Goal: Transaction & Acquisition: Book appointment/travel/reservation

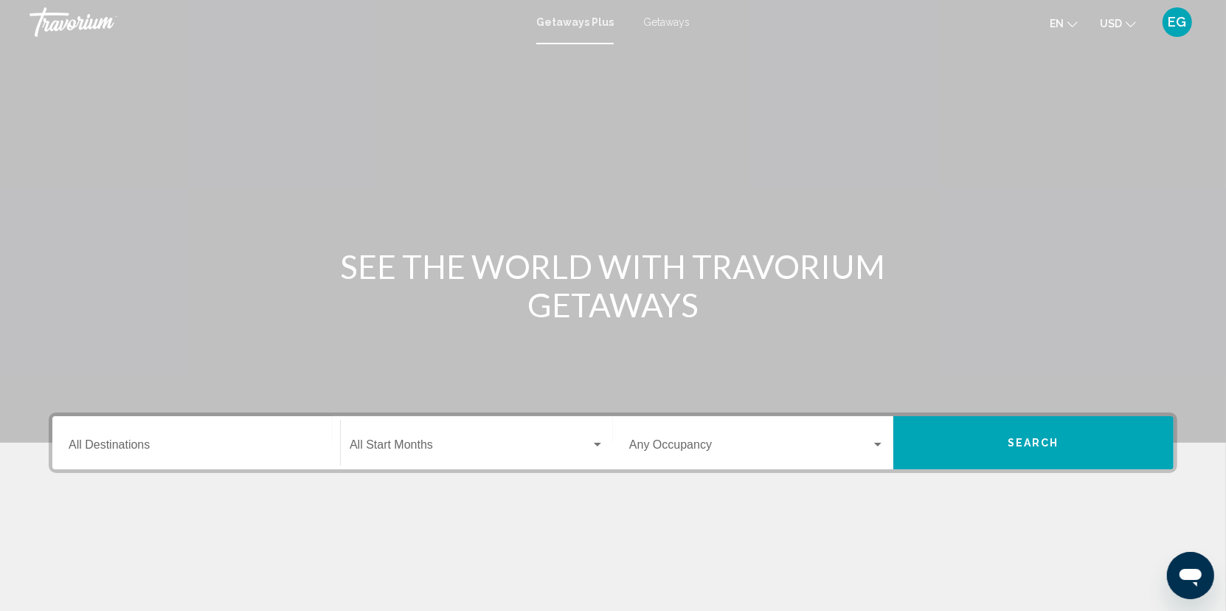
click at [181, 439] on div "Destination All Destinations" at bounding box center [196, 443] width 255 height 46
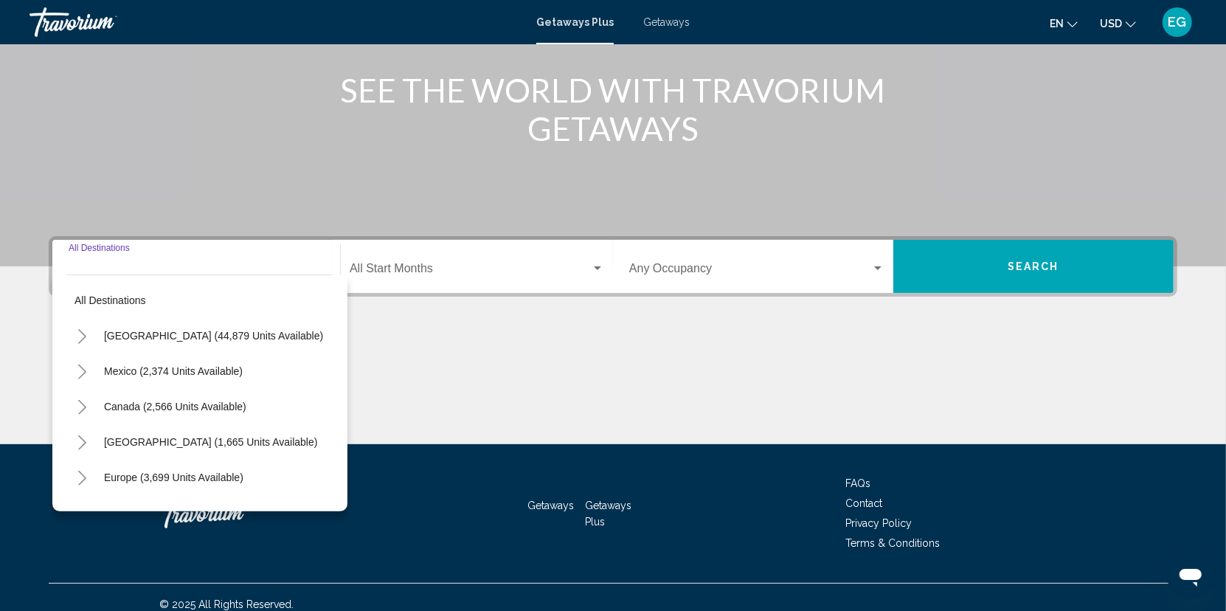
scroll to position [189, 0]
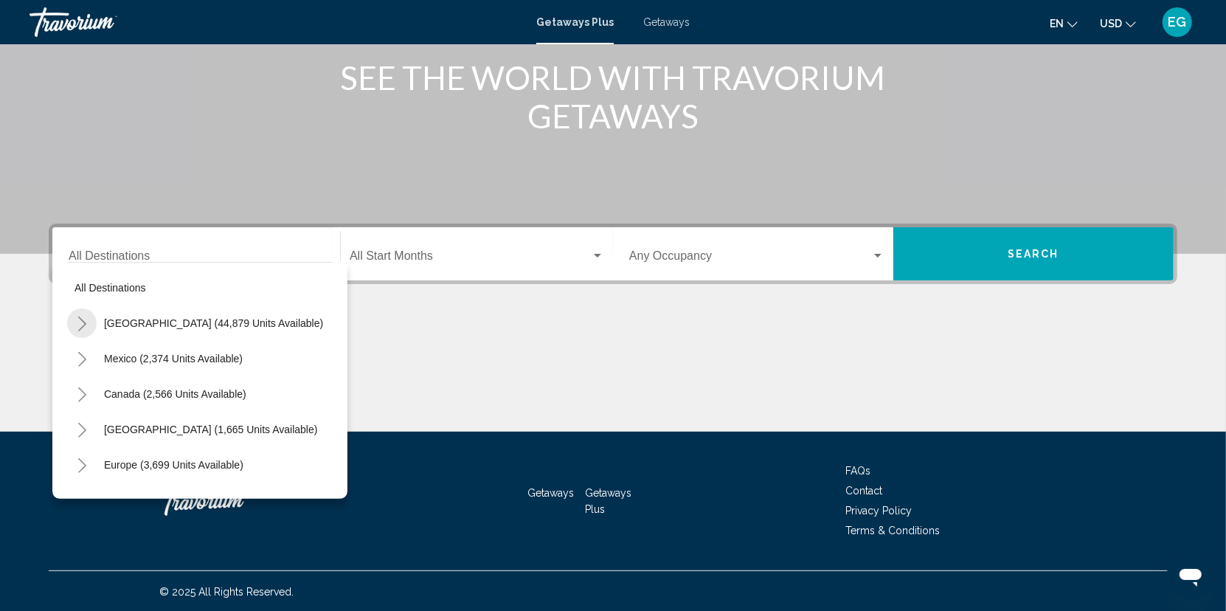
click at [80, 325] on icon "Toggle United States (44,879 units available)" at bounding box center [82, 323] width 11 height 15
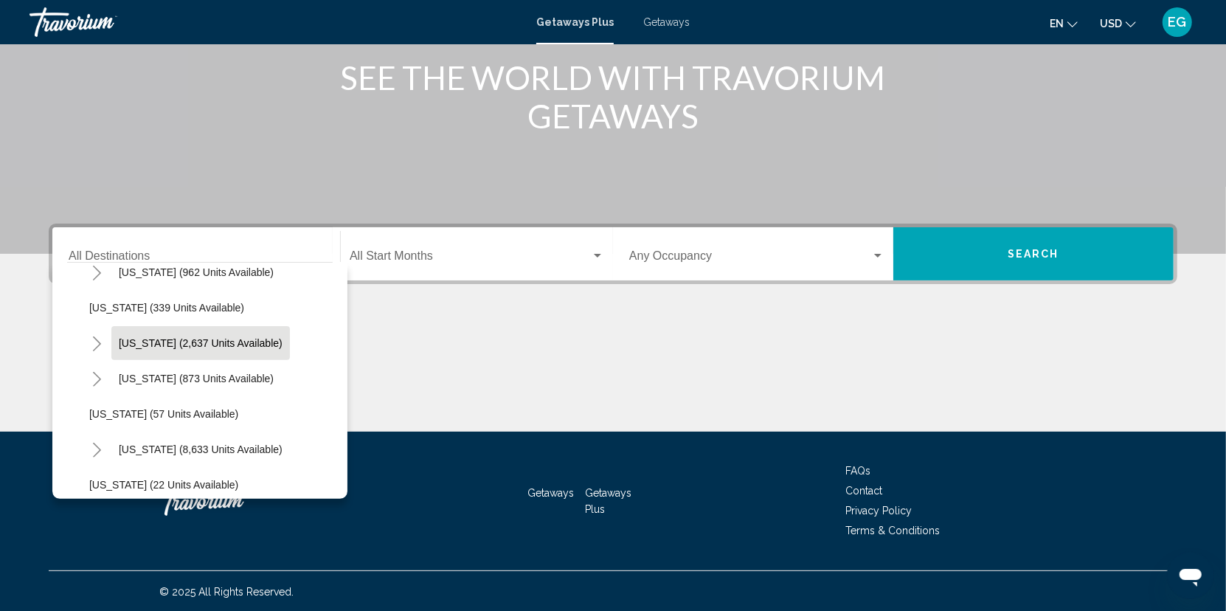
scroll to position [148, 0]
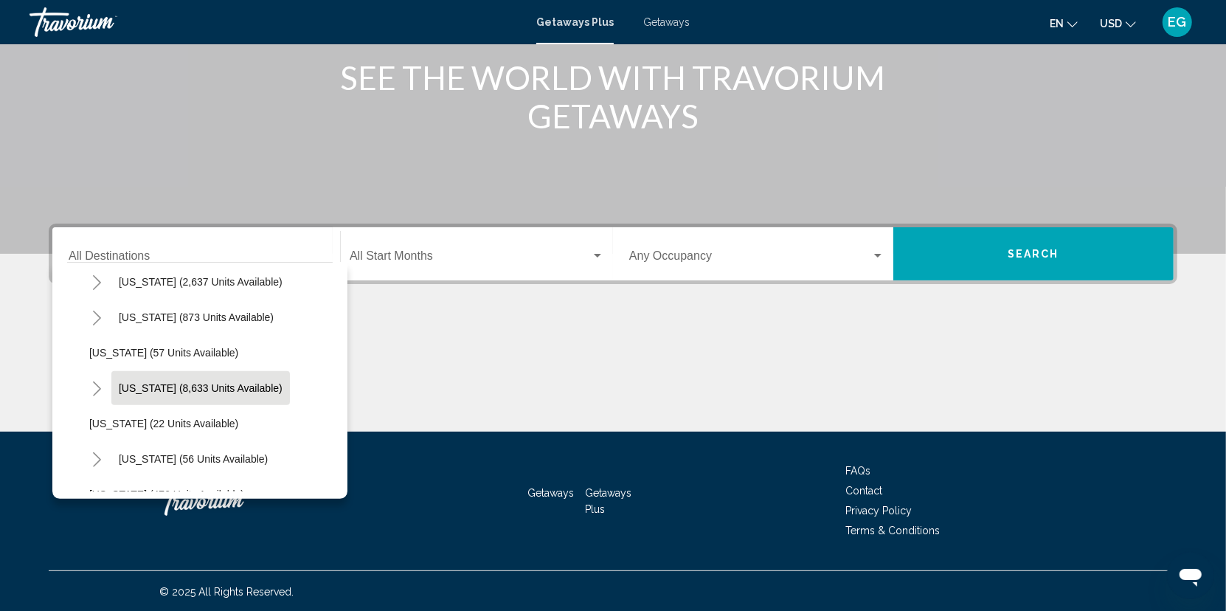
click at [120, 387] on span "[US_STATE] (8,633 units available)" at bounding box center [201, 388] width 164 height 12
type input "**********"
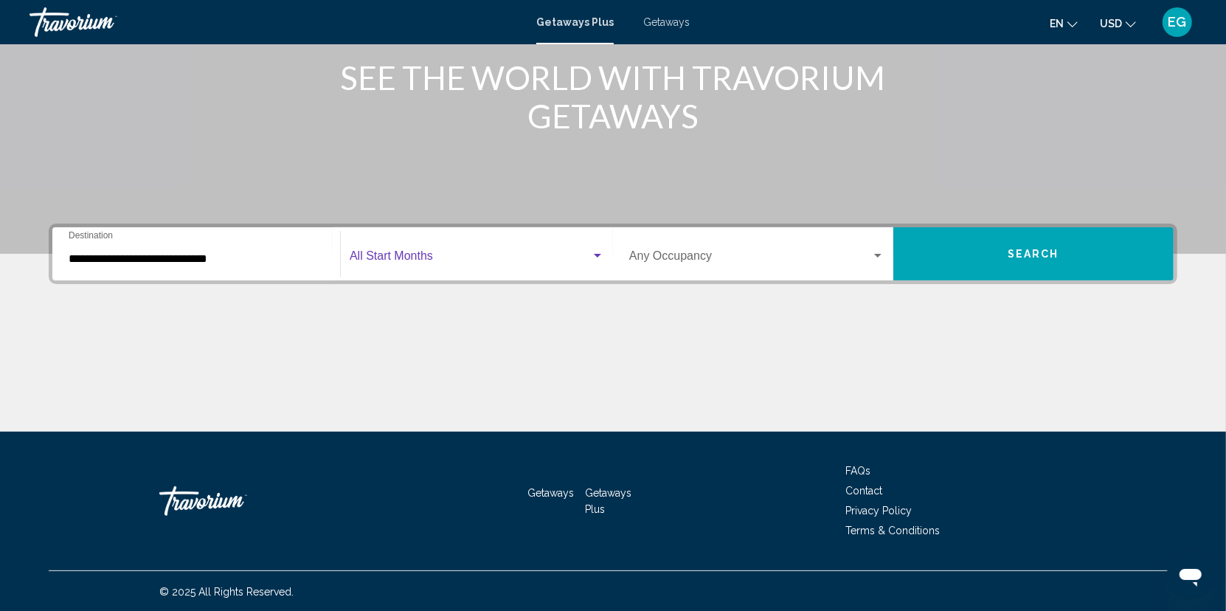
click at [460, 263] on span "Search widget" at bounding box center [470, 258] width 241 height 13
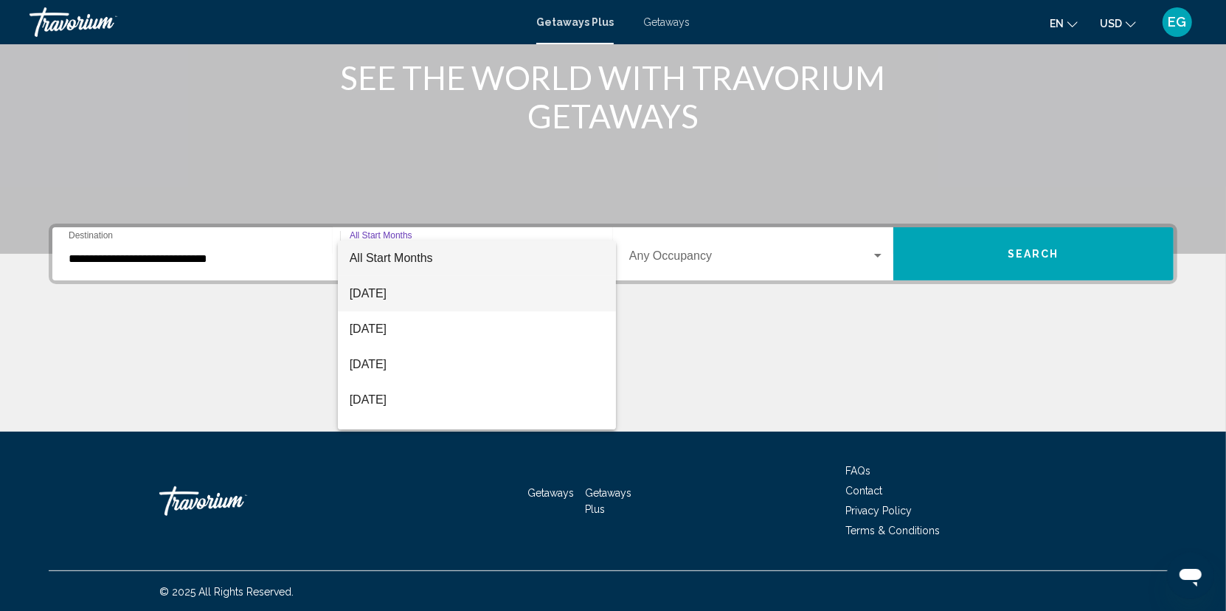
click at [384, 294] on span "[DATE]" at bounding box center [477, 293] width 255 height 35
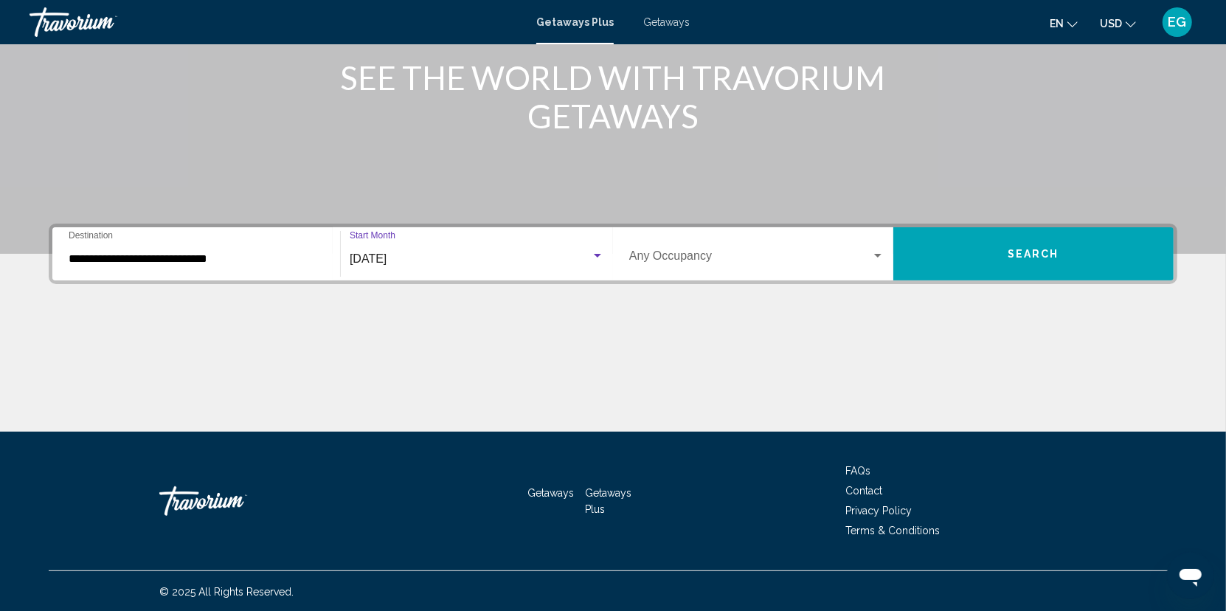
click at [872, 255] on div "Search widget" at bounding box center [877, 256] width 13 height 12
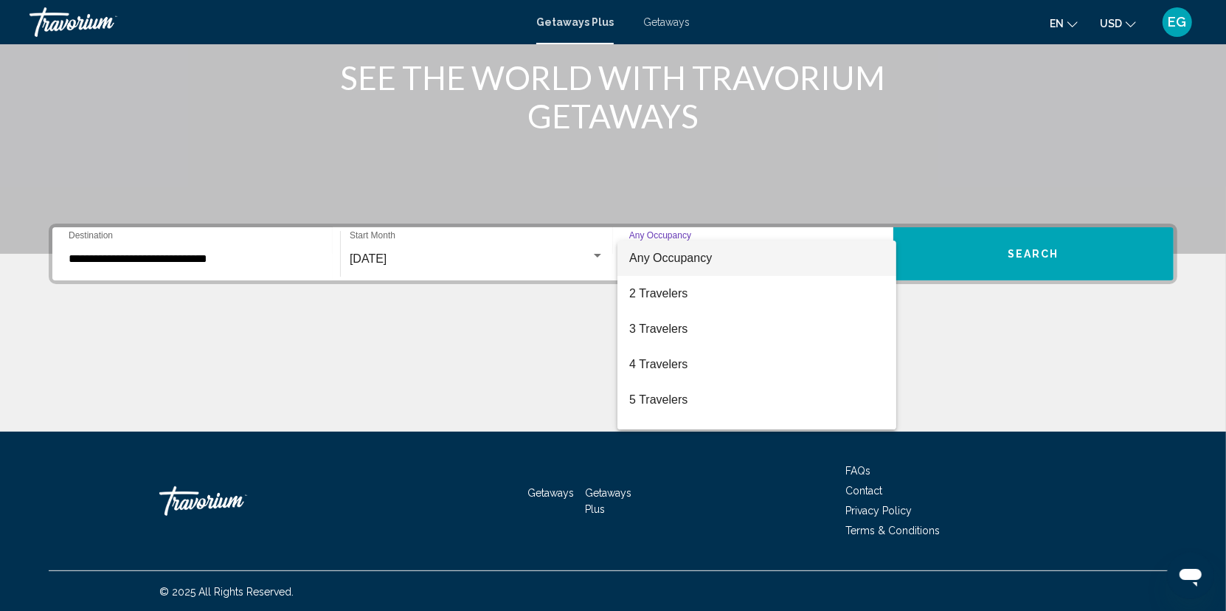
click at [1003, 253] on div at bounding box center [613, 305] width 1226 height 611
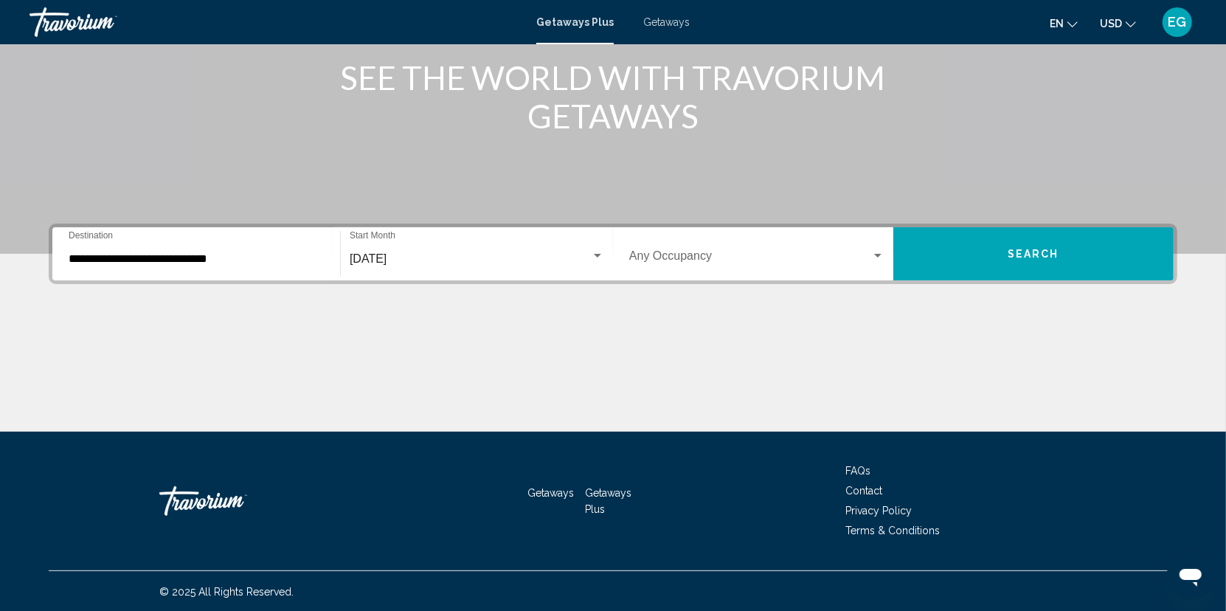
click at [1025, 254] on span "Search" at bounding box center [1034, 255] width 52 height 12
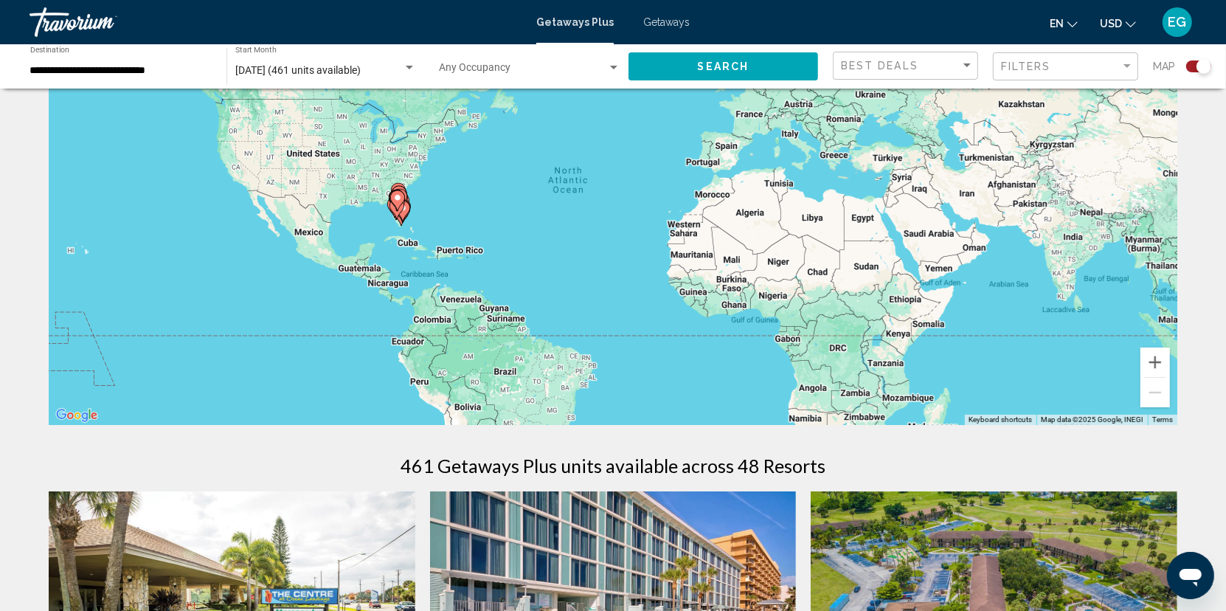
scroll to position [74, 0]
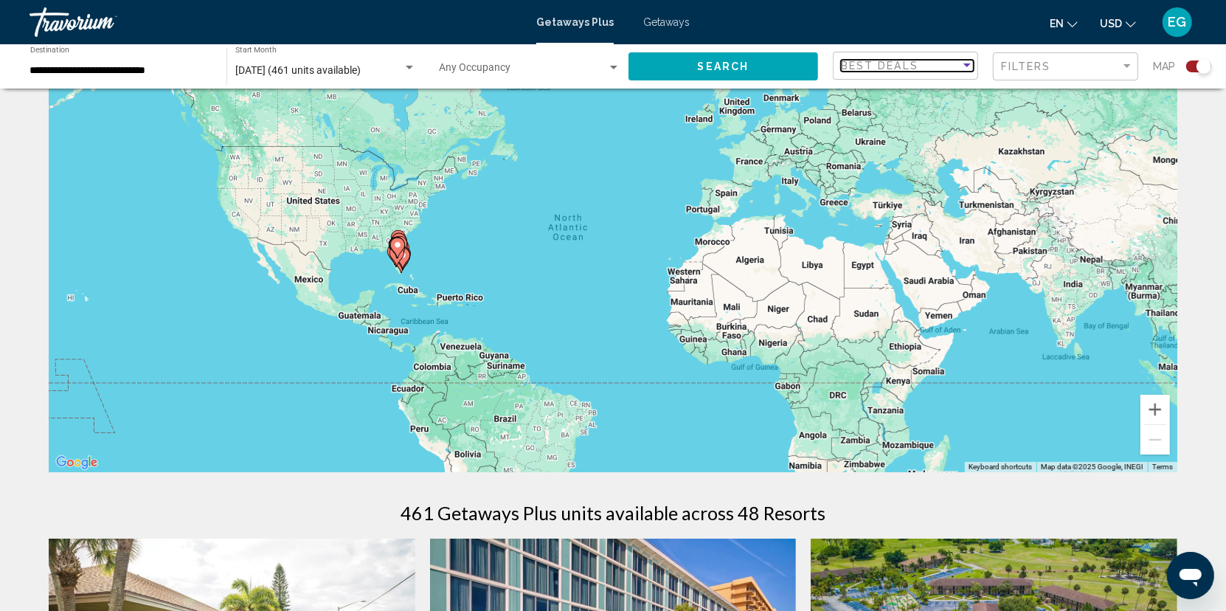
click at [970, 66] on div "Sort by" at bounding box center [966, 65] width 7 height 4
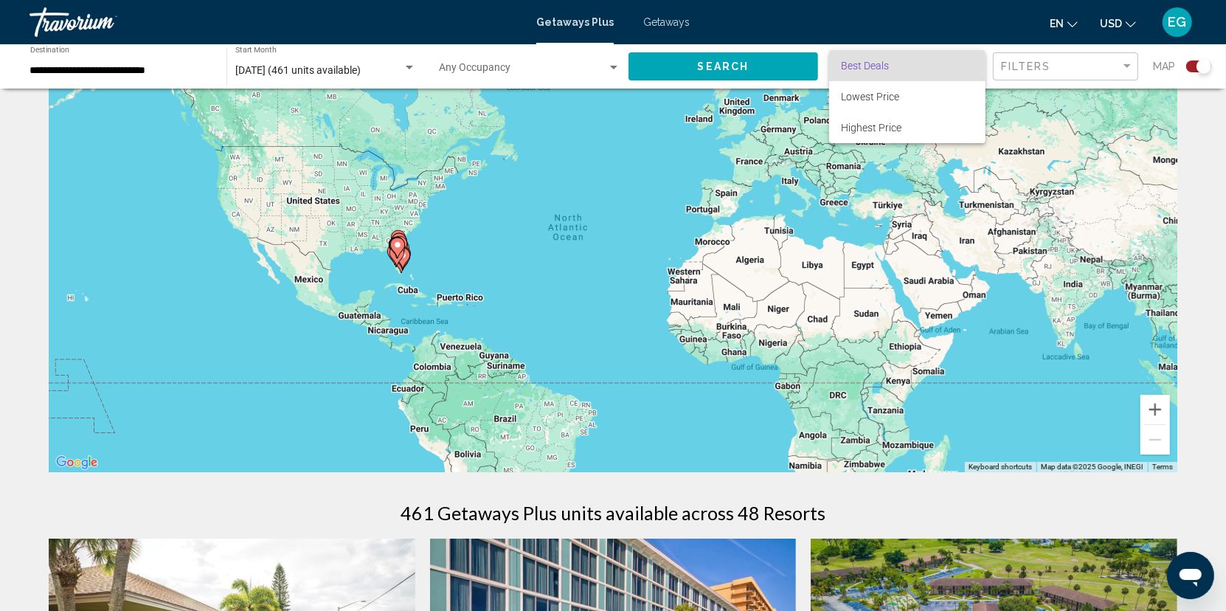
click at [970, 66] on span "Best Deals" at bounding box center [907, 65] width 133 height 31
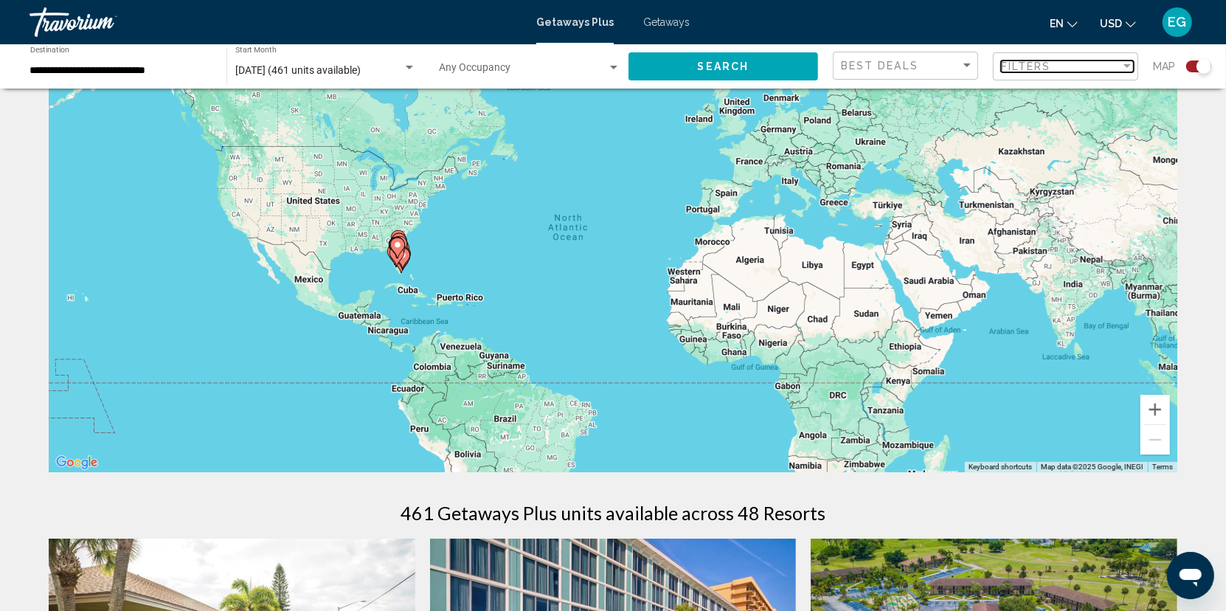
click at [1123, 66] on div "Filter" at bounding box center [1127, 66] width 13 height 12
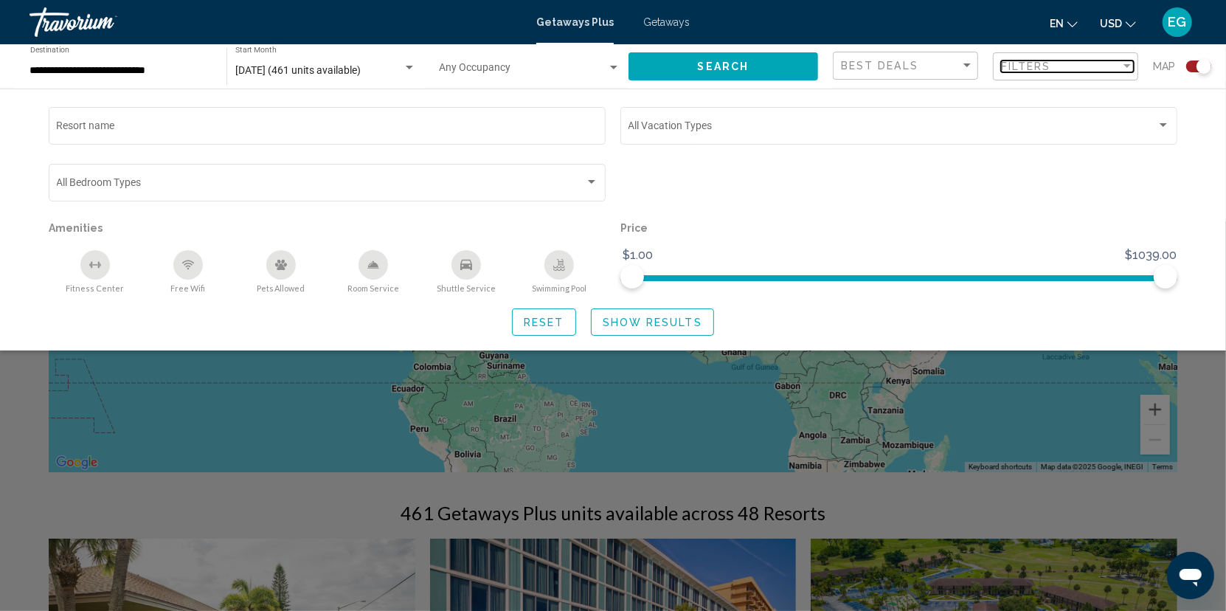
click at [1120, 66] on div "Filters" at bounding box center [1061, 66] width 120 height 12
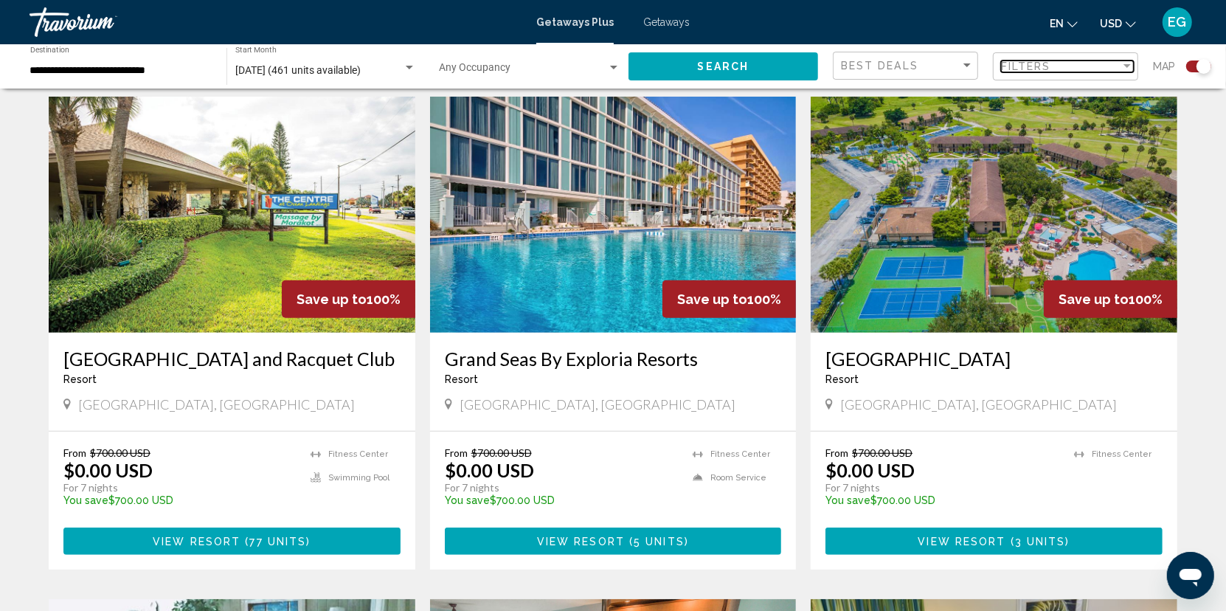
scroll to position [516, 0]
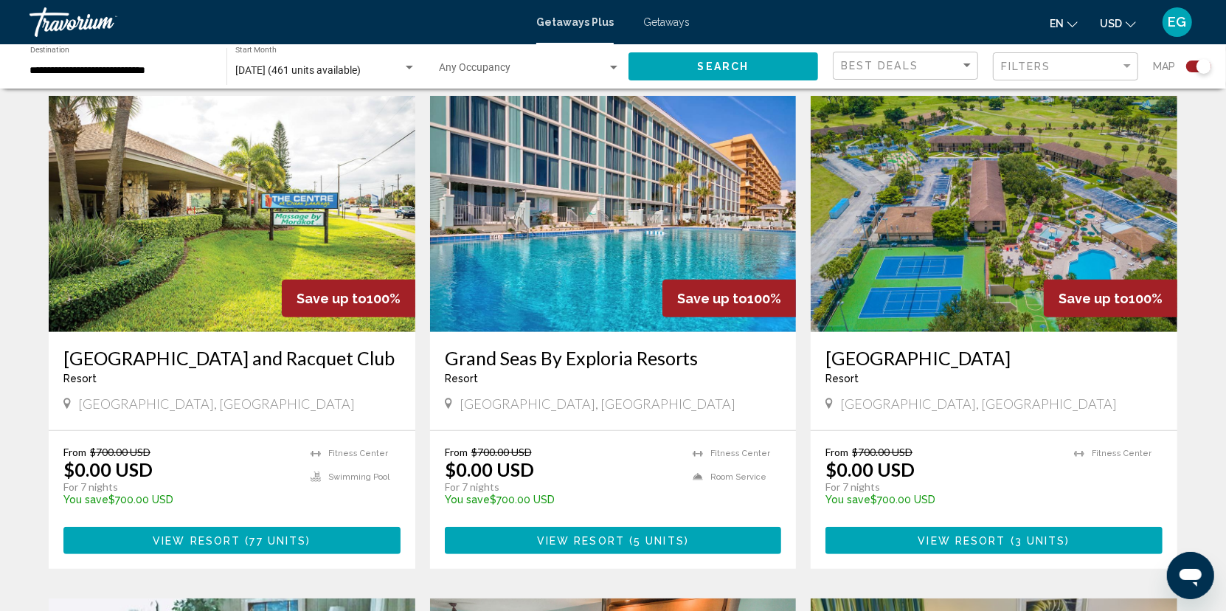
click at [277, 257] on img "Main content" at bounding box center [232, 214] width 367 height 236
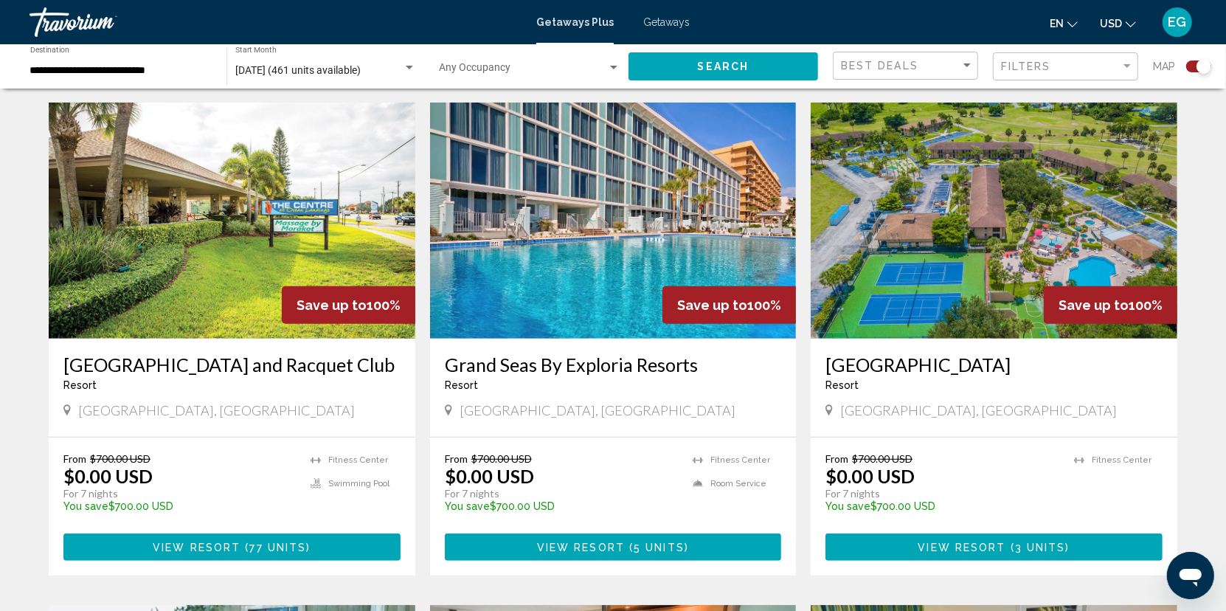
scroll to position [516, 0]
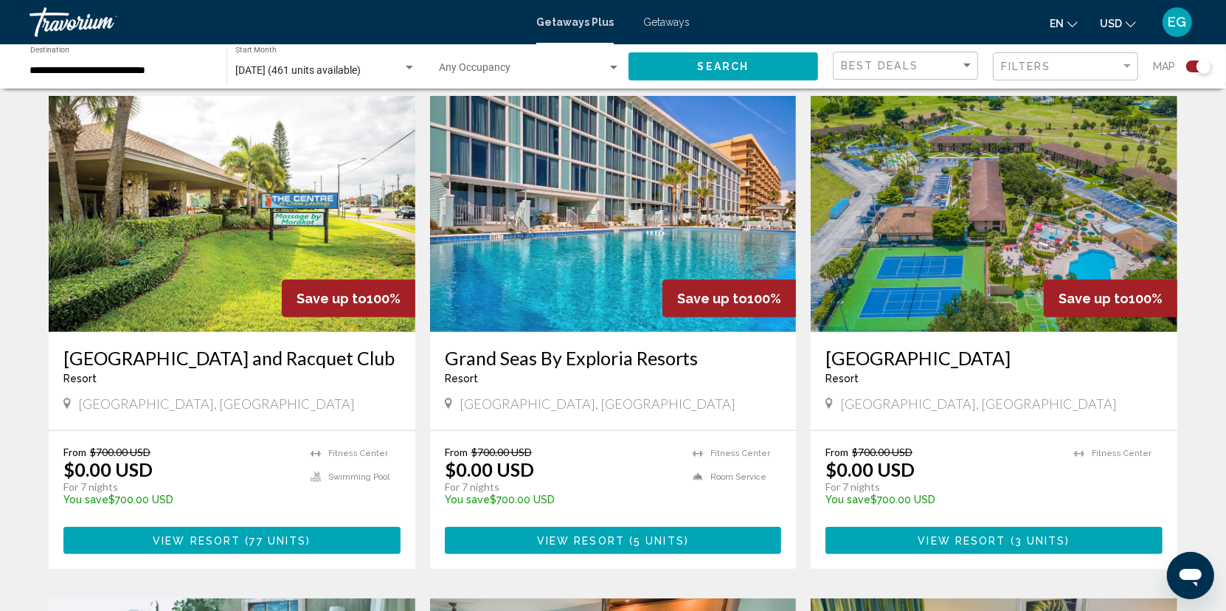
click at [690, 257] on img "Main content" at bounding box center [613, 214] width 367 height 236
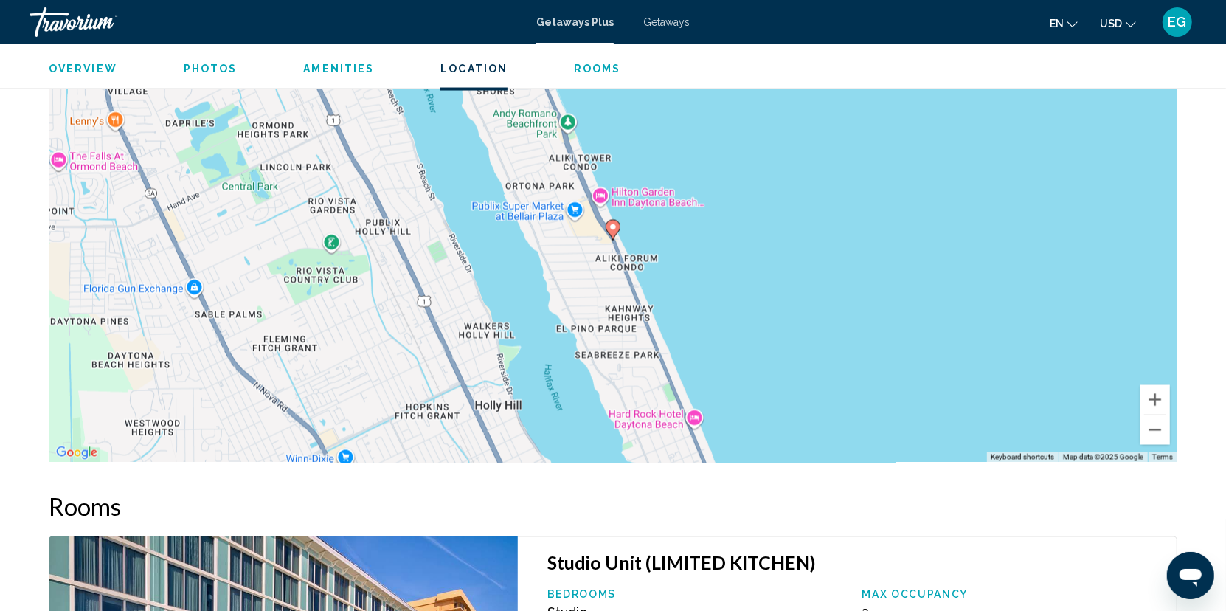
scroll to position [1992, 0]
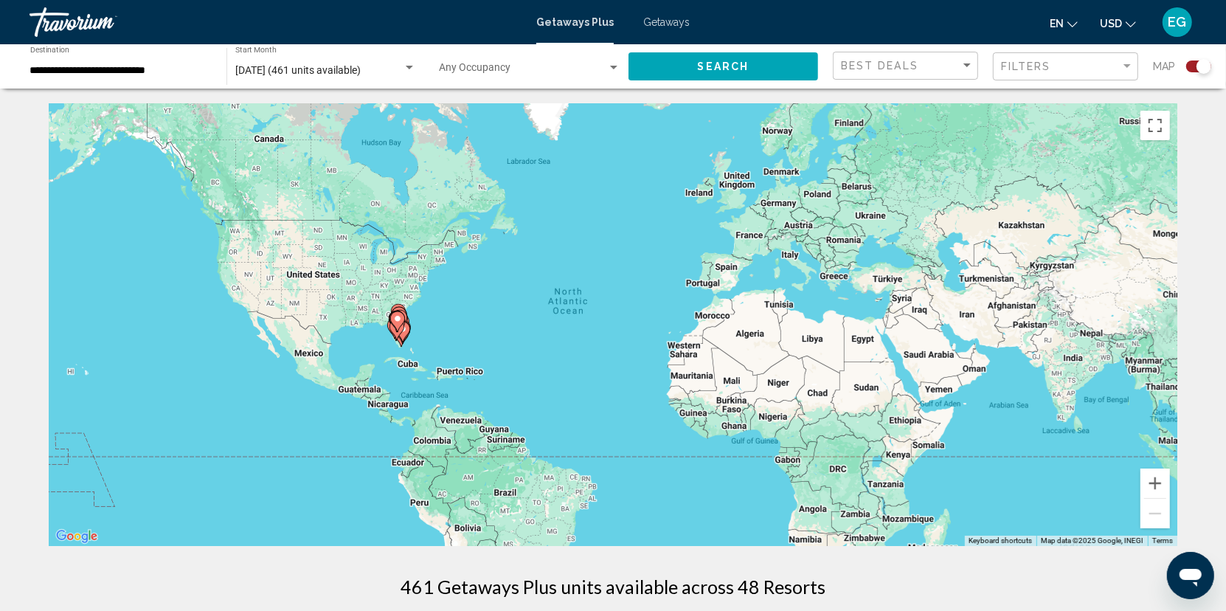
click at [460, 330] on div "To activate drag with keyboard, press Alt + Enter. Once in keyboard drag state,…" at bounding box center [613, 324] width 1129 height 443
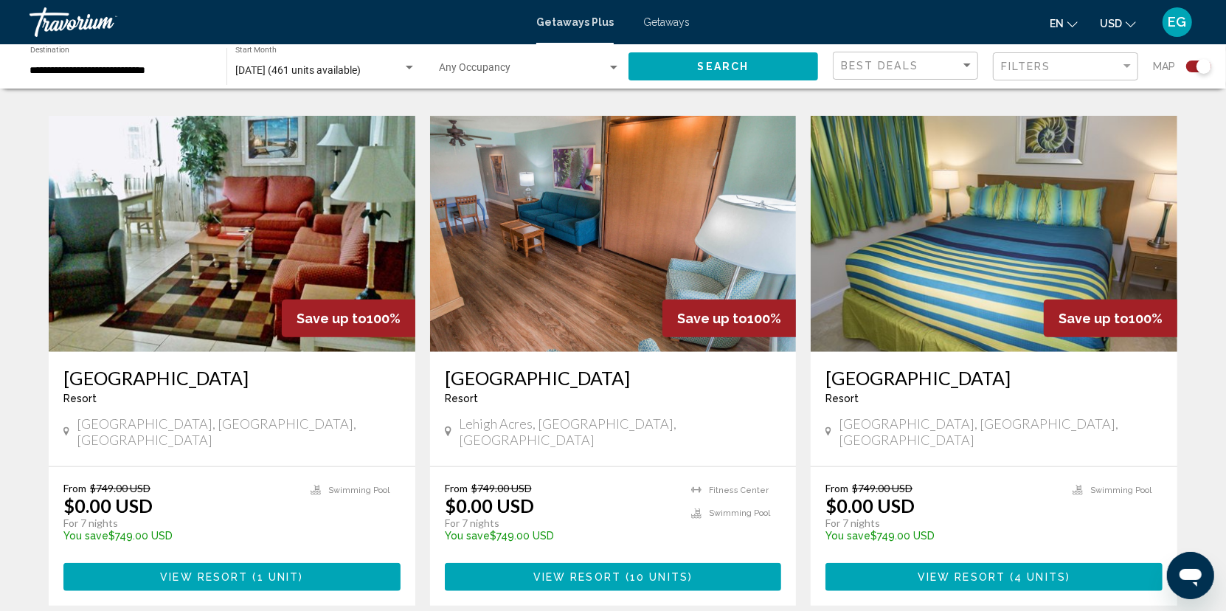
scroll to position [1033, 0]
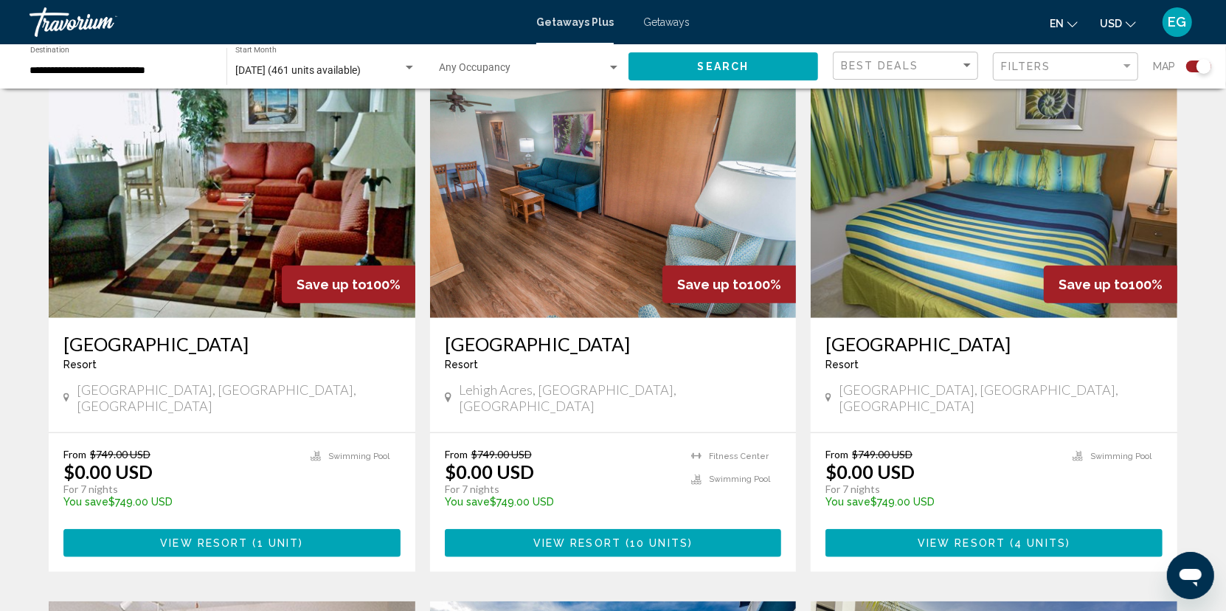
click at [947, 260] on img "Main content" at bounding box center [994, 200] width 367 height 236
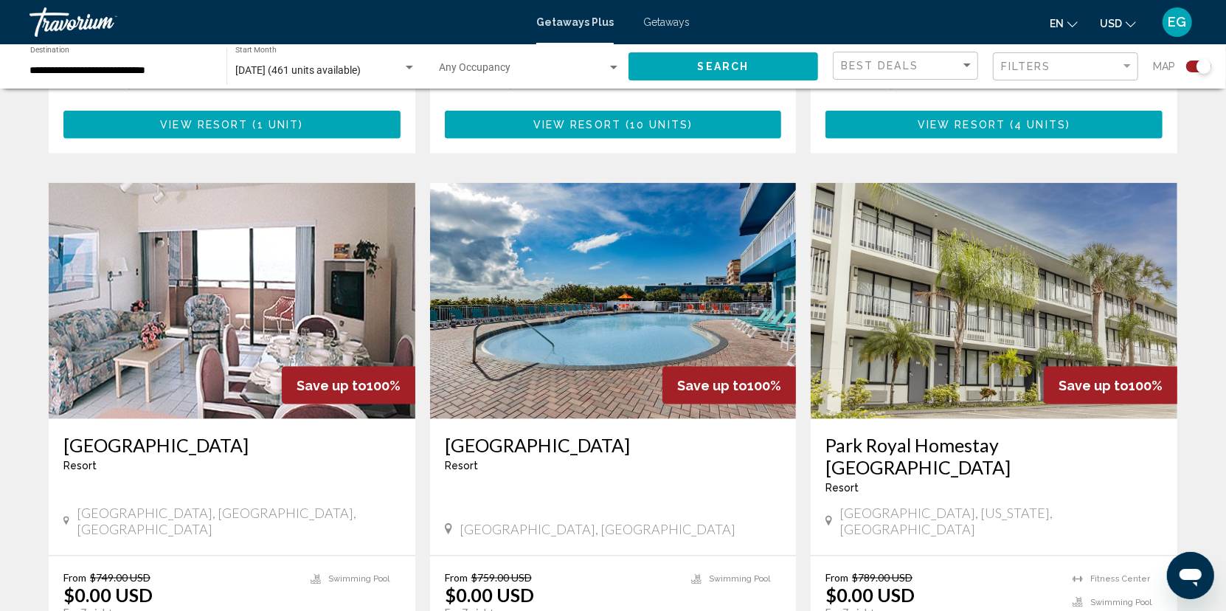
scroll to position [1475, 0]
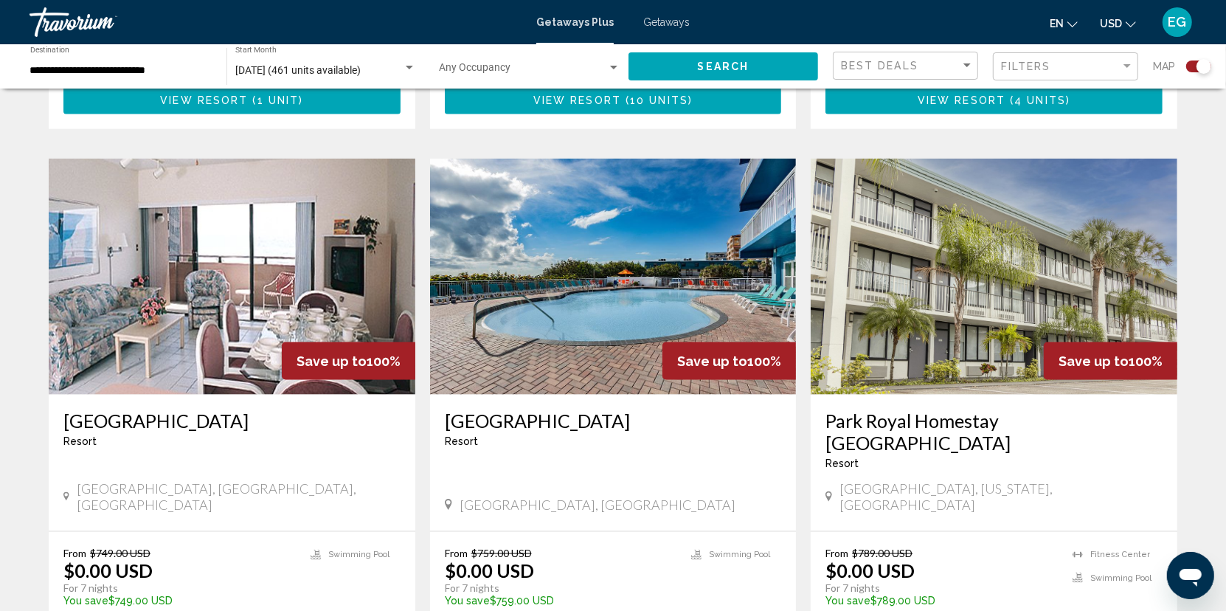
click at [740, 277] on img "Main content" at bounding box center [613, 277] width 367 height 236
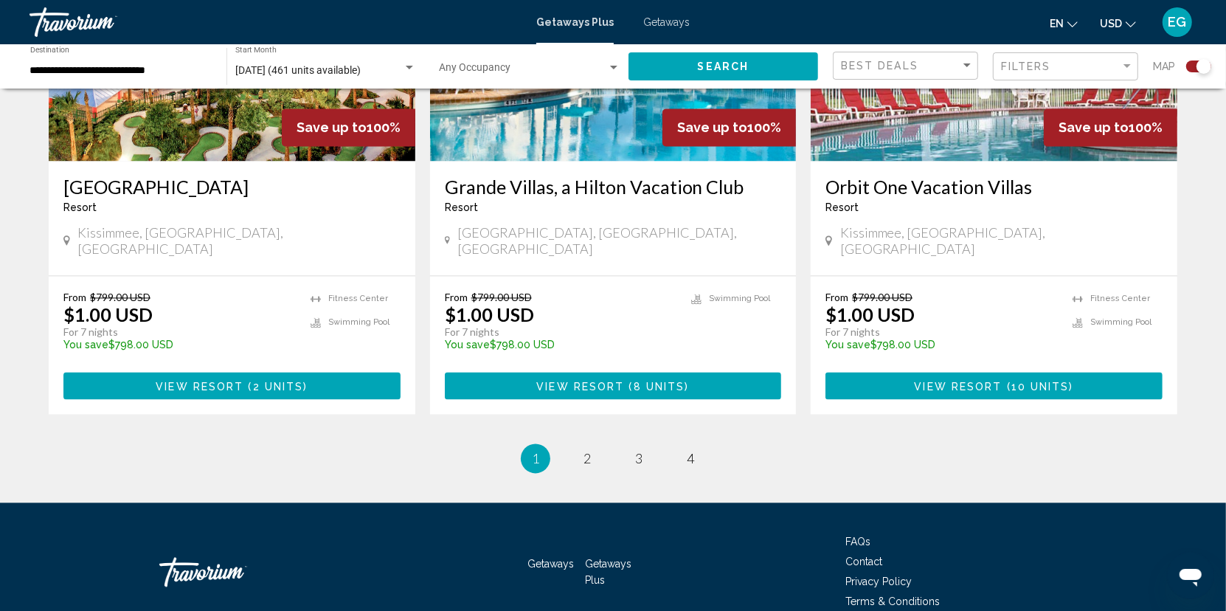
scroll to position [2176, 0]
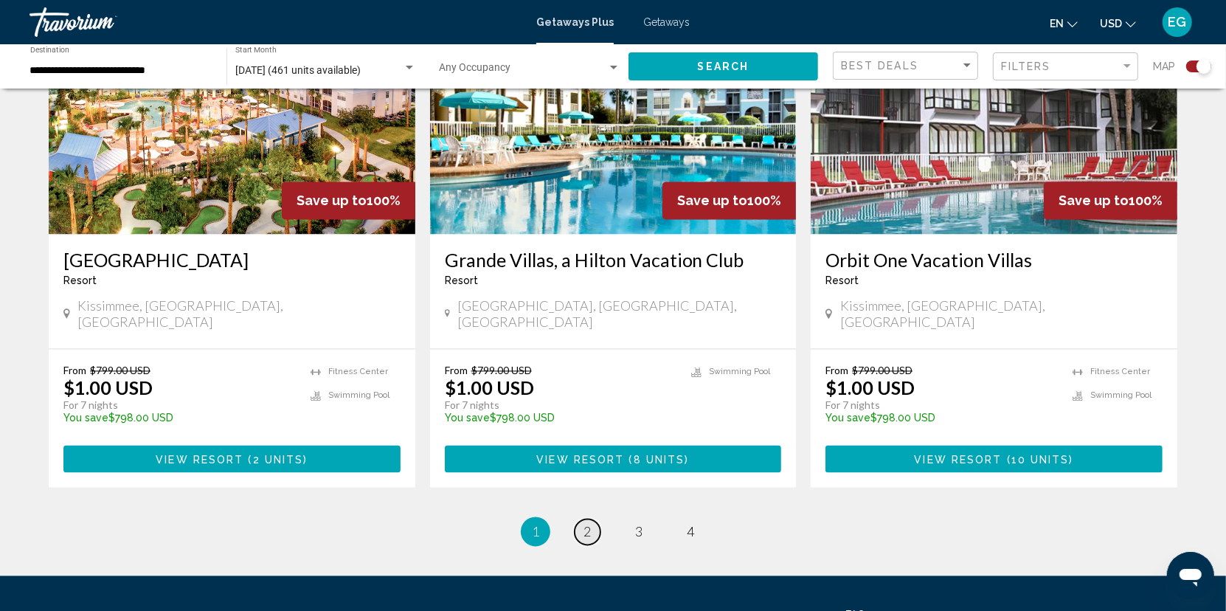
click at [584, 524] on span "2" at bounding box center [587, 532] width 7 height 16
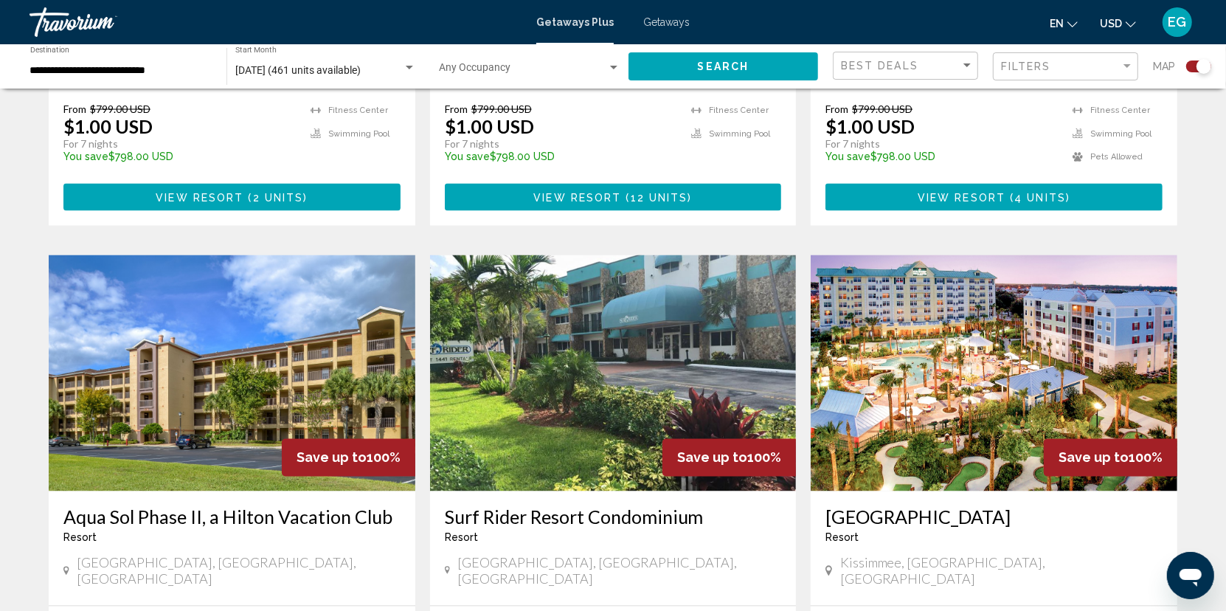
scroll to position [1977, 0]
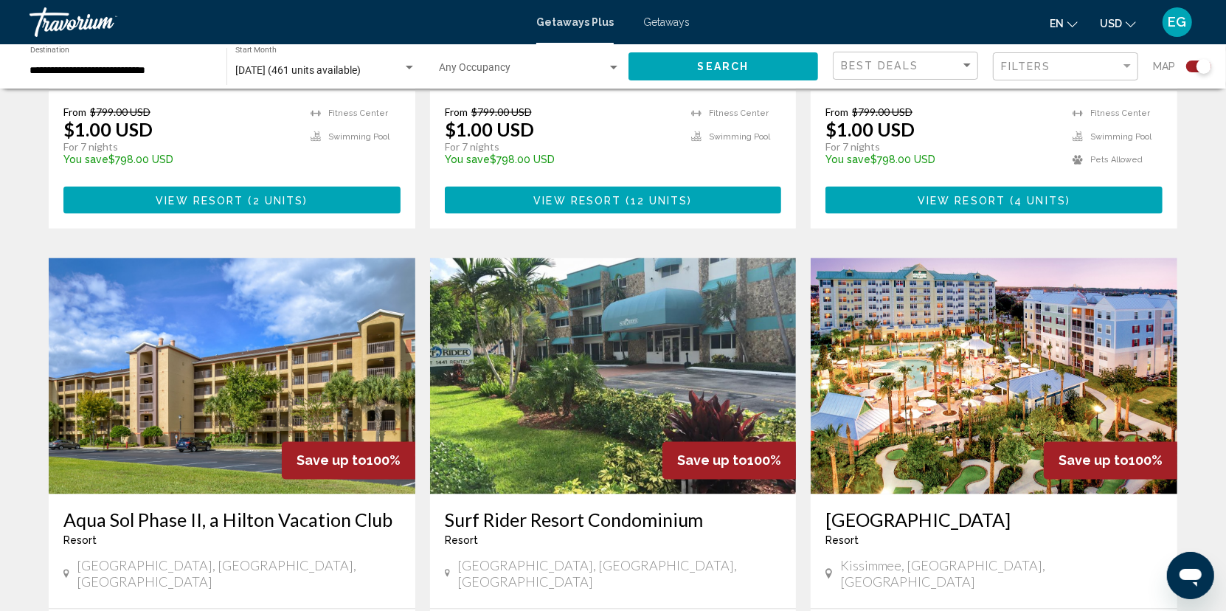
click at [600, 319] on img "Main content" at bounding box center [613, 376] width 367 height 236
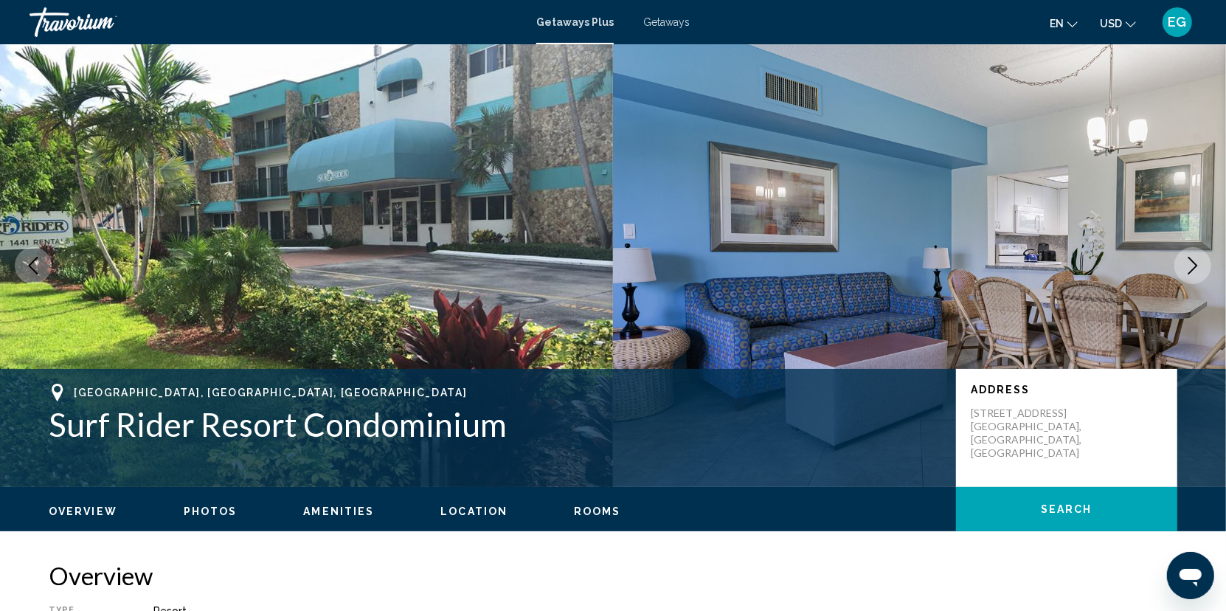
click at [1191, 263] on icon "Next image" at bounding box center [1193, 266] width 18 height 18
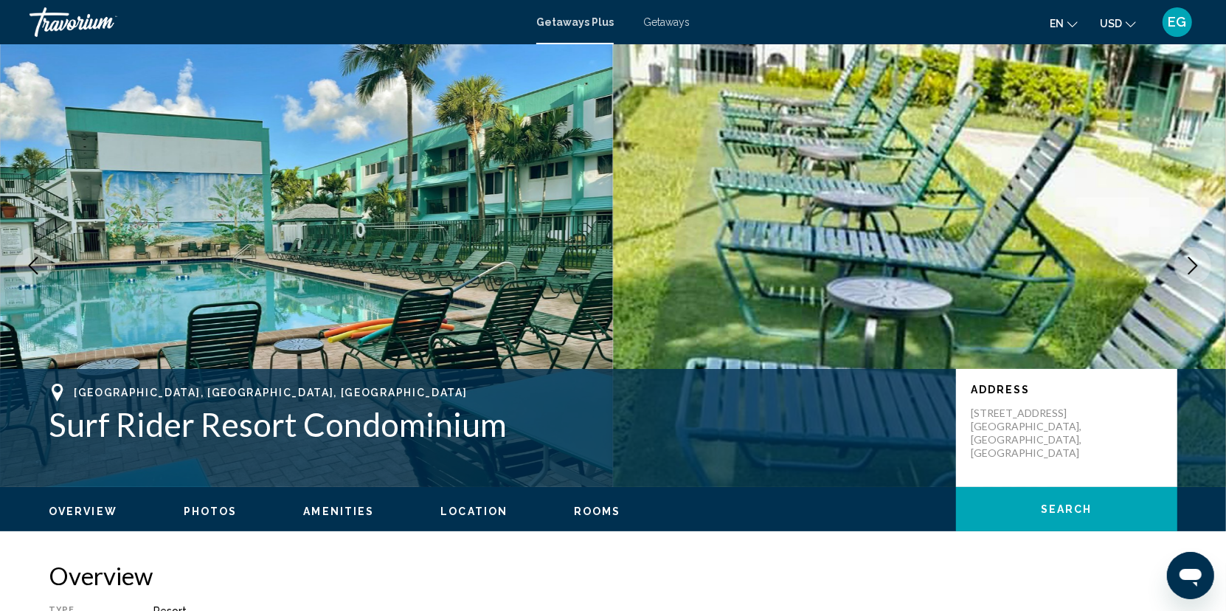
click at [1191, 263] on icon "Next image" at bounding box center [1193, 266] width 18 height 18
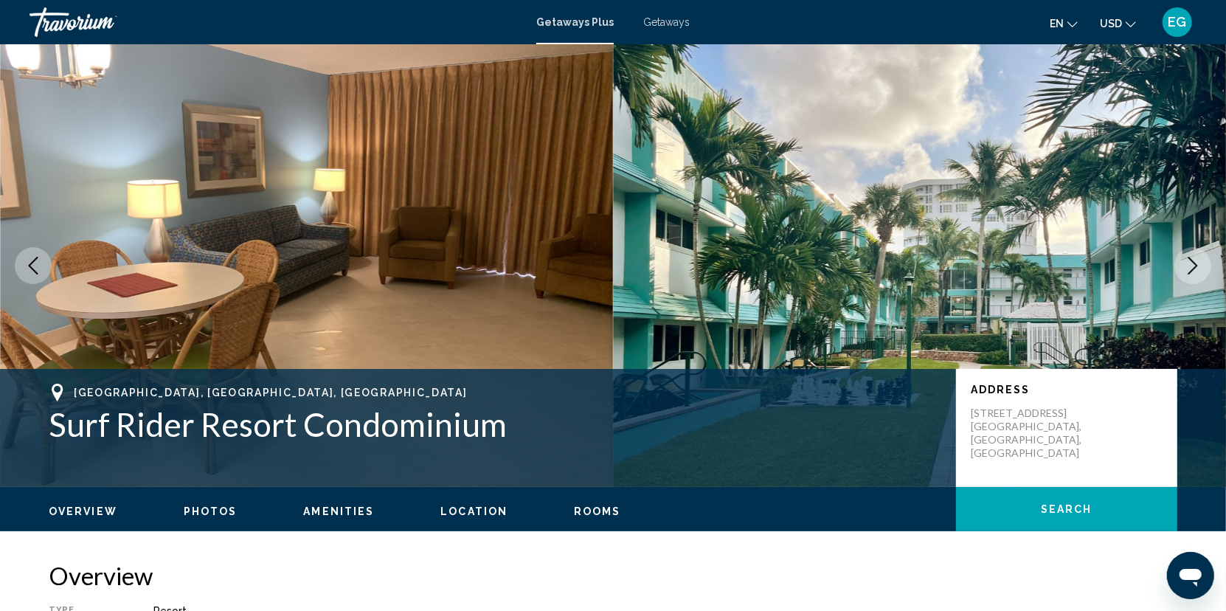
click at [1191, 263] on icon "Next image" at bounding box center [1193, 266] width 18 height 18
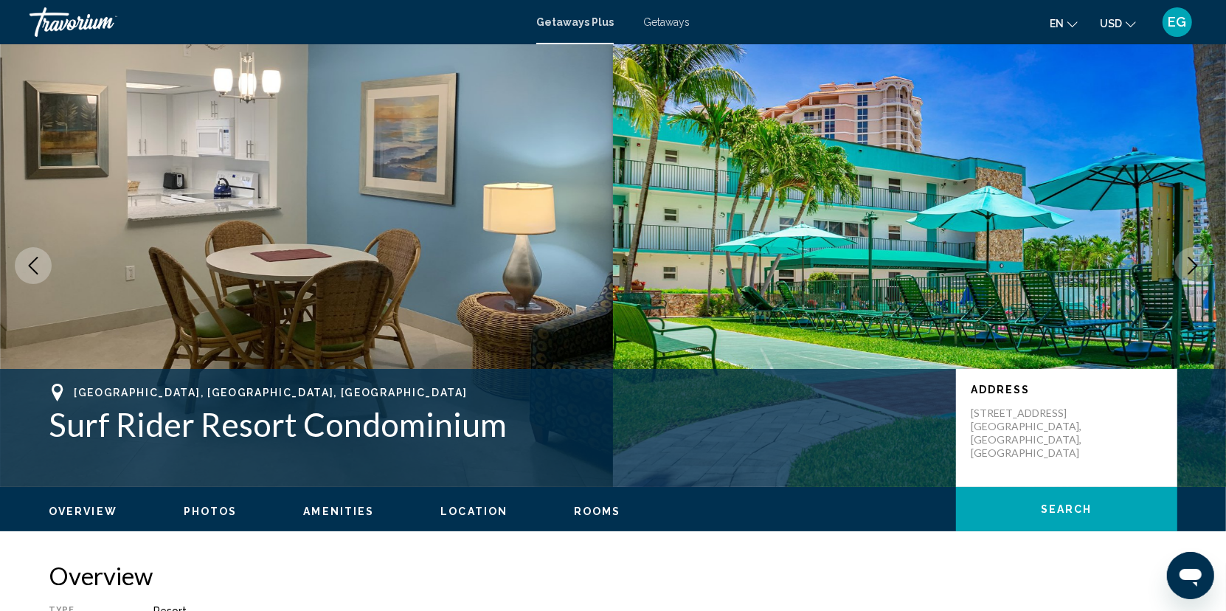
click at [1191, 263] on icon "Next image" at bounding box center [1193, 266] width 18 height 18
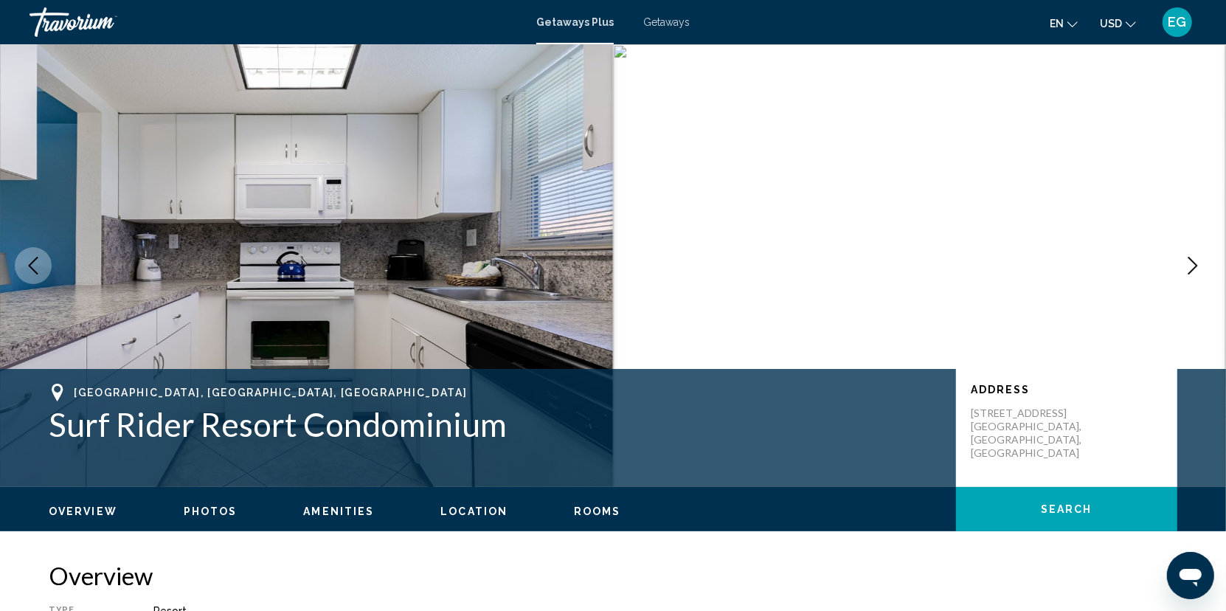
click at [1191, 263] on icon "Next image" at bounding box center [1193, 266] width 18 height 18
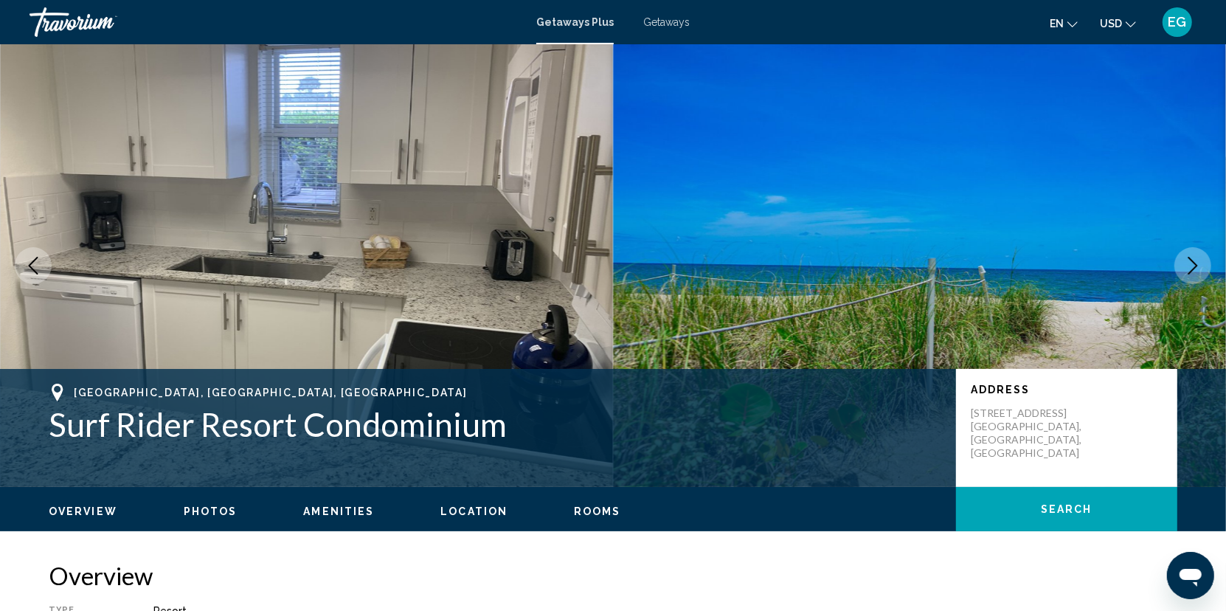
click at [1191, 263] on icon "Next image" at bounding box center [1193, 266] width 18 height 18
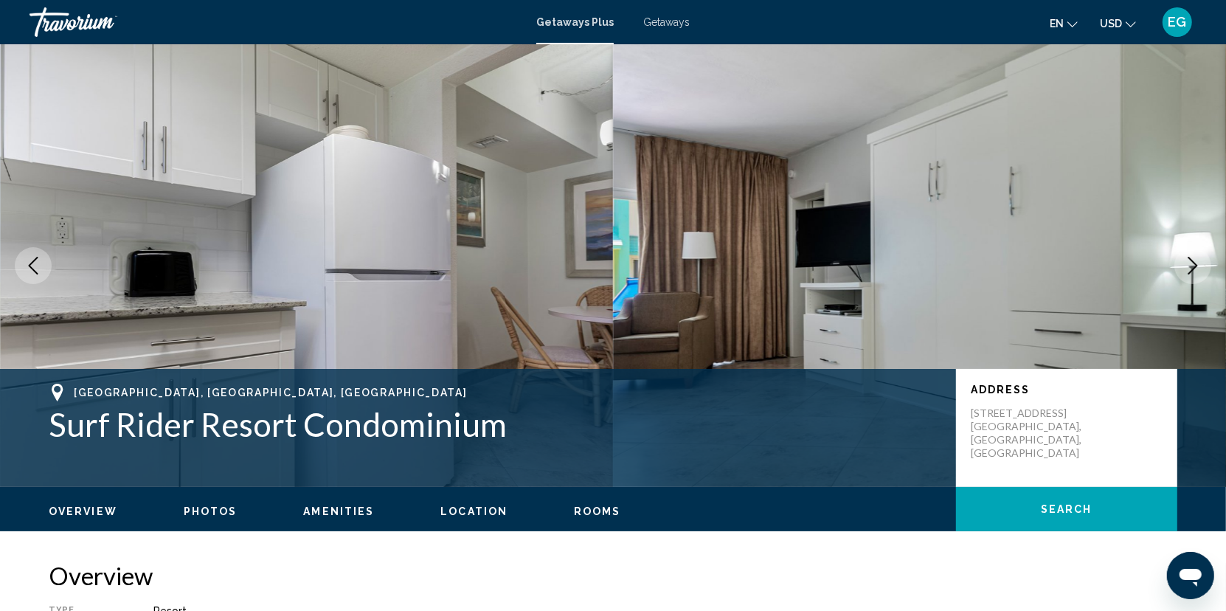
click at [1191, 263] on icon "Next image" at bounding box center [1193, 266] width 18 height 18
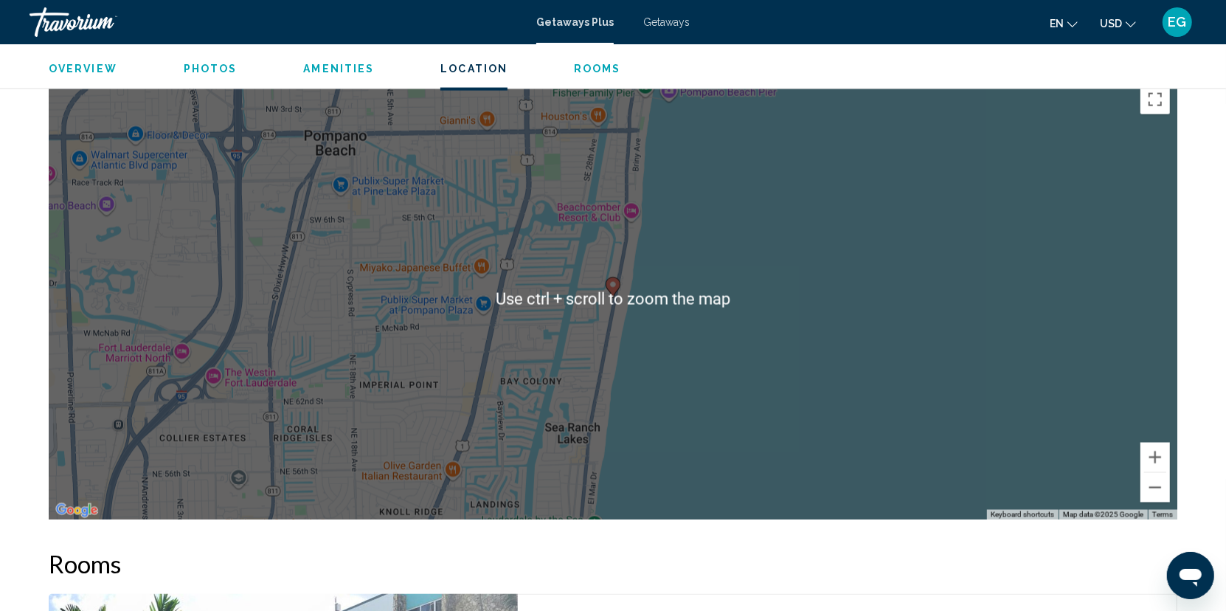
scroll to position [1697, 0]
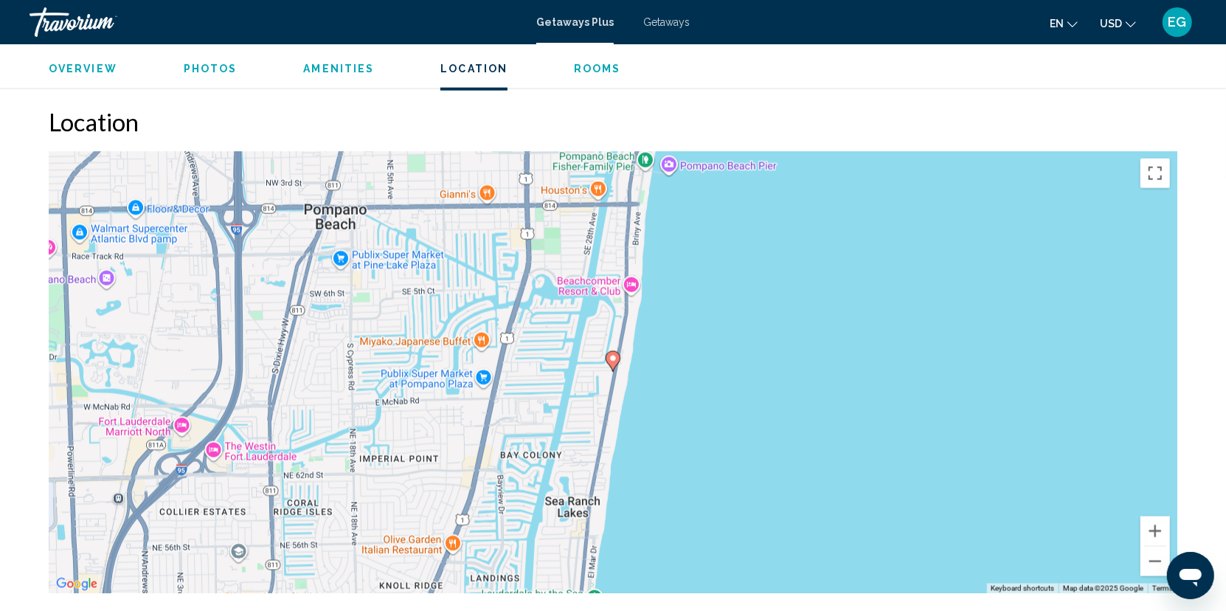
click at [423, 305] on div "To activate drag with keyboard, press Alt + Enter. Once in keyboard drag state,…" at bounding box center [613, 372] width 1129 height 443
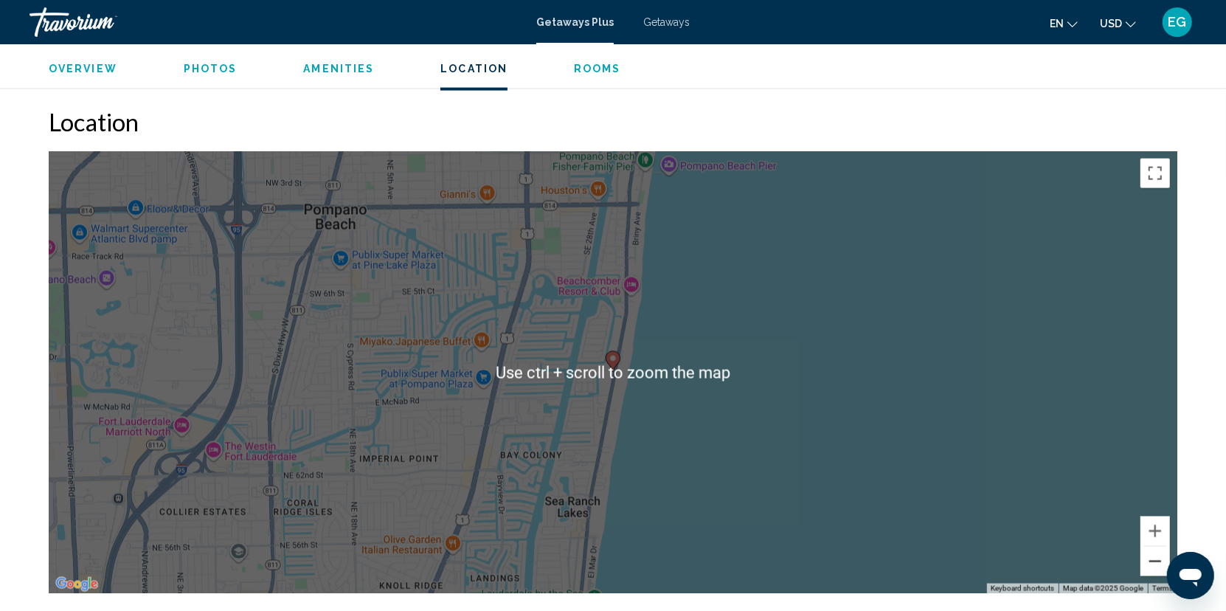
click at [1150, 547] on button "Zoom out" at bounding box center [1156, 562] width 30 height 30
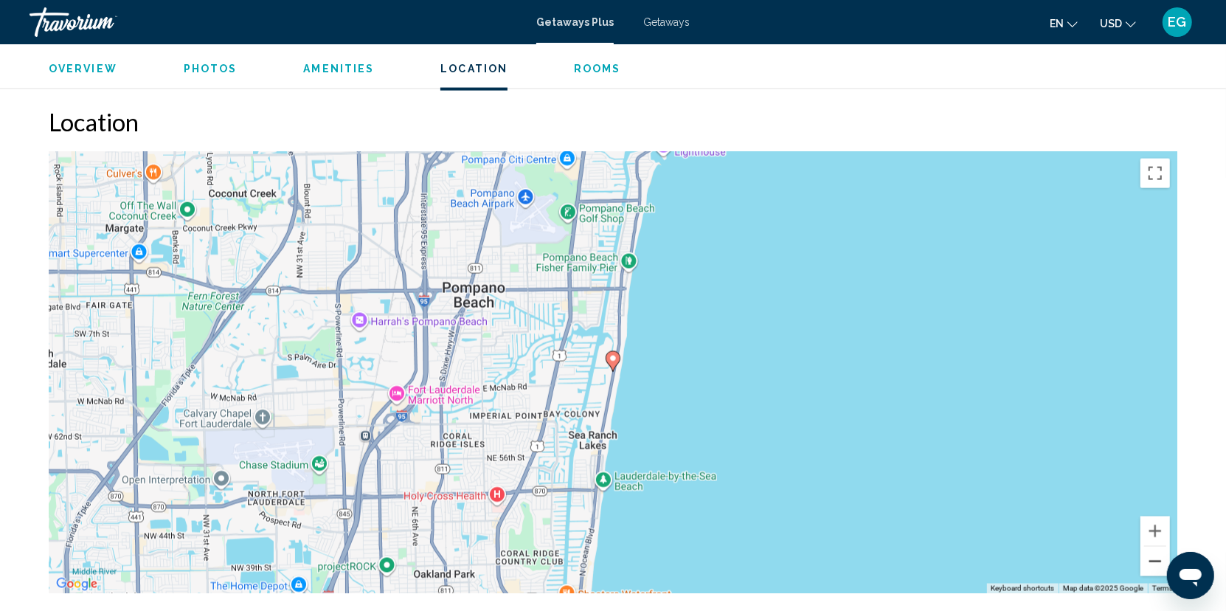
click at [1150, 547] on button "Zoom out" at bounding box center [1156, 562] width 30 height 30
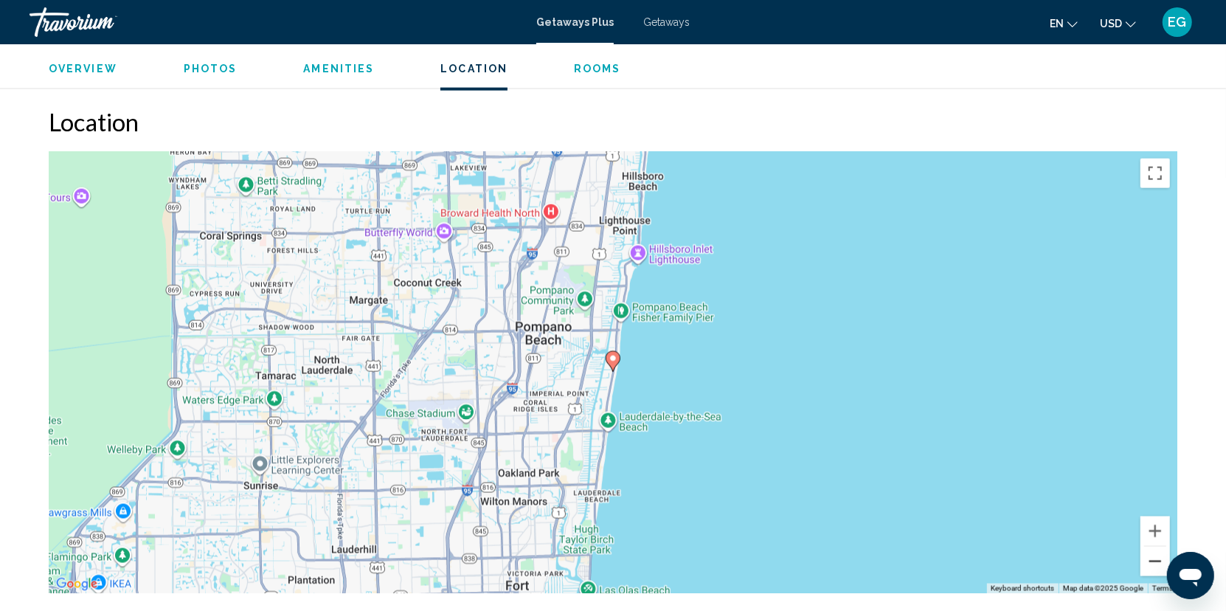
click at [1156, 547] on button "Zoom out" at bounding box center [1156, 562] width 30 height 30
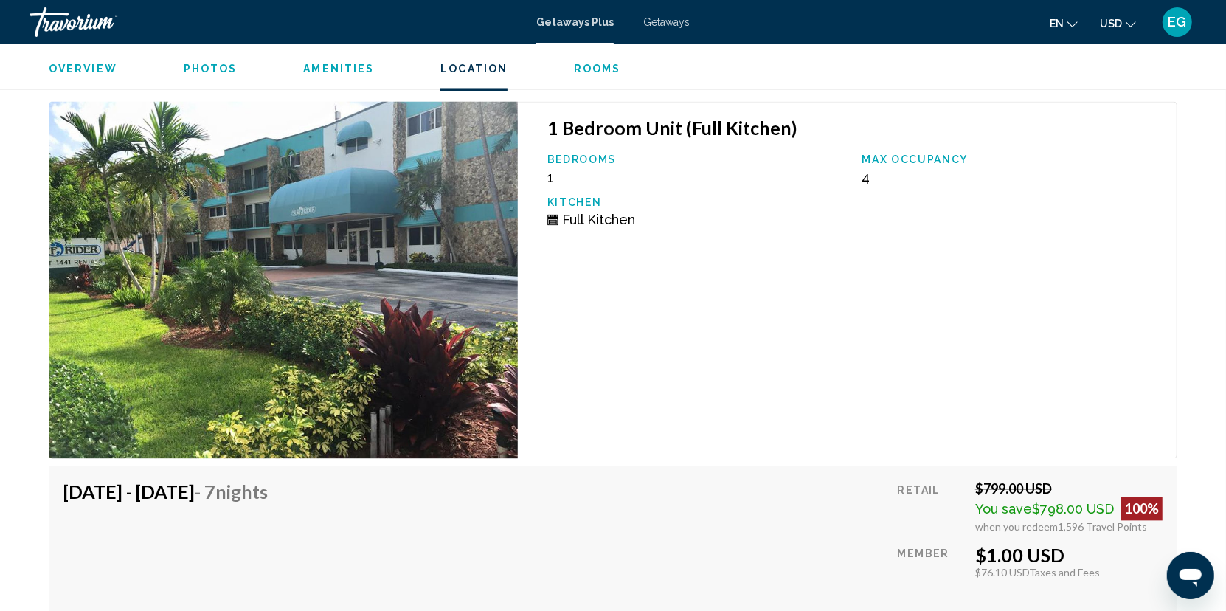
scroll to position [2361, 0]
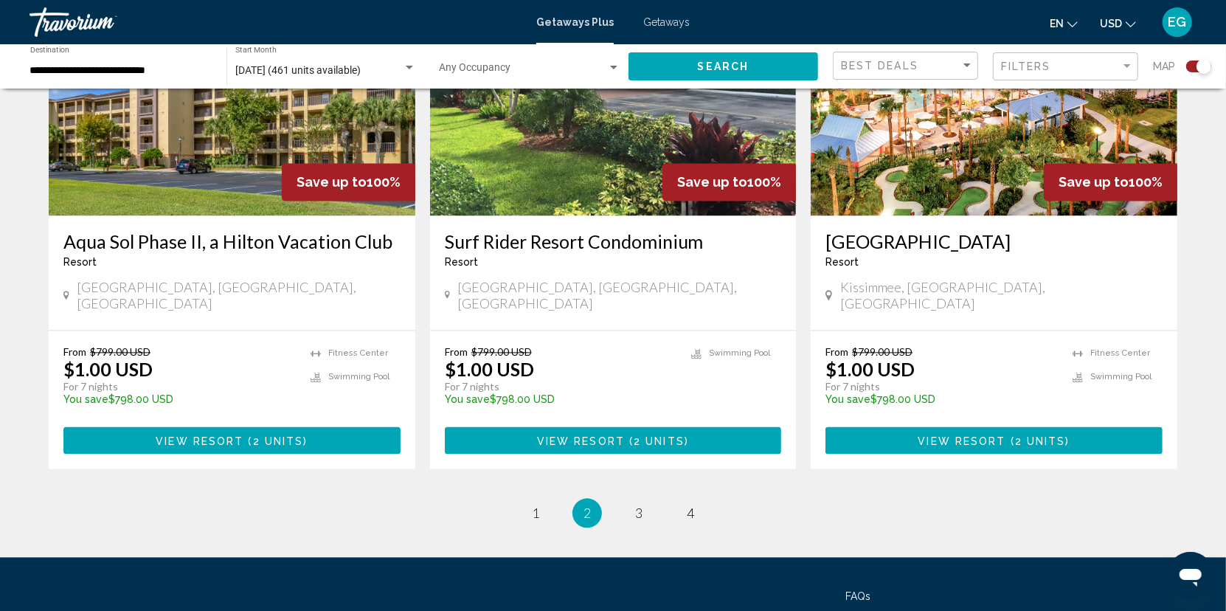
scroll to position [2272, 0]
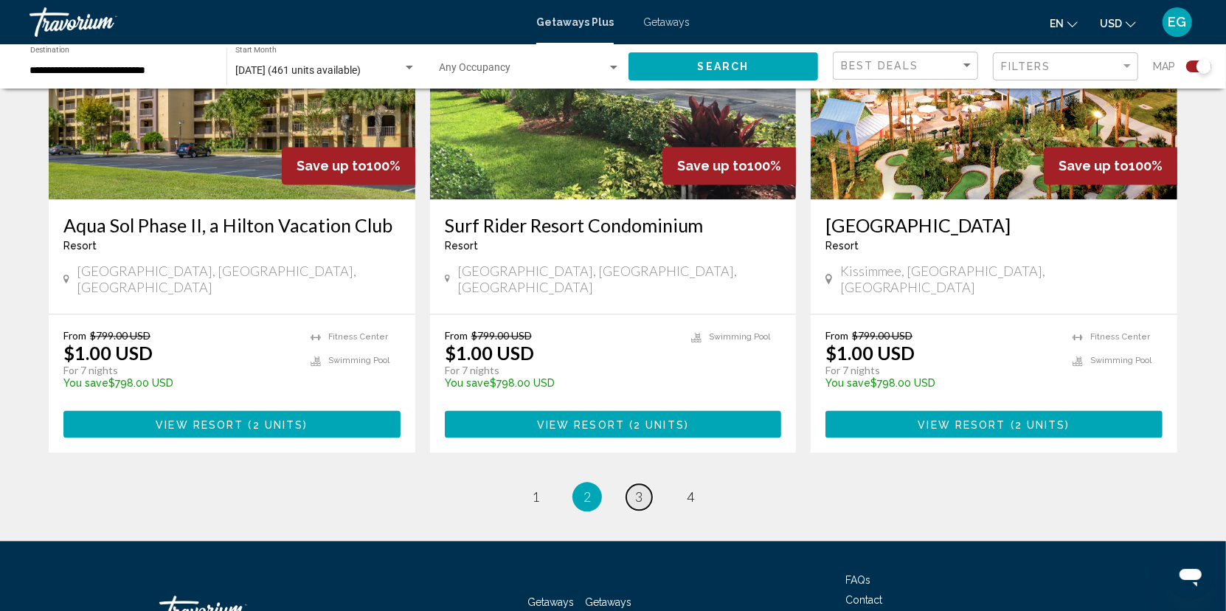
click at [642, 488] on span "3" at bounding box center [638, 496] width 7 height 16
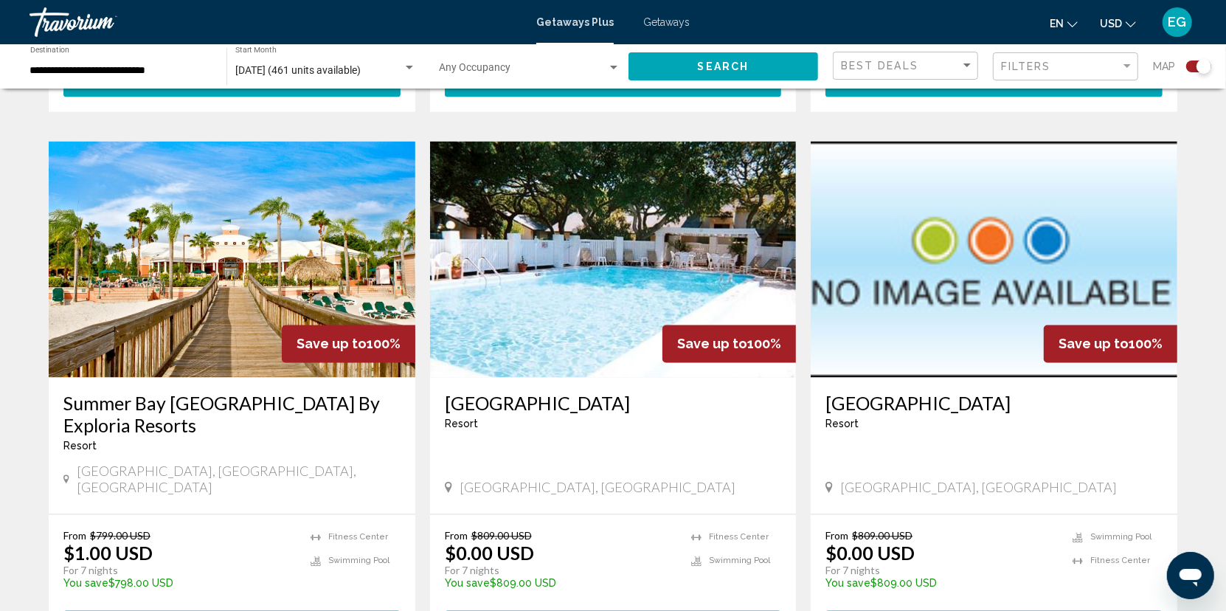
scroll to position [2066, 0]
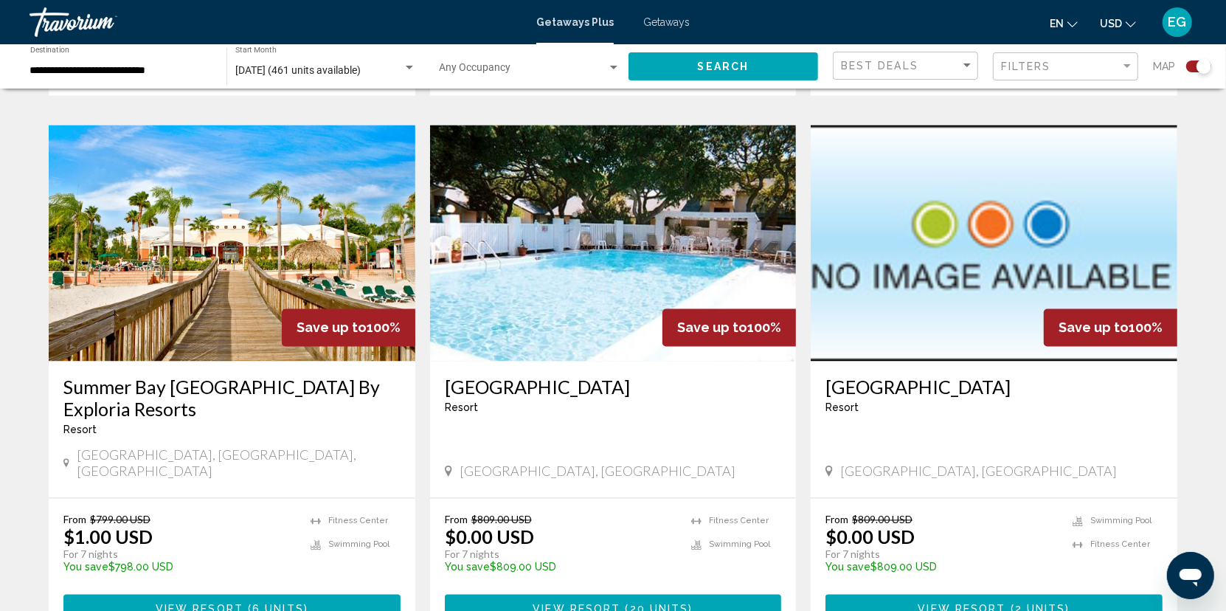
click at [192, 424] on div "Resort - This is an adults only resort" at bounding box center [231, 430] width 337 height 12
click at [229, 603] on span "View Resort" at bounding box center [200, 609] width 88 height 12
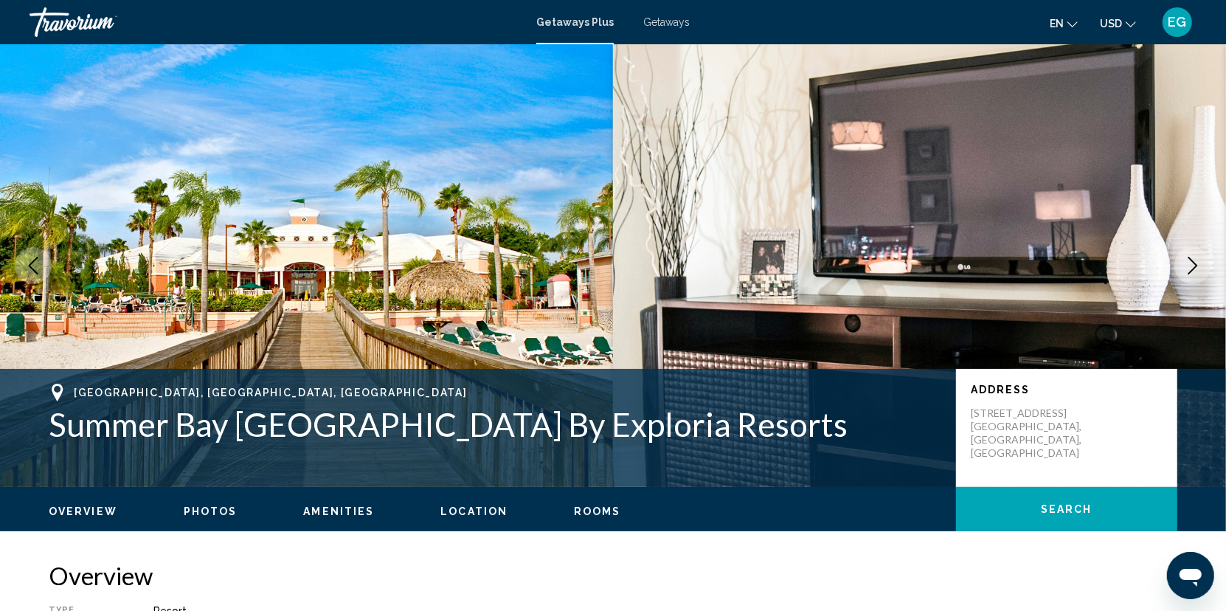
click at [1194, 265] on icon "Next image" at bounding box center [1193, 266] width 18 height 18
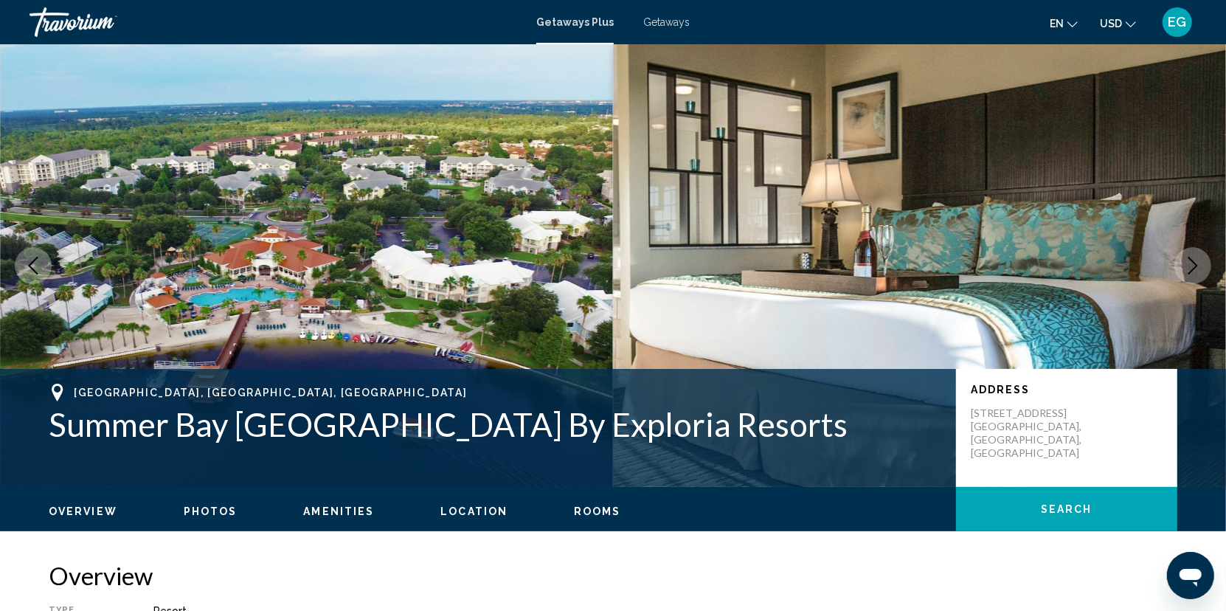
click at [1194, 265] on icon "Next image" at bounding box center [1193, 266] width 18 height 18
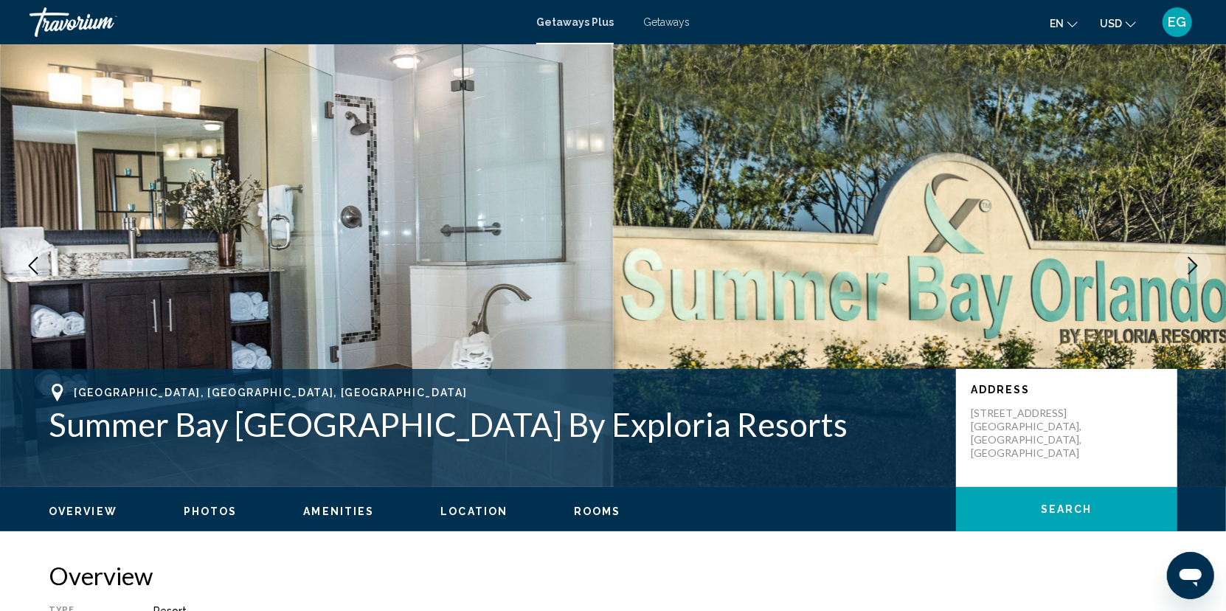
click at [1194, 265] on icon "Next image" at bounding box center [1193, 266] width 18 height 18
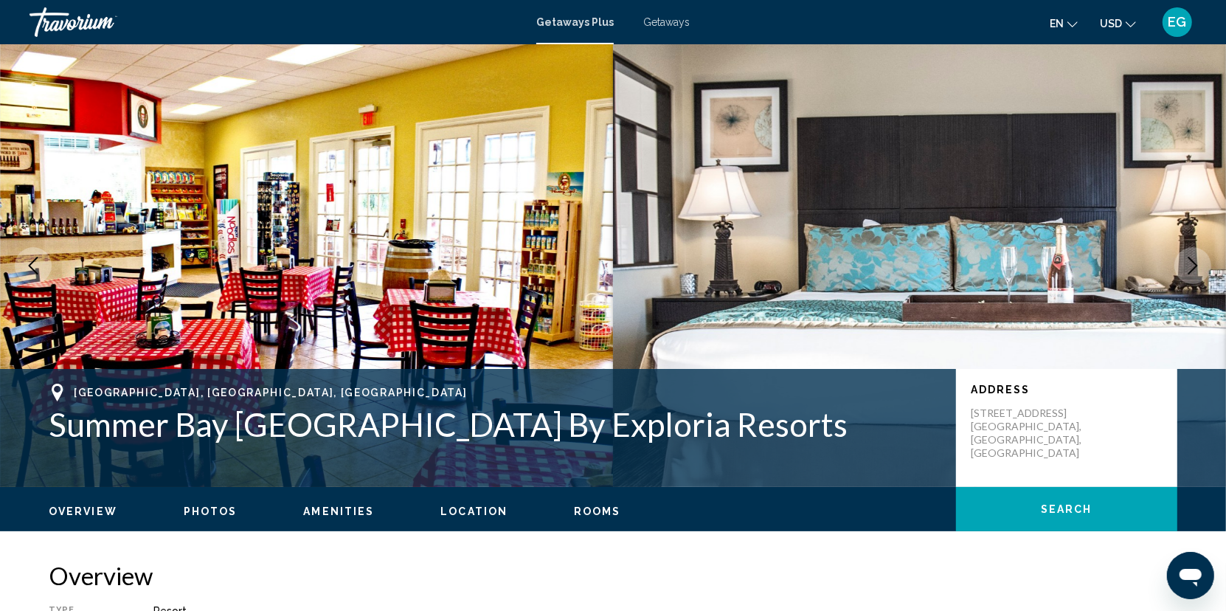
click at [1194, 265] on icon "Next image" at bounding box center [1193, 266] width 18 height 18
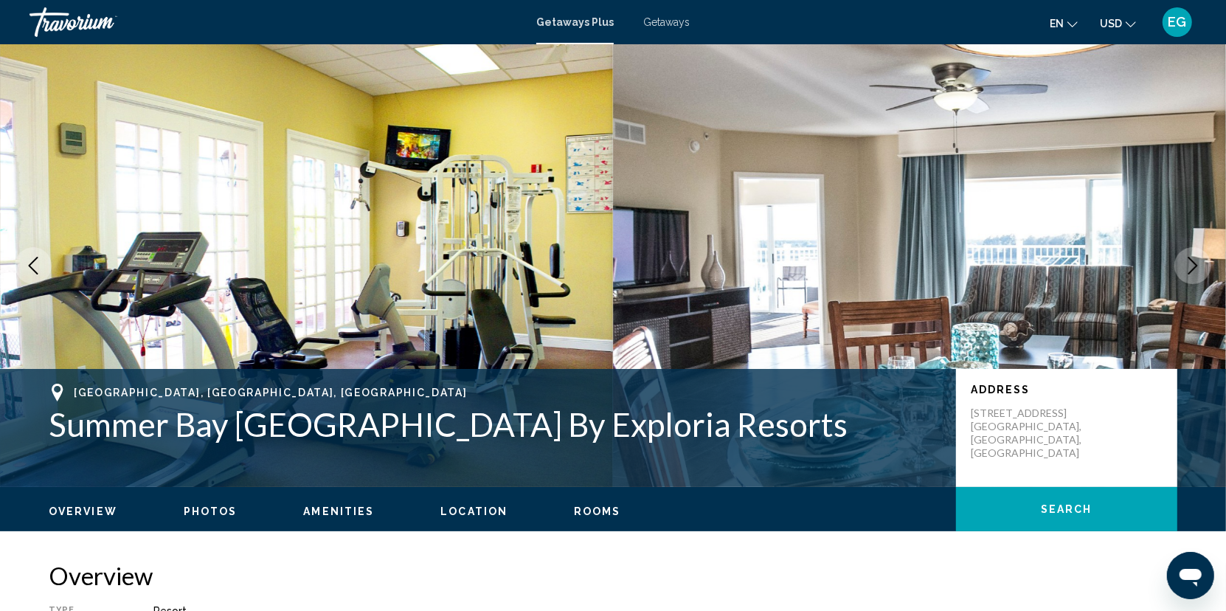
click at [1194, 265] on icon "Next image" at bounding box center [1193, 266] width 18 height 18
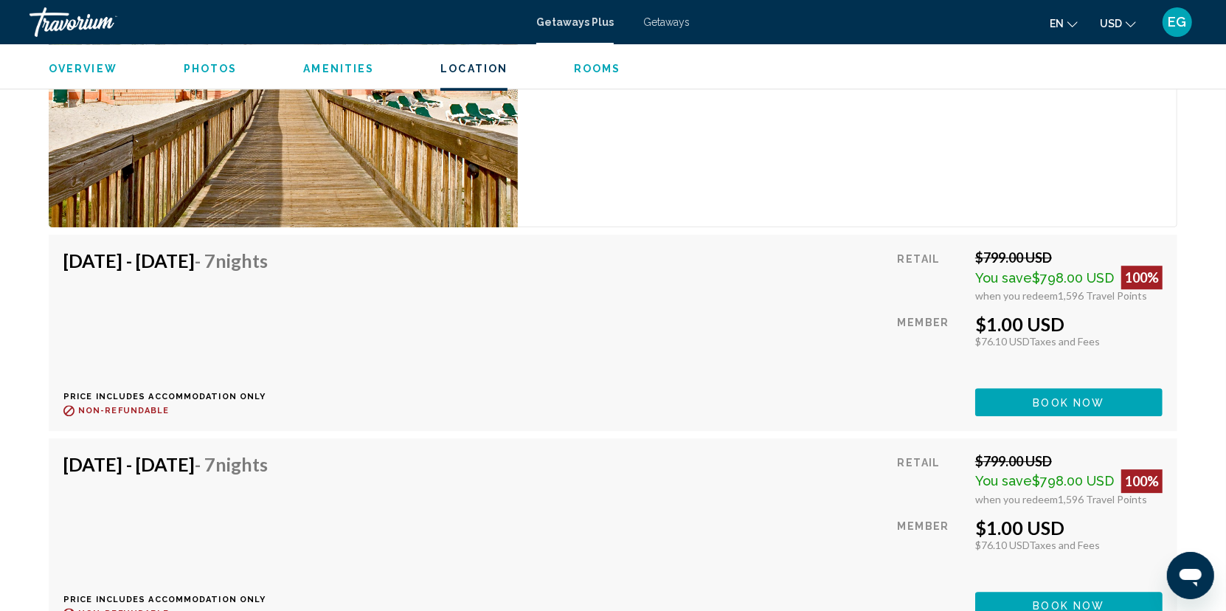
scroll to position [3172, 0]
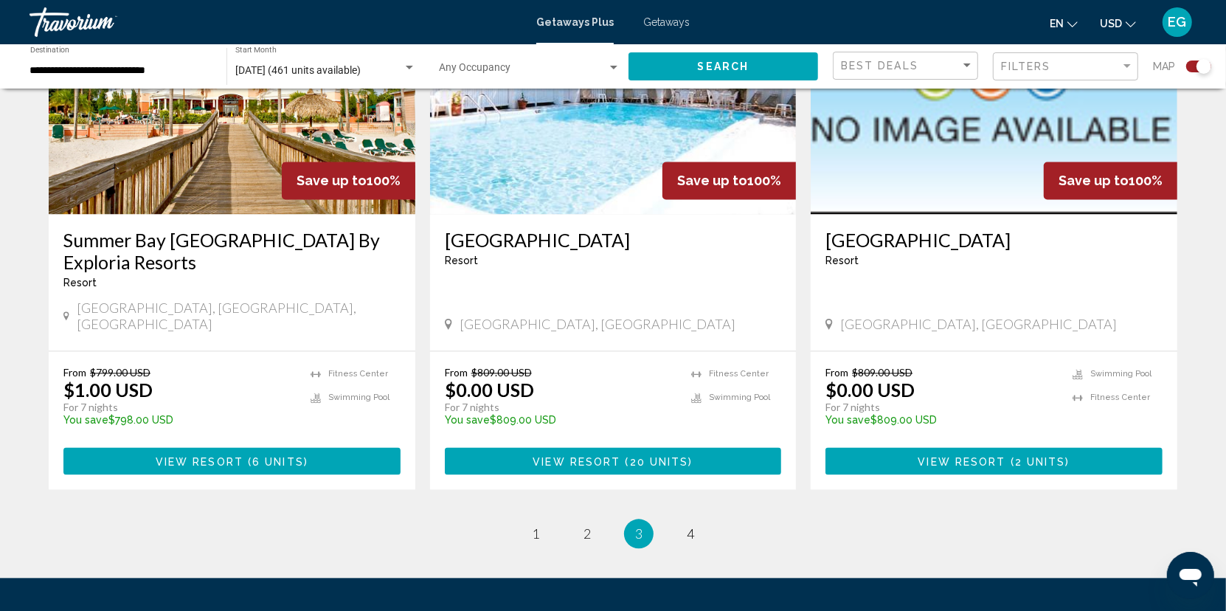
scroll to position [2250, 0]
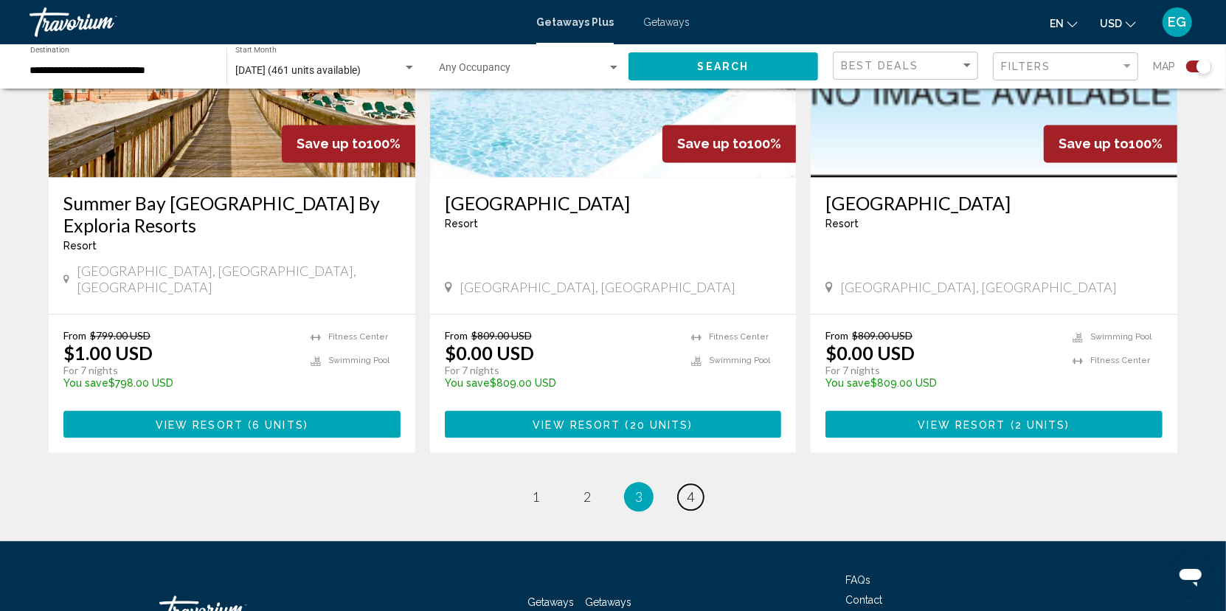
click at [693, 488] on span "4" at bounding box center [690, 496] width 7 height 16
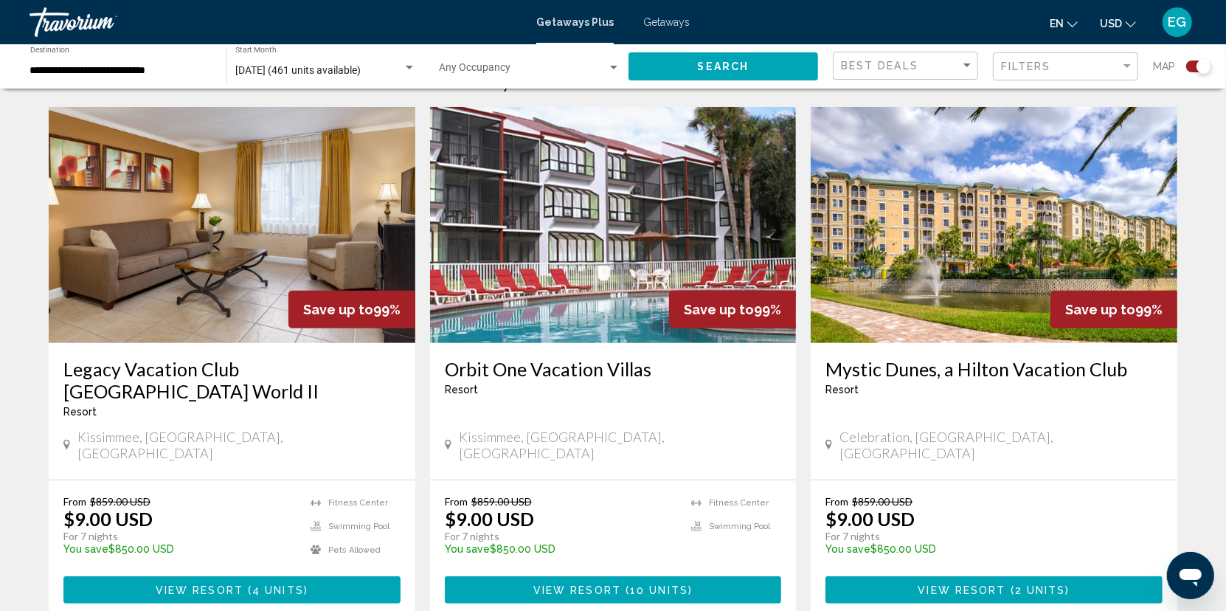
scroll to position [516, 0]
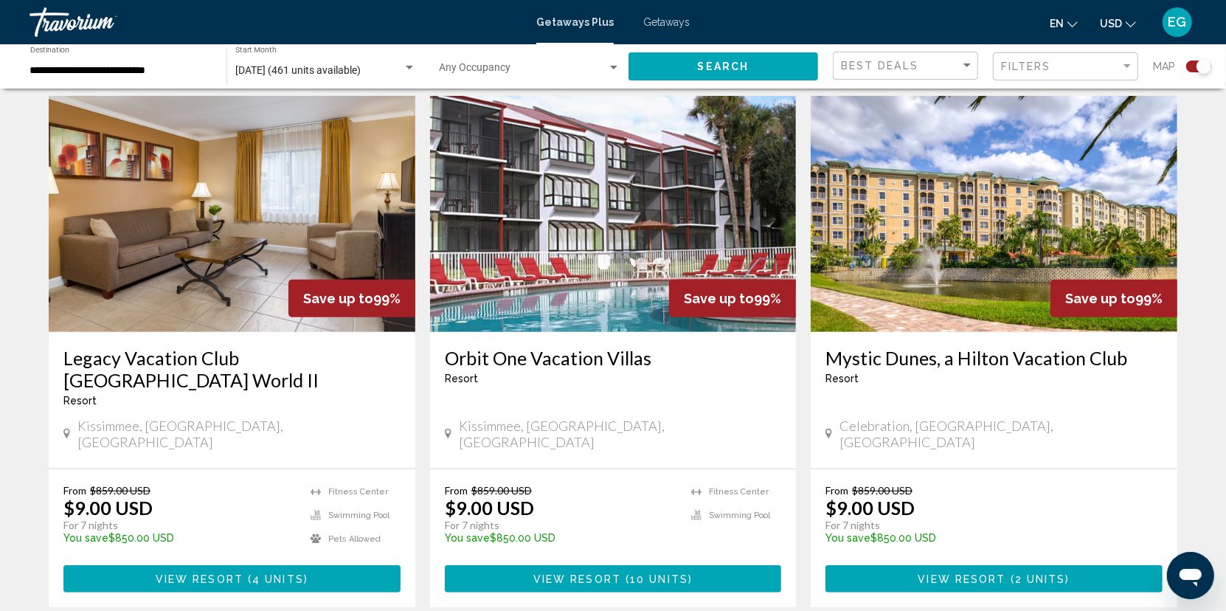
click at [1075, 280] on div "Save up to 99%" at bounding box center [1114, 299] width 127 height 38
click at [948, 573] on span "View Resort" at bounding box center [962, 579] width 88 height 12
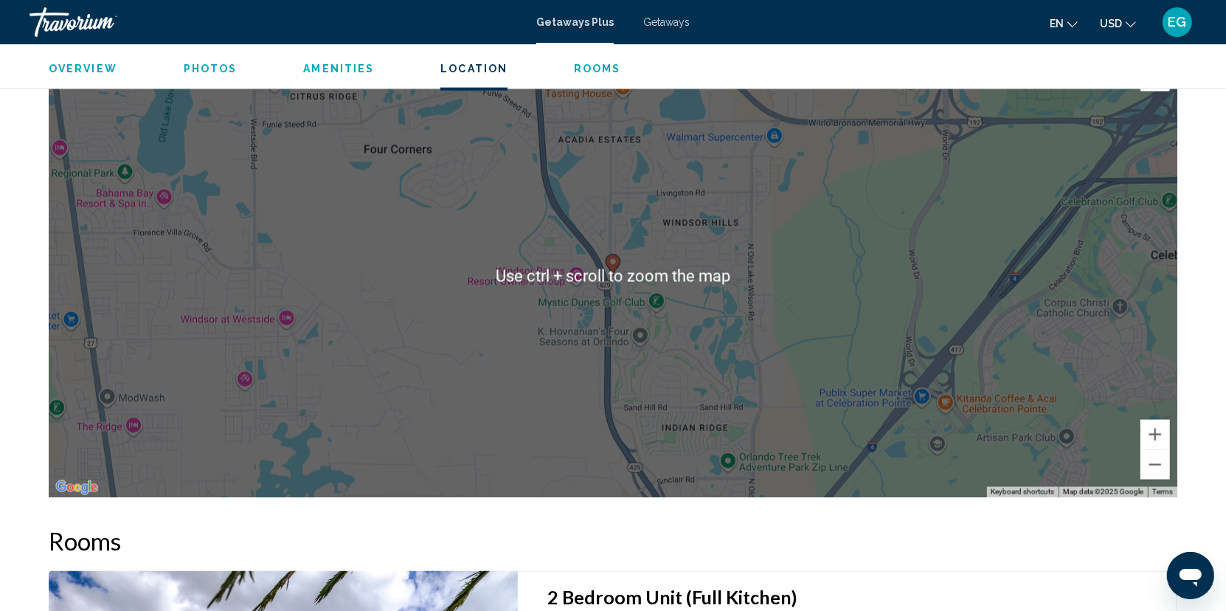
scroll to position [1684, 0]
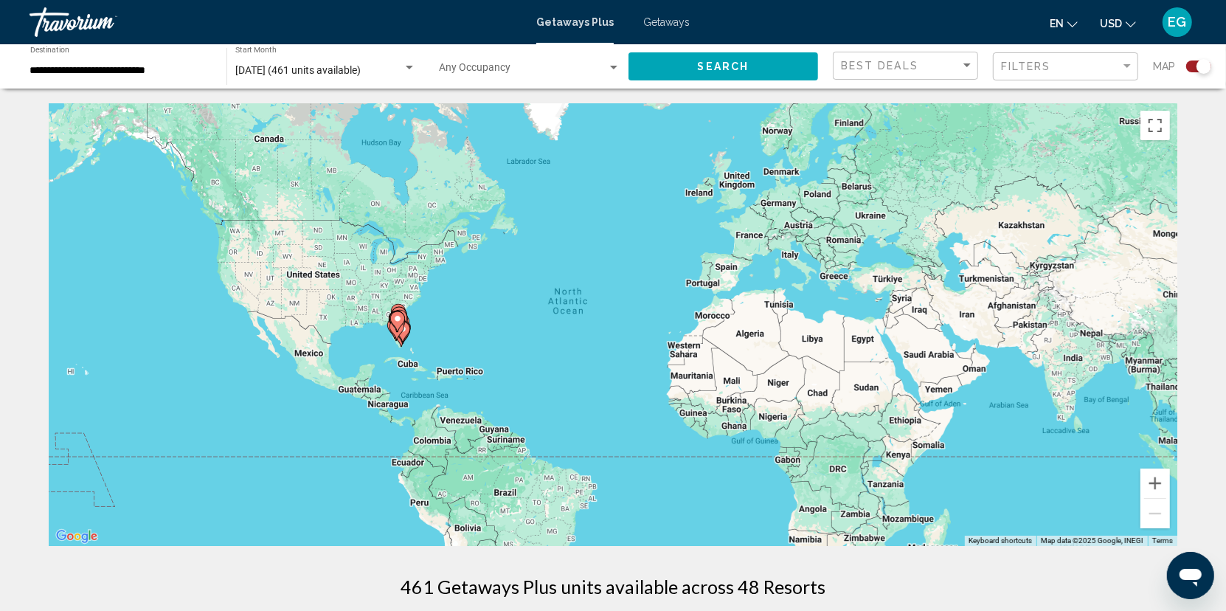
click at [403, 323] on gmp-advanced-marker "Main content" at bounding box center [397, 322] width 15 height 22
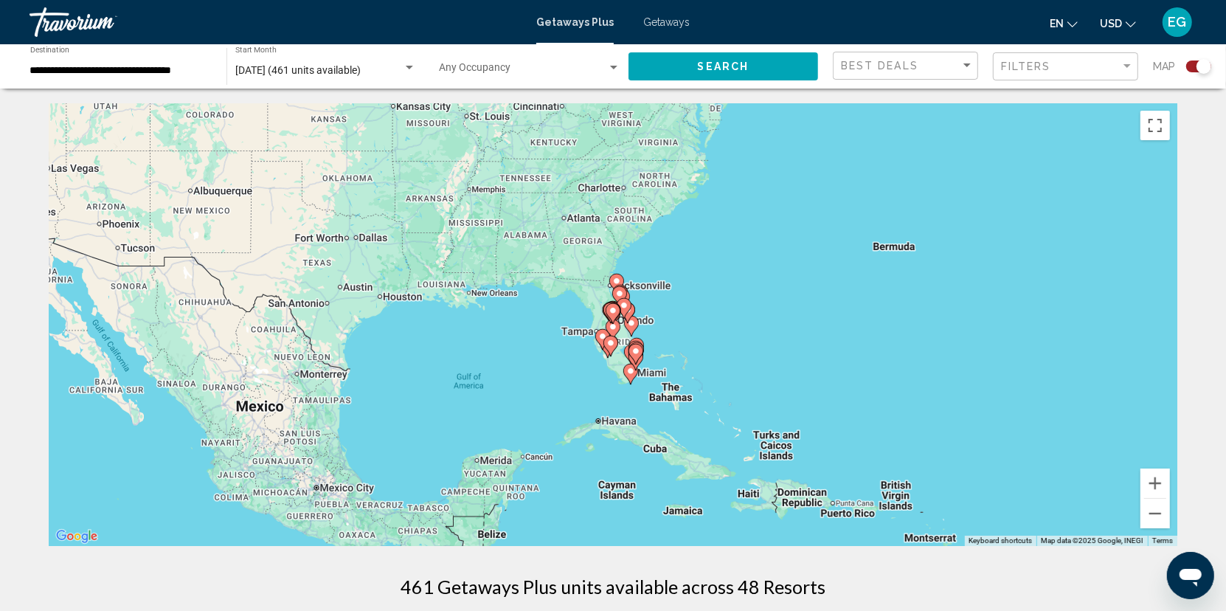
click at [566, 357] on div "To activate drag with keyboard, press Alt + Enter. Once in keyboard drag state,…" at bounding box center [613, 324] width 1129 height 443
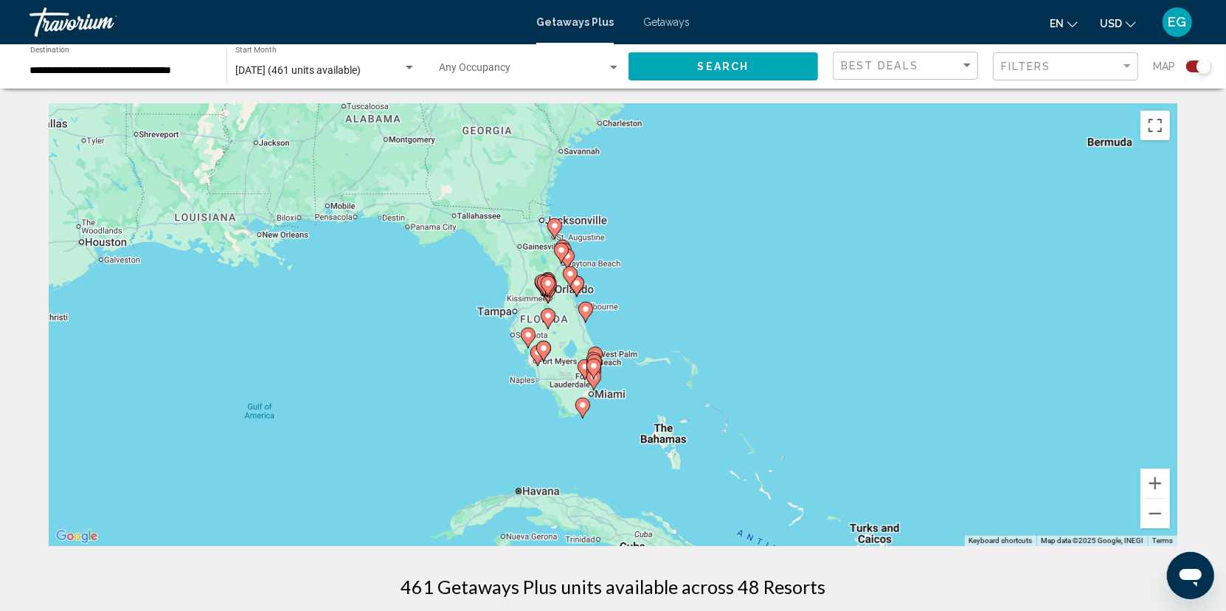
drag, startPoint x: 615, startPoint y: 361, endPoint x: 494, endPoint y: 367, distance: 121.9
click at [494, 367] on div "To activate drag with keyboard, press Alt + Enter. Once in keyboard drag state,…" at bounding box center [613, 324] width 1129 height 443
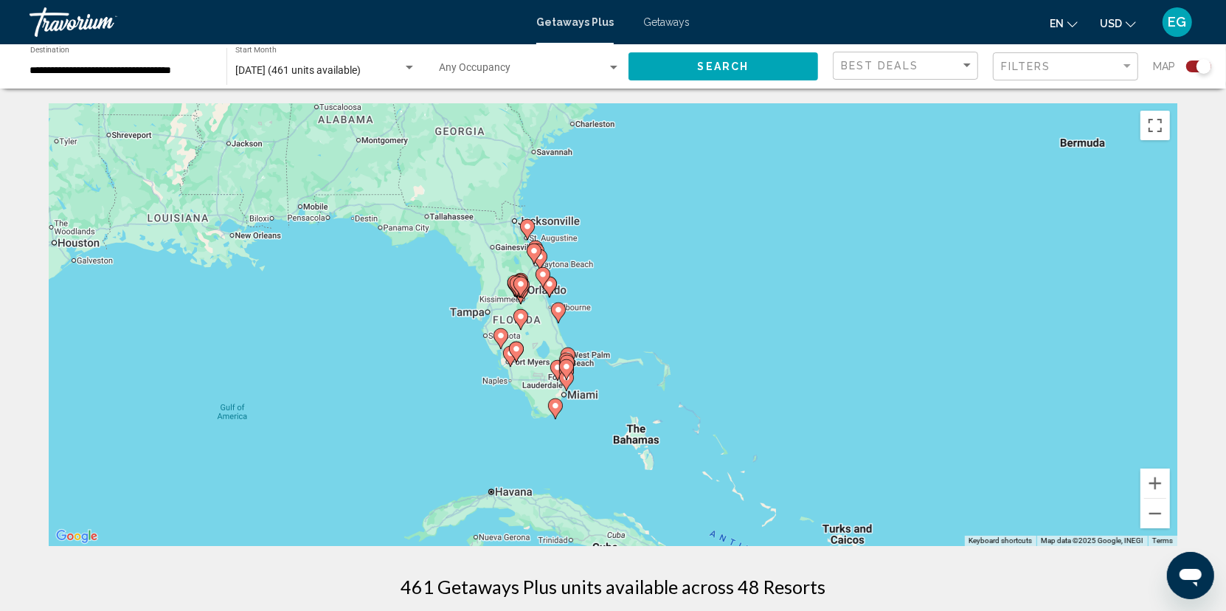
click at [492, 367] on div "To activate drag with keyboard, press Alt + Enter. Once in keyboard drag state,…" at bounding box center [613, 324] width 1129 height 443
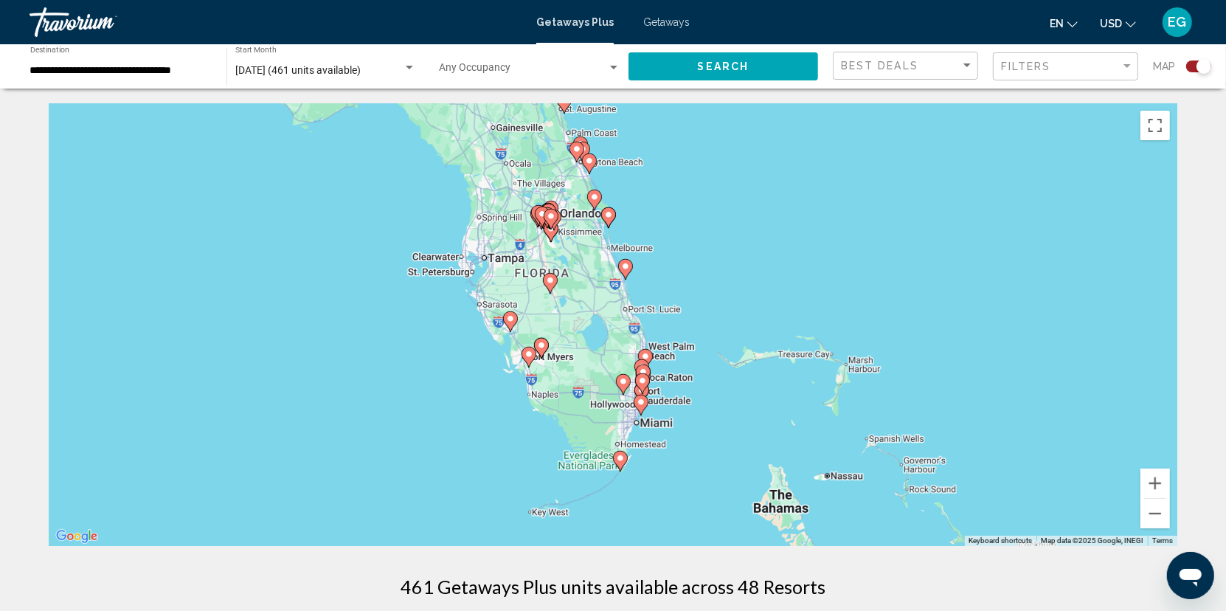
click at [491, 367] on div "To activate drag with keyboard, press Alt + Enter. Once in keyboard drag state,…" at bounding box center [613, 324] width 1129 height 443
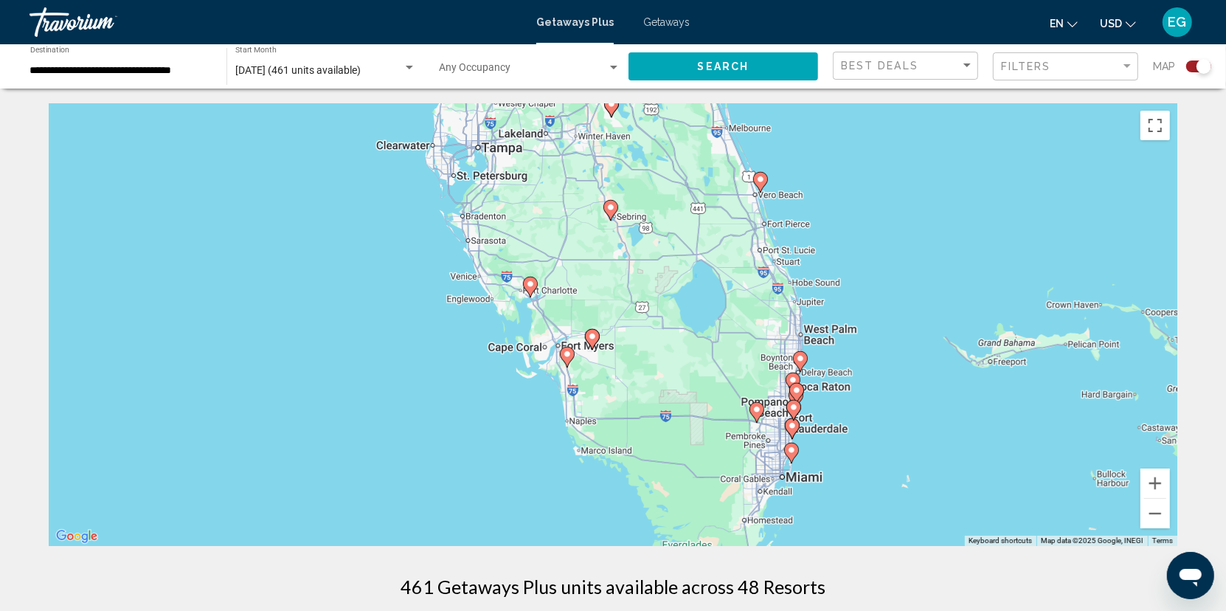
click at [491, 367] on div "To activate drag with keyboard, press Alt + Enter. Once in keyboard drag state,…" at bounding box center [613, 324] width 1129 height 443
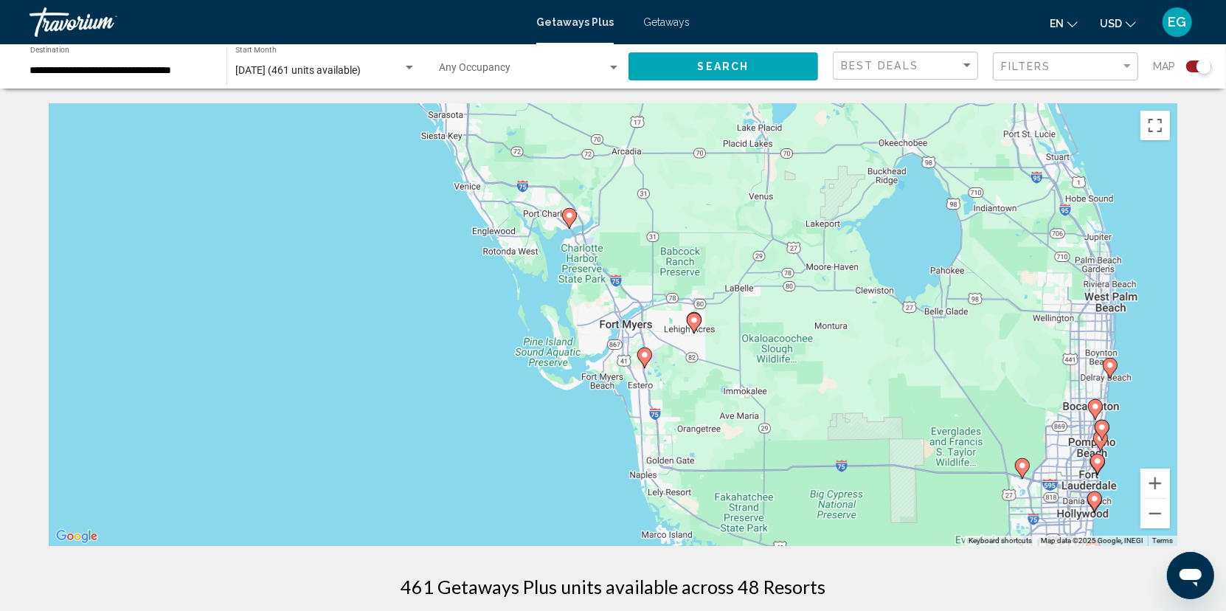
click at [570, 214] on image "Main content" at bounding box center [569, 215] width 9 height 9
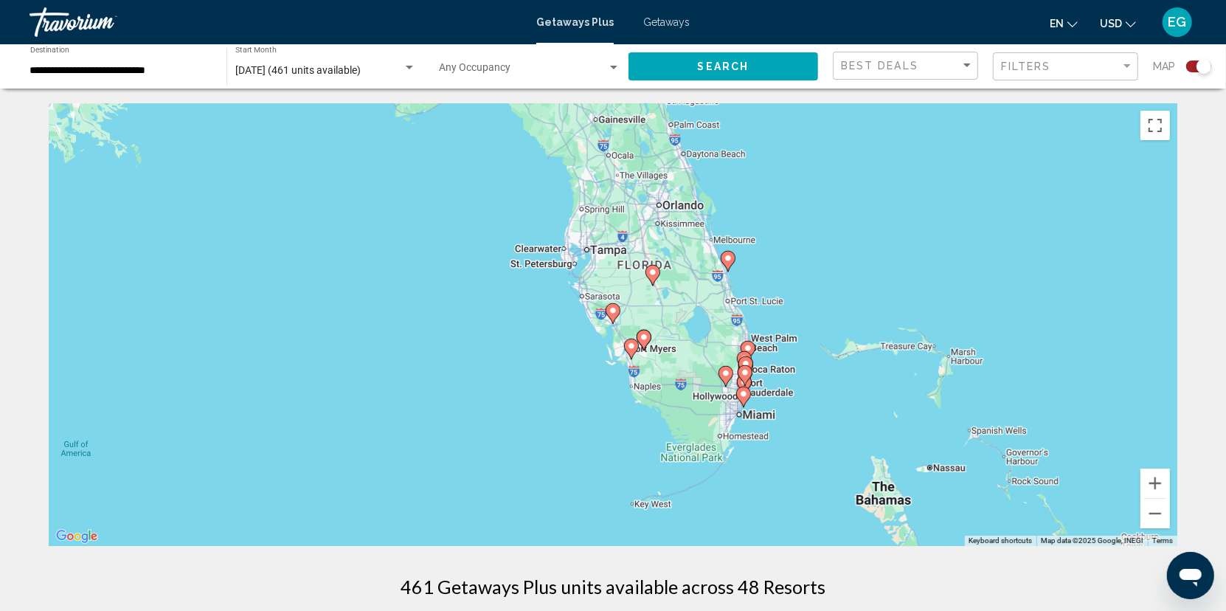
click at [613, 308] on image "Main content" at bounding box center [613, 310] width 9 height 9
type input "**********"
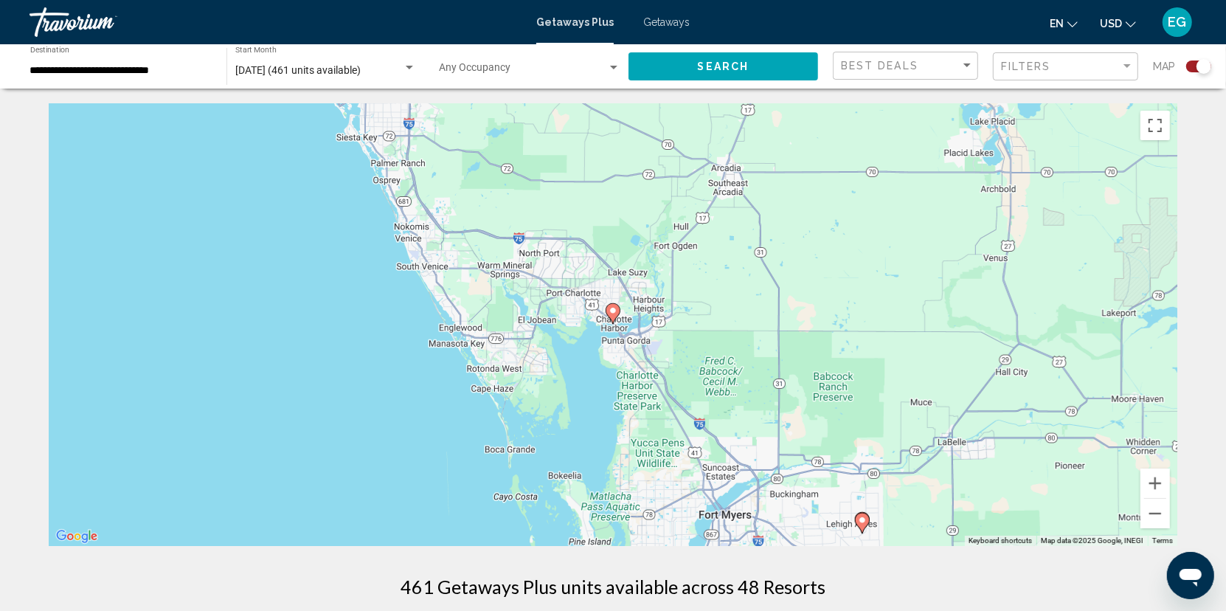
click at [611, 317] on icon "Main content" at bounding box center [612, 313] width 13 height 19
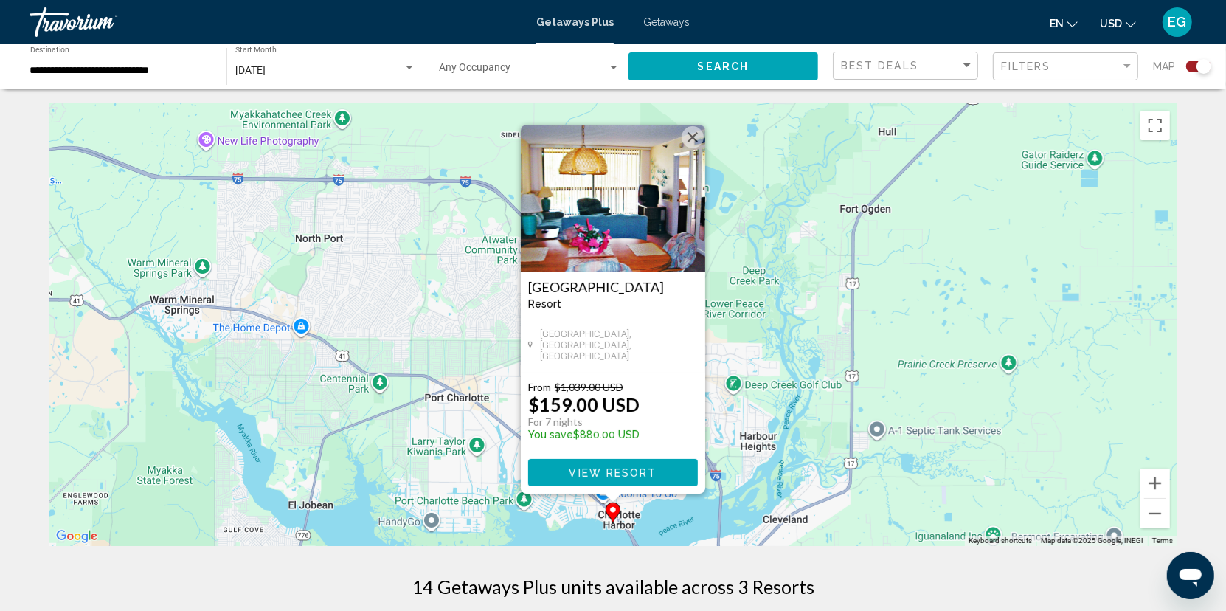
click at [672, 210] on img "Main content" at bounding box center [613, 199] width 184 height 148
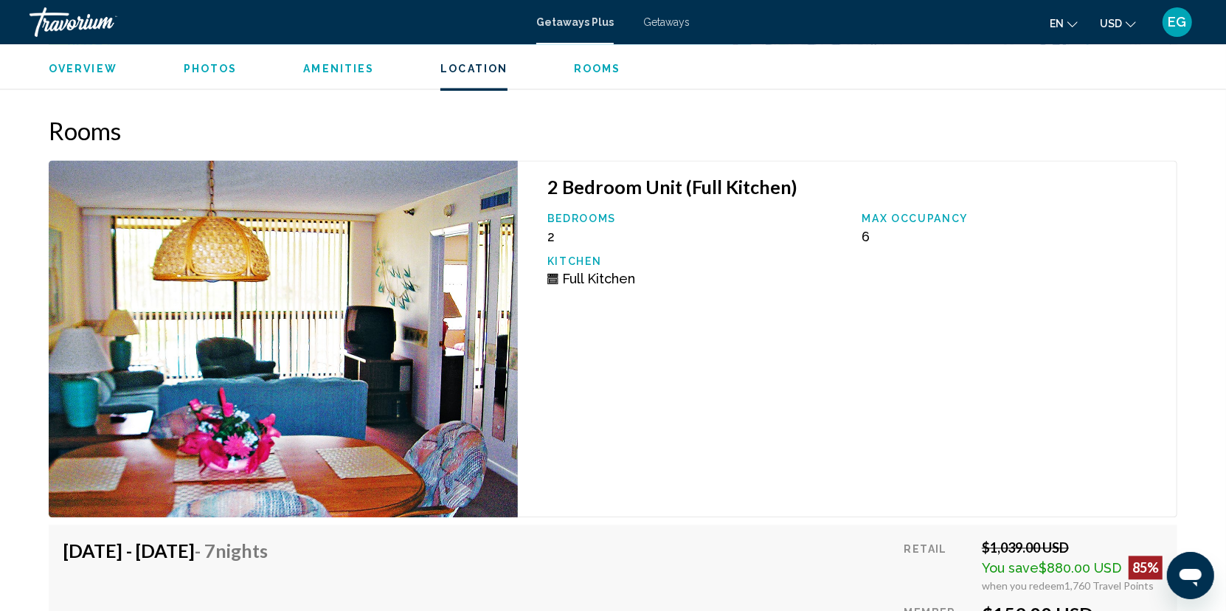
scroll to position [2213, 0]
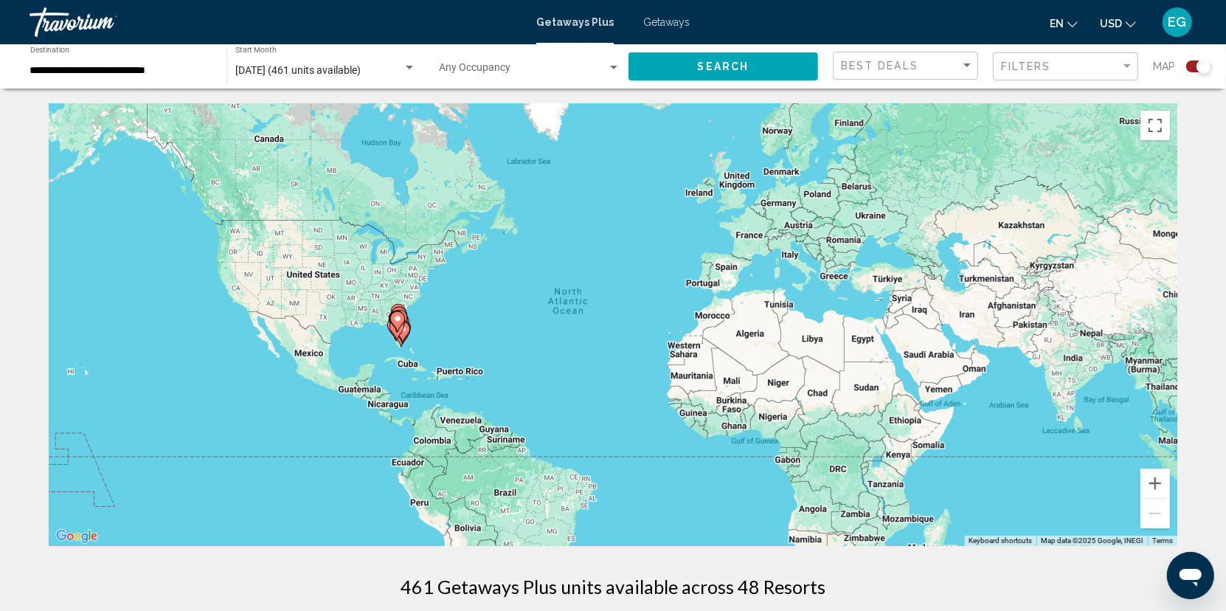
click at [400, 335] on gmp-advanced-marker "Main content" at bounding box center [397, 330] width 15 height 22
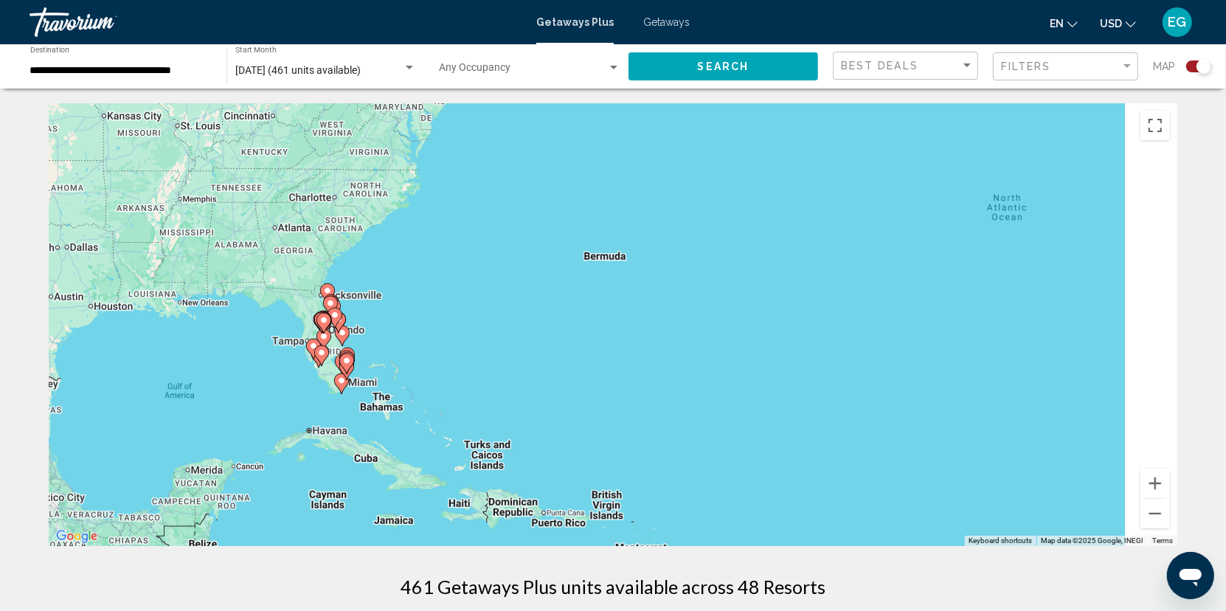
drag, startPoint x: 545, startPoint y: 335, endPoint x: 244, endPoint y: 378, distance: 304.1
click at [244, 378] on div "To activate drag with keyboard, press Alt + Enter. Once in keyboard drag state,…" at bounding box center [613, 324] width 1129 height 443
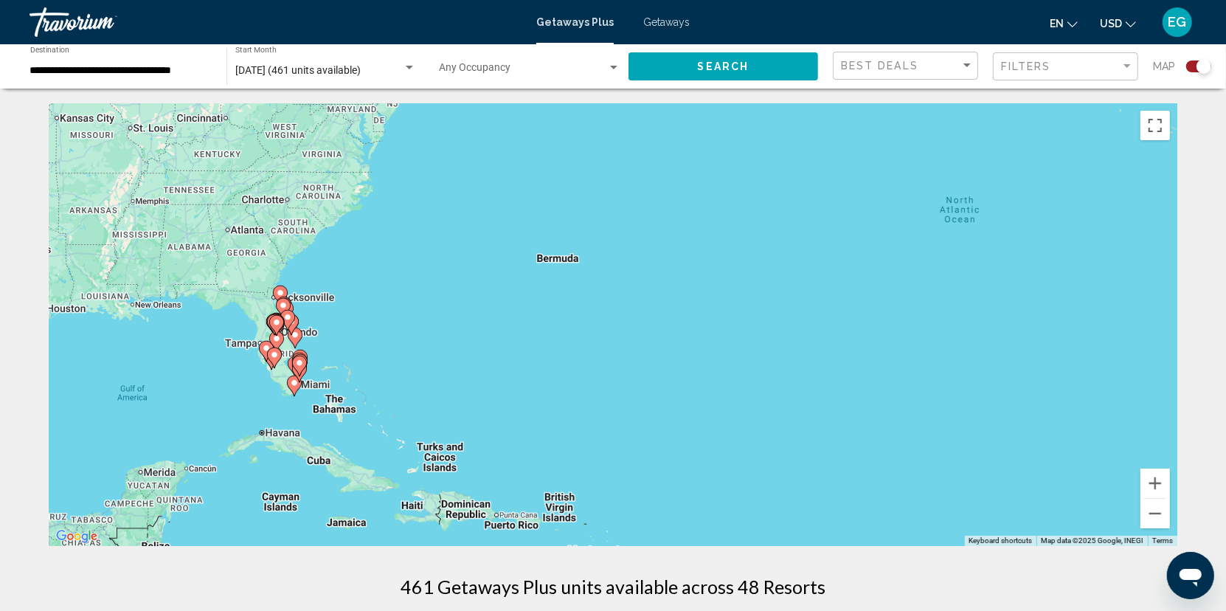
click at [309, 355] on div "To activate drag with keyboard, press Alt + Enter. Once in keyboard drag state,…" at bounding box center [613, 324] width 1129 height 443
click at [301, 350] on icon "Main content" at bounding box center [299, 360] width 15 height 21
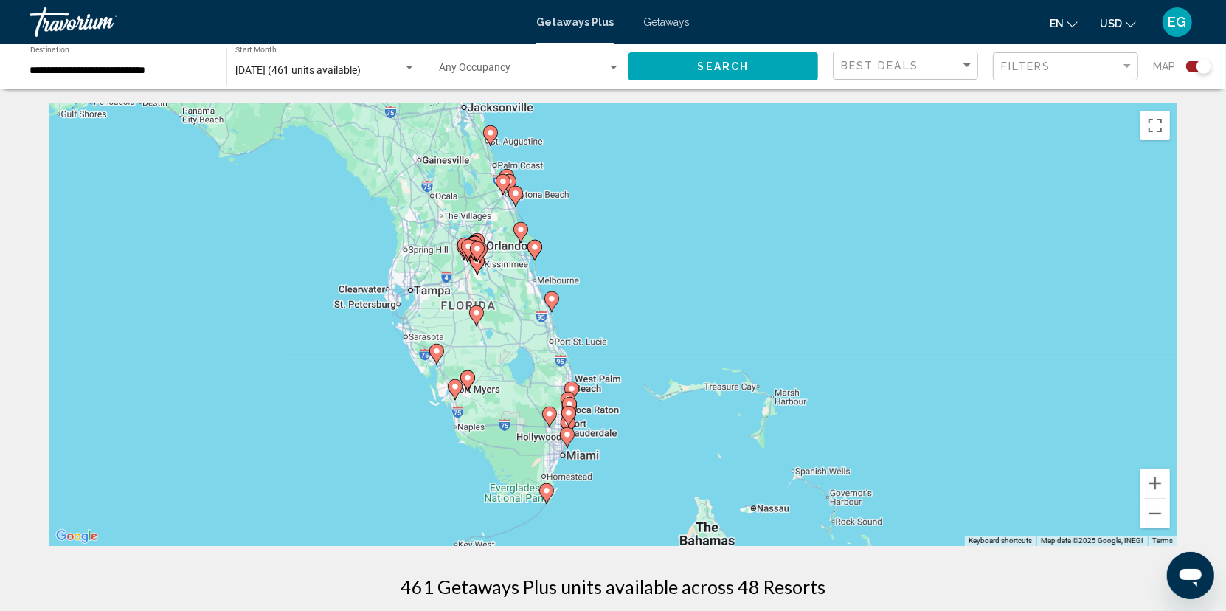
drag, startPoint x: 442, startPoint y: 328, endPoint x: 375, endPoint y: 420, distance: 114.1
click at [375, 420] on div "To activate drag with keyboard, press Alt + Enter. Once in keyboard drag state,…" at bounding box center [613, 324] width 1129 height 443
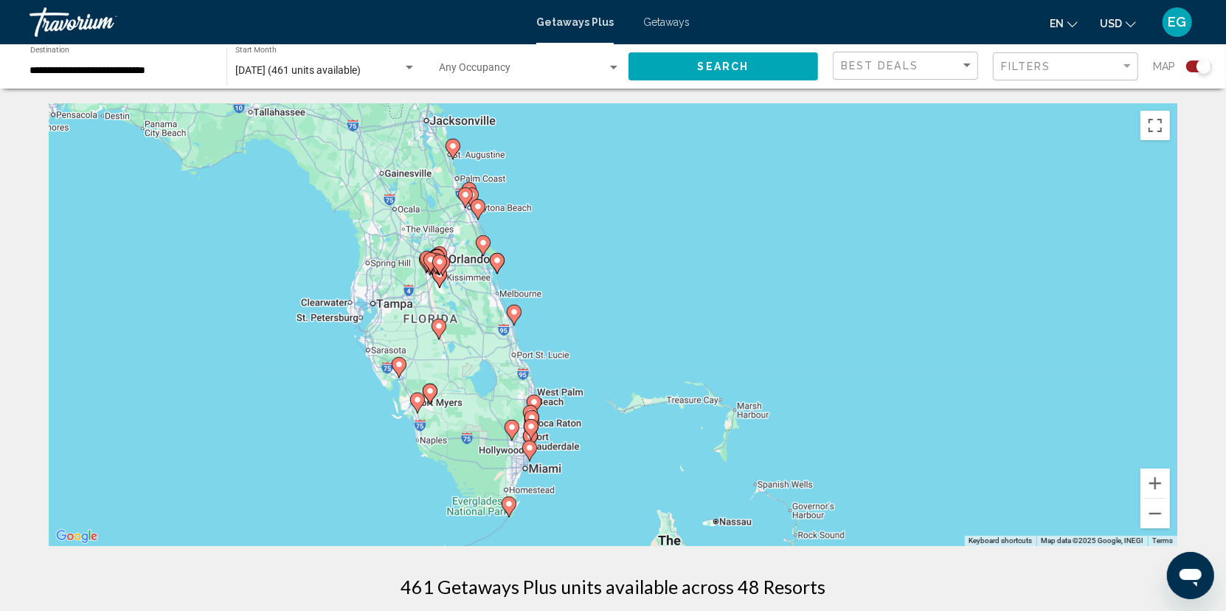
click at [435, 327] on image "Main content" at bounding box center [439, 326] width 9 height 9
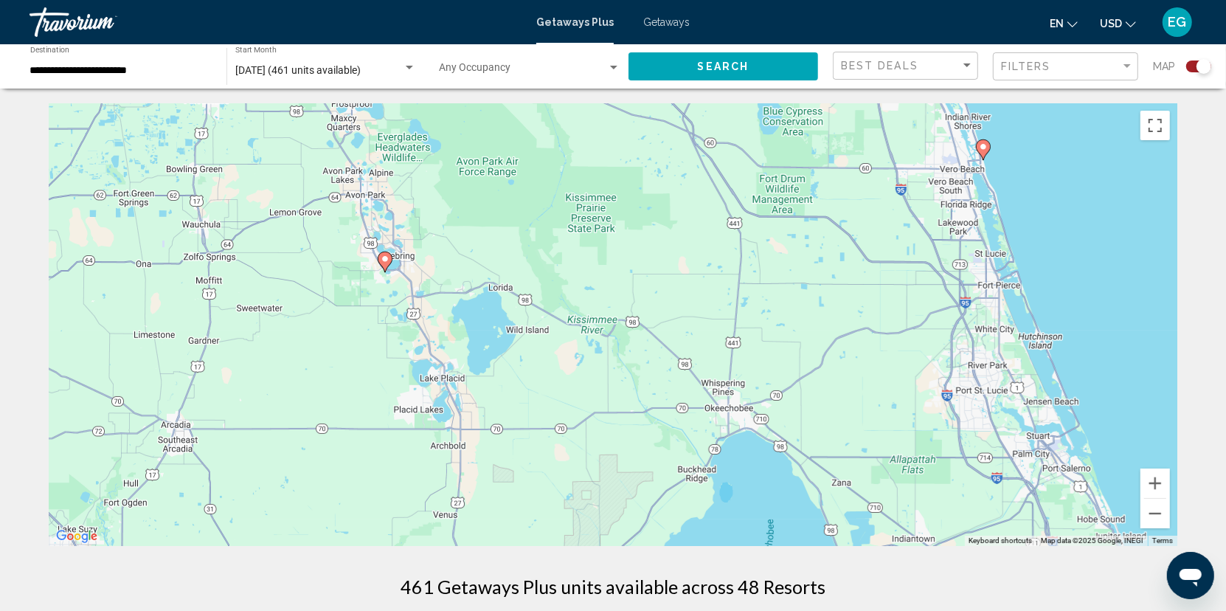
drag, startPoint x: 514, startPoint y: 274, endPoint x: 239, endPoint y: 207, distance: 283.4
click at [239, 207] on div "To navigate, press the arrow keys. To activate drag with keyboard, press Alt + …" at bounding box center [613, 324] width 1129 height 443
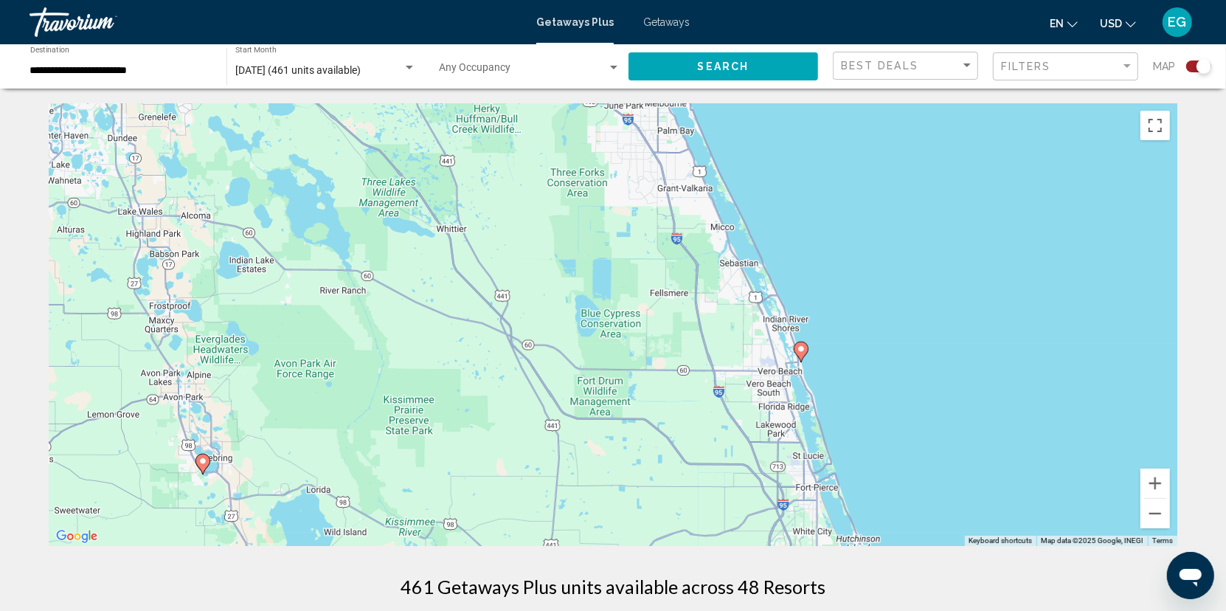
drag, startPoint x: 819, startPoint y: 270, endPoint x: 693, endPoint y: 492, distance: 255.4
click at [693, 492] on div "To navigate, press the arrow keys. To activate drag with keyboard, press Alt + …" at bounding box center [613, 324] width 1129 height 443
click at [803, 350] on image "Main content" at bounding box center [801, 349] width 9 height 9
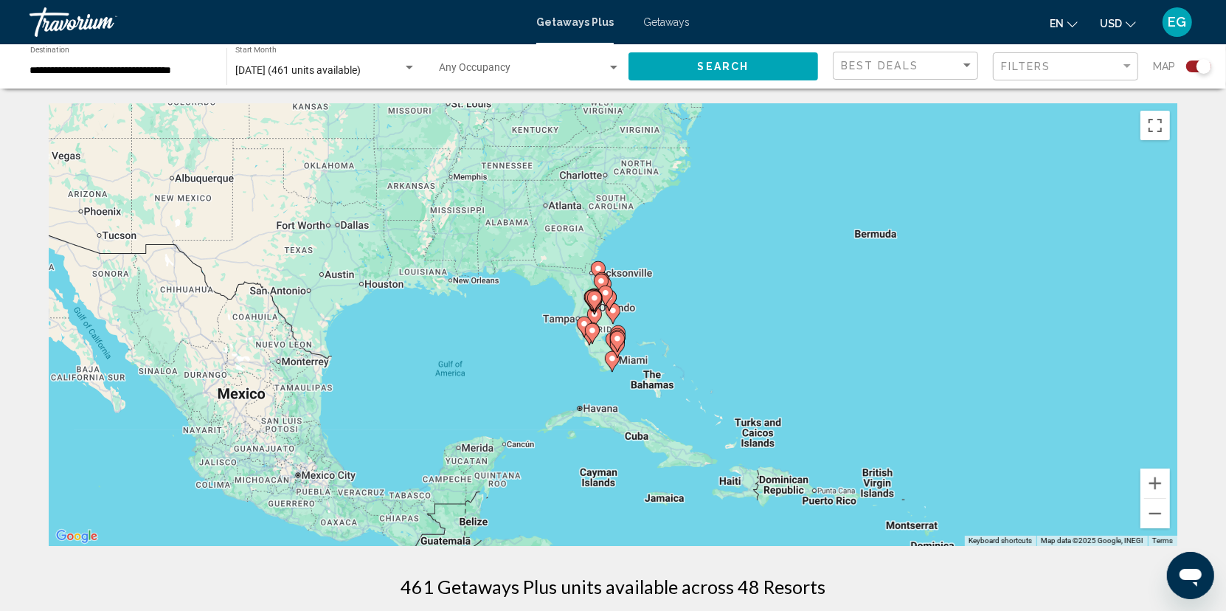
click at [659, 319] on div "To navigate, press the arrow keys. To activate drag with keyboard, press Alt + …" at bounding box center [613, 324] width 1129 height 443
click at [604, 314] on div "To activate drag with keyboard, press Alt + Enter. Once in keyboard drag state,…" at bounding box center [613, 324] width 1129 height 443
click at [600, 302] on icon "Main content" at bounding box center [594, 301] width 15 height 21
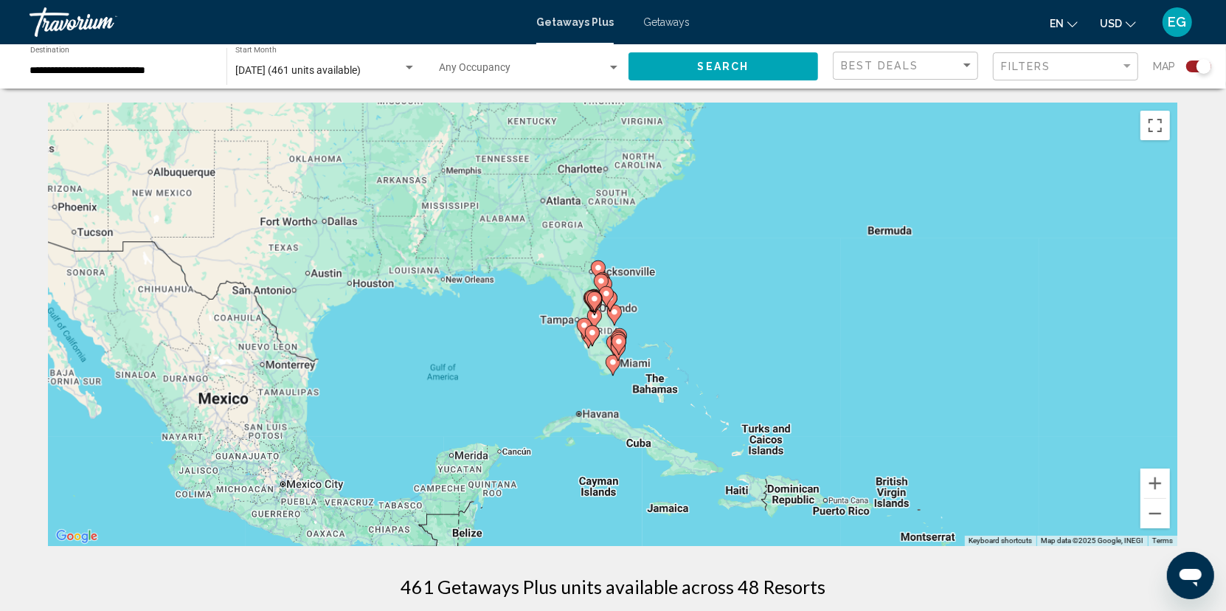
click at [600, 302] on g "Main content" at bounding box center [594, 301] width 15 height 21
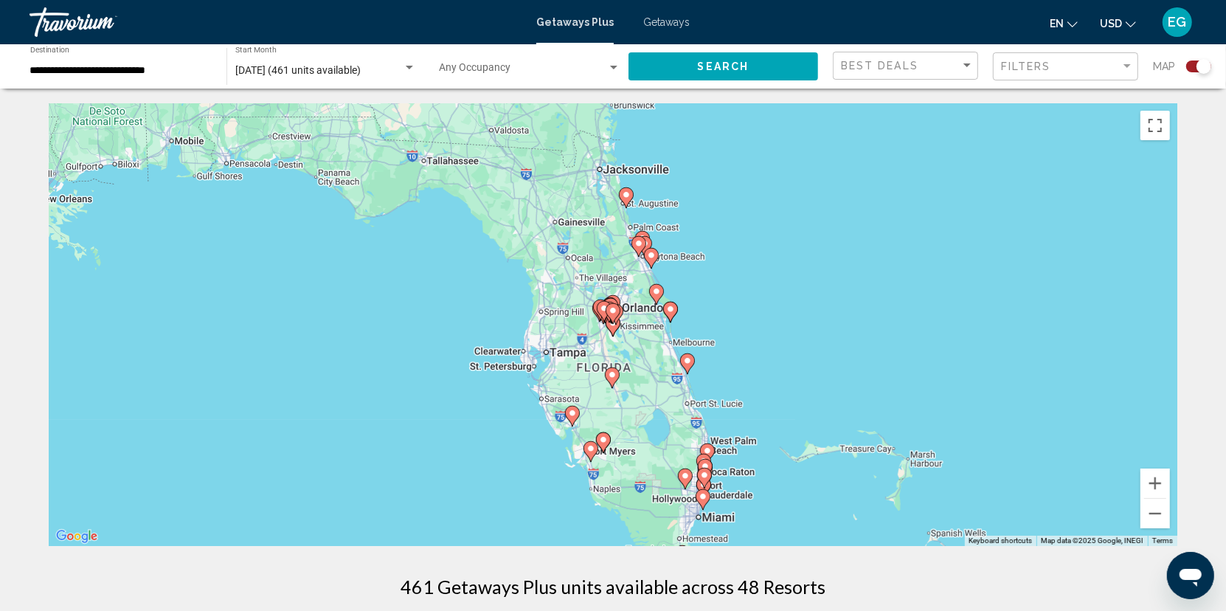
click at [615, 280] on div "To activate drag with keyboard, press Alt + Enter. Once in keyboard drag state,…" at bounding box center [613, 324] width 1129 height 443
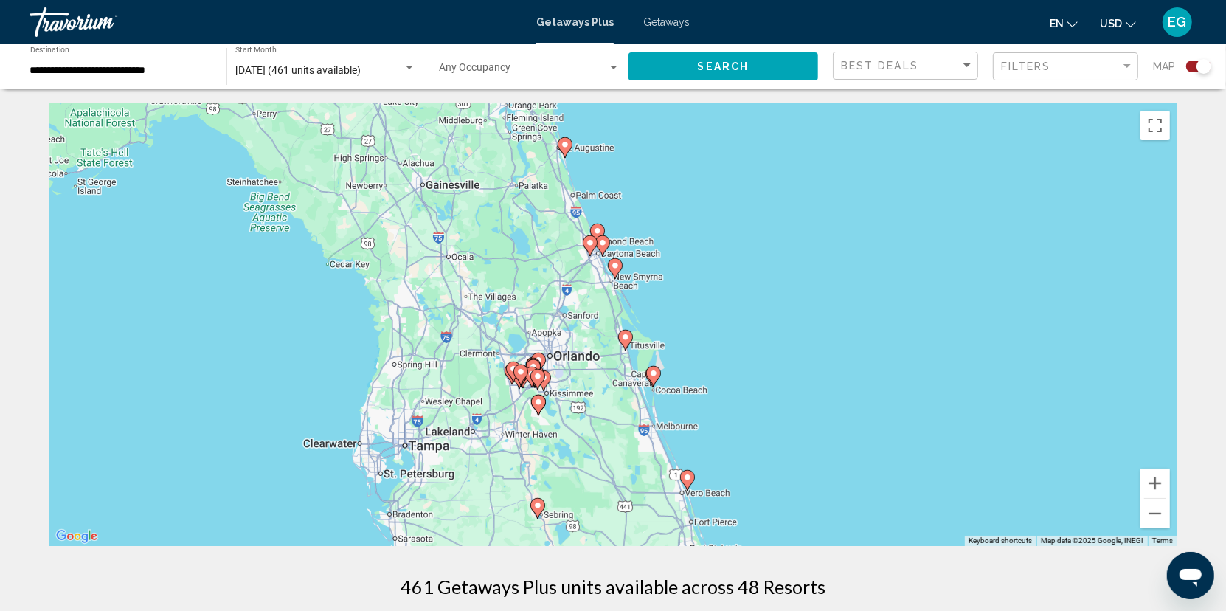
drag, startPoint x: 635, startPoint y: 249, endPoint x: 560, endPoint y: 270, distance: 78.2
click at [560, 270] on div "To activate drag with keyboard, press Alt + Enter. Once in keyboard drag state,…" at bounding box center [613, 324] width 1129 height 443
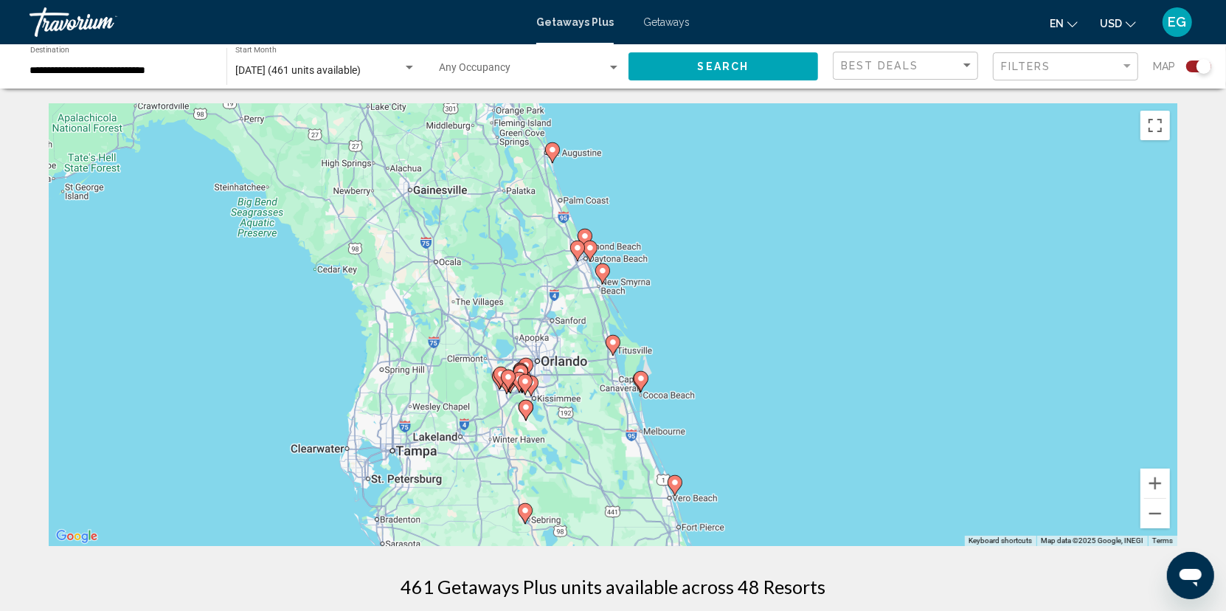
click at [560, 270] on div "To activate drag with keyboard, press Alt + Enter. Once in keyboard drag state,…" at bounding box center [613, 324] width 1129 height 443
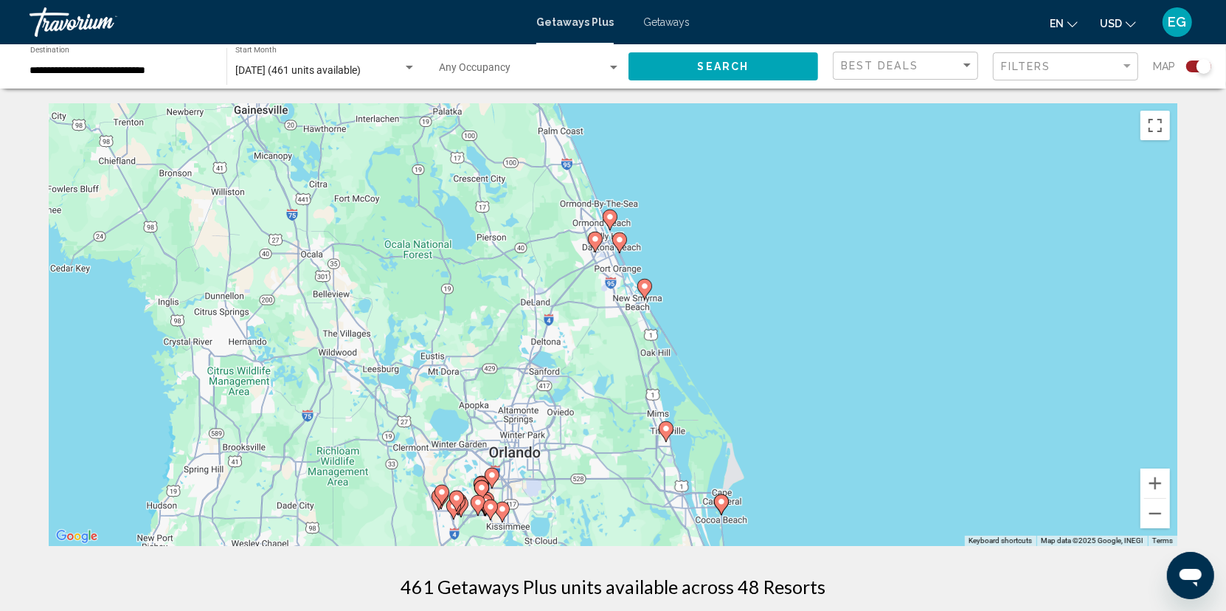
click at [558, 271] on div "To activate drag with keyboard, press Alt + Enter. Once in keyboard drag state,…" at bounding box center [613, 324] width 1129 height 443
click at [559, 271] on div "To activate drag with keyboard, press Alt + Enter. Once in keyboard drag state,…" at bounding box center [613, 324] width 1129 height 443
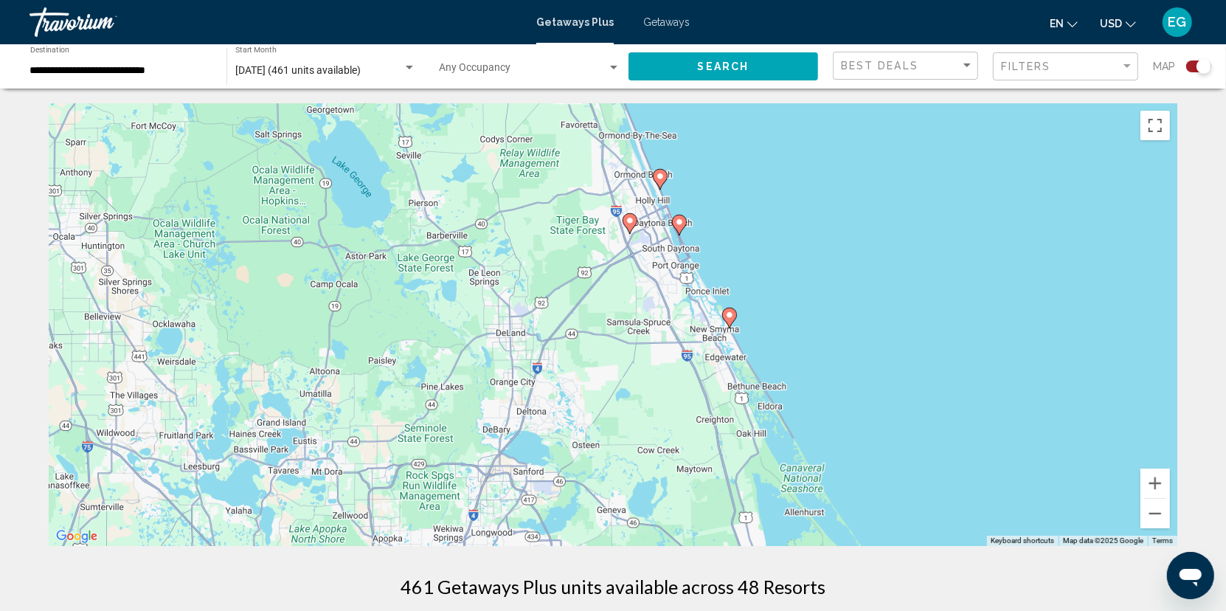
click at [576, 275] on div "To activate drag with keyboard, press Alt + Enter. Once in keyboard drag state,…" at bounding box center [613, 324] width 1129 height 443
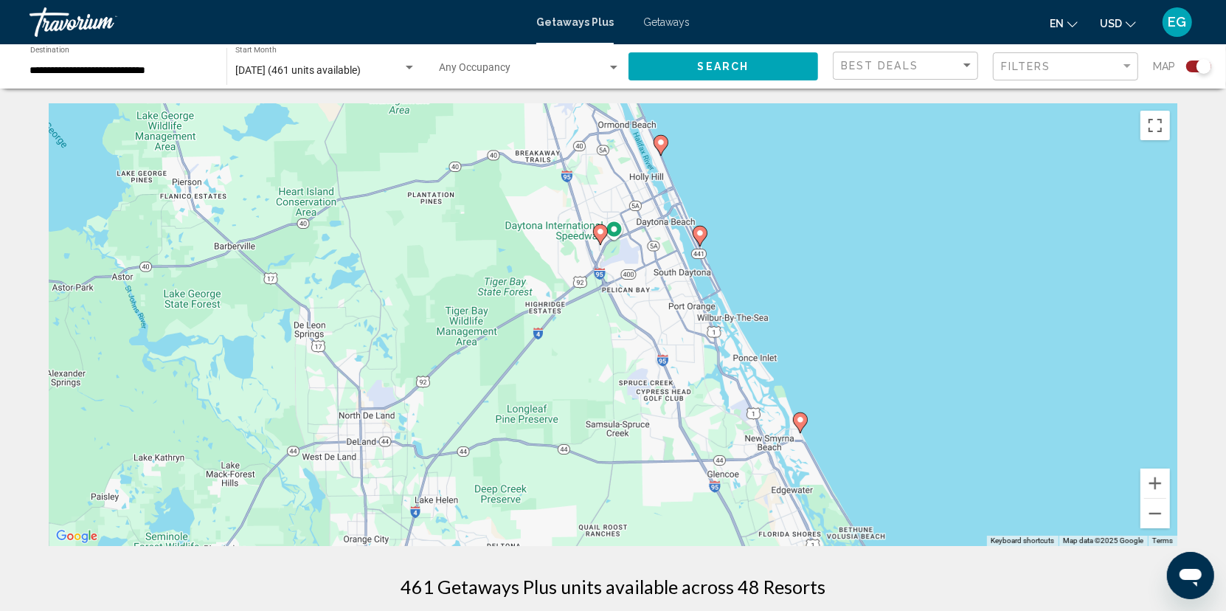
drag, startPoint x: 603, startPoint y: 274, endPoint x: 486, endPoint y: 340, distance: 133.8
click at [486, 340] on div "To activate drag with keyboard, press Alt + Enter. Once in keyboard drag state,…" at bounding box center [613, 324] width 1129 height 443
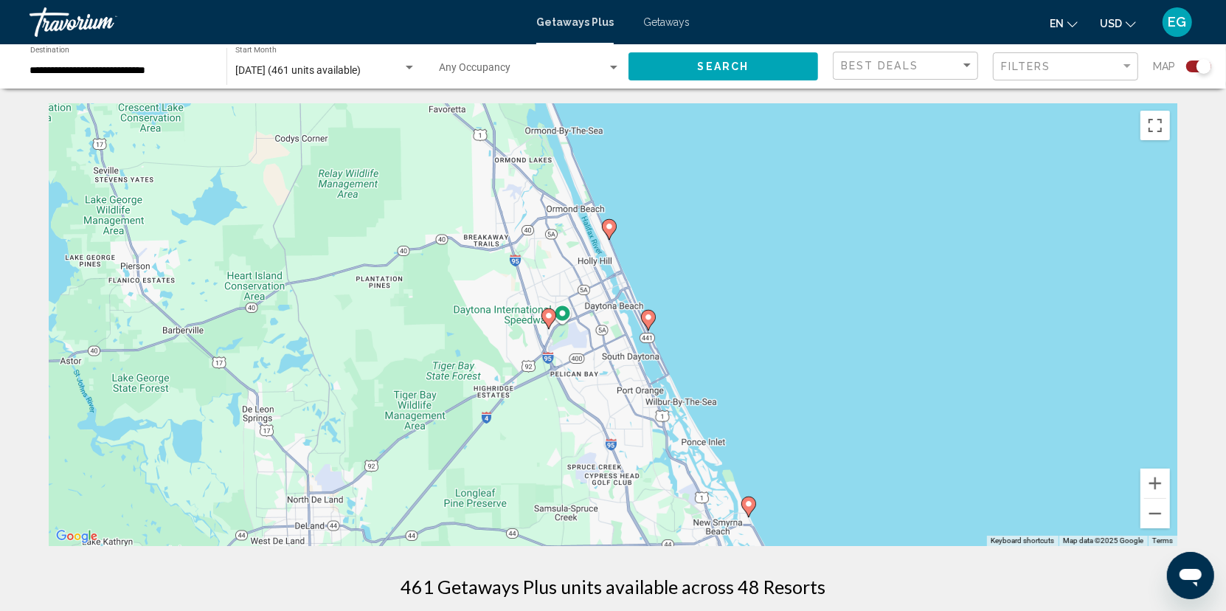
drag, startPoint x: 488, startPoint y: 335, endPoint x: 476, endPoint y: 401, distance: 67.6
click at [476, 401] on div "To activate drag with keyboard, press Alt + Enter. Once in keyboard drag state,…" at bounding box center [613, 324] width 1129 height 443
click at [545, 277] on div "To activate drag with keyboard, press Alt + Enter. Once in keyboard drag state,…" at bounding box center [613, 324] width 1129 height 443
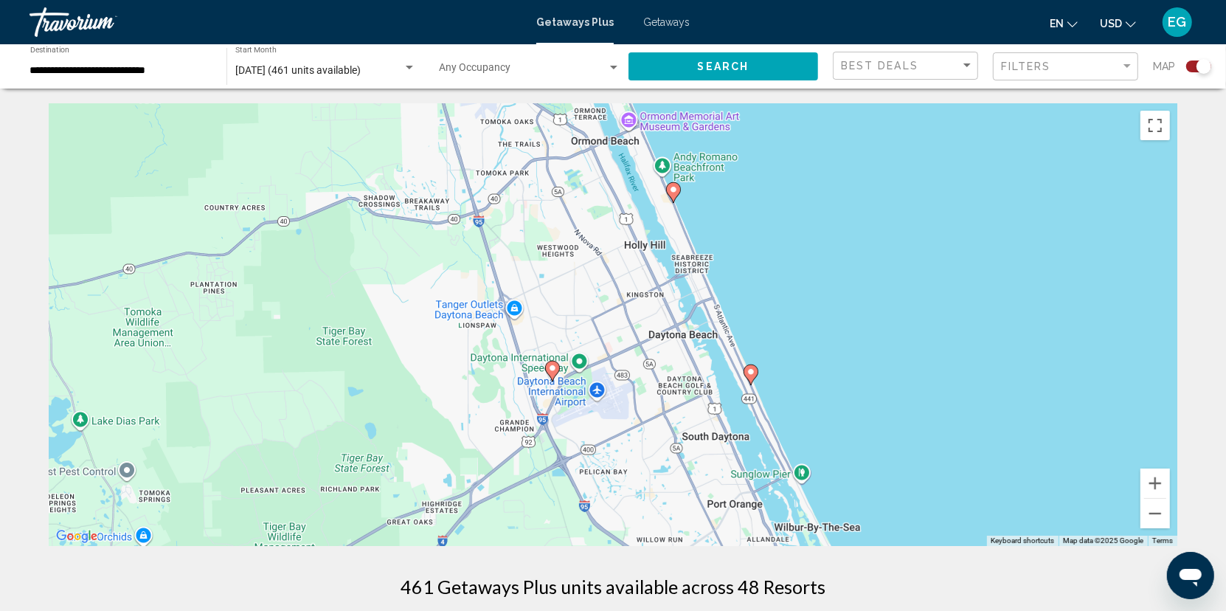
click at [786, 377] on div "To activate drag with keyboard, press Alt + Enter. Once in keyboard drag state,…" at bounding box center [613, 324] width 1129 height 443
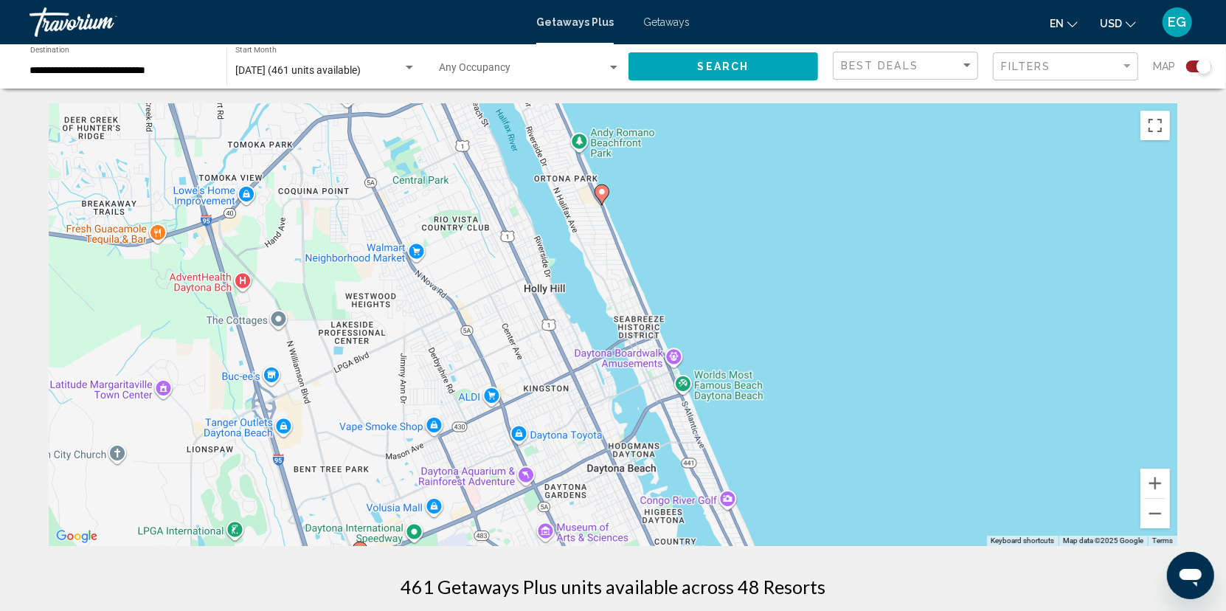
drag, startPoint x: 740, startPoint y: 305, endPoint x: 781, endPoint y: 486, distance: 186.0
click at [781, 486] on div "To activate drag with keyboard, press Alt + Enter. Once in keyboard drag state,…" at bounding box center [613, 324] width 1129 height 443
click at [766, 415] on div "To activate drag with keyboard, press Alt + Enter. Once in keyboard drag state,…" at bounding box center [613, 324] width 1129 height 443
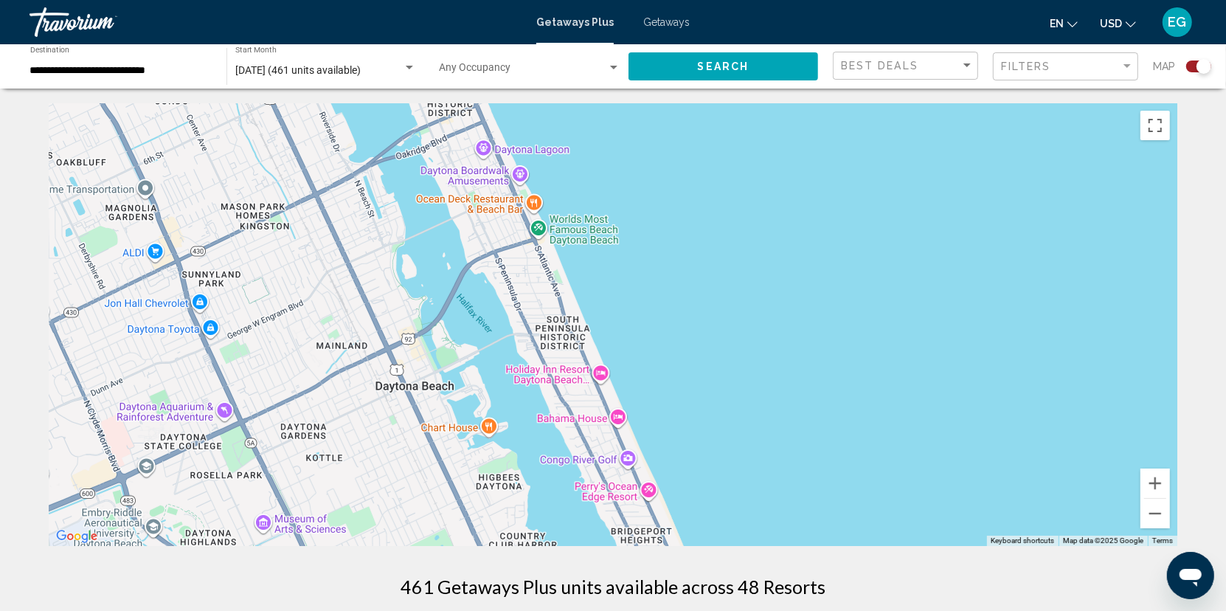
drag, startPoint x: 687, startPoint y: 311, endPoint x: 621, endPoint y: 159, distance: 166.2
click at [621, 159] on div "To activate drag with keyboard, press Alt + Enter. Once in keyboard drag state,…" at bounding box center [613, 324] width 1129 height 443
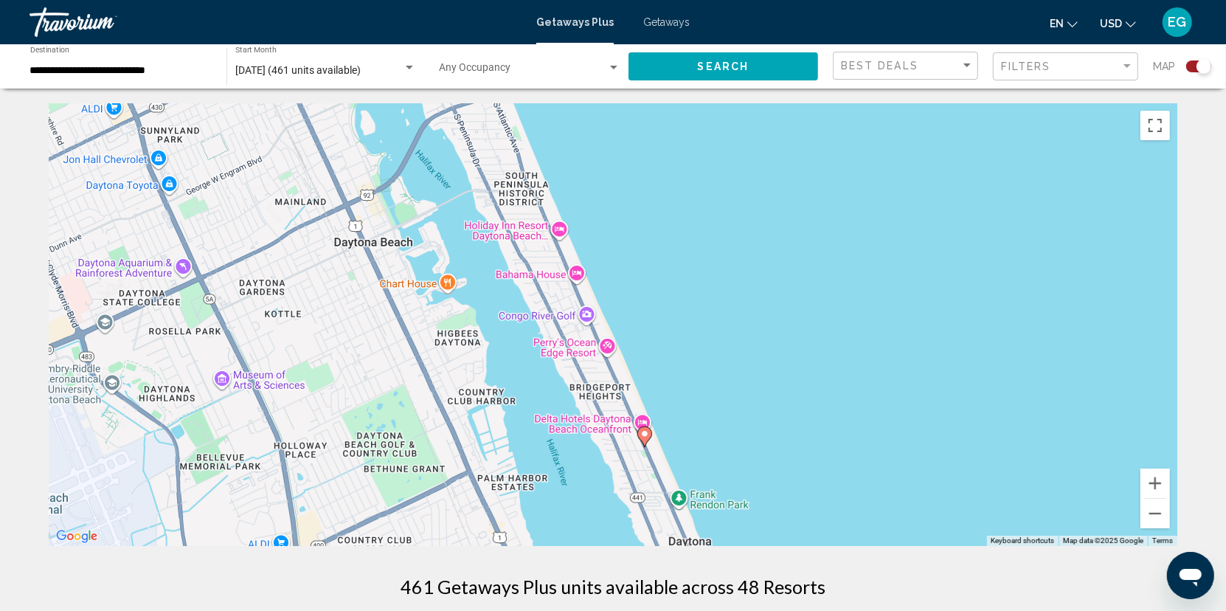
drag, startPoint x: 697, startPoint y: 385, endPoint x: 656, endPoint y: 238, distance: 152.5
click at [656, 238] on div "To activate drag with keyboard, press Alt + Enter. Once in keyboard drag state,…" at bounding box center [613, 324] width 1129 height 443
click at [646, 435] on image "Main content" at bounding box center [644, 433] width 9 height 9
type input "**********"
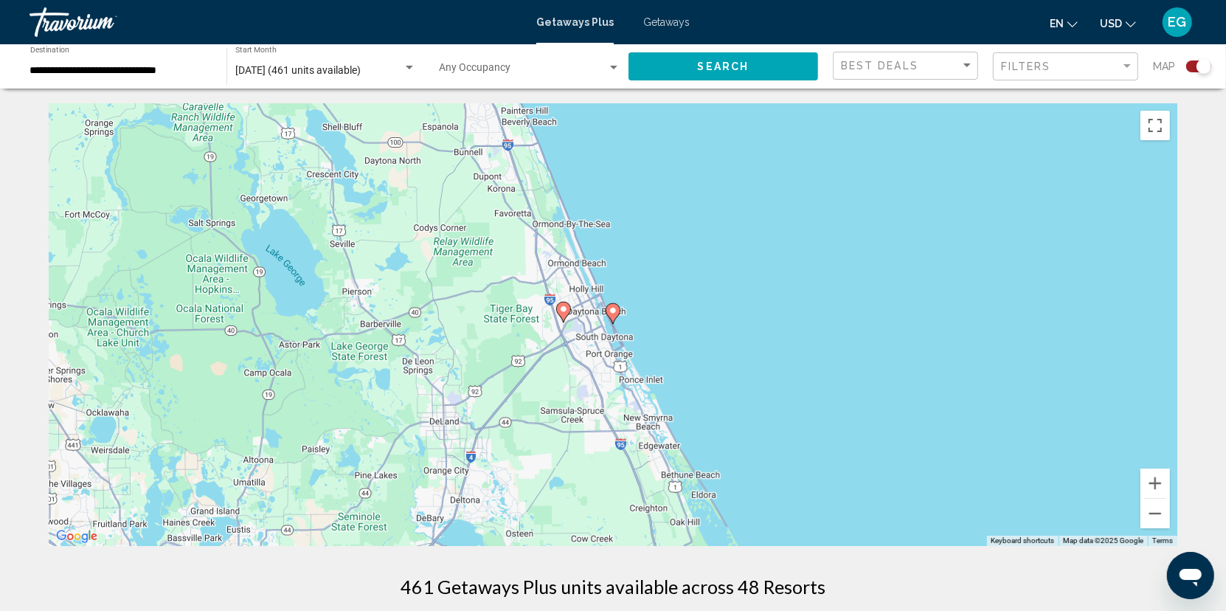
click at [613, 311] on image "Main content" at bounding box center [613, 310] width 9 height 9
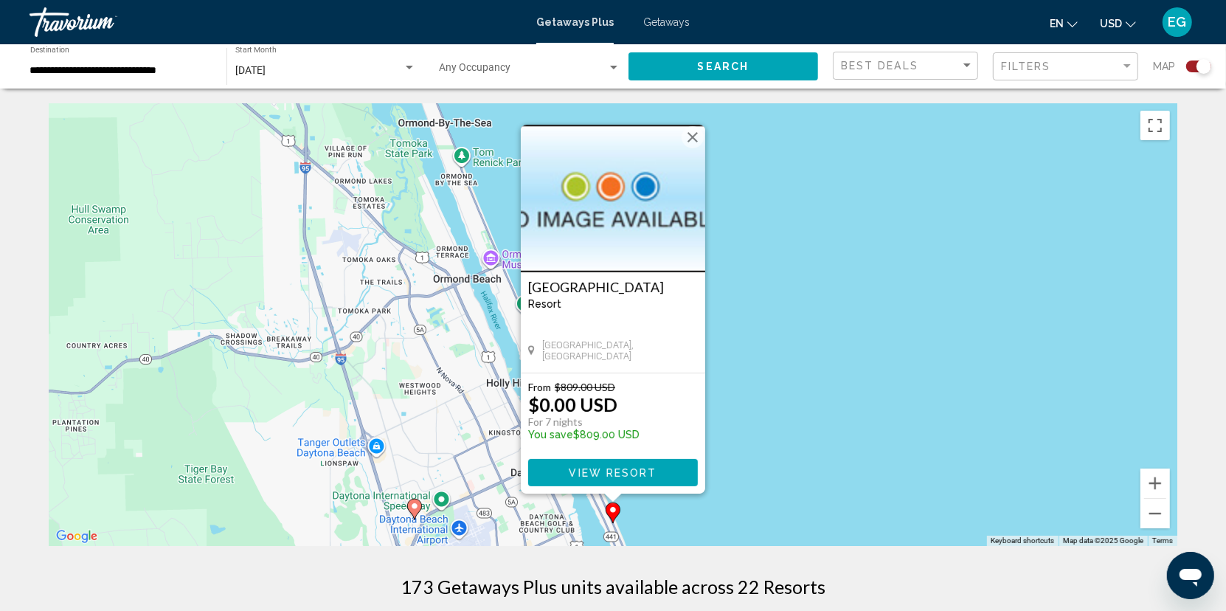
click at [613, 235] on img "Main content" at bounding box center [613, 199] width 184 height 148
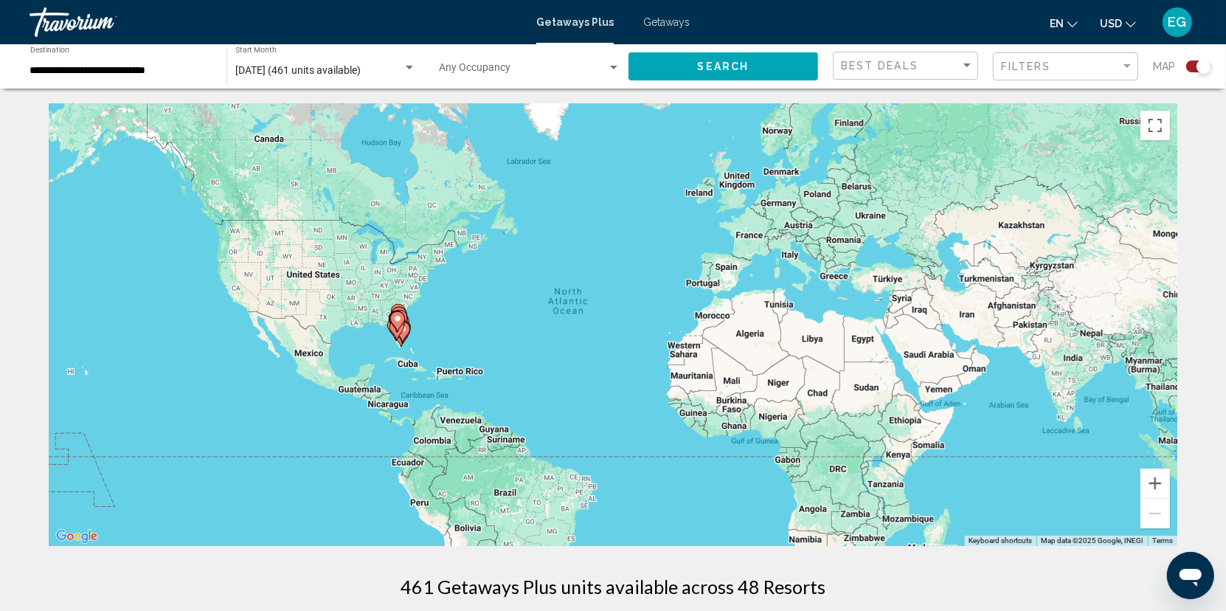
click at [443, 330] on div "To activate drag with keyboard, press Alt + Enter. Once in keyboard drag state,…" at bounding box center [613, 324] width 1129 height 443
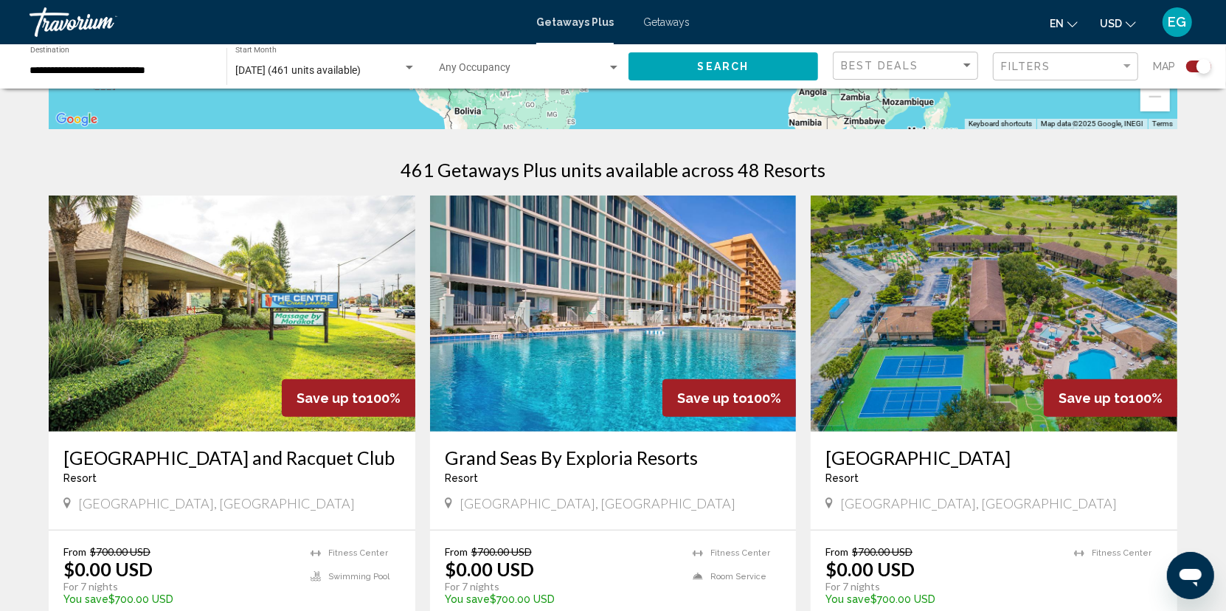
scroll to position [443, 0]
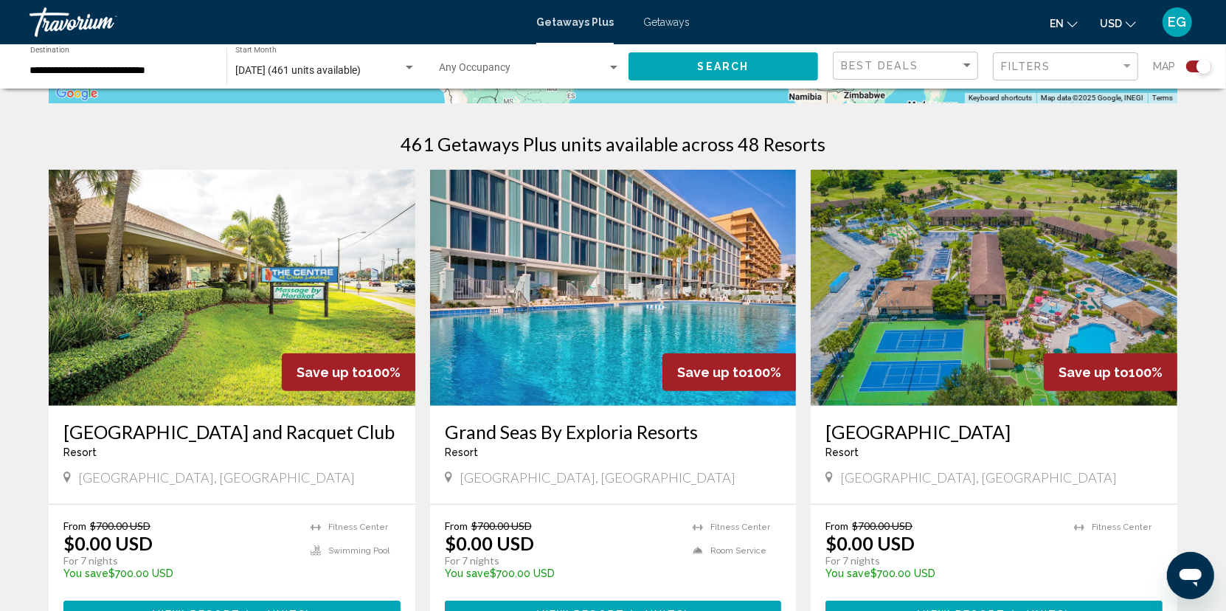
click at [519, 353] on img "Main content" at bounding box center [613, 288] width 367 height 236
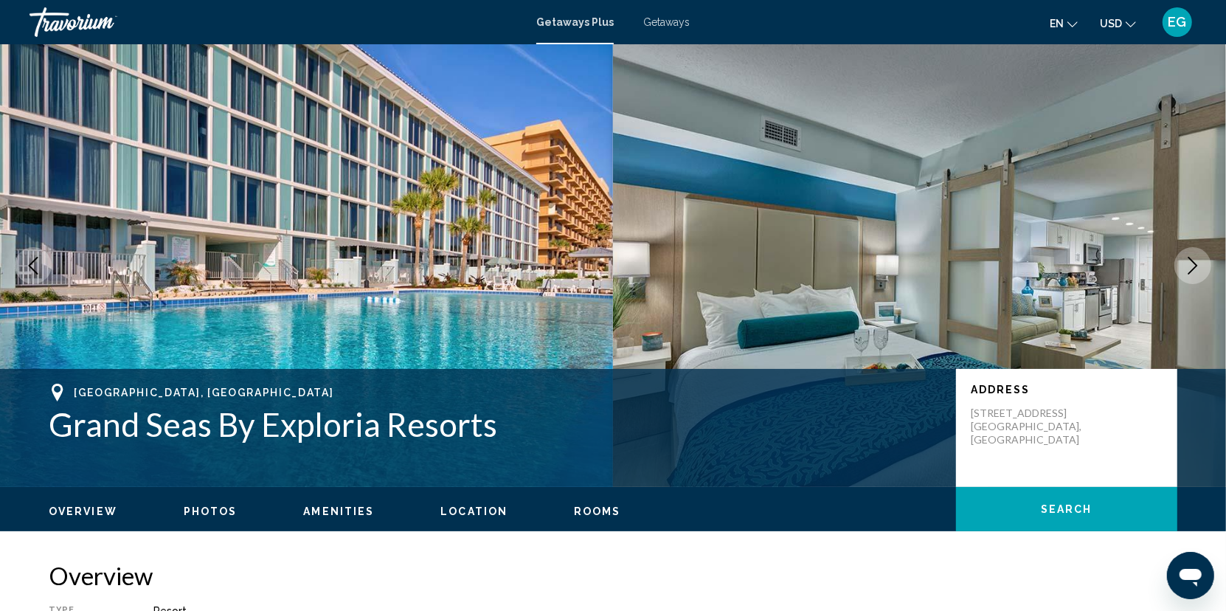
click at [1186, 269] on icon "Next image" at bounding box center [1193, 266] width 18 height 18
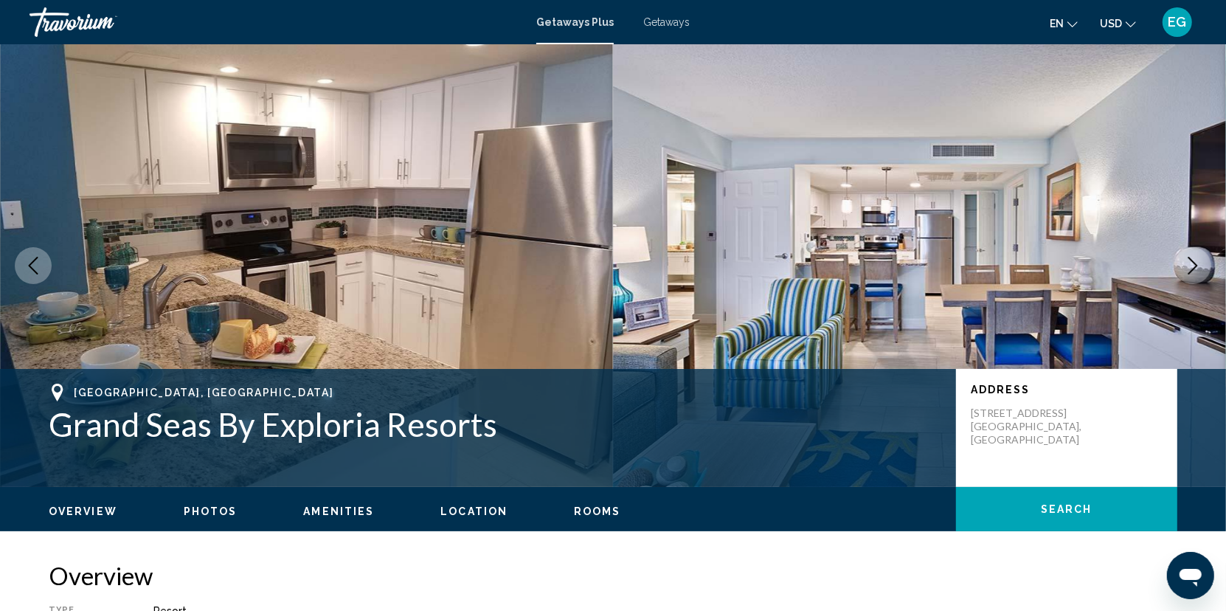
click at [1186, 269] on icon "Next image" at bounding box center [1193, 266] width 18 height 18
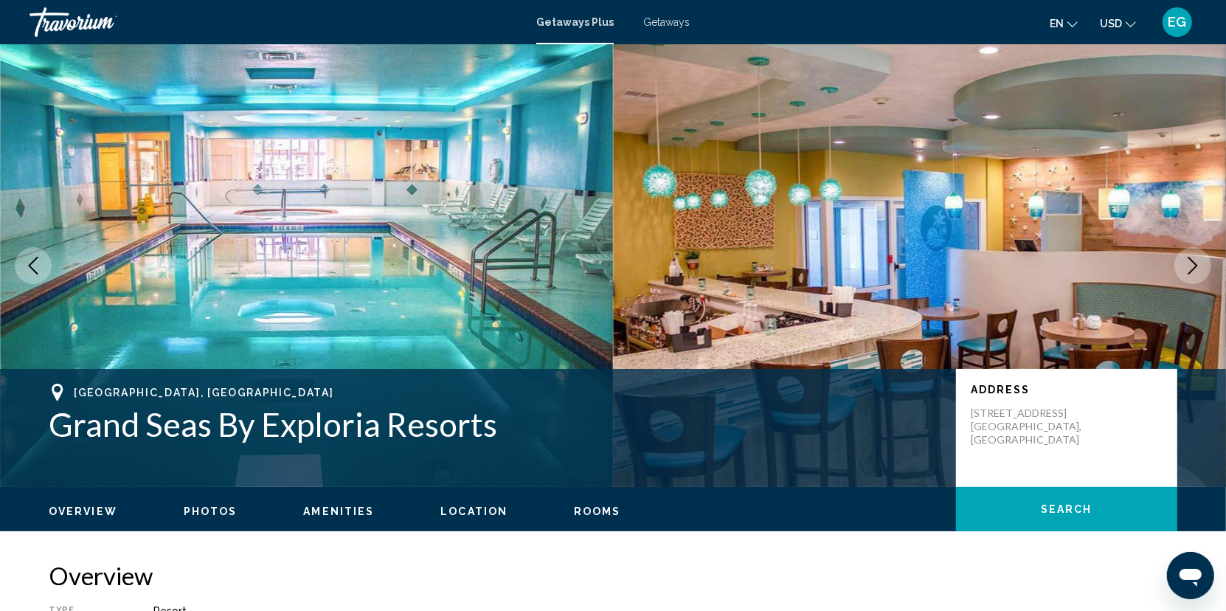
click at [1186, 269] on icon "Next image" at bounding box center [1193, 266] width 18 height 18
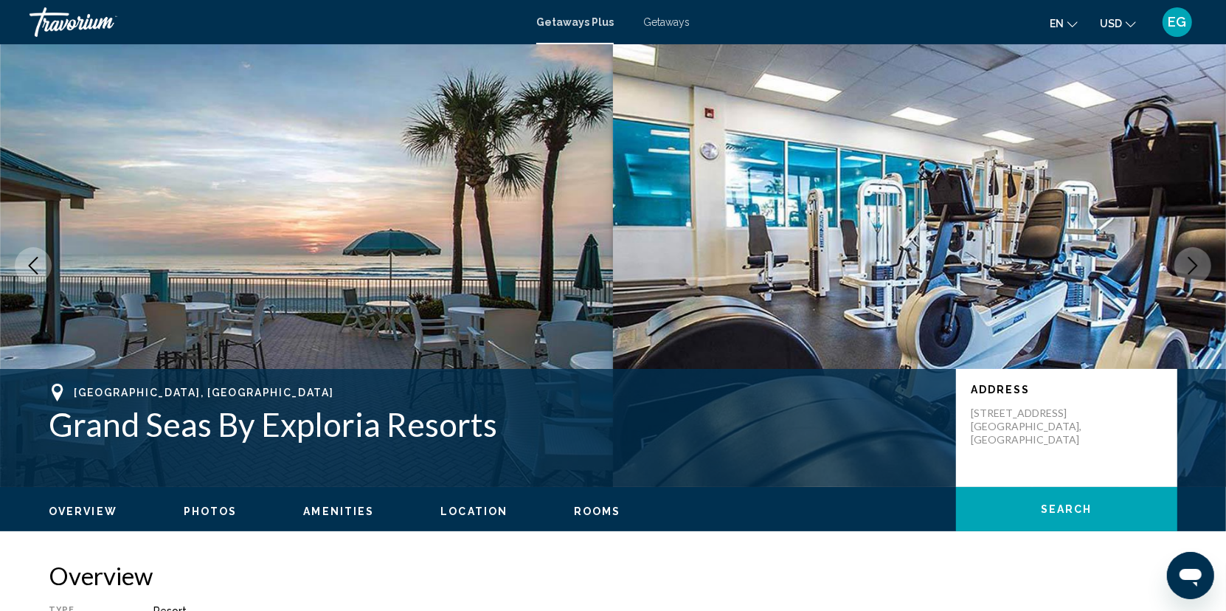
click at [1195, 264] on icon "Next image" at bounding box center [1193, 266] width 10 height 18
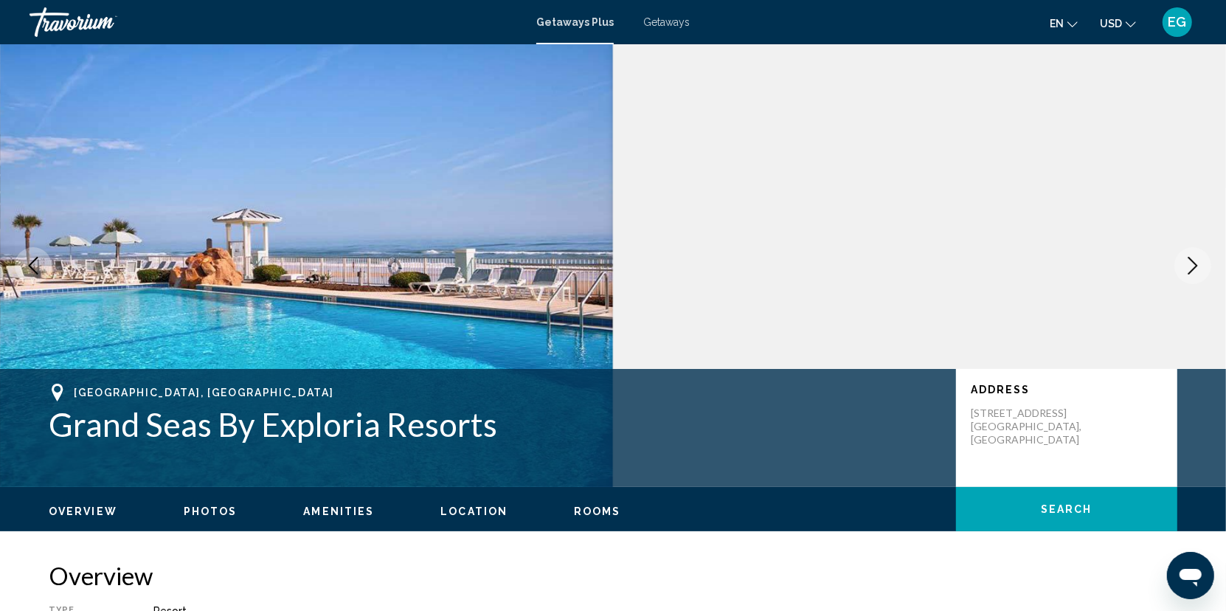
click at [1195, 264] on icon "Next image" at bounding box center [1193, 266] width 10 height 18
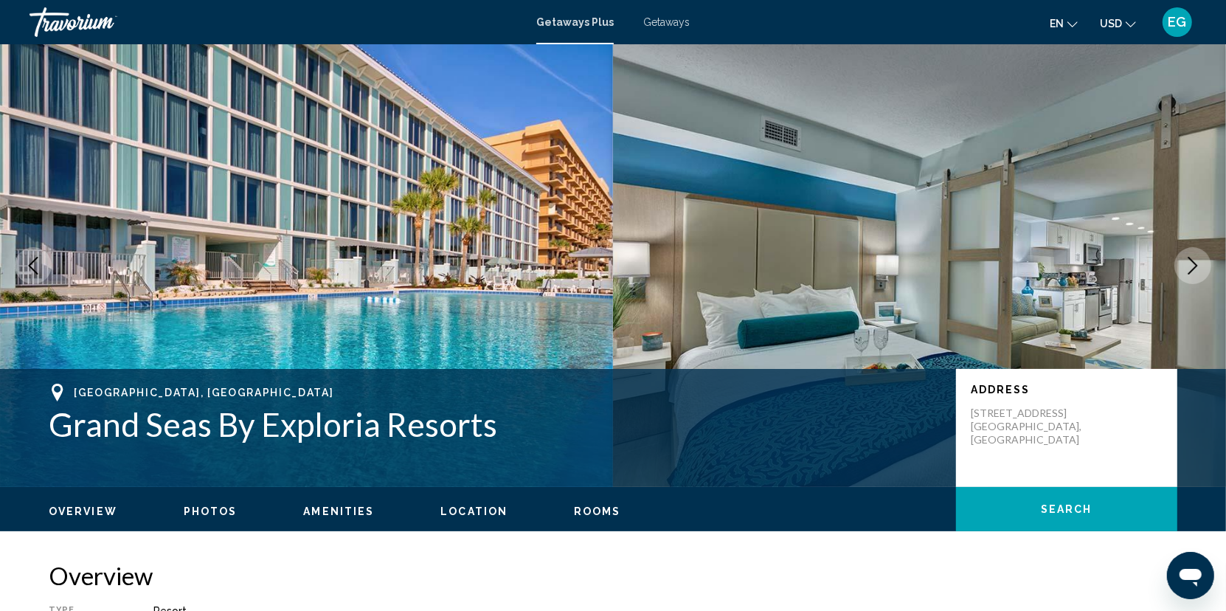
click at [1195, 264] on icon "Next image" at bounding box center [1193, 266] width 10 height 18
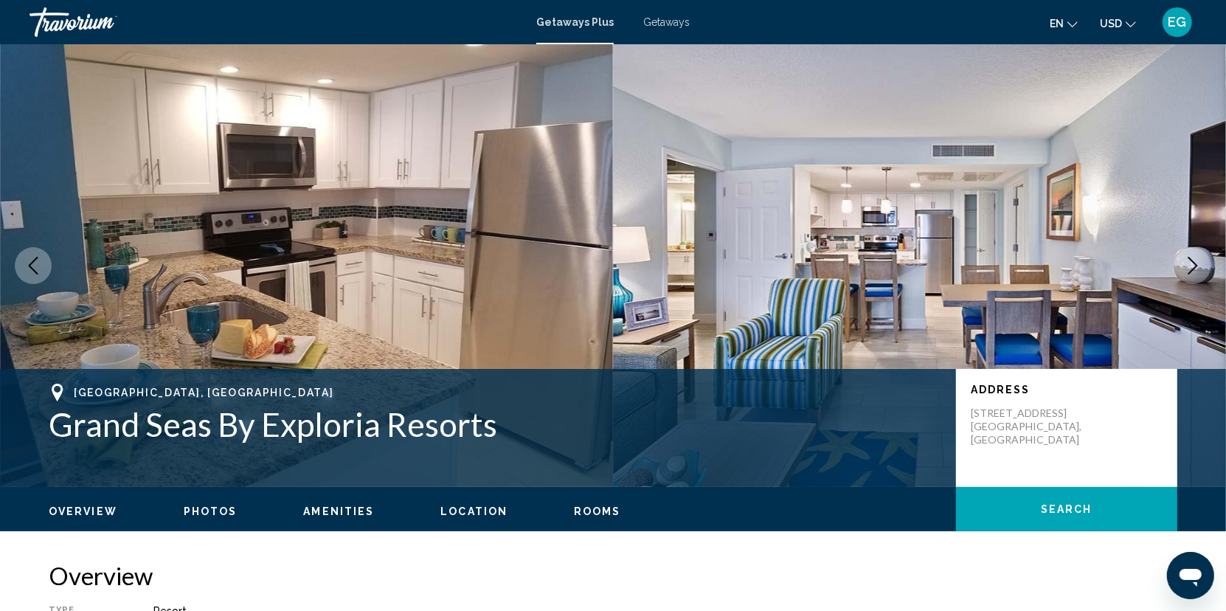
click at [1195, 264] on icon "Next image" at bounding box center [1193, 266] width 10 height 18
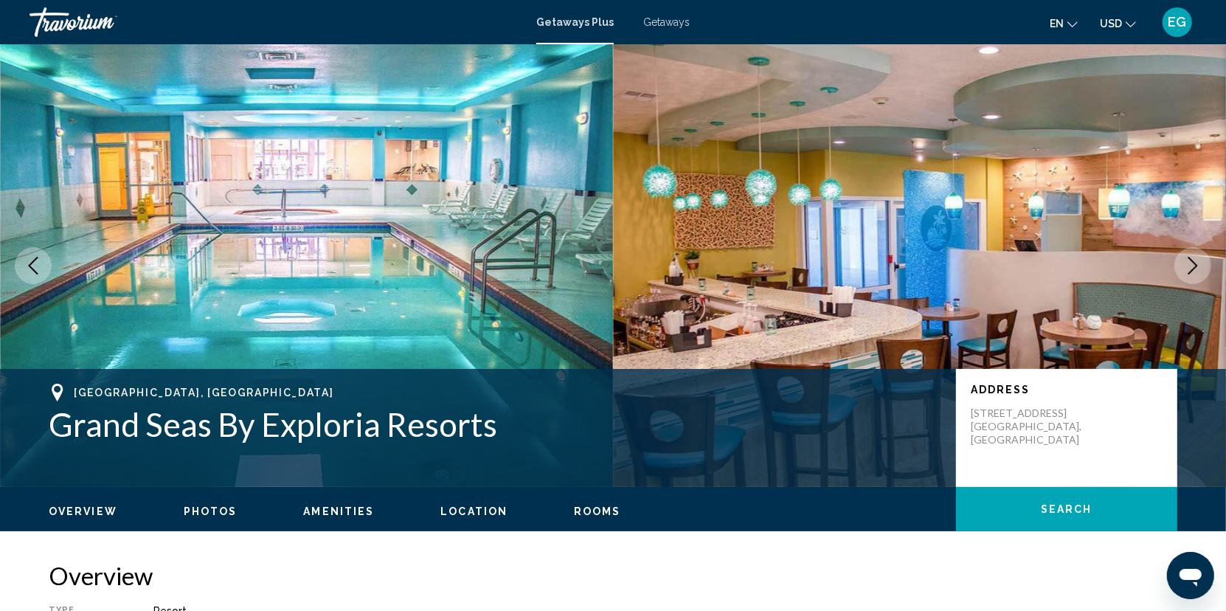
click at [1196, 264] on icon "Next image" at bounding box center [1193, 266] width 10 height 18
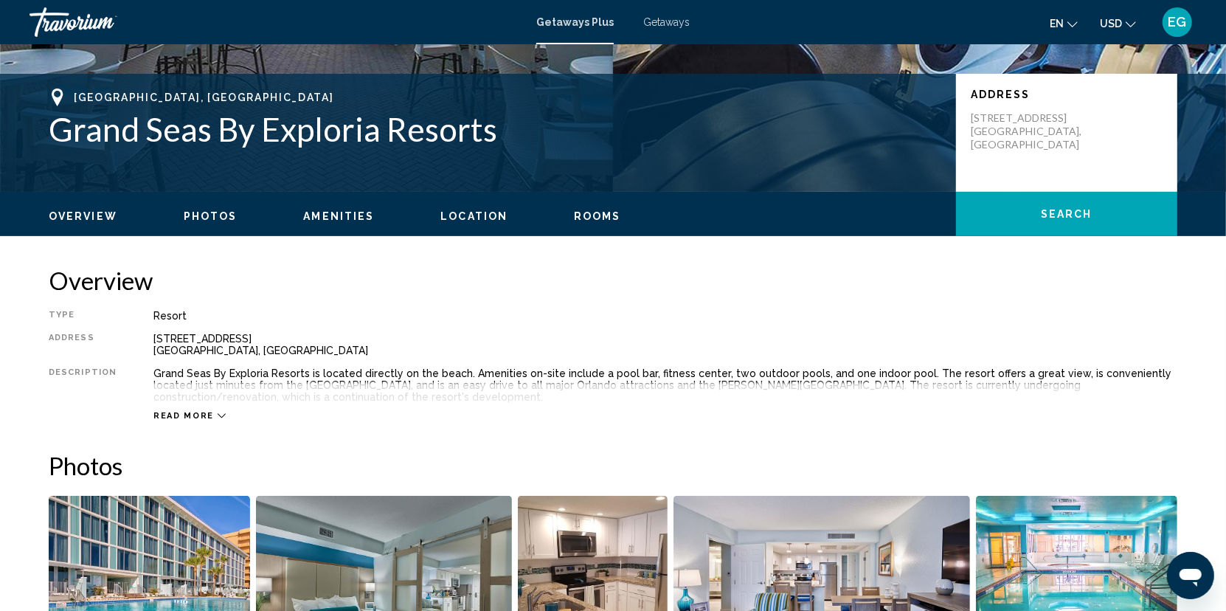
scroll to position [369, 0]
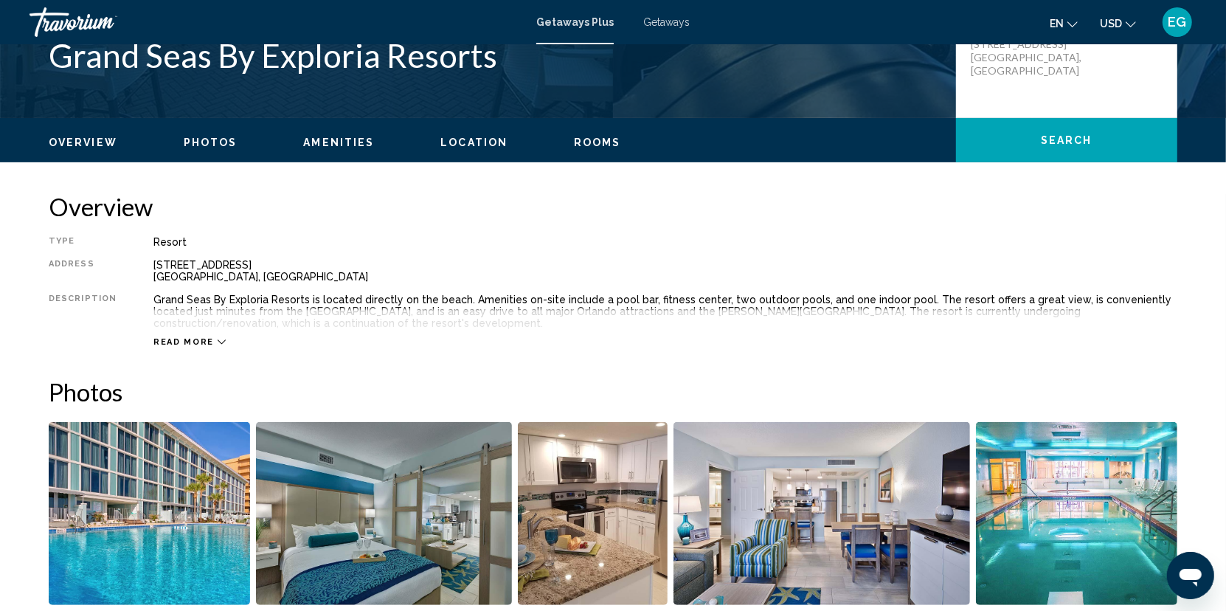
click at [218, 340] on icon "Main content" at bounding box center [222, 342] width 8 height 8
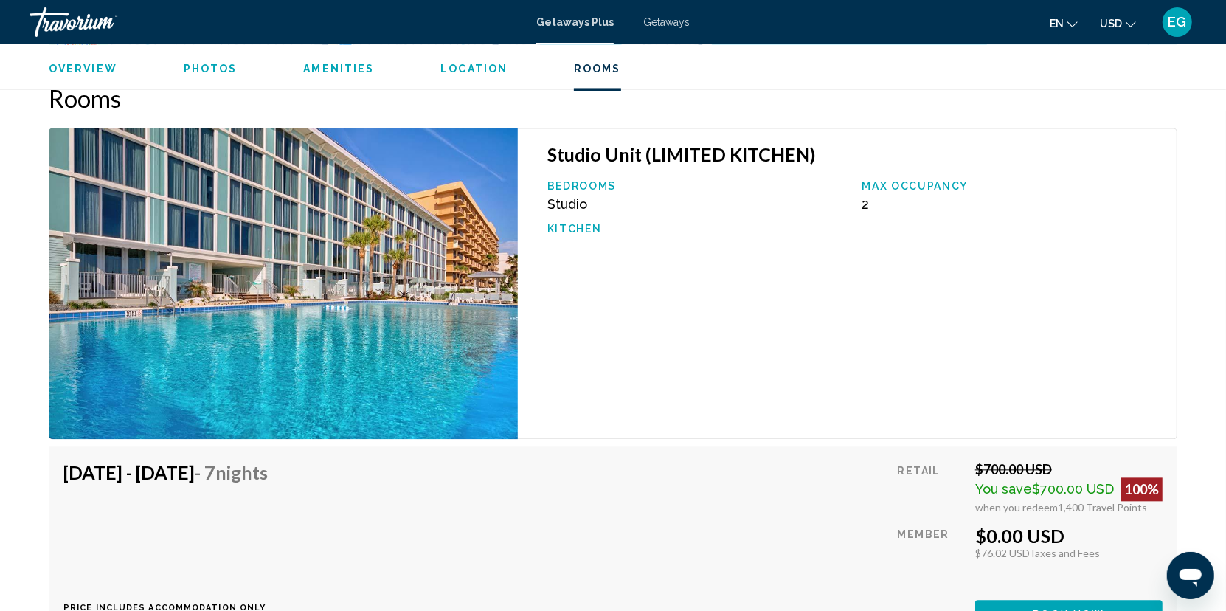
scroll to position [2287, 0]
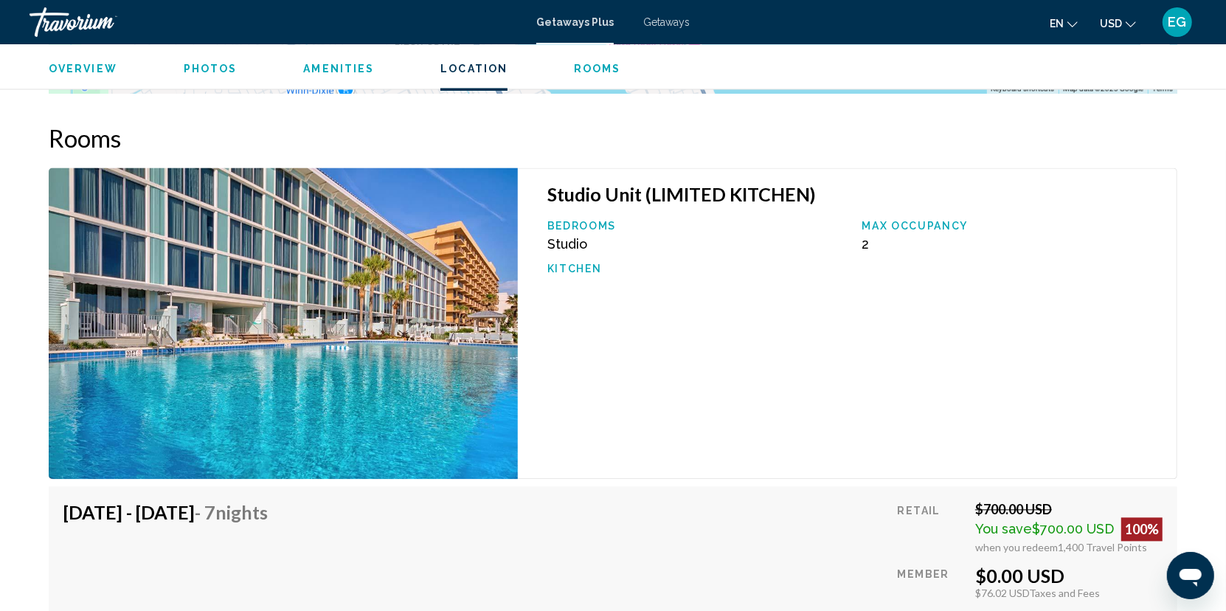
click at [580, 70] on span "Rooms" at bounding box center [597, 69] width 47 height 12
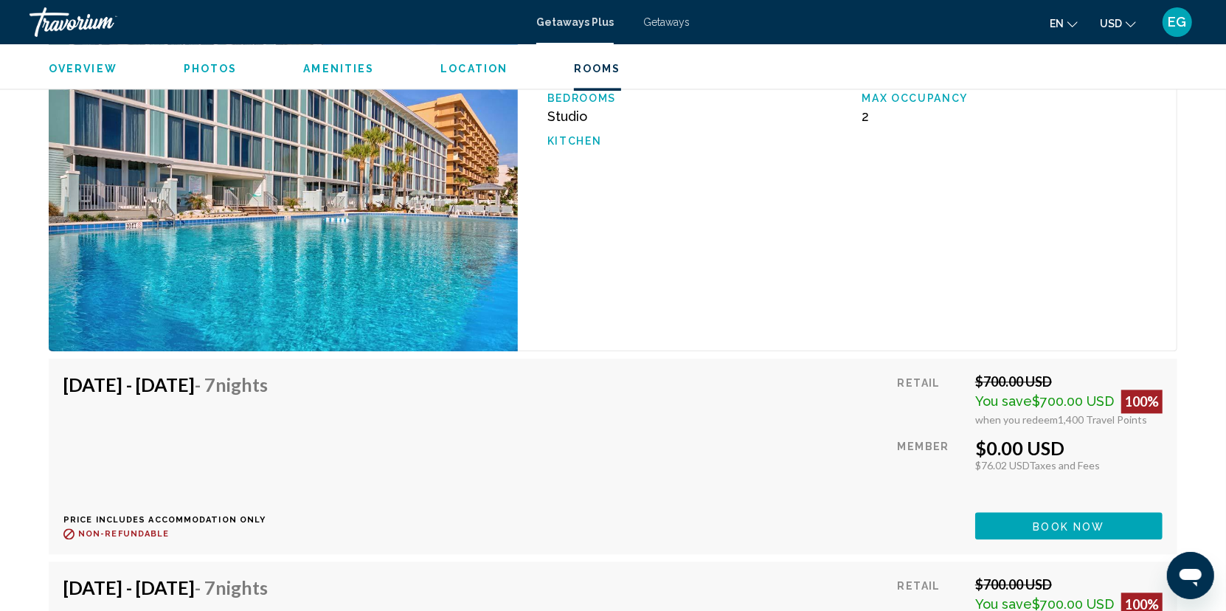
scroll to position [2408, 0]
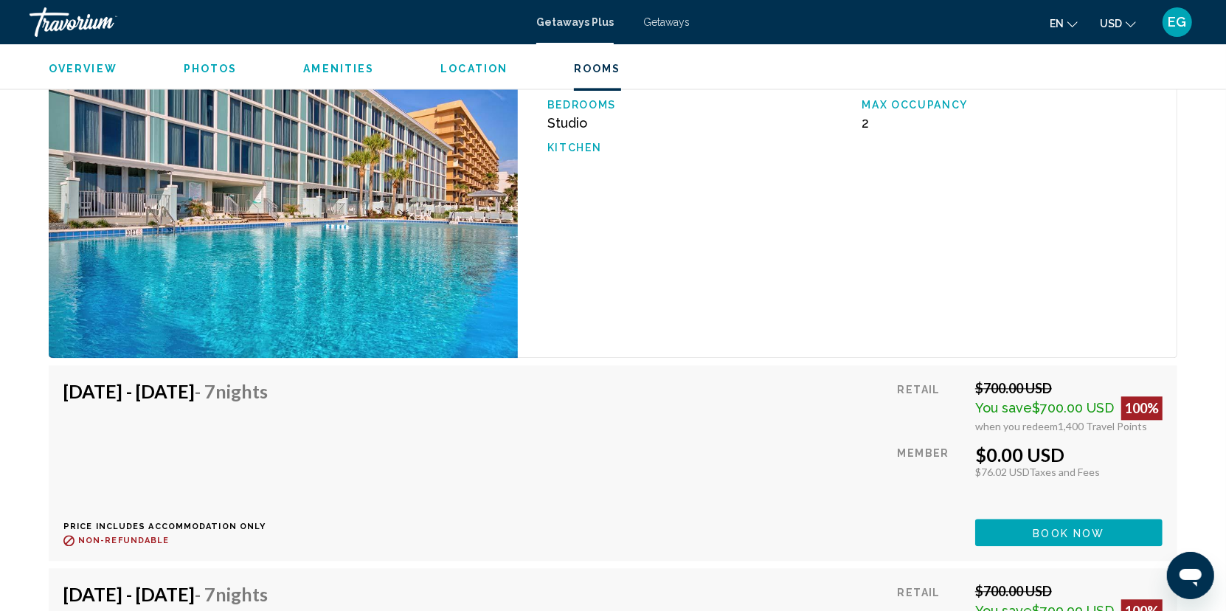
click at [455, 75] on div "Overview Photos Amenities Location Rooms Search" at bounding box center [613, 67] width 1188 height 46
click at [453, 65] on span "Location" at bounding box center [473, 69] width 67 height 12
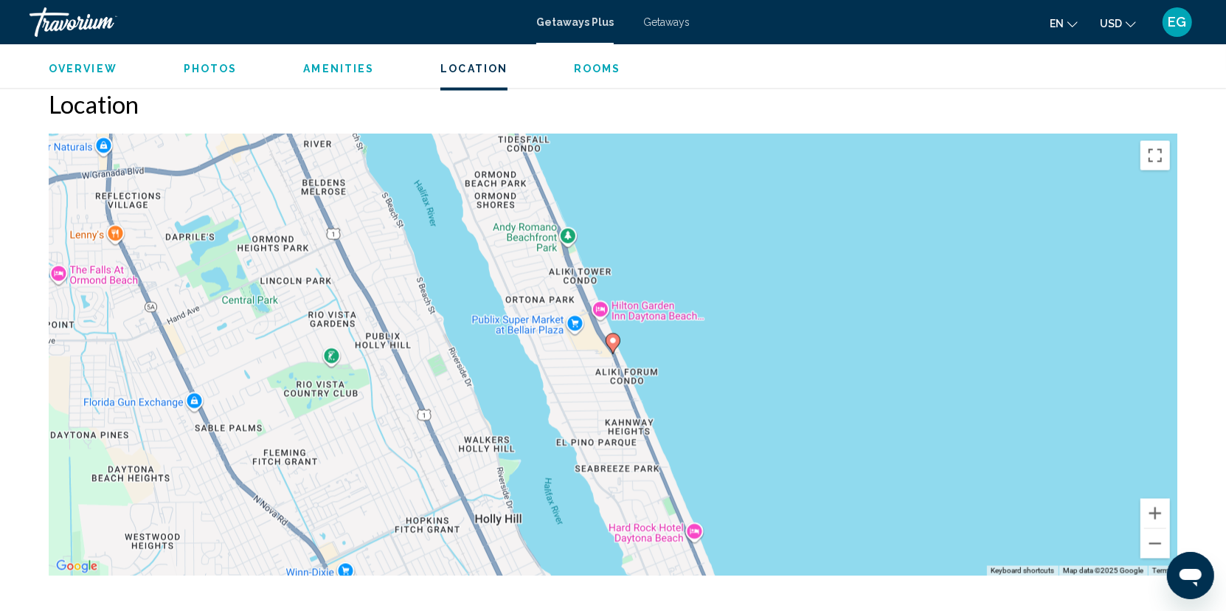
click at [340, 72] on span "Amenities" at bounding box center [338, 69] width 71 height 12
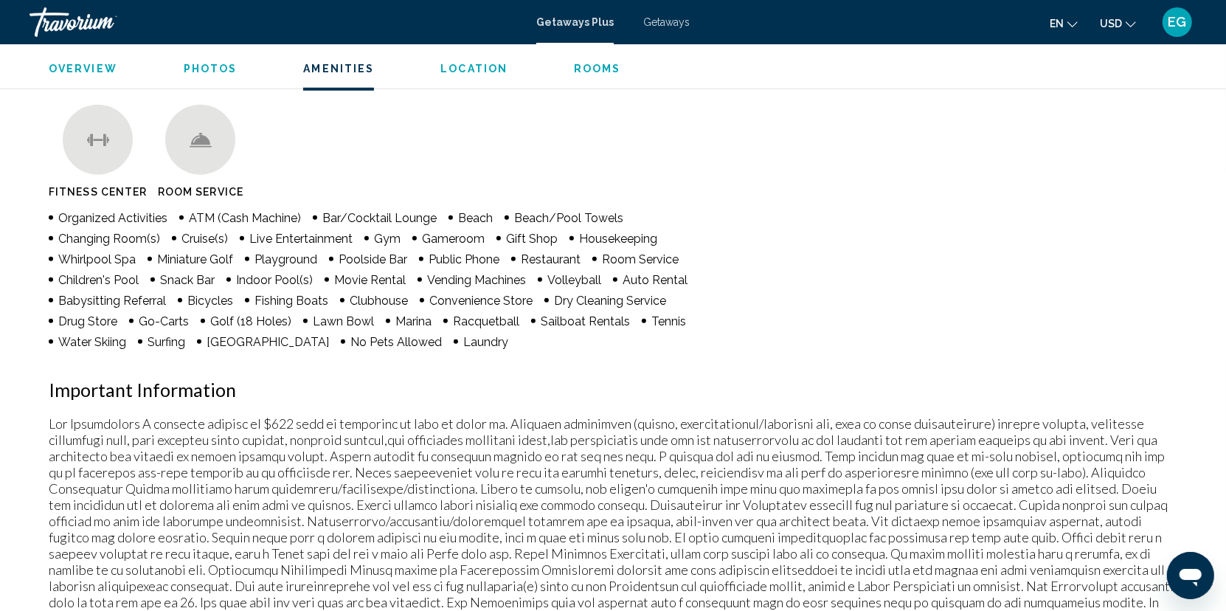
scroll to position [1112, 0]
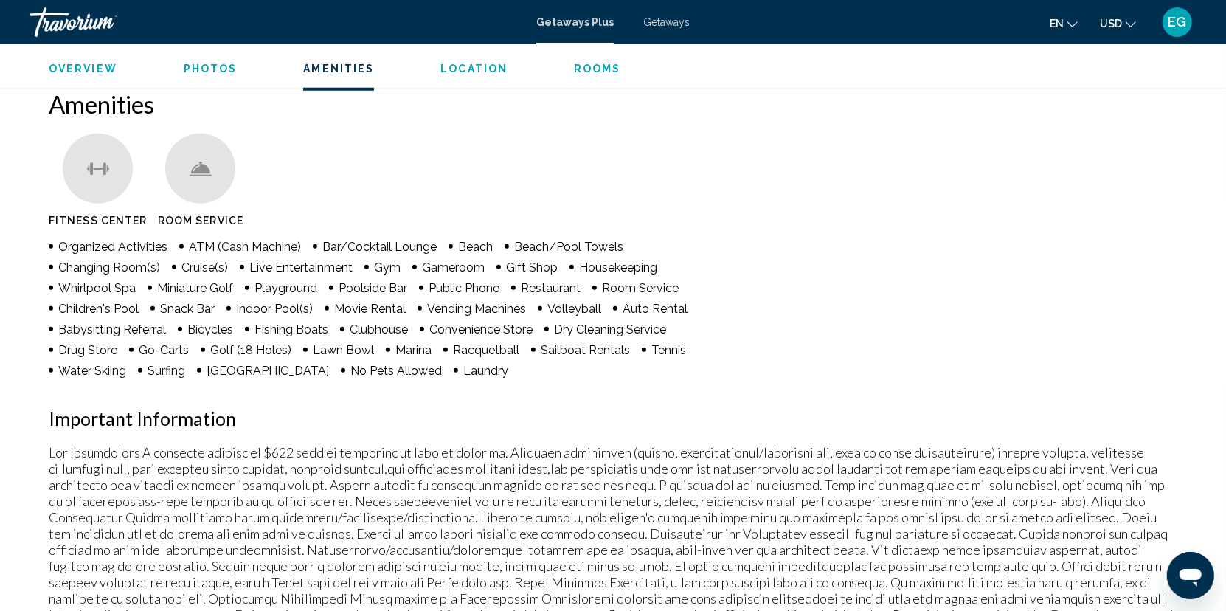
click at [212, 66] on span "Photos" at bounding box center [211, 69] width 54 height 12
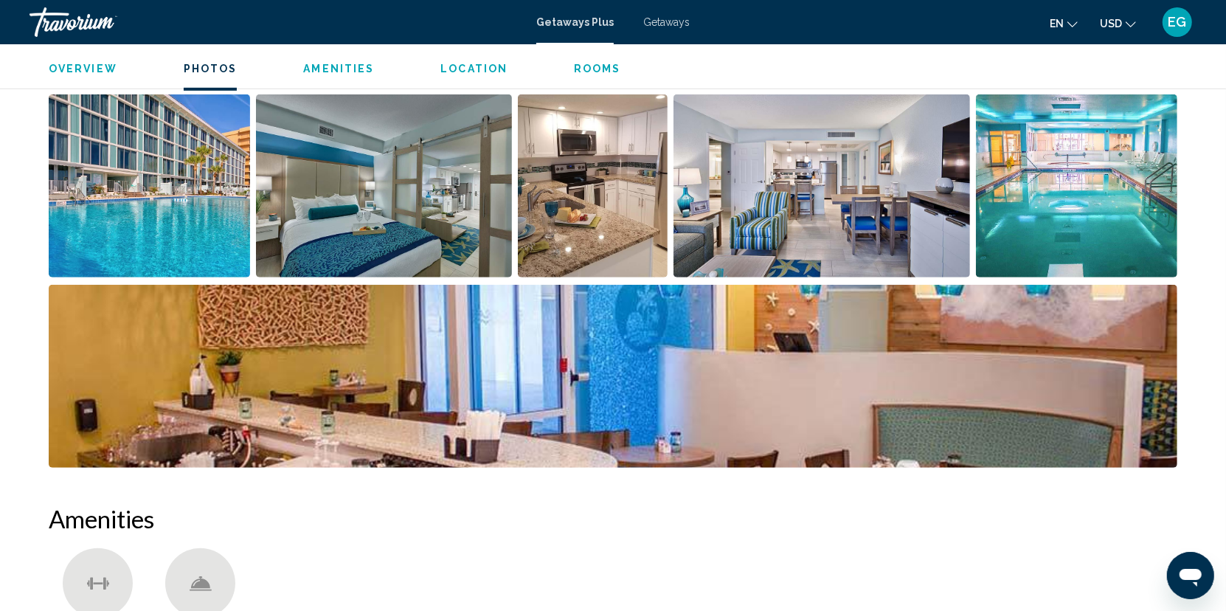
scroll to position [658, 0]
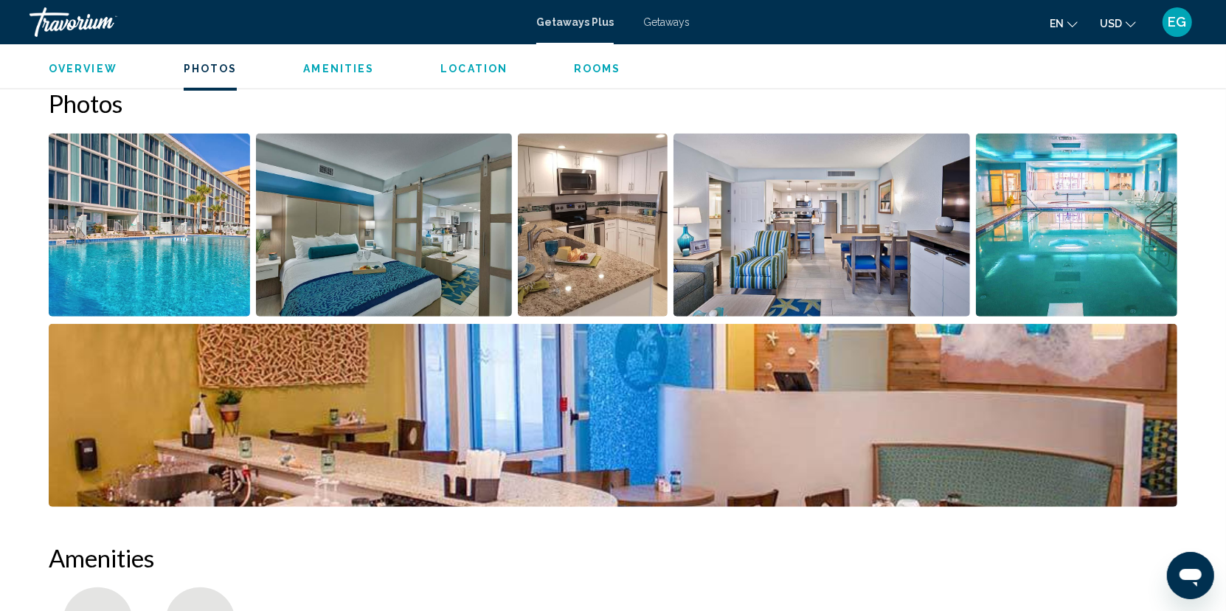
click at [184, 229] on img "Open full-screen image slider" at bounding box center [149, 225] width 201 height 183
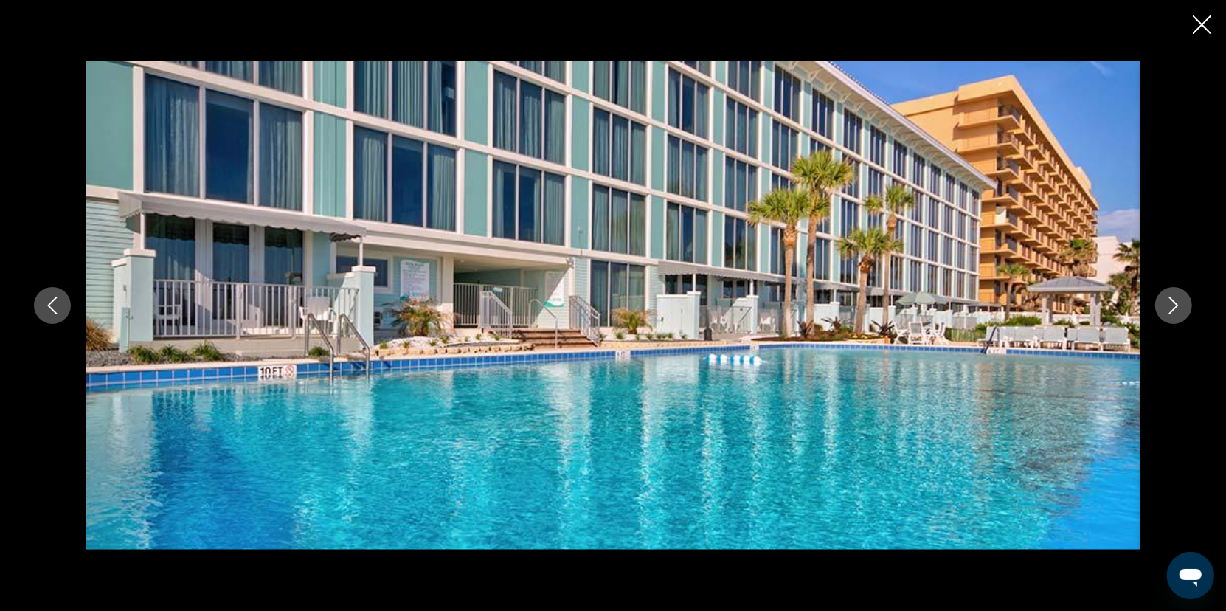
click at [1169, 300] on icon "Next image" at bounding box center [1174, 306] width 18 height 18
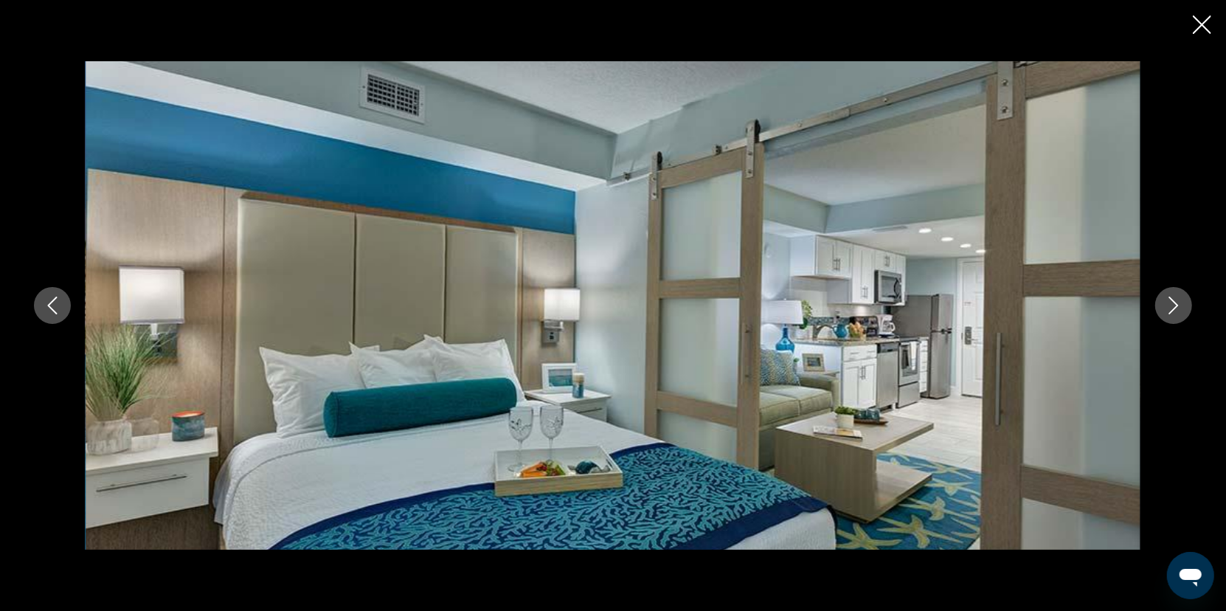
click at [1169, 300] on icon "Next image" at bounding box center [1174, 306] width 18 height 18
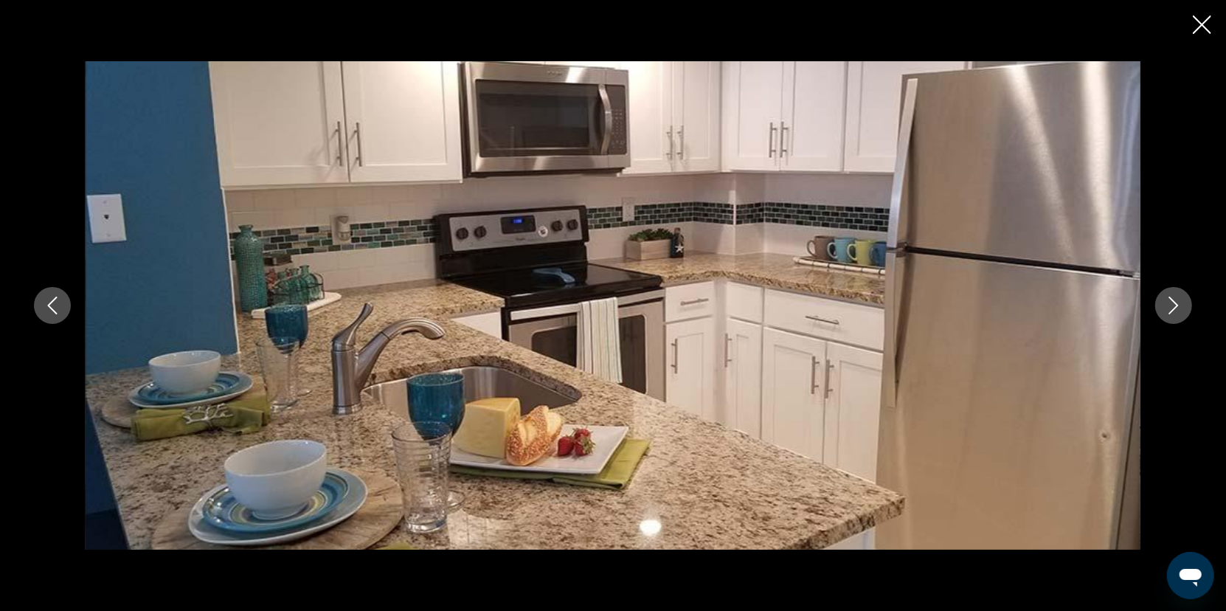
click at [1169, 300] on icon "Next image" at bounding box center [1174, 306] width 18 height 18
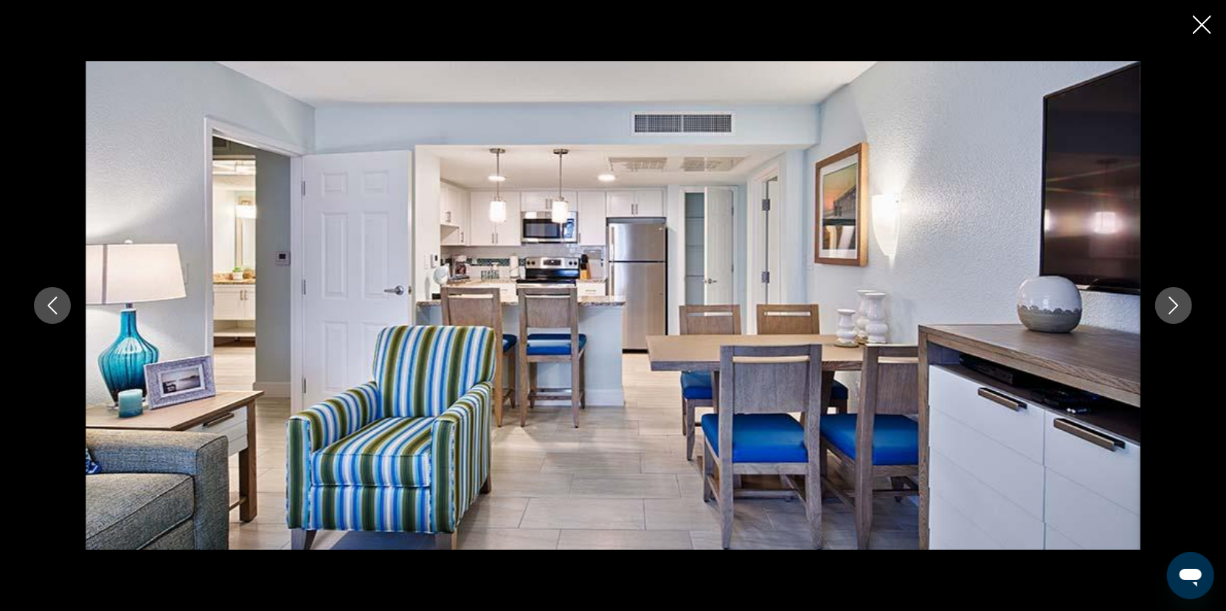
click at [1168, 305] on icon "Next image" at bounding box center [1174, 306] width 18 height 18
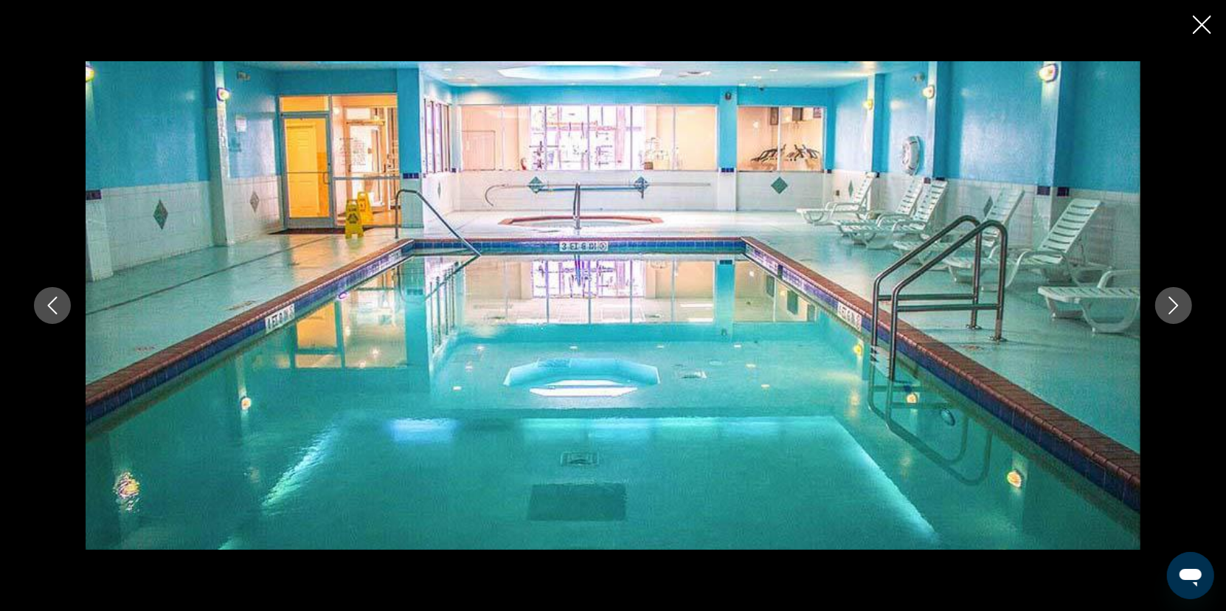
click at [1168, 305] on icon "Next image" at bounding box center [1174, 306] width 18 height 18
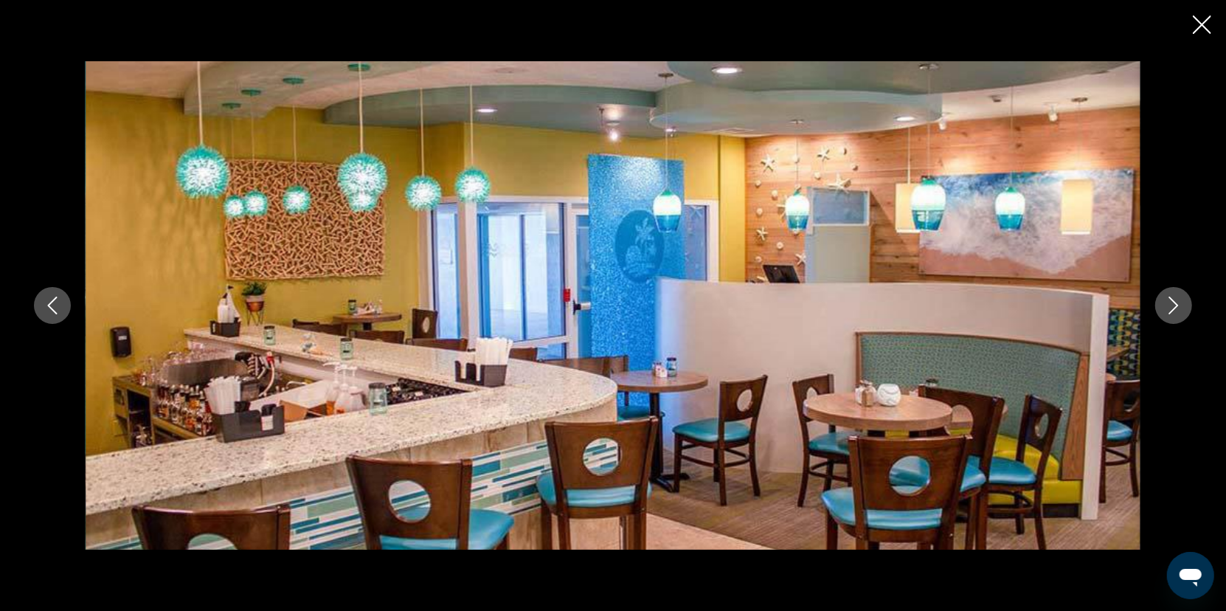
click at [1168, 305] on icon "Next image" at bounding box center [1174, 306] width 18 height 18
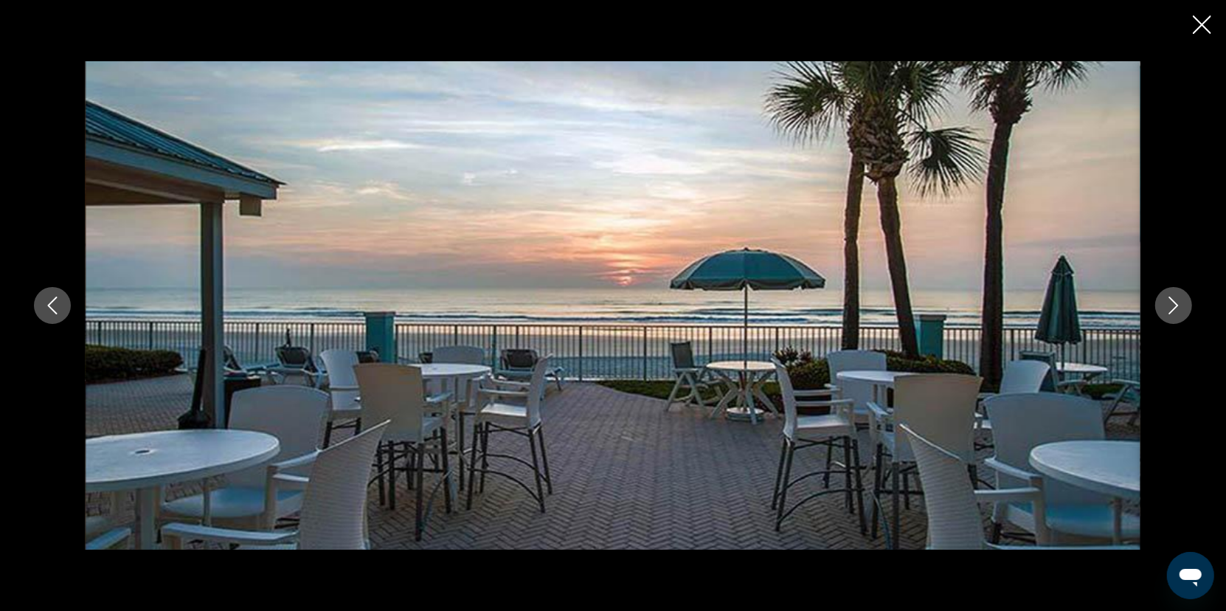
click at [1168, 305] on icon "Next image" at bounding box center [1174, 306] width 18 height 18
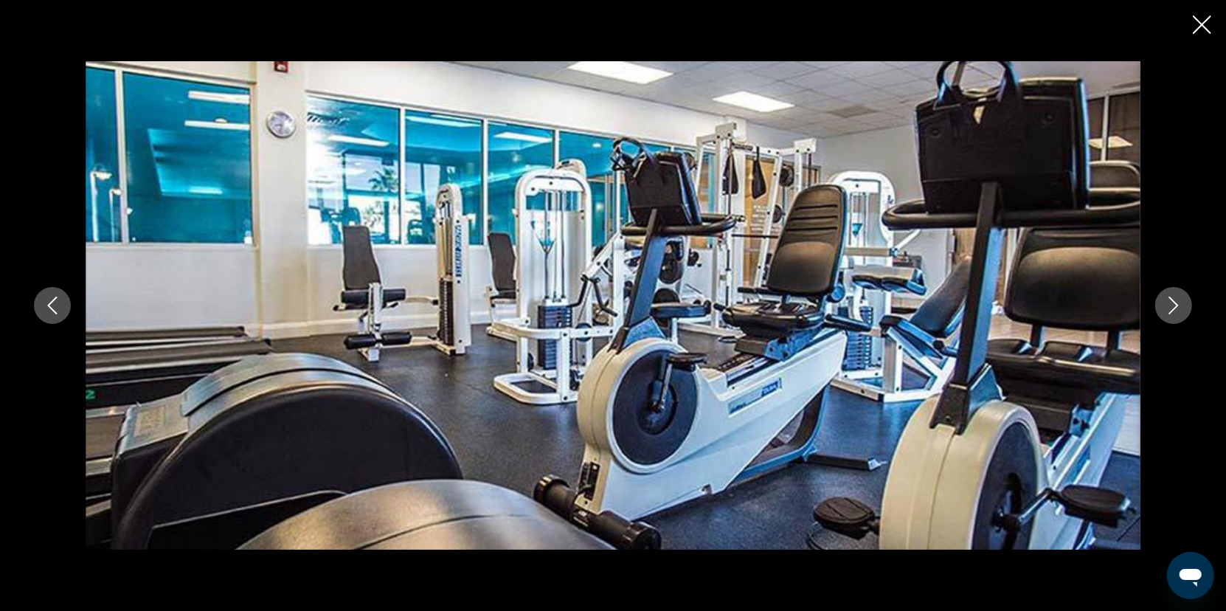
click at [1168, 305] on icon "Next image" at bounding box center [1174, 306] width 18 height 18
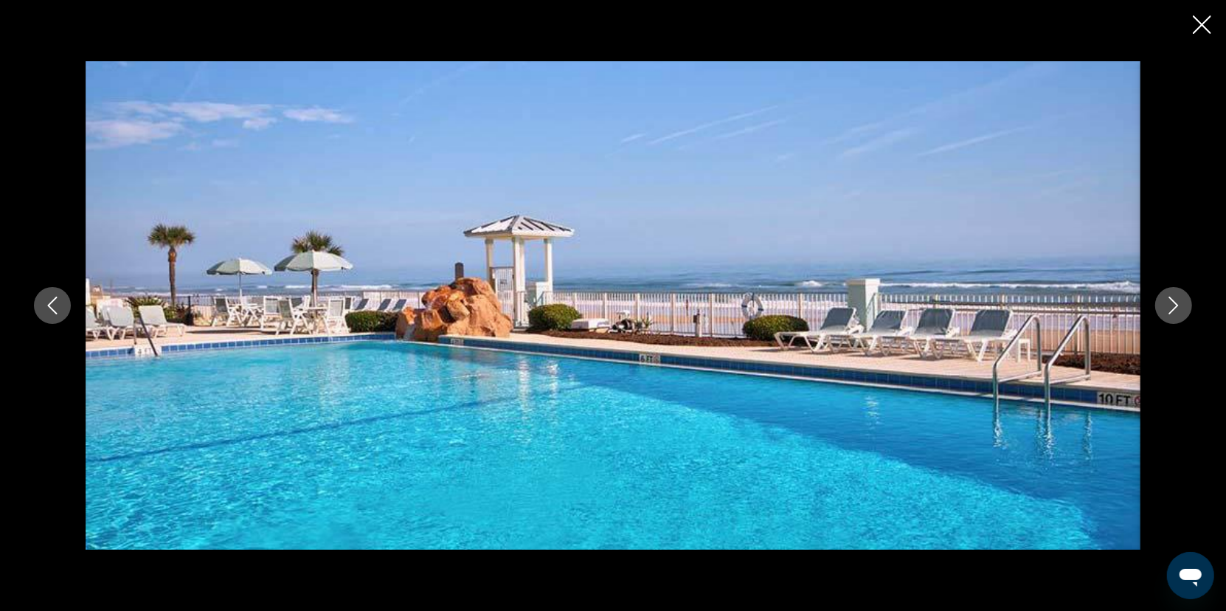
click at [1168, 305] on icon "Next image" at bounding box center [1174, 306] width 18 height 18
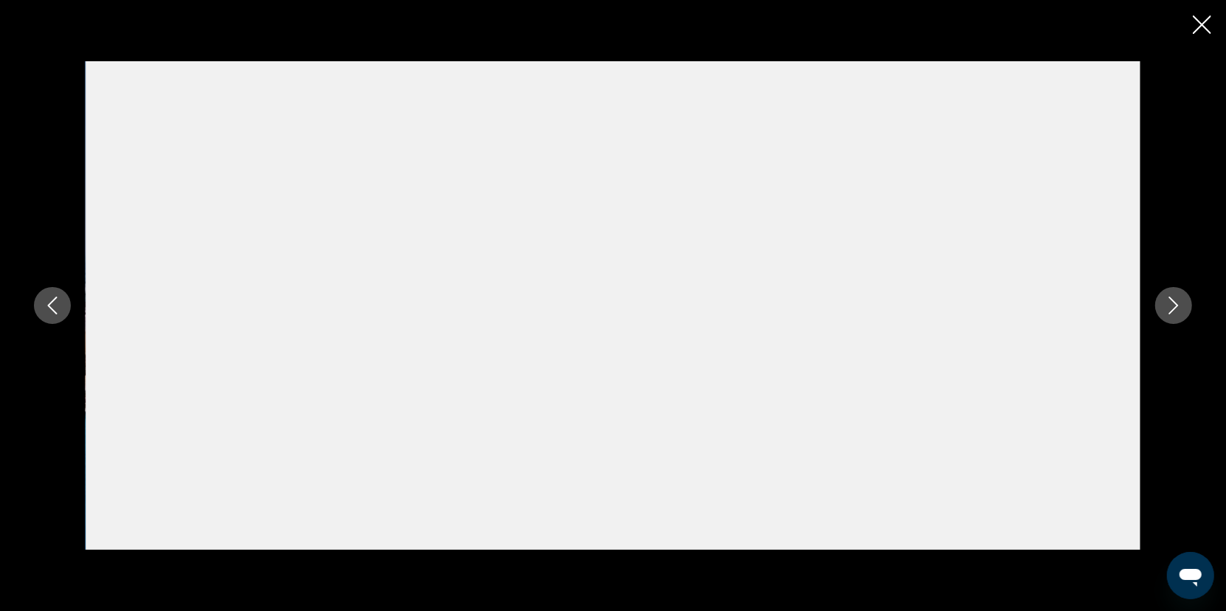
click at [1168, 305] on icon "Next image" at bounding box center [1174, 306] width 18 height 18
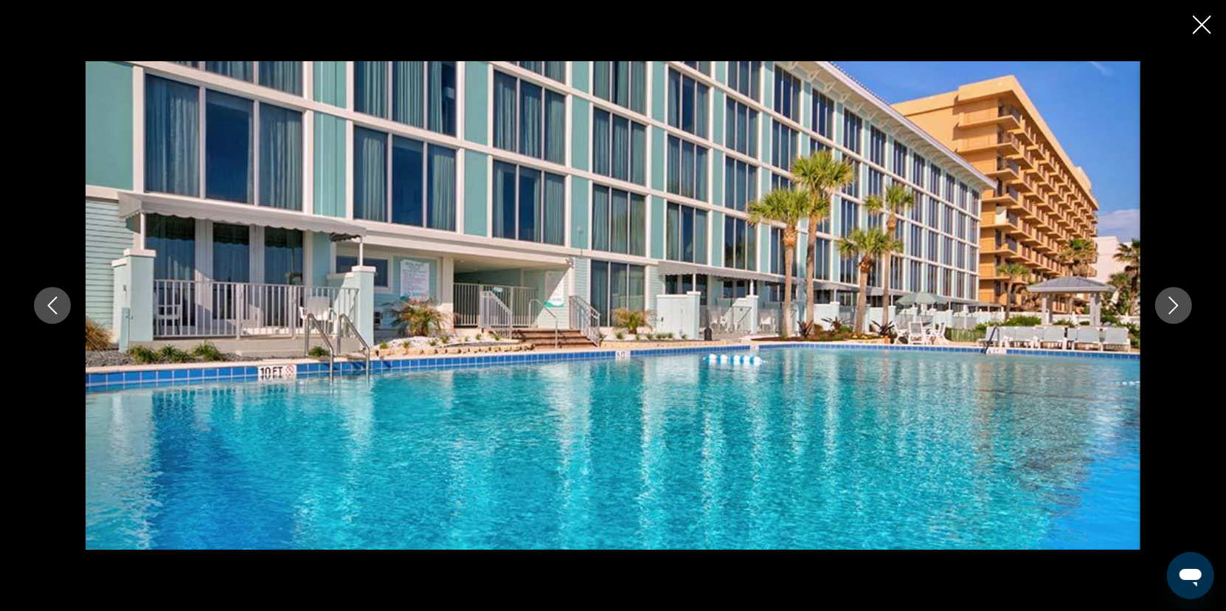
click at [1213, 30] on div "Main content" at bounding box center [613, 305] width 1226 height 611
click at [1199, 26] on icon "Close slideshow" at bounding box center [1202, 24] width 18 height 18
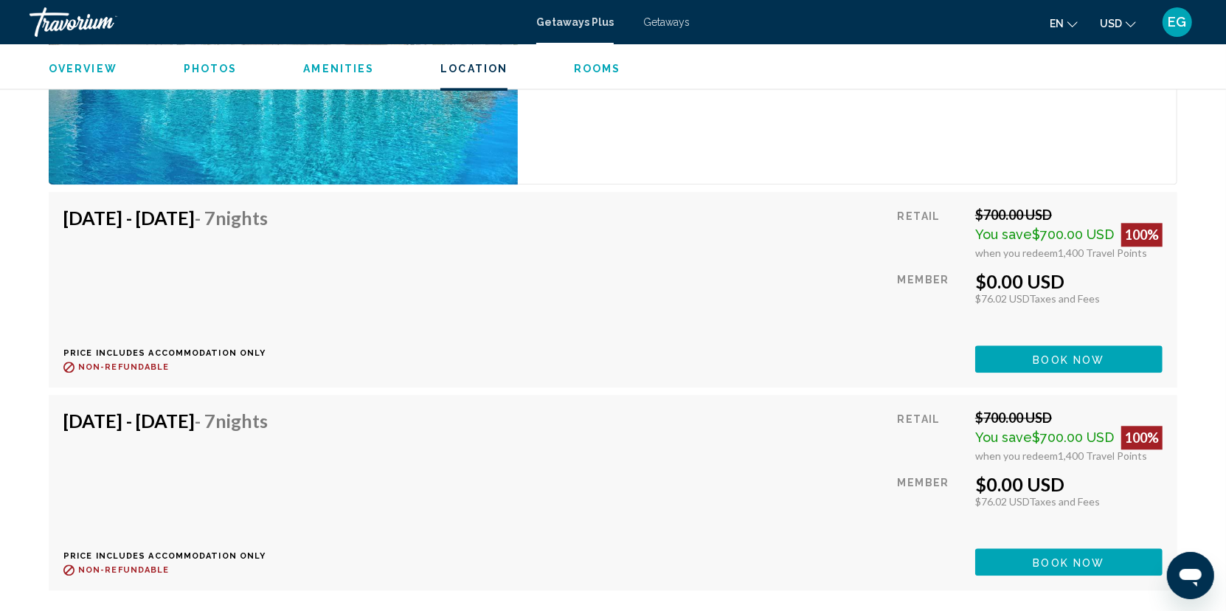
scroll to position [2555, 0]
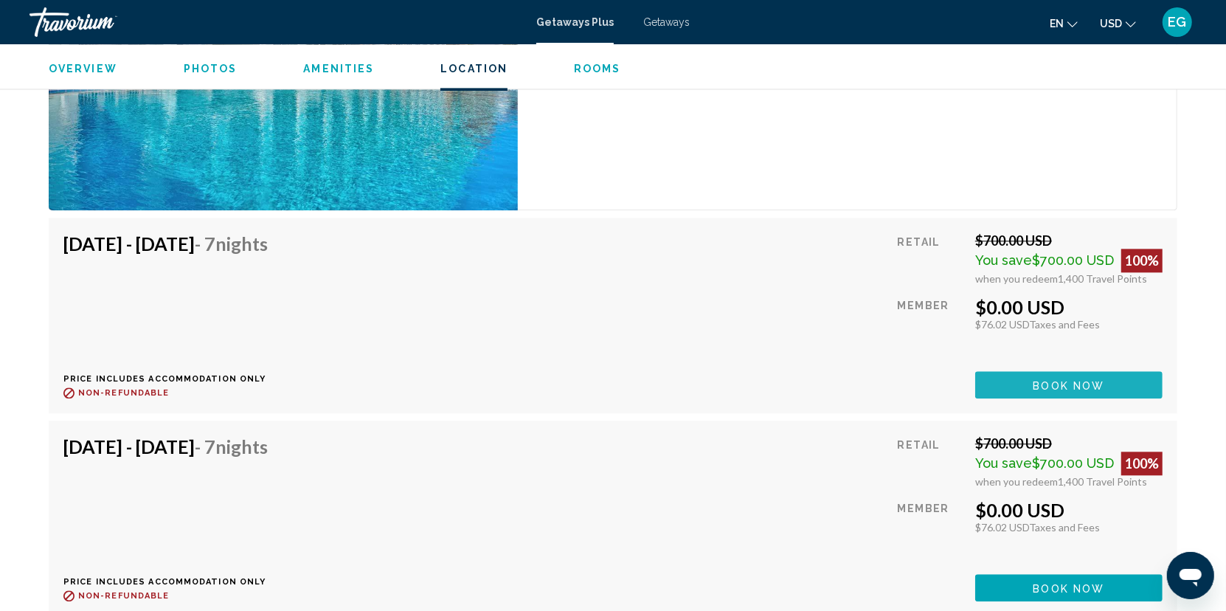
click at [1070, 383] on span "Book now" at bounding box center [1070, 385] width 72 height 12
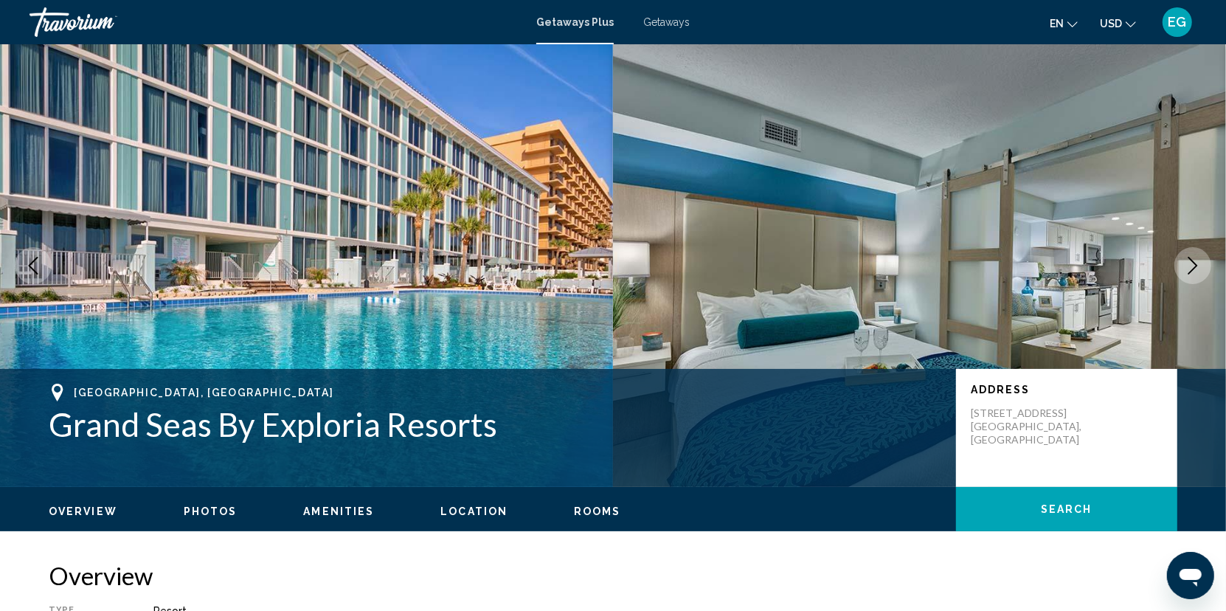
click at [669, 23] on span "Getaways" at bounding box center [666, 22] width 46 height 12
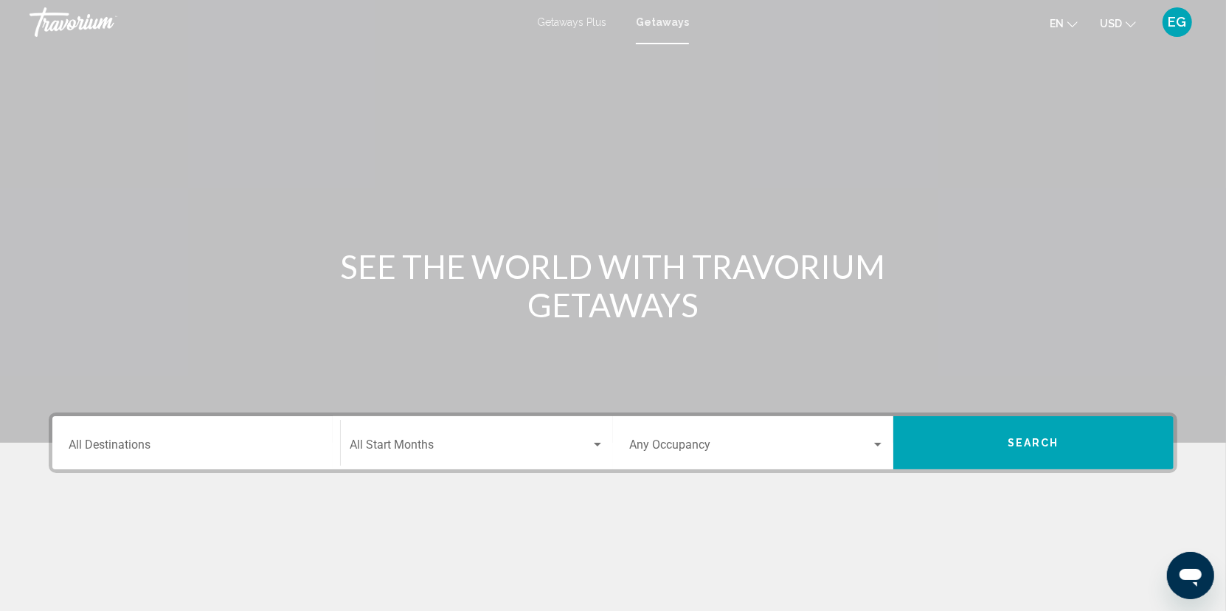
click at [176, 430] on div "Destination All Destinations" at bounding box center [196, 443] width 255 height 46
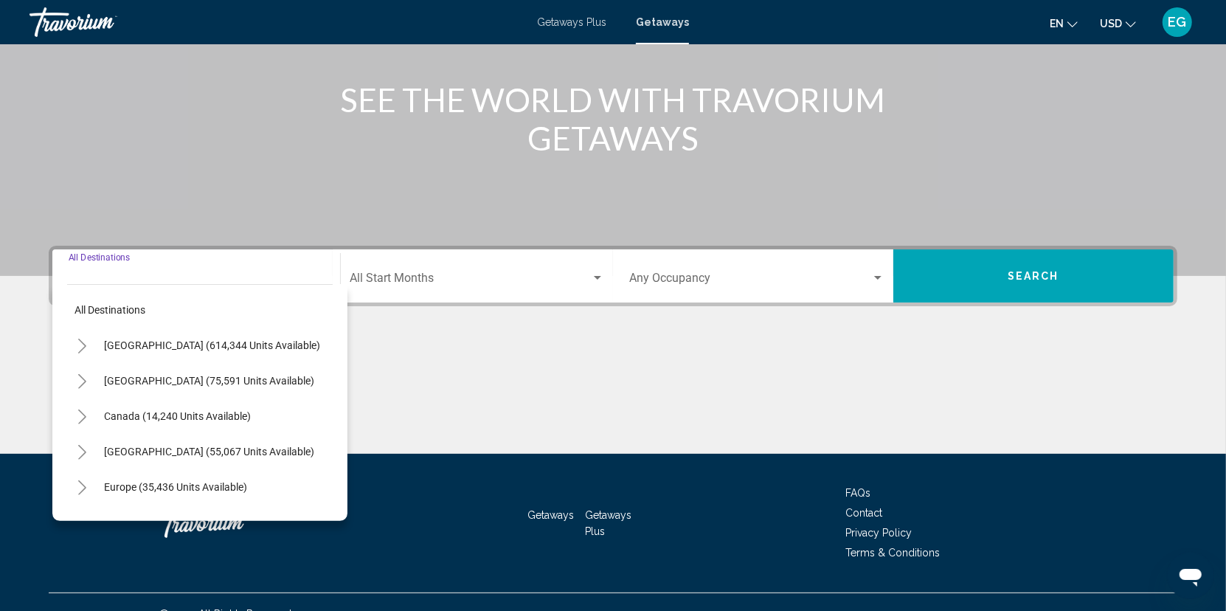
scroll to position [189, 0]
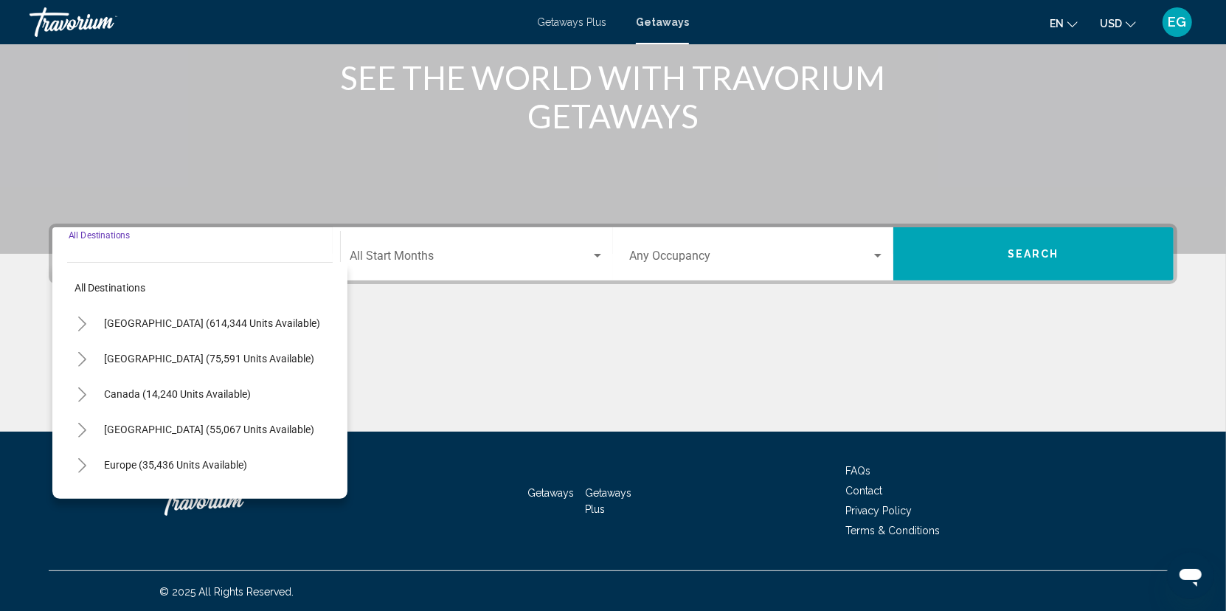
click at [79, 322] on icon "Toggle United States (614,344 units available)" at bounding box center [82, 323] width 11 height 15
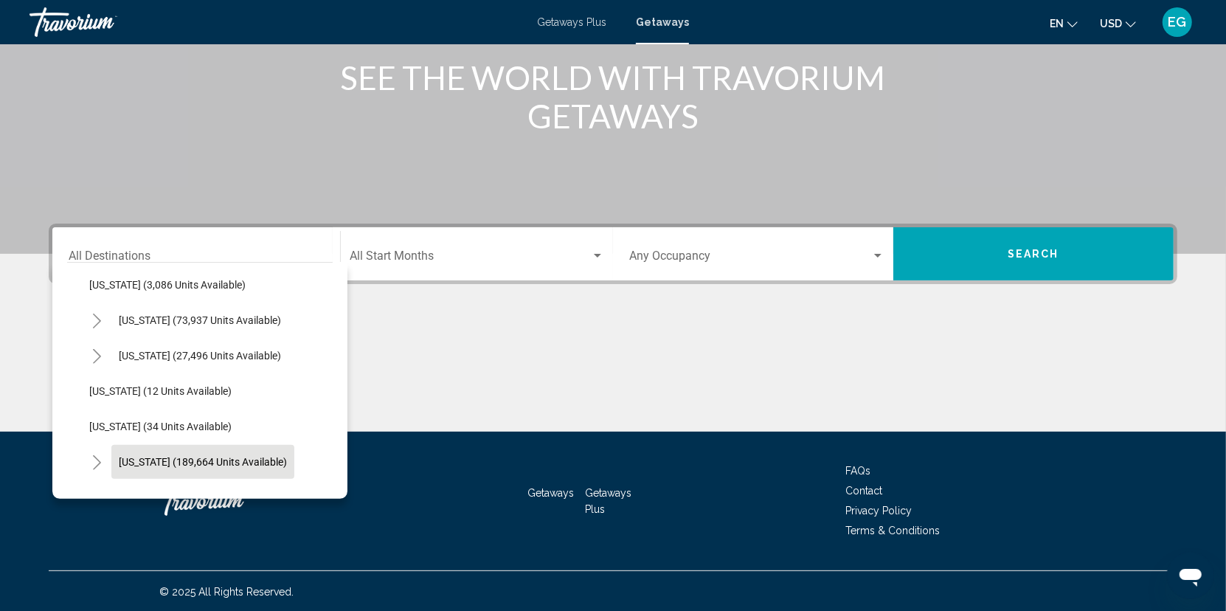
scroll to position [148, 0]
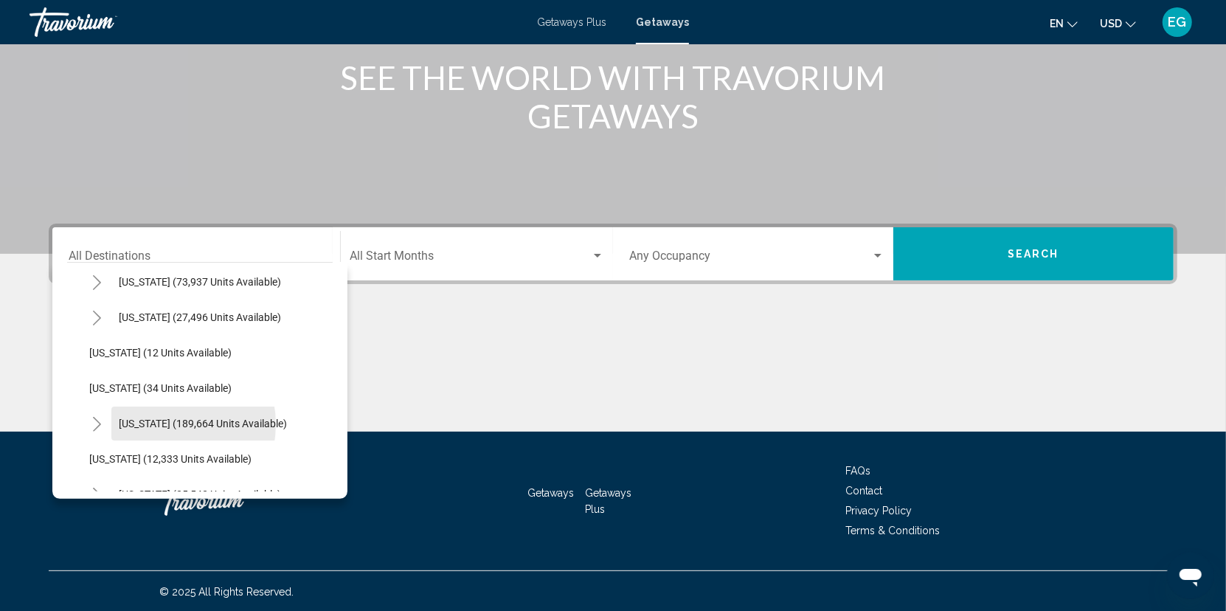
click at [158, 423] on span "[US_STATE] (189,664 units available)" at bounding box center [203, 424] width 168 height 12
type input "**********"
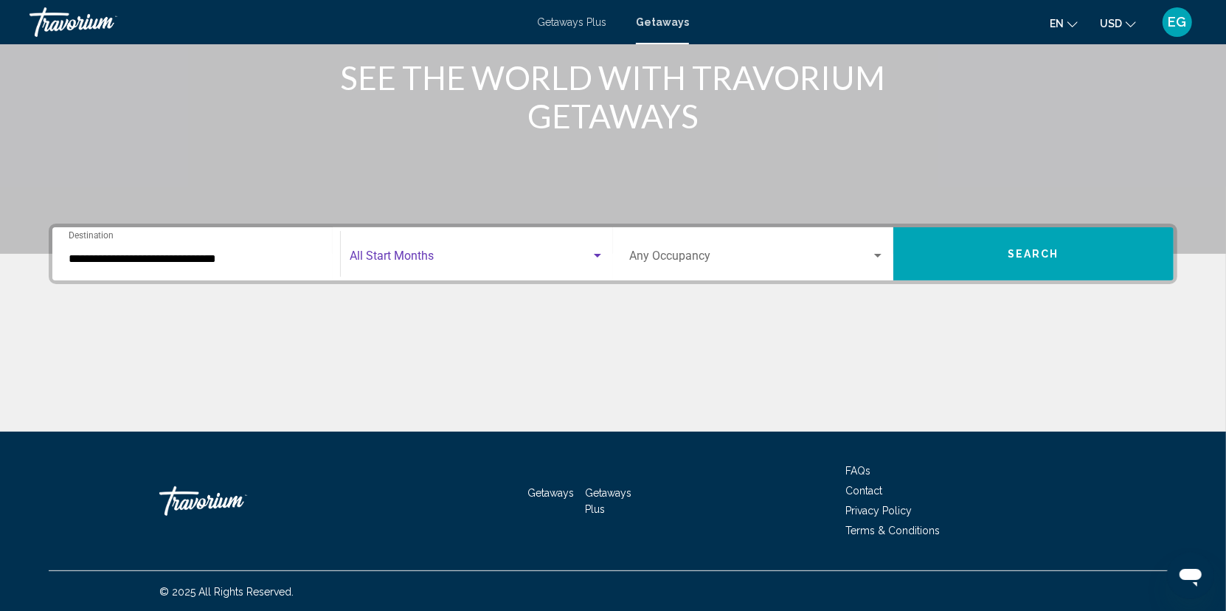
click at [599, 254] on div "Search widget" at bounding box center [597, 256] width 7 height 4
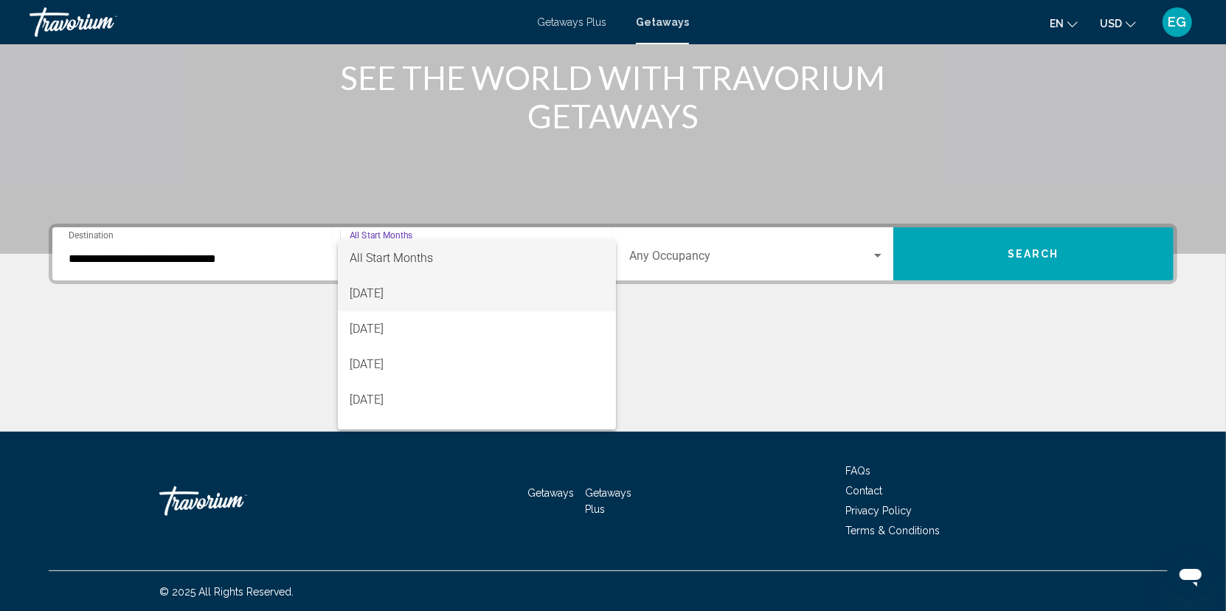
click at [387, 295] on span "[DATE]" at bounding box center [477, 293] width 255 height 35
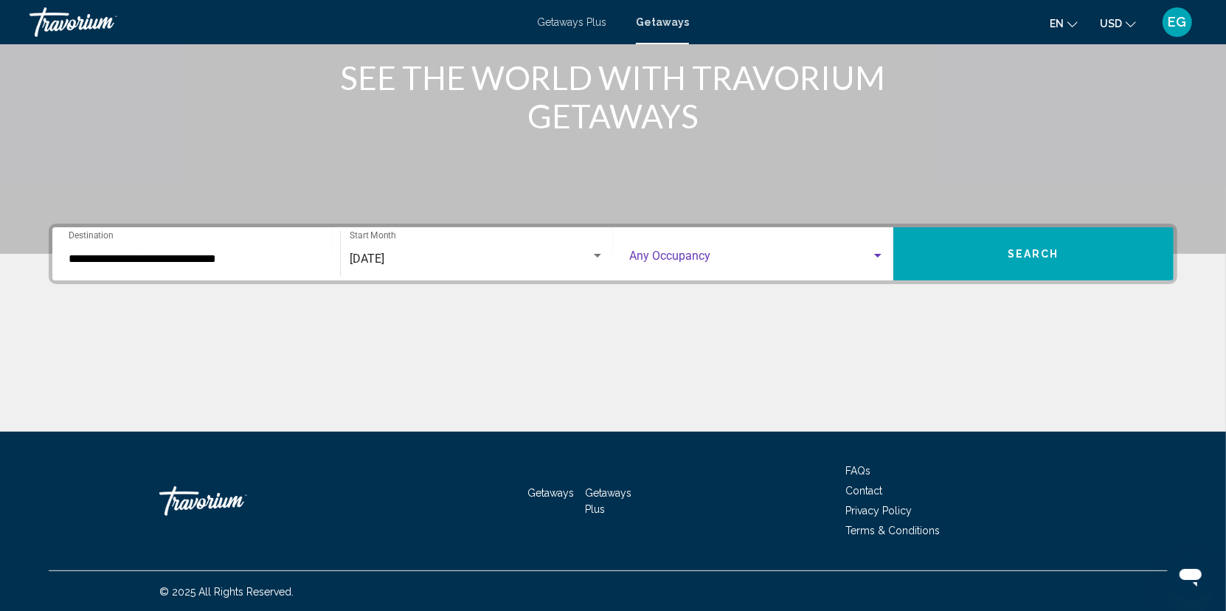
click at [876, 256] on div "Search widget" at bounding box center [877, 256] width 7 height 4
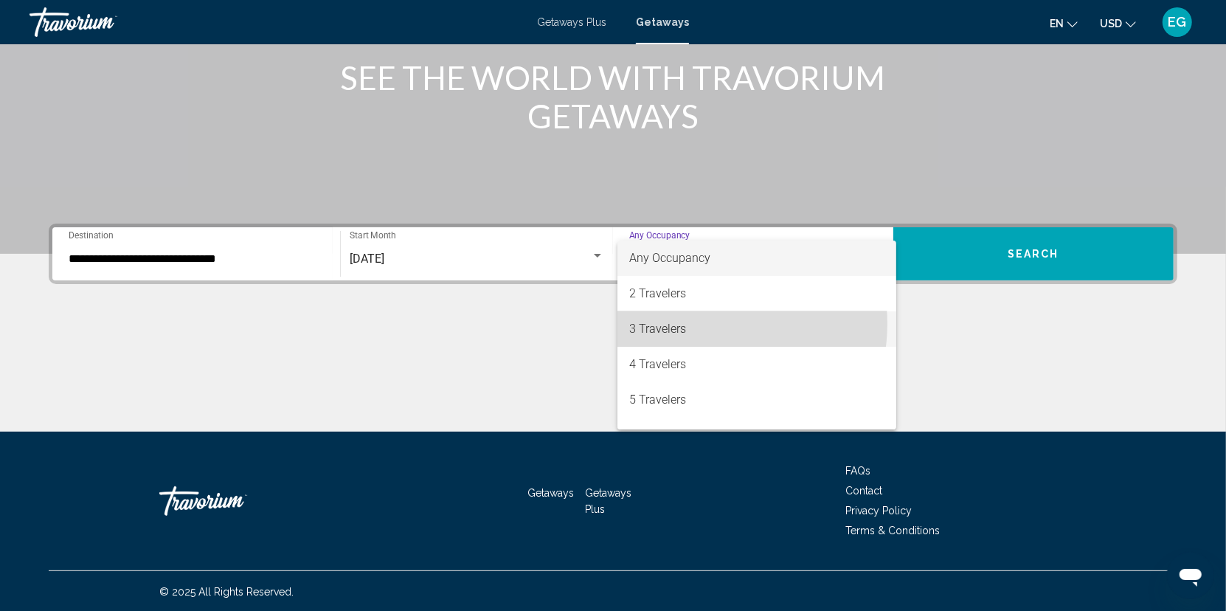
click at [699, 323] on span "3 Travelers" at bounding box center [756, 328] width 255 height 35
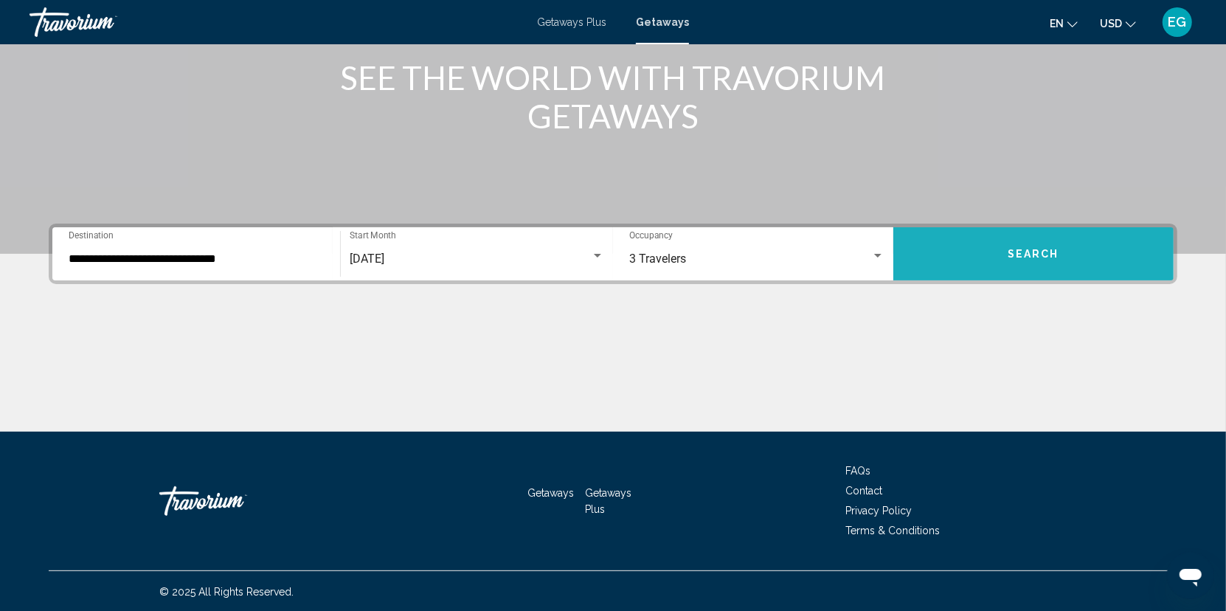
click at [1042, 246] on button "Search" at bounding box center [1033, 253] width 280 height 53
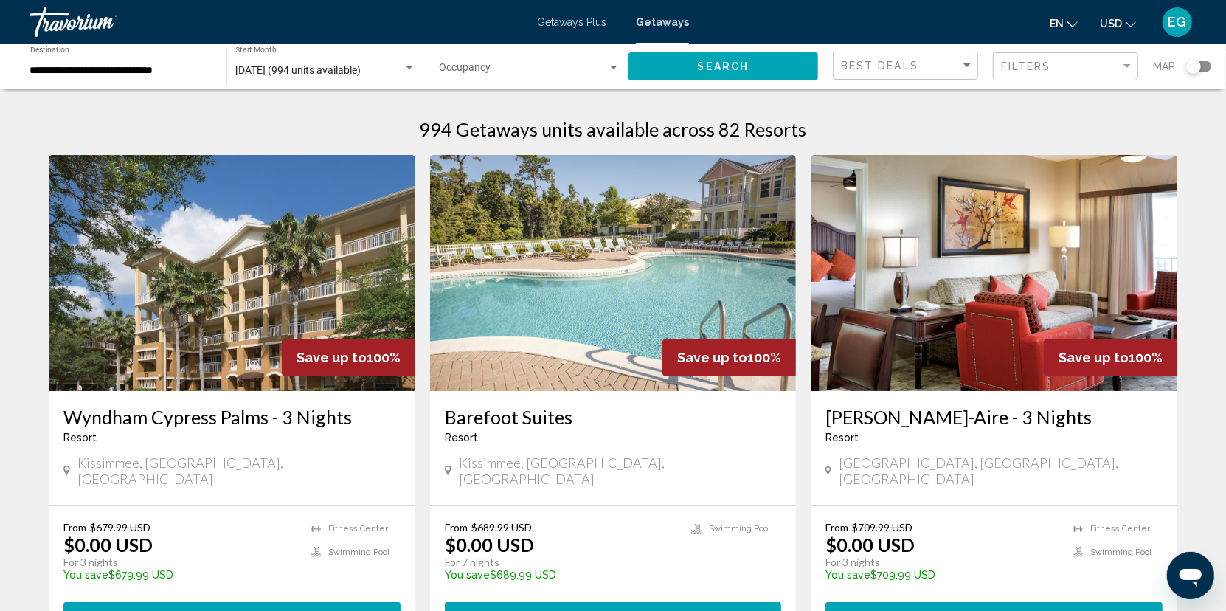
click at [983, 285] on img "Main content" at bounding box center [994, 273] width 367 height 236
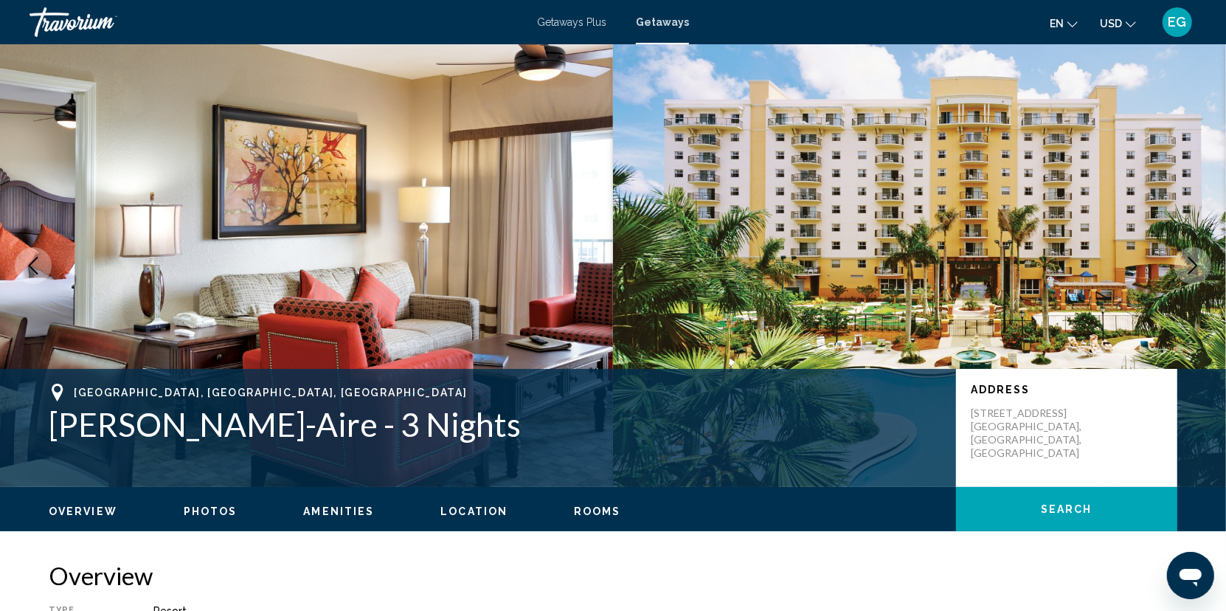
click at [1188, 262] on icon "Next image" at bounding box center [1193, 266] width 18 height 18
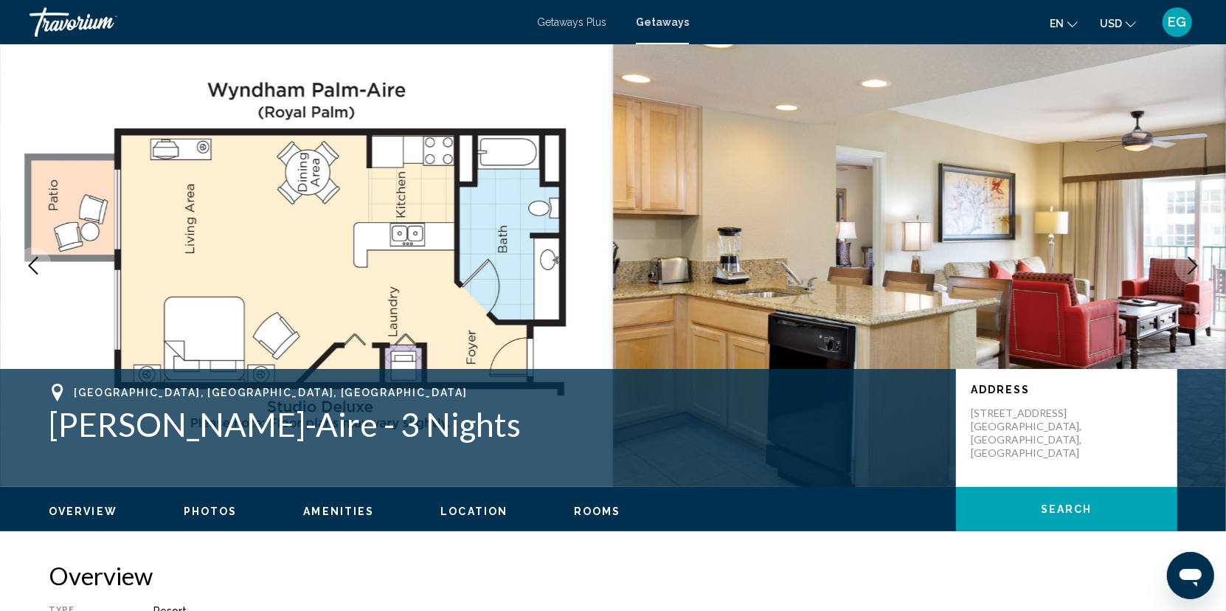
click at [1188, 262] on icon "Next image" at bounding box center [1193, 266] width 18 height 18
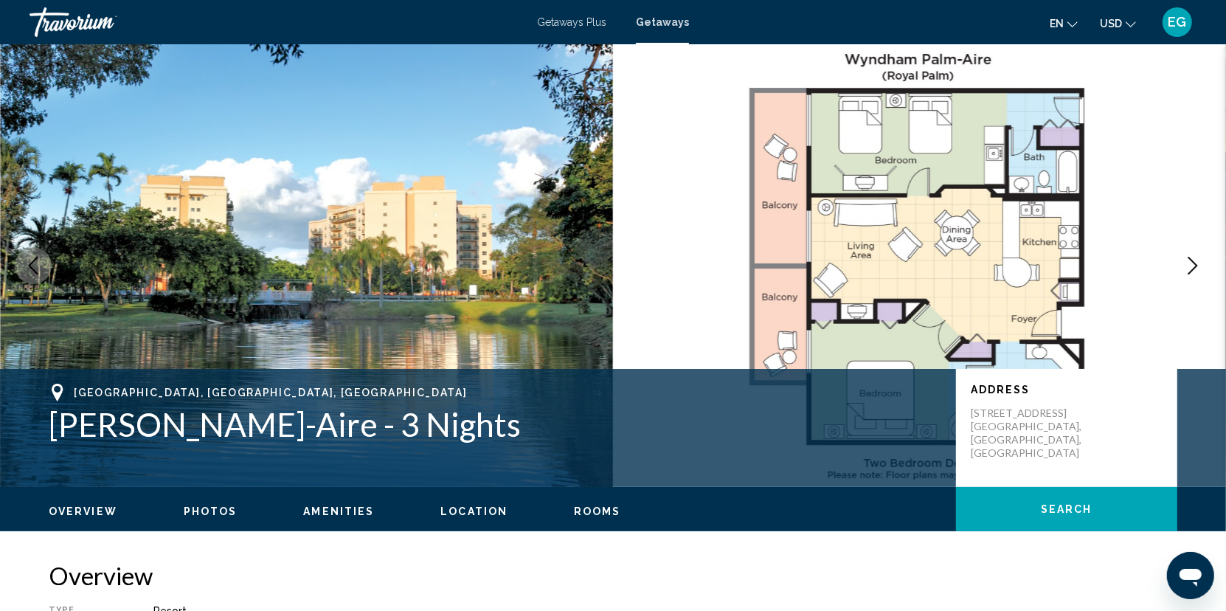
click at [1188, 262] on icon "Next image" at bounding box center [1193, 266] width 18 height 18
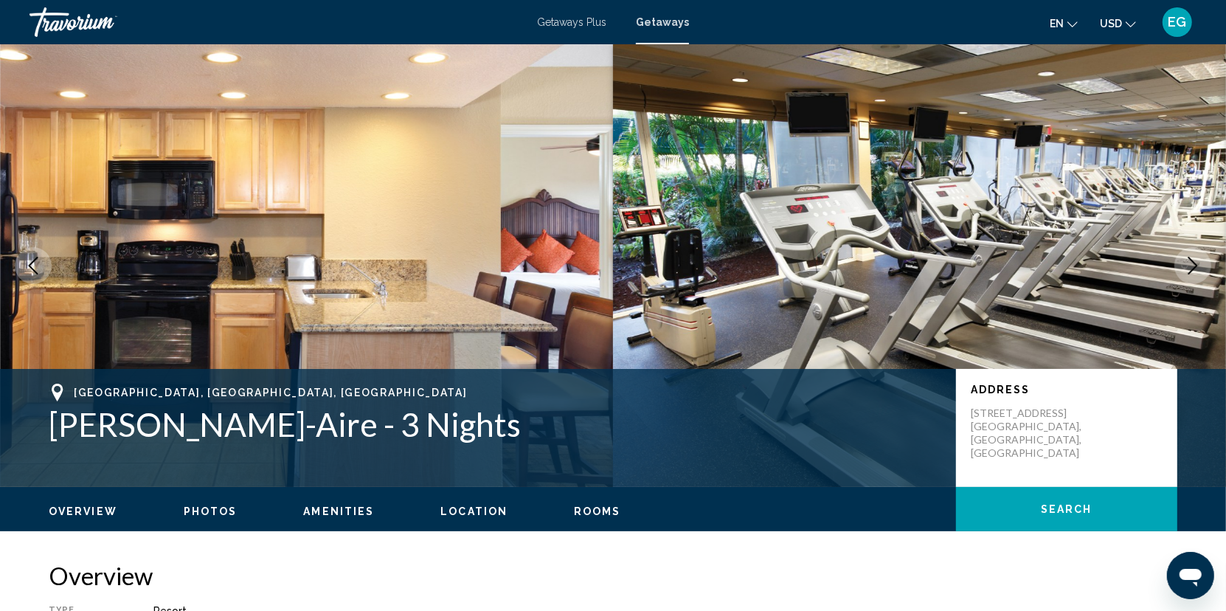
click at [1188, 262] on icon "Next image" at bounding box center [1193, 266] width 18 height 18
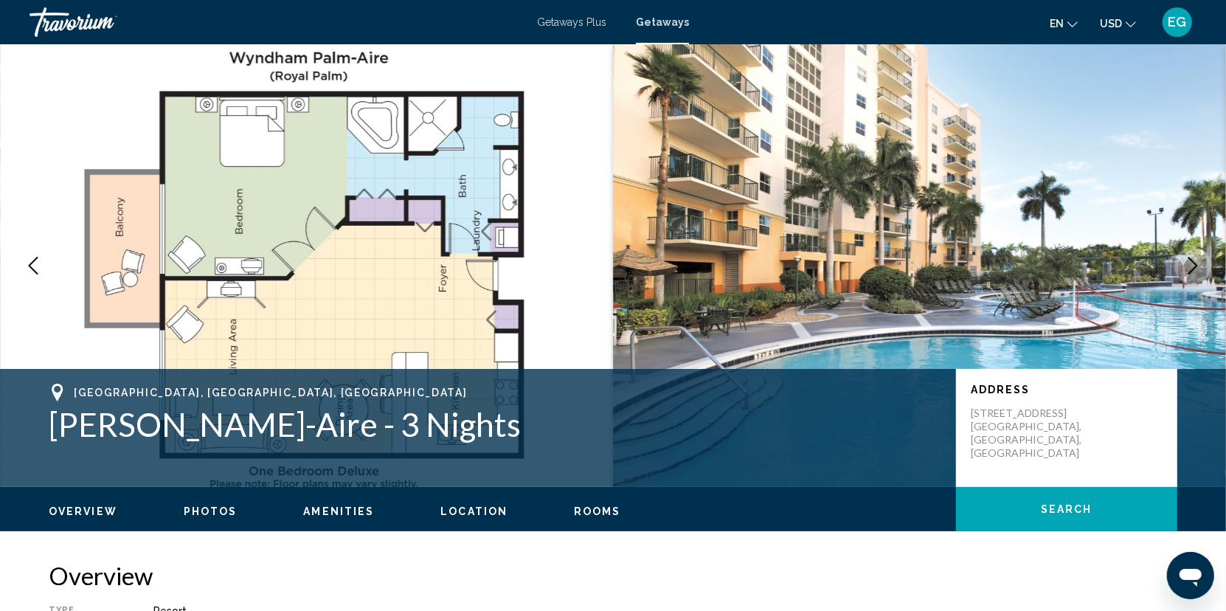
click at [1188, 262] on icon "Next image" at bounding box center [1193, 266] width 18 height 18
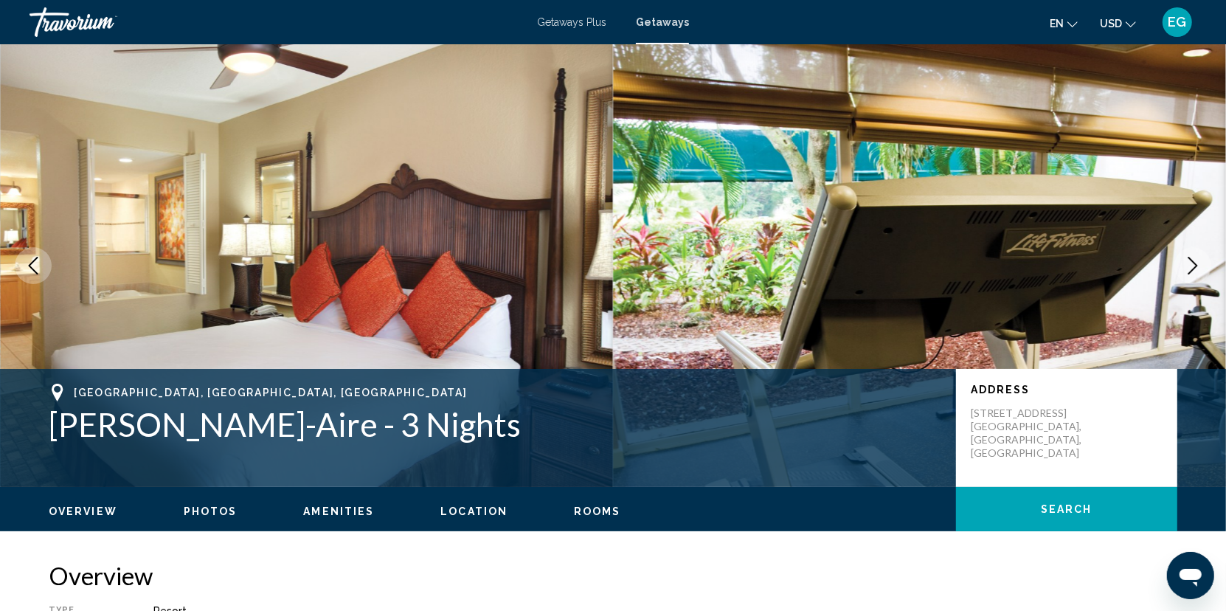
click at [1188, 262] on icon "Next image" at bounding box center [1193, 266] width 18 height 18
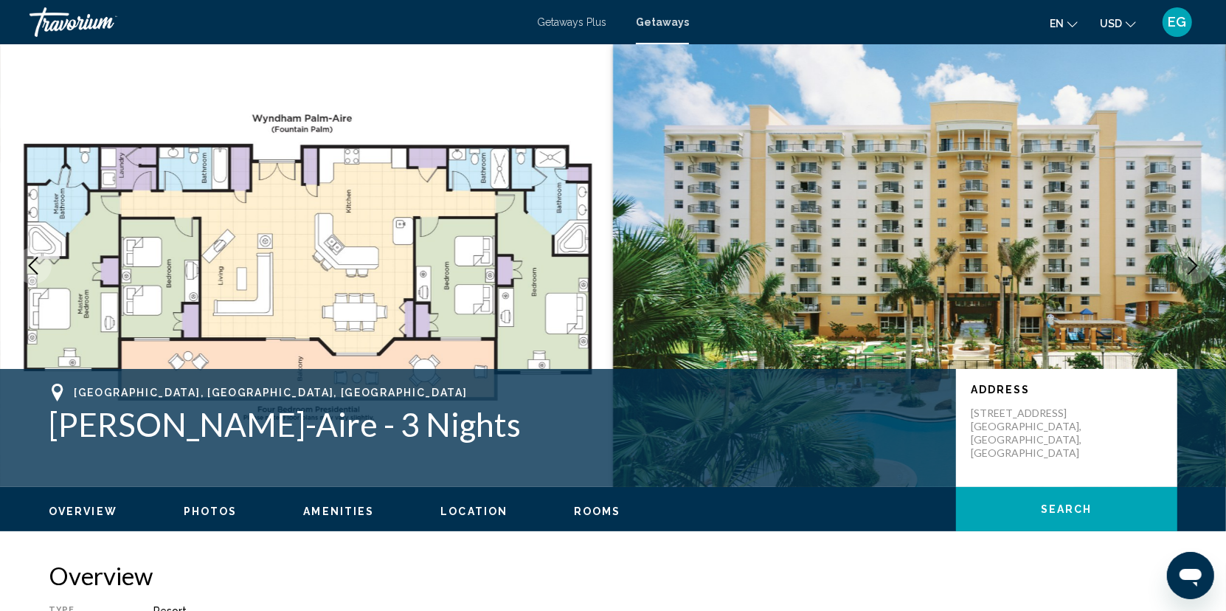
click at [929, 260] on img "Main content" at bounding box center [919, 265] width 613 height 443
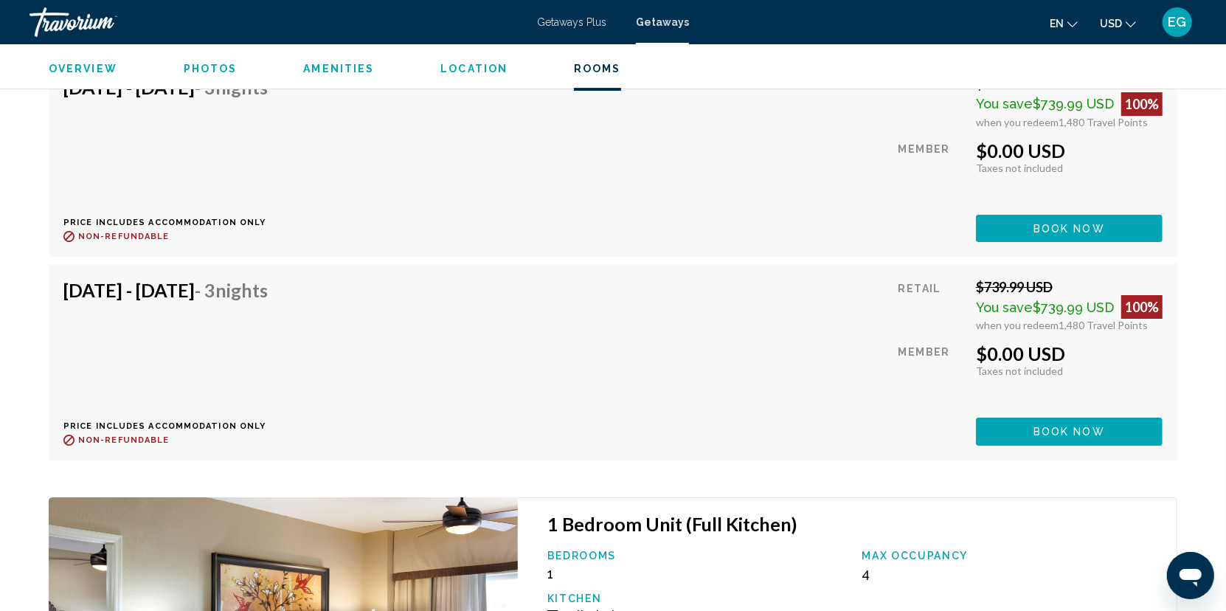
scroll to position [3982, 0]
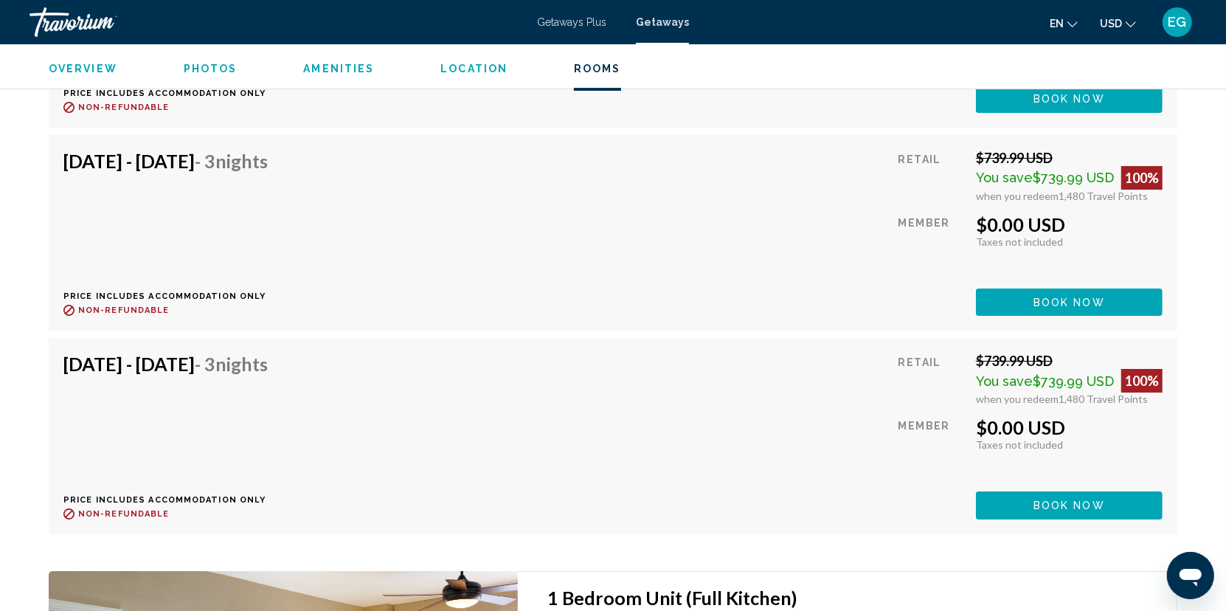
click at [208, 67] on span "Photos" at bounding box center [211, 69] width 54 height 12
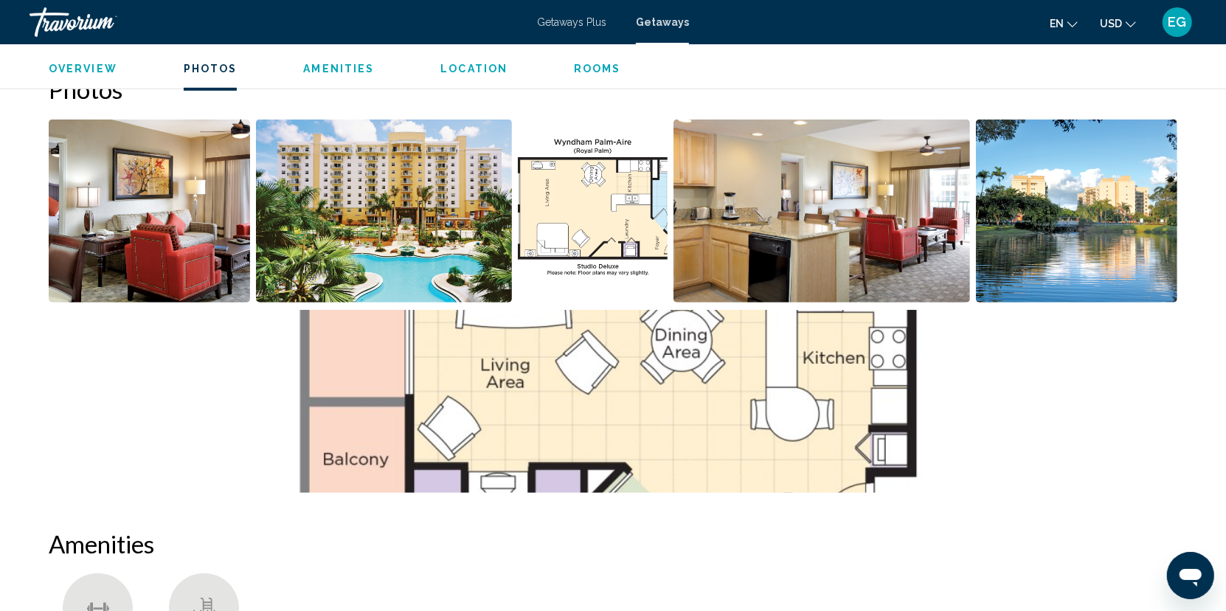
scroll to position [658, 0]
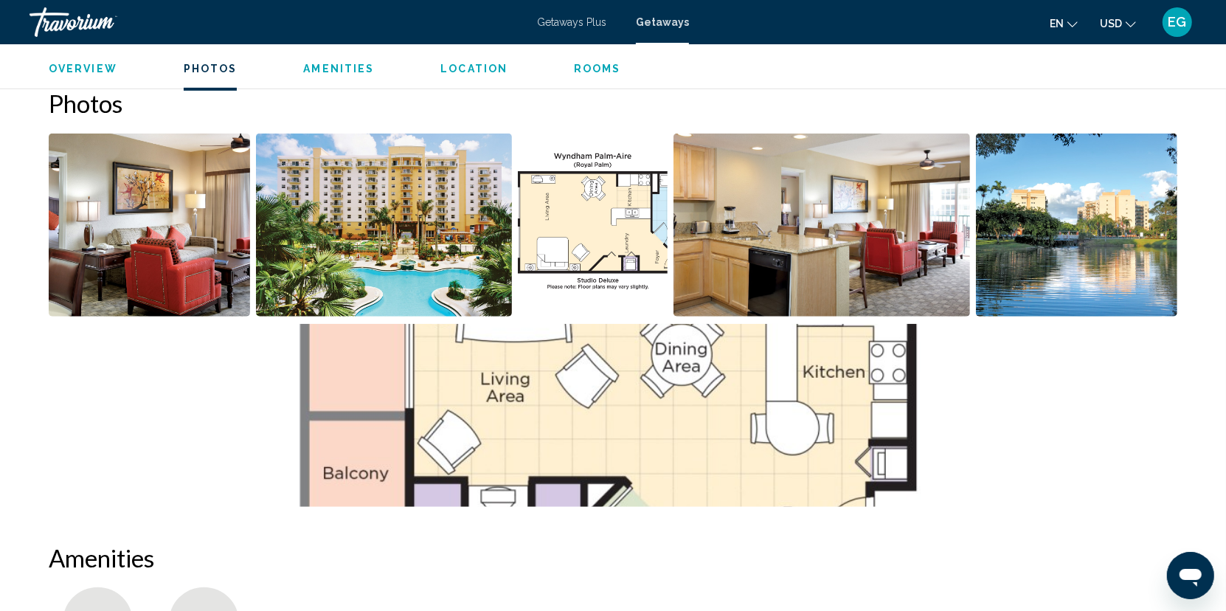
click at [398, 220] on img "Open full-screen image slider" at bounding box center [384, 225] width 257 height 183
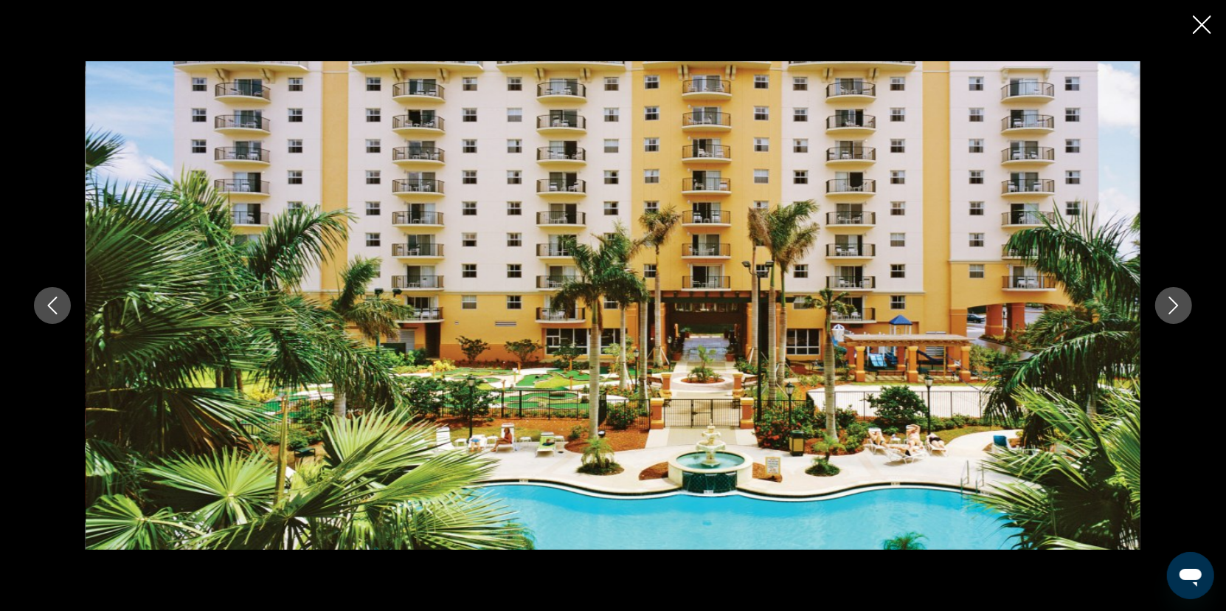
click at [1170, 308] on icon "Next image" at bounding box center [1174, 306] width 18 height 18
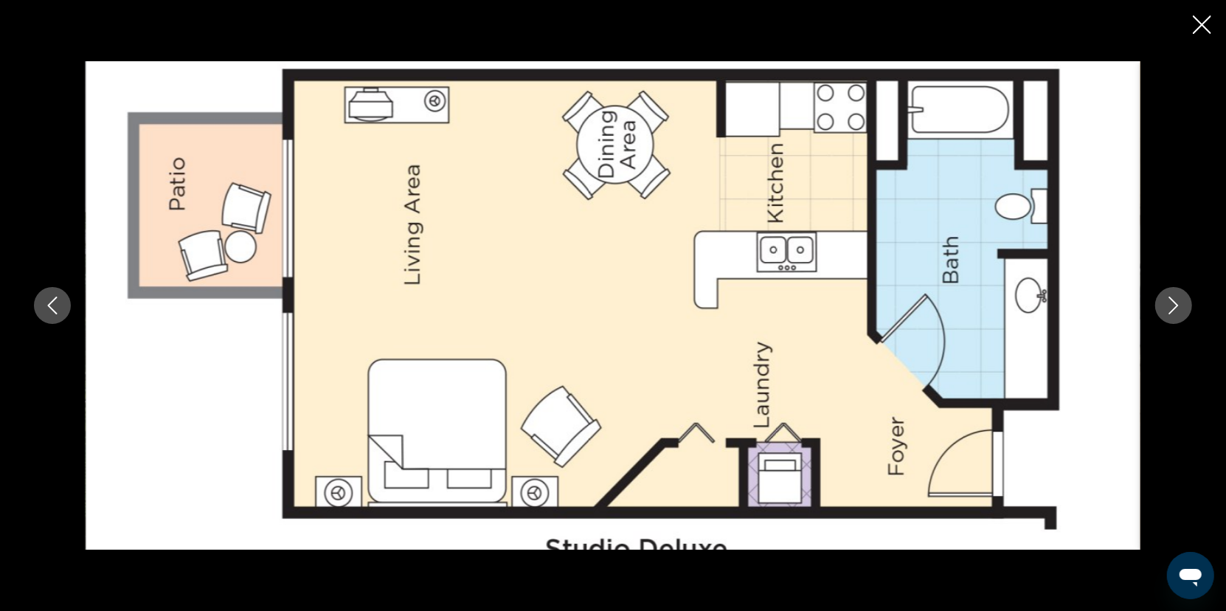
click at [1170, 308] on icon "Next image" at bounding box center [1174, 306] width 18 height 18
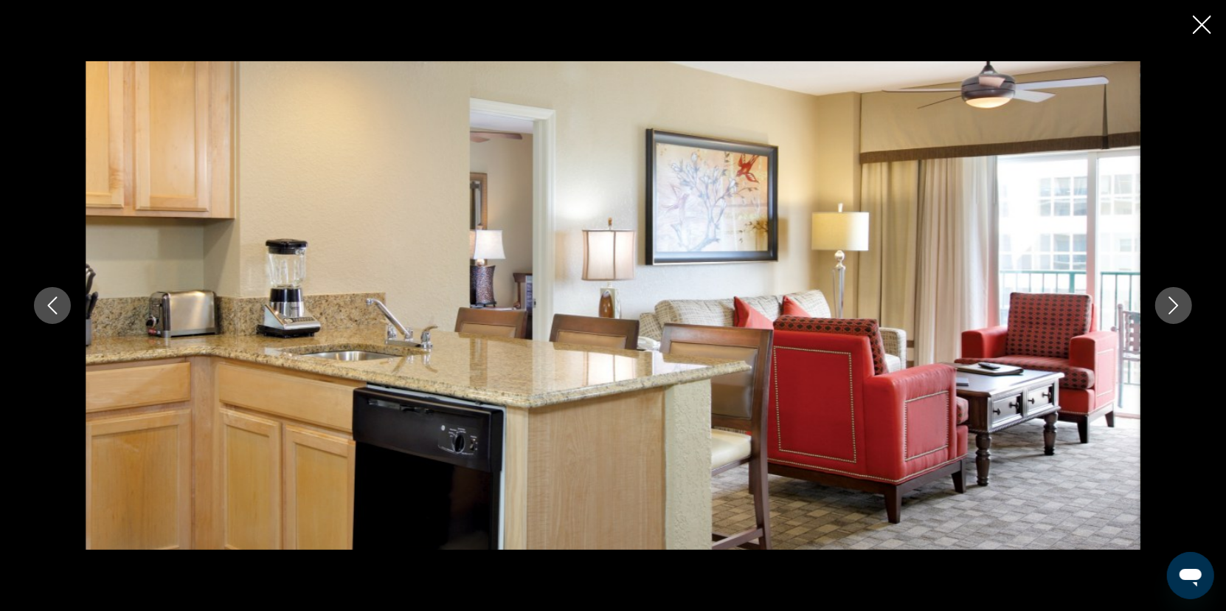
click at [1170, 308] on icon "Next image" at bounding box center [1174, 306] width 18 height 18
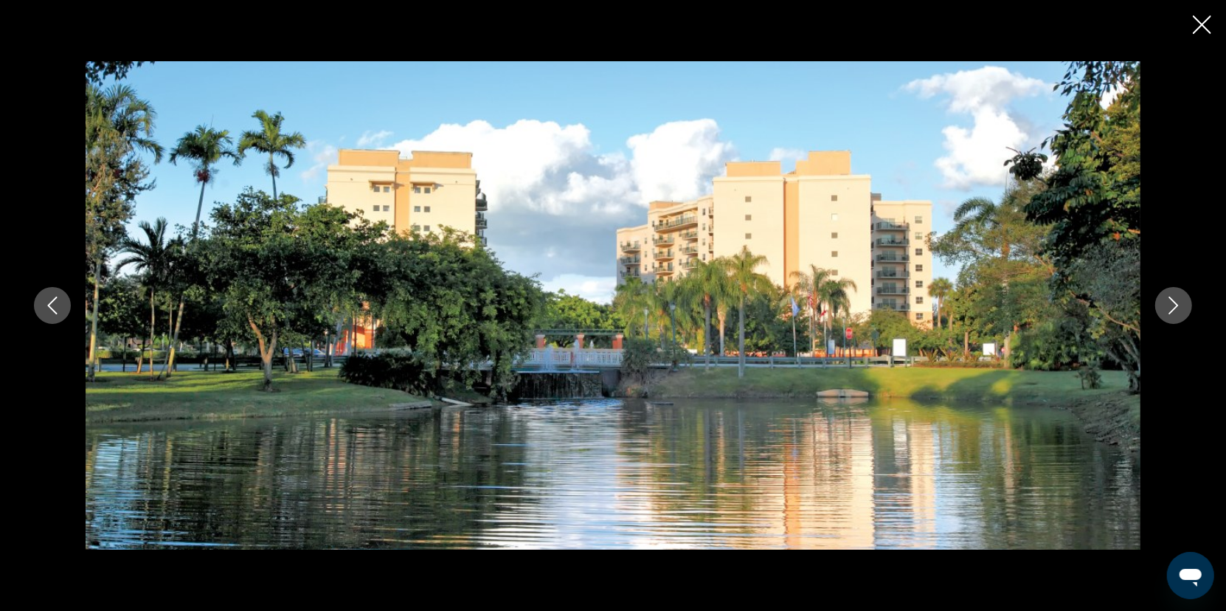
click at [1170, 308] on icon "Next image" at bounding box center [1174, 306] width 18 height 18
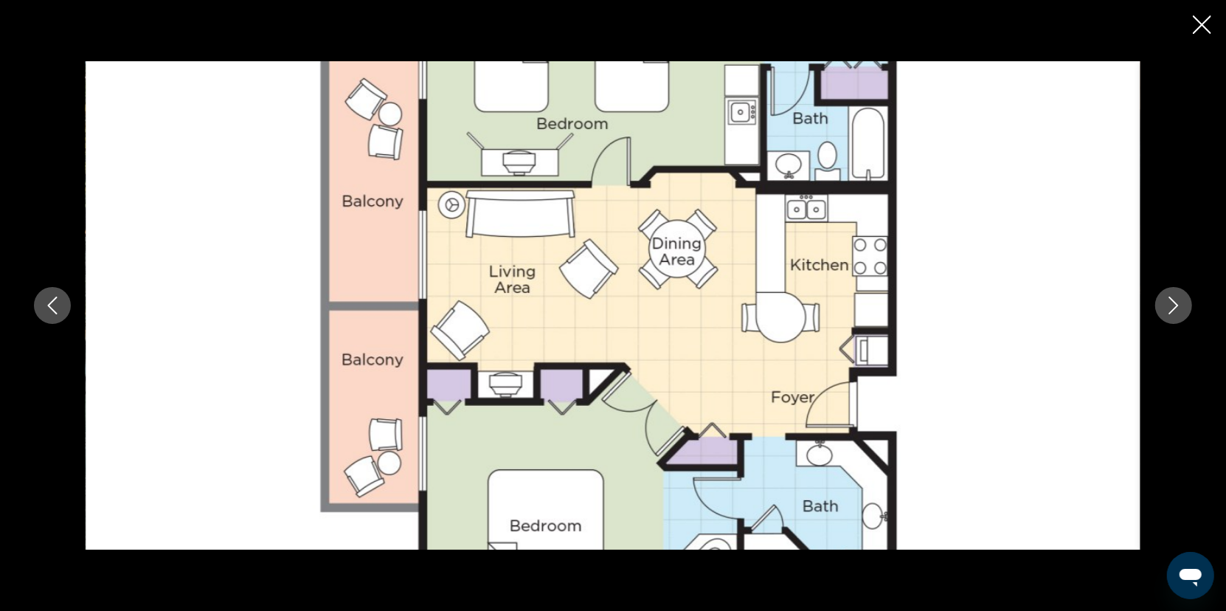
click at [1170, 308] on icon "Next image" at bounding box center [1174, 306] width 18 height 18
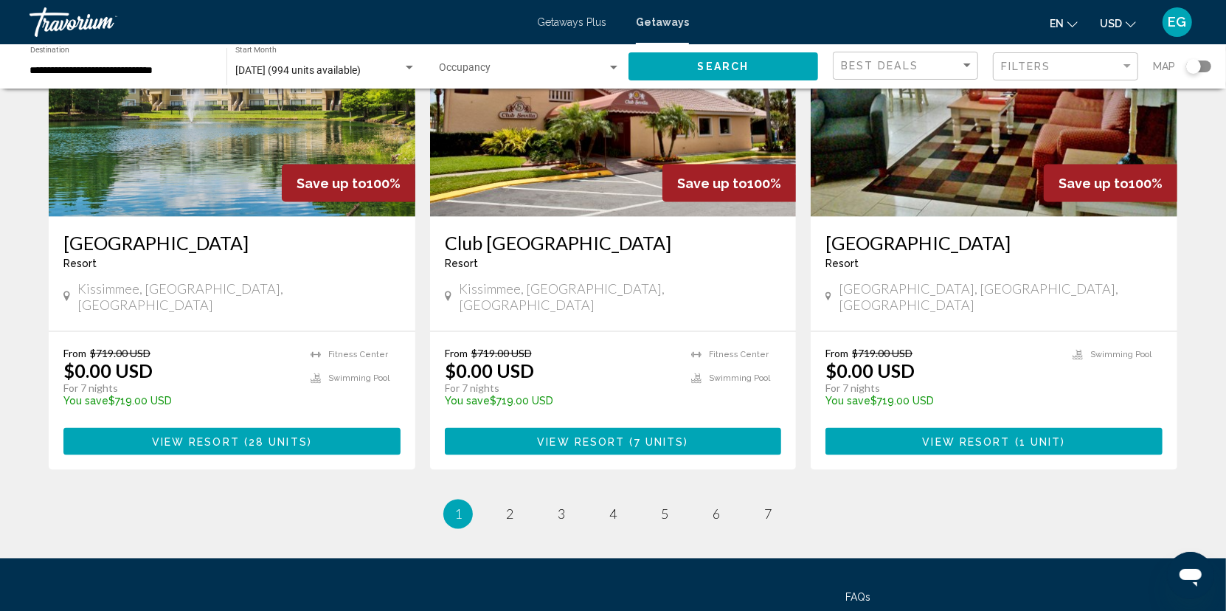
scroll to position [1793, 0]
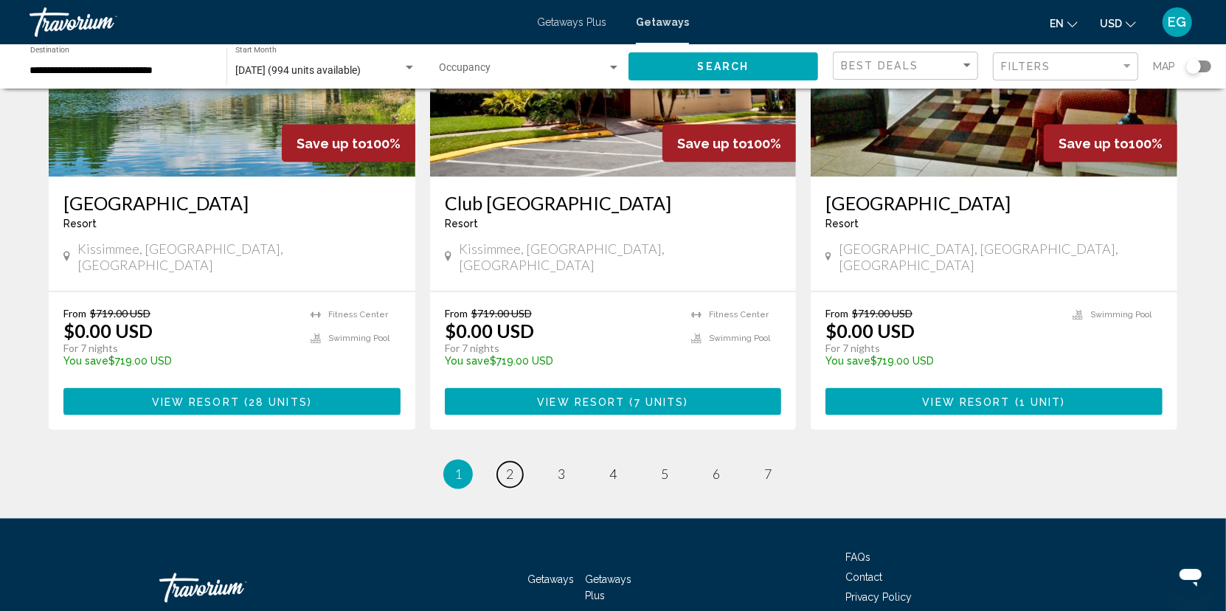
click at [508, 466] on span "2" at bounding box center [509, 474] width 7 height 16
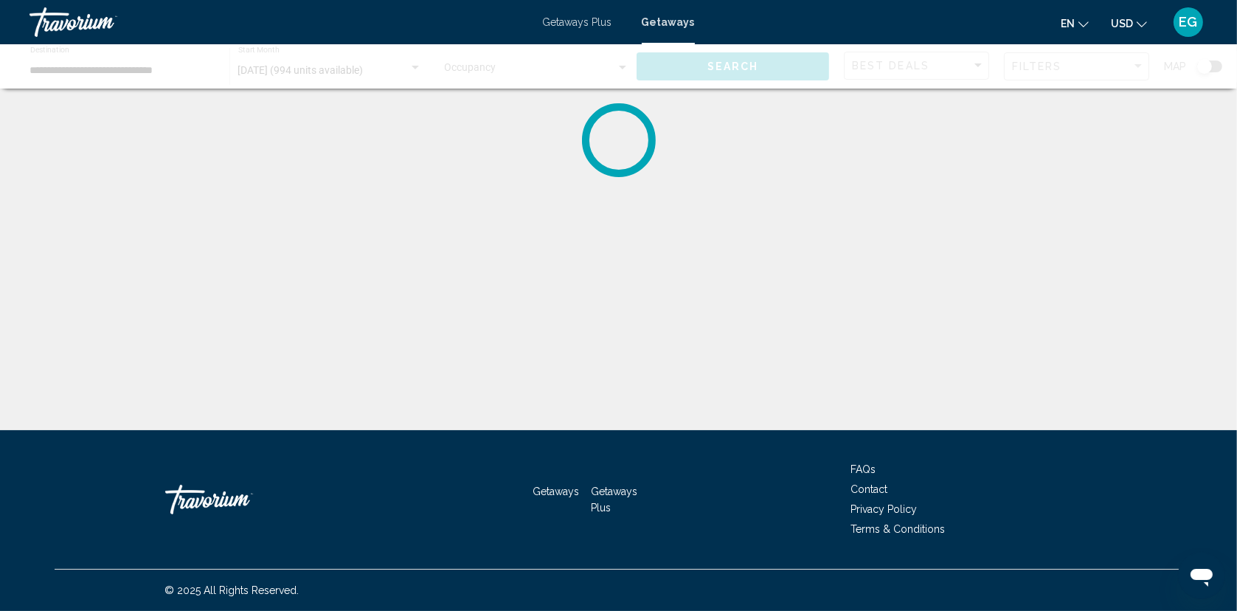
click at [604, 376] on div "**********" at bounding box center [618, 318] width 1237 height 430
click at [657, 21] on span "Getaways" at bounding box center [668, 22] width 53 height 12
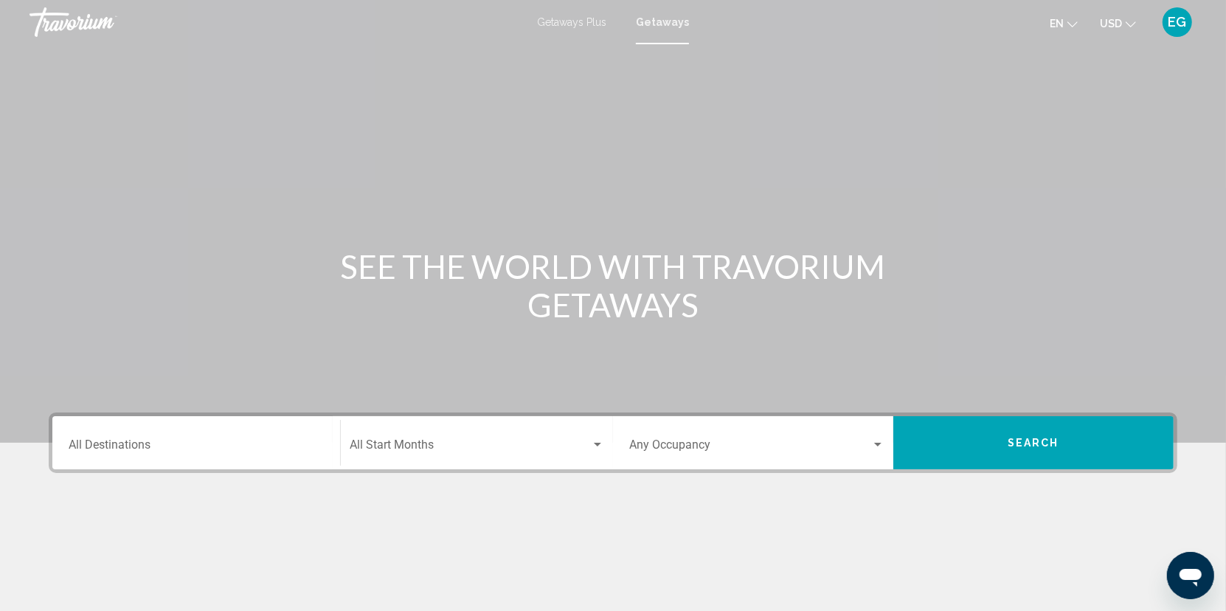
click at [136, 436] on div "Destination All Destinations" at bounding box center [196, 443] width 255 height 46
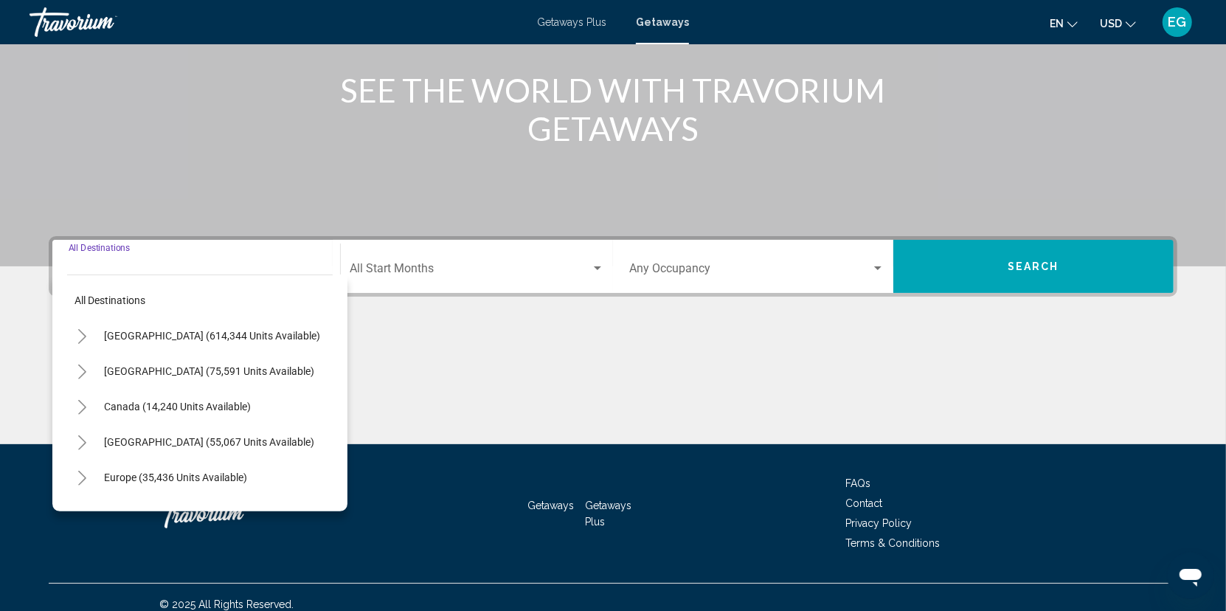
scroll to position [189, 0]
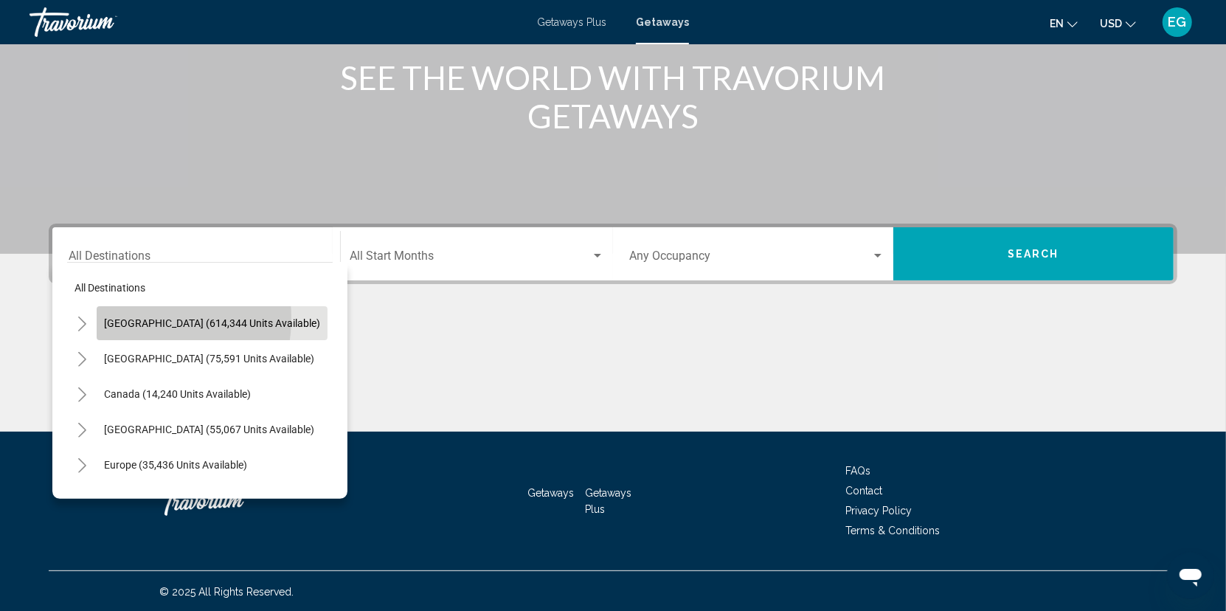
click at [128, 317] on span "[GEOGRAPHIC_DATA] (614,344 units available)" at bounding box center [212, 323] width 216 height 12
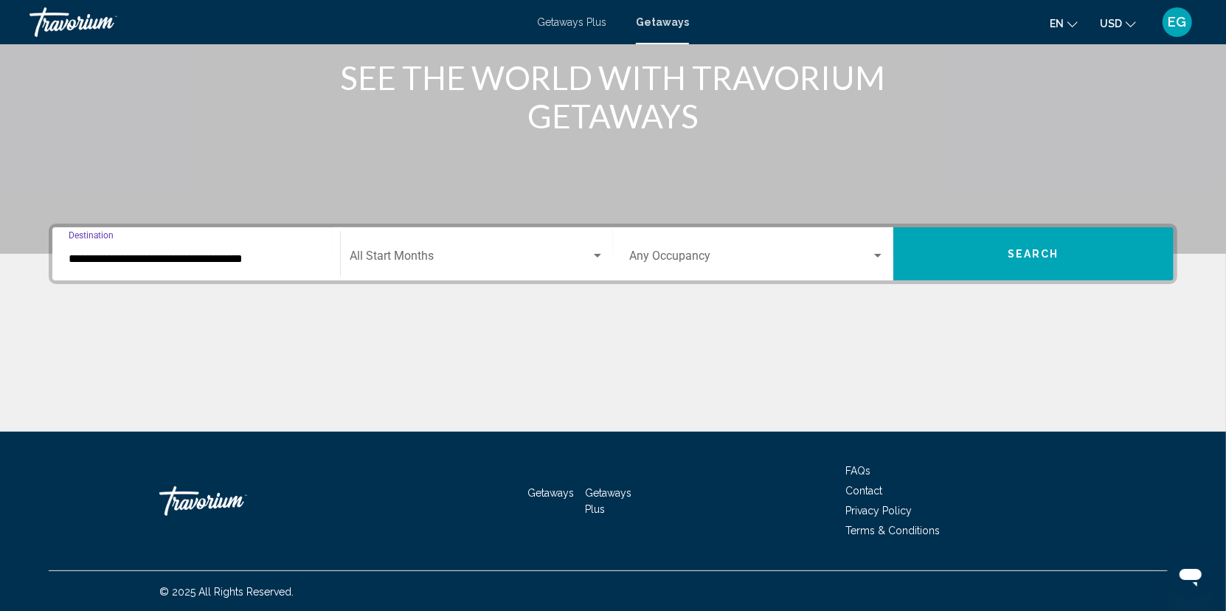
click at [277, 253] on input "**********" at bounding box center [196, 258] width 255 height 13
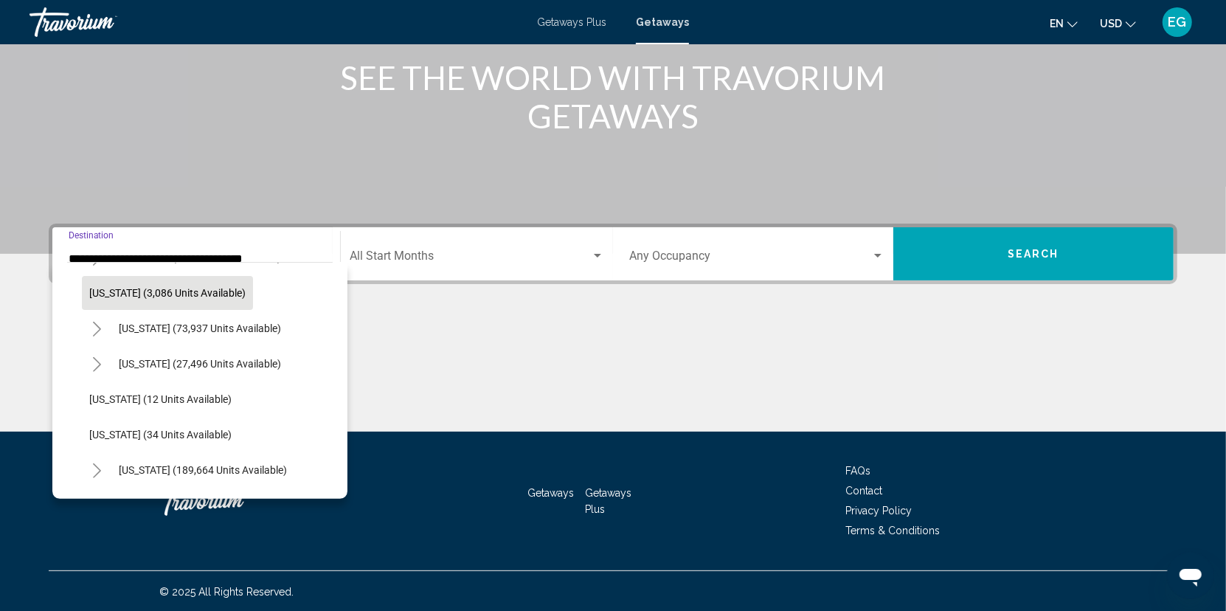
scroll to position [148, 0]
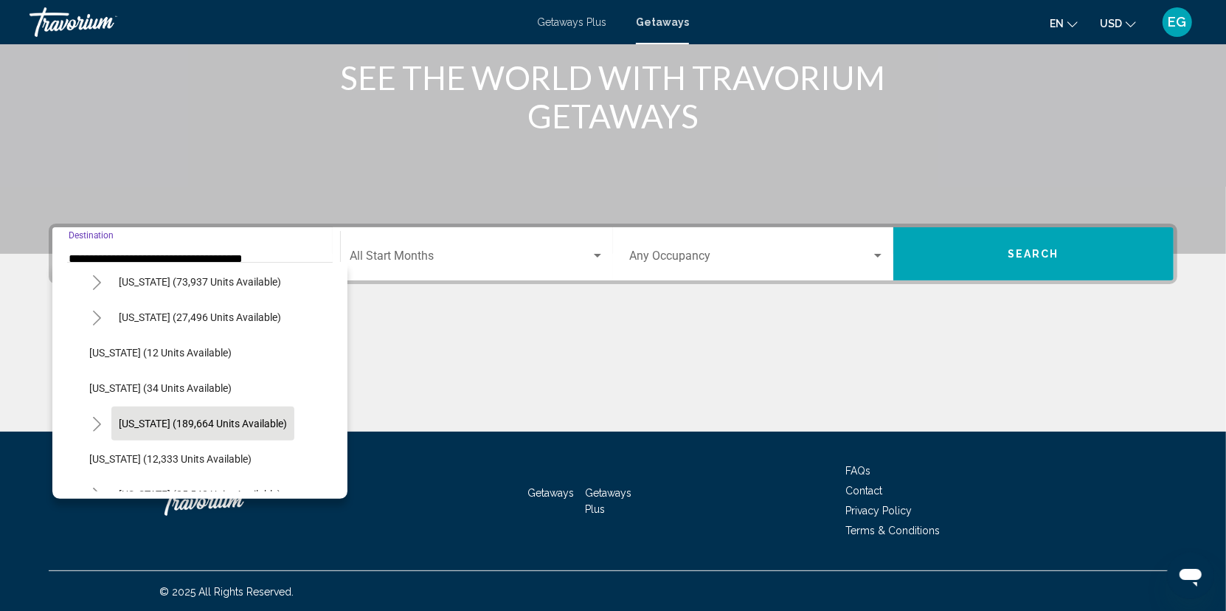
click at [166, 418] on span "[US_STATE] (189,664 units available)" at bounding box center [203, 424] width 168 height 12
type input "**********"
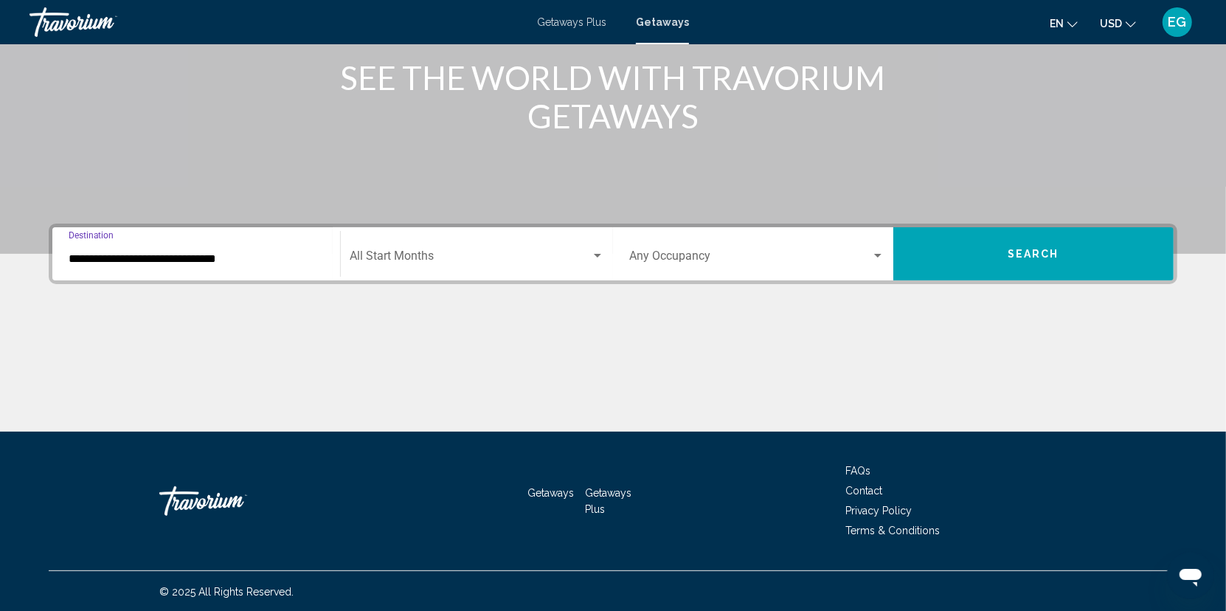
click at [543, 255] on span "Search widget" at bounding box center [470, 258] width 241 height 13
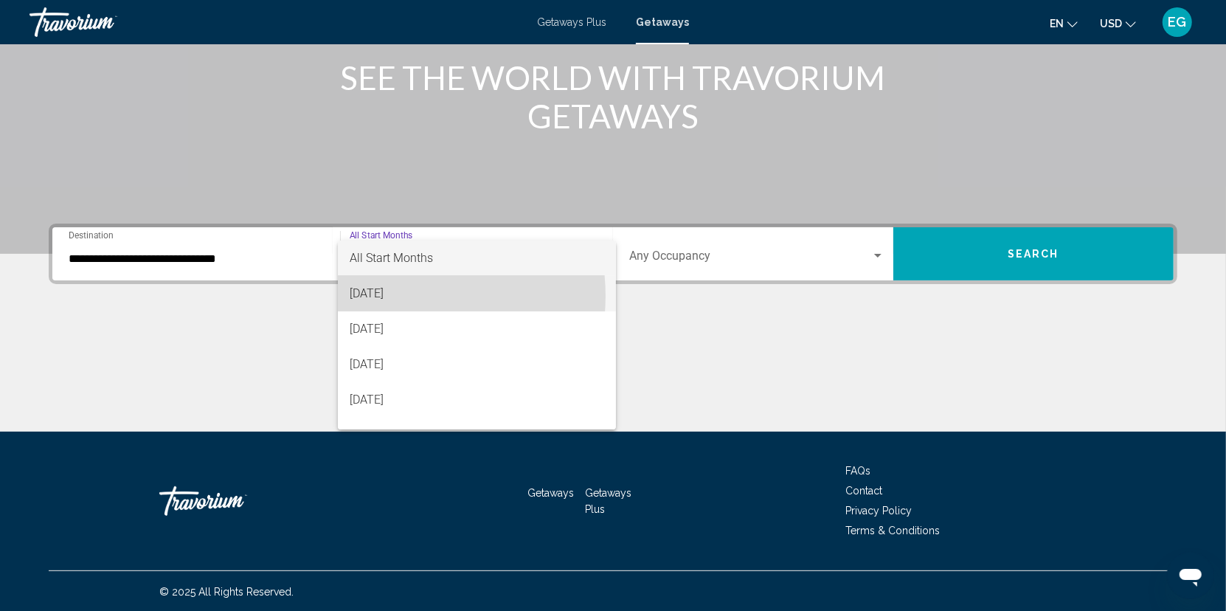
click at [392, 296] on span "[DATE]" at bounding box center [477, 293] width 255 height 35
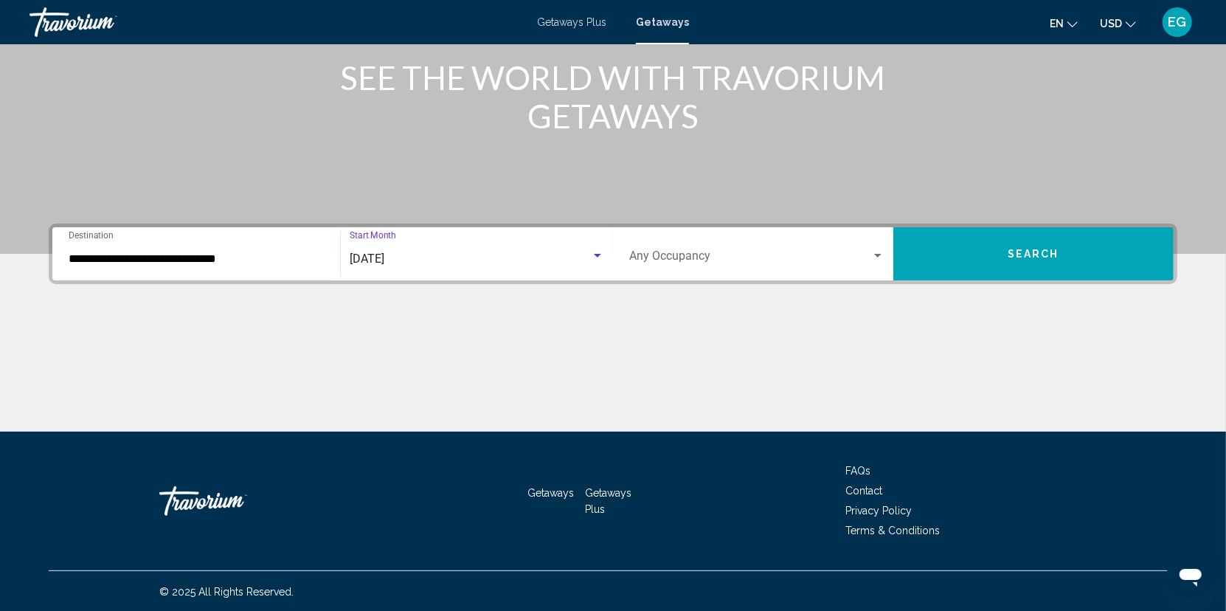
click at [871, 257] on span "Search widget" at bounding box center [750, 258] width 242 height 13
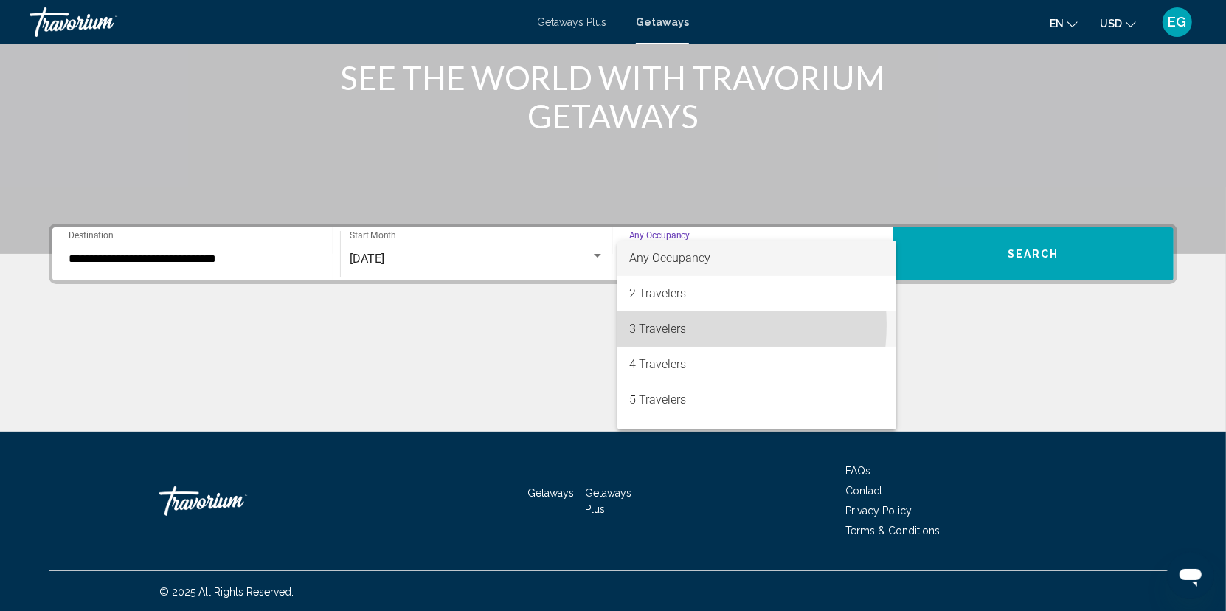
drag, startPoint x: 677, startPoint y: 325, endPoint x: 823, endPoint y: 295, distance: 149.0
click at [678, 325] on span "3 Travelers" at bounding box center [756, 328] width 255 height 35
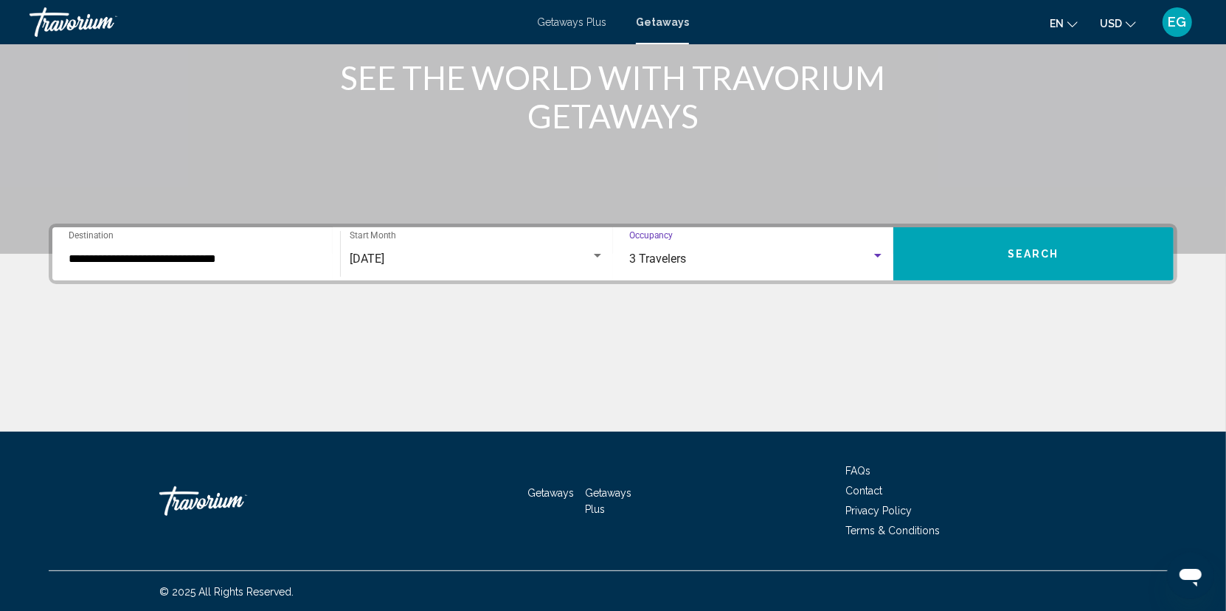
click at [985, 252] on button "Search" at bounding box center [1033, 253] width 280 height 53
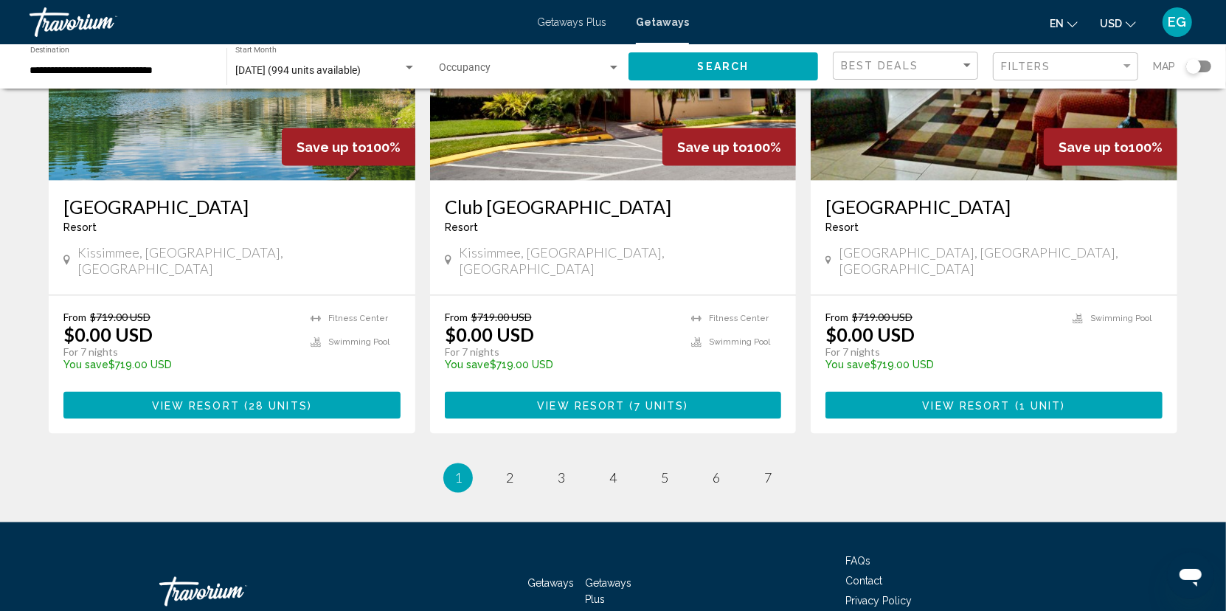
scroll to position [1793, 0]
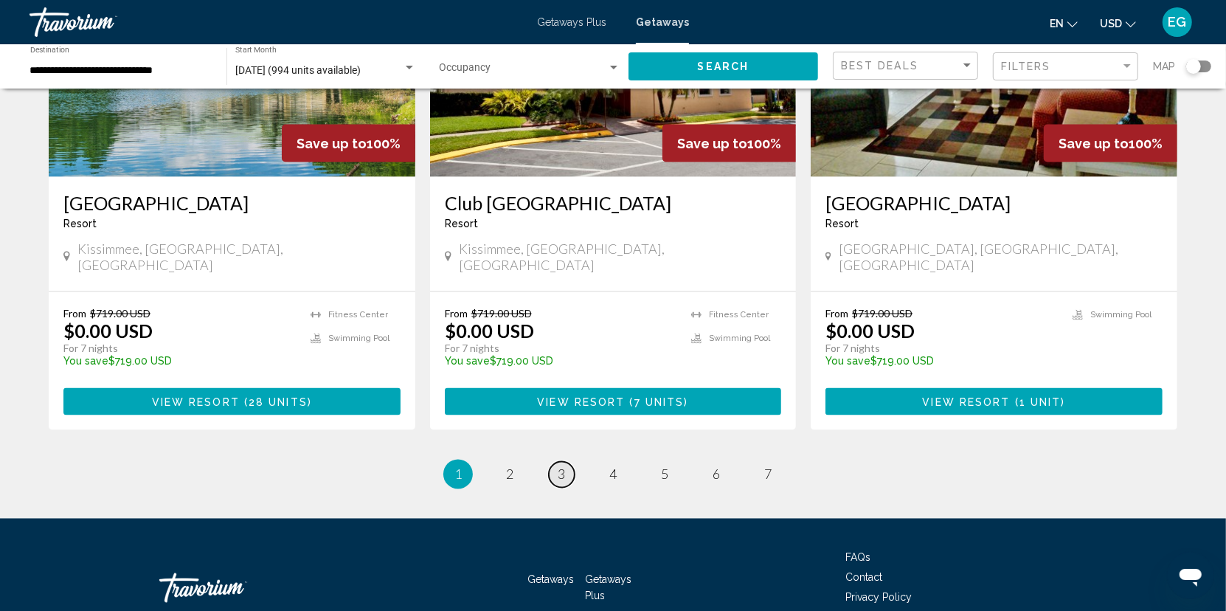
click at [564, 462] on link "page 3" at bounding box center [562, 475] width 26 height 26
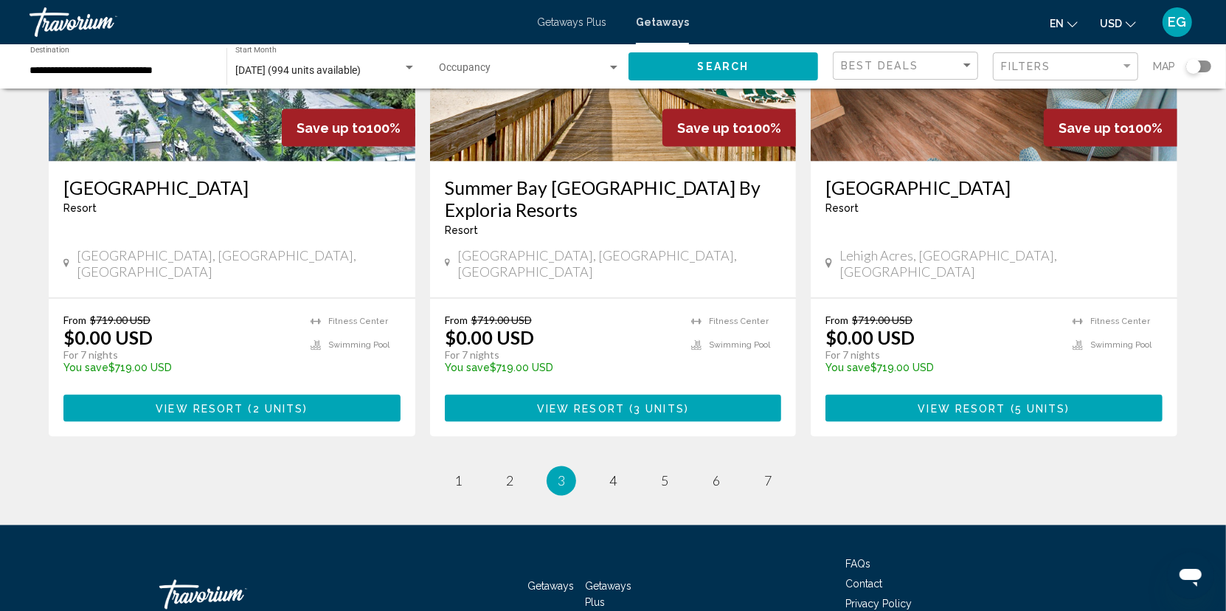
scroll to position [1793, 0]
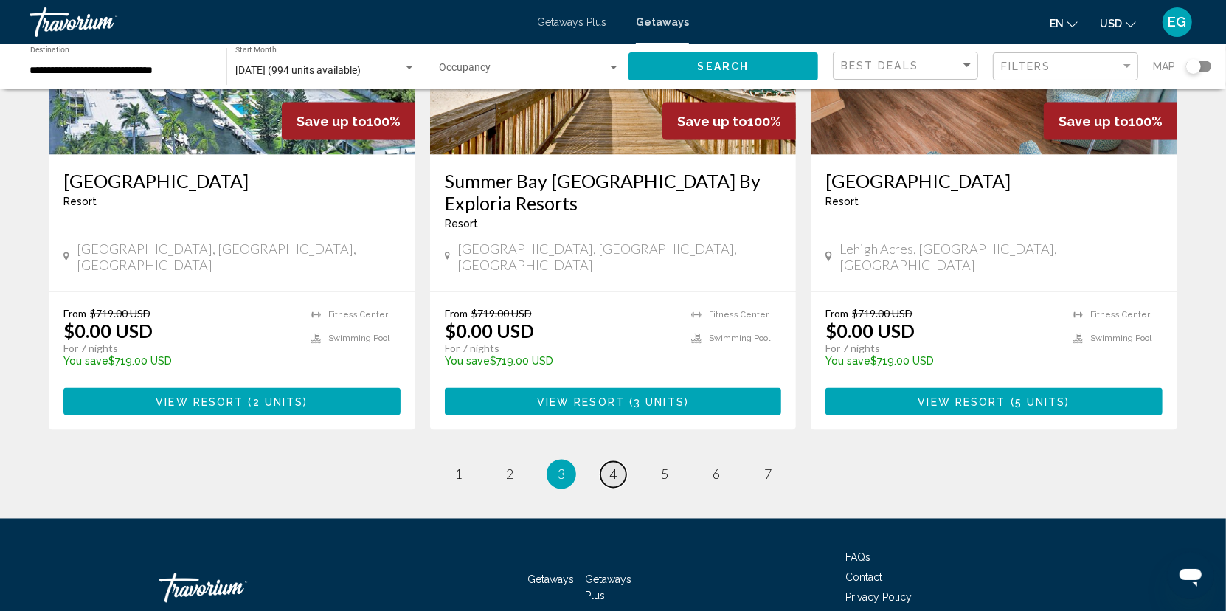
click at [616, 466] on span "4" at bounding box center [612, 474] width 7 height 16
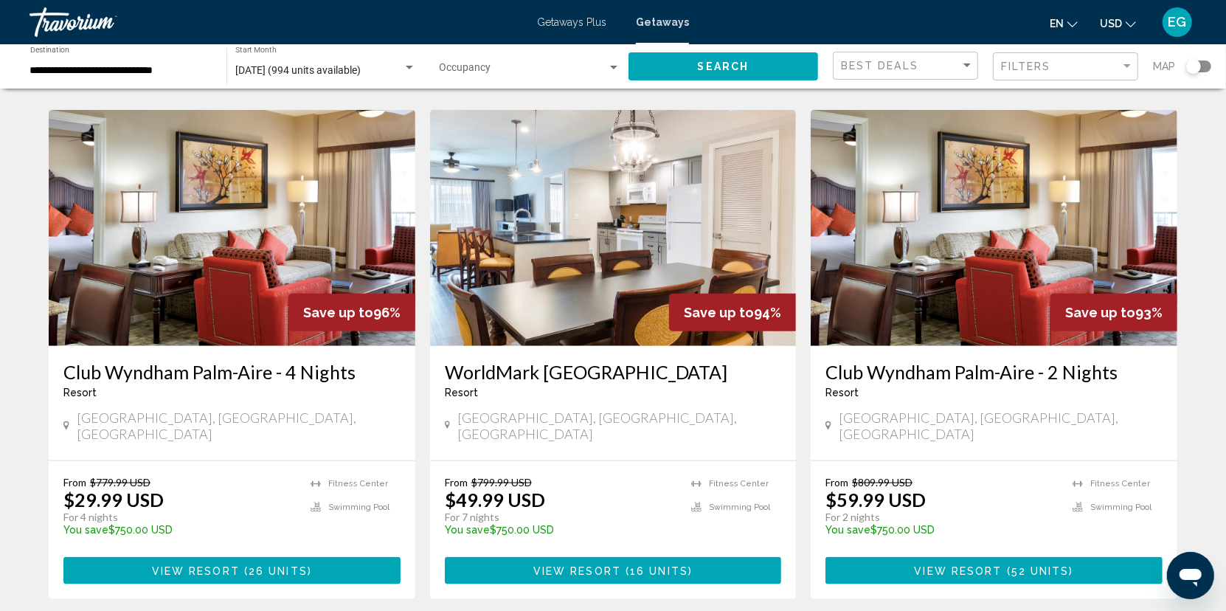
scroll to position [1107, 0]
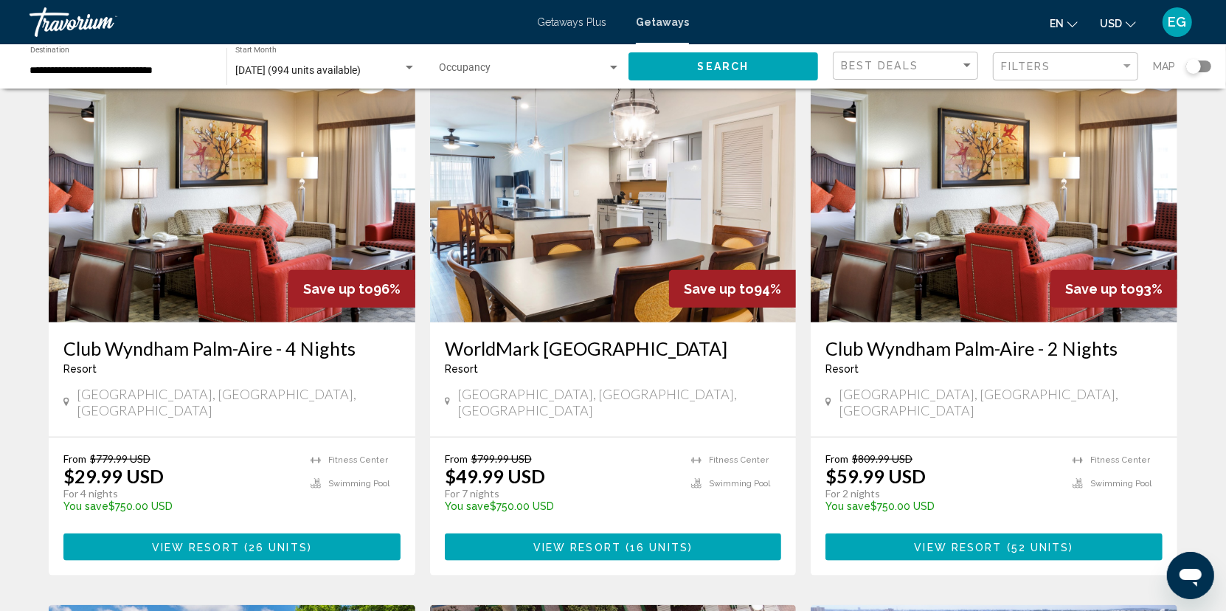
click at [210, 212] on img "Main content" at bounding box center [232, 204] width 367 height 236
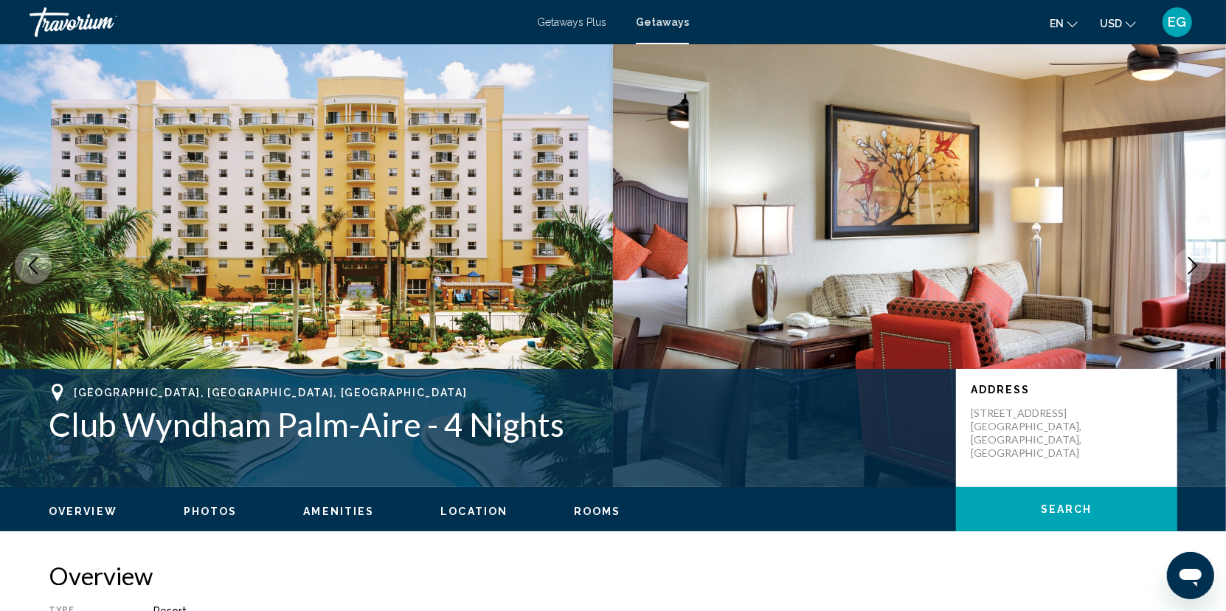
click at [450, 509] on span "Location" at bounding box center [473, 511] width 67 height 12
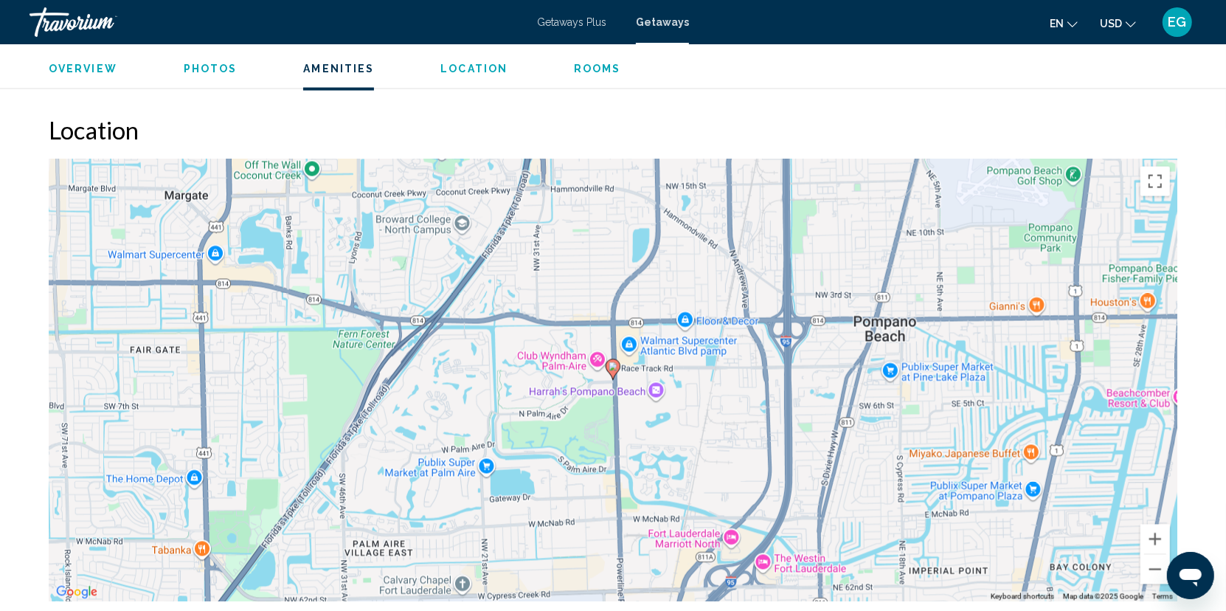
scroll to position [1942, 0]
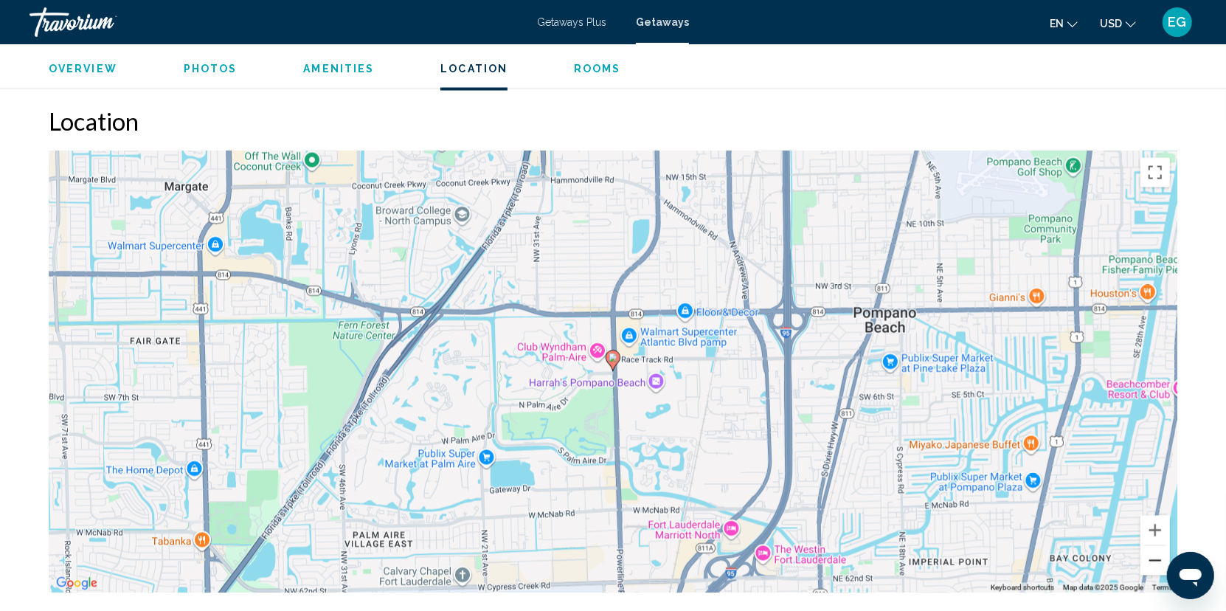
click at [1155, 551] on button "Zoom out" at bounding box center [1156, 561] width 30 height 30
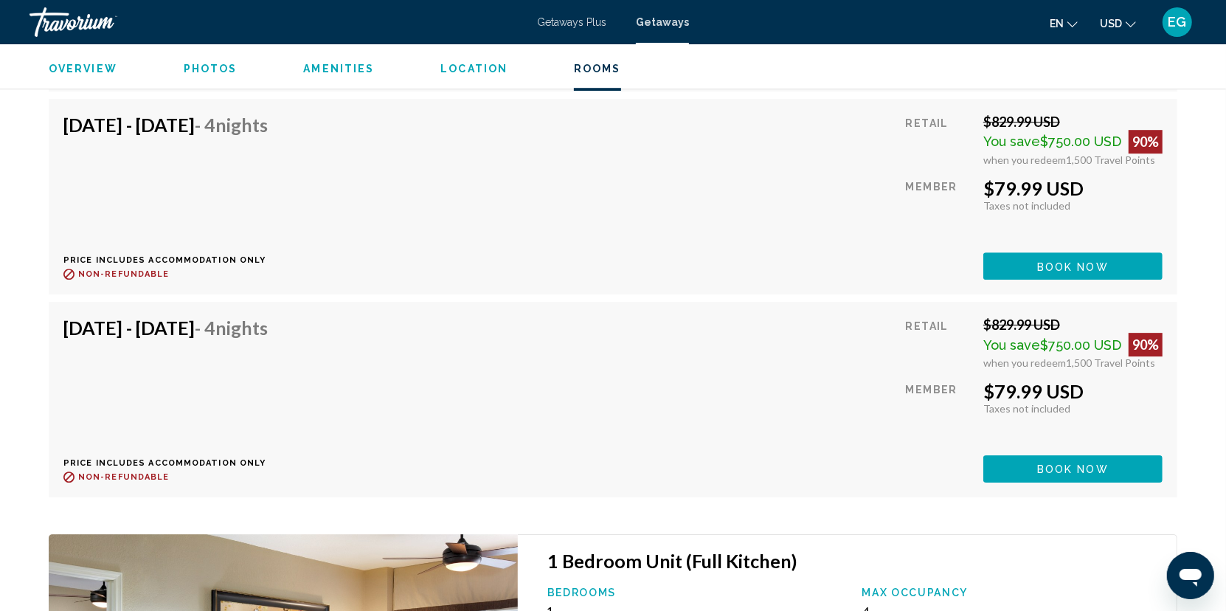
scroll to position [3375, 0]
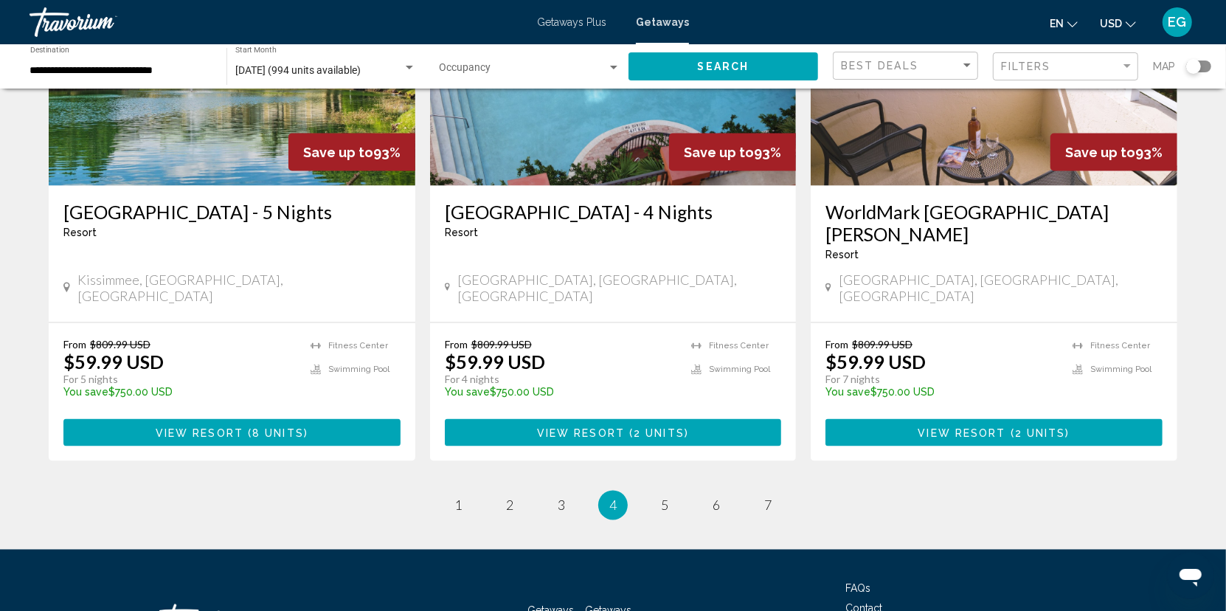
scroll to position [1793, 0]
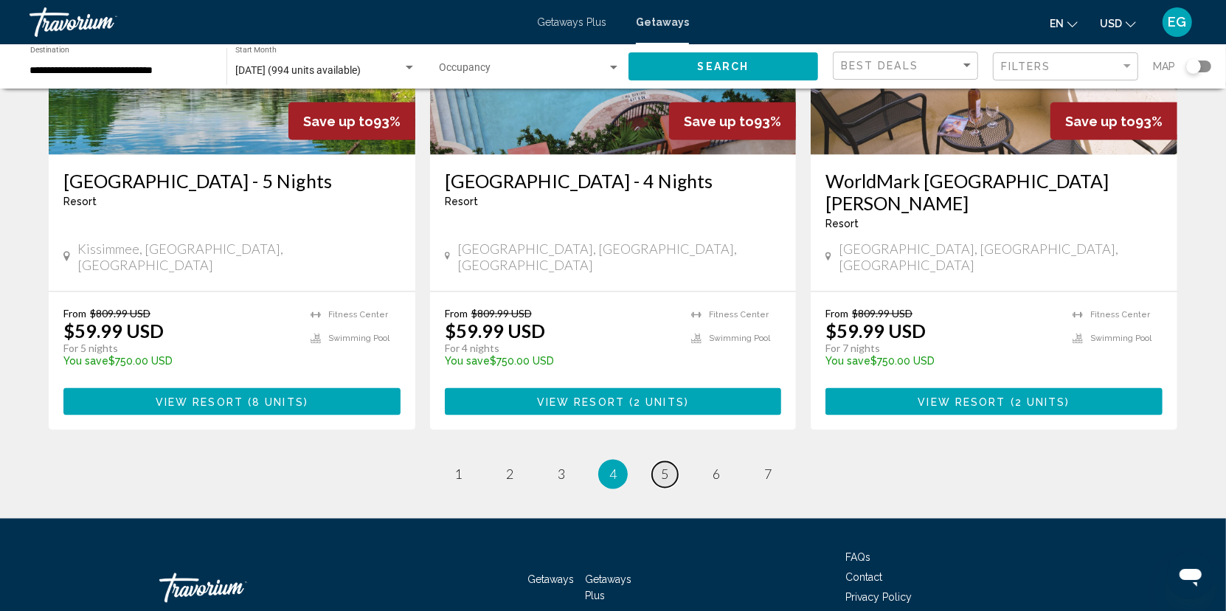
click at [665, 466] on span "5" at bounding box center [664, 474] width 7 height 16
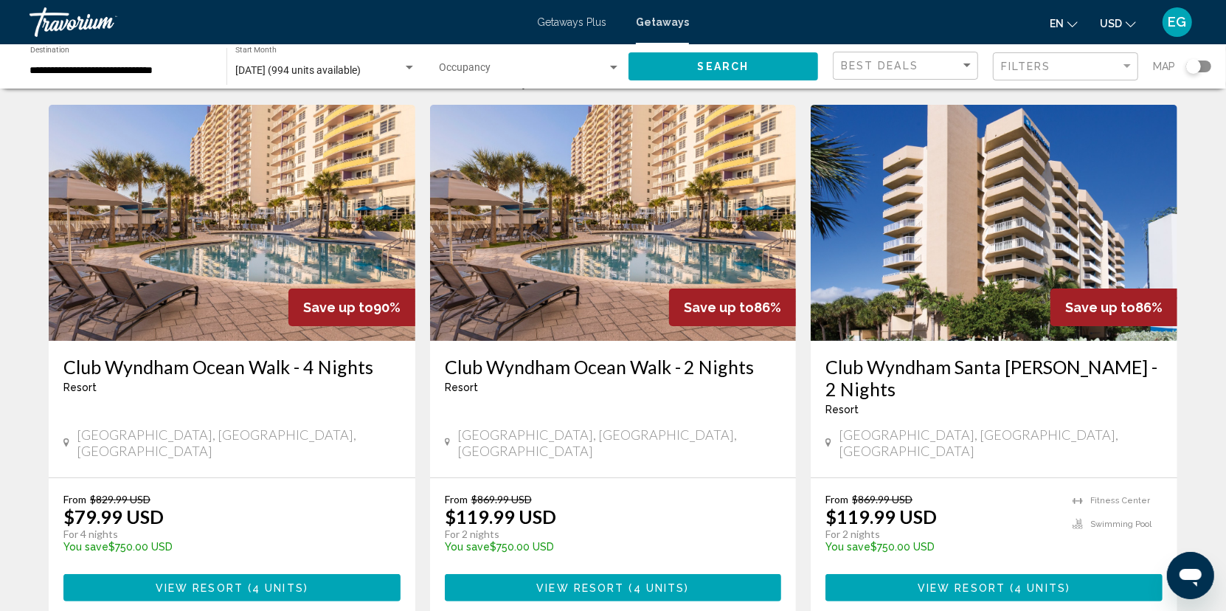
scroll to position [74, 0]
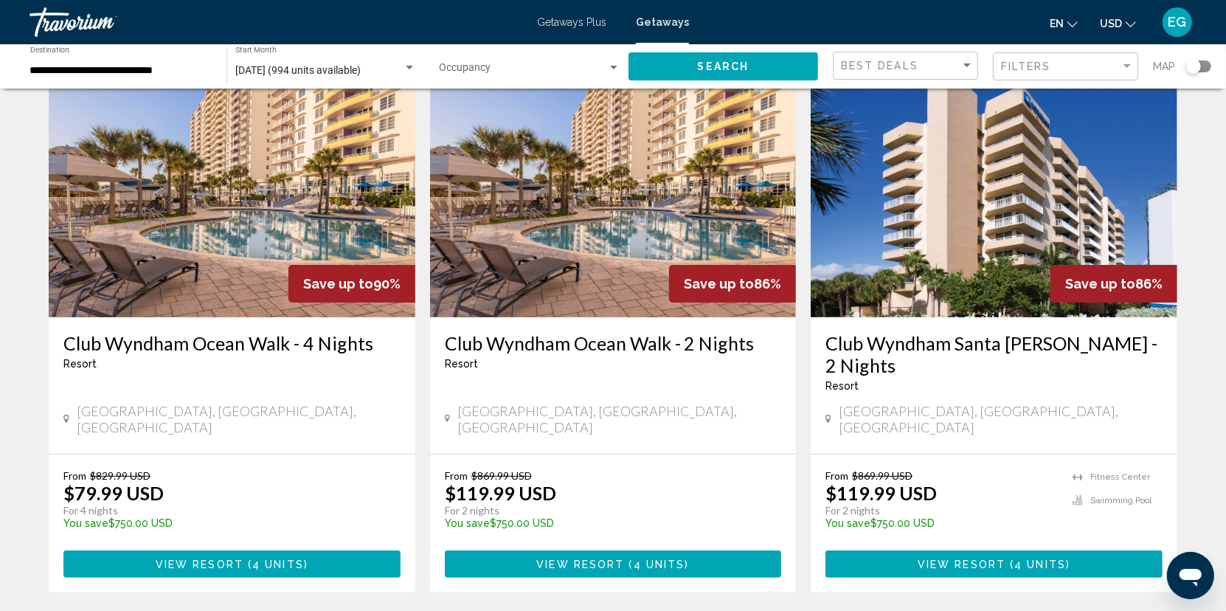
click at [946, 224] on img "Main content" at bounding box center [994, 199] width 367 height 236
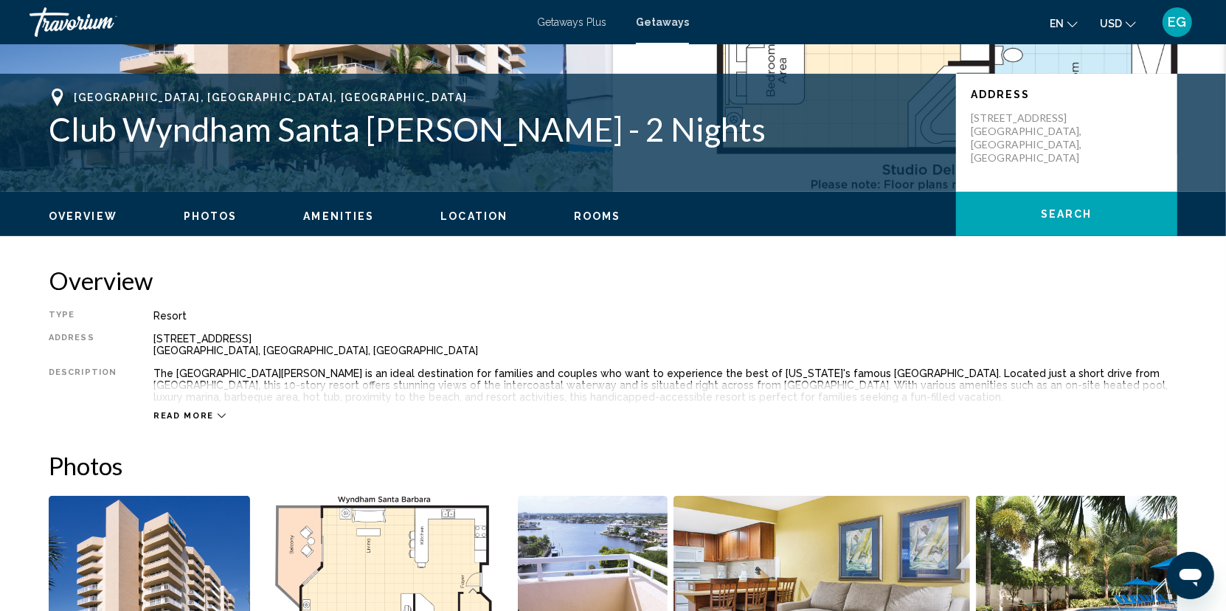
click at [452, 216] on span "Location" at bounding box center [473, 216] width 67 height 12
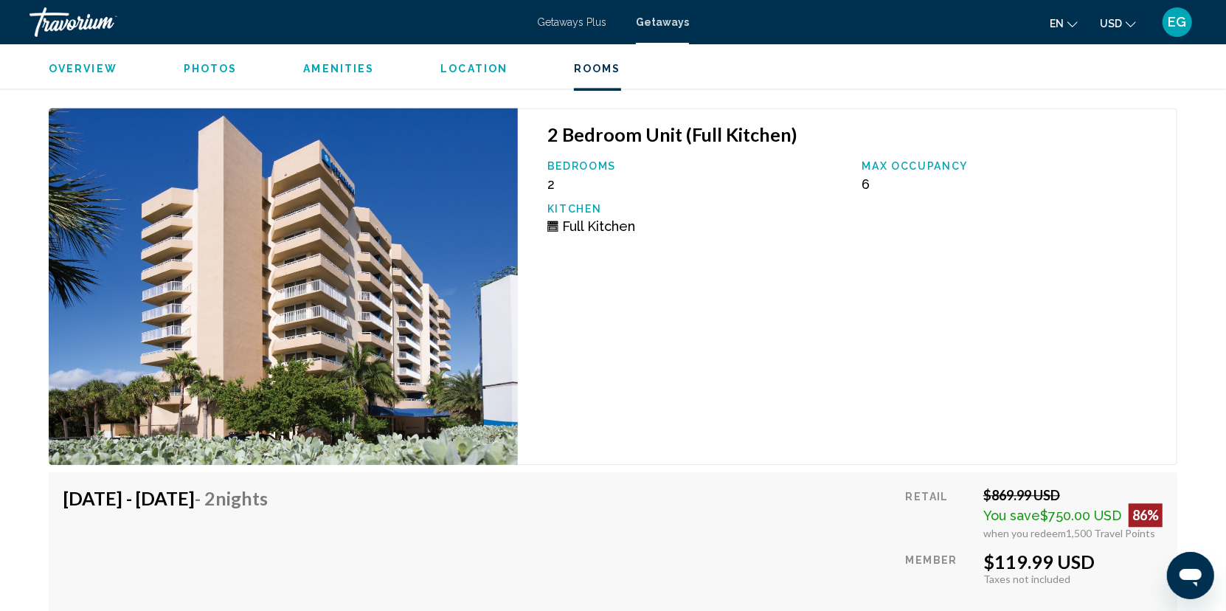
scroll to position [2495, 0]
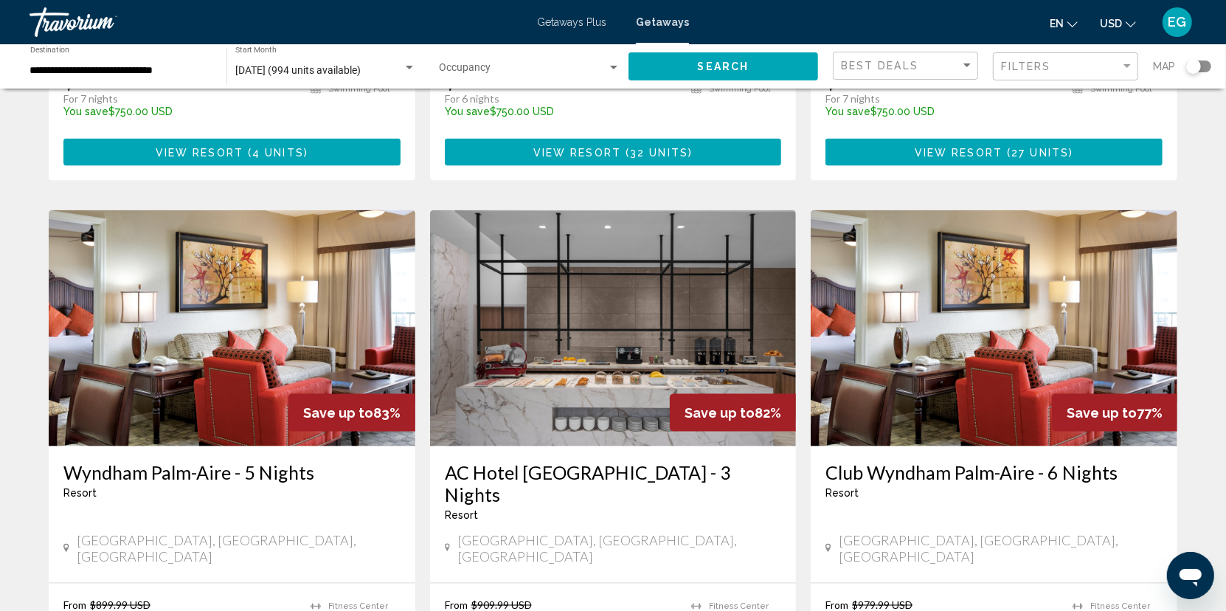
scroll to position [1549, 0]
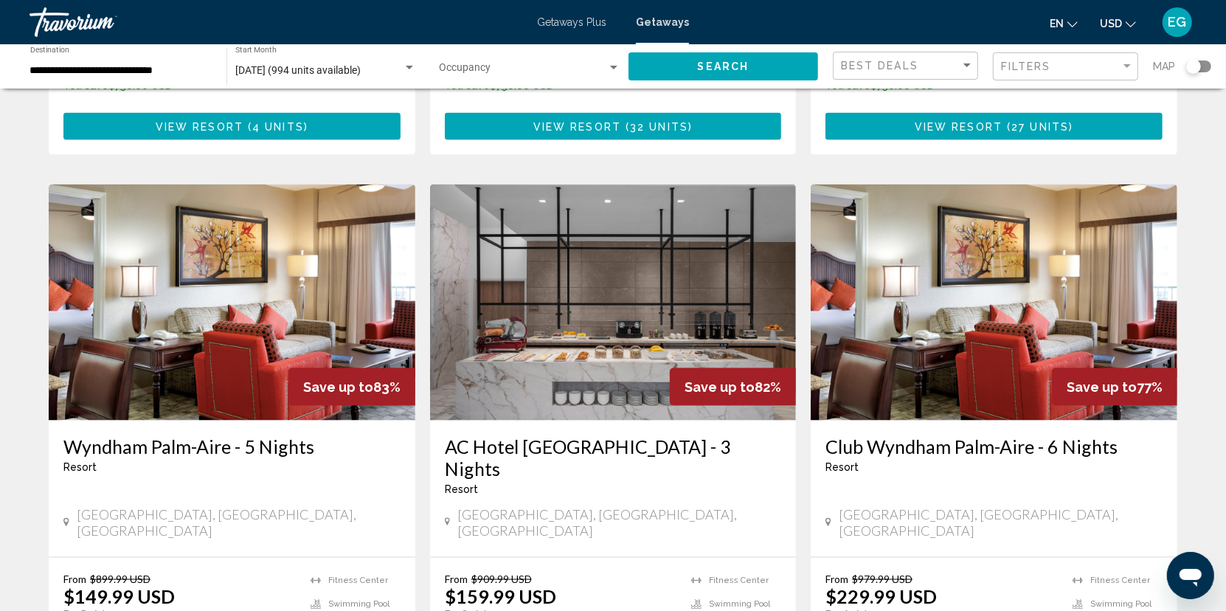
click at [563, 251] on img "Main content" at bounding box center [613, 302] width 367 height 236
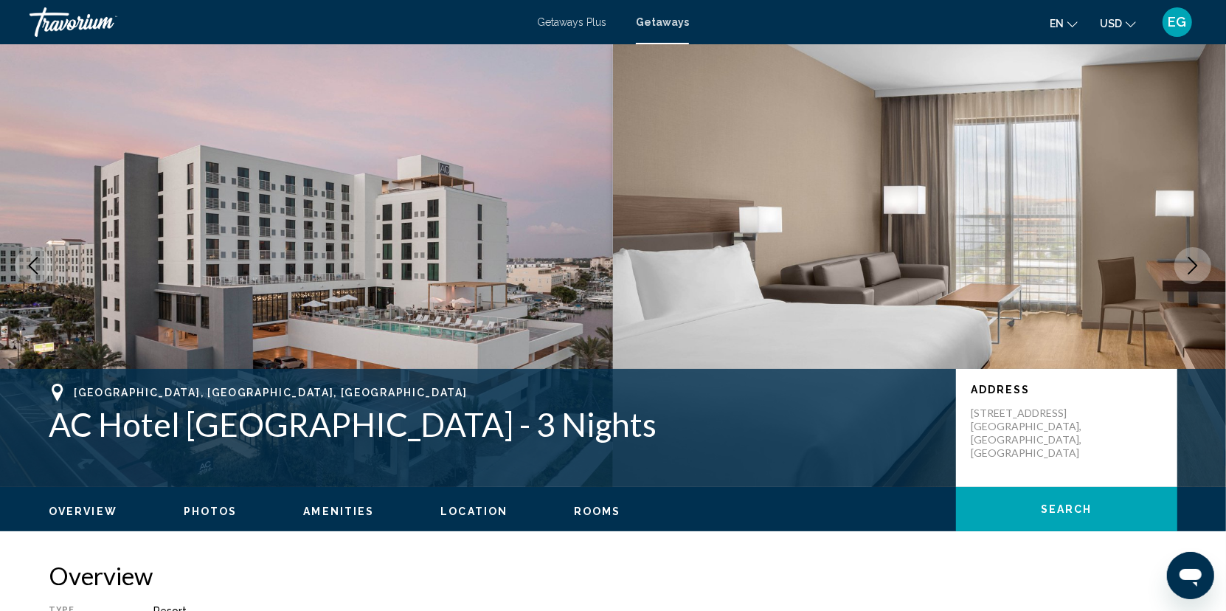
click at [1188, 266] on icon "Next image" at bounding box center [1193, 266] width 18 height 18
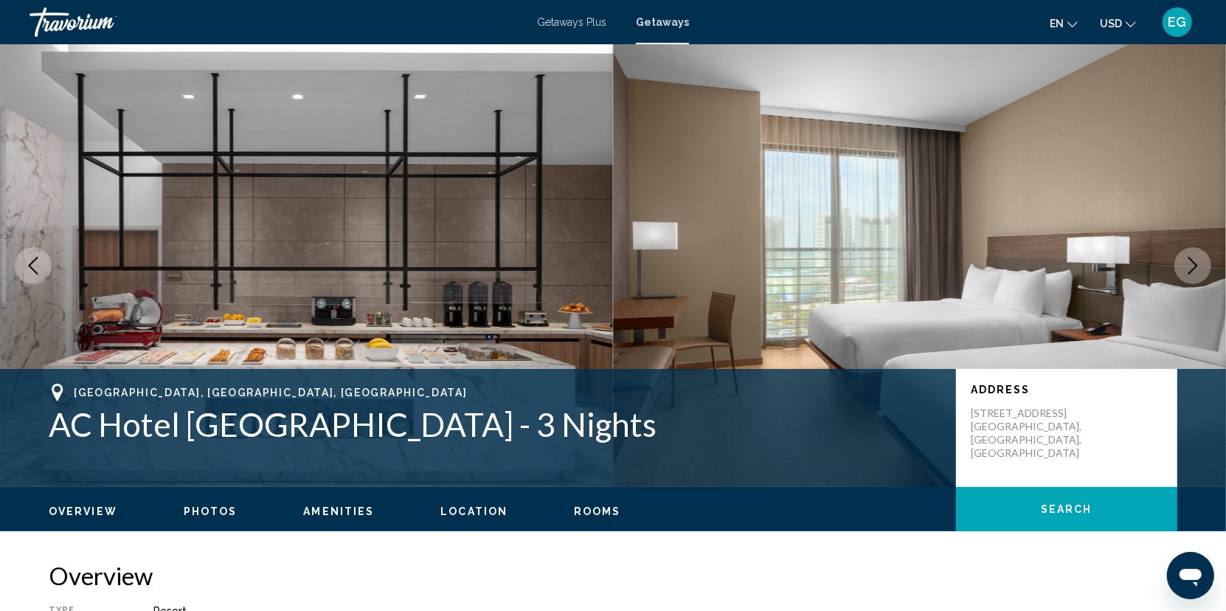
click at [1186, 266] on icon "Next image" at bounding box center [1193, 266] width 18 height 18
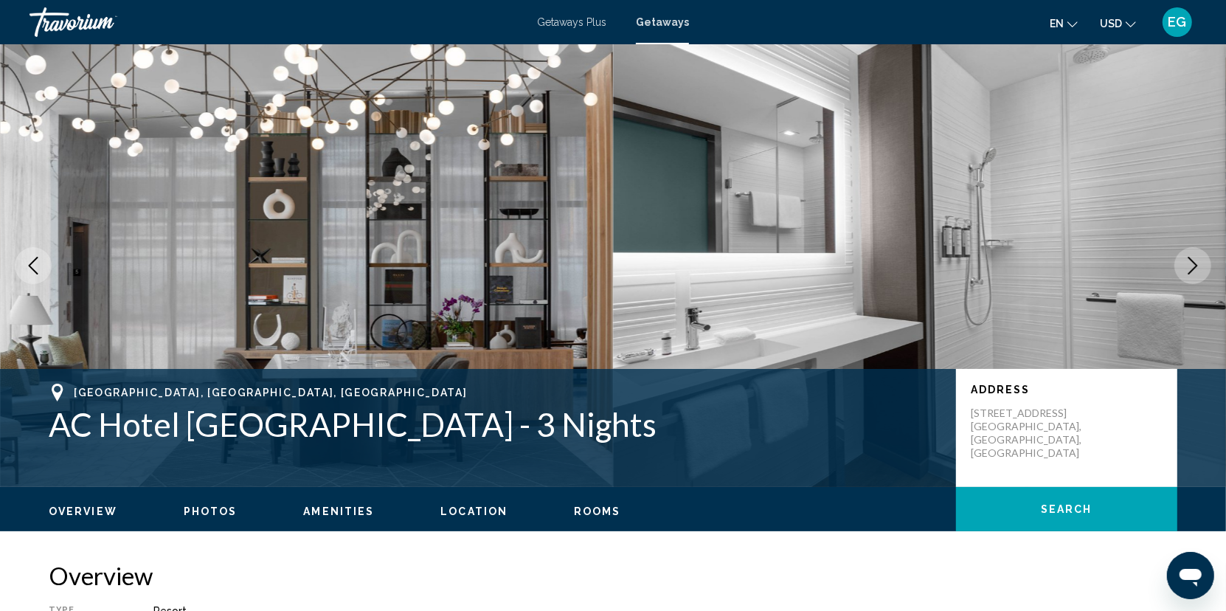
click at [1186, 266] on icon "Next image" at bounding box center [1193, 266] width 18 height 18
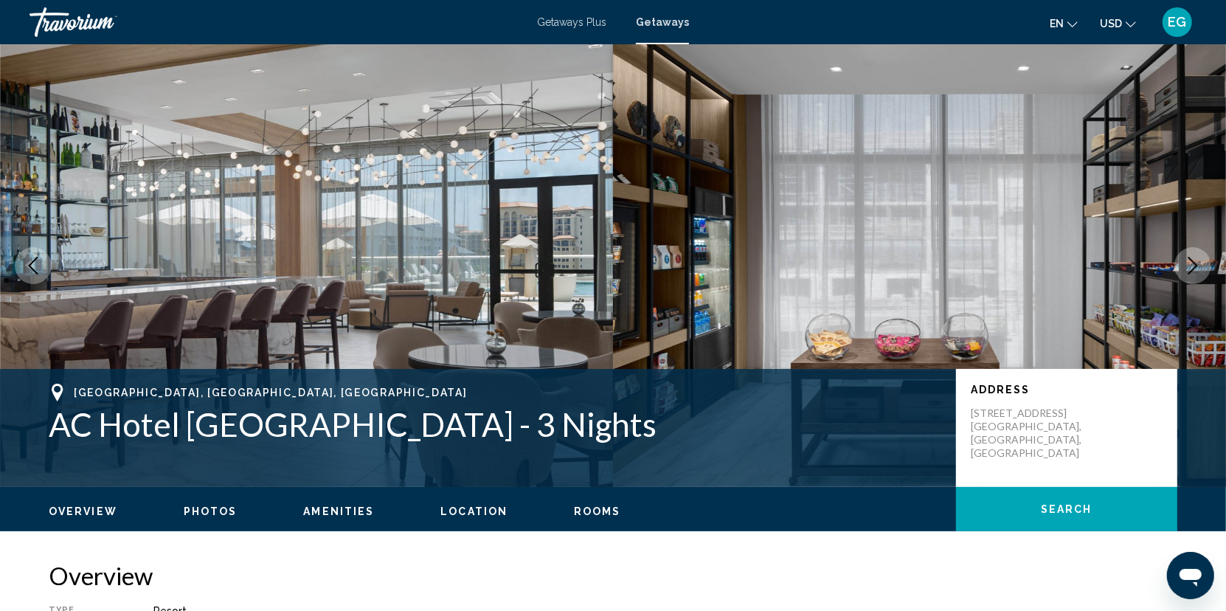
click at [1206, 263] on button "Next image" at bounding box center [1192, 265] width 37 height 37
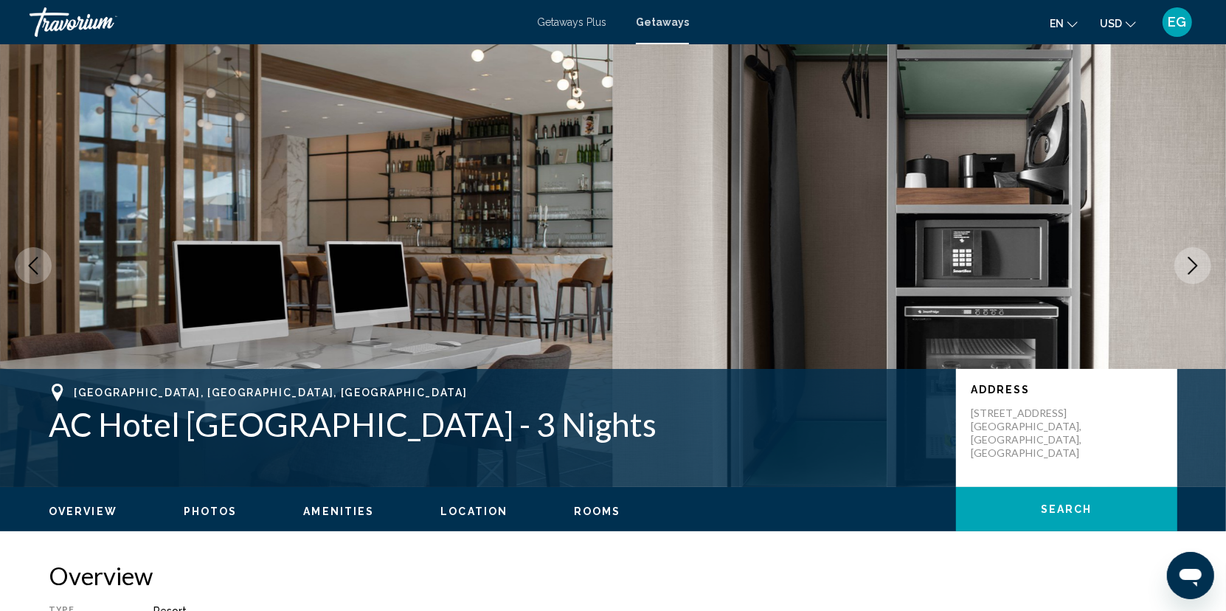
click at [1205, 263] on button "Next image" at bounding box center [1192, 265] width 37 height 37
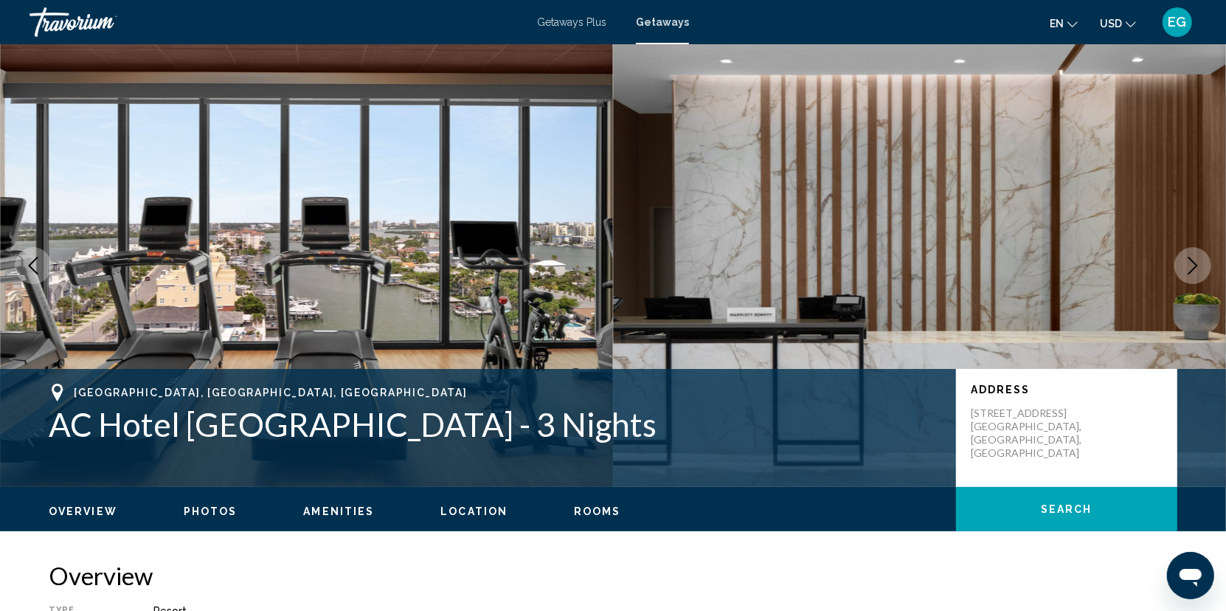
click at [1190, 262] on icon "Next image" at bounding box center [1193, 266] width 18 height 18
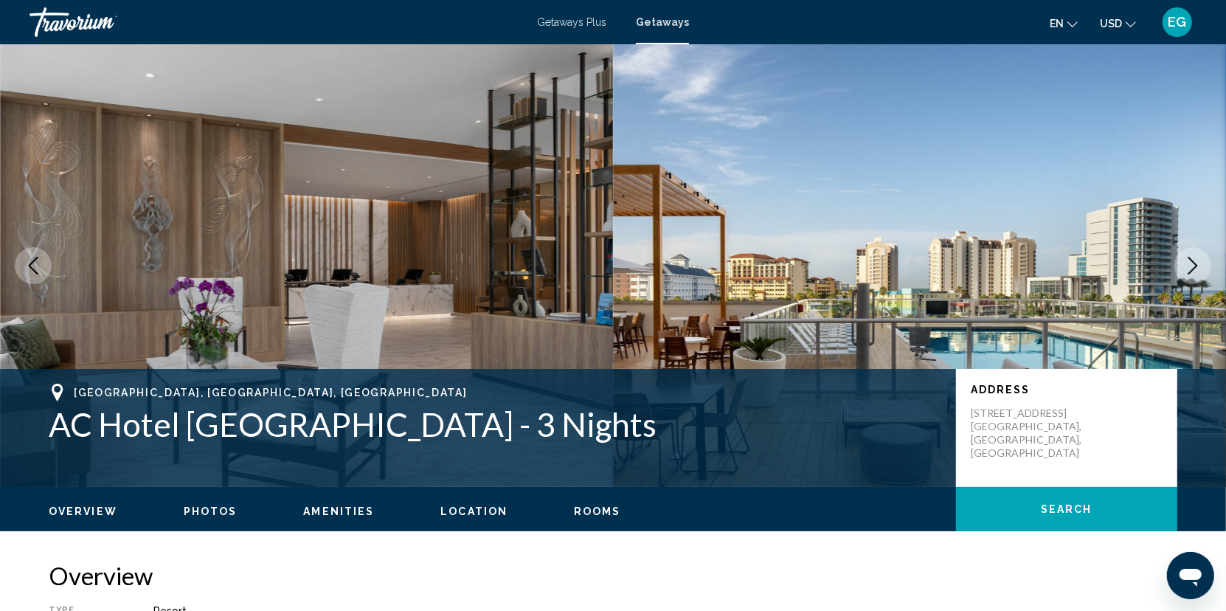
click at [1187, 262] on icon "Next image" at bounding box center [1193, 266] width 18 height 18
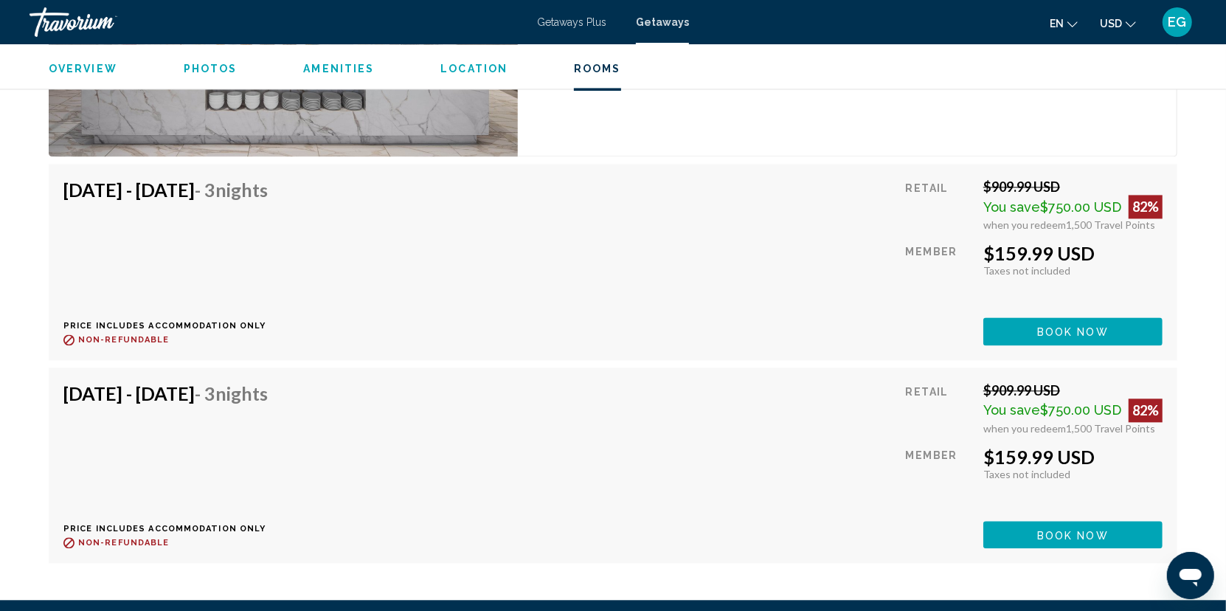
scroll to position [2361, 0]
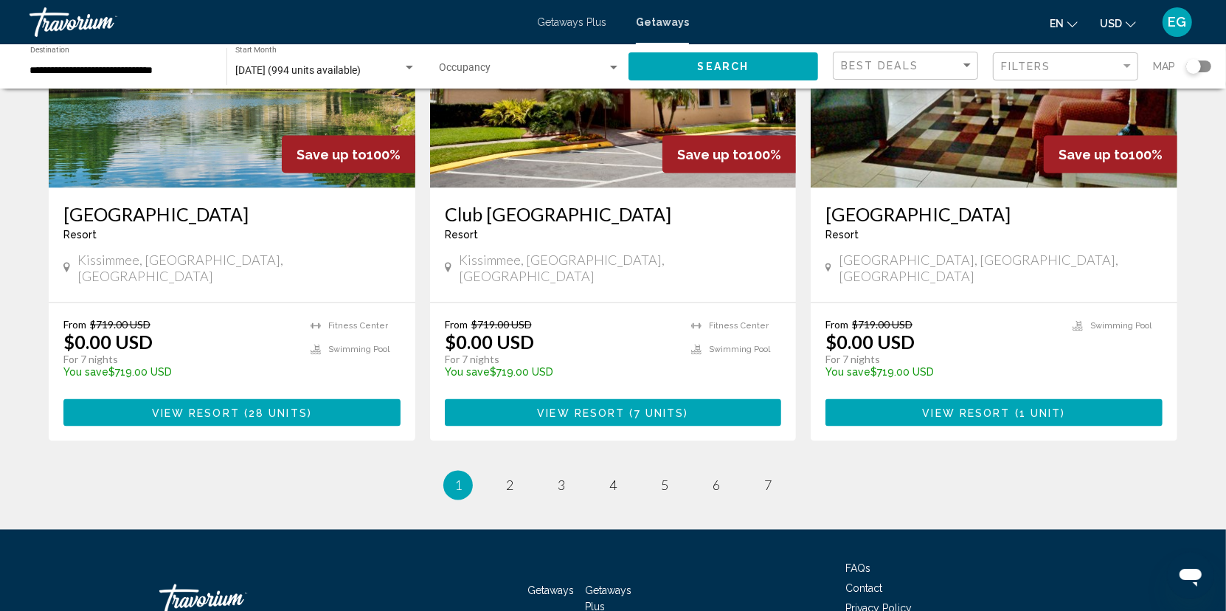
scroll to position [1793, 0]
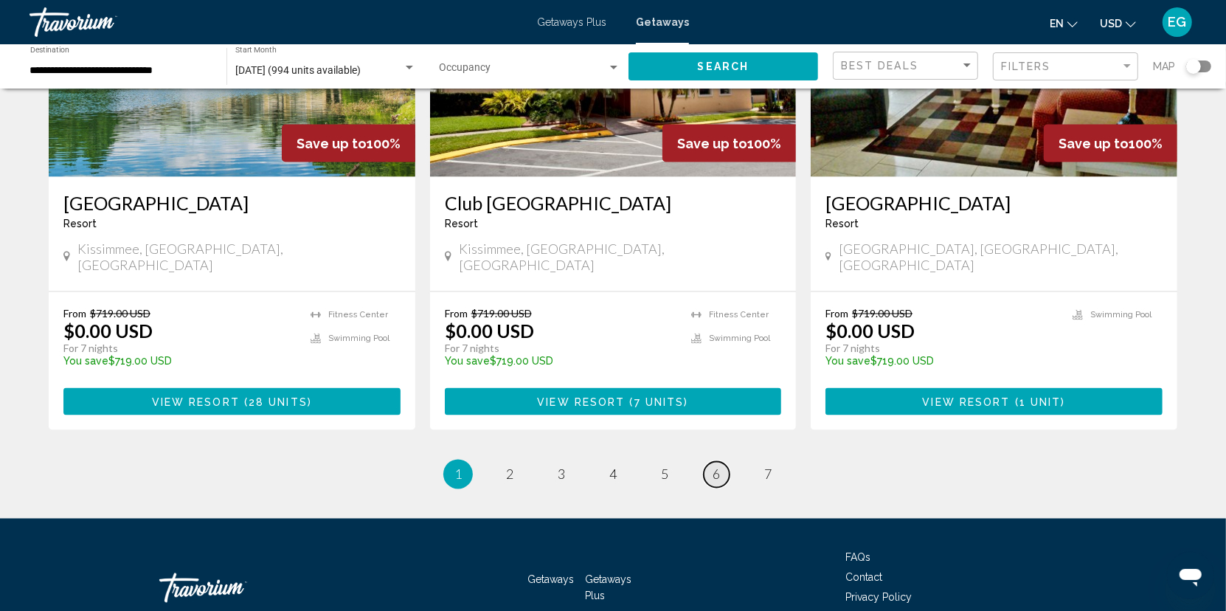
click at [713, 466] on span "6" at bounding box center [716, 474] width 7 height 16
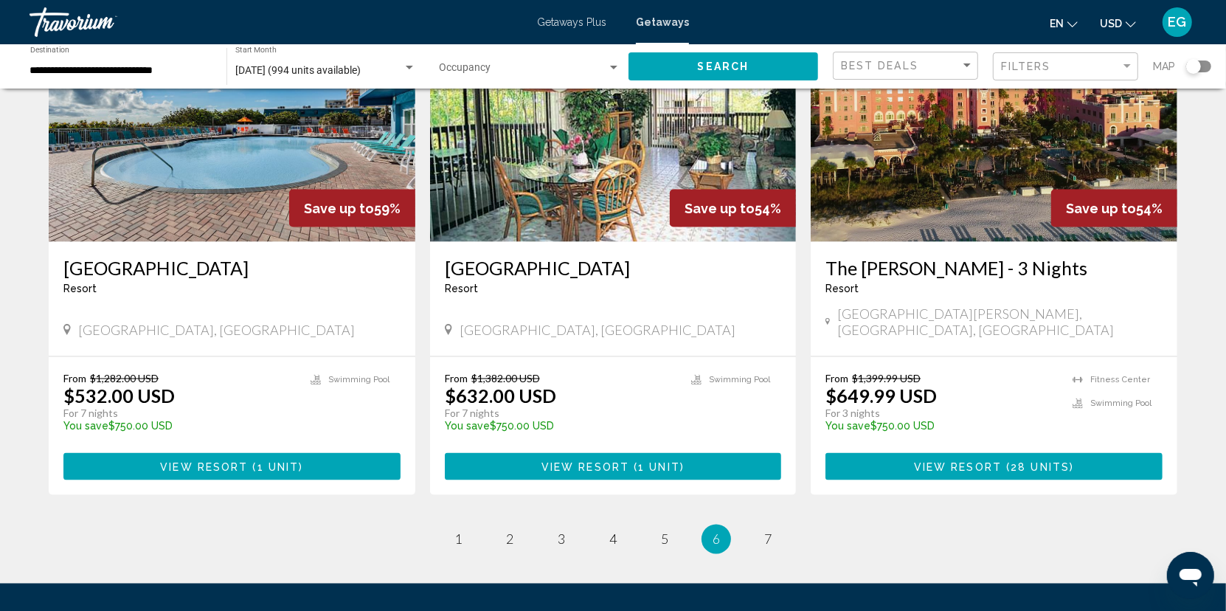
scroll to position [1793, 0]
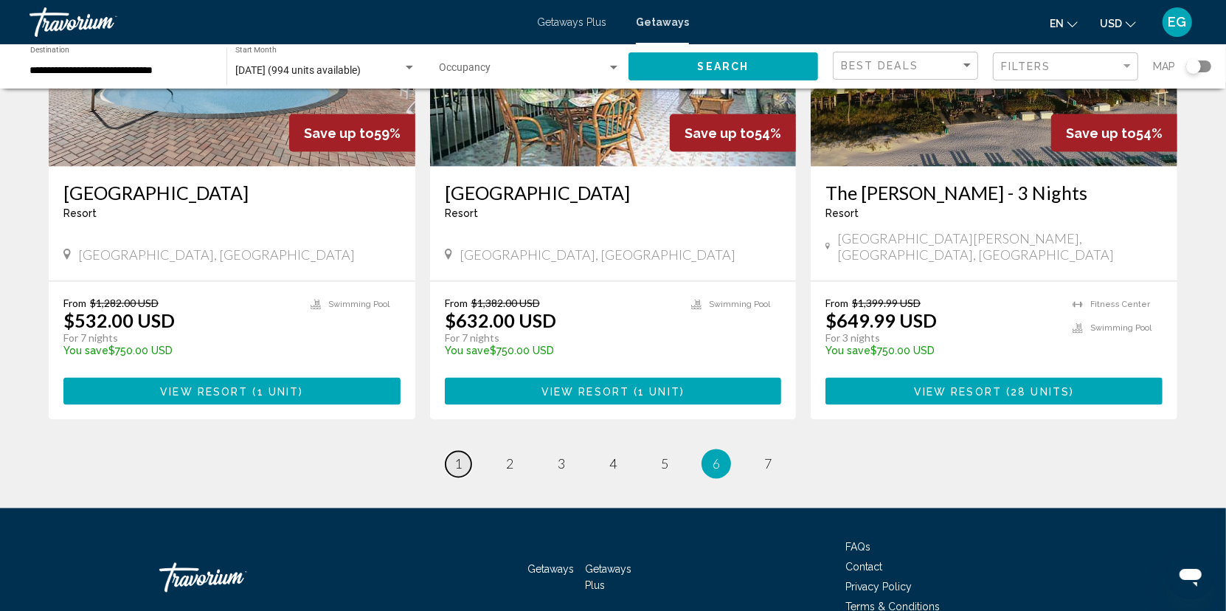
click at [464, 451] on link "page 1" at bounding box center [459, 464] width 26 height 26
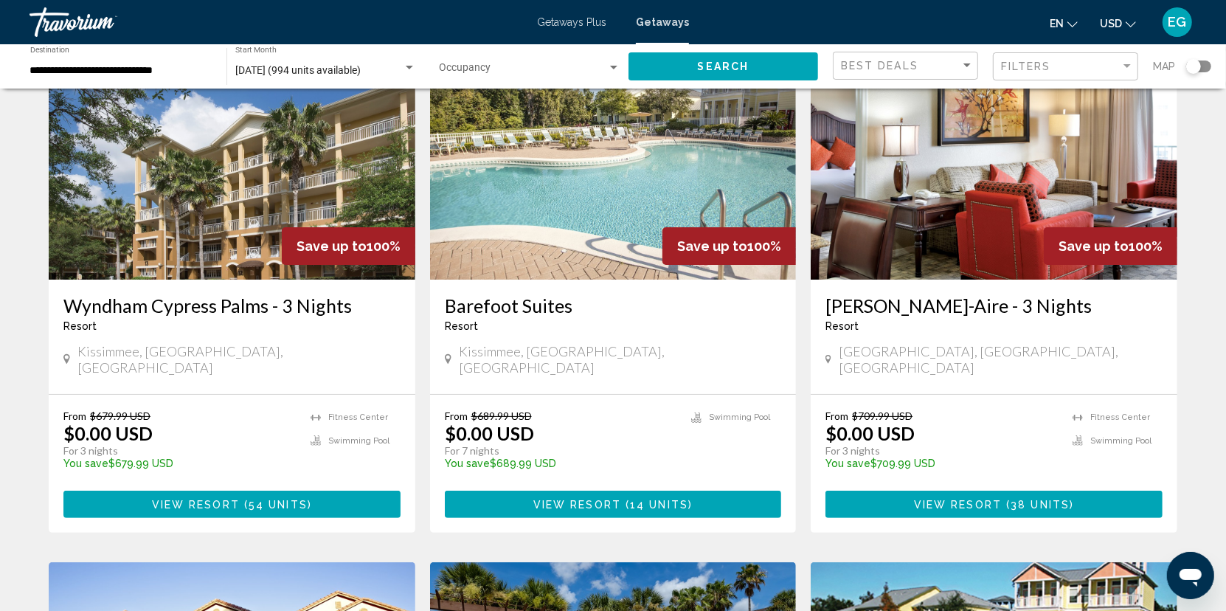
scroll to position [74, 0]
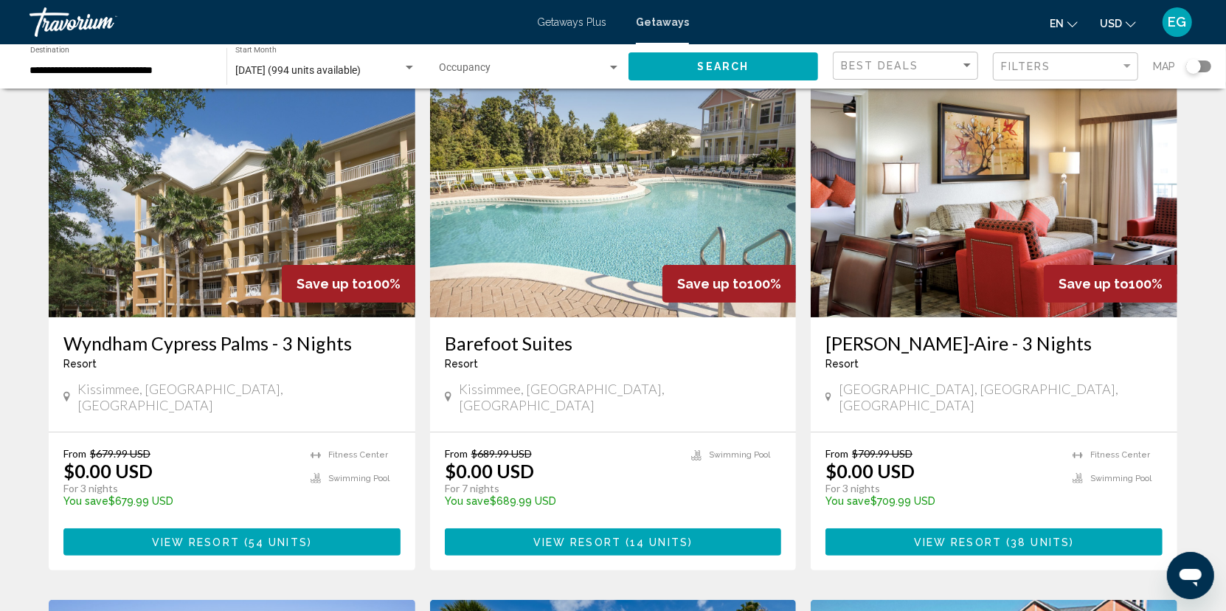
click at [945, 260] on img "Main content" at bounding box center [994, 199] width 367 height 236
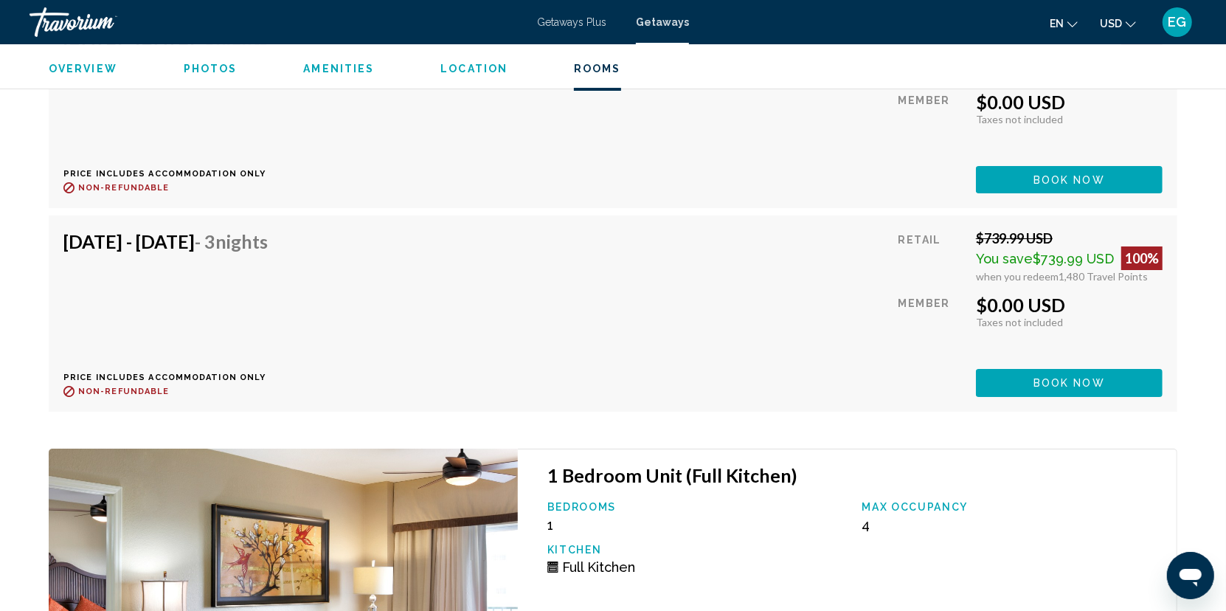
scroll to position [4131, 0]
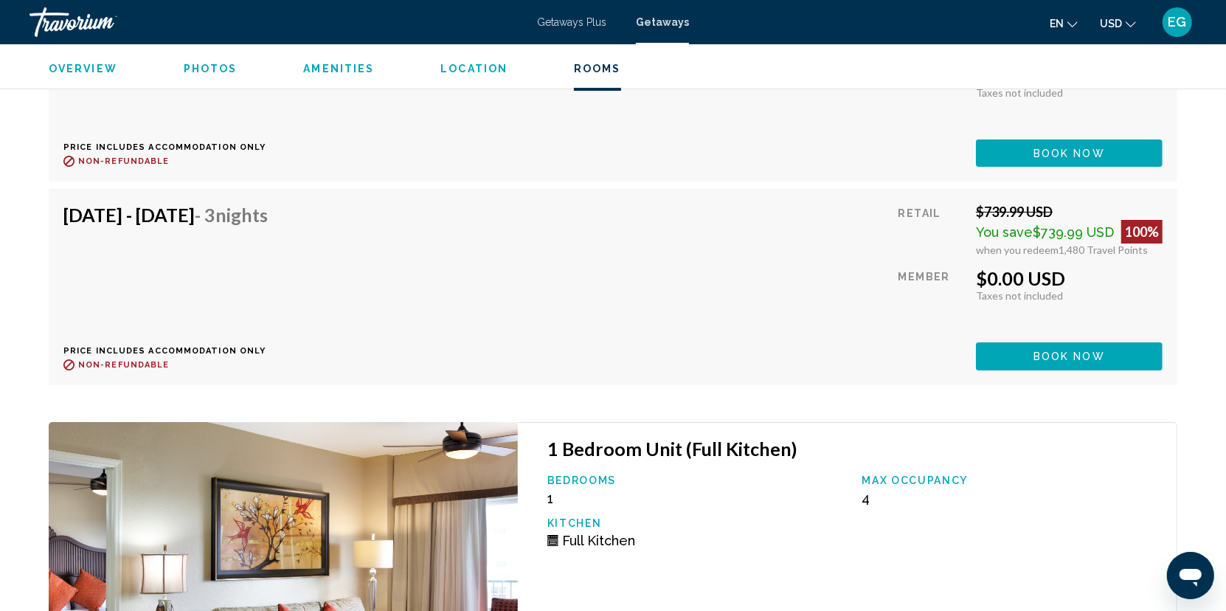
click at [331, 66] on span "Amenities" at bounding box center [338, 69] width 71 height 12
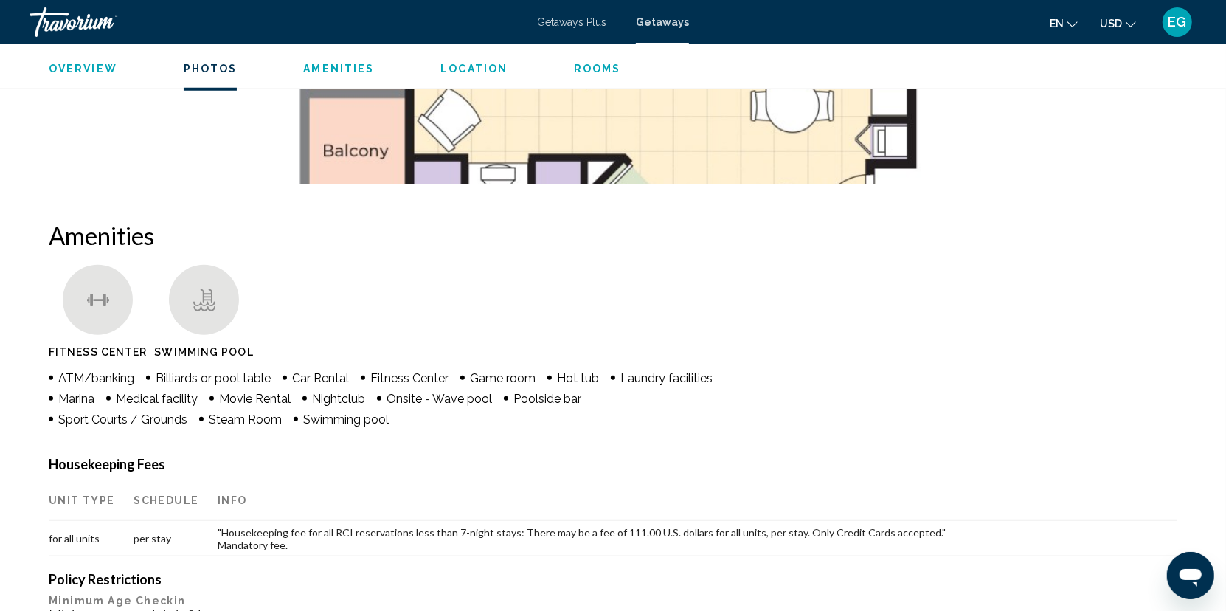
scroll to position [964, 0]
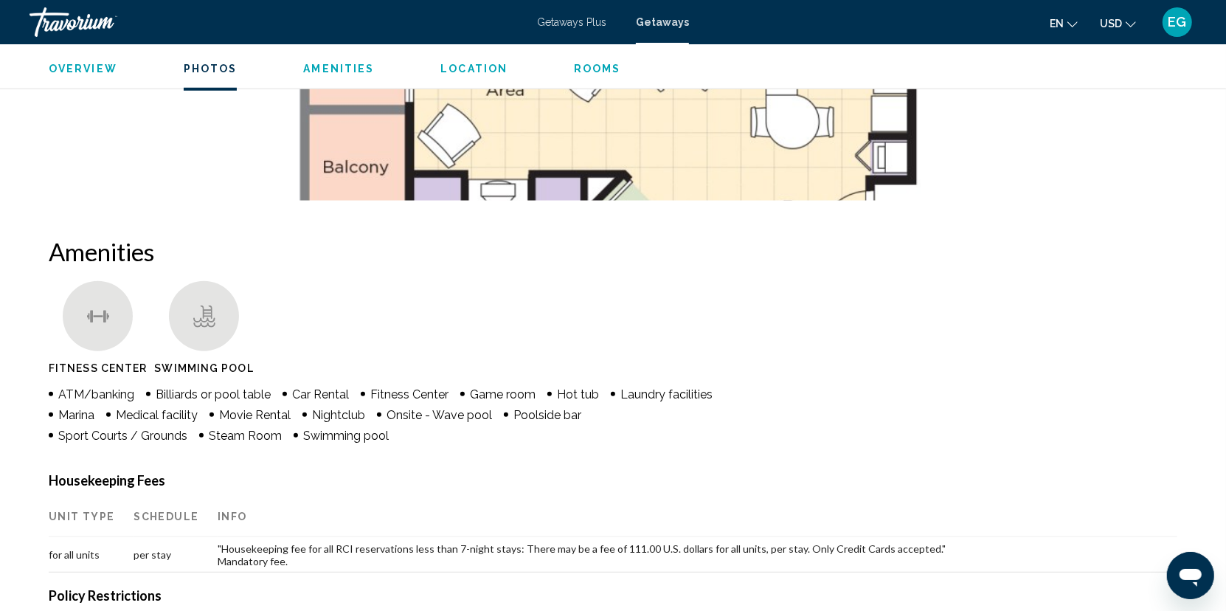
click at [91, 67] on span "Overview" at bounding box center [83, 69] width 69 height 12
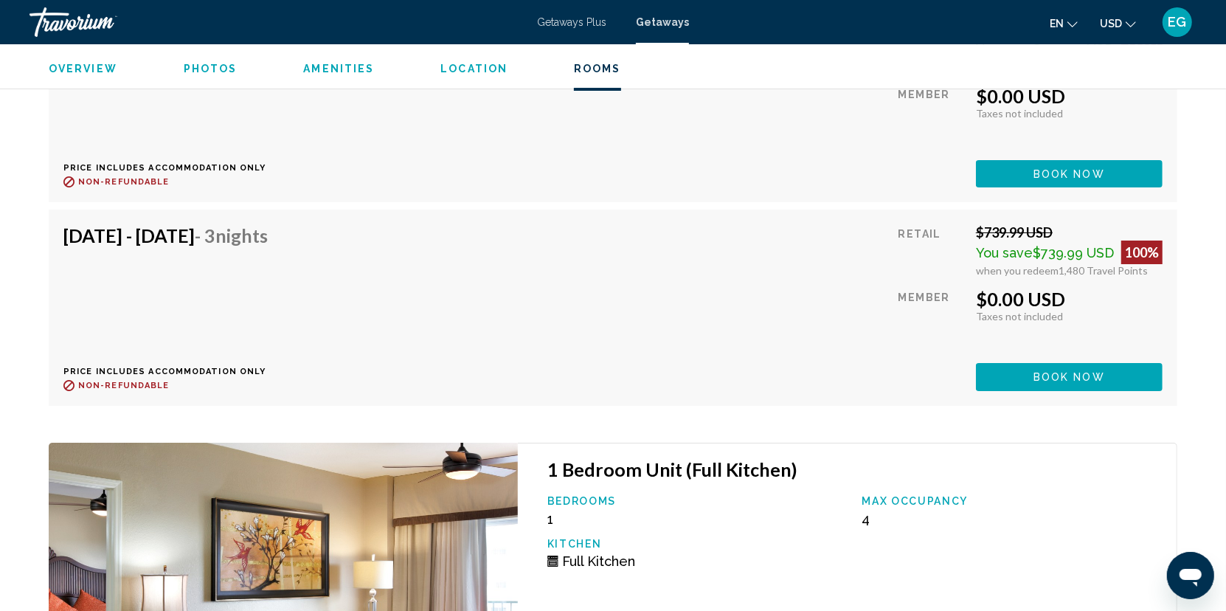
scroll to position [4088, 0]
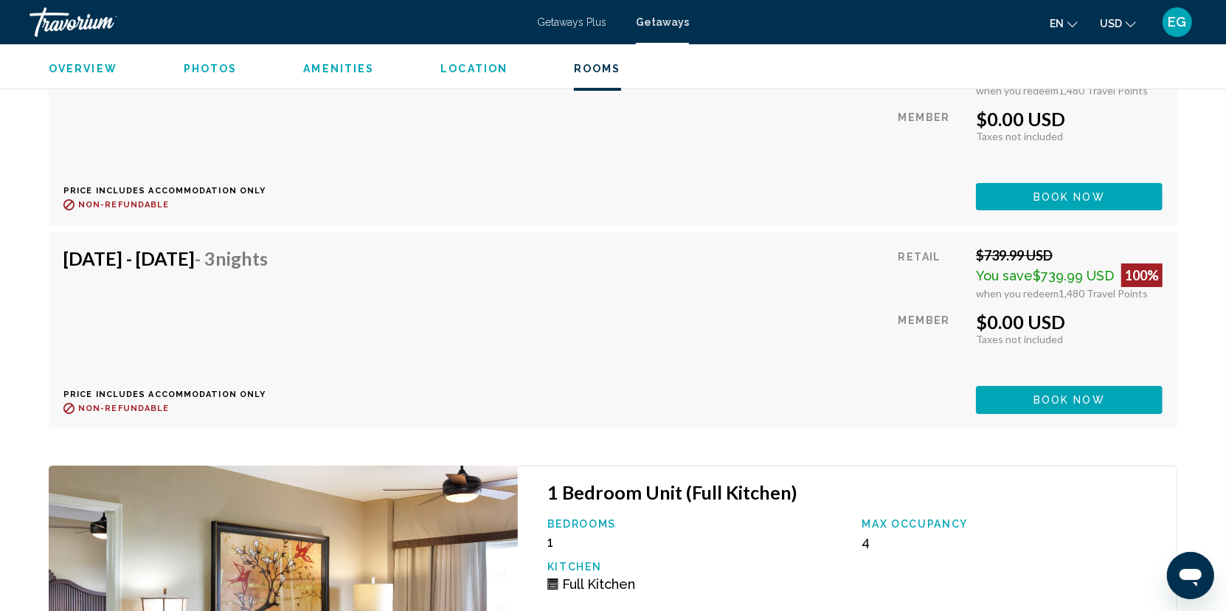
click at [197, 66] on span "Photos" at bounding box center [211, 69] width 54 height 12
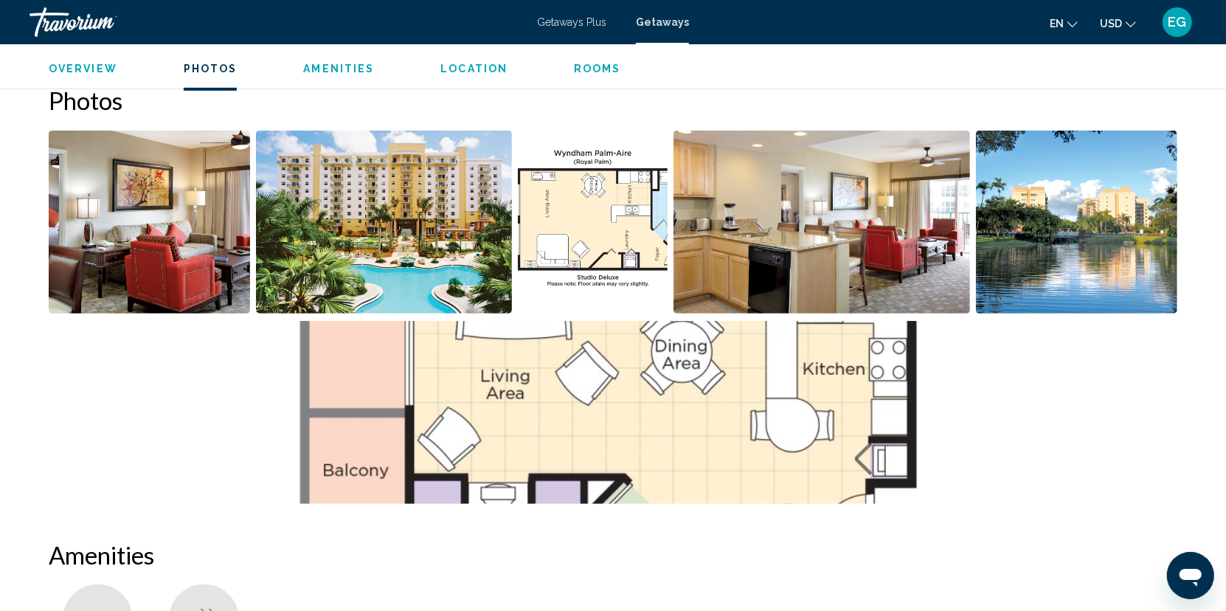
scroll to position [658, 0]
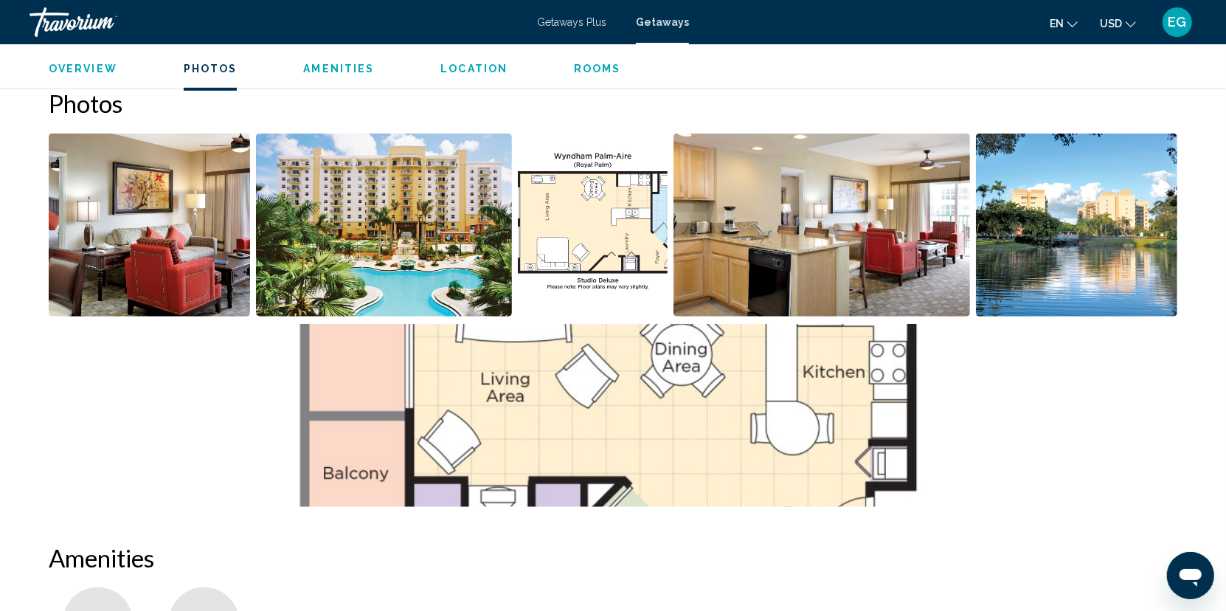
click at [313, 68] on span "Amenities" at bounding box center [338, 69] width 71 height 12
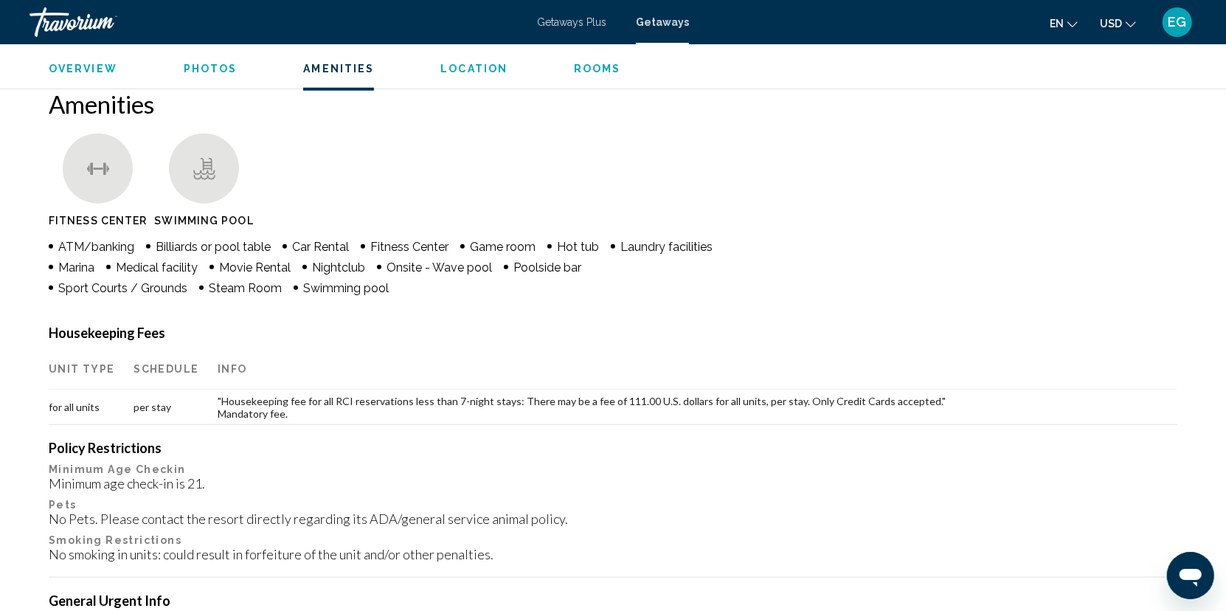
scroll to position [1112, 0]
click at [460, 79] on div "Overview Photos Amenities Location Rooms Search" at bounding box center [613, 67] width 1188 height 46
click at [460, 71] on span "Location" at bounding box center [473, 69] width 67 height 12
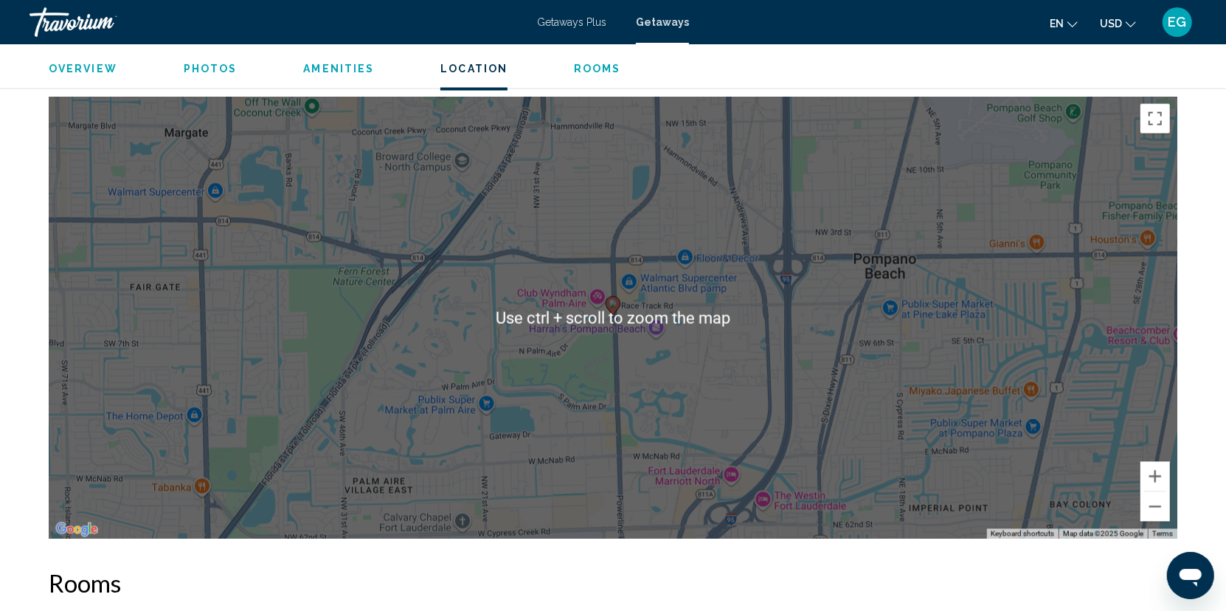
scroll to position [2033, 0]
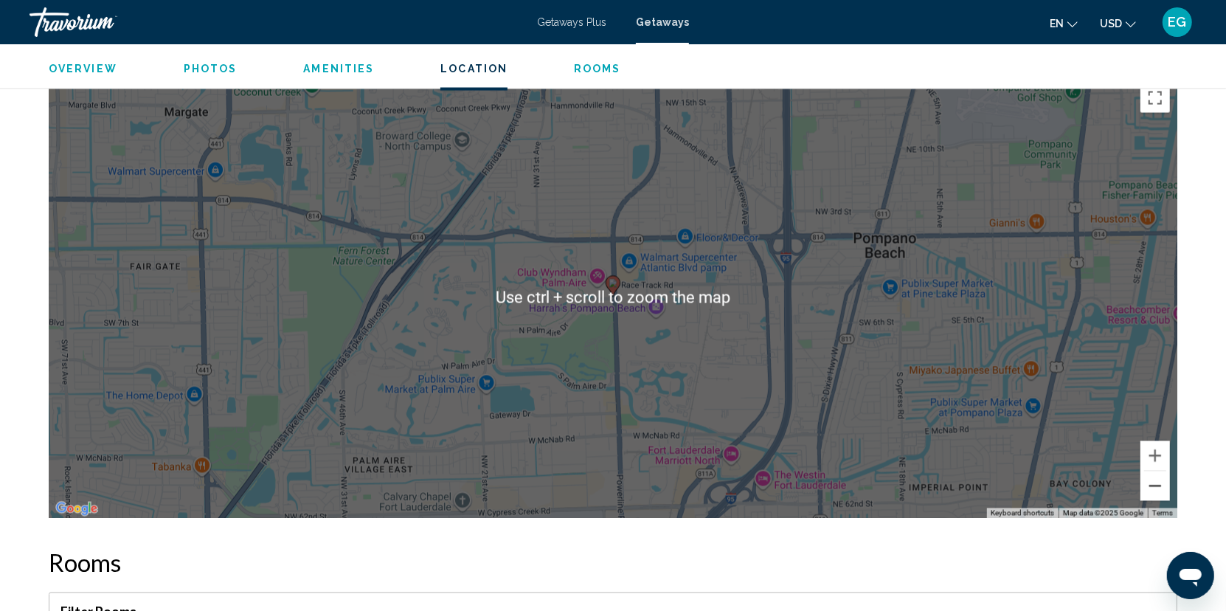
click at [1158, 474] on button "Zoom out" at bounding box center [1156, 486] width 30 height 30
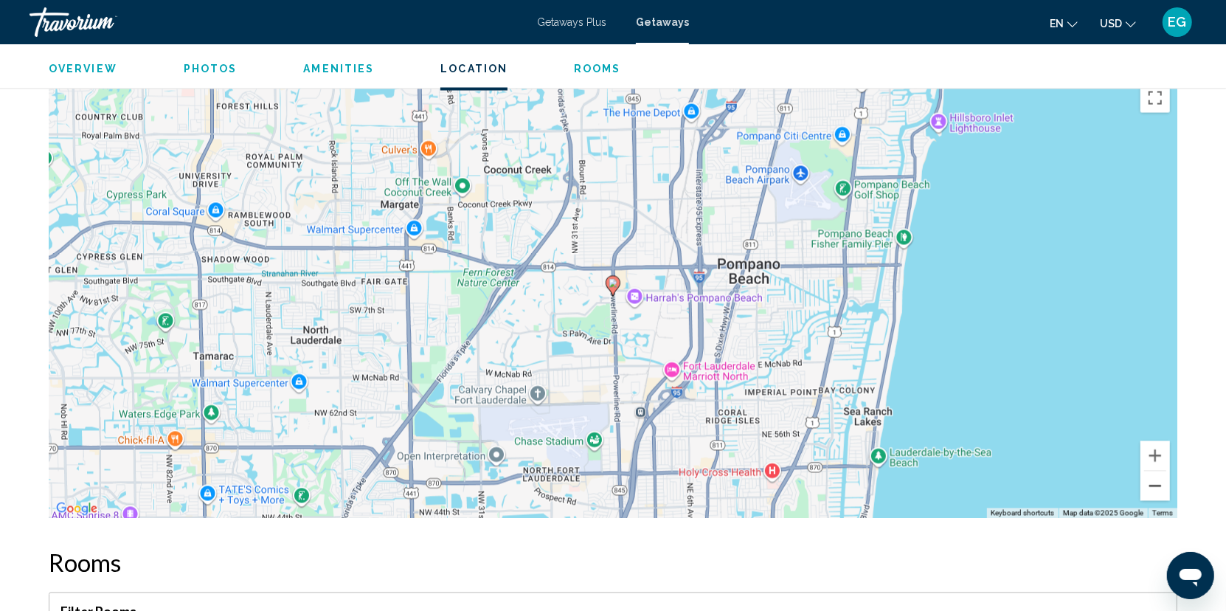
click at [1158, 474] on button "Zoom out" at bounding box center [1156, 486] width 30 height 30
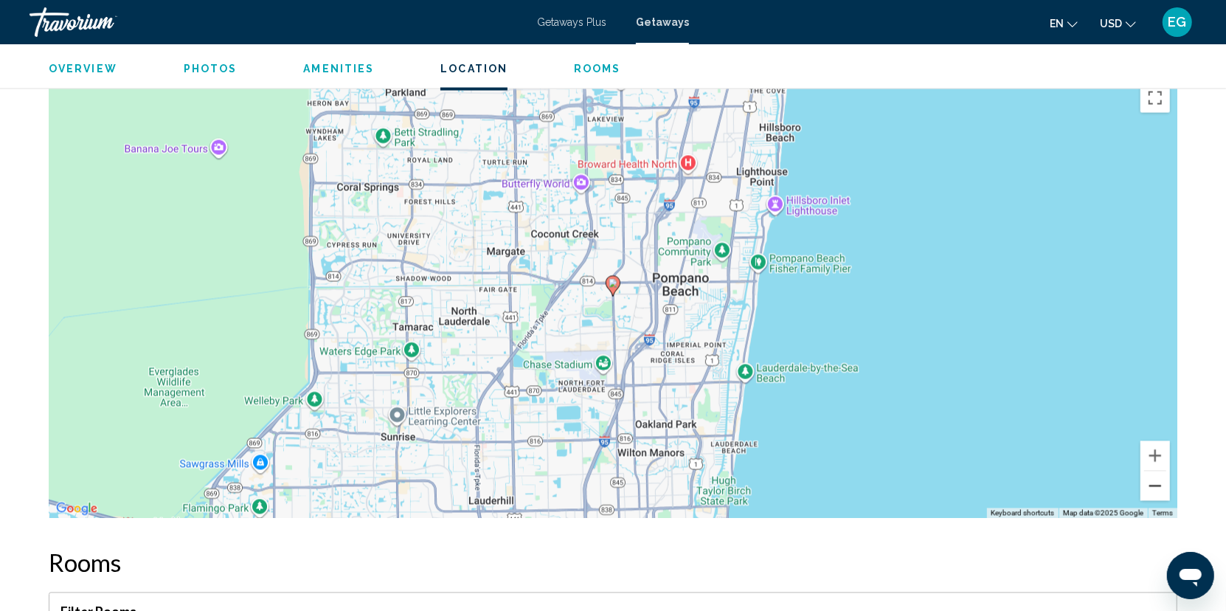
click at [1158, 474] on button "Zoom out" at bounding box center [1156, 486] width 30 height 30
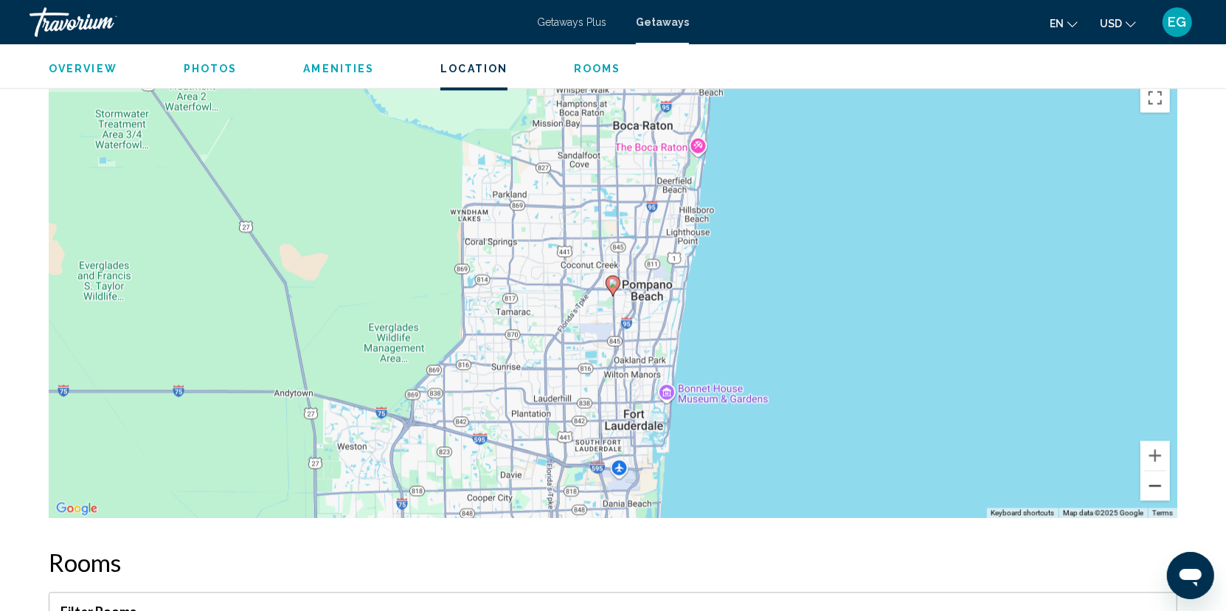
click at [1156, 474] on button "Zoom out" at bounding box center [1156, 486] width 30 height 30
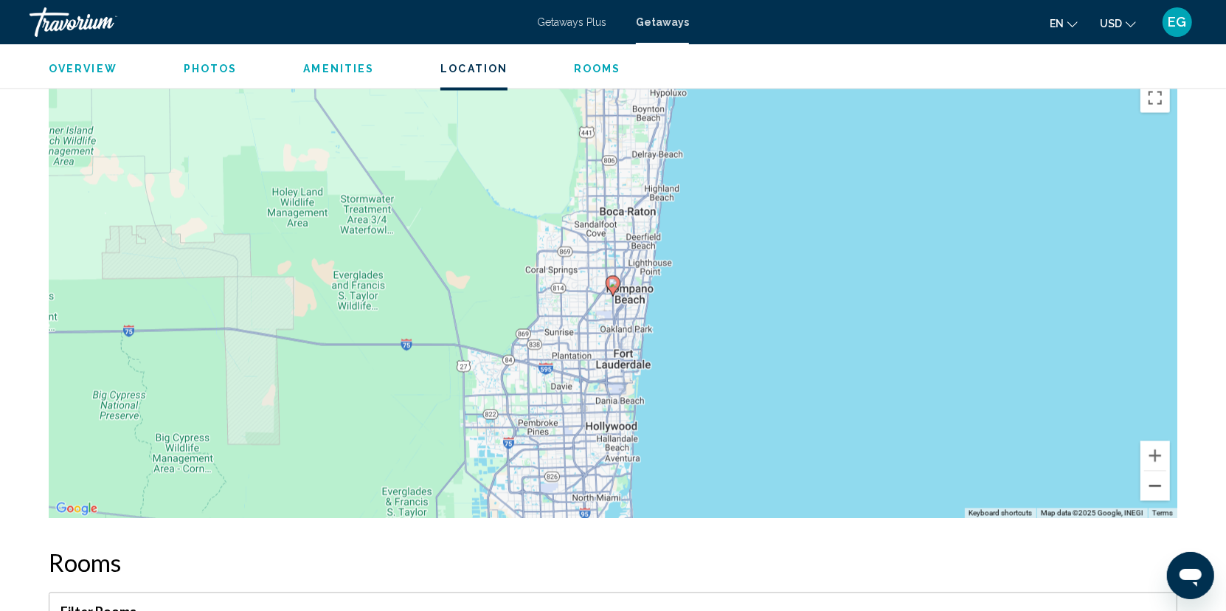
click at [1156, 474] on button "Zoom out" at bounding box center [1156, 486] width 30 height 30
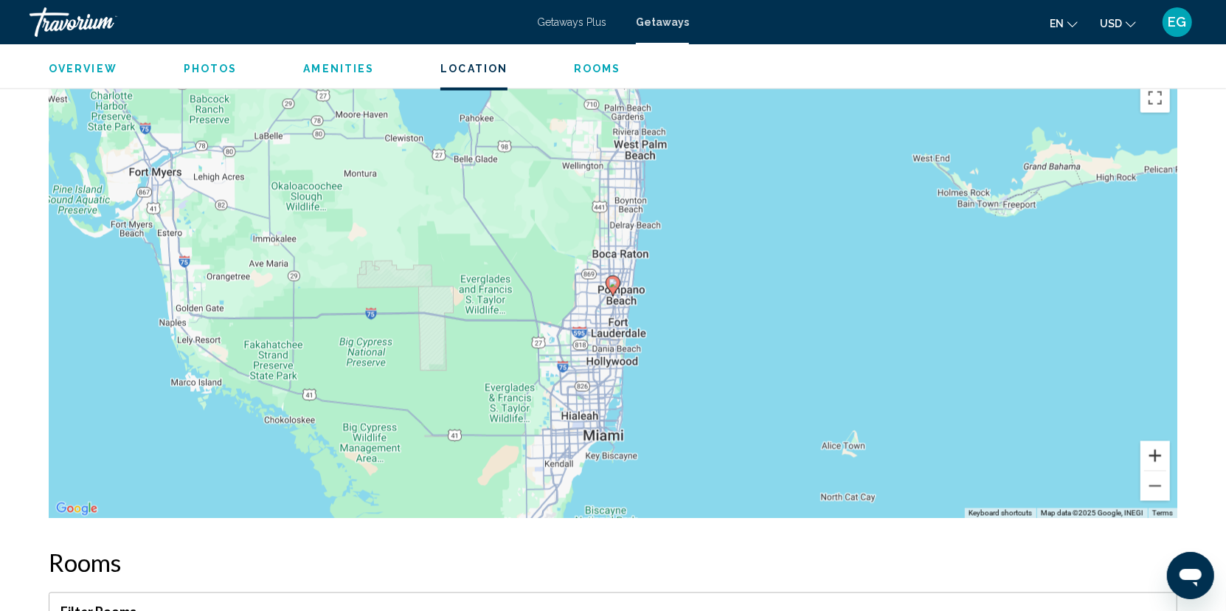
click at [1152, 441] on button "Zoom in" at bounding box center [1156, 456] width 30 height 30
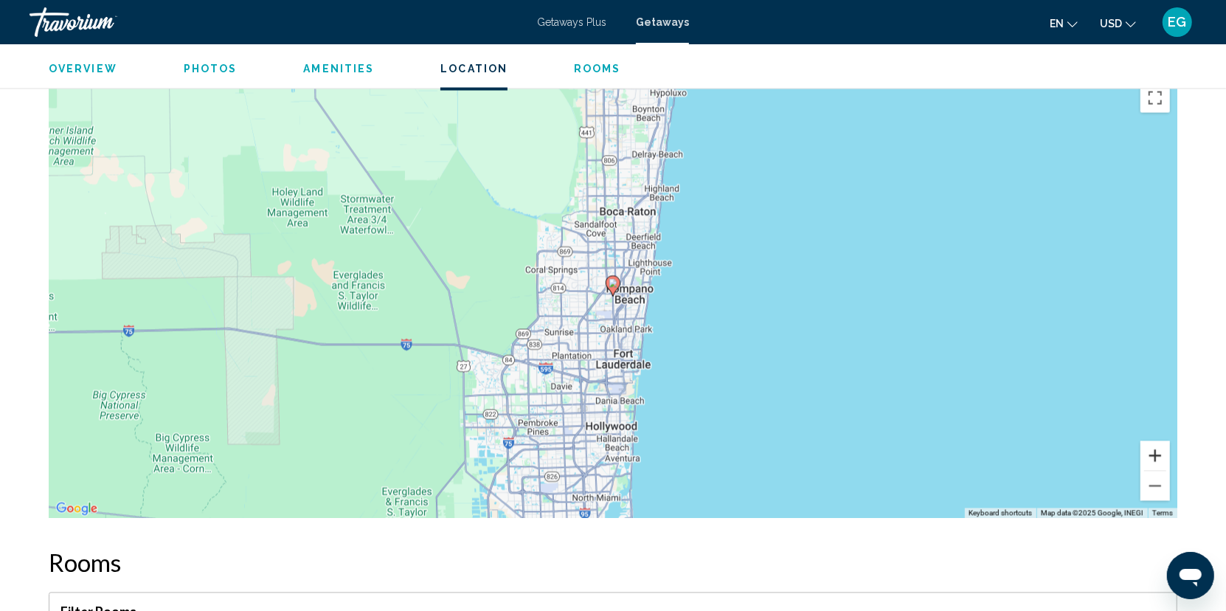
click at [1152, 441] on button "Zoom in" at bounding box center [1156, 456] width 30 height 30
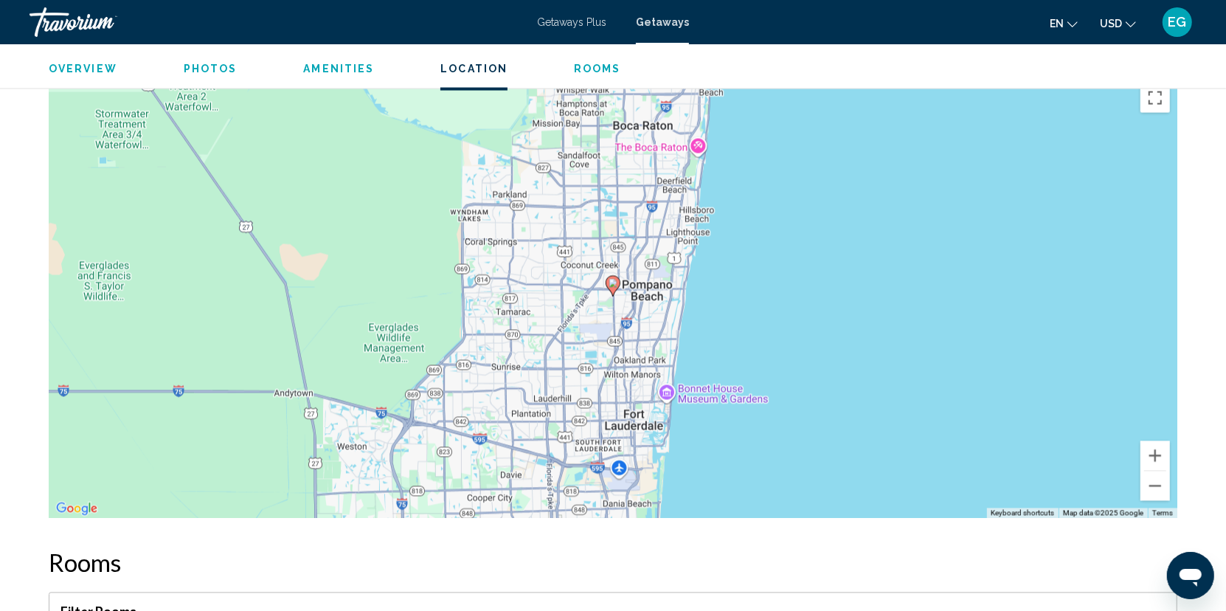
click at [587, 69] on span "Rooms" at bounding box center [597, 69] width 47 height 12
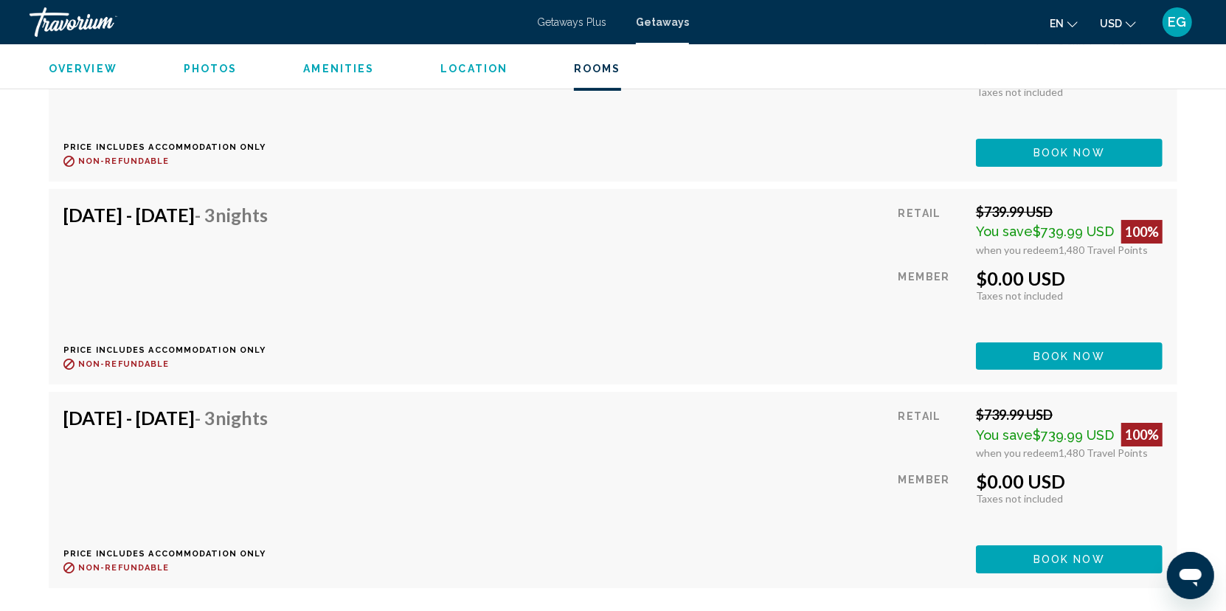
scroll to position [3951, 0]
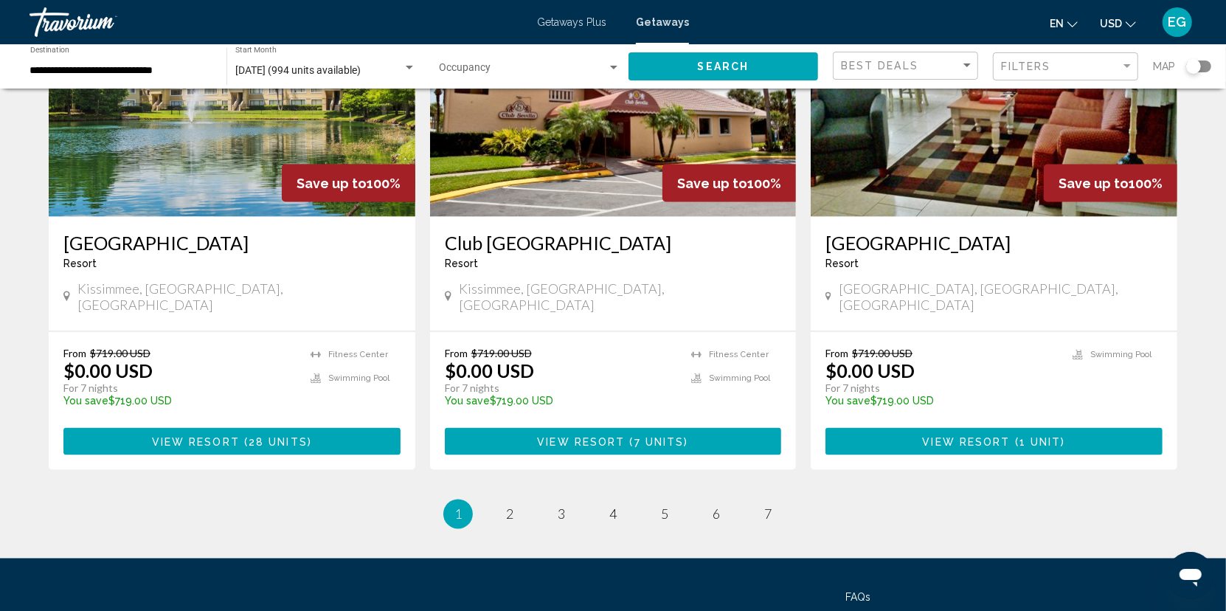
scroll to position [1793, 0]
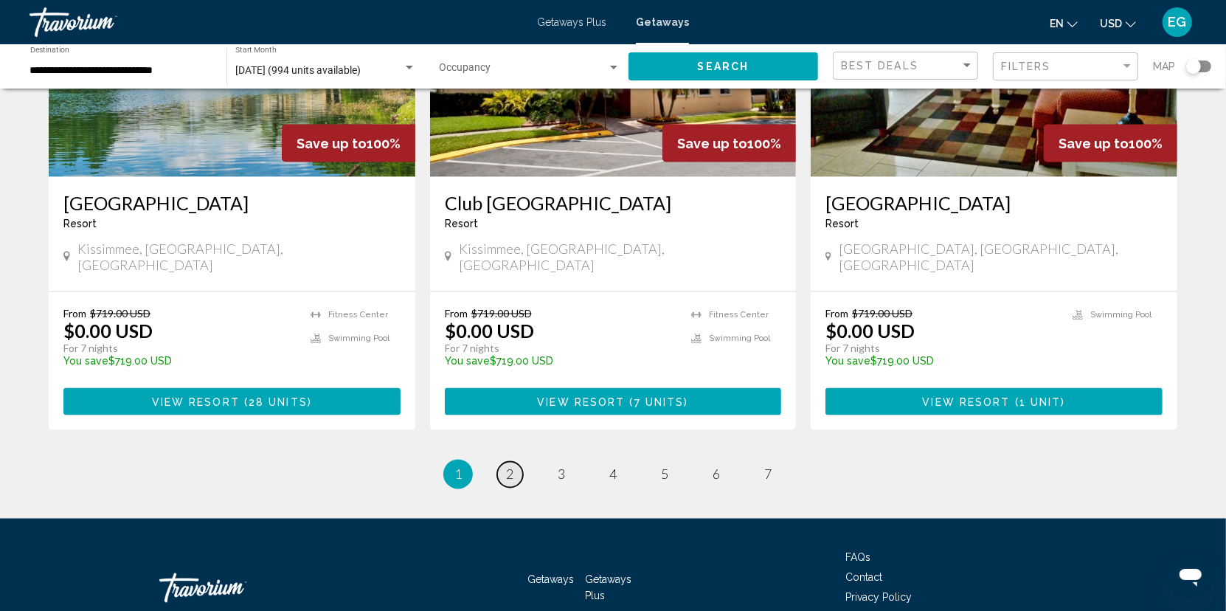
click at [513, 462] on link "page 2" at bounding box center [510, 475] width 26 height 26
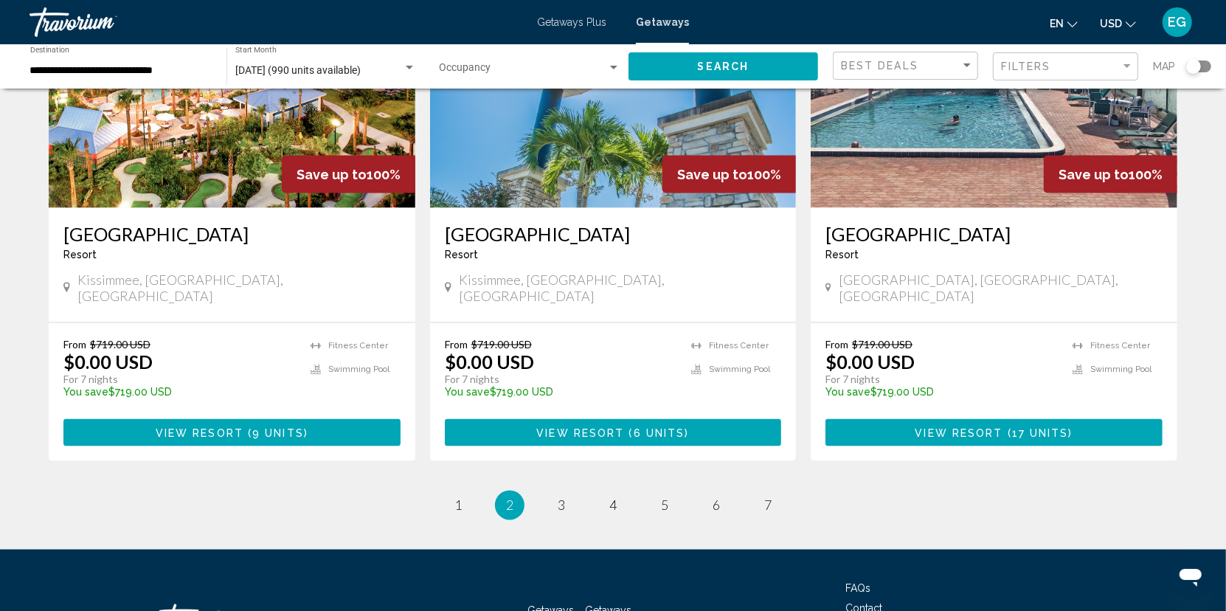
scroll to position [1793, 0]
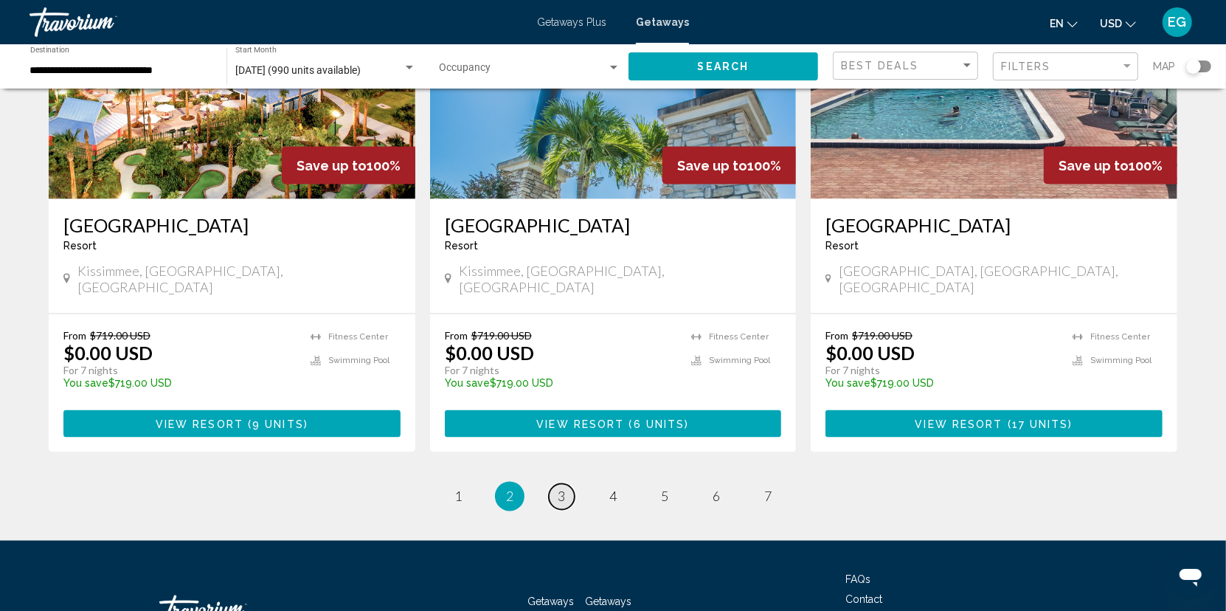
click at [566, 484] on link "page 3" at bounding box center [562, 497] width 26 height 26
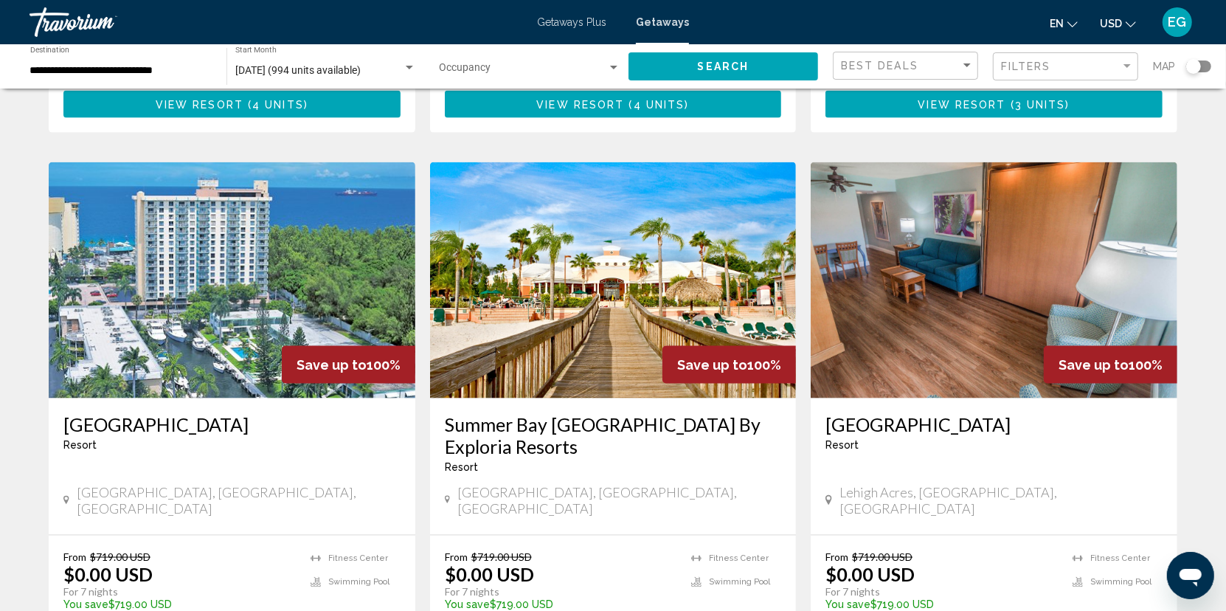
scroll to position [1623, 0]
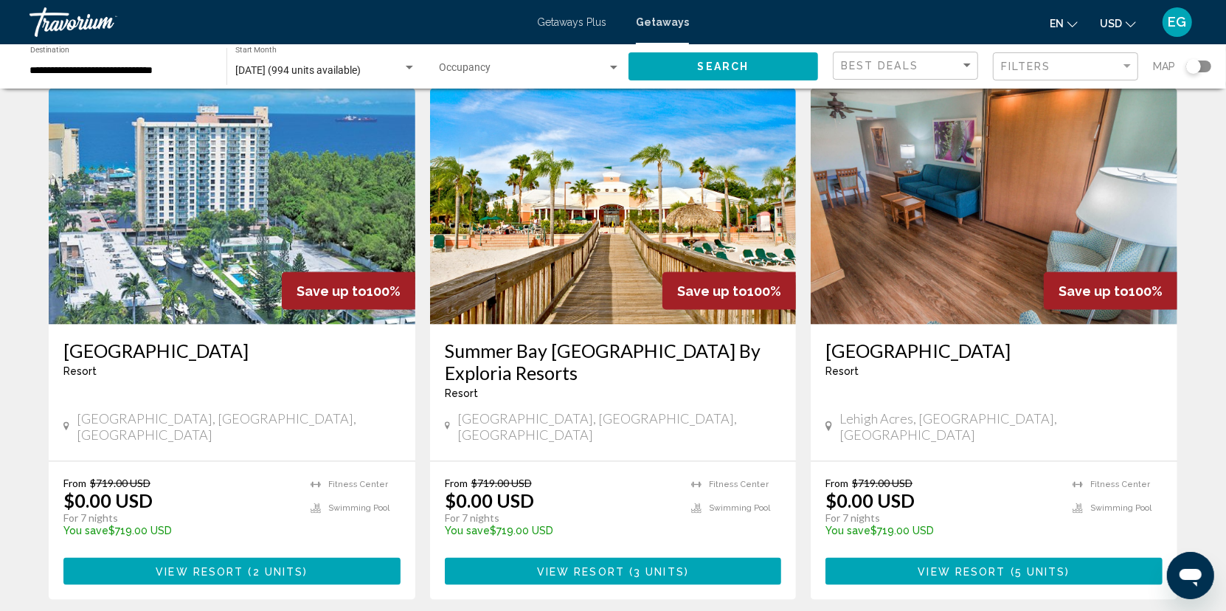
click at [190, 229] on img "Main content" at bounding box center [232, 207] width 367 height 236
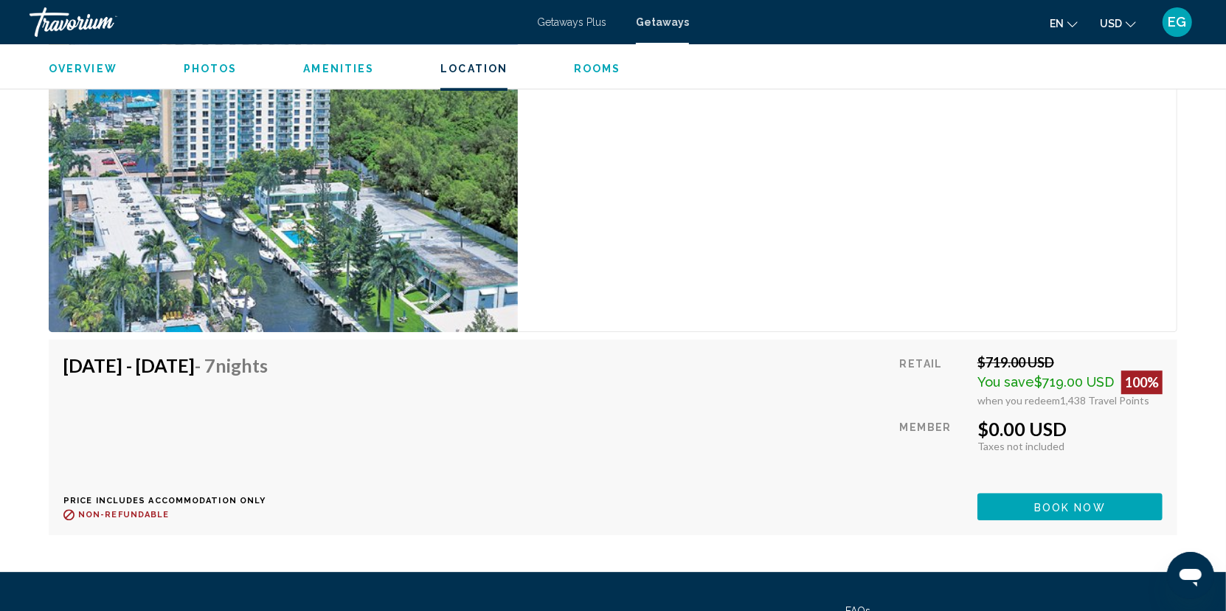
scroll to position [2912, 0]
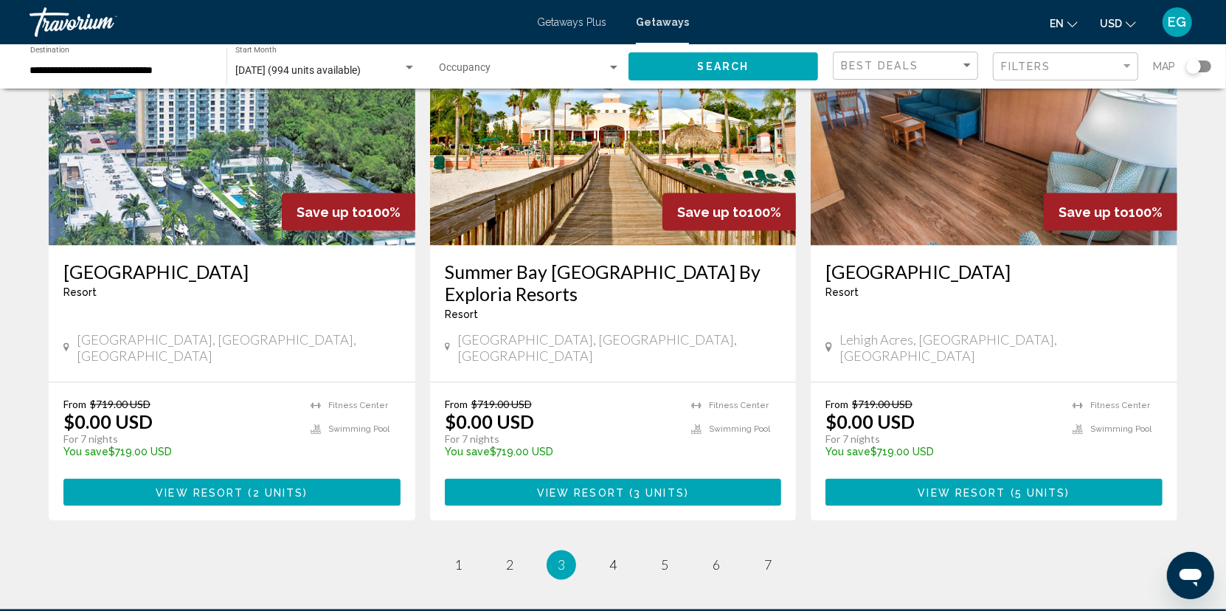
scroll to position [1771, 0]
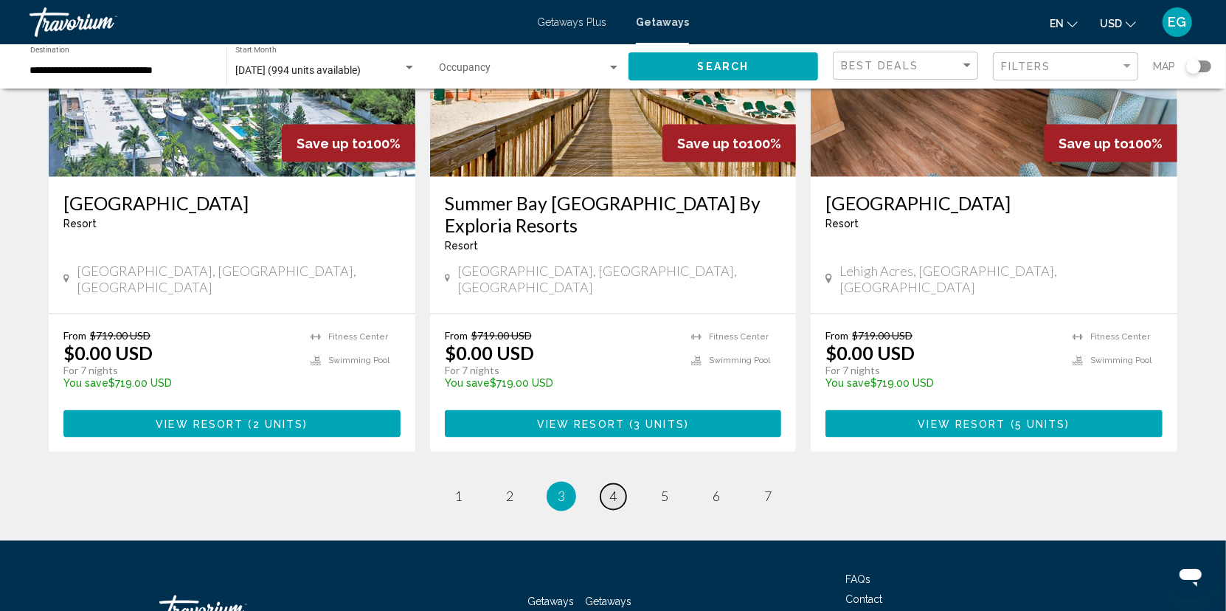
click at [610, 488] on span "4" at bounding box center [612, 496] width 7 height 16
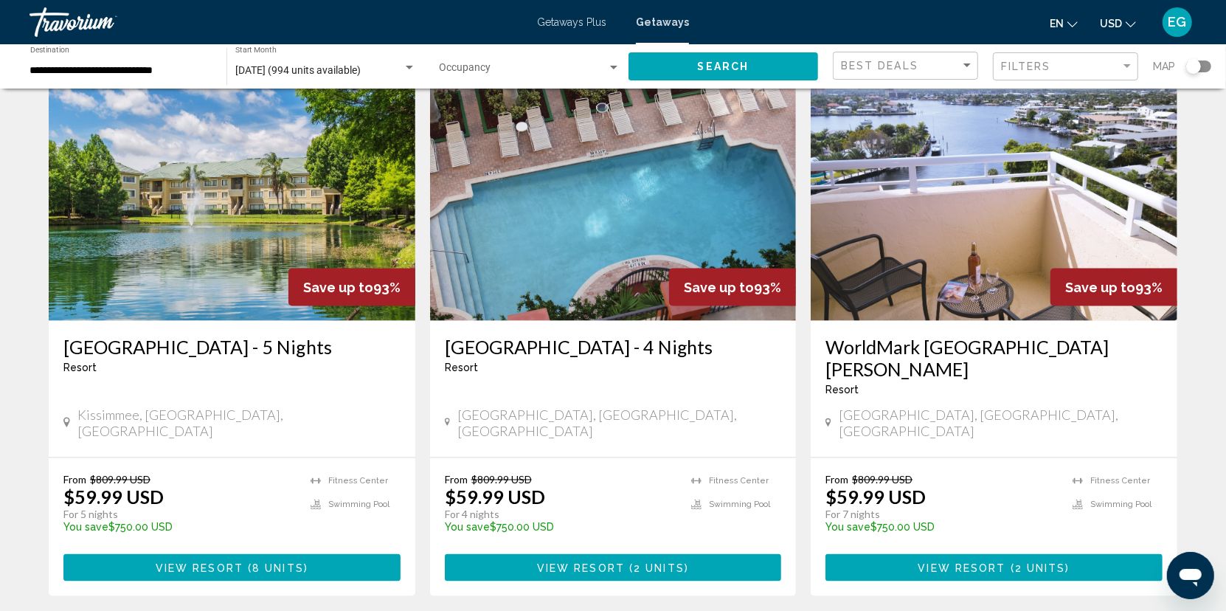
scroll to position [1697, 0]
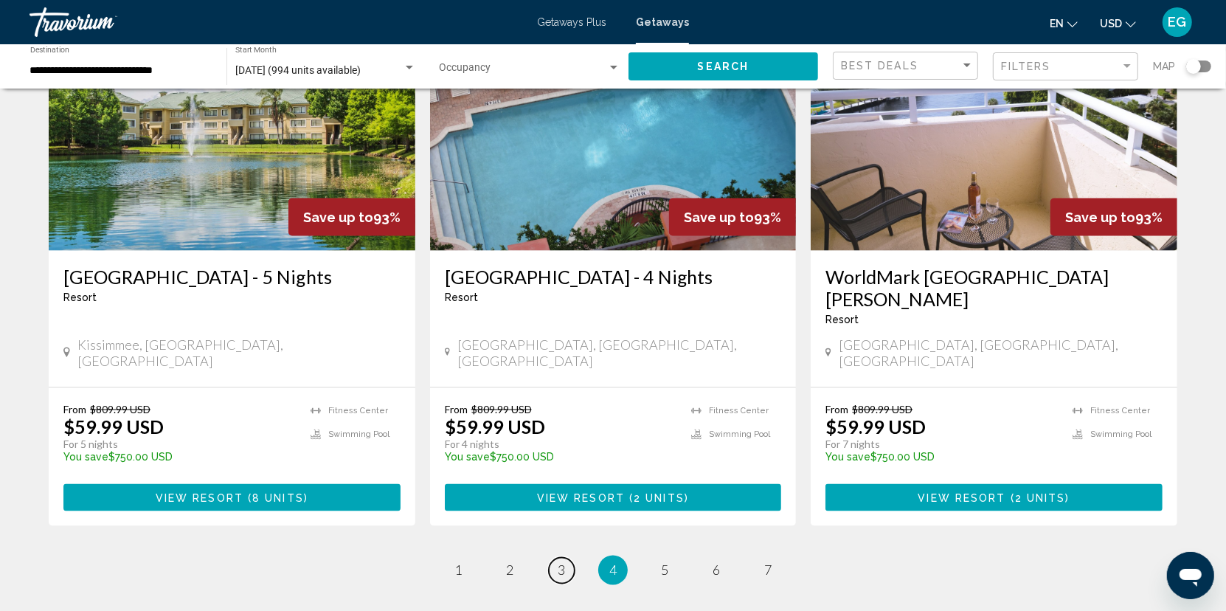
click at [560, 562] on span "3" at bounding box center [561, 570] width 7 height 16
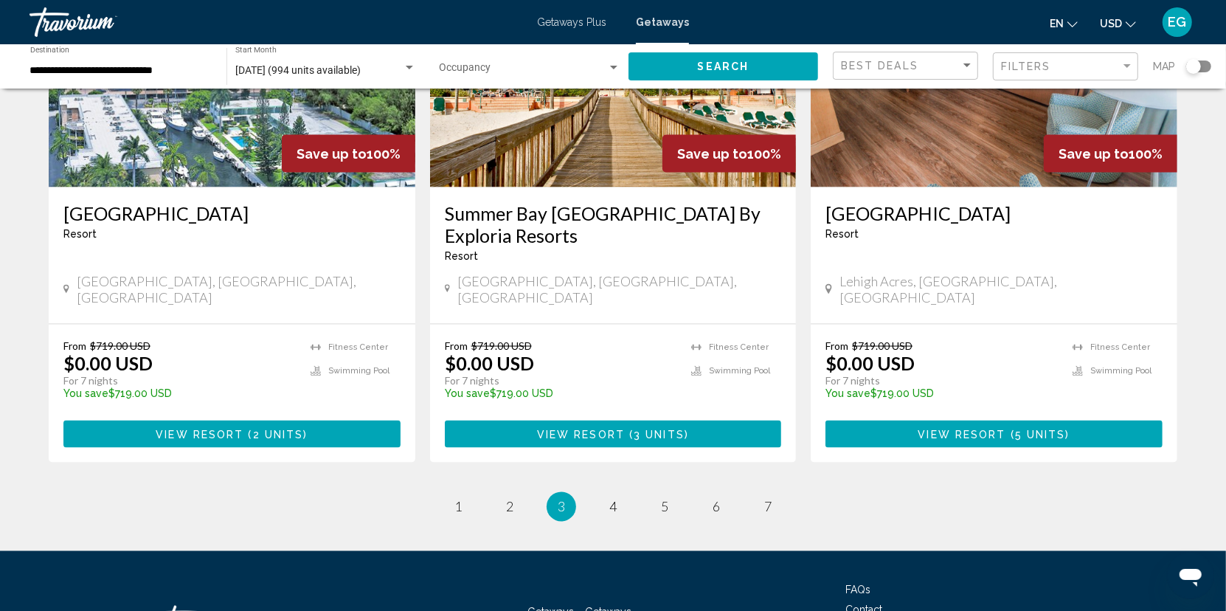
scroll to position [1771, 0]
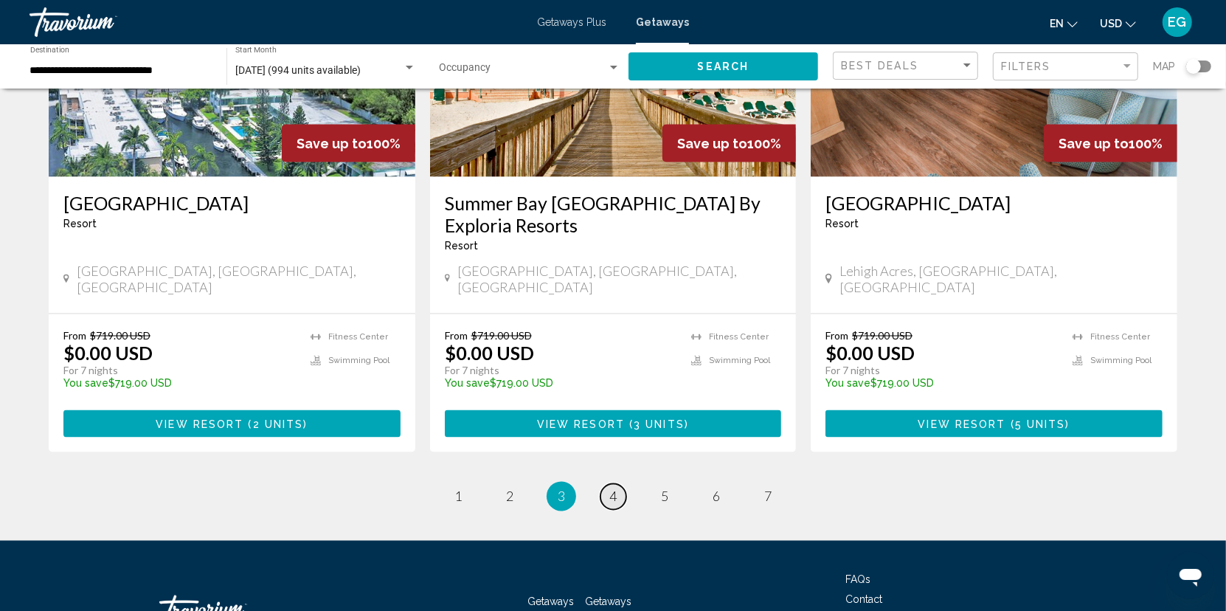
click at [619, 484] on link "page 4" at bounding box center [614, 497] width 26 height 26
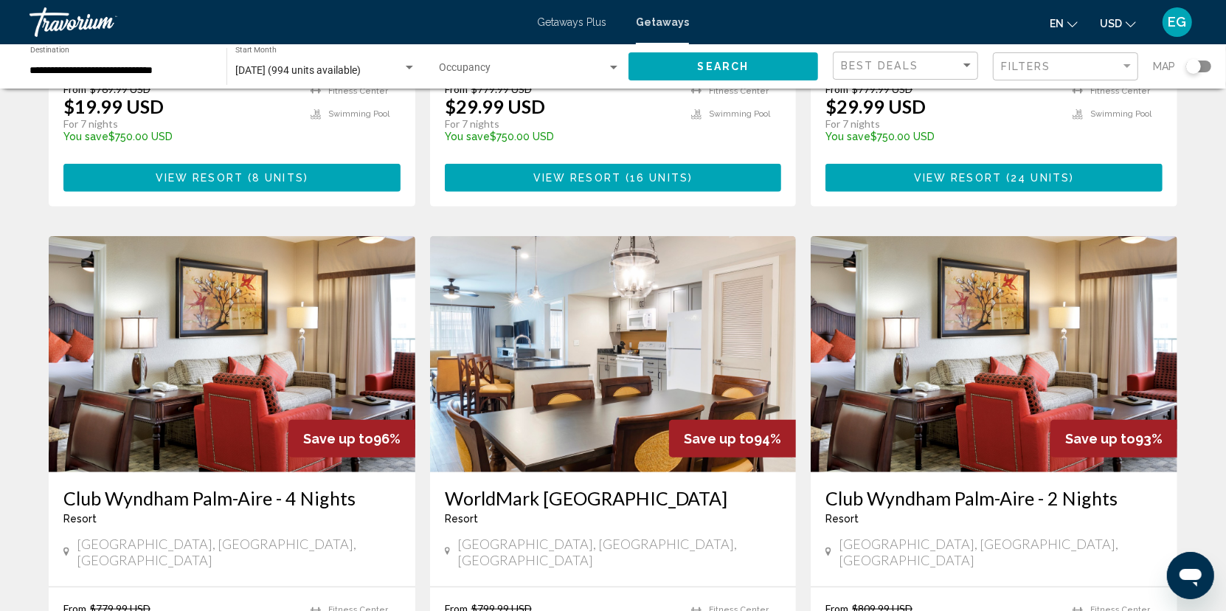
scroll to position [1107, 0]
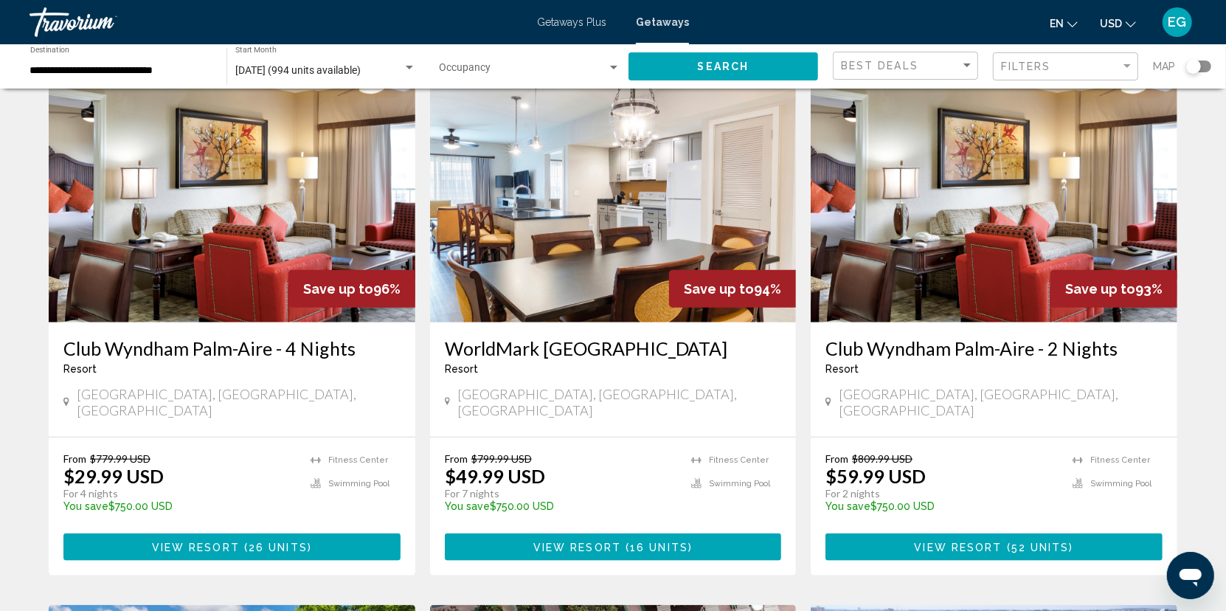
click at [971, 235] on img "Main content" at bounding box center [994, 204] width 367 height 236
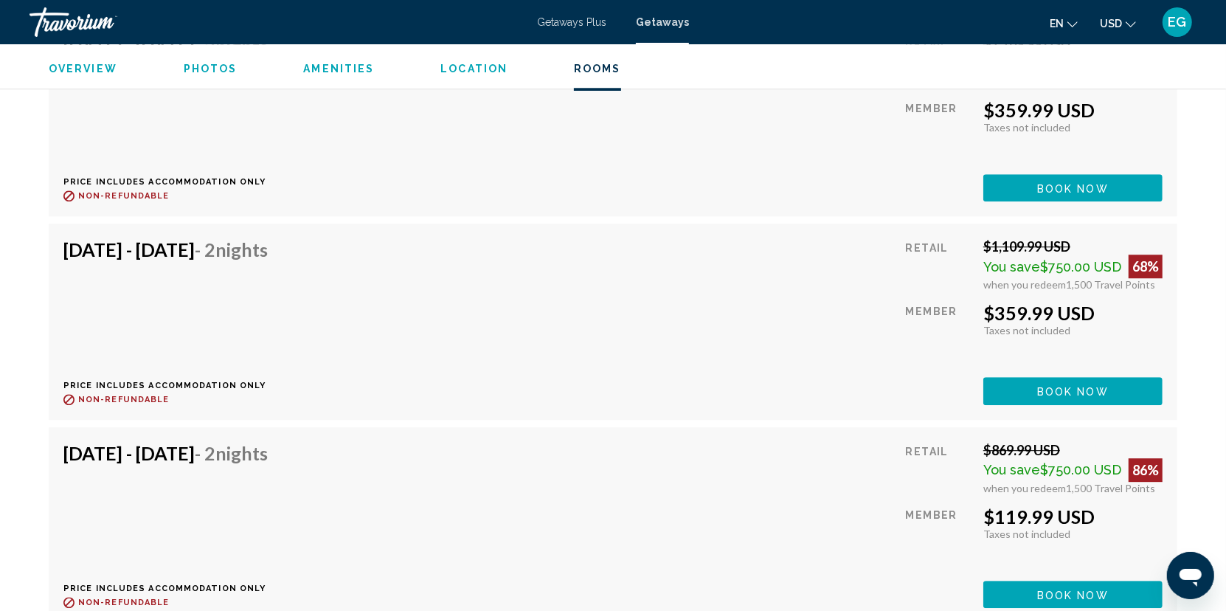
scroll to position [3044, 0]
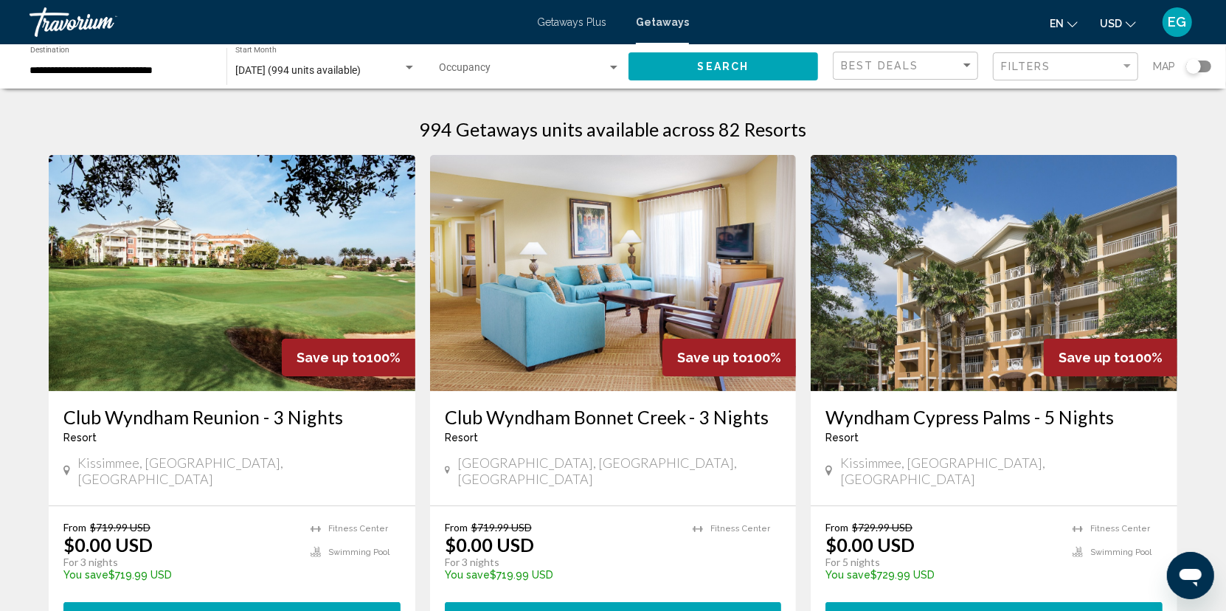
click at [587, 19] on span "Getaways Plus" at bounding box center [571, 22] width 69 height 12
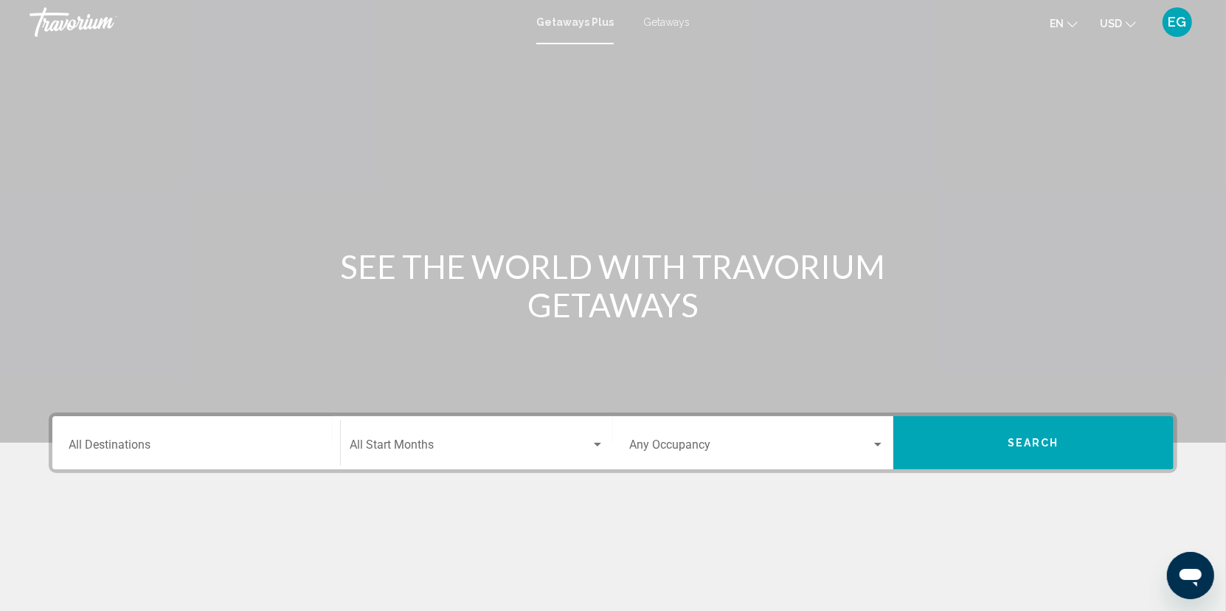
click at [126, 446] on input "Destination All Destinations" at bounding box center [196, 447] width 255 height 13
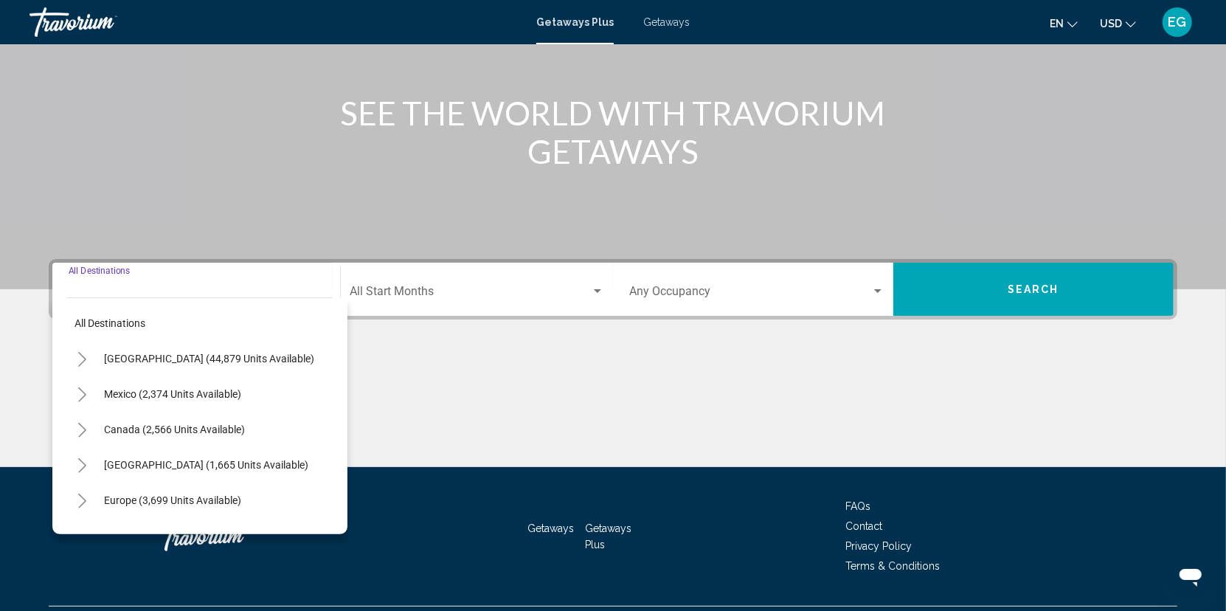
scroll to position [189, 0]
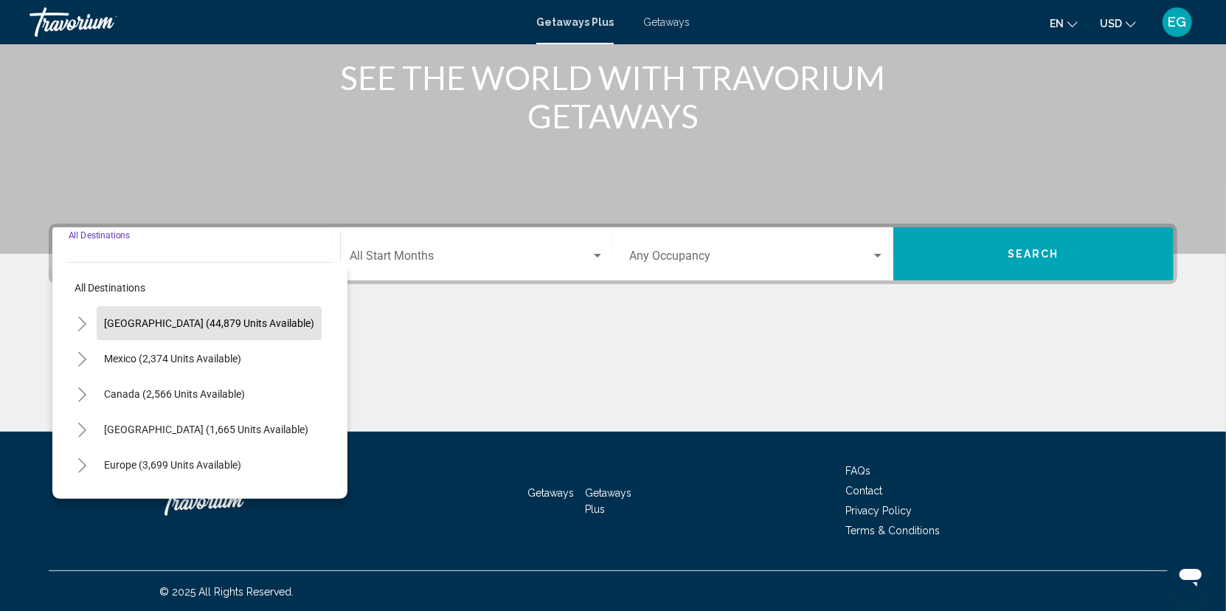
click at [113, 320] on span "[GEOGRAPHIC_DATA] (44,879 units available)" at bounding box center [209, 323] width 210 height 12
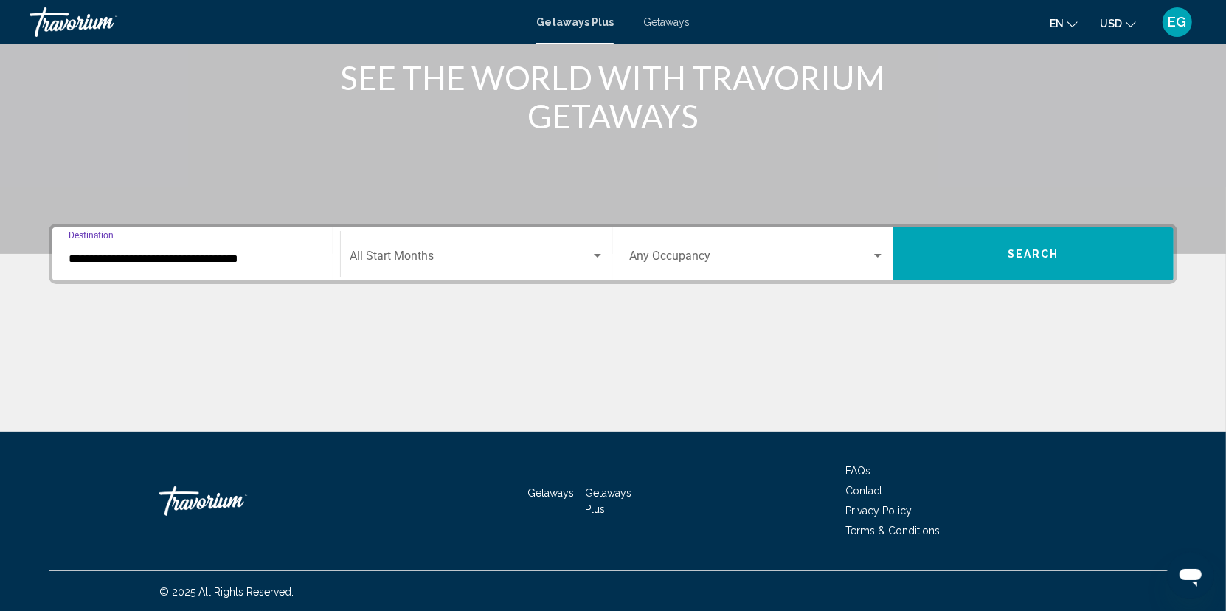
click at [126, 259] on input "**********" at bounding box center [196, 258] width 255 height 13
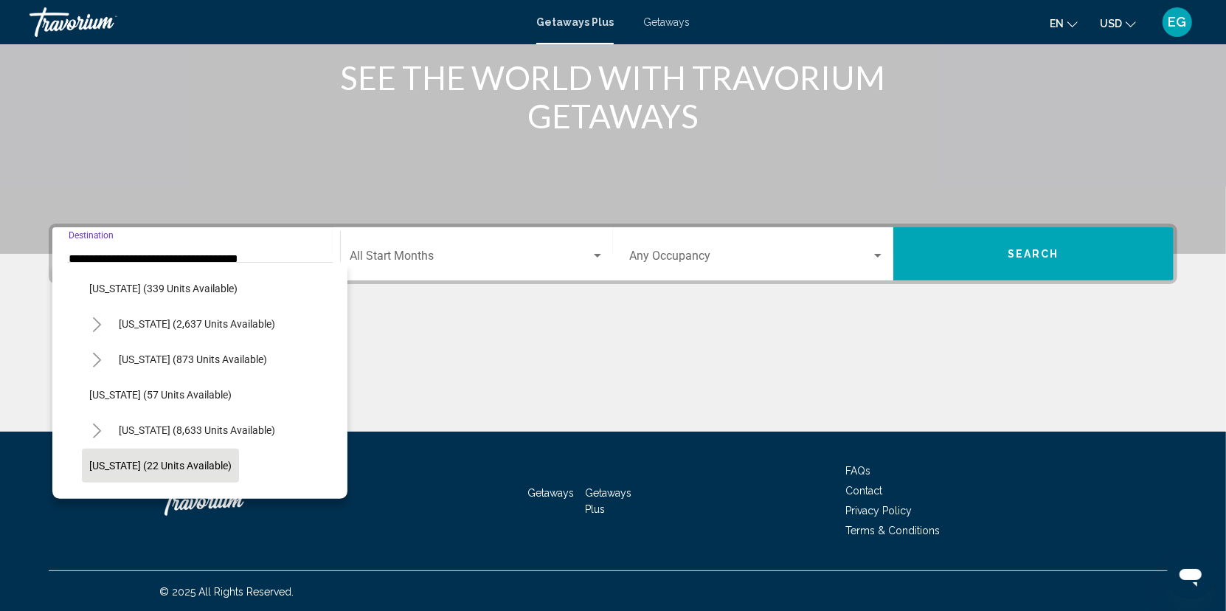
scroll to position [148, 0]
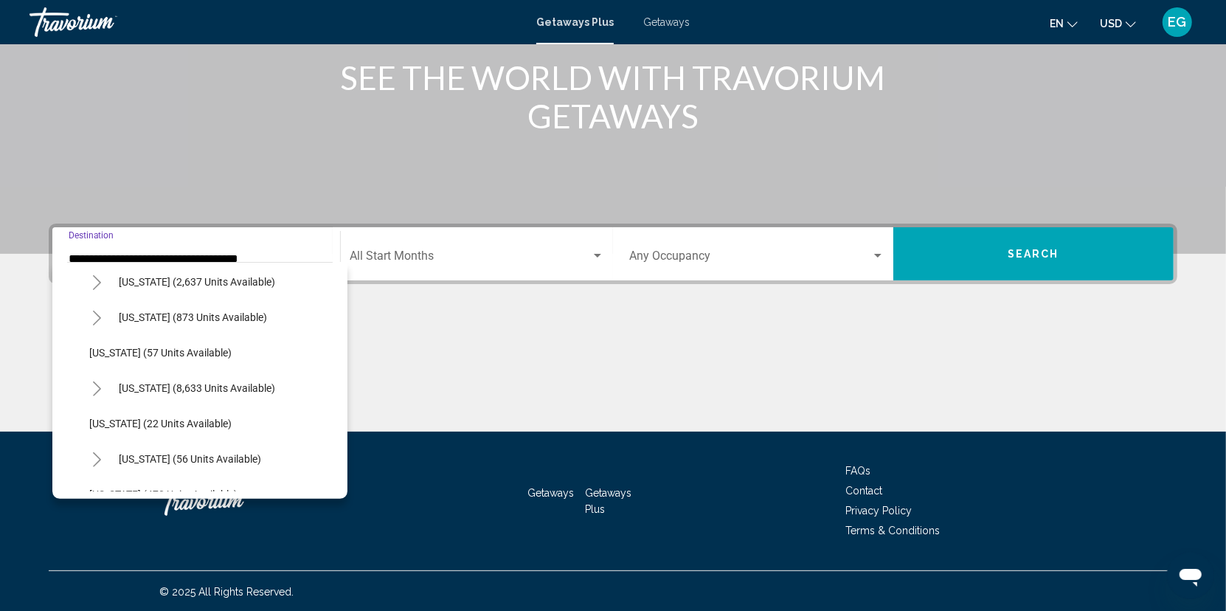
click at [148, 399] on button "[US_STATE] (8,633 units available)" at bounding box center [196, 388] width 171 height 34
type input "**********"
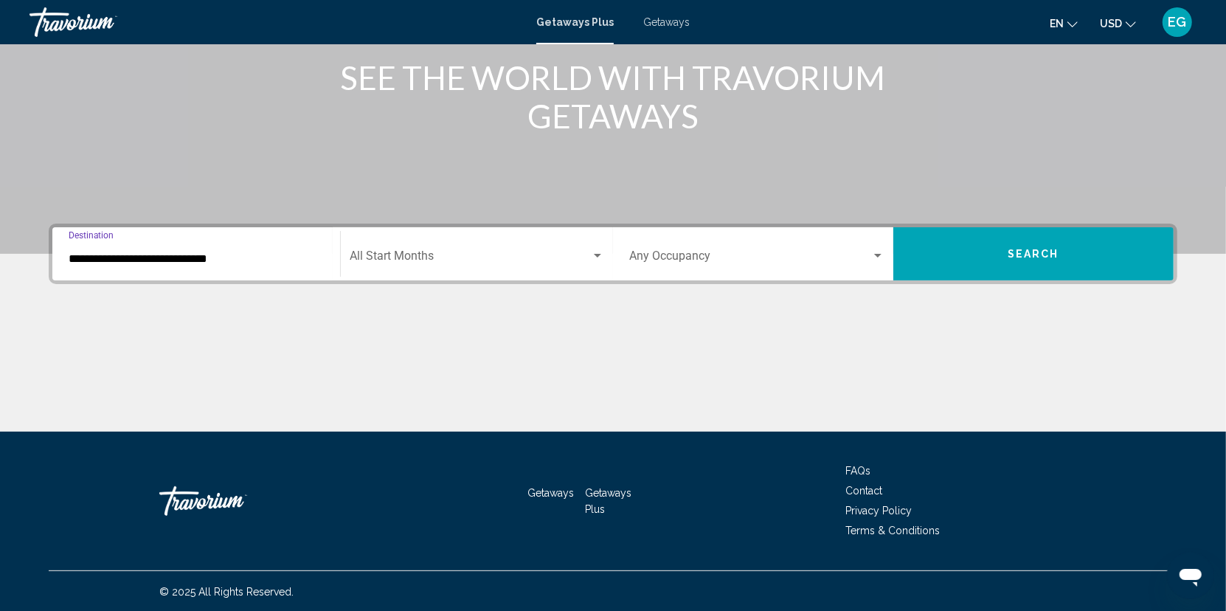
click at [488, 267] on div "Start Month All Start Months" at bounding box center [477, 254] width 255 height 46
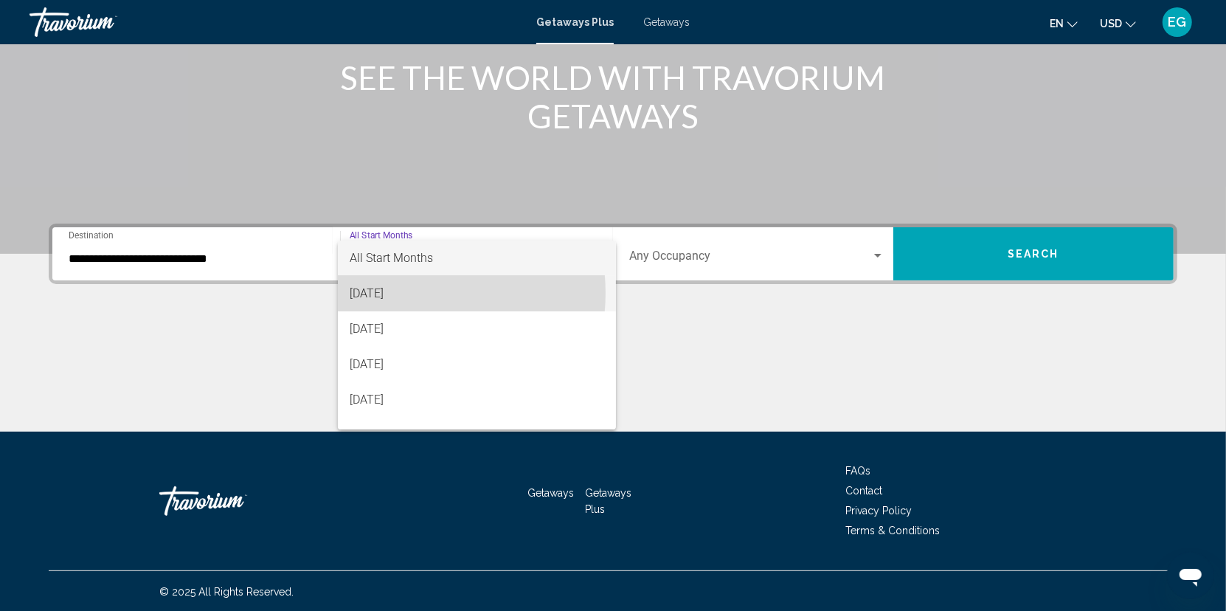
drag, startPoint x: 395, startPoint y: 293, endPoint x: 537, endPoint y: 266, distance: 144.8
click at [395, 293] on span "[DATE]" at bounding box center [477, 293] width 255 height 35
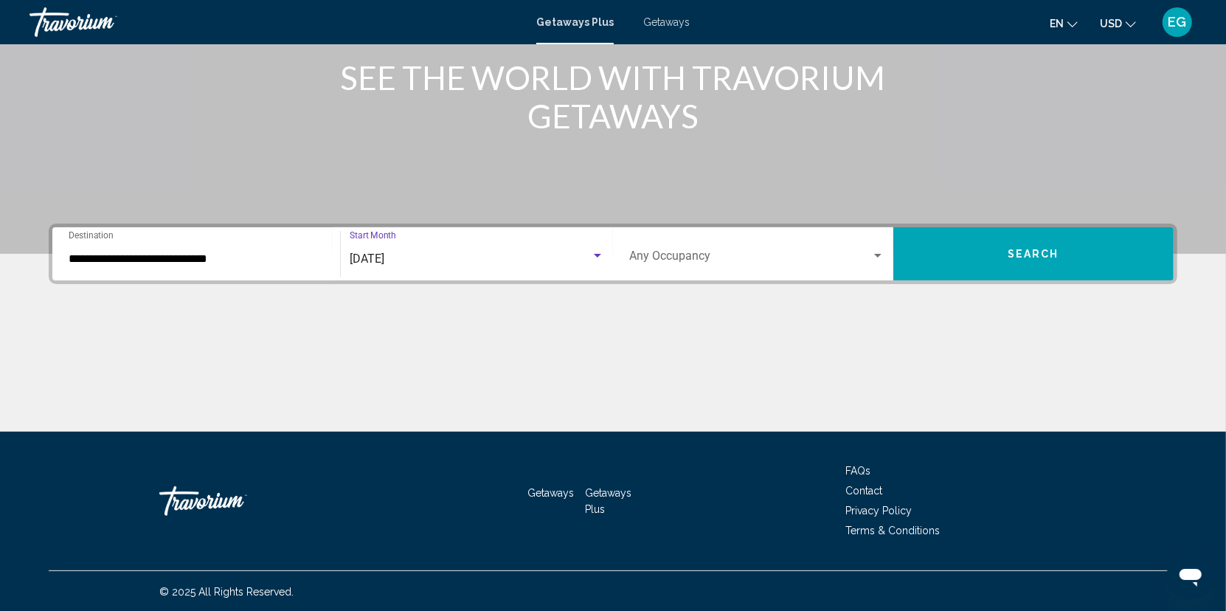
click at [1031, 249] on span "Search" at bounding box center [1034, 255] width 52 height 12
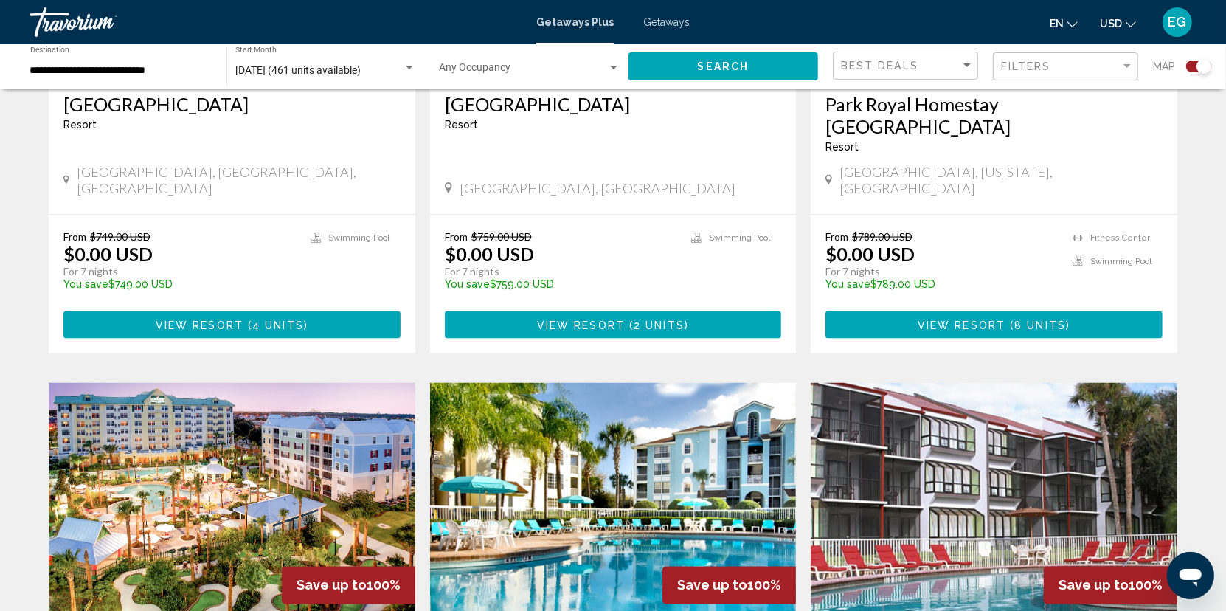
scroll to position [1844, 0]
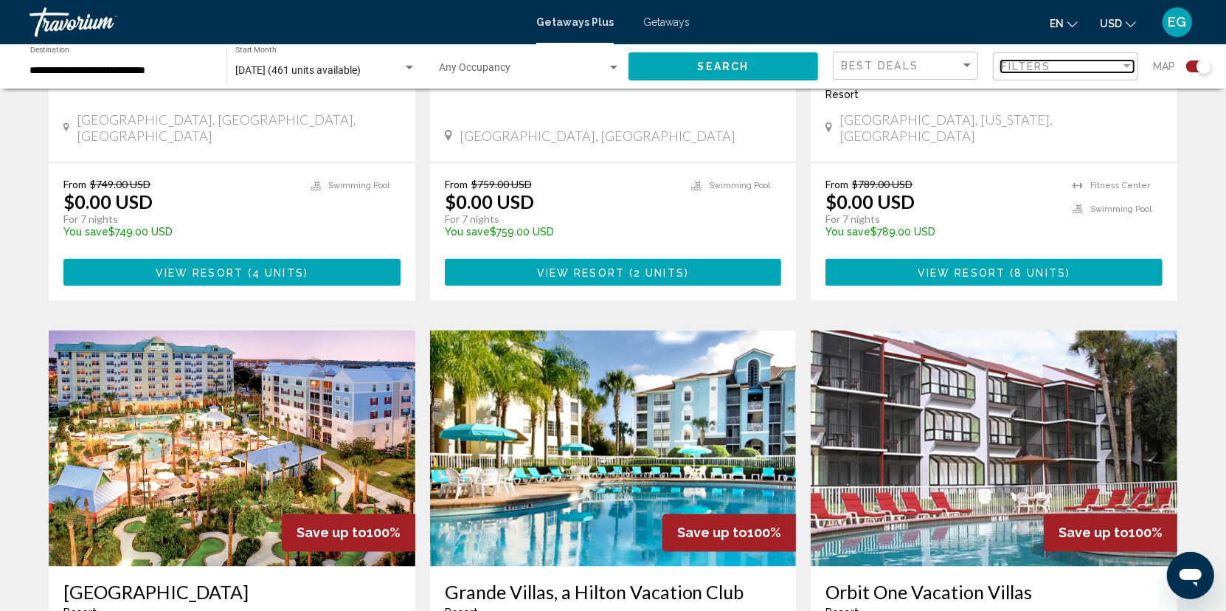
click at [1101, 70] on div "Filters" at bounding box center [1061, 66] width 120 height 12
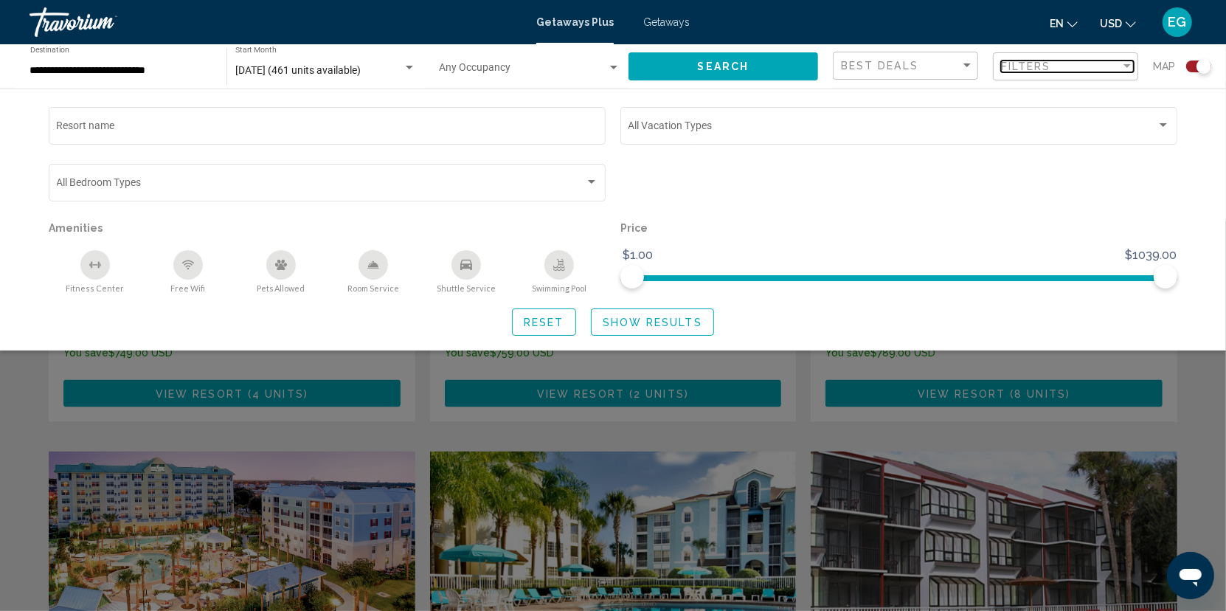
scroll to position [1697, 0]
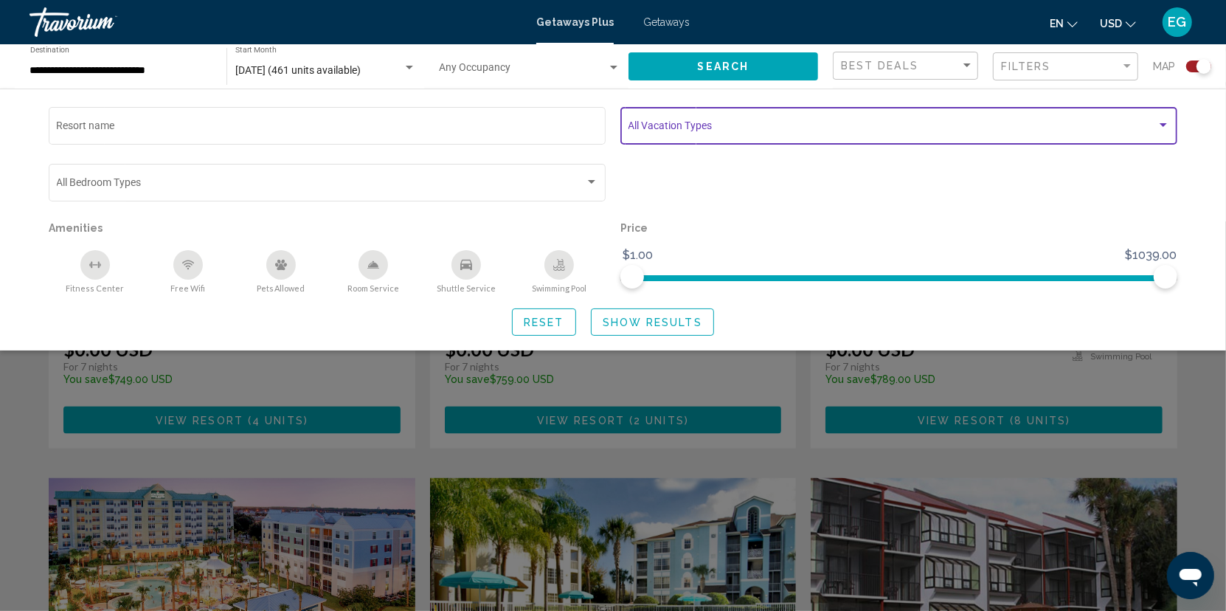
click at [1168, 127] on div "Search widget" at bounding box center [1163, 126] width 13 height 12
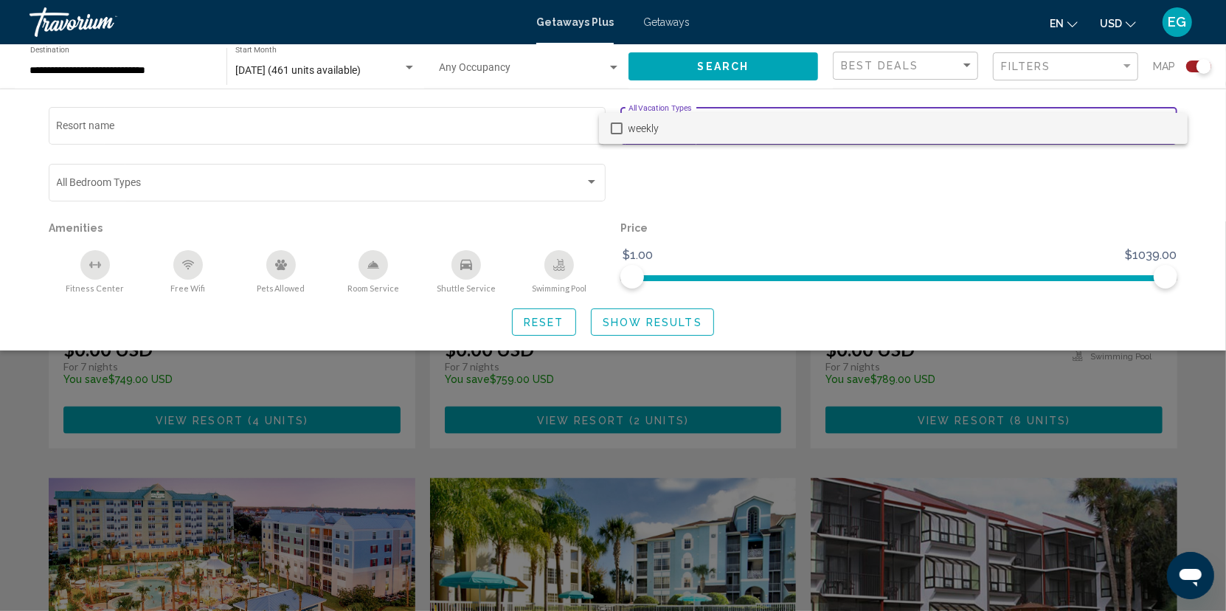
click at [1163, 128] on span "weekly" at bounding box center [902, 128] width 547 height 31
click at [613, 127] on mat-pseudo-checkbox at bounding box center [617, 128] width 12 height 12
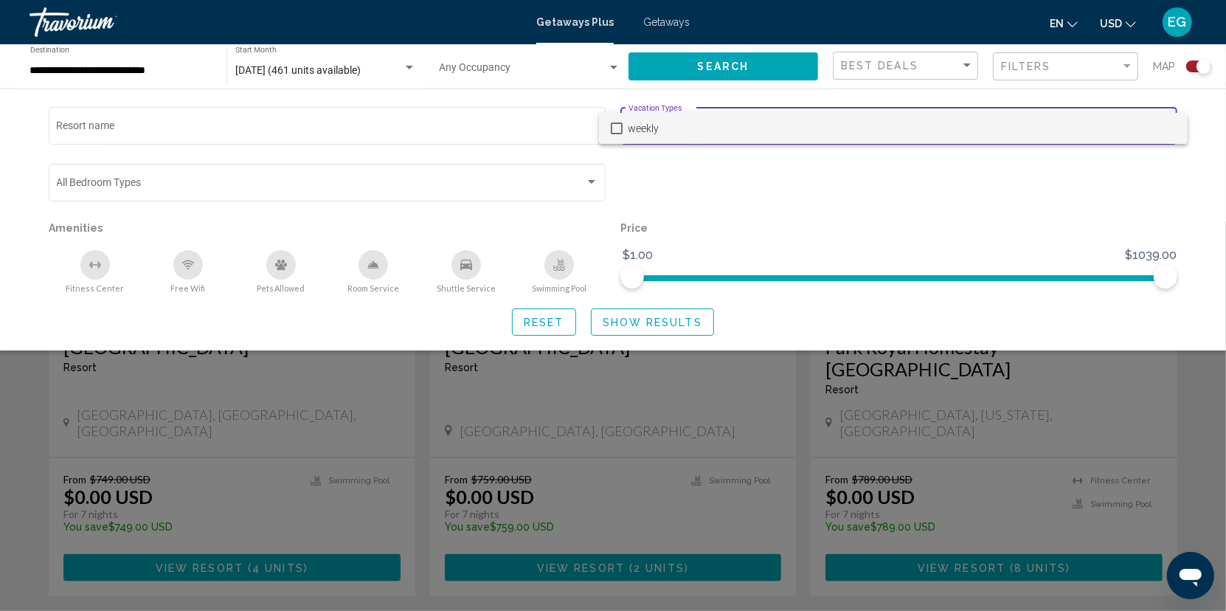
scroll to position [1549, 0]
click at [1131, 67] on div at bounding box center [613, 305] width 1226 height 611
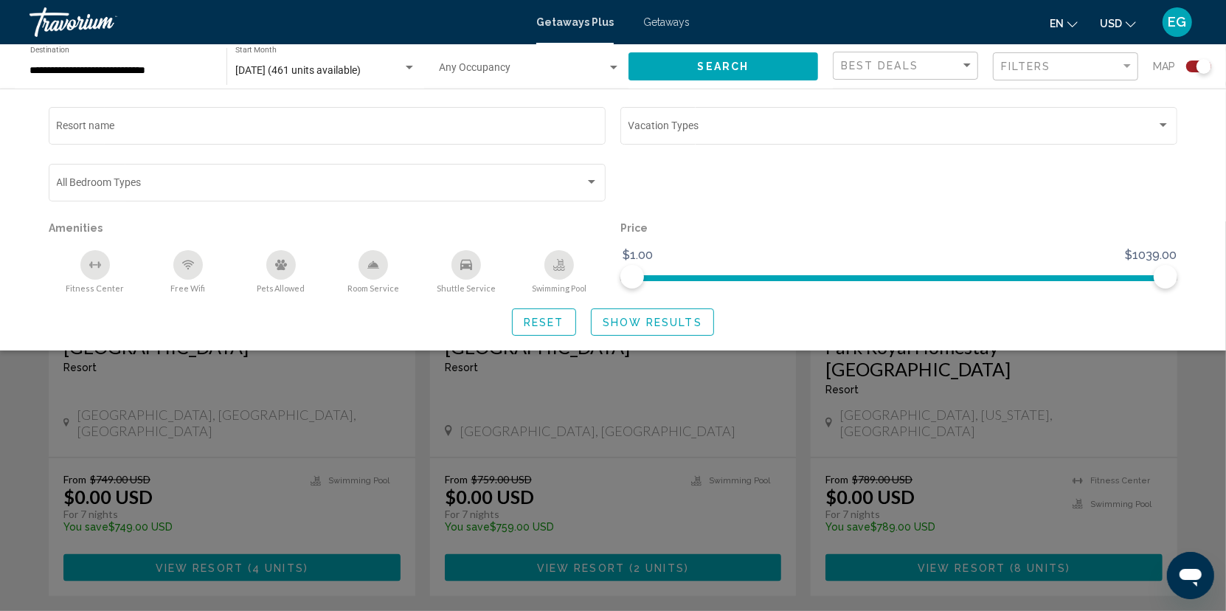
click at [612, 67] on div "Search widget" at bounding box center [613, 68] width 7 height 4
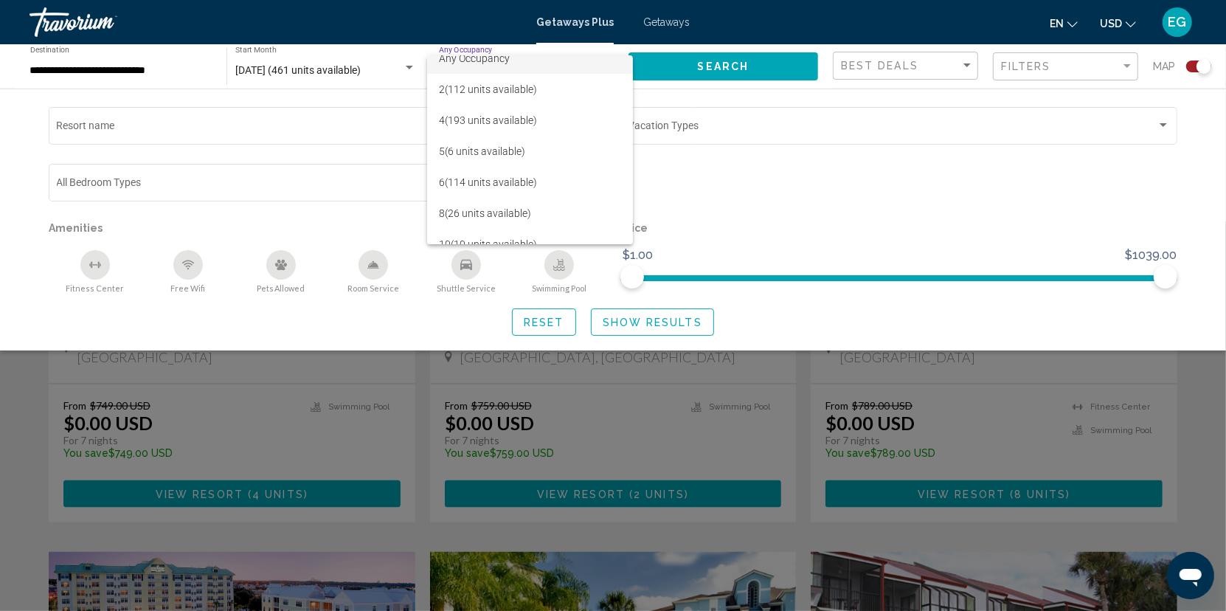
scroll to position [15, 0]
click at [856, 174] on div at bounding box center [613, 305] width 1226 height 611
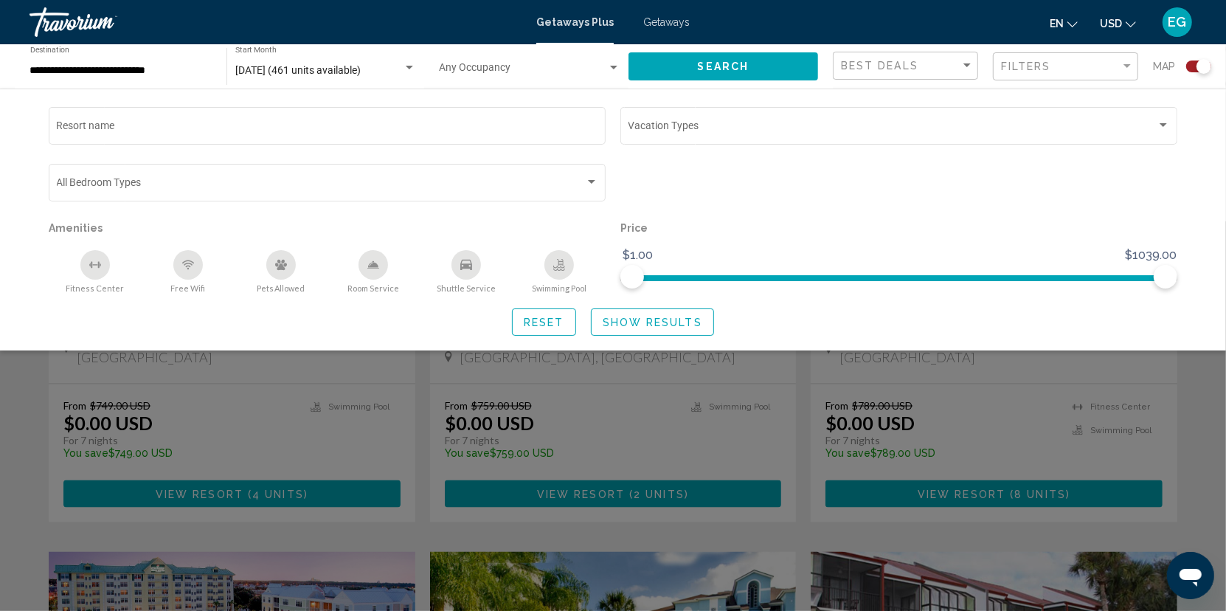
click at [682, 68] on button "Search" at bounding box center [724, 65] width 190 height 27
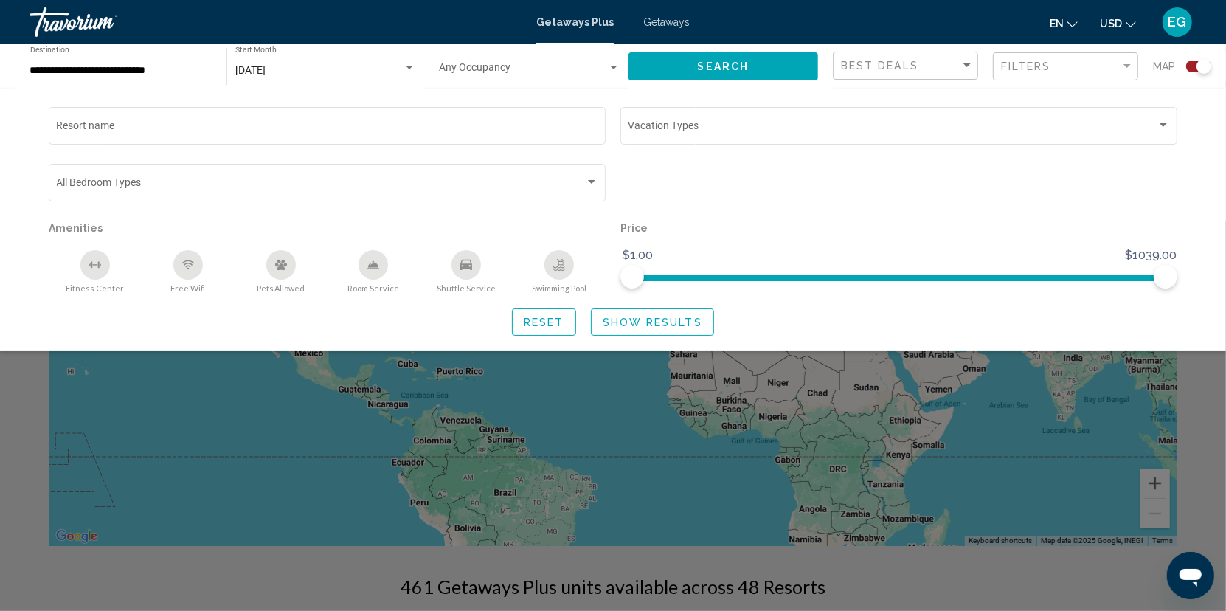
click at [334, 463] on div "Search widget" at bounding box center [613, 416] width 1226 height 390
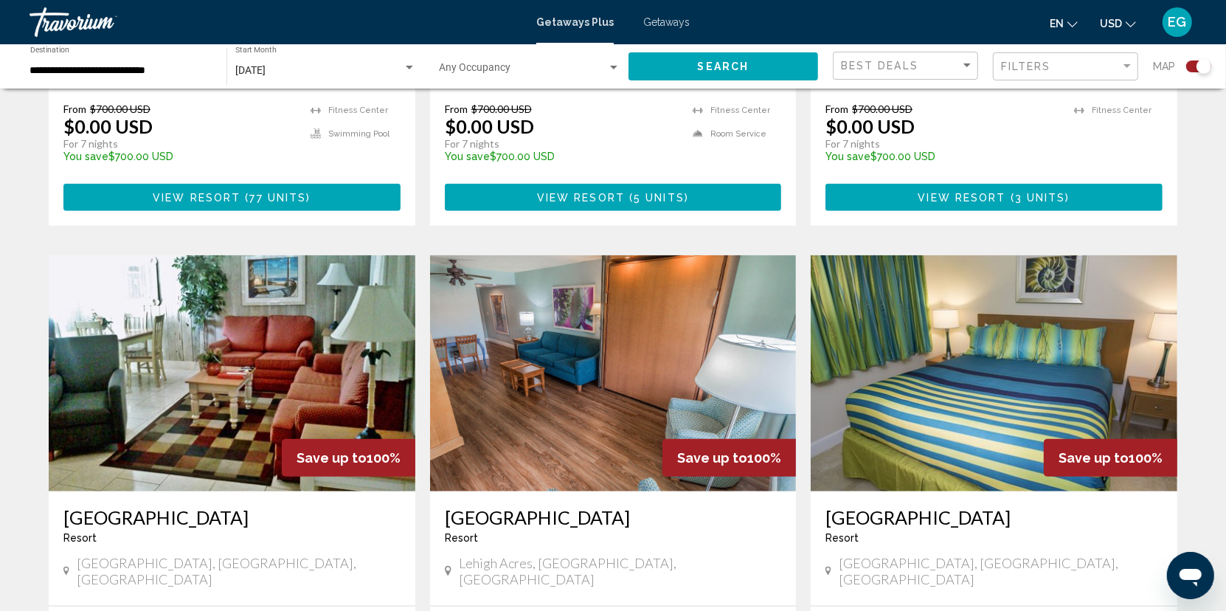
scroll to position [885, 0]
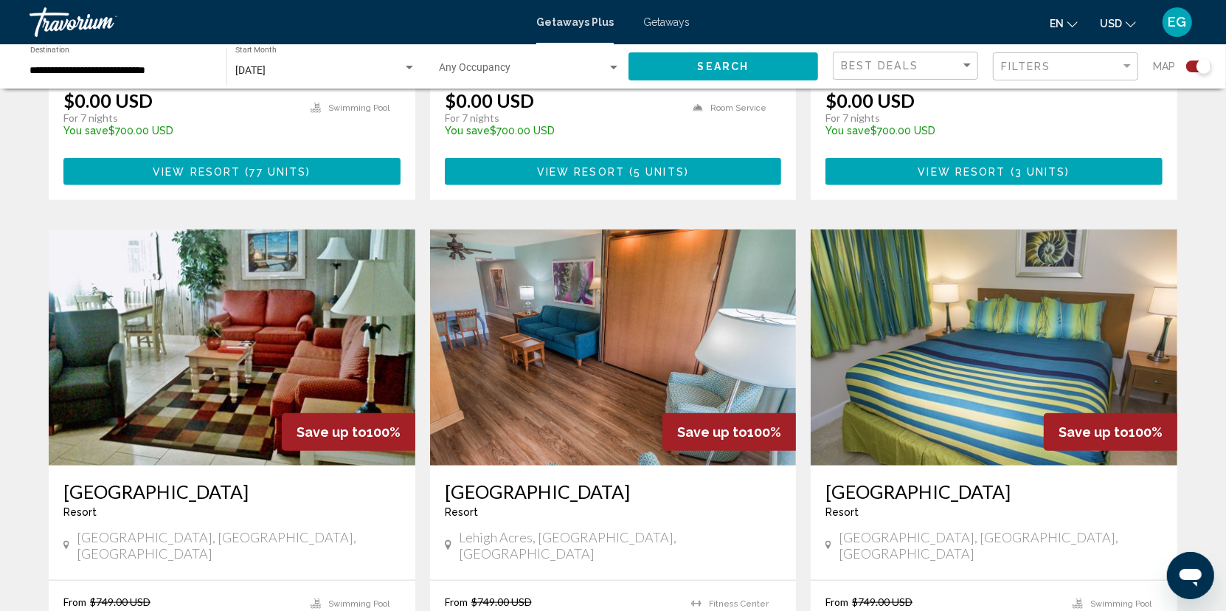
click at [1188, 67] on div "Search widget" at bounding box center [1198, 66] width 25 height 12
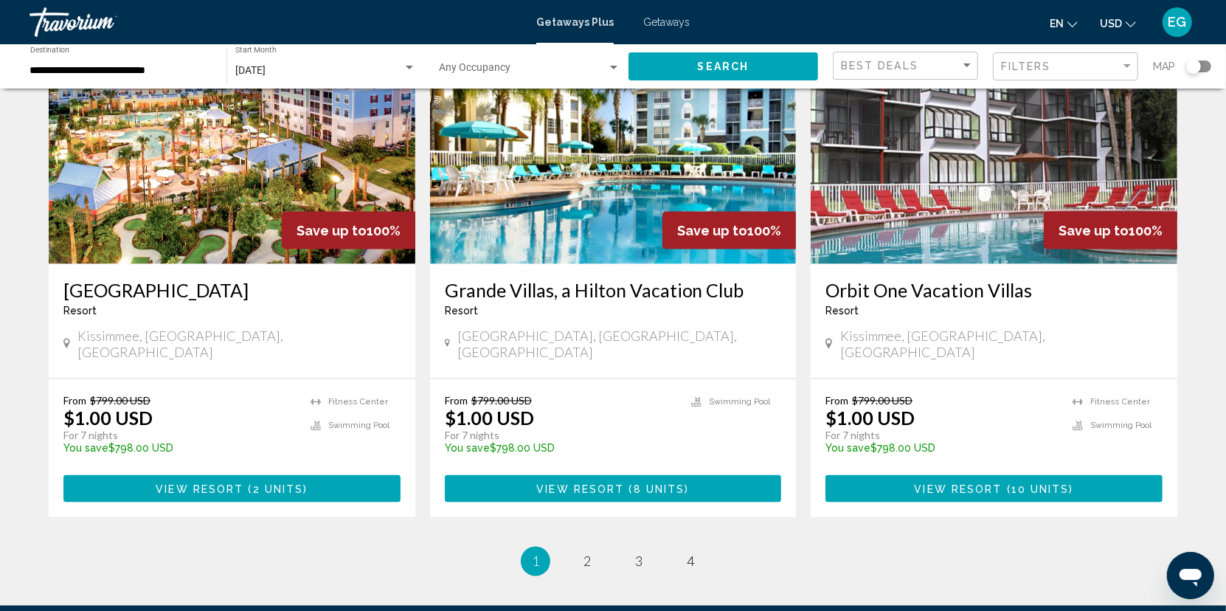
scroll to position [1697, 0]
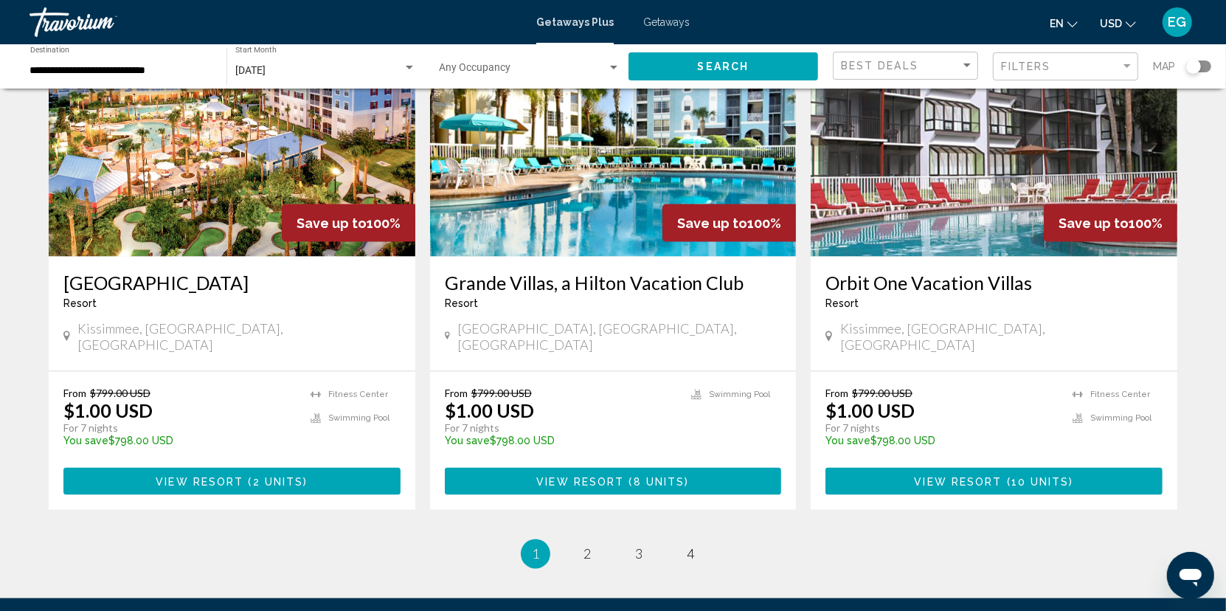
click at [662, 20] on span "Getaways" at bounding box center [666, 22] width 46 height 12
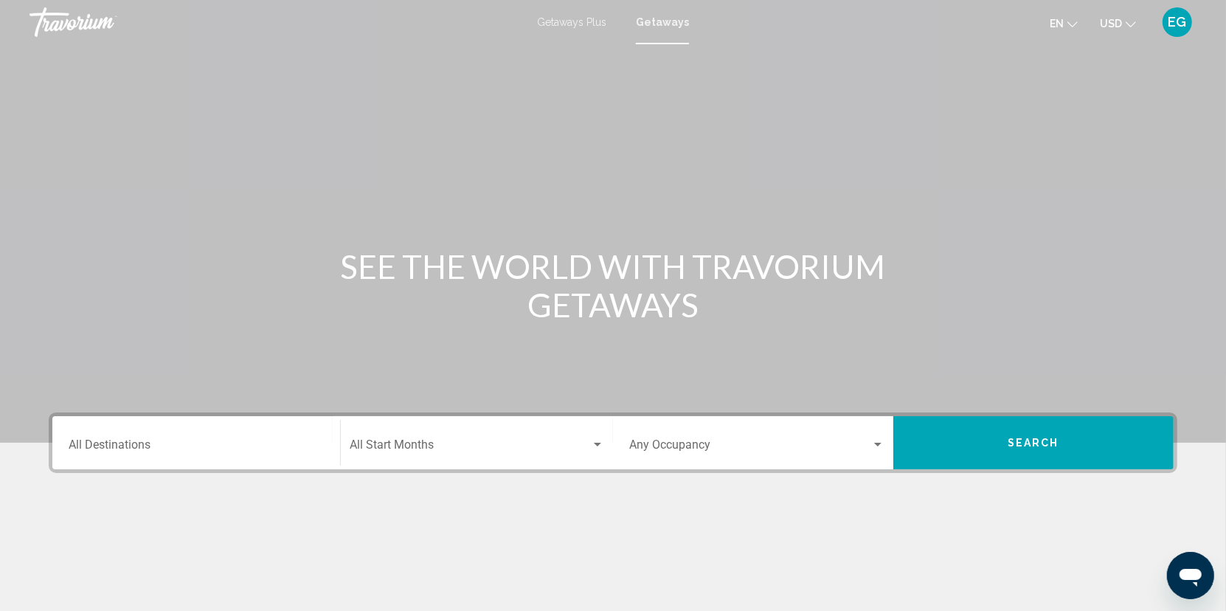
click at [102, 435] on div "Destination All Destinations" at bounding box center [196, 443] width 255 height 46
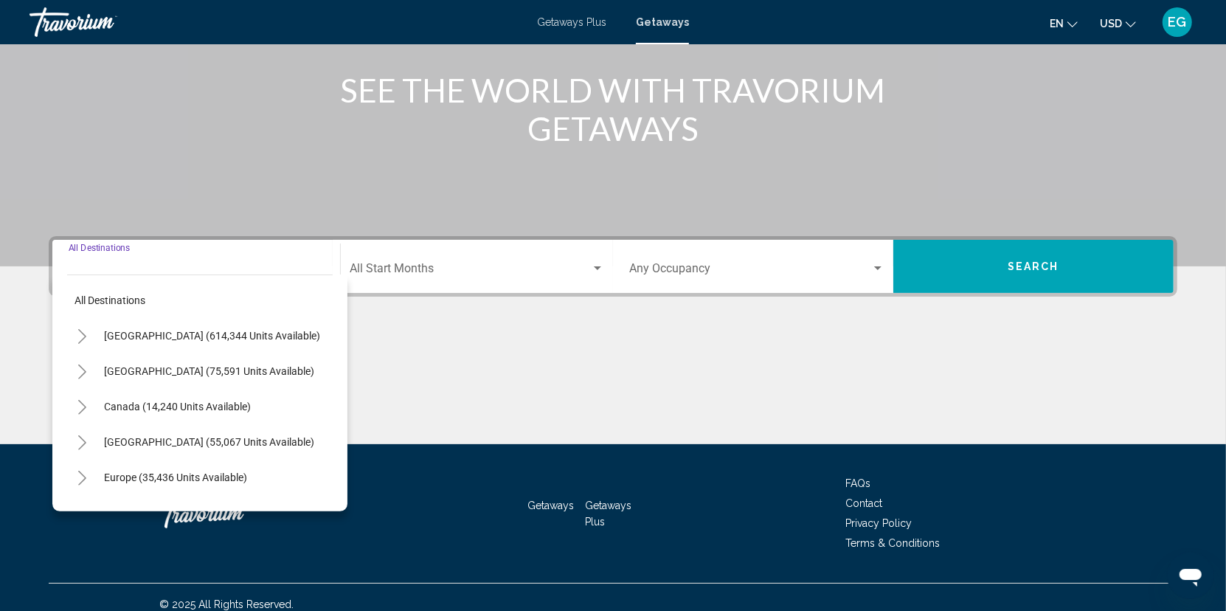
scroll to position [189, 0]
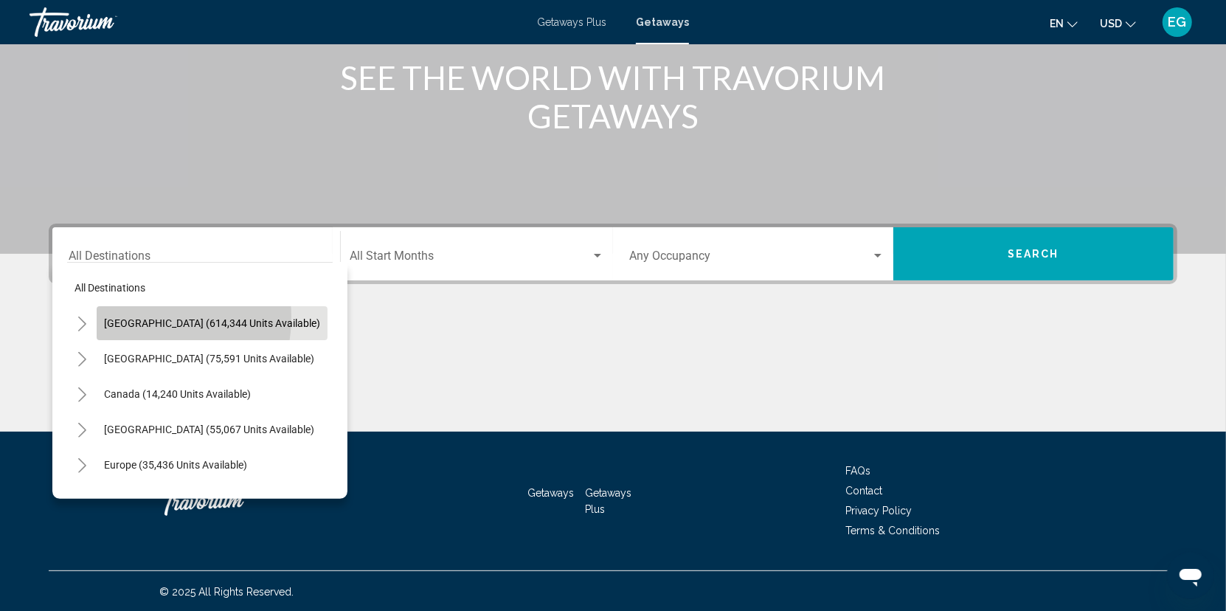
click at [138, 317] on span "[GEOGRAPHIC_DATA] (614,344 units available)" at bounding box center [212, 323] width 216 height 12
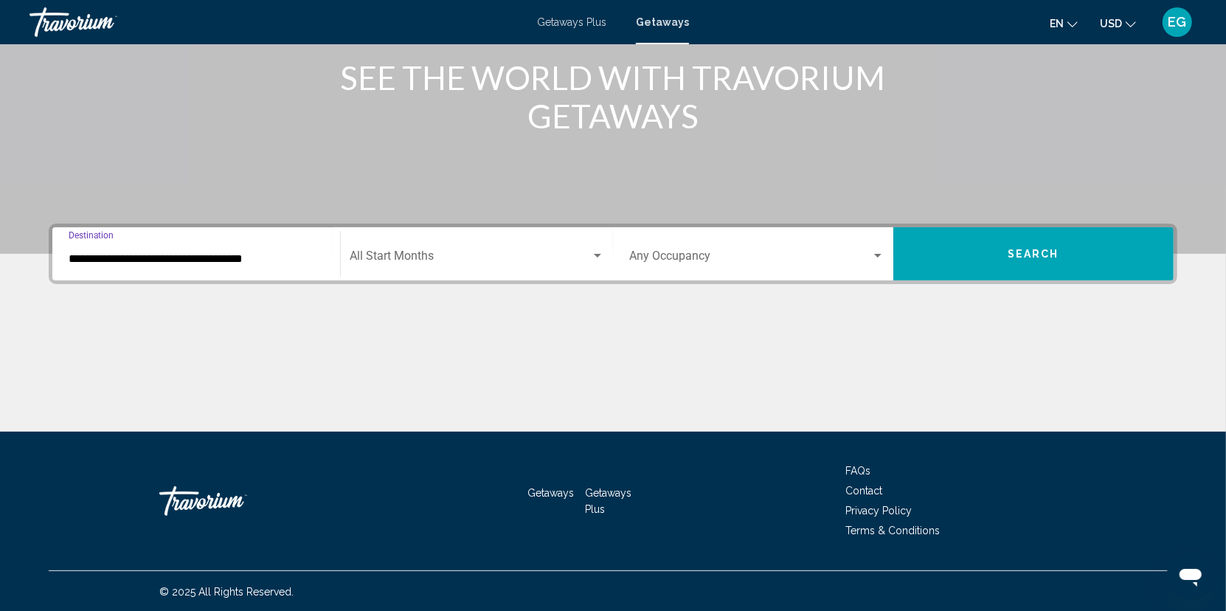
click at [142, 252] on input "**********" at bounding box center [196, 258] width 255 height 13
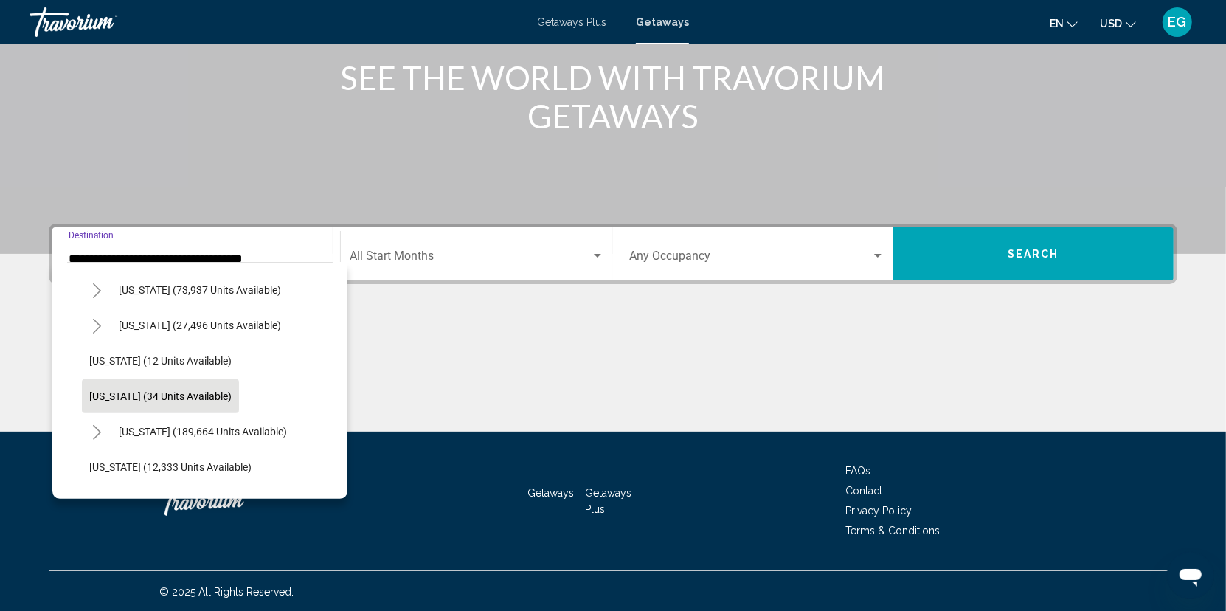
scroll to position [148, 0]
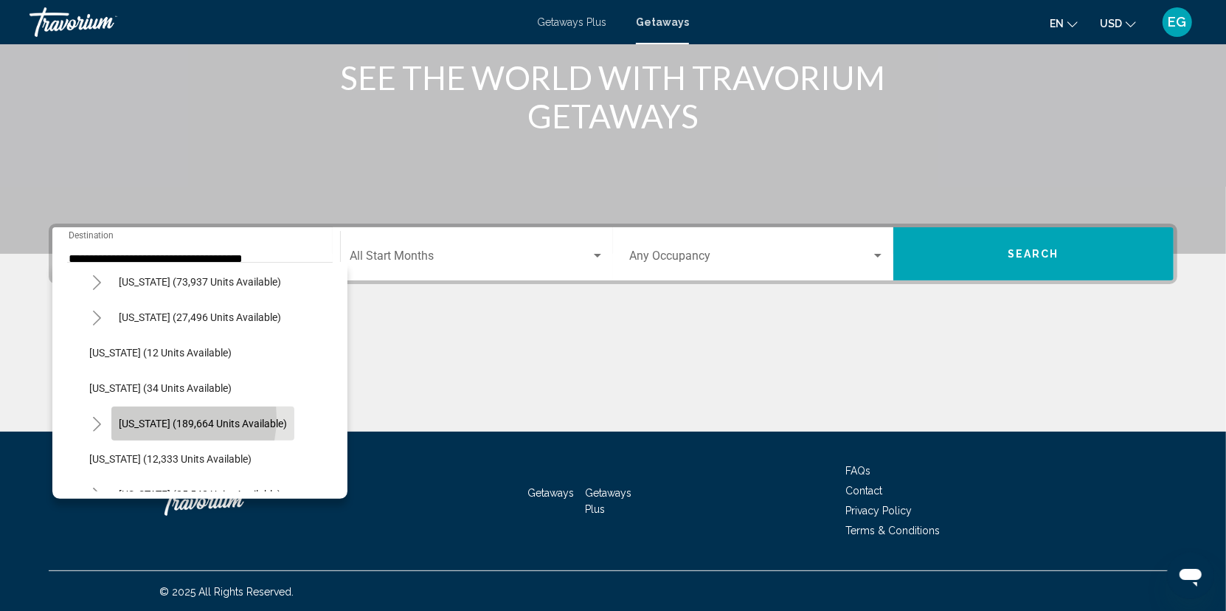
click at [160, 418] on span "[US_STATE] (189,664 units available)" at bounding box center [203, 424] width 168 height 12
type input "**********"
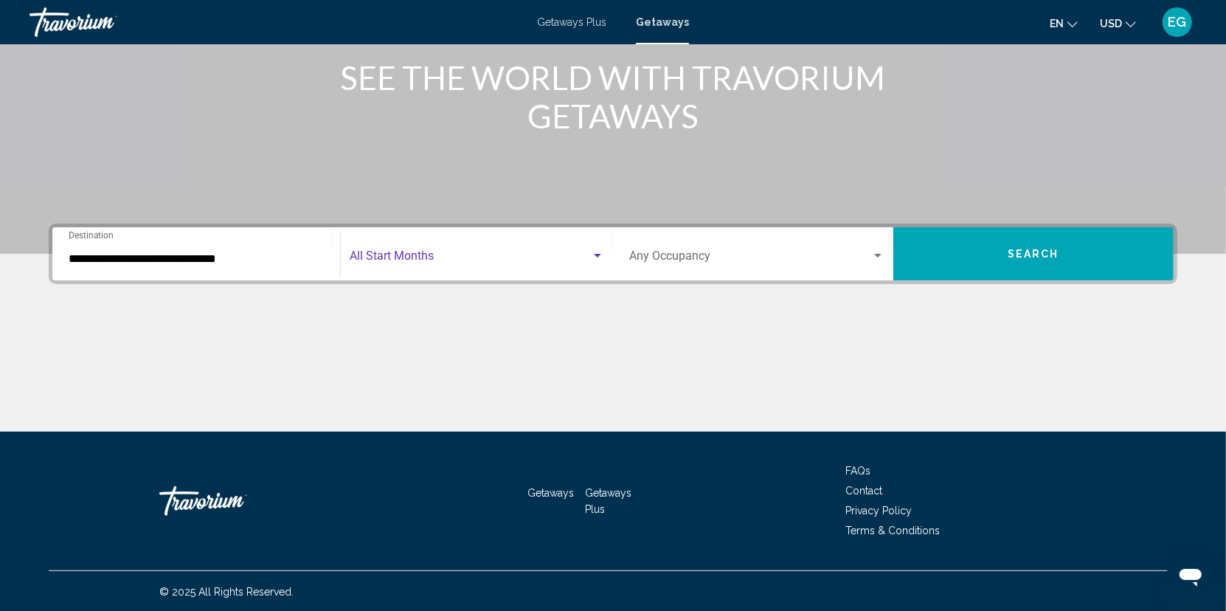
click at [497, 252] on span "Search widget" at bounding box center [470, 258] width 241 height 13
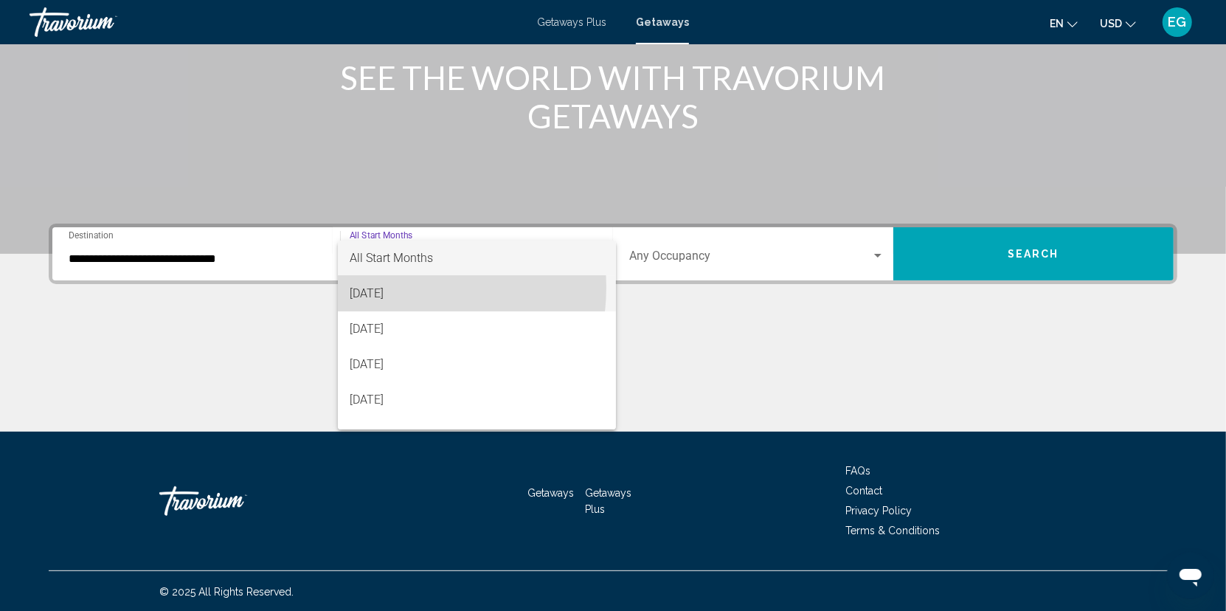
click at [381, 287] on span "[DATE]" at bounding box center [477, 293] width 255 height 35
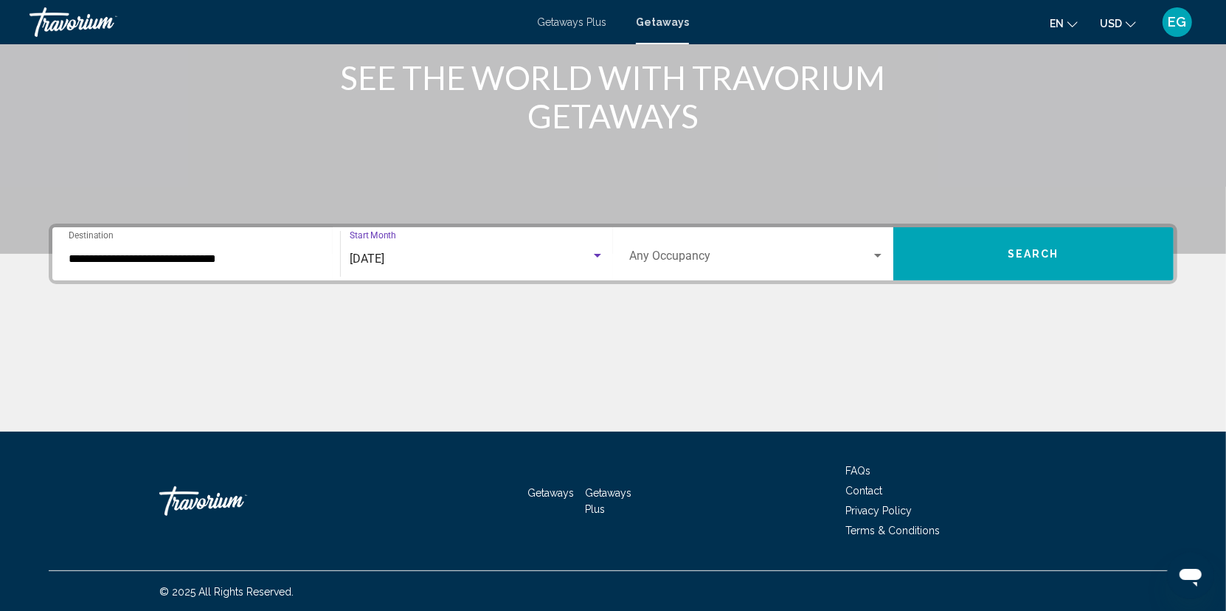
click at [698, 261] on span "Search widget" at bounding box center [750, 258] width 242 height 13
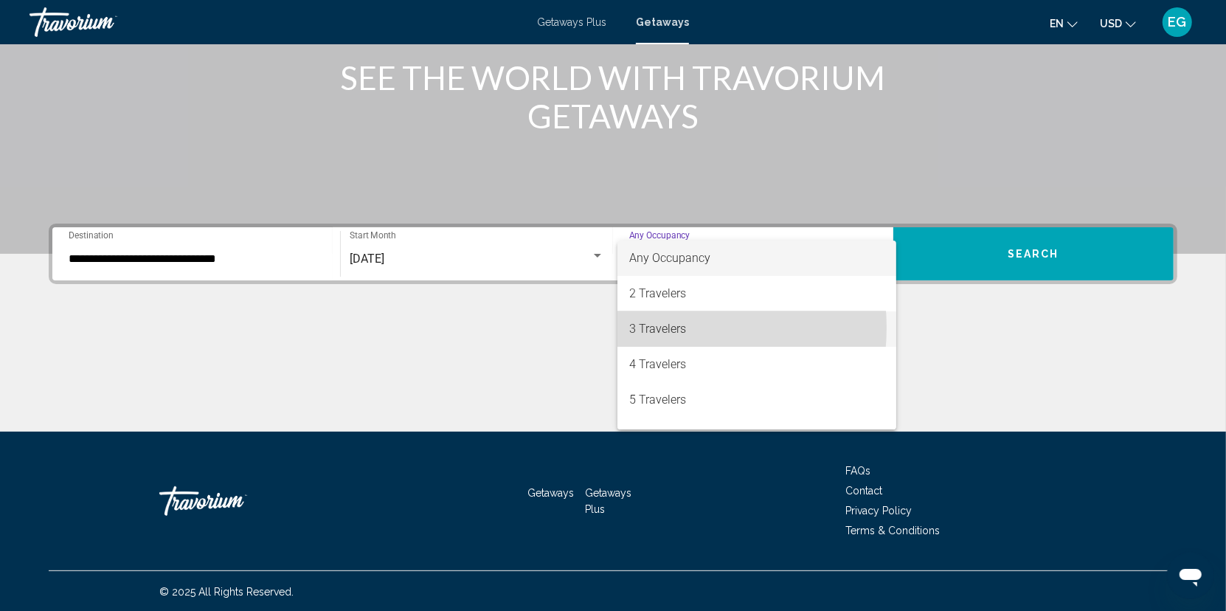
click at [654, 328] on span "3 Travelers" at bounding box center [756, 328] width 255 height 35
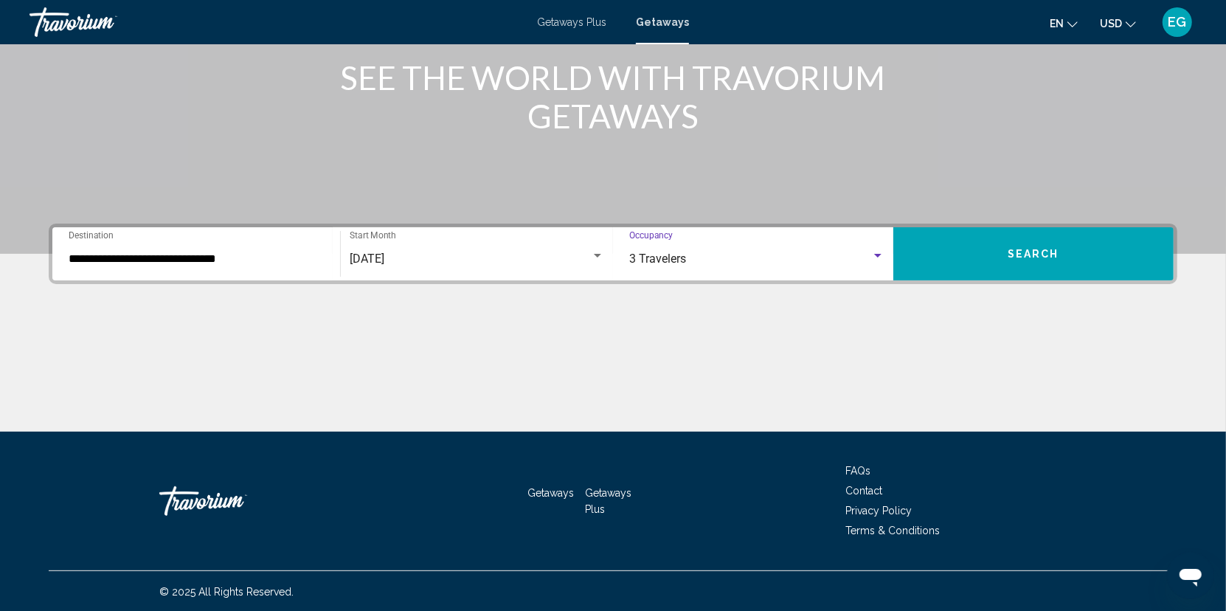
click at [980, 251] on button "Search" at bounding box center [1033, 253] width 280 height 53
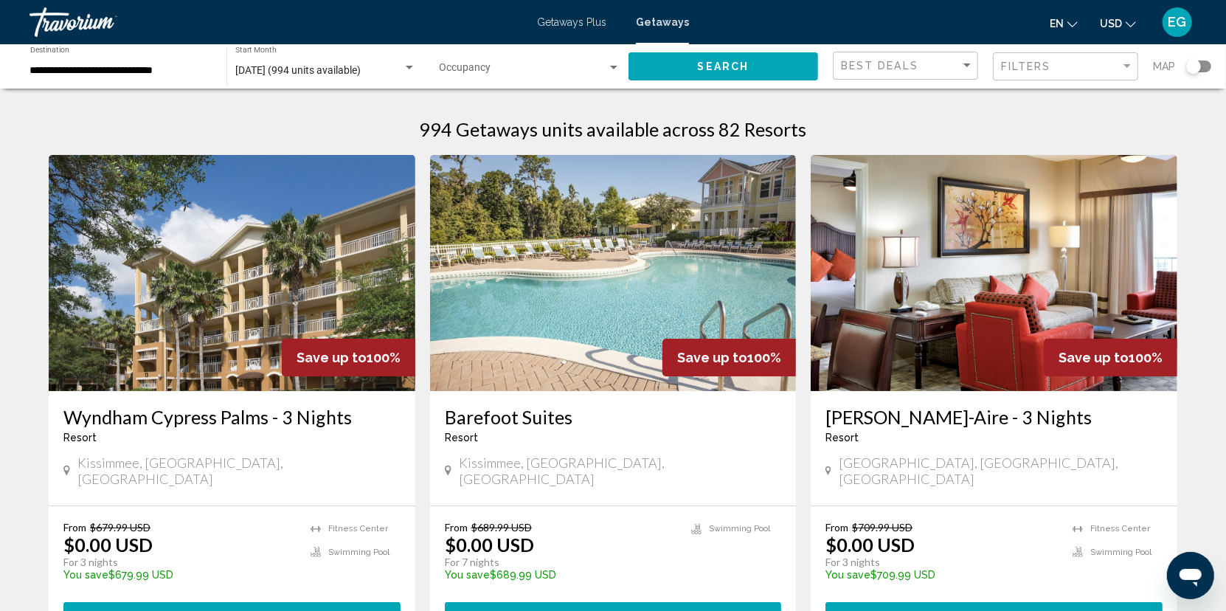
scroll to position [74, 0]
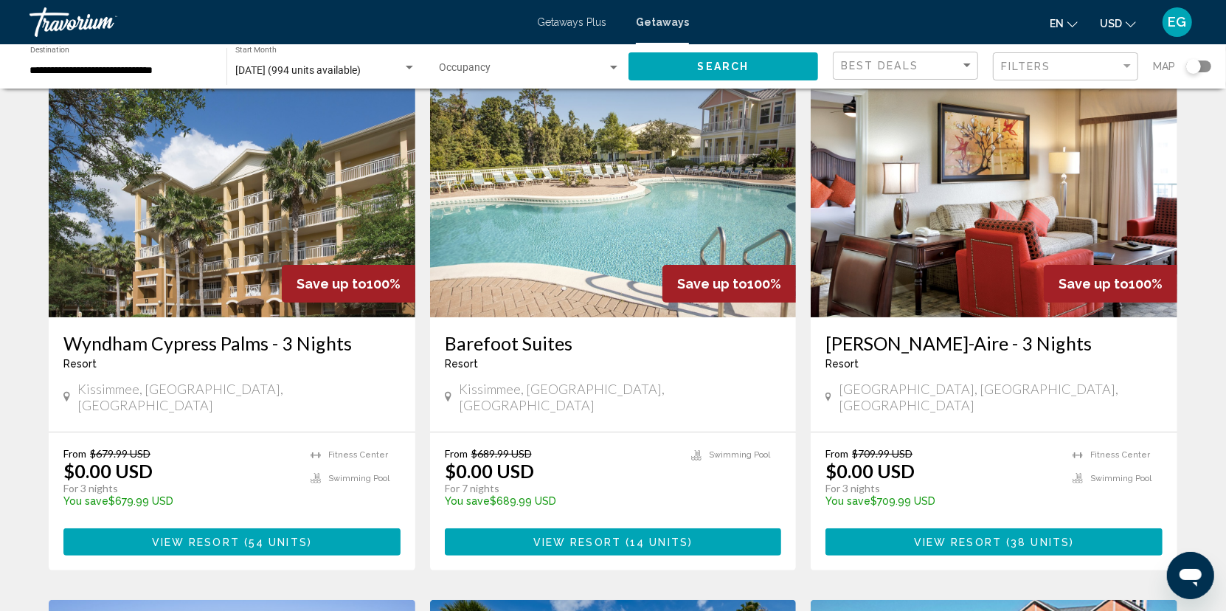
click at [1003, 252] on img "Main content" at bounding box center [994, 199] width 367 height 236
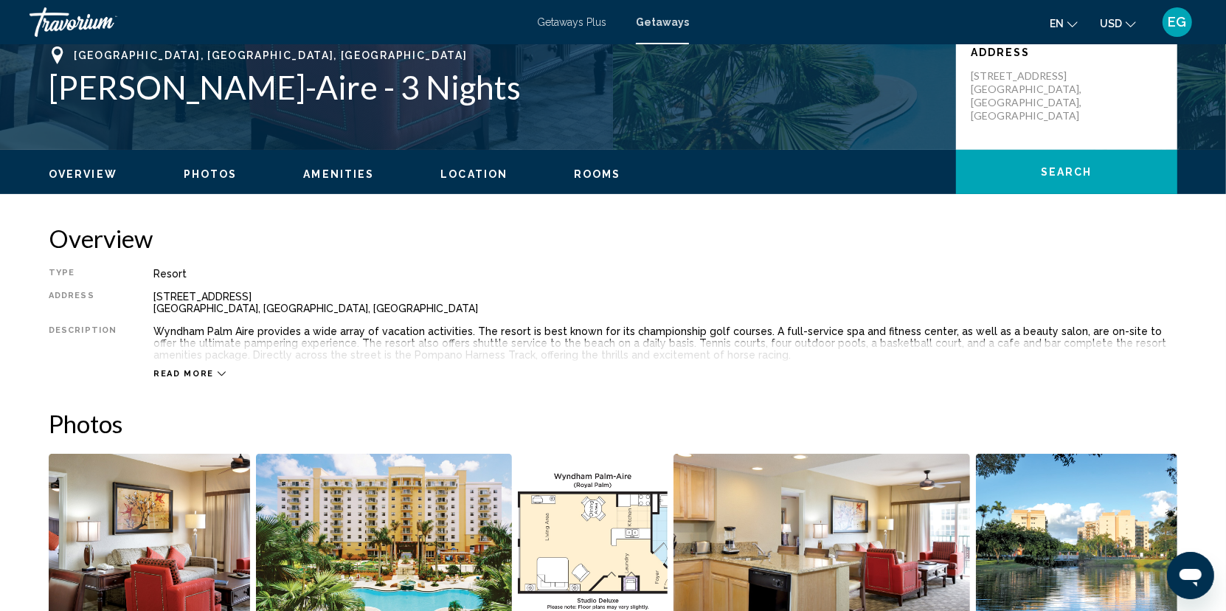
scroll to position [369, 0]
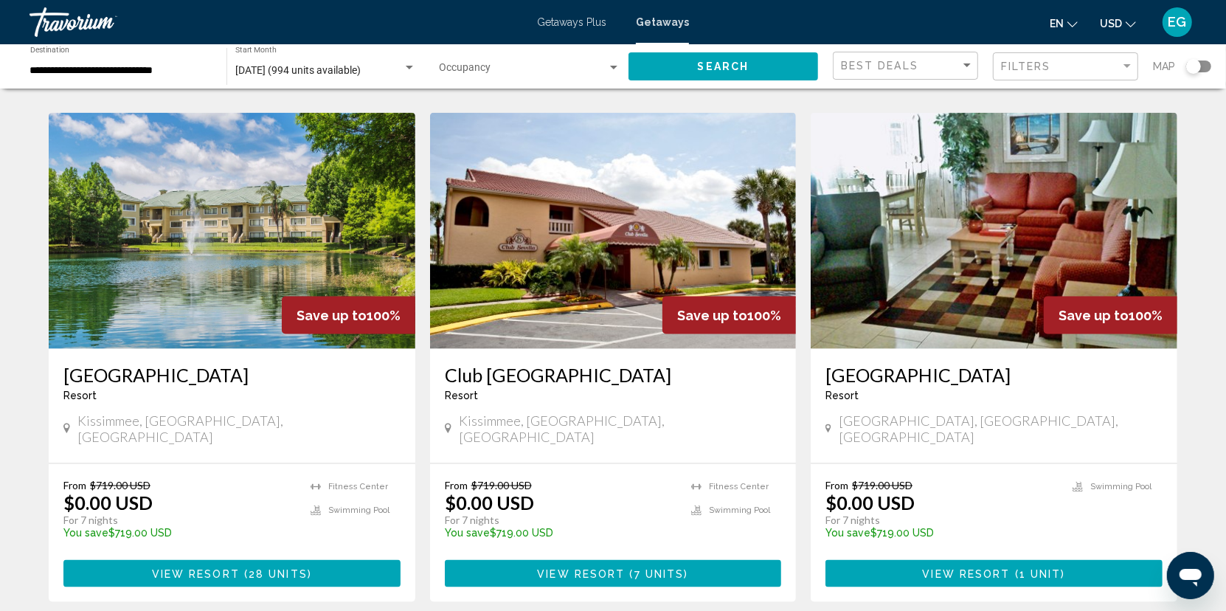
scroll to position [1623, 0]
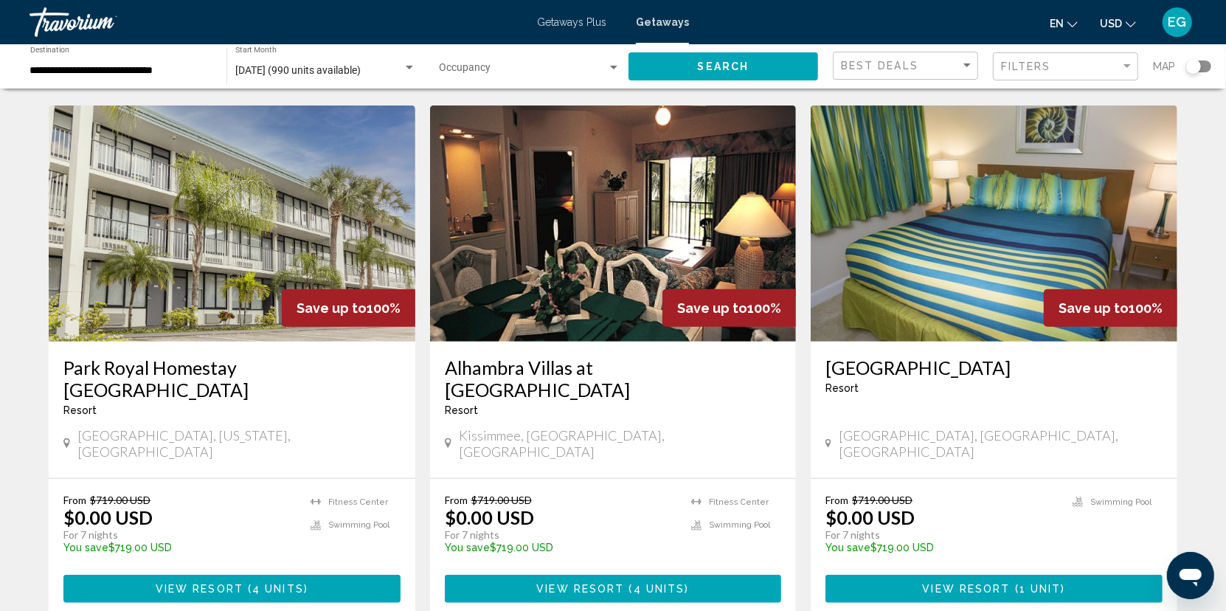
scroll to position [516, 0]
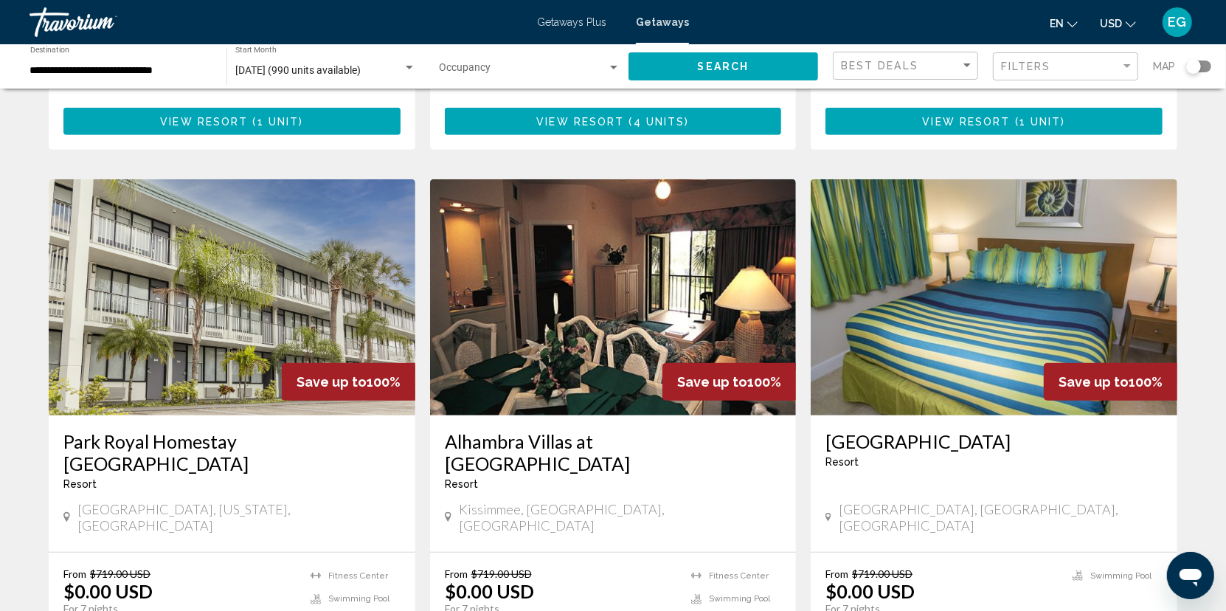
click at [1079, 258] on img "Main content" at bounding box center [994, 297] width 367 height 236
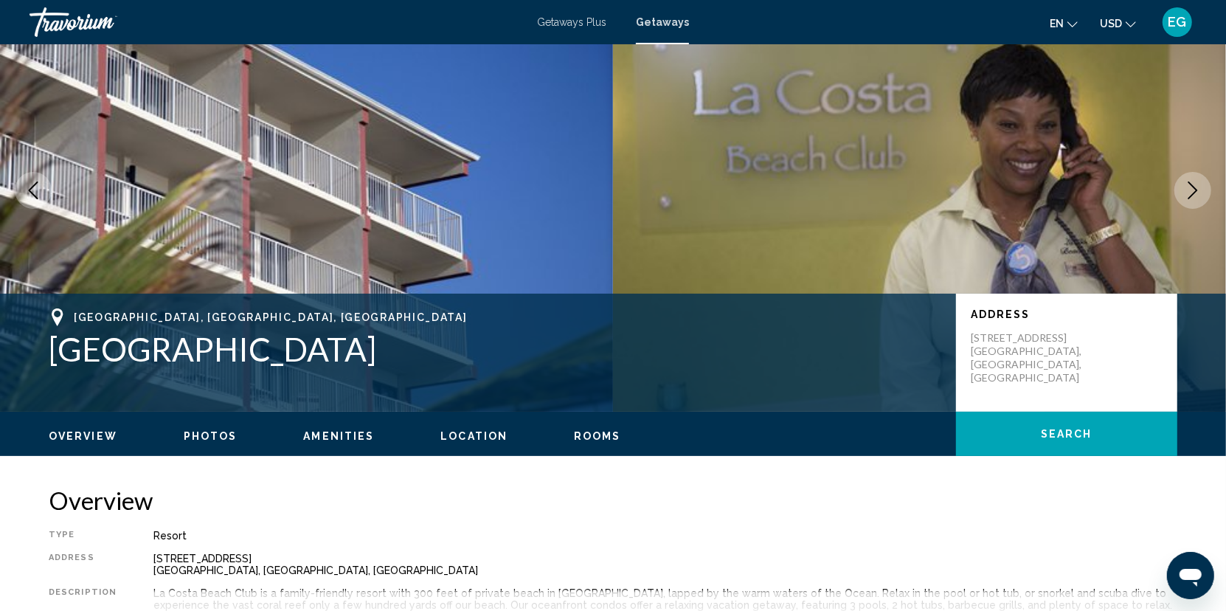
scroll to position [74, 0]
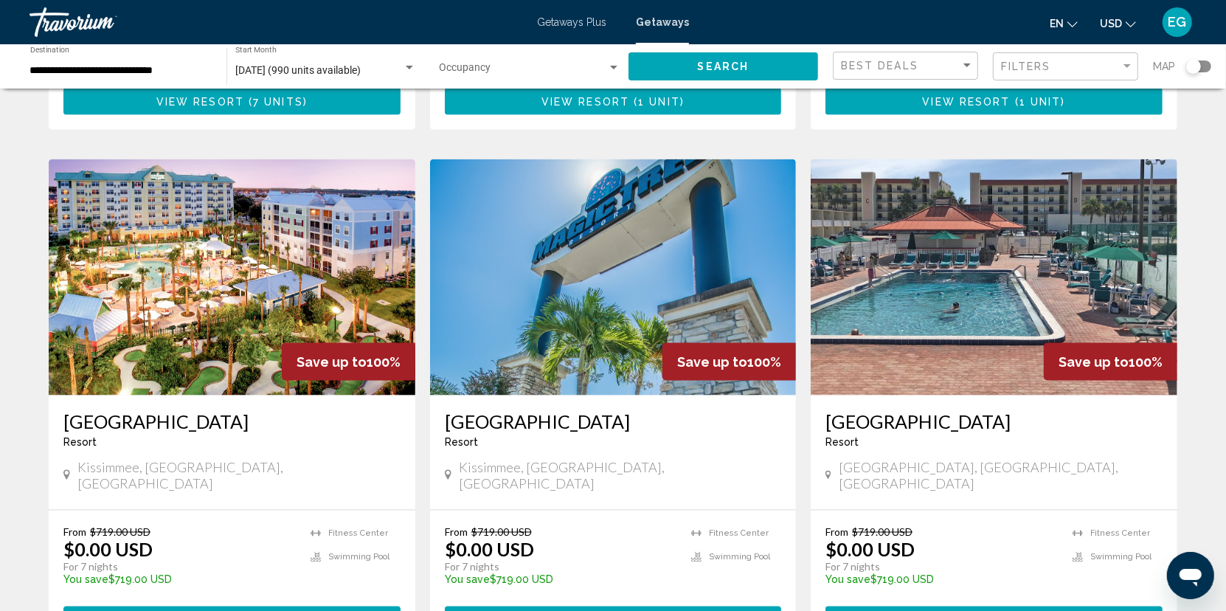
scroll to position [1623, 0]
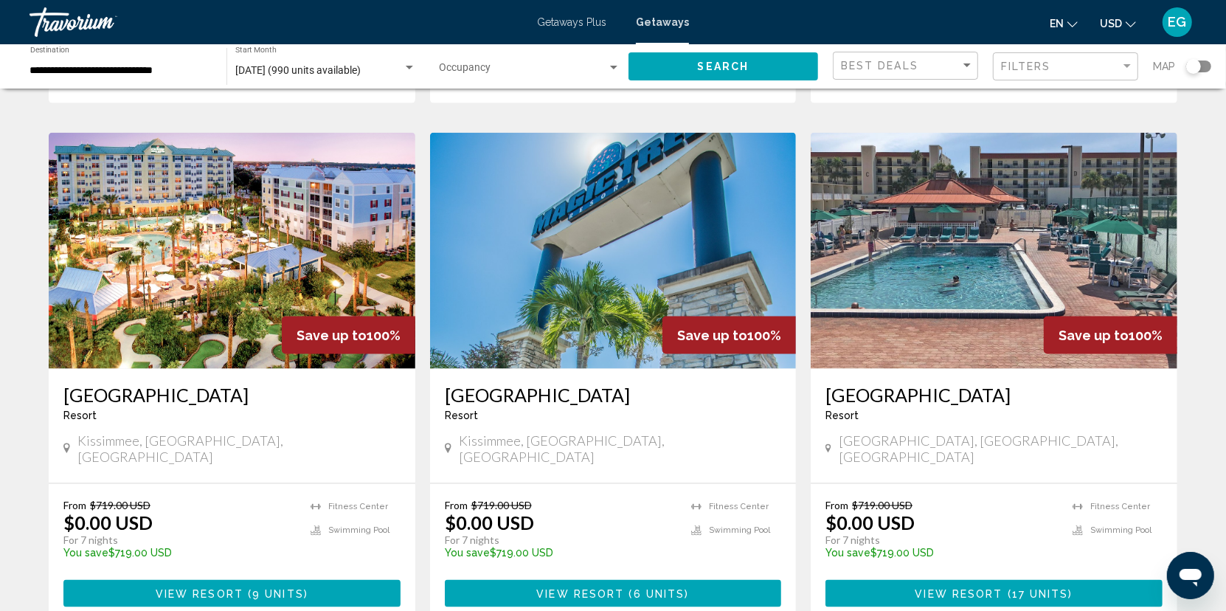
click at [249, 183] on img "Main content" at bounding box center [232, 251] width 367 height 236
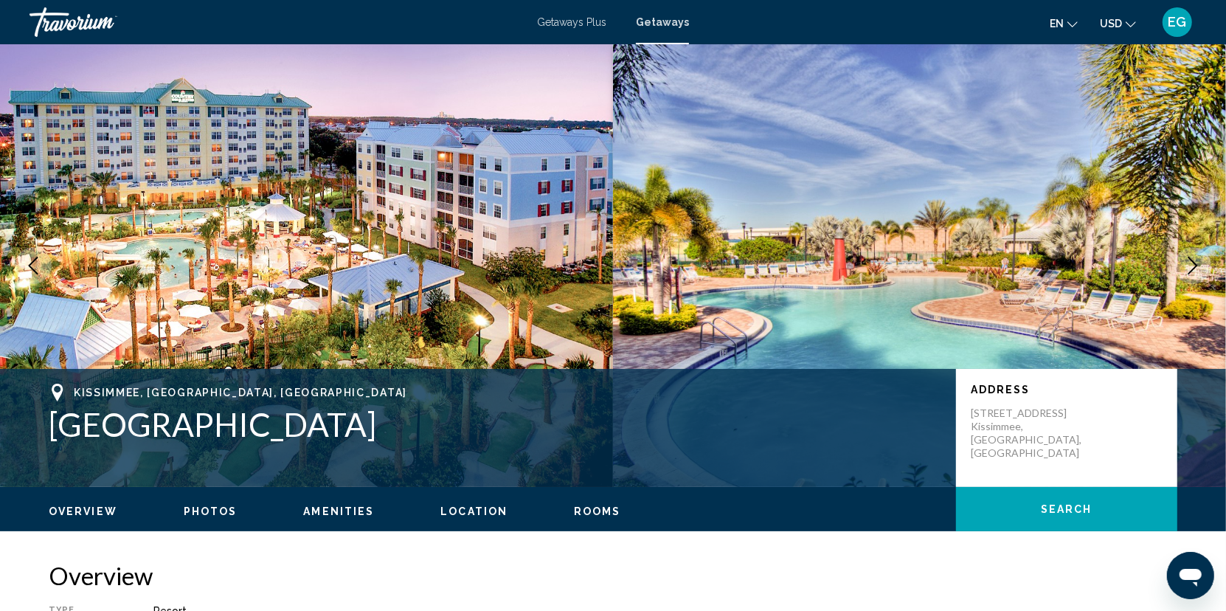
click at [1195, 266] on icon "Next image" at bounding box center [1193, 266] width 10 height 18
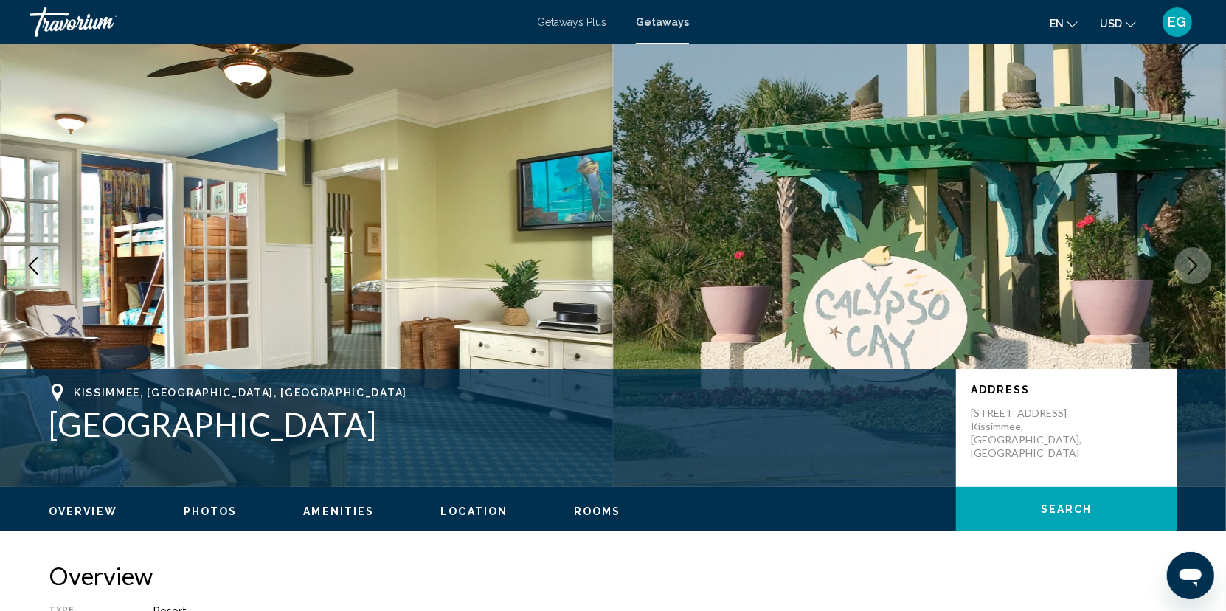
click at [1195, 266] on icon "Next image" at bounding box center [1193, 266] width 10 height 18
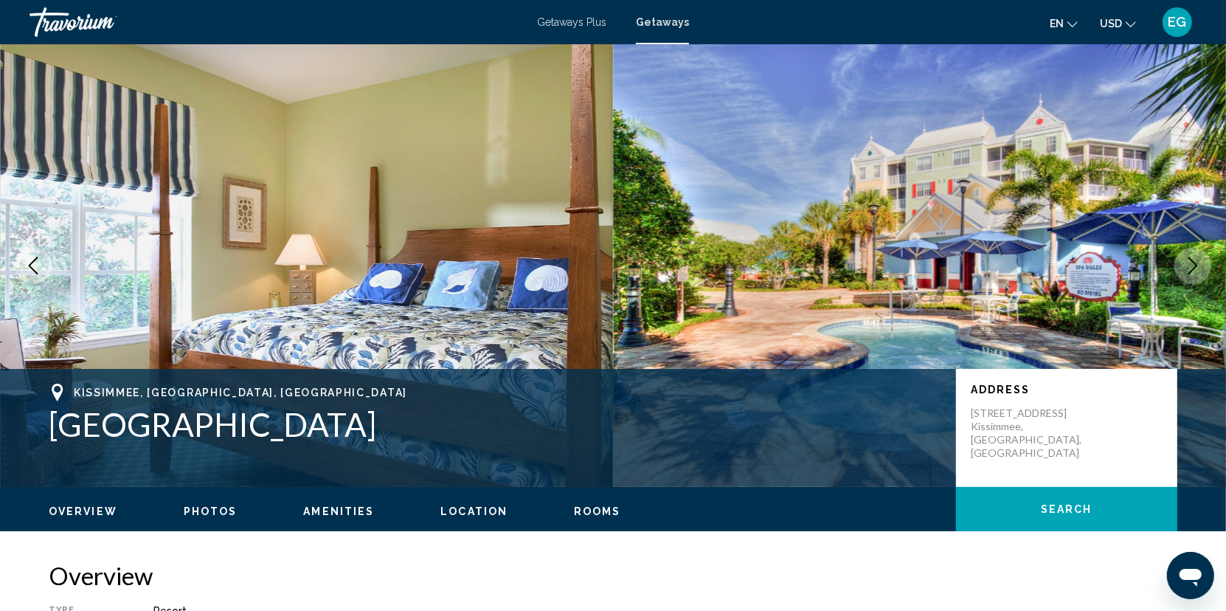
click at [1195, 266] on icon "Next image" at bounding box center [1193, 266] width 10 height 18
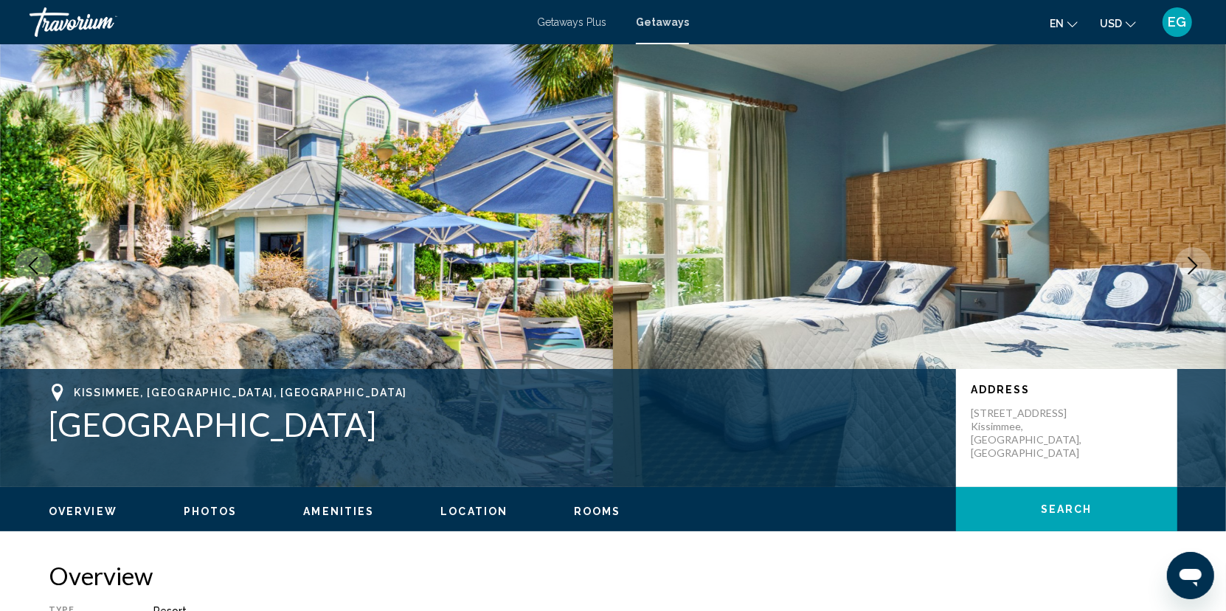
click at [1195, 266] on icon "Next image" at bounding box center [1193, 266] width 10 height 18
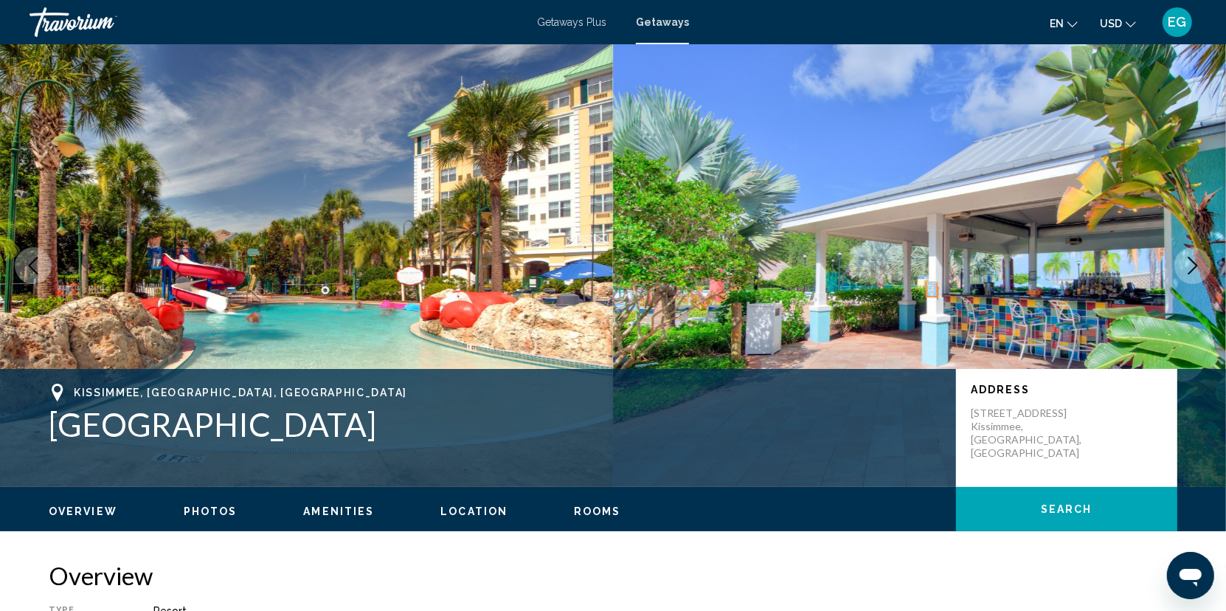
click at [1195, 266] on icon "Next image" at bounding box center [1193, 266] width 10 height 18
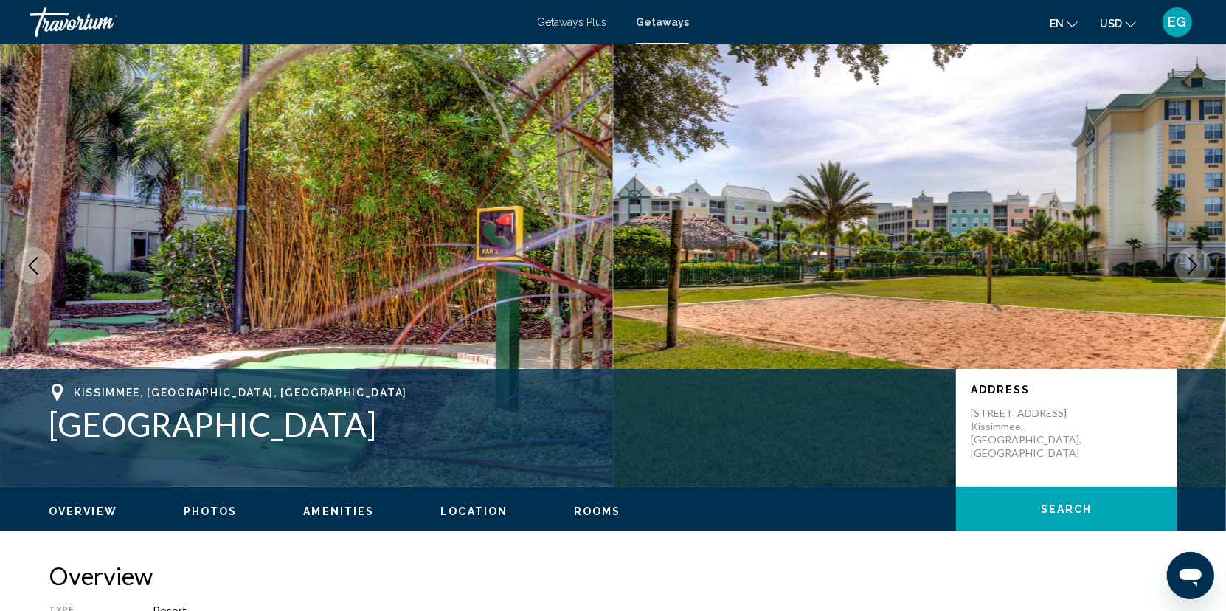
click at [1195, 266] on icon "Next image" at bounding box center [1193, 266] width 10 height 18
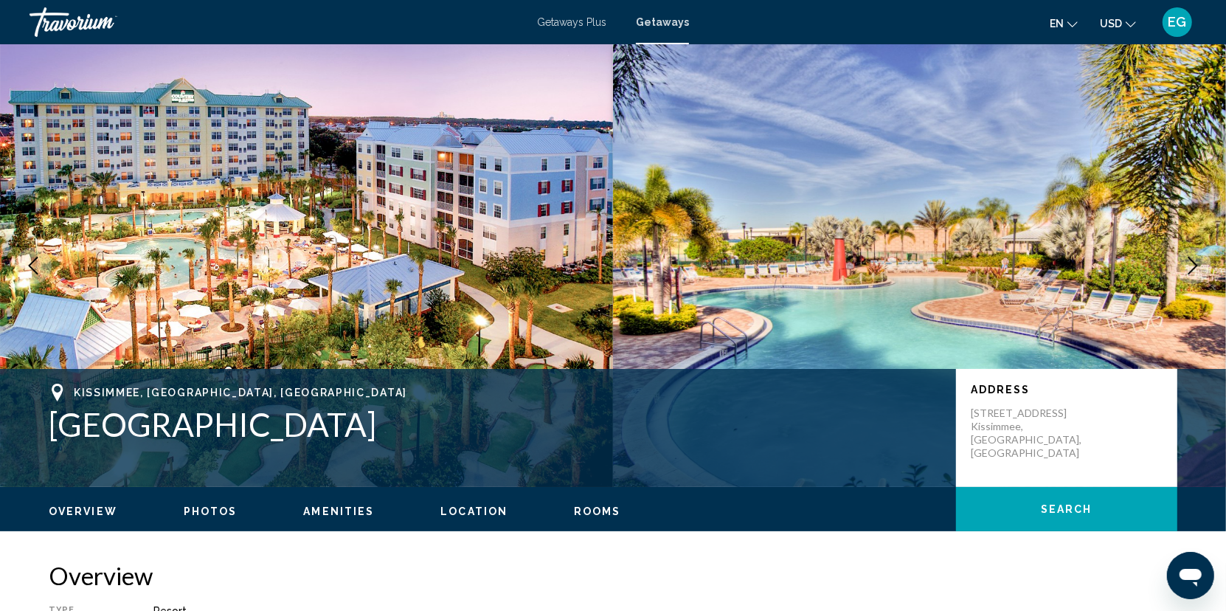
click at [1194, 266] on icon "Next image" at bounding box center [1193, 266] width 10 height 18
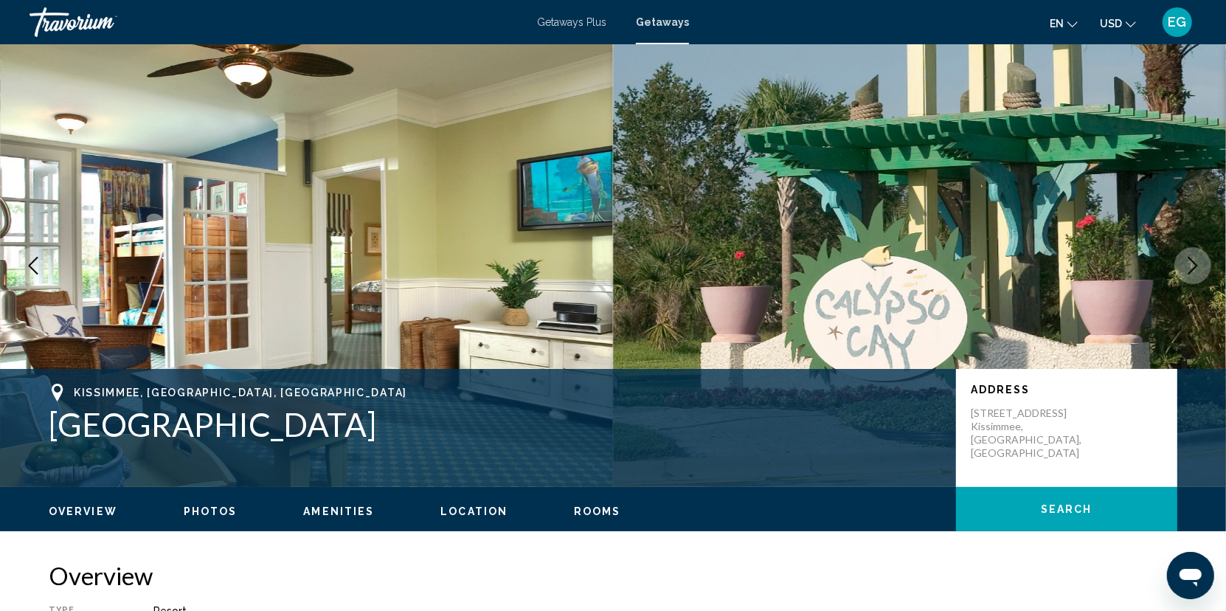
click at [1194, 266] on icon "Next image" at bounding box center [1193, 266] width 18 height 18
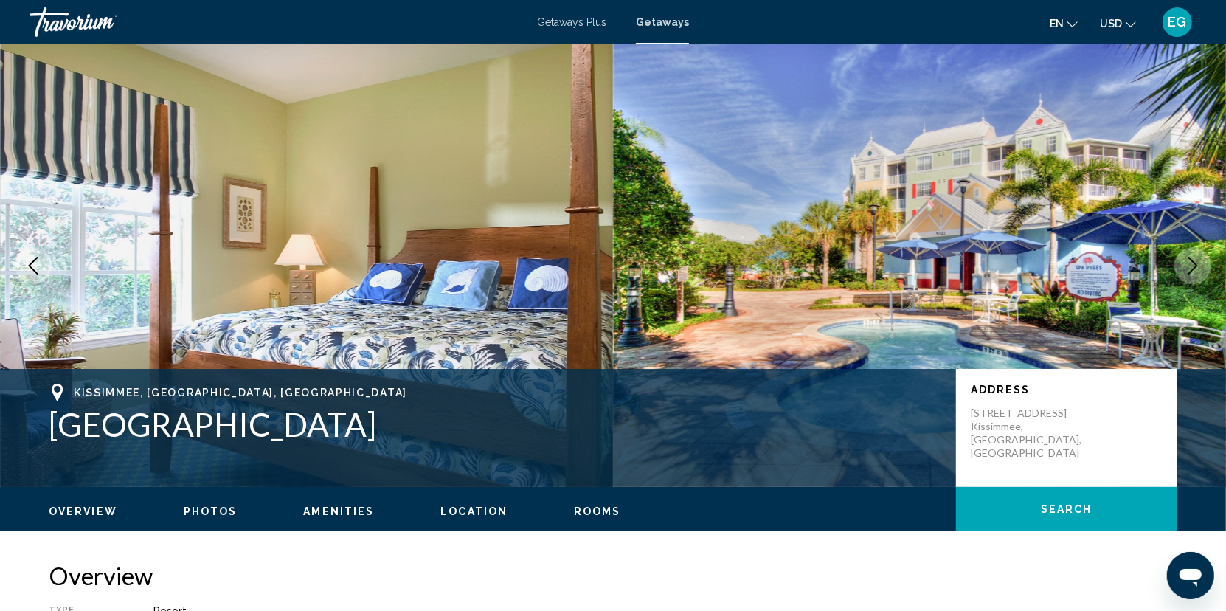
click at [1194, 266] on icon "Next image" at bounding box center [1193, 266] width 18 height 18
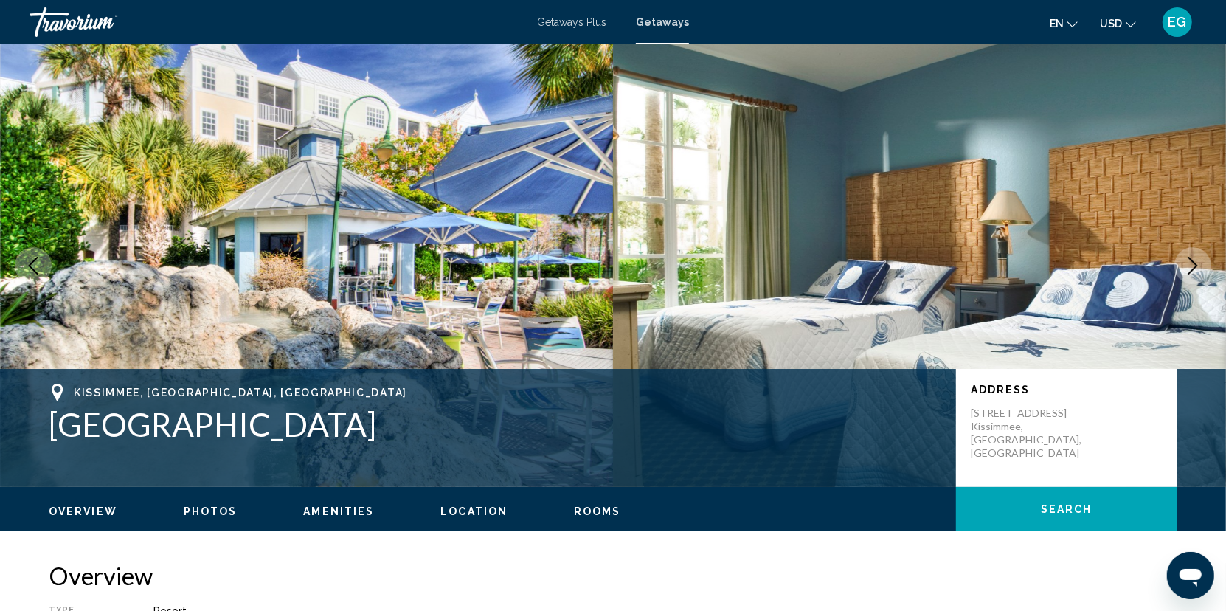
click at [1194, 266] on icon "Next image" at bounding box center [1193, 266] width 18 height 18
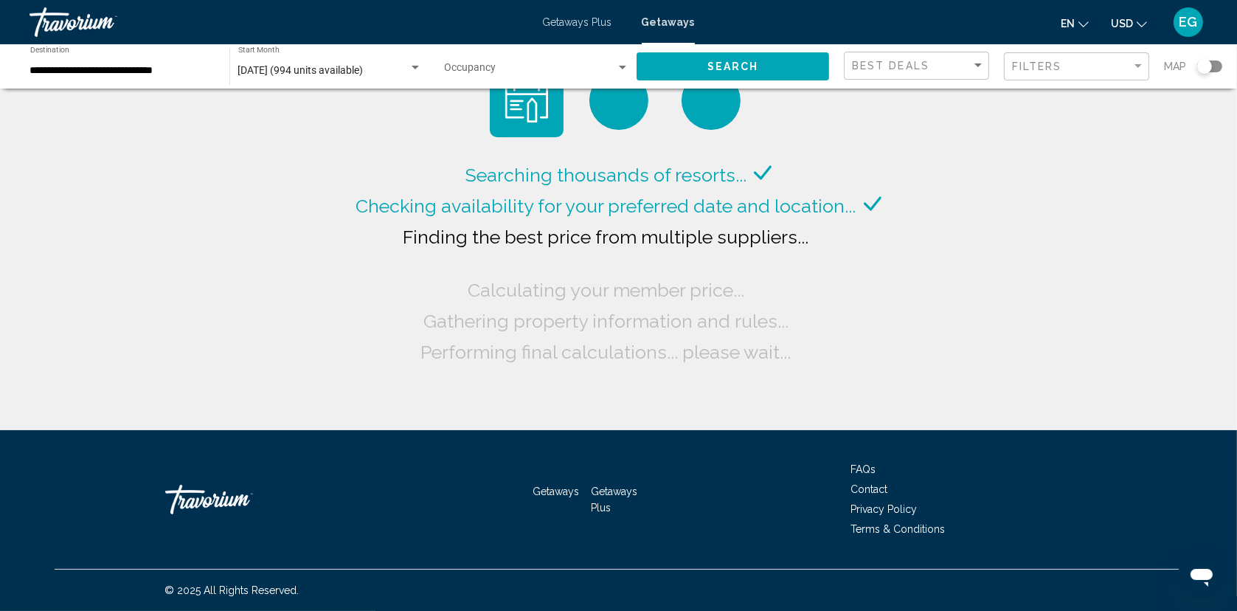
click at [418, 67] on div "Search widget" at bounding box center [415, 68] width 13 height 12
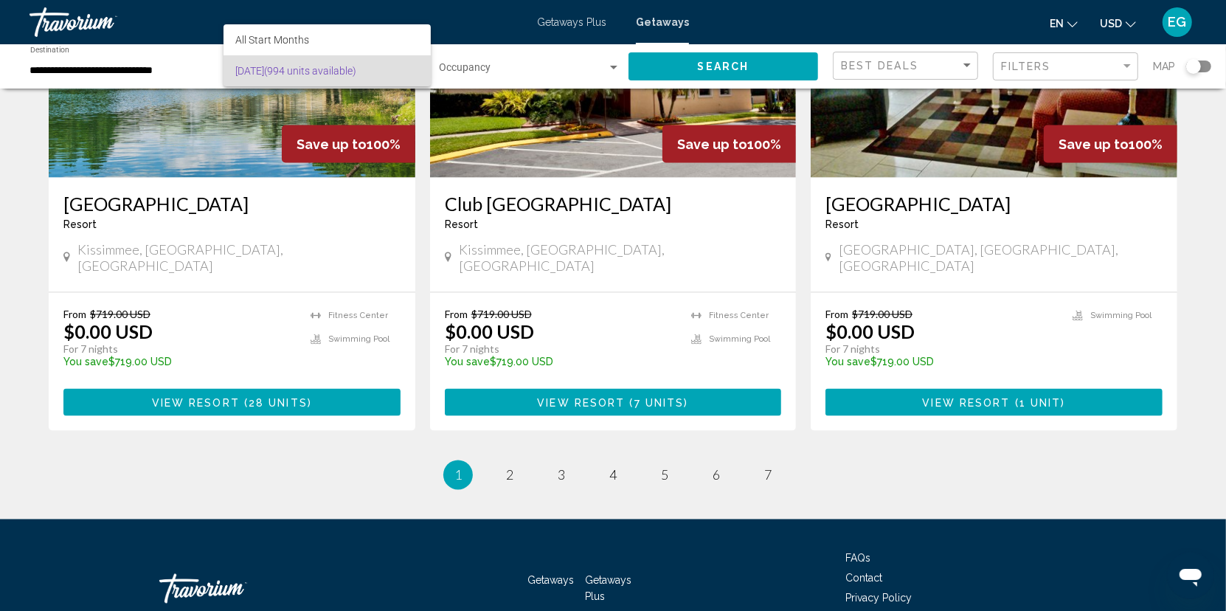
scroll to position [1793, 0]
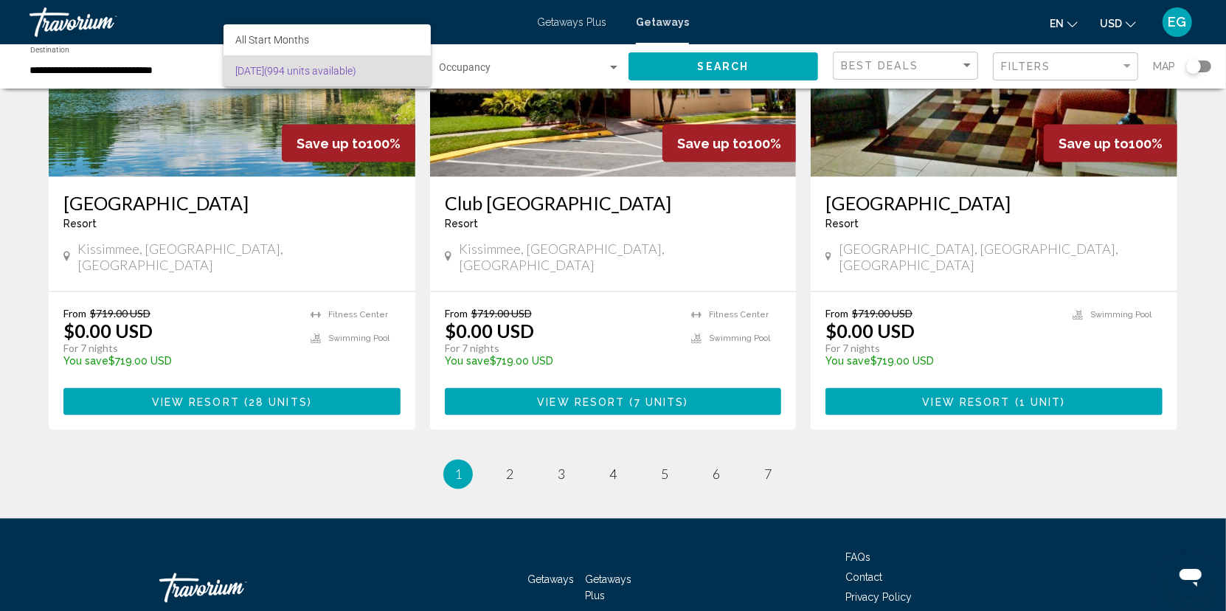
click at [512, 388] on div at bounding box center [613, 305] width 1226 height 611
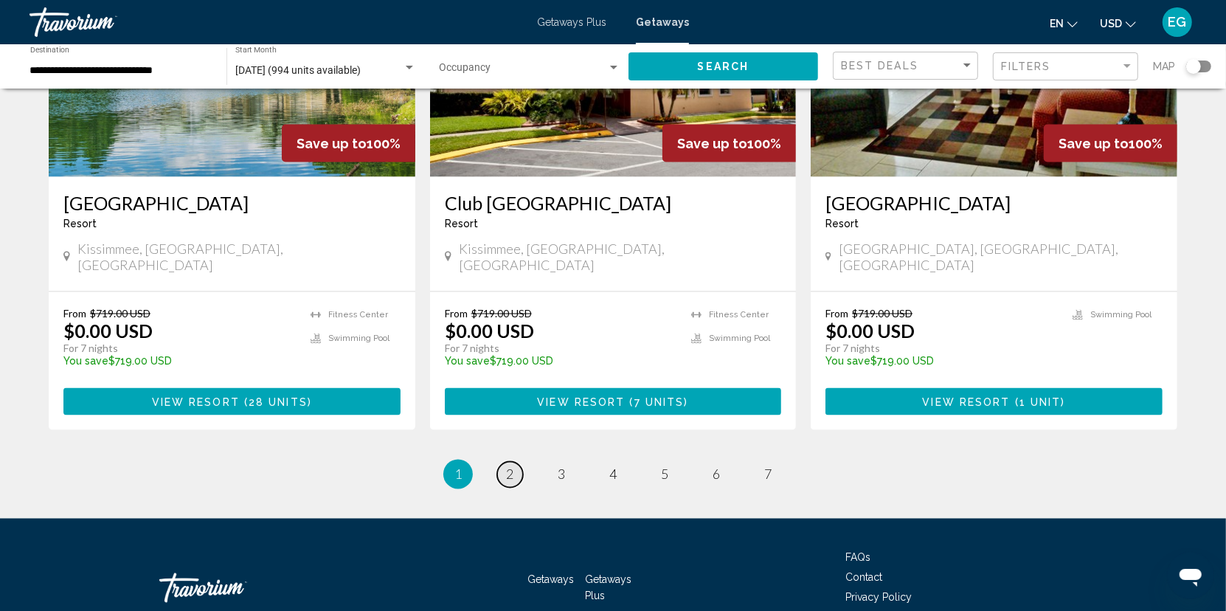
click at [509, 466] on span "2" at bounding box center [509, 474] width 7 height 16
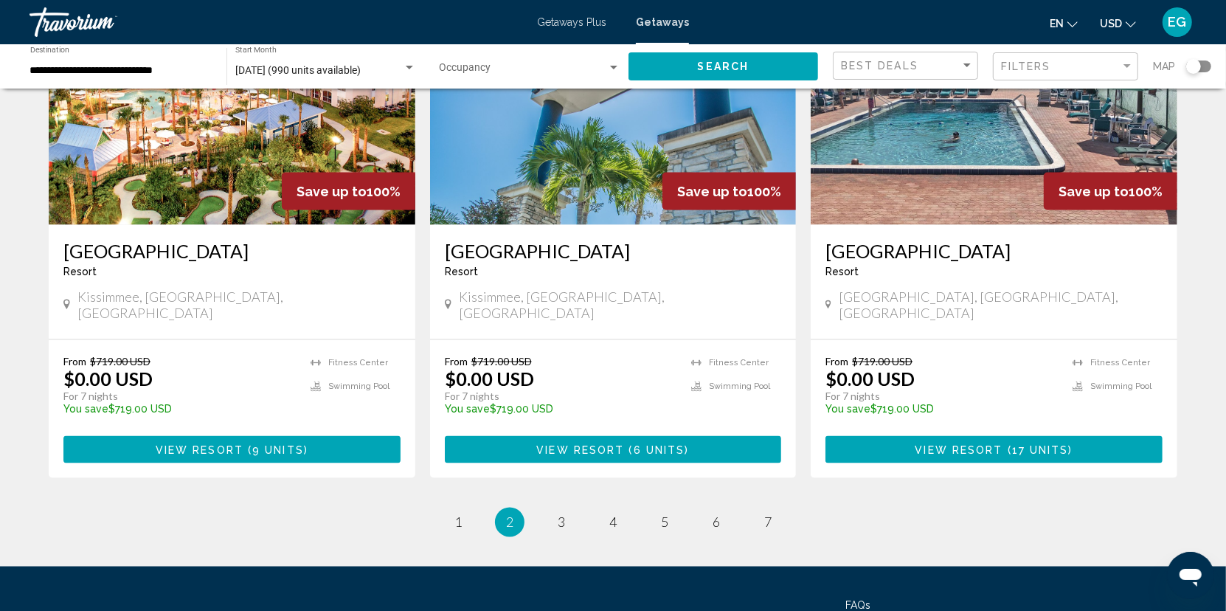
scroll to position [1793, 0]
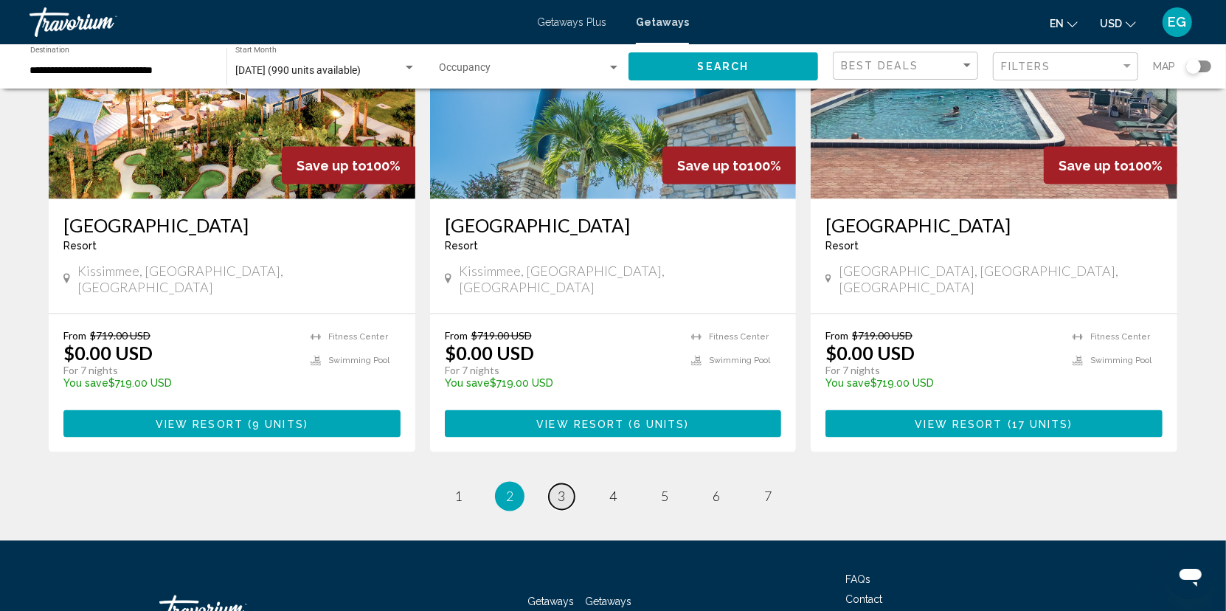
click at [558, 488] on span "3" at bounding box center [561, 496] width 7 height 16
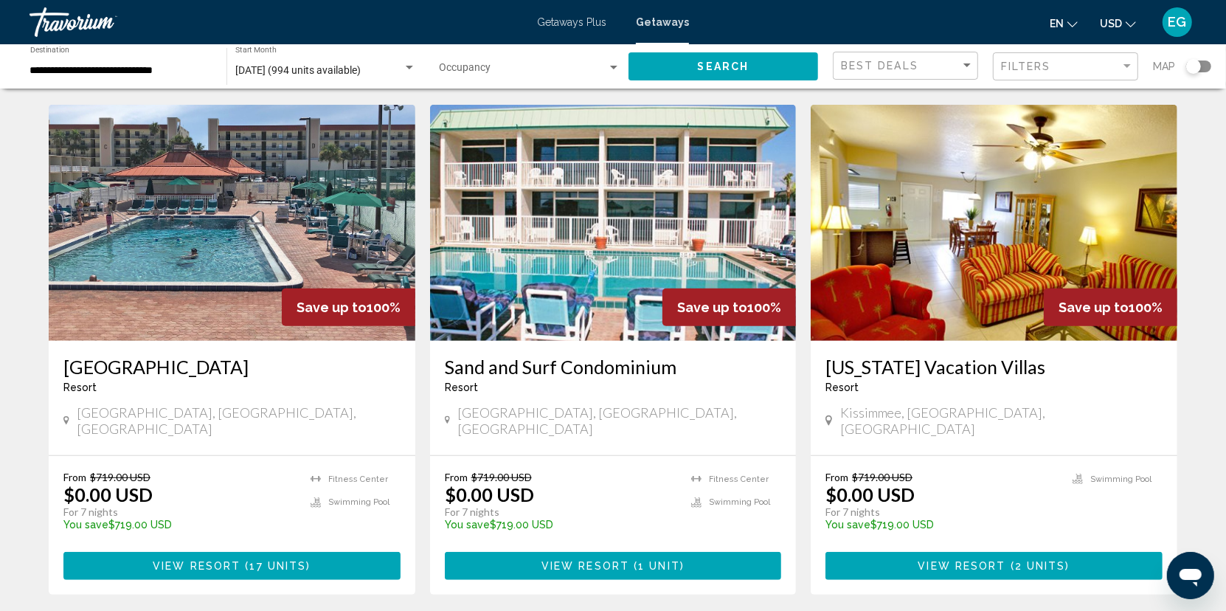
scroll to position [516, 0]
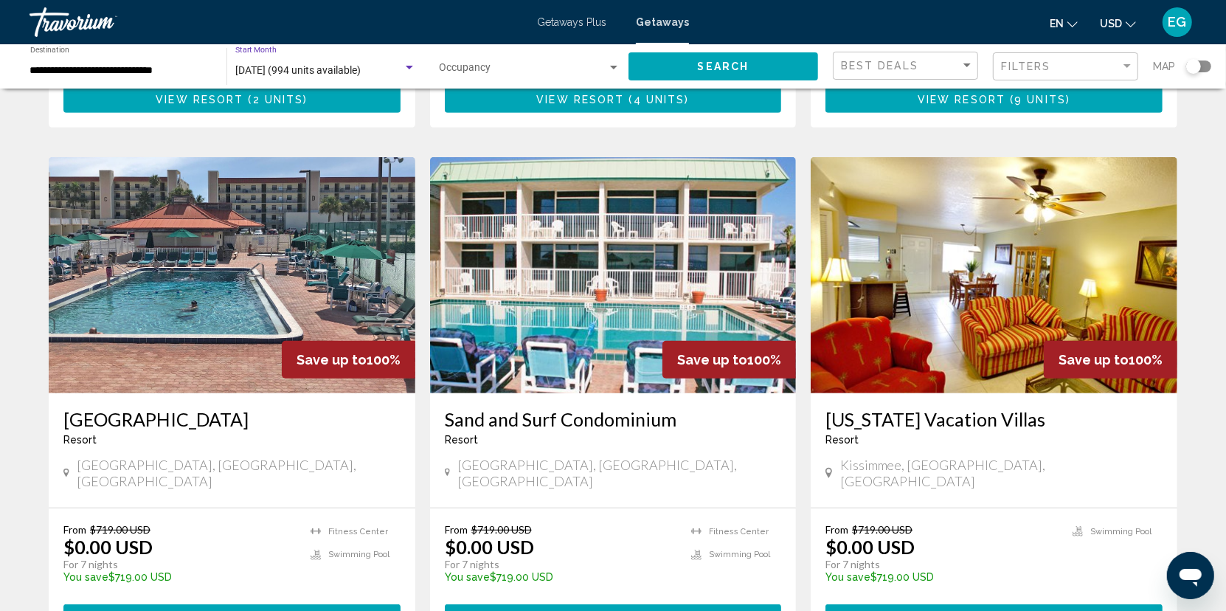
click at [406, 69] on div "Search widget" at bounding box center [409, 68] width 13 height 12
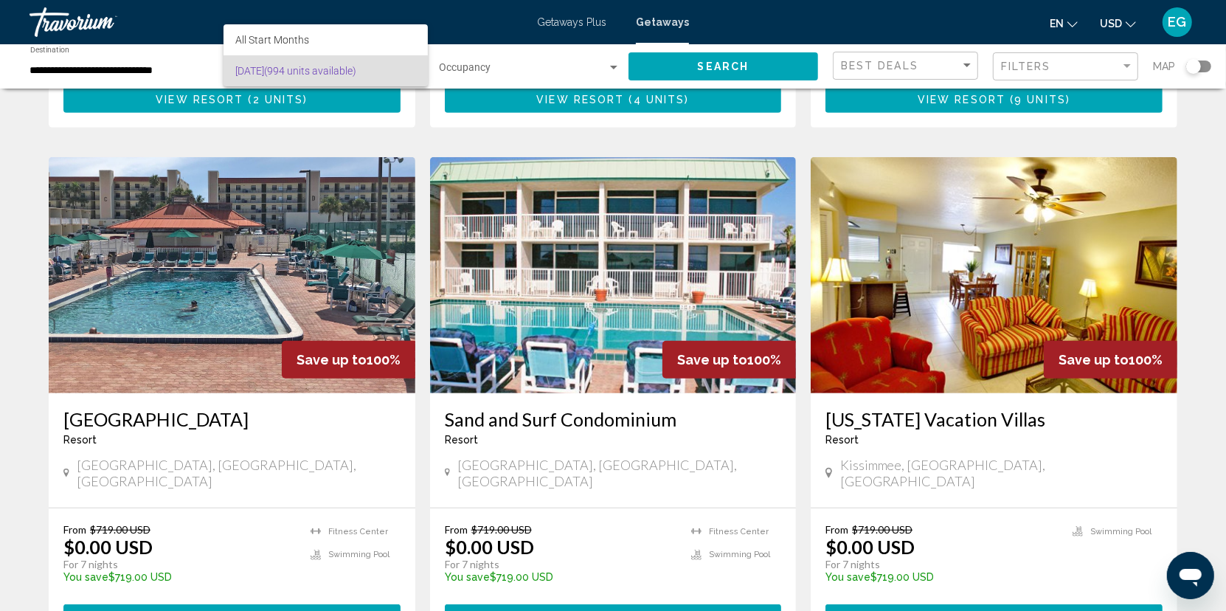
click at [147, 75] on div at bounding box center [613, 305] width 1226 height 611
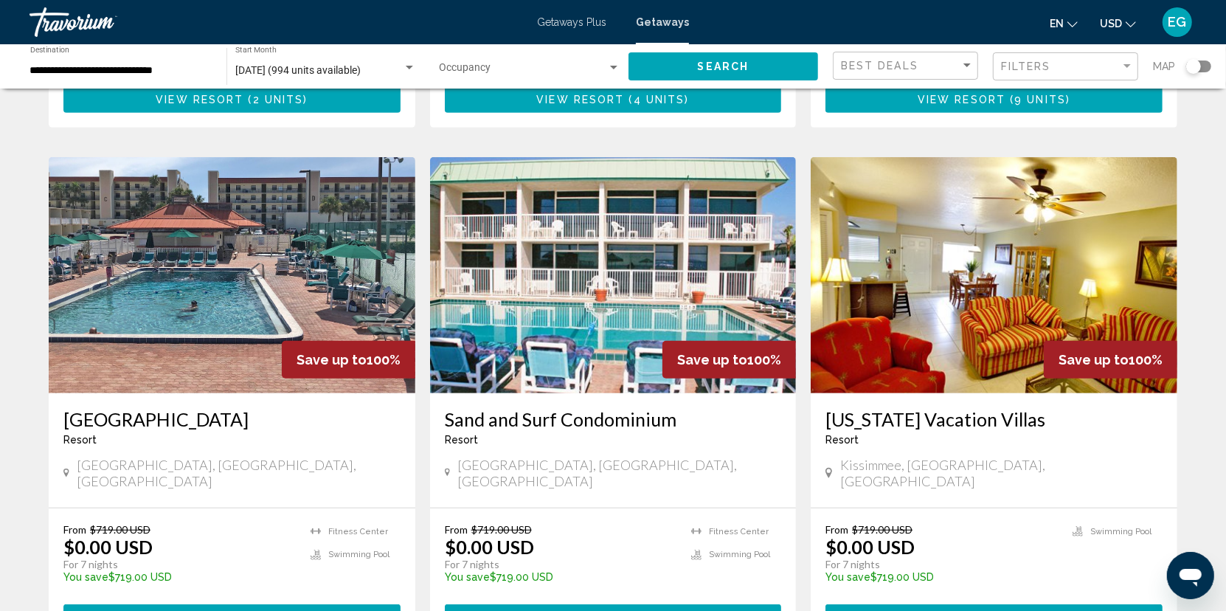
click at [150, 69] on input "**********" at bounding box center [120, 71] width 181 height 12
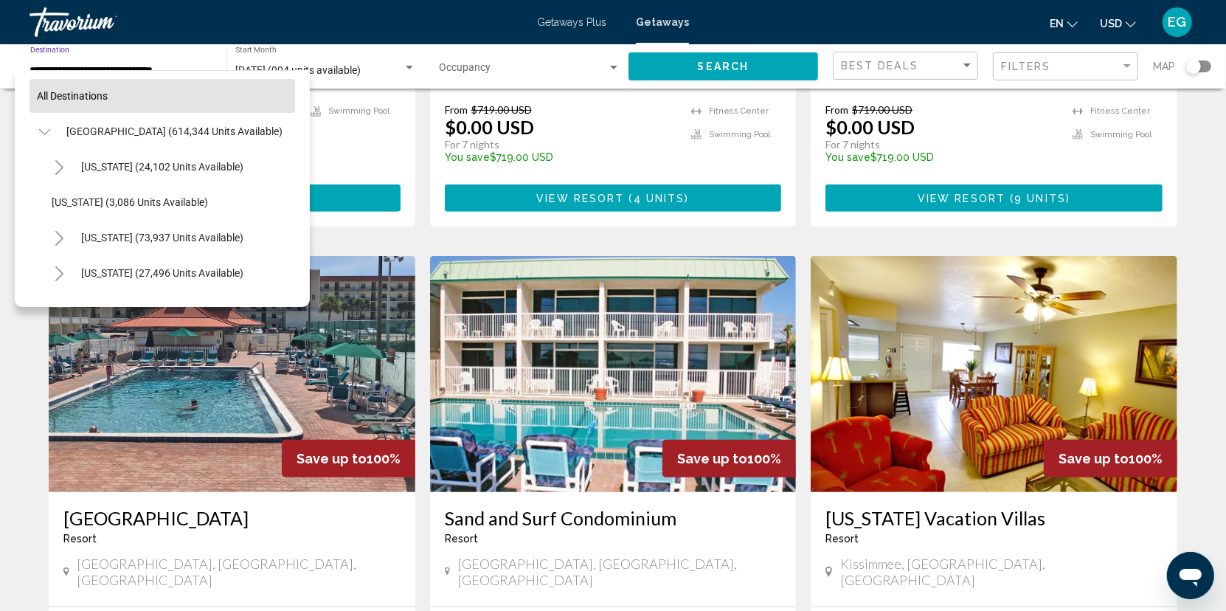
scroll to position [369, 0]
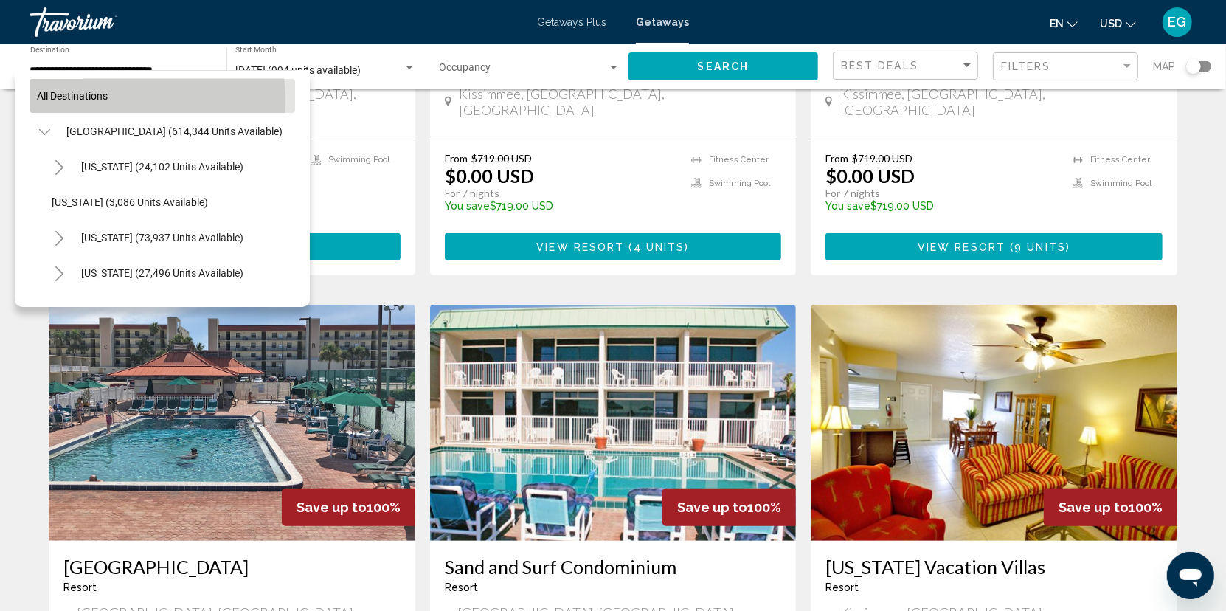
click at [90, 100] on span "All destinations" at bounding box center [72, 96] width 71 height 12
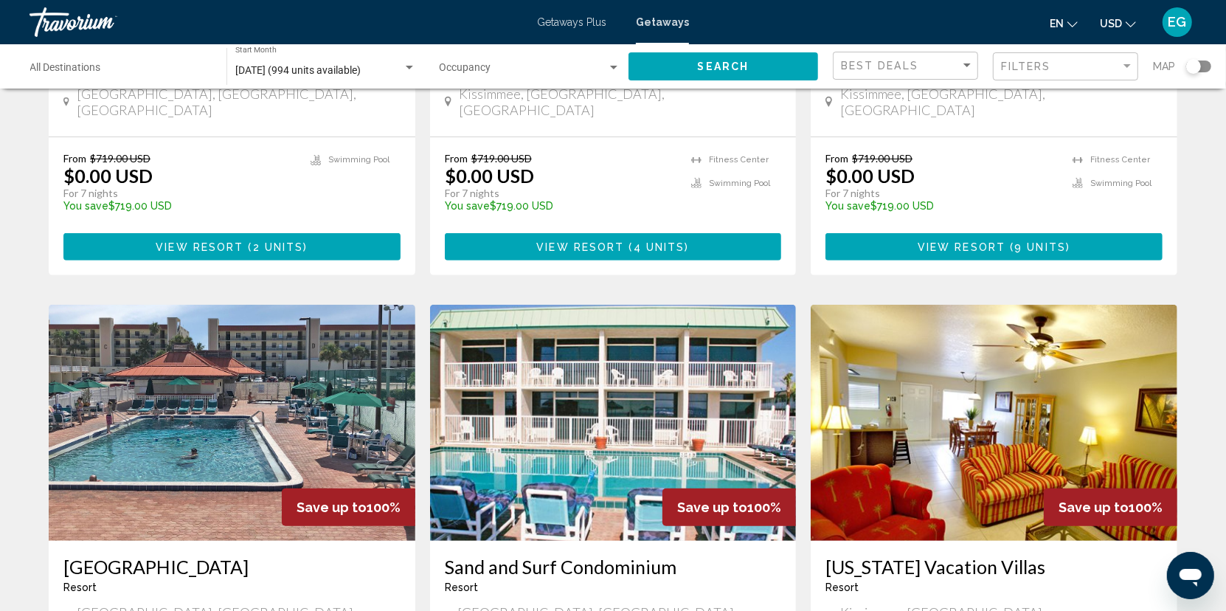
click at [325, 71] on span "[DATE] (994 units available)" at bounding box center [297, 70] width 125 height 12
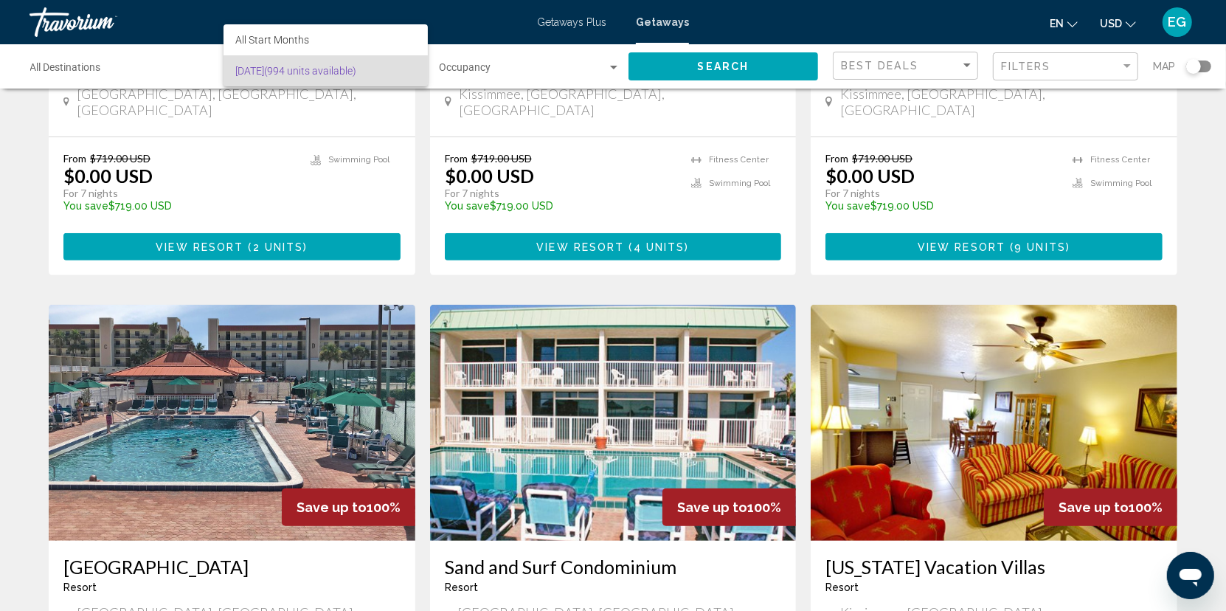
click at [126, 68] on div at bounding box center [613, 305] width 1226 height 611
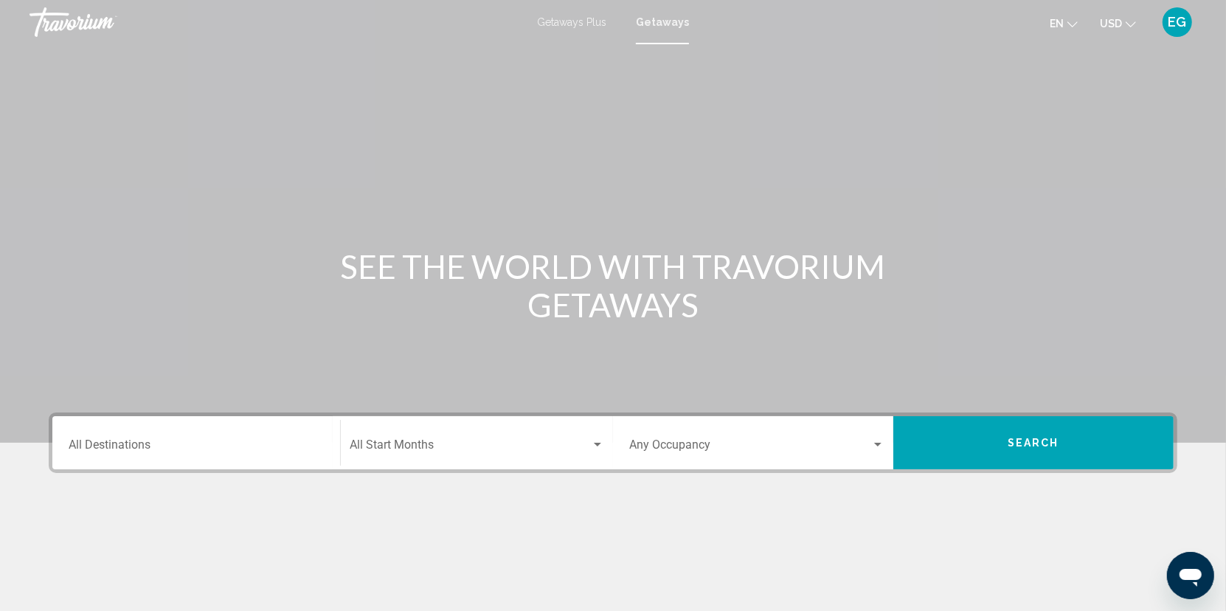
click at [209, 451] on input "Destination All Destinations" at bounding box center [196, 447] width 255 height 13
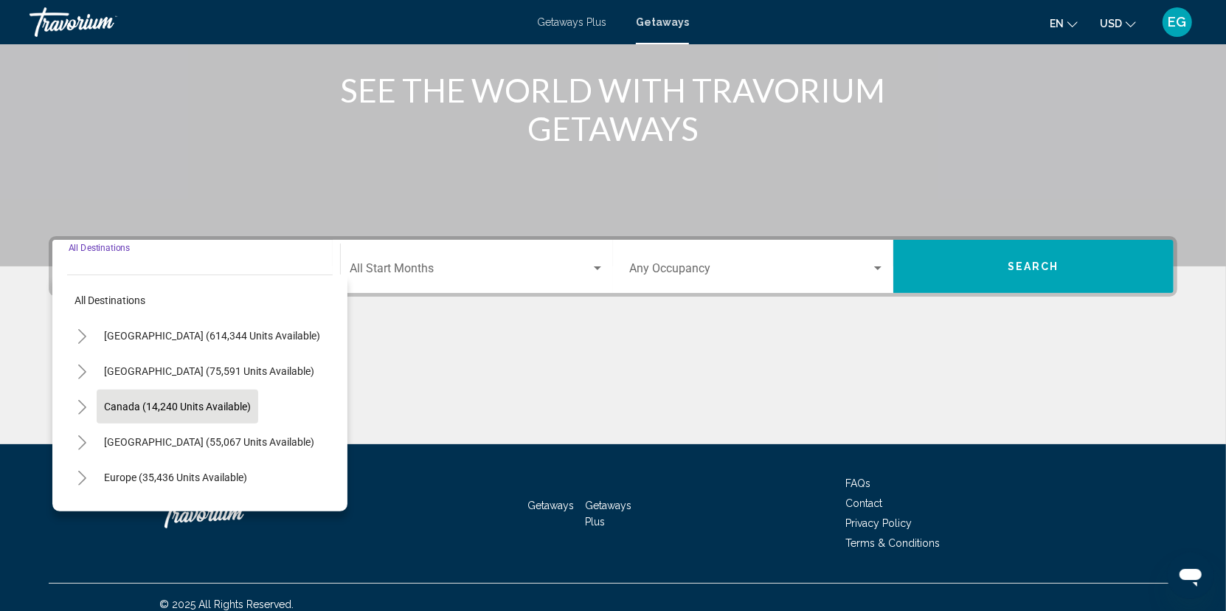
scroll to position [189, 0]
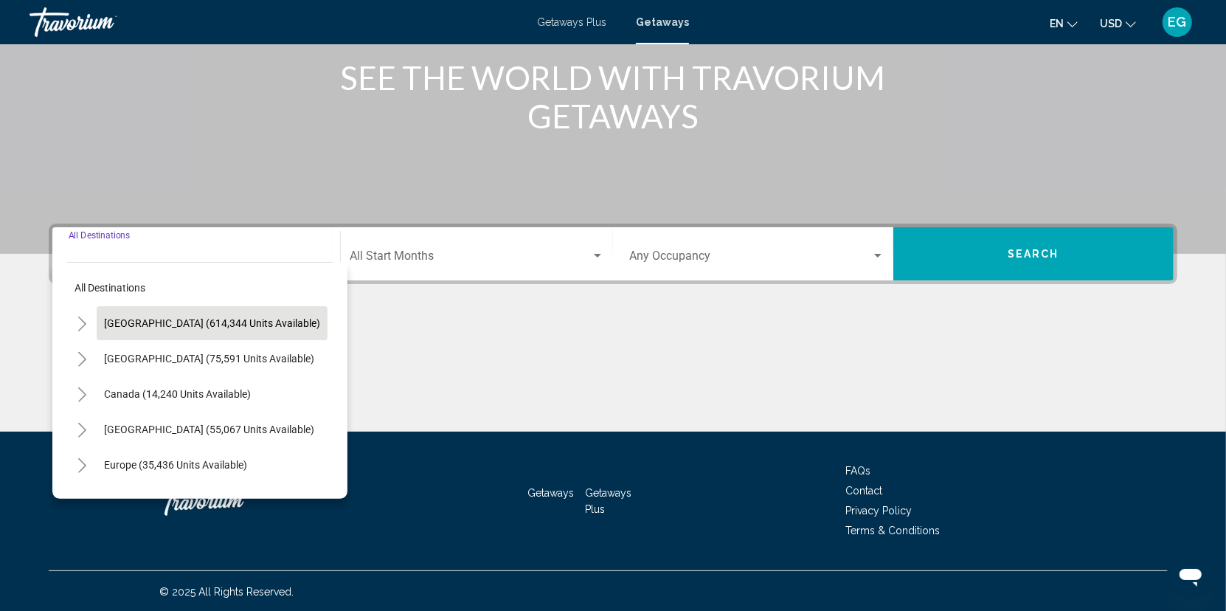
click at [145, 324] on span "[GEOGRAPHIC_DATA] (614,344 units available)" at bounding box center [212, 323] width 216 height 12
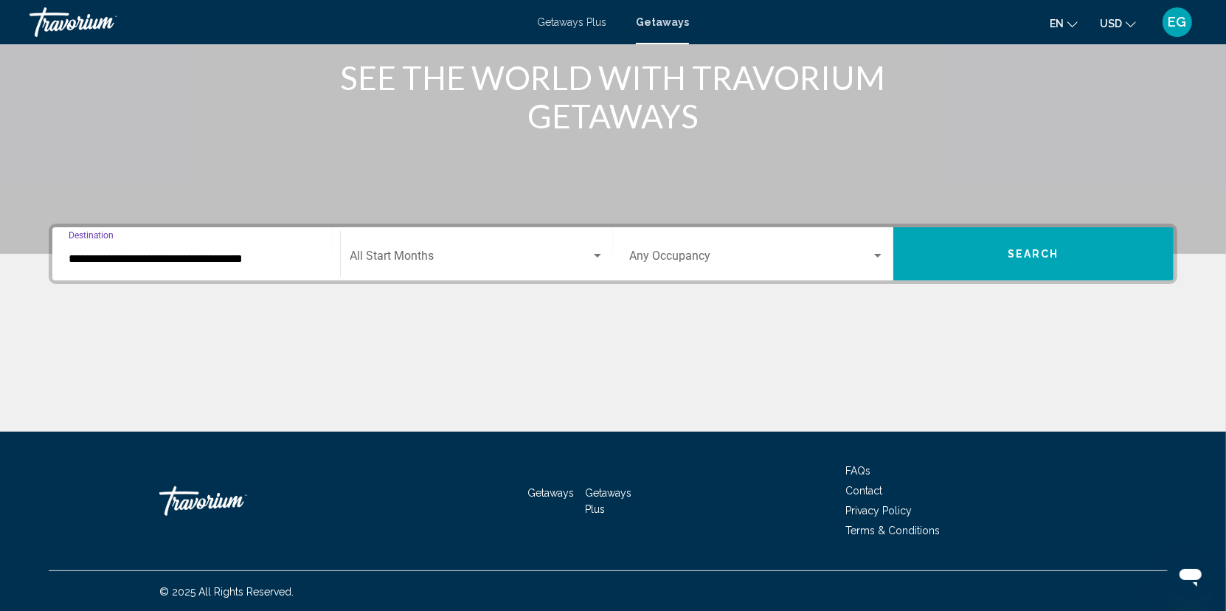
click at [114, 261] on input "**********" at bounding box center [196, 258] width 255 height 13
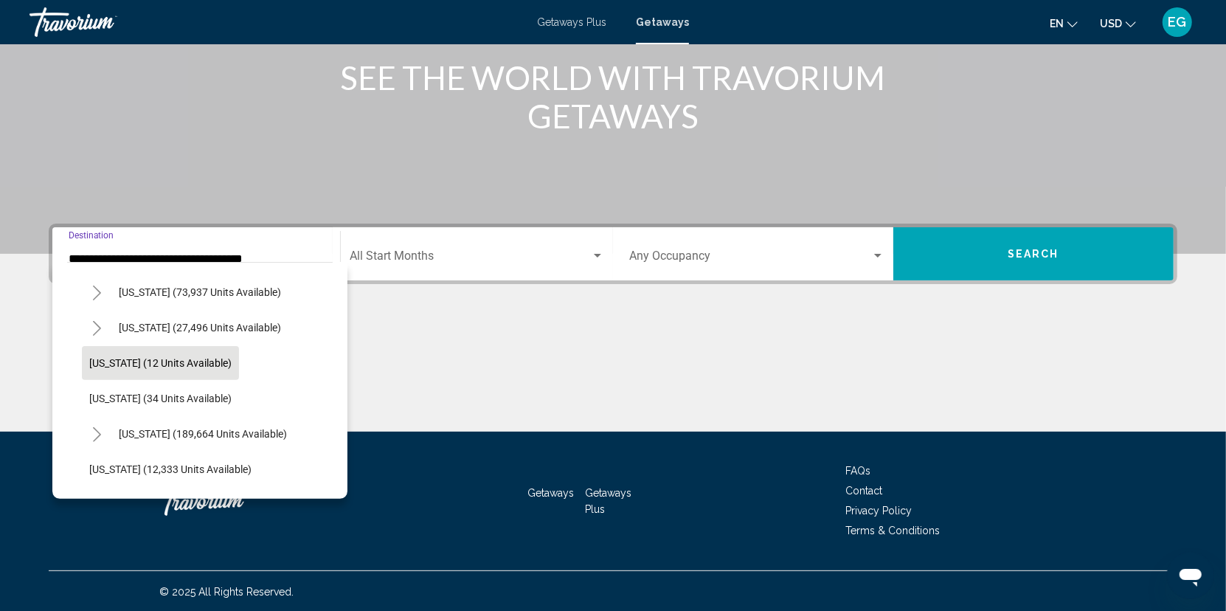
scroll to position [148, 0]
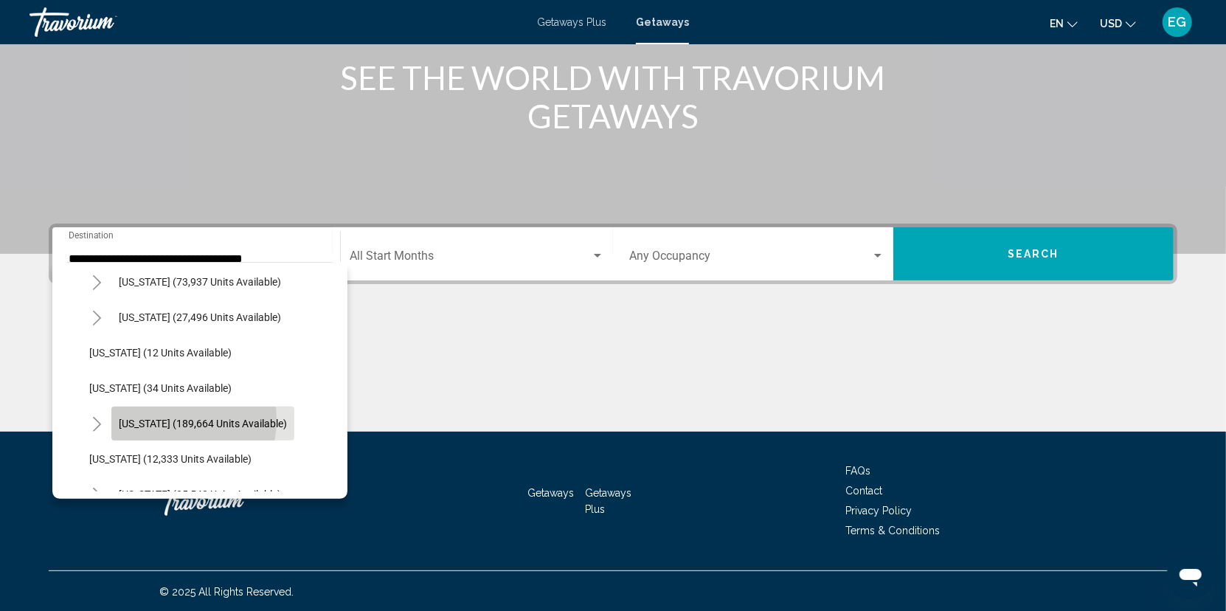
click at [167, 419] on span "[US_STATE] (189,664 units available)" at bounding box center [203, 424] width 168 height 12
type input "**********"
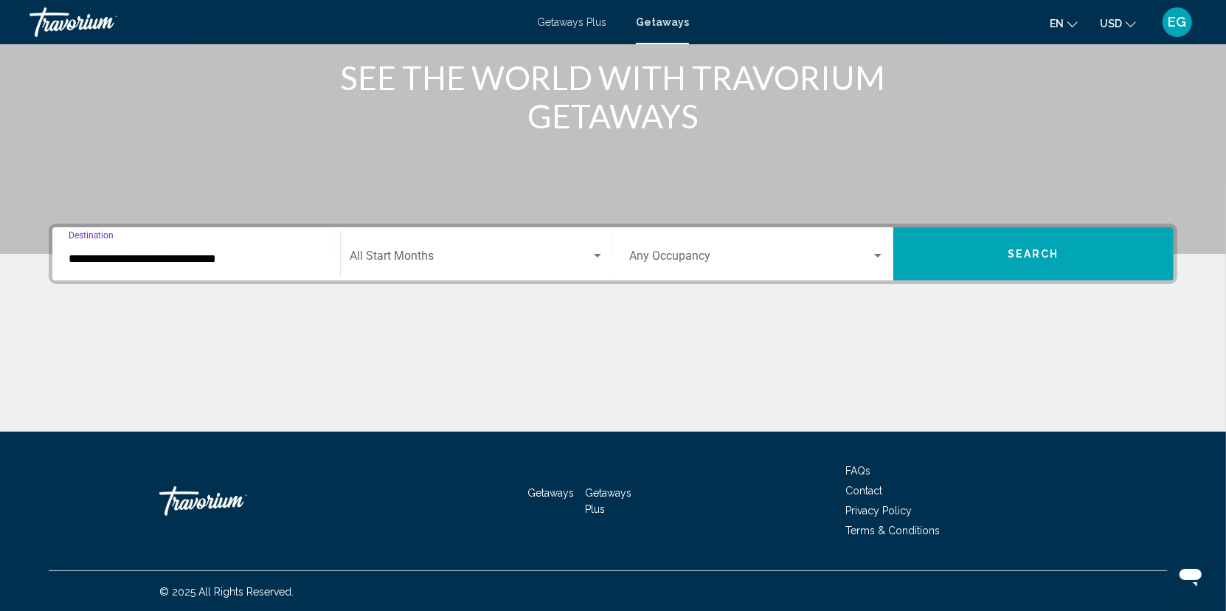
click at [595, 257] on div "Search widget" at bounding box center [597, 256] width 13 height 12
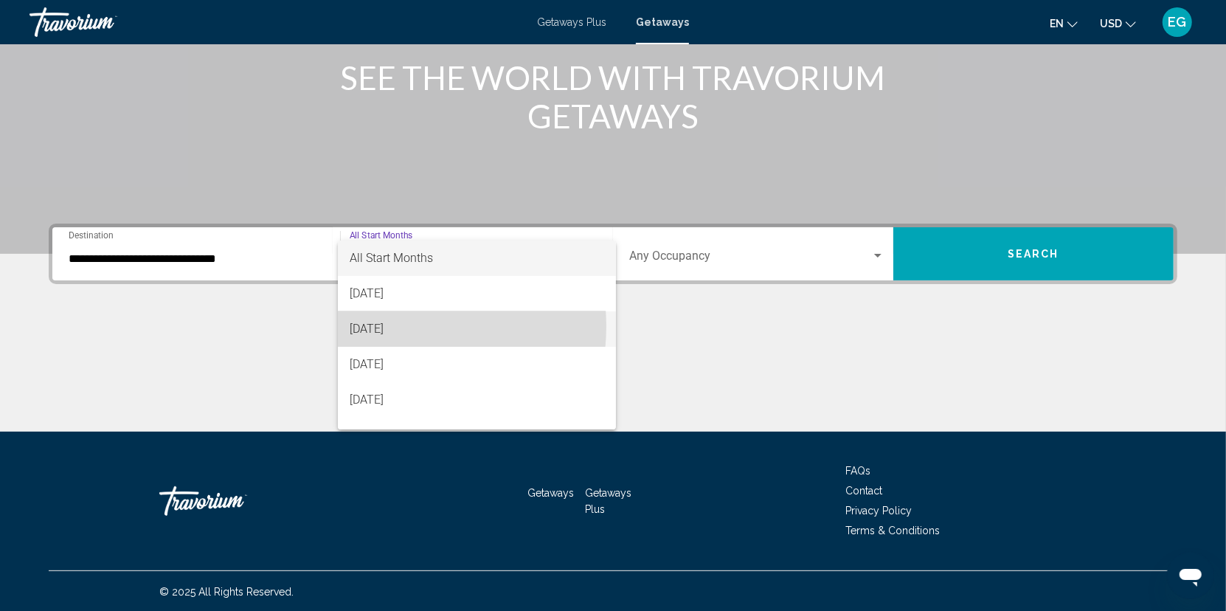
click at [389, 326] on span "[DATE]" at bounding box center [477, 328] width 255 height 35
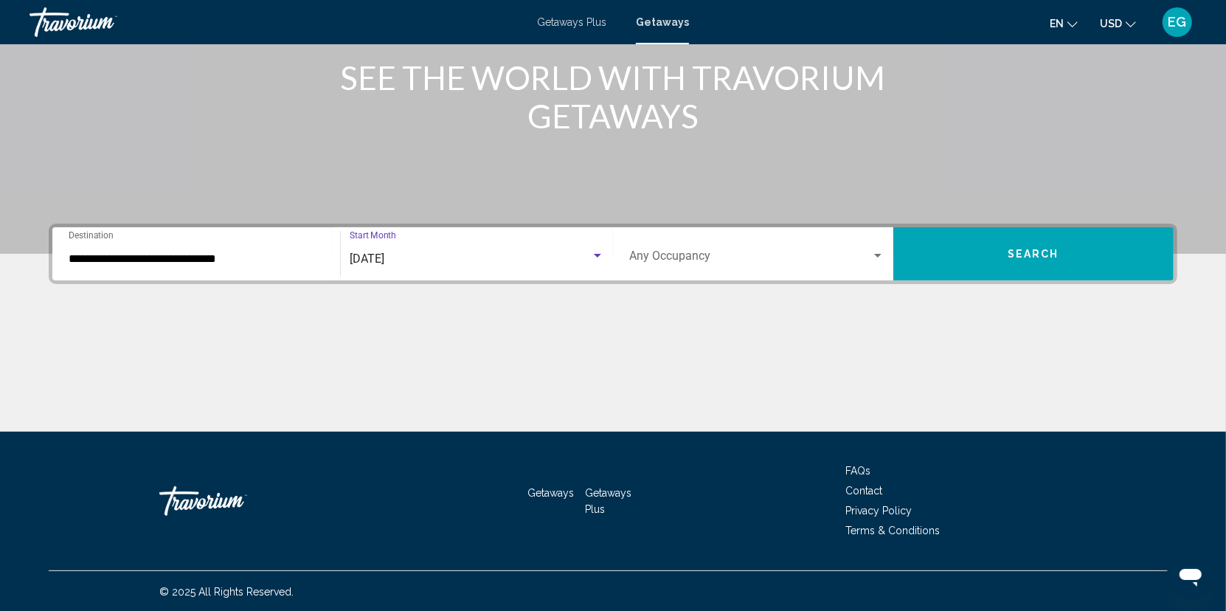
click at [879, 257] on div "Search widget" at bounding box center [877, 256] width 13 height 12
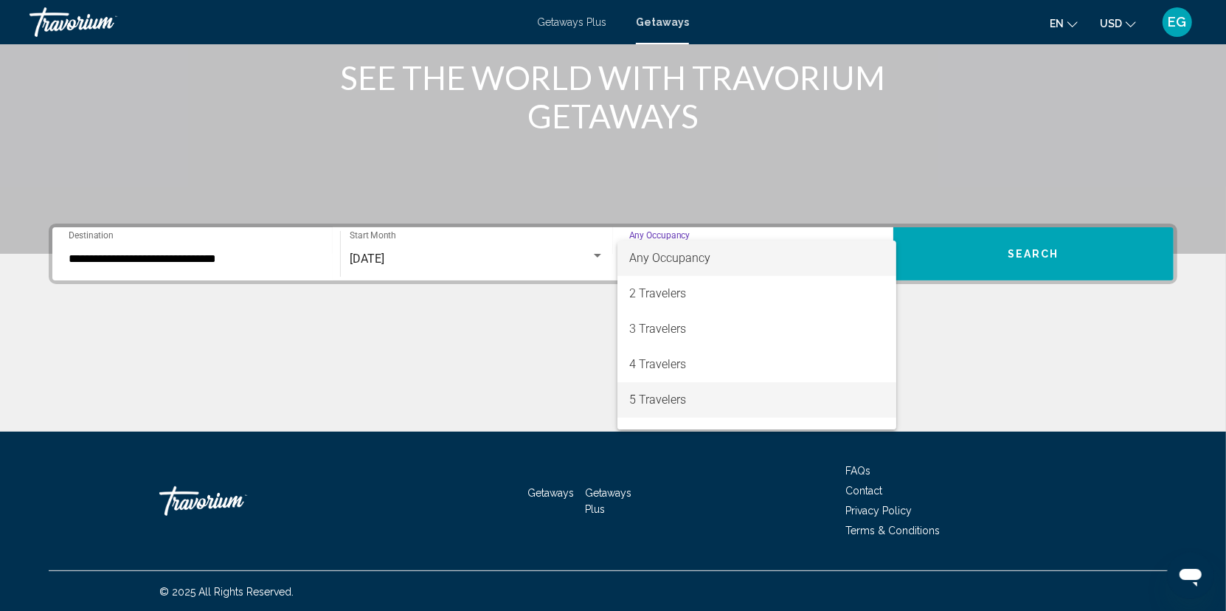
drag, startPoint x: 674, startPoint y: 403, endPoint x: 758, endPoint y: 373, distance: 89.4
click at [674, 402] on span "5 Travelers" at bounding box center [756, 399] width 255 height 35
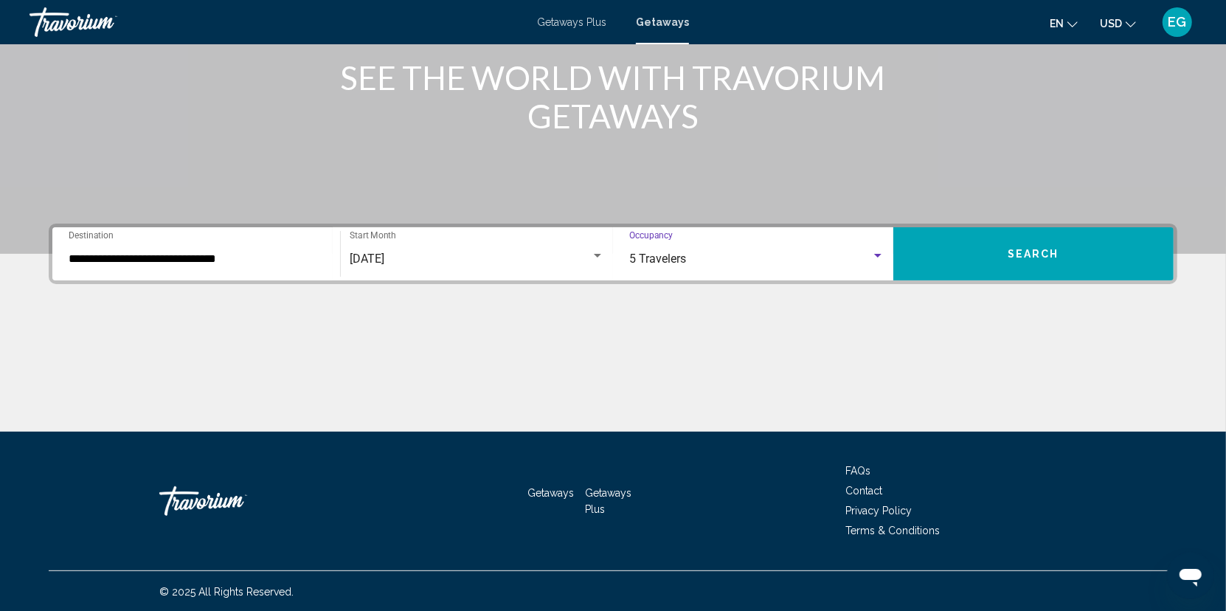
click at [1079, 256] on button "Search" at bounding box center [1033, 253] width 280 height 53
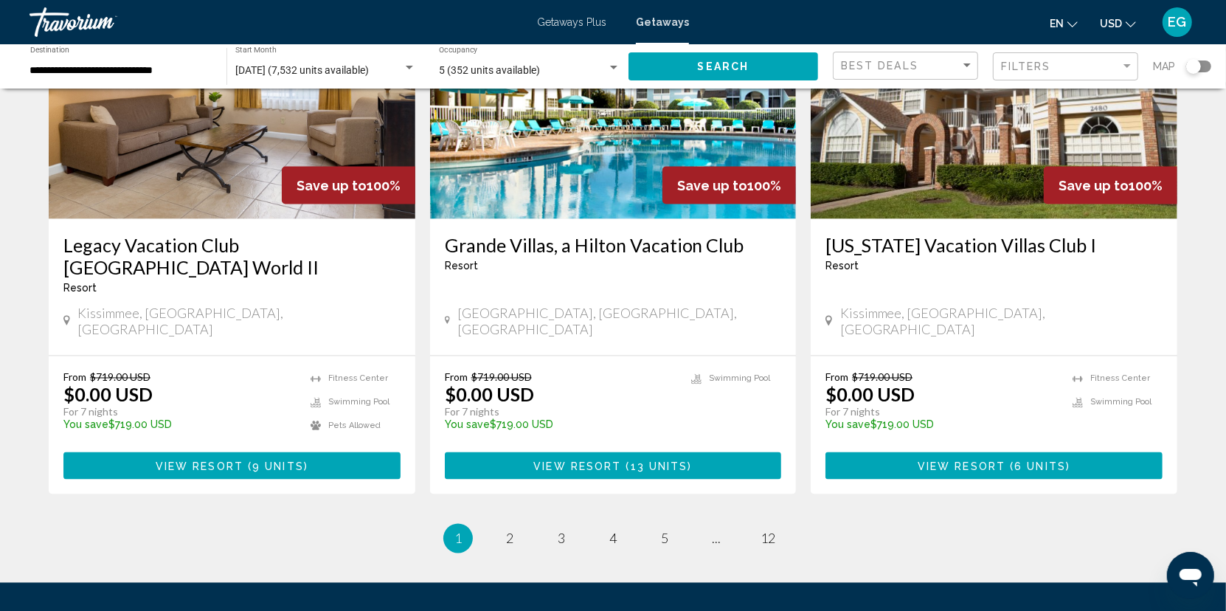
scroll to position [1837, 0]
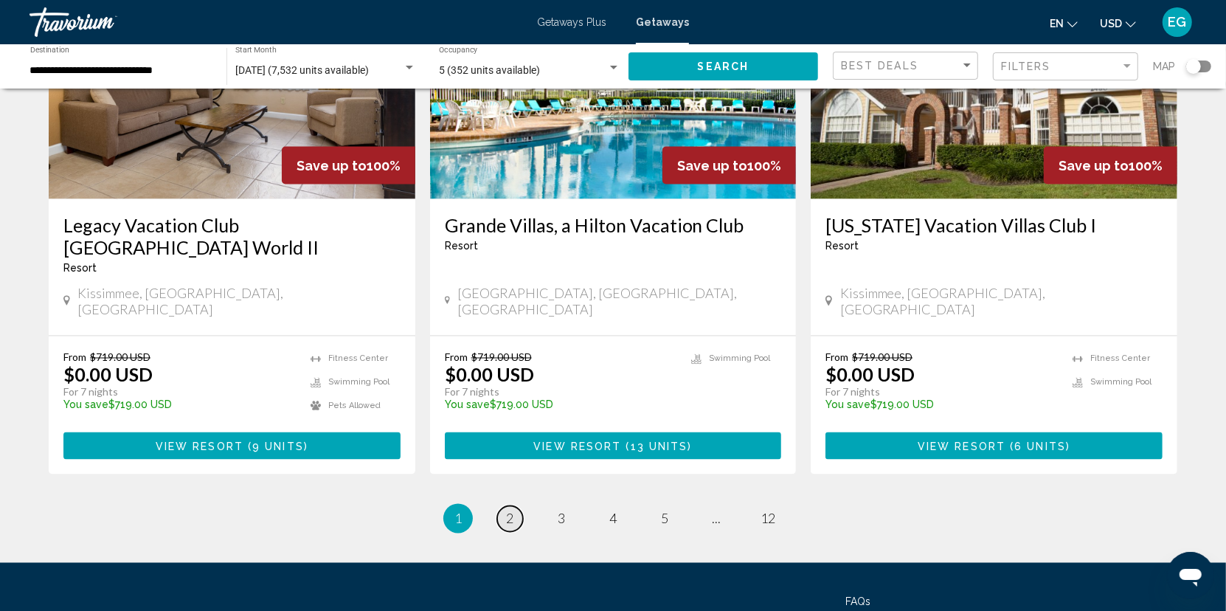
click at [506, 511] on span "2" at bounding box center [509, 519] width 7 height 16
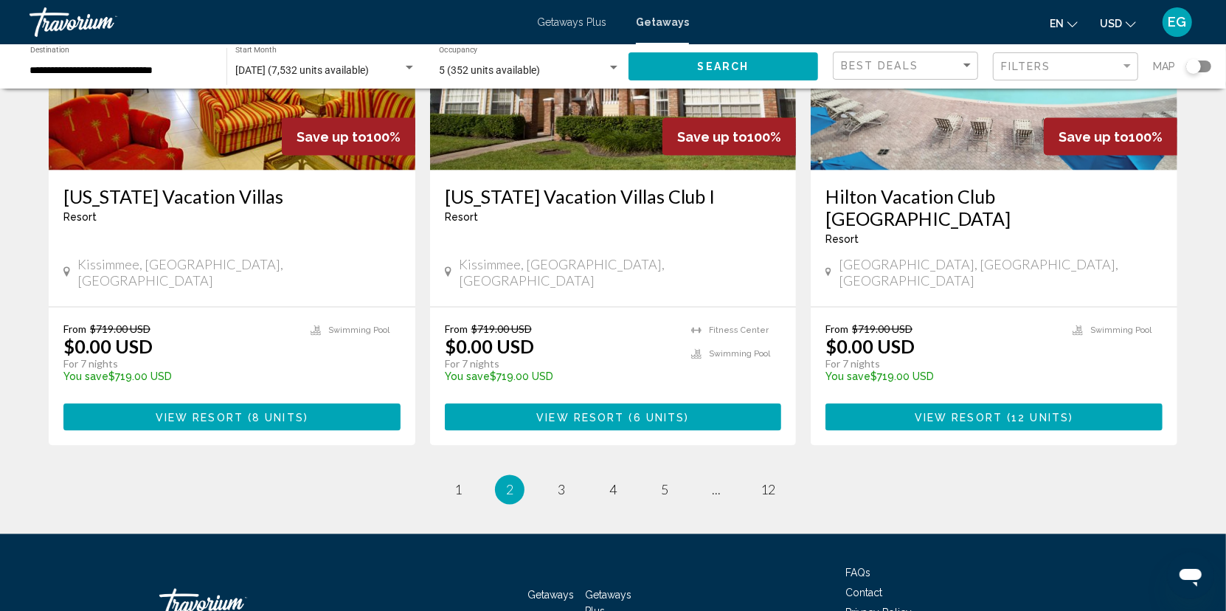
scroll to position [1763, 0]
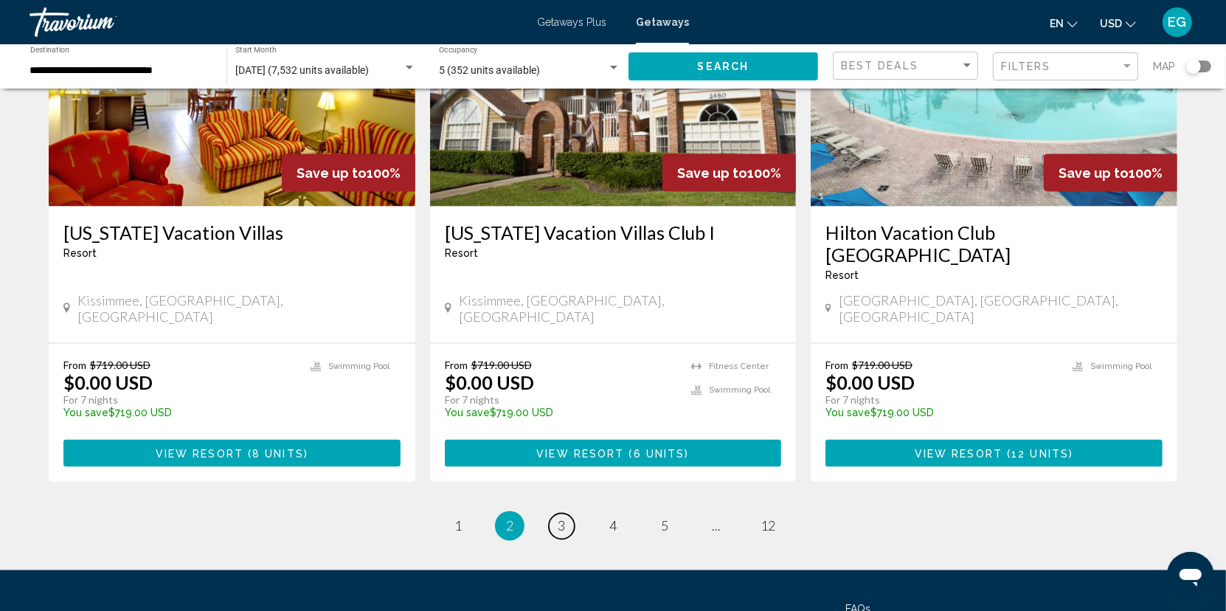
click at [561, 518] on span "3" at bounding box center [561, 526] width 7 height 16
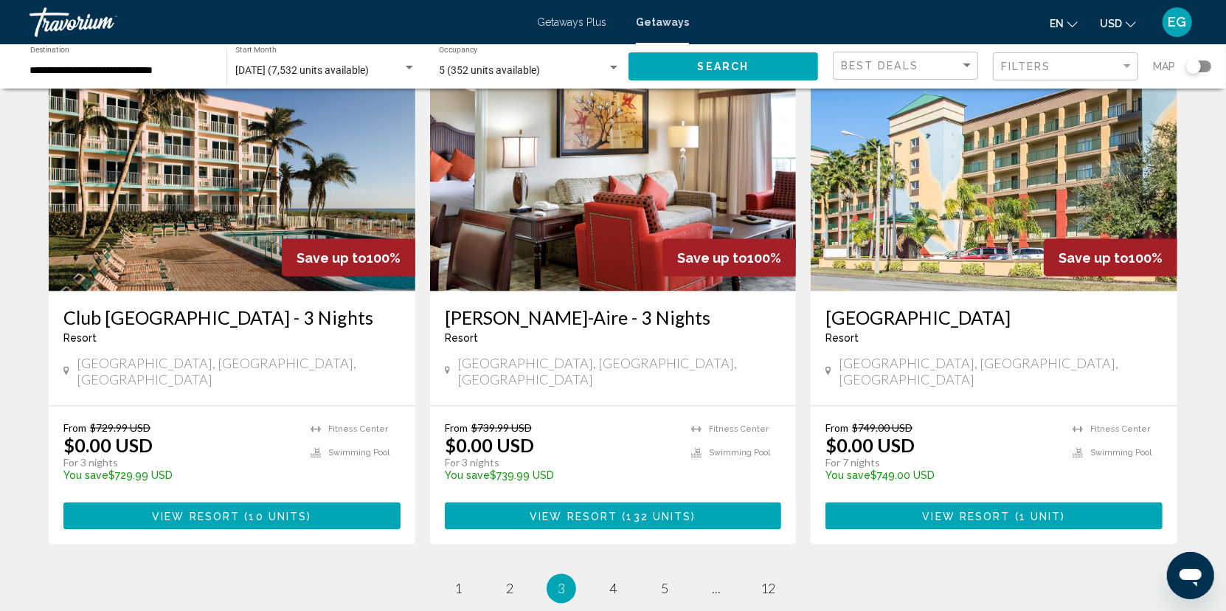
scroll to position [1593, 0]
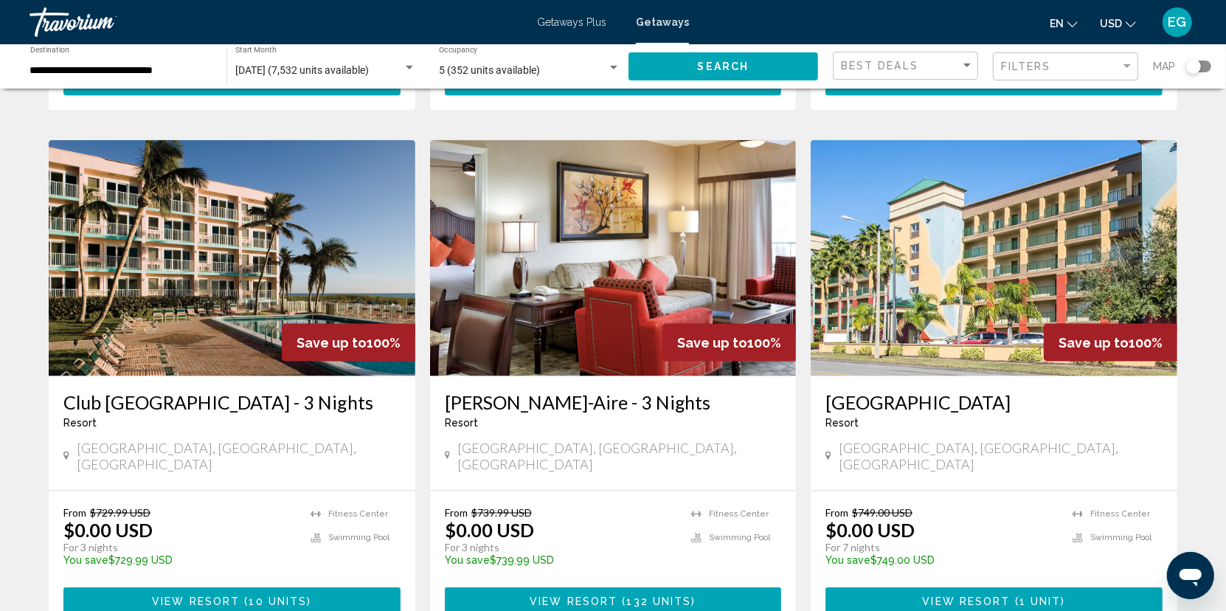
click at [215, 240] on img "Main content" at bounding box center [232, 258] width 367 height 236
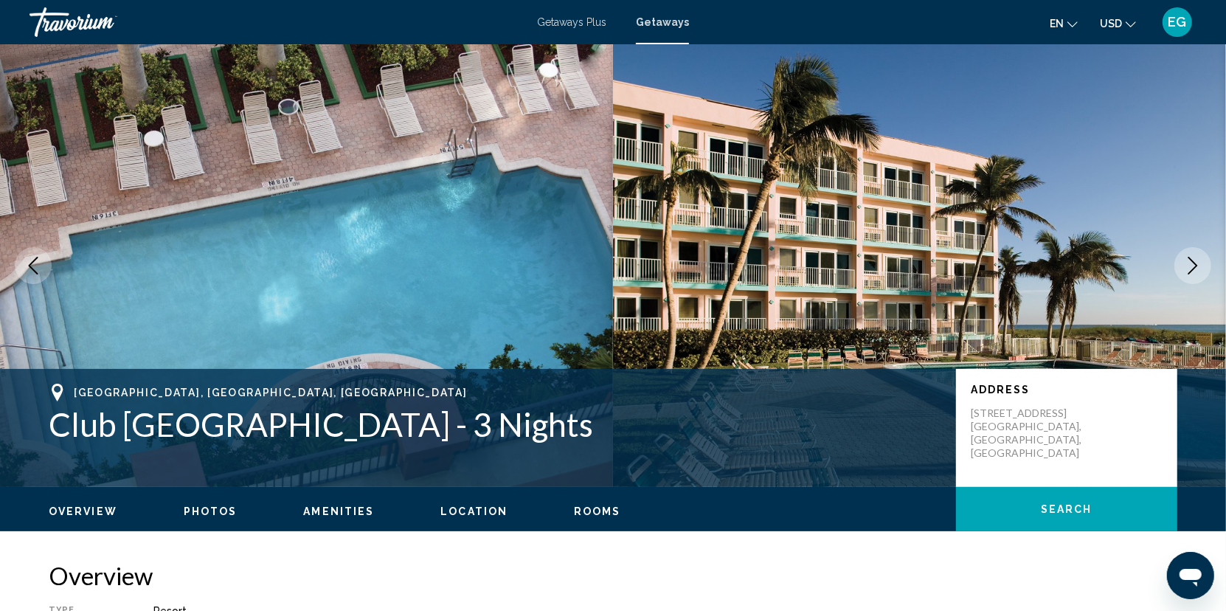
click at [1198, 266] on icon "Next image" at bounding box center [1193, 266] width 18 height 18
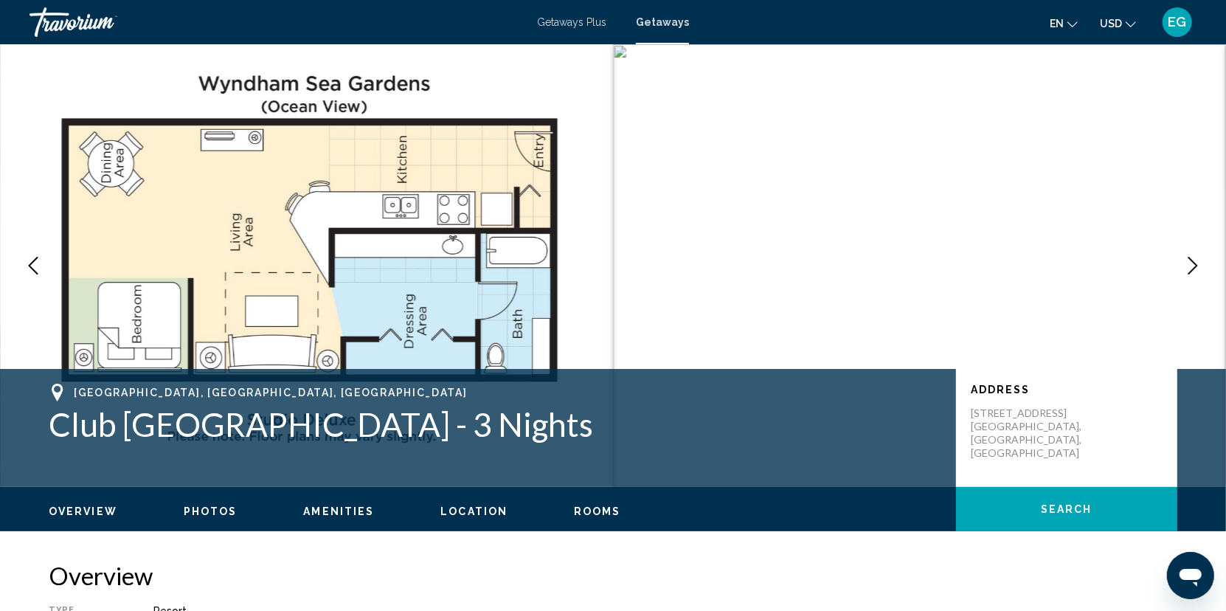
click at [1198, 266] on icon "Next image" at bounding box center [1193, 266] width 18 height 18
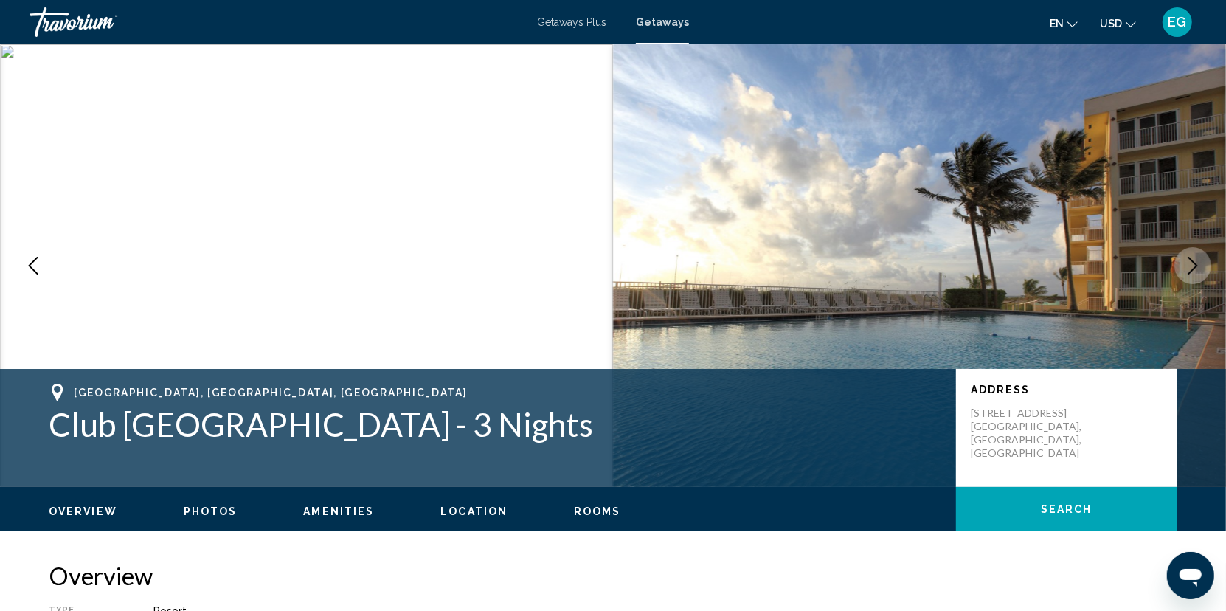
click at [1198, 266] on icon "Next image" at bounding box center [1193, 266] width 18 height 18
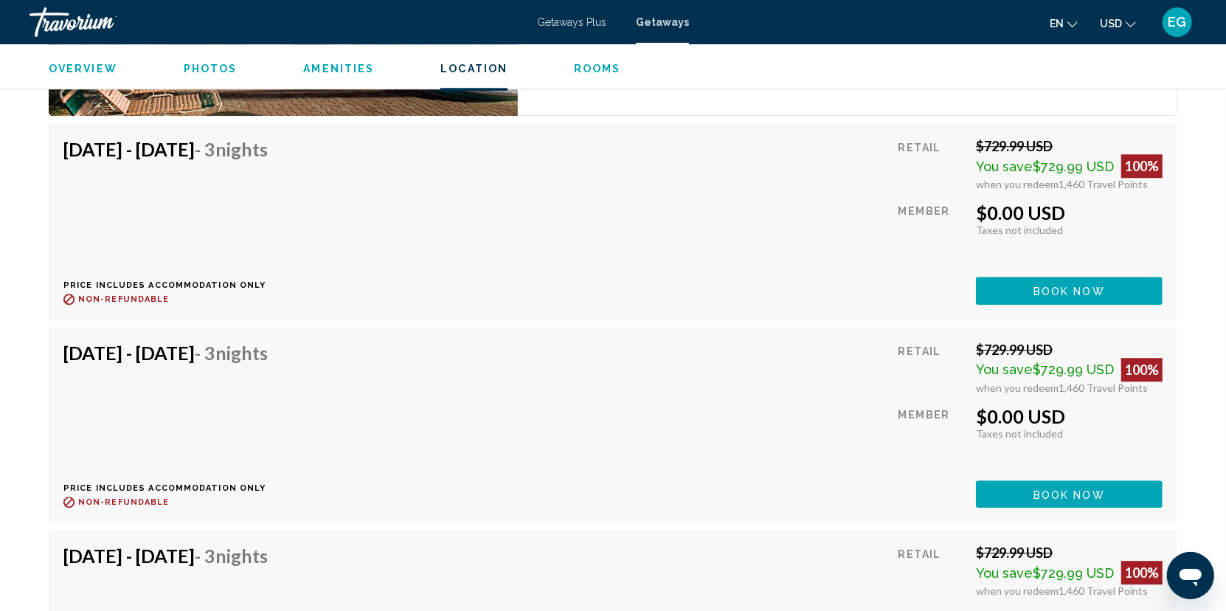
scroll to position [2951, 0]
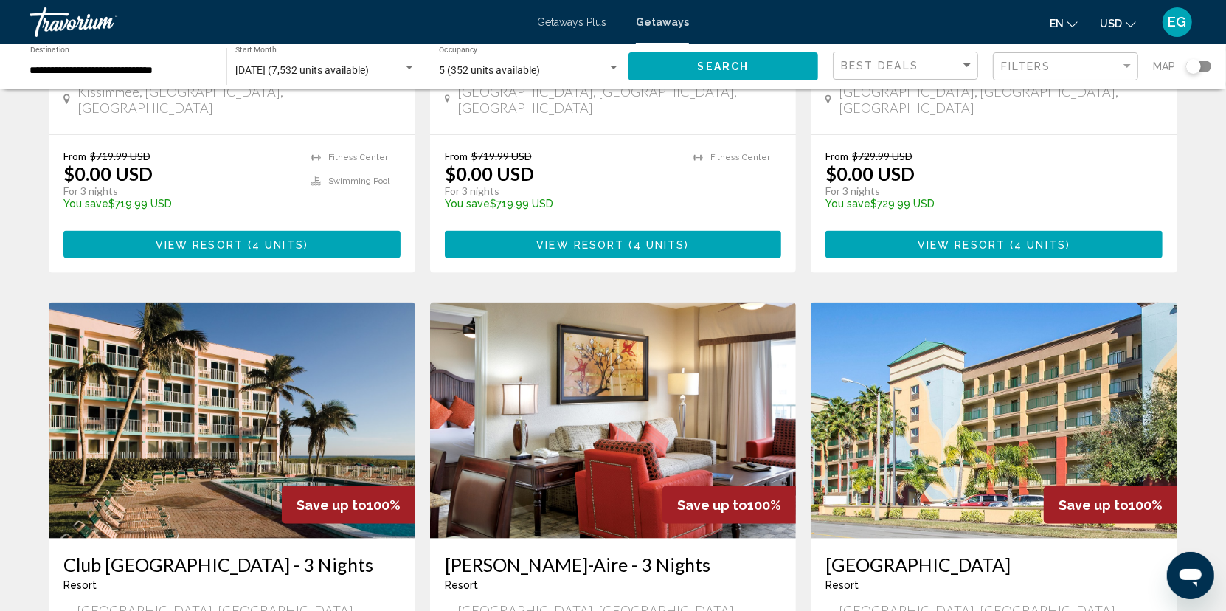
scroll to position [1815, 0]
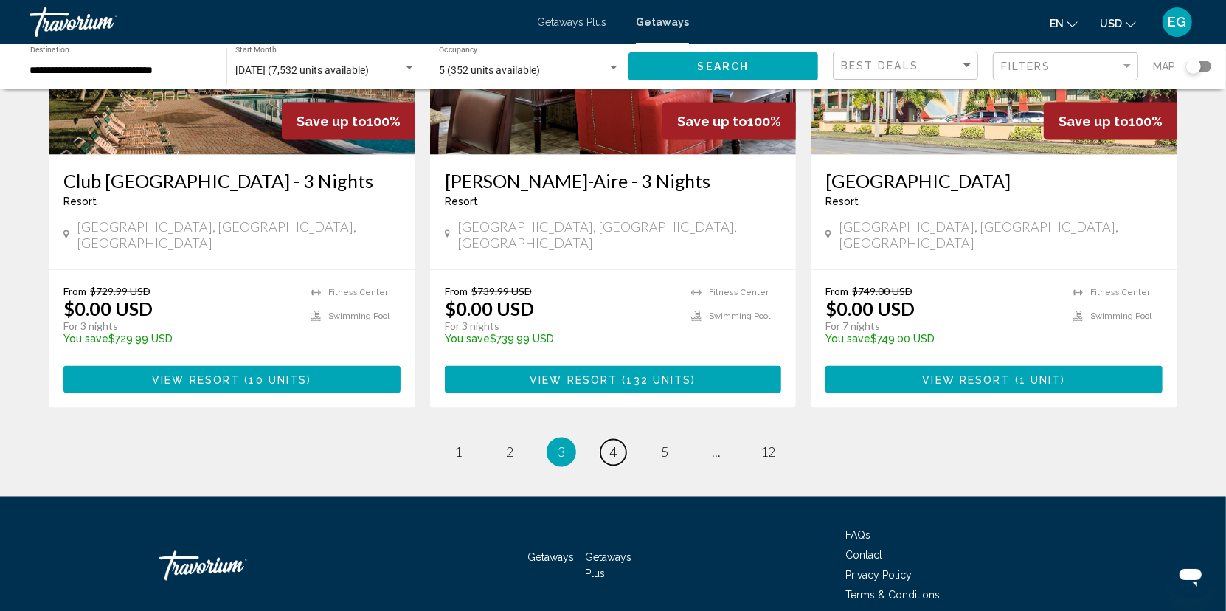
click at [611, 444] on span "4" at bounding box center [612, 452] width 7 height 16
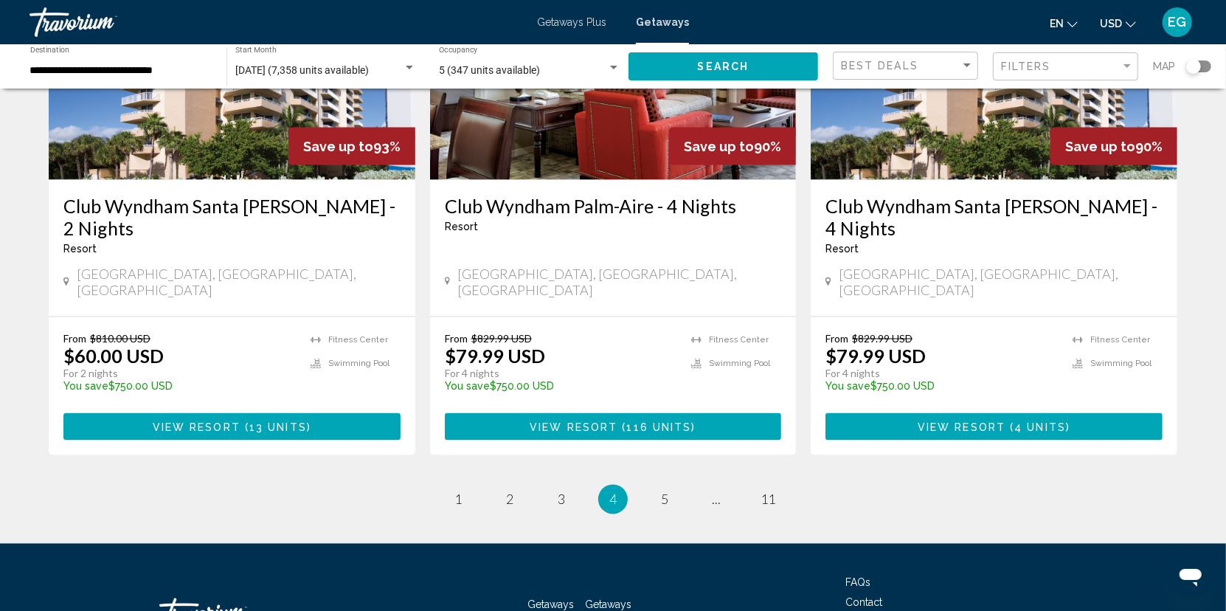
scroll to position [1793, 0]
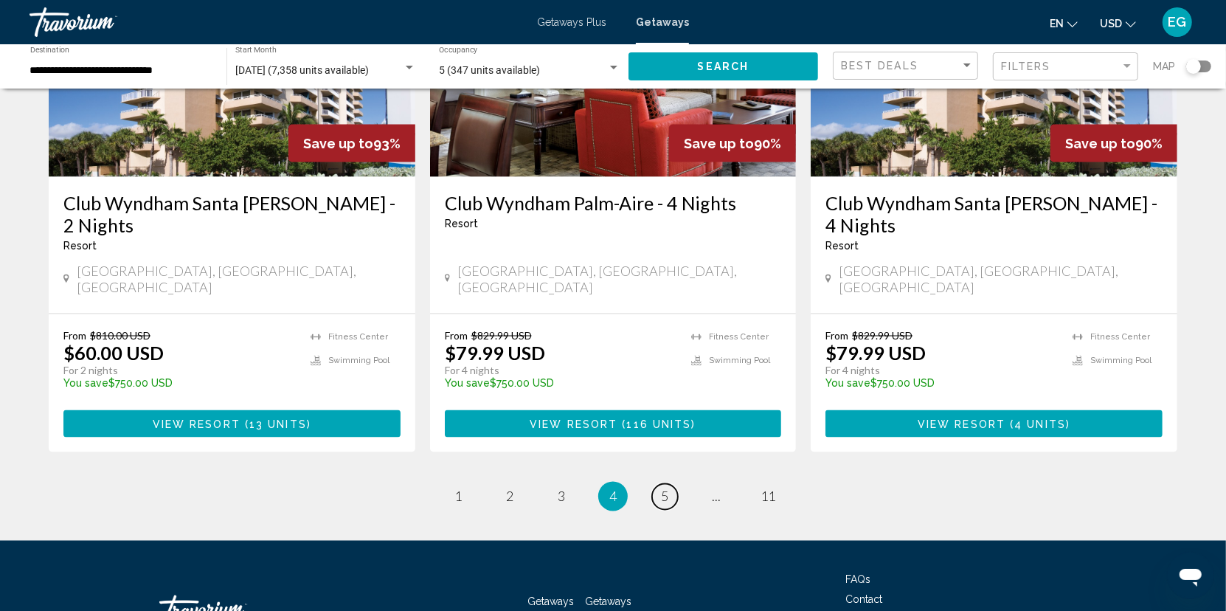
click at [671, 484] on link "page 5" at bounding box center [665, 497] width 26 height 26
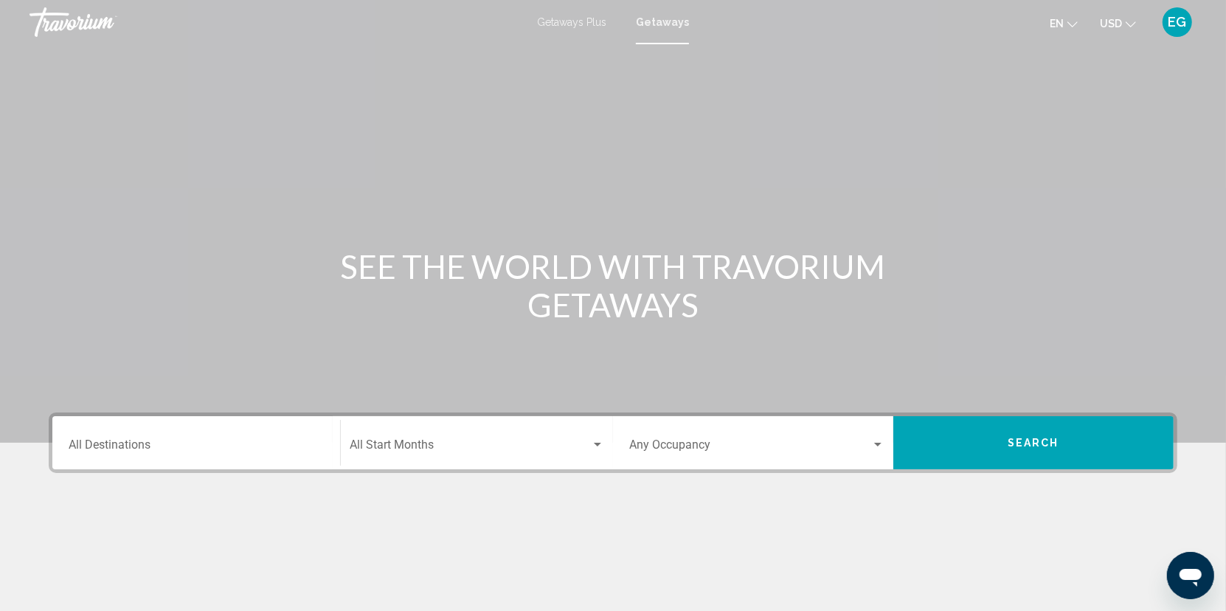
click at [109, 444] on input "Destination All Destinations" at bounding box center [196, 447] width 255 height 13
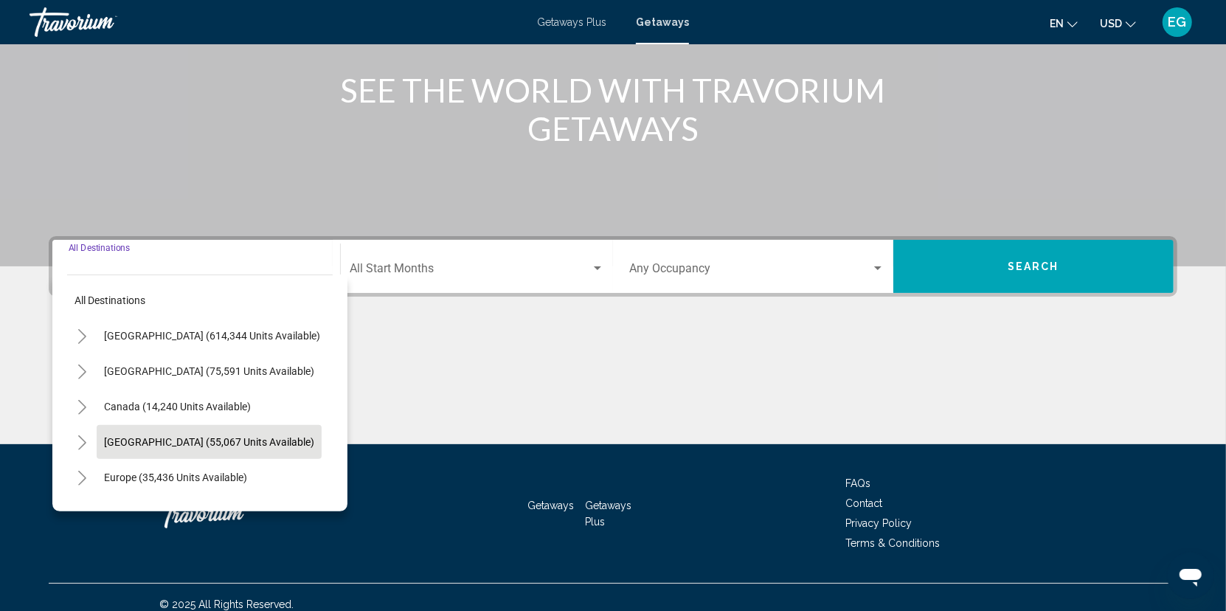
scroll to position [189, 0]
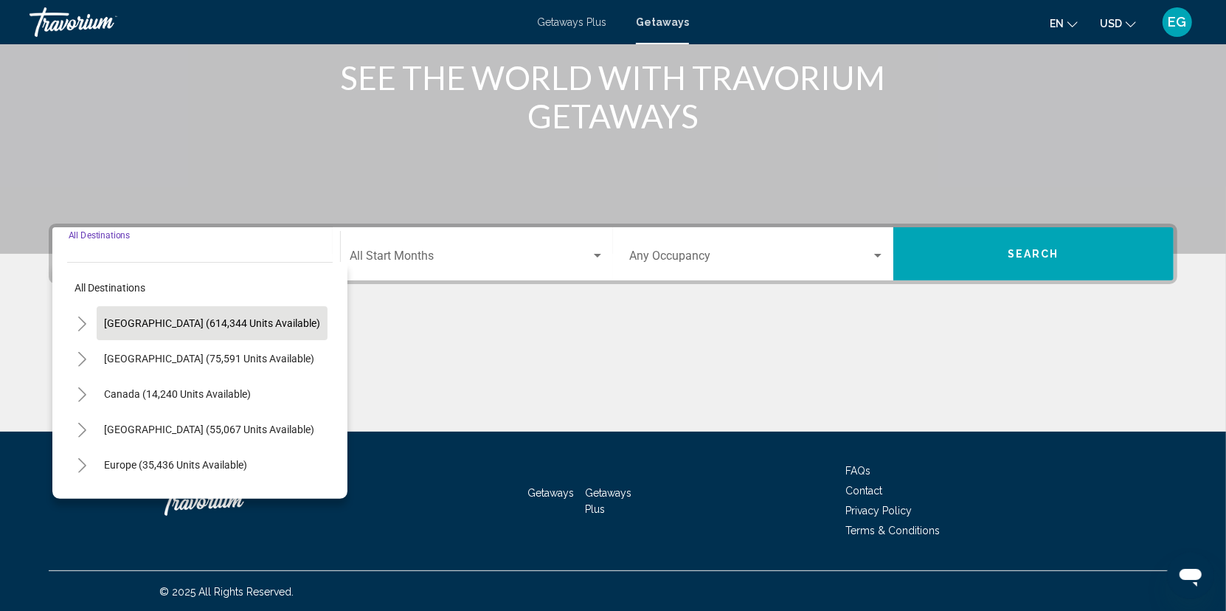
click at [117, 325] on span "[GEOGRAPHIC_DATA] (614,344 units available)" at bounding box center [212, 323] width 216 height 12
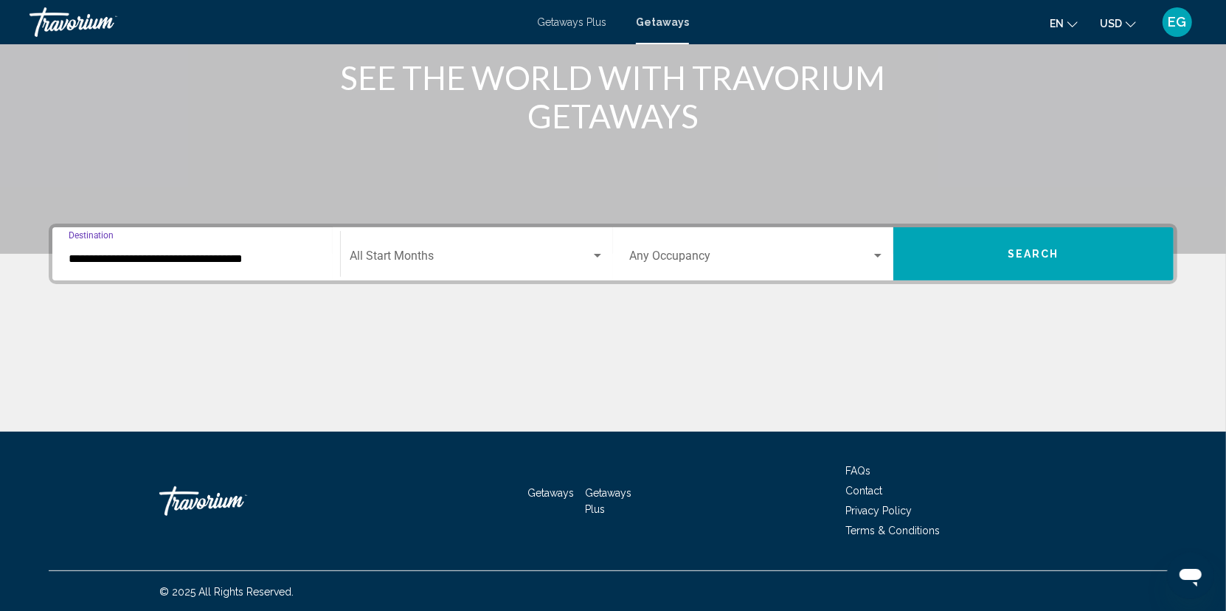
click at [206, 258] on input "**********" at bounding box center [196, 258] width 255 height 13
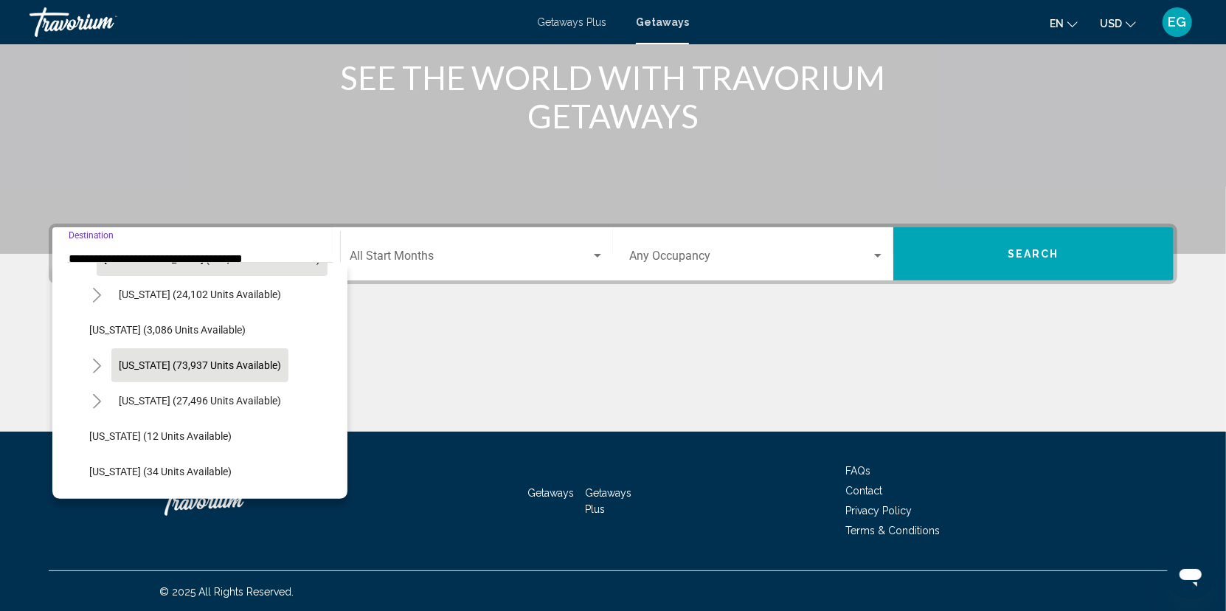
scroll to position [148, 0]
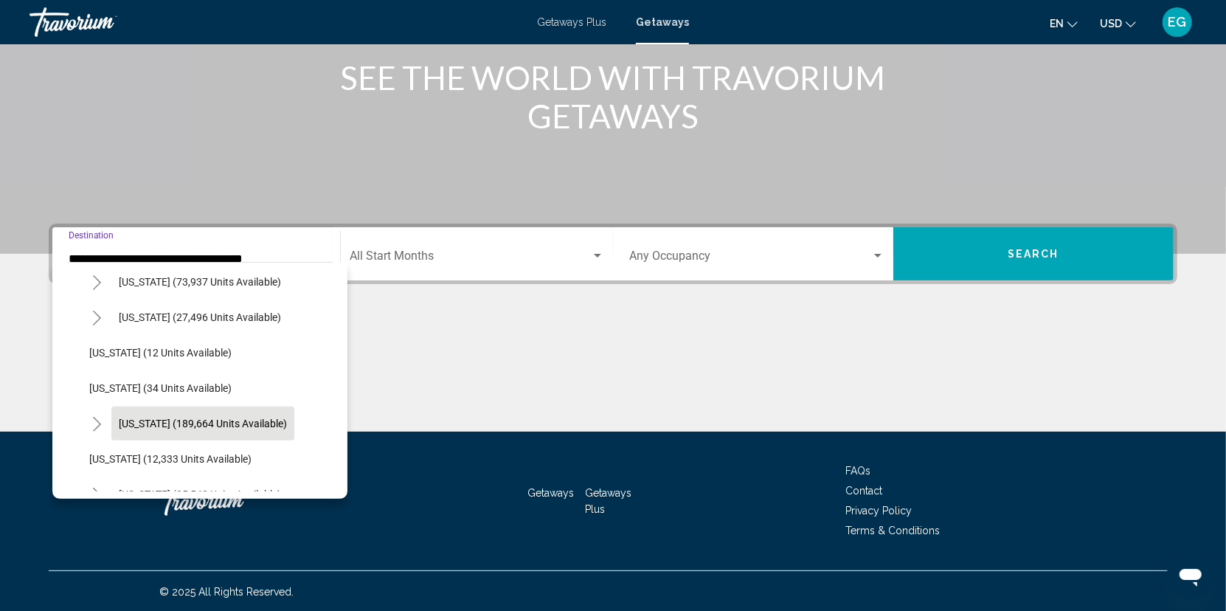
click at [126, 421] on span "[US_STATE] (189,664 units available)" at bounding box center [203, 424] width 168 height 12
type input "**********"
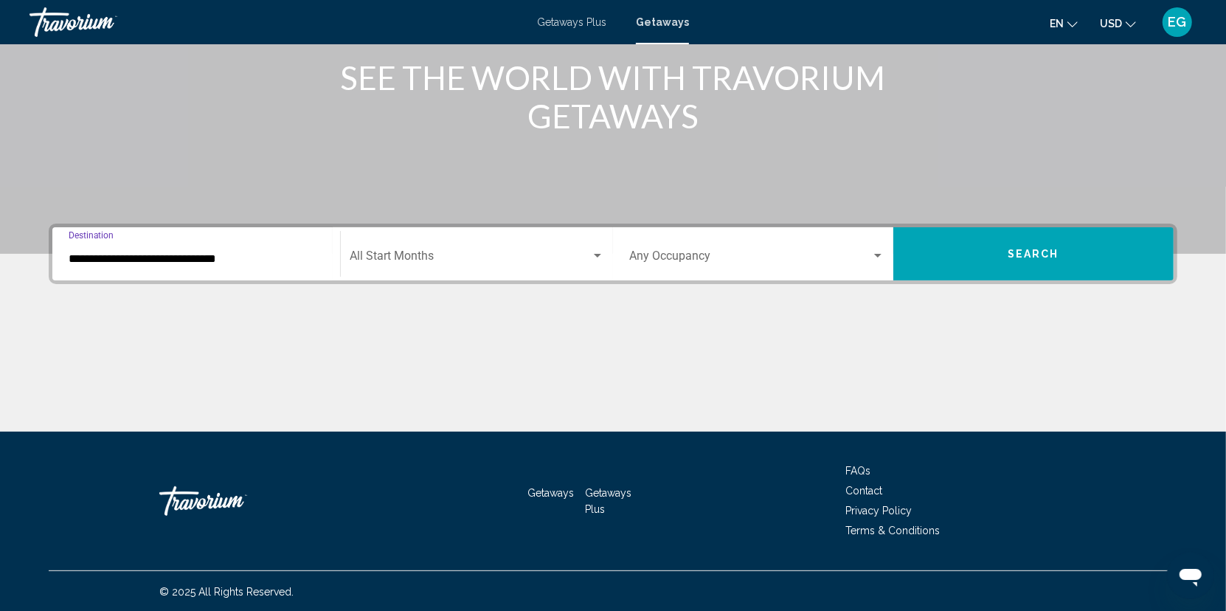
click at [484, 259] on span "Search widget" at bounding box center [470, 258] width 241 height 13
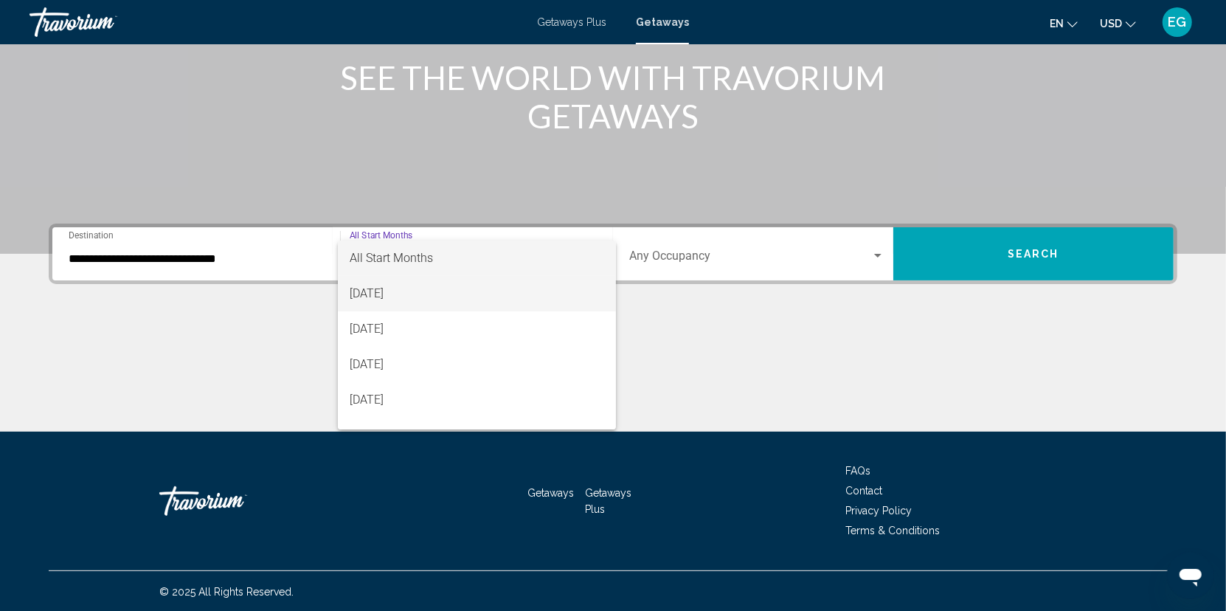
click at [411, 293] on span "[DATE]" at bounding box center [477, 293] width 255 height 35
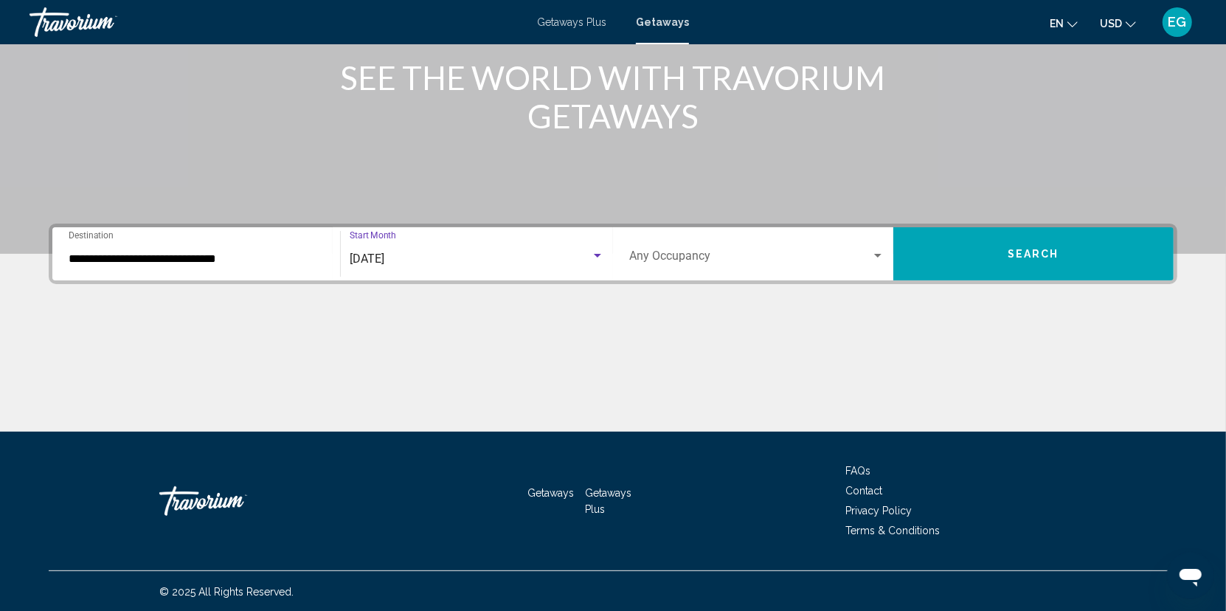
click at [878, 255] on div "Search widget" at bounding box center [877, 256] width 7 height 4
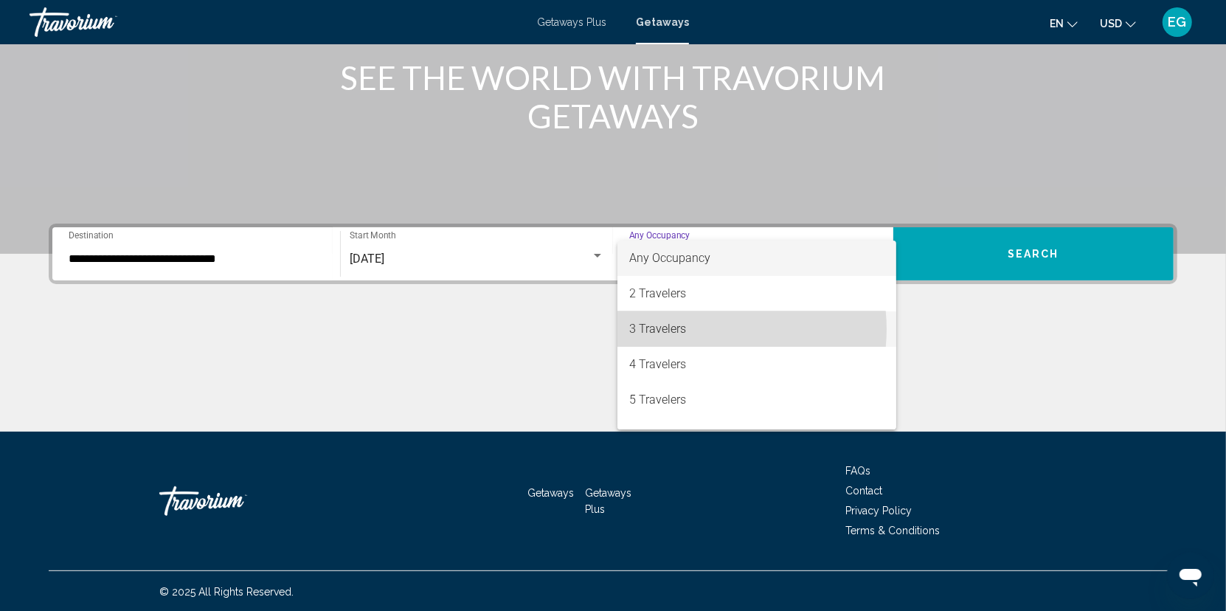
click at [709, 329] on span "3 Travelers" at bounding box center [756, 328] width 255 height 35
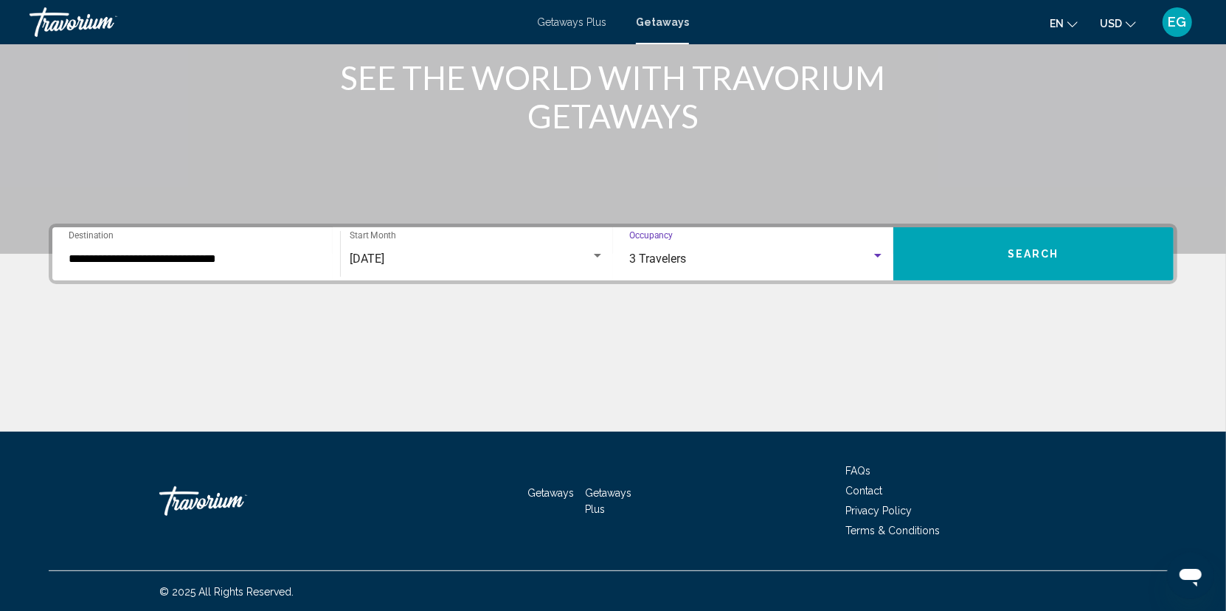
click at [979, 243] on button "Search" at bounding box center [1033, 253] width 280 height 53
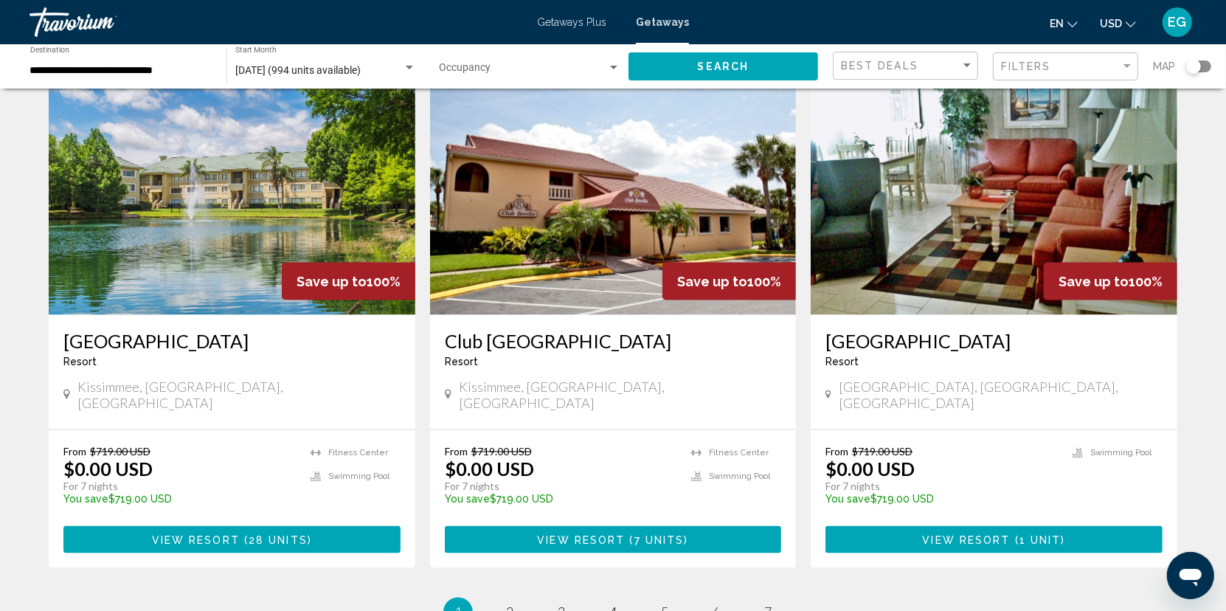
scroll to position [1623, 0]
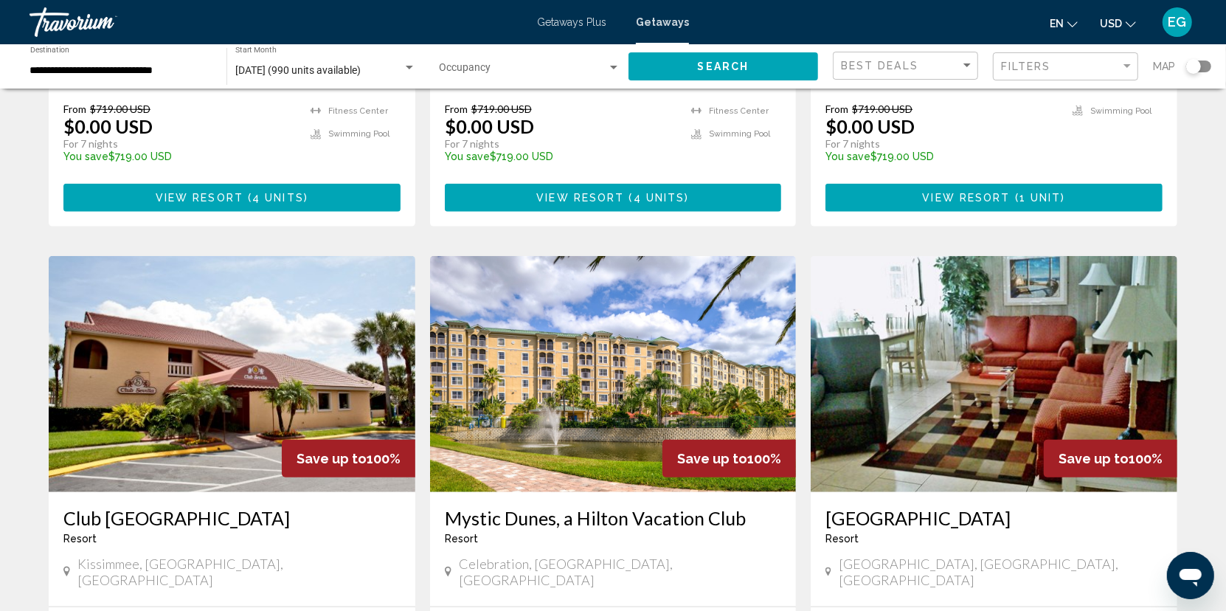
scroll to position [1033, 0]
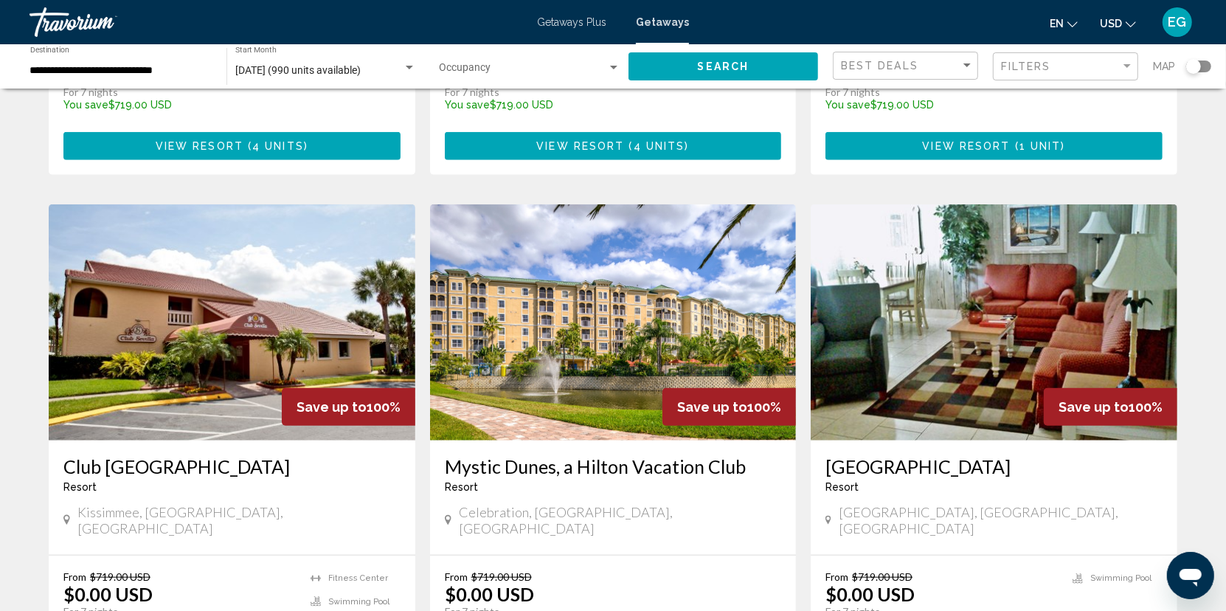
click at [639, 306] on img "Main content" at bounding box center [613, 322] width 367 height 236
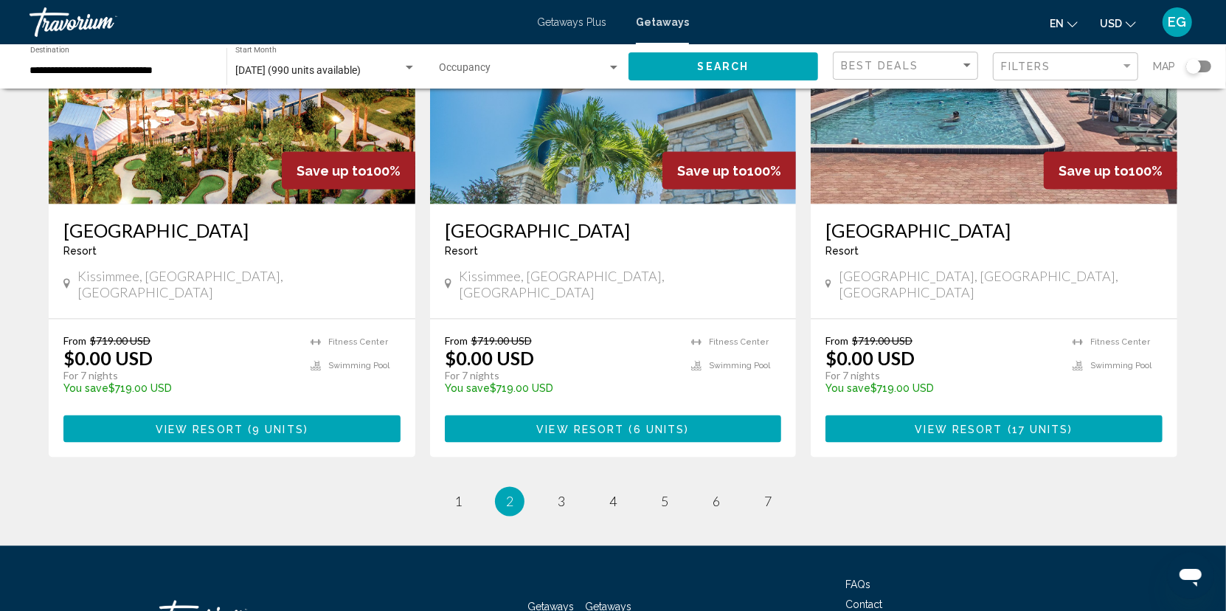
scroll to position [1793, 0]
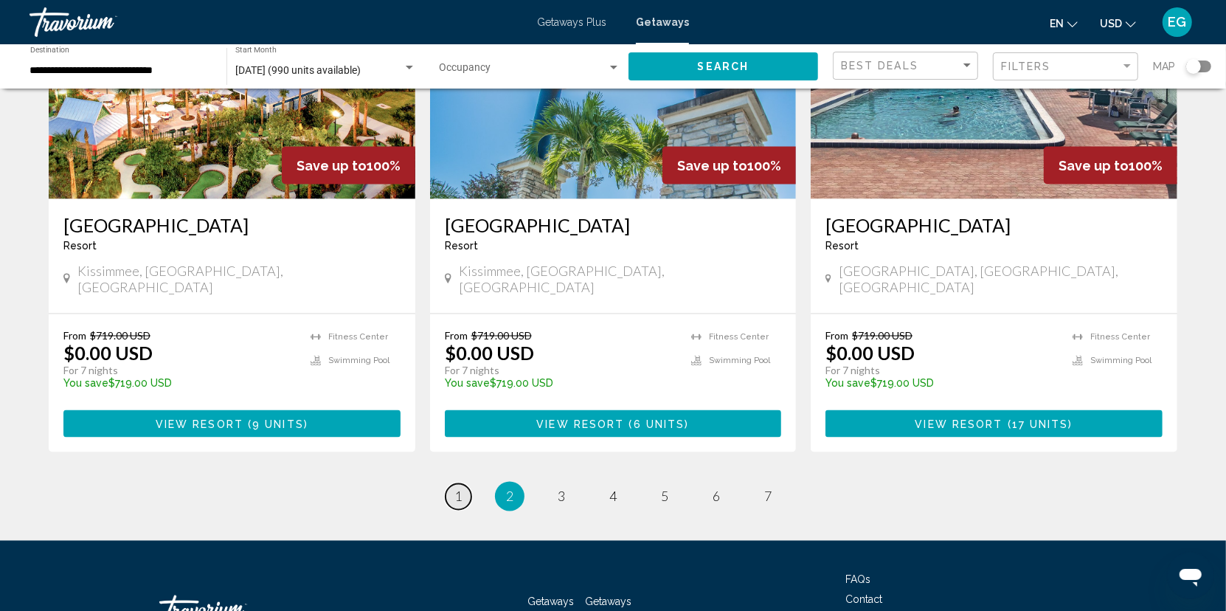
click at [455, 488] on span "1" at bounding box center [457, 496] width 7 height 16
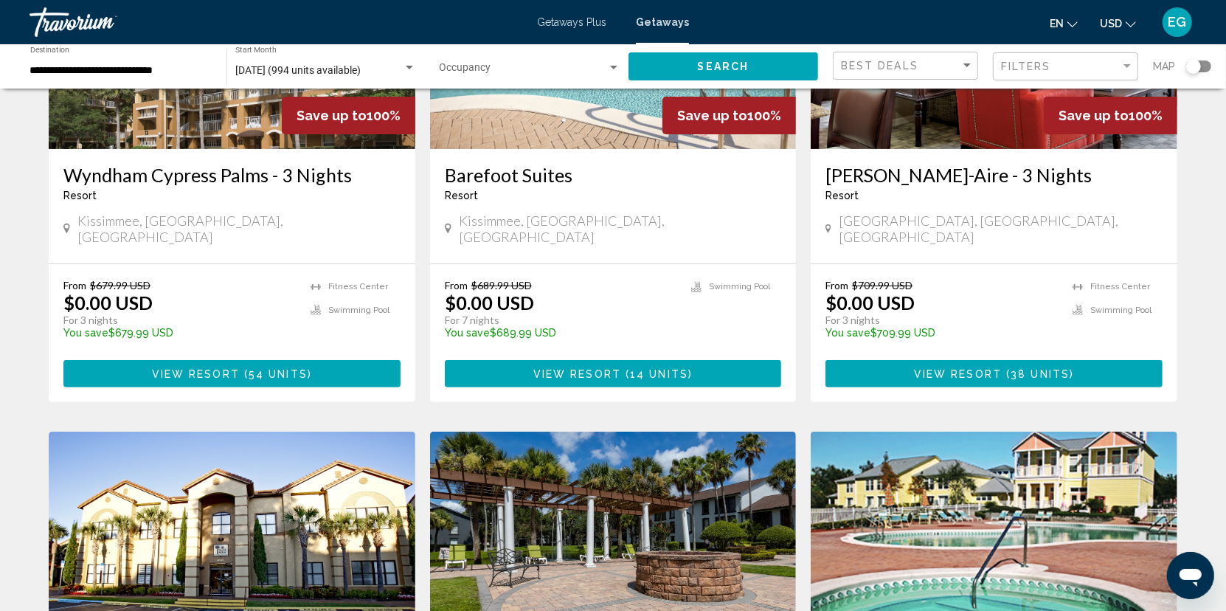
scroll to position [0, 0]
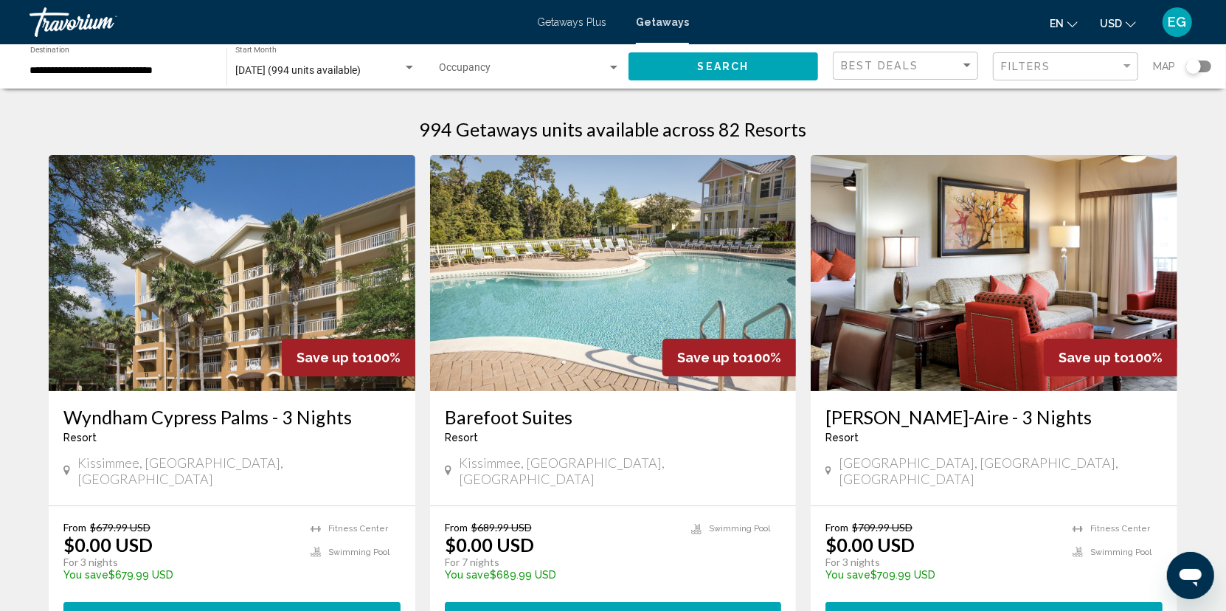
click at [986, 258] on img "Main content" at bounding box center [994, 273] width 367 height 236
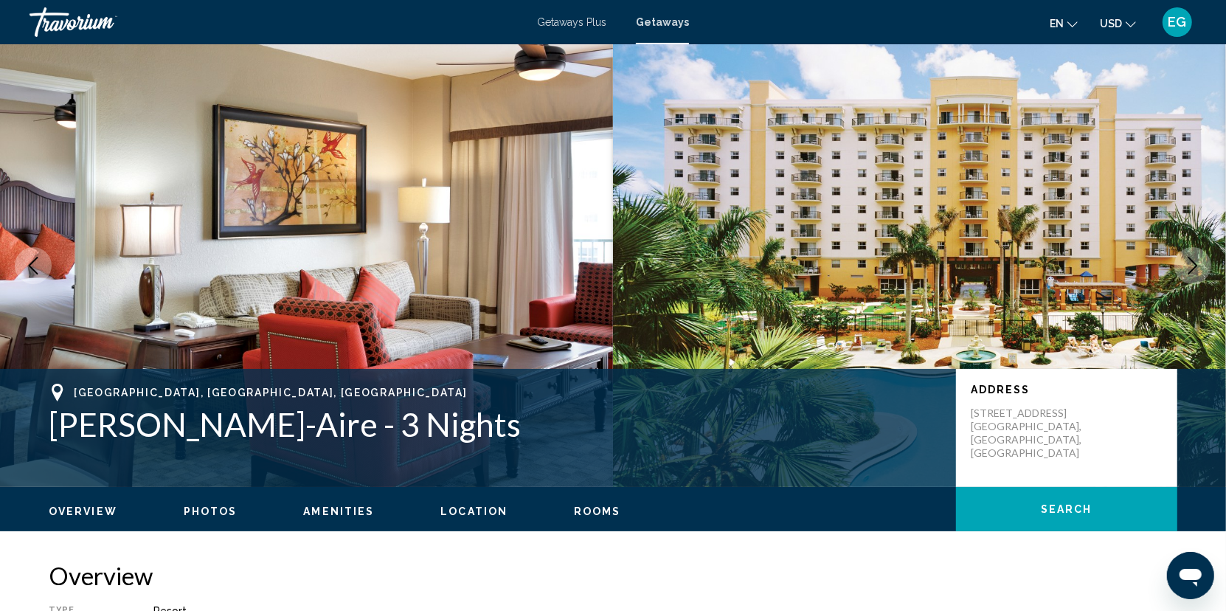
click at [1135, 229] on img "Main content" at bounding box center [919, 265] width 613 height 443
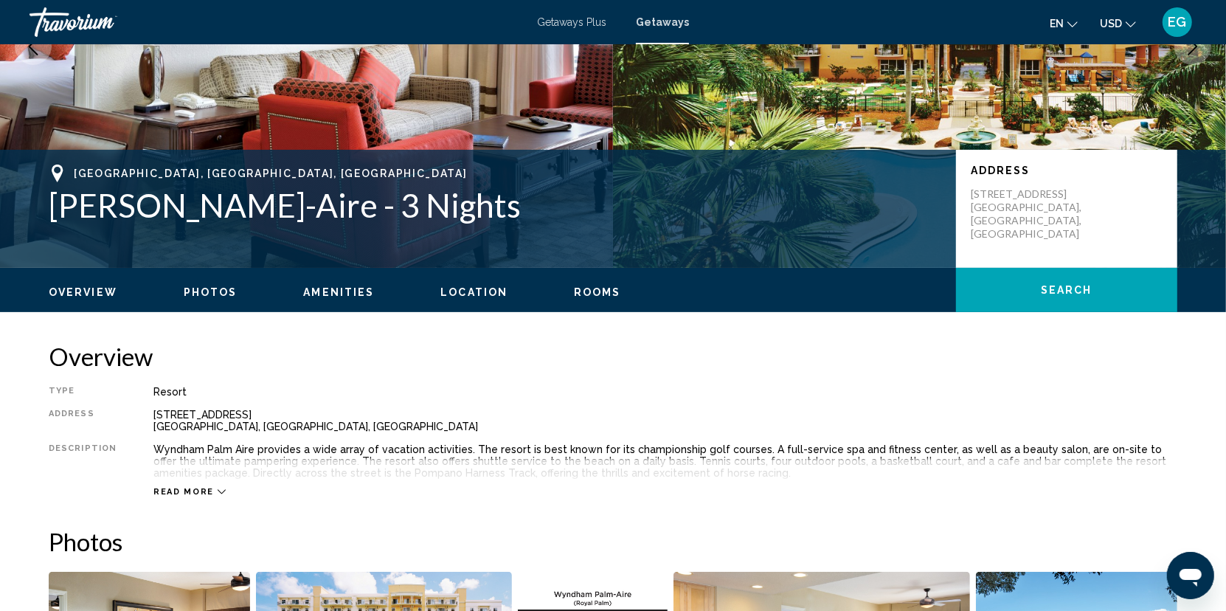
scroll to position [295, 0]
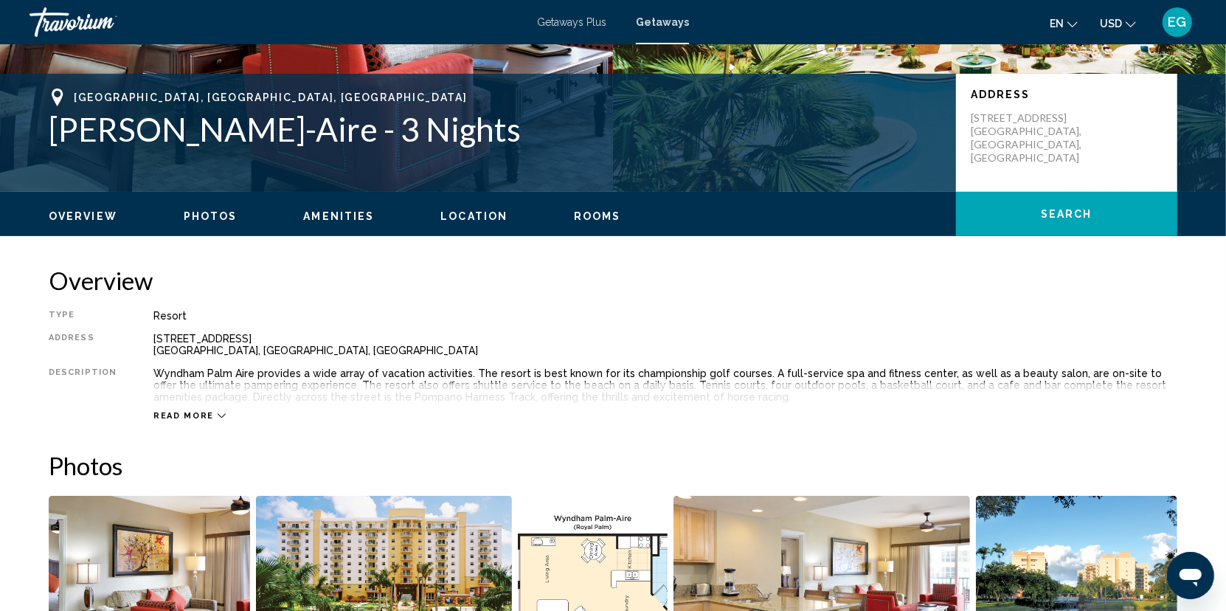
click at [218, 412] on icon "Main content" at bounding box center [222, 416] width 8 height 8
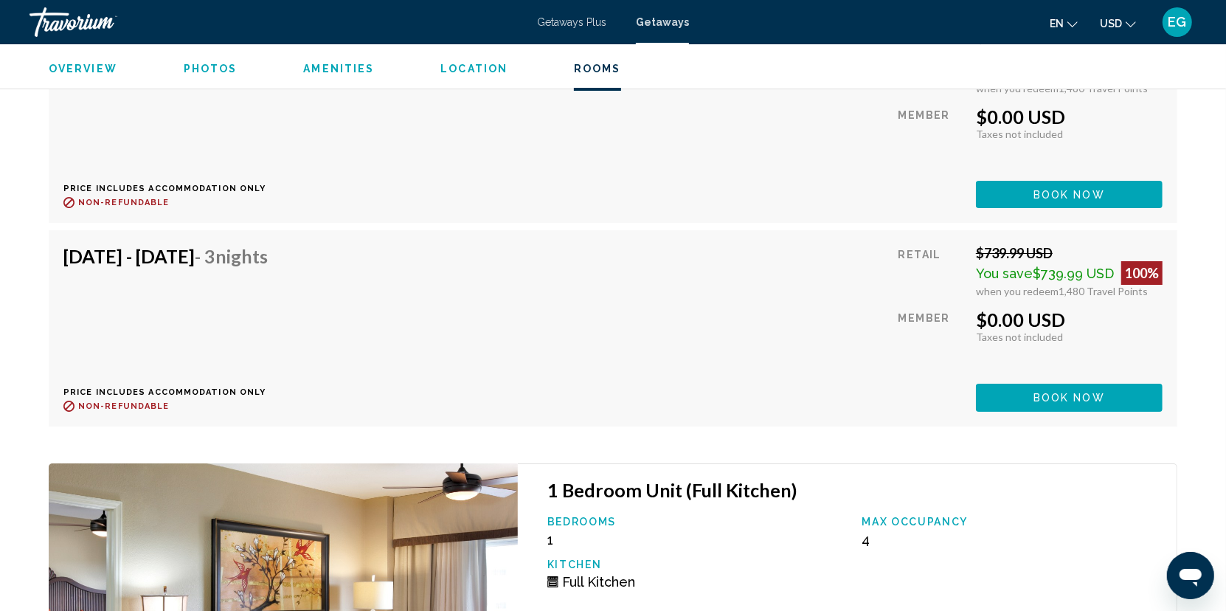
scroll to position [4057, 0]
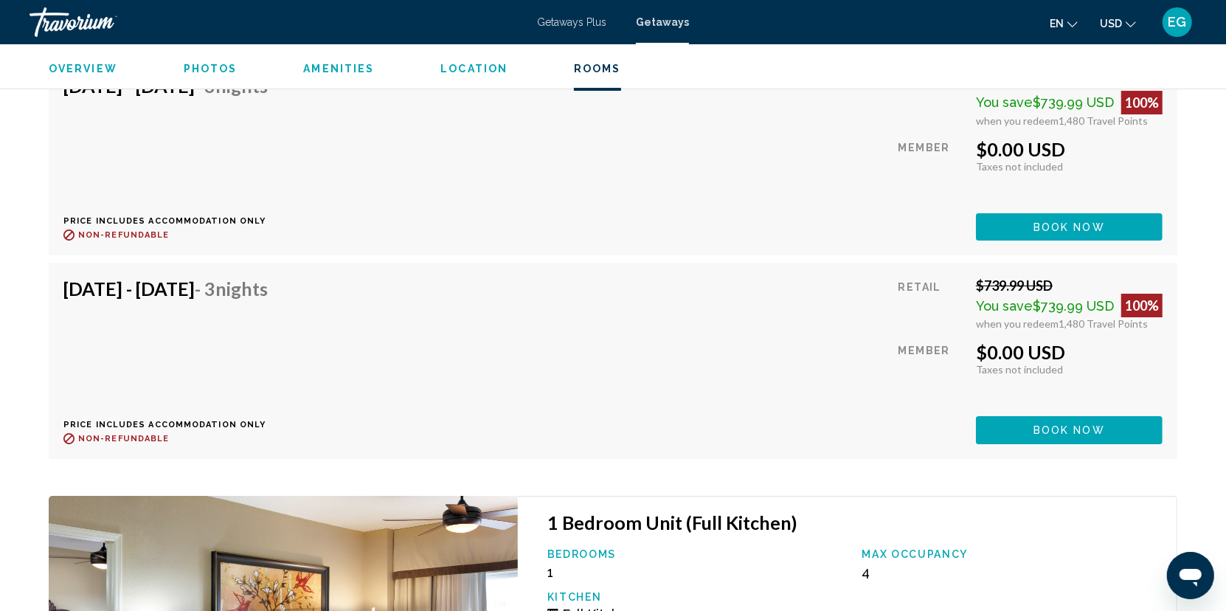
click at [279, 314] on div "[DATE] - [DATE] - 3 Nights Price includes accommodation only Refundable until :…" at bounding box center [170, 360] width 215 height 166
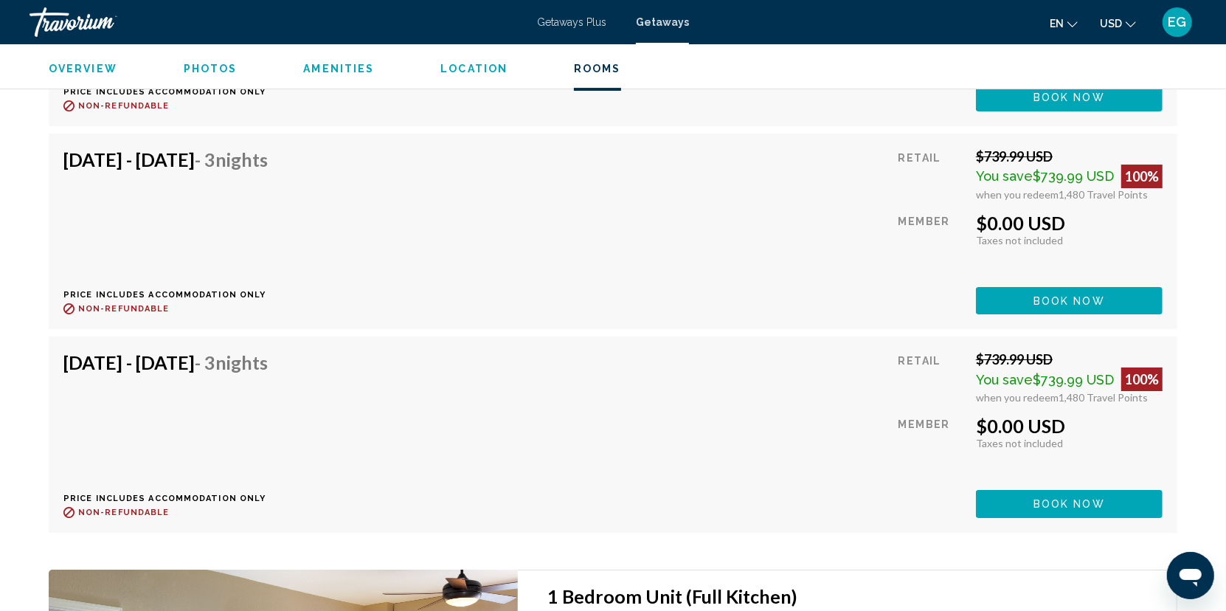
click at [315, 69] on span "Amenities" at bounding box center [338, 69] width 71 height 12
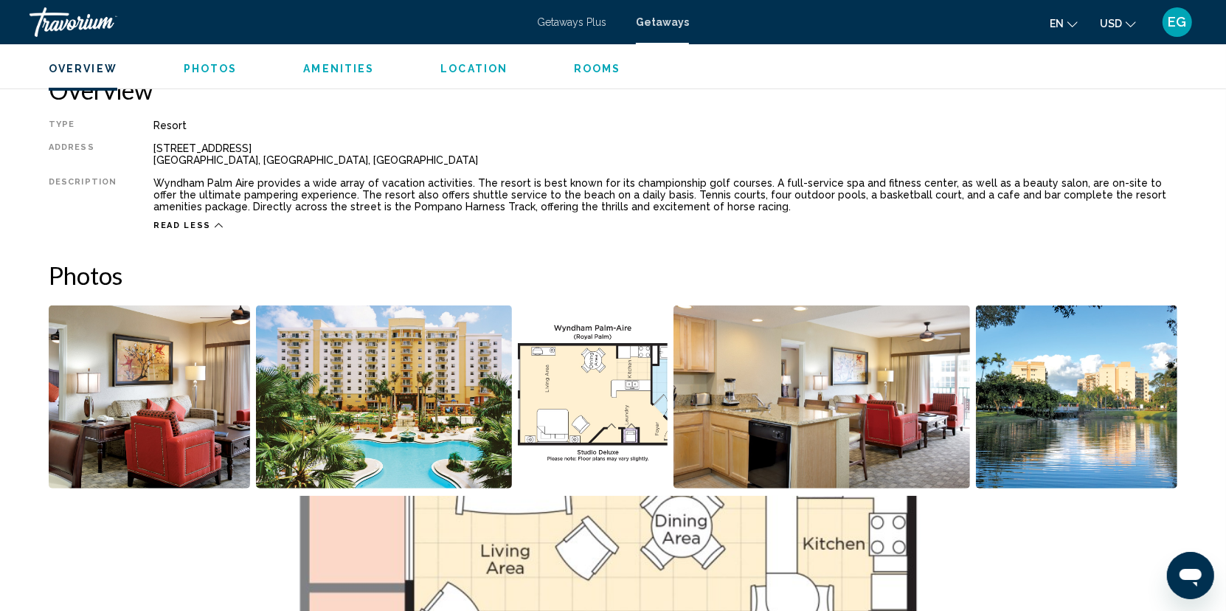
scroll to position [448, 0]
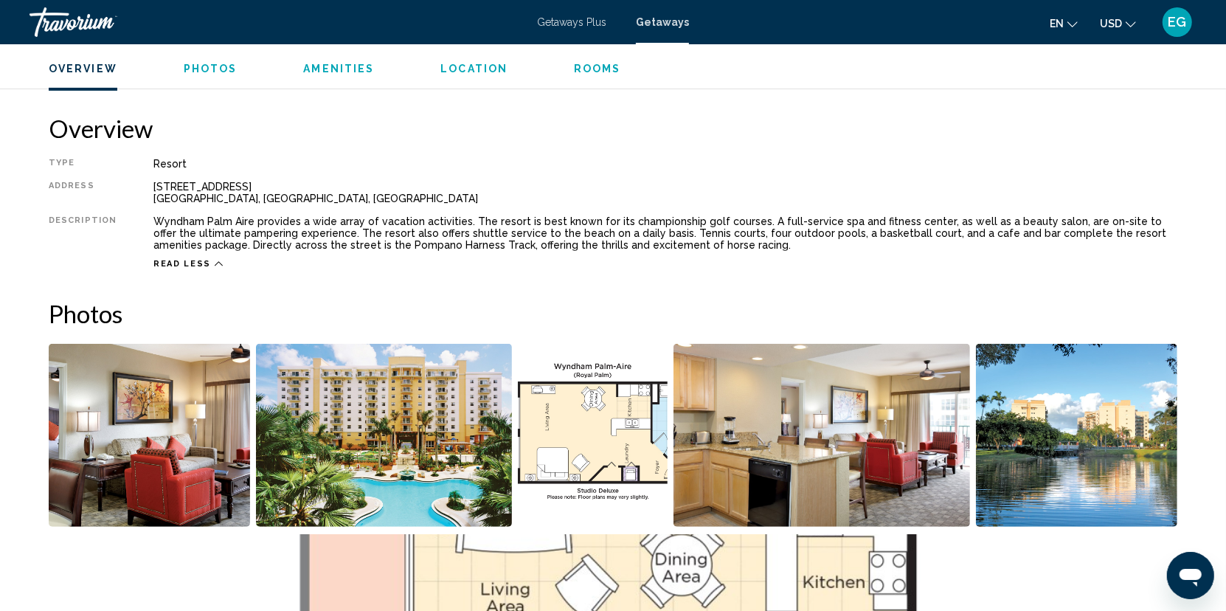
click at [885, 481] on img "Open full-screen image slider" at bounding box center [822, 435] width 297 height 183
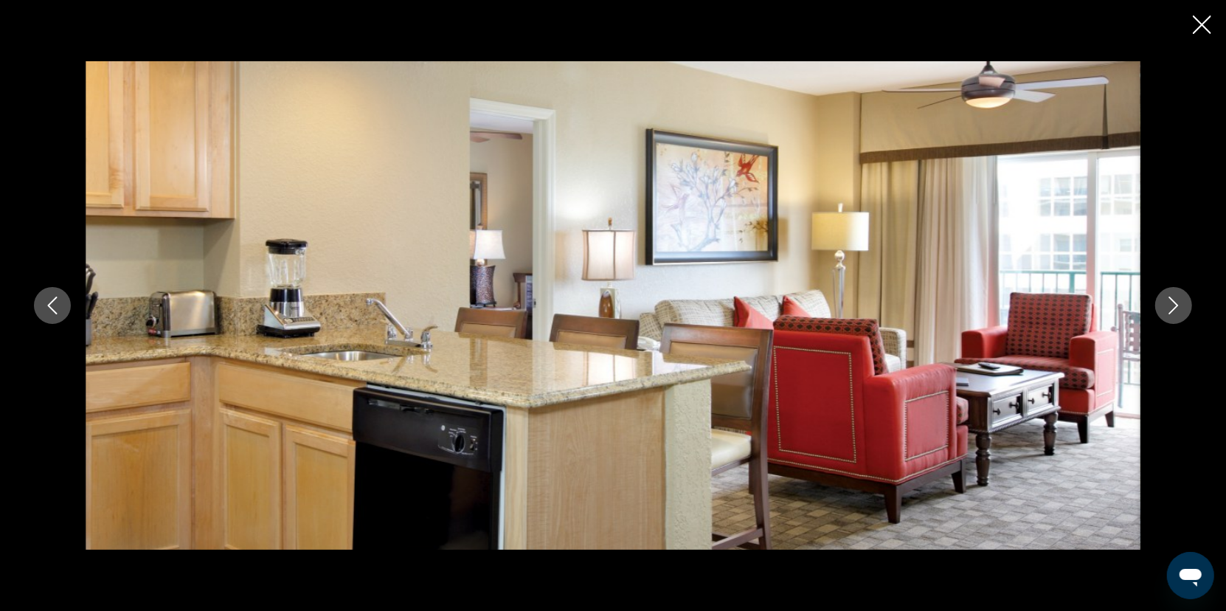
click at [1171, 300] on icon "Next image" at bounding box center [1174, 306] width 10 height 18
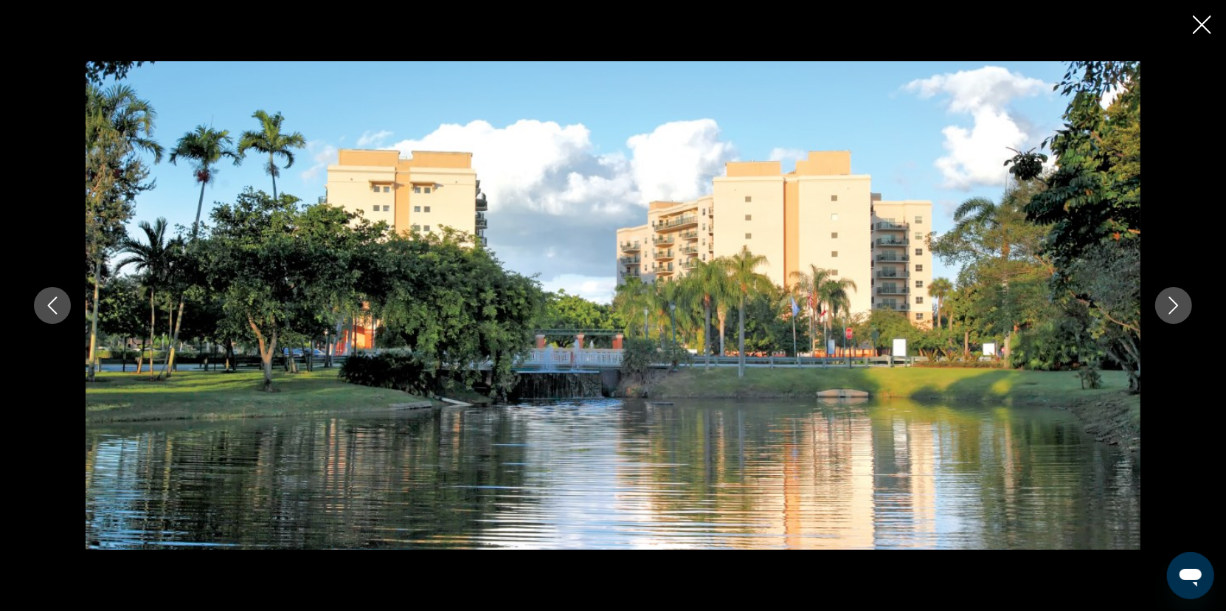
click at [1171, 300] on icon "Next image" at bounding box center [1174, 306] width 10 height 18
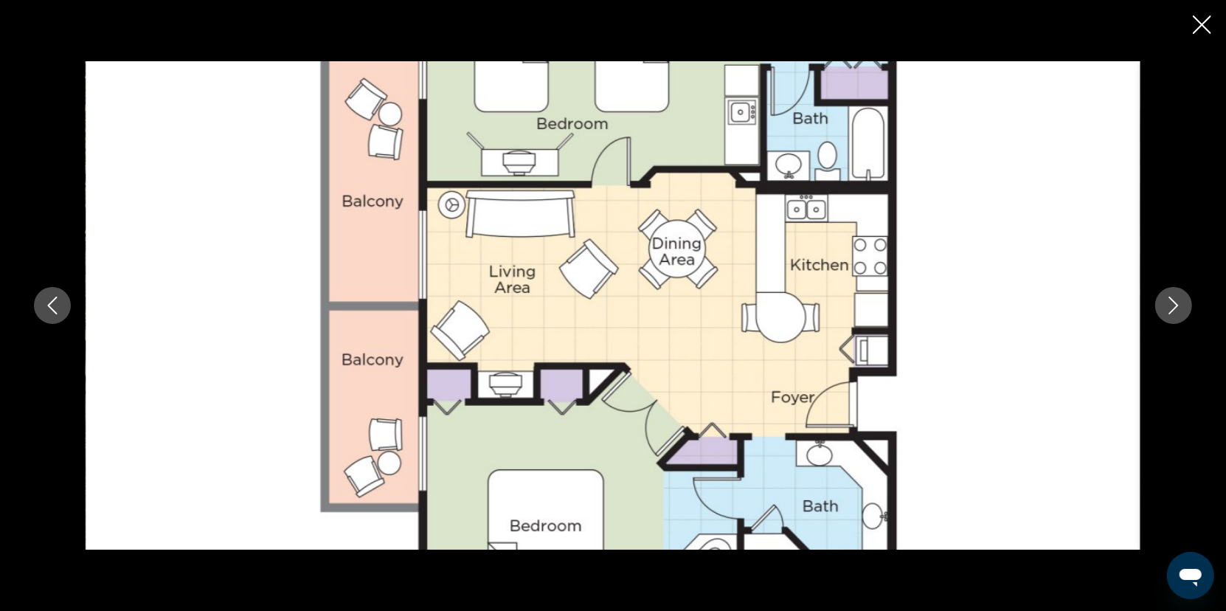
scroll to position [522, 0]
click at [1174, 301] on icon "Next image" at bounding box center [1174, 306] width 18 height 18
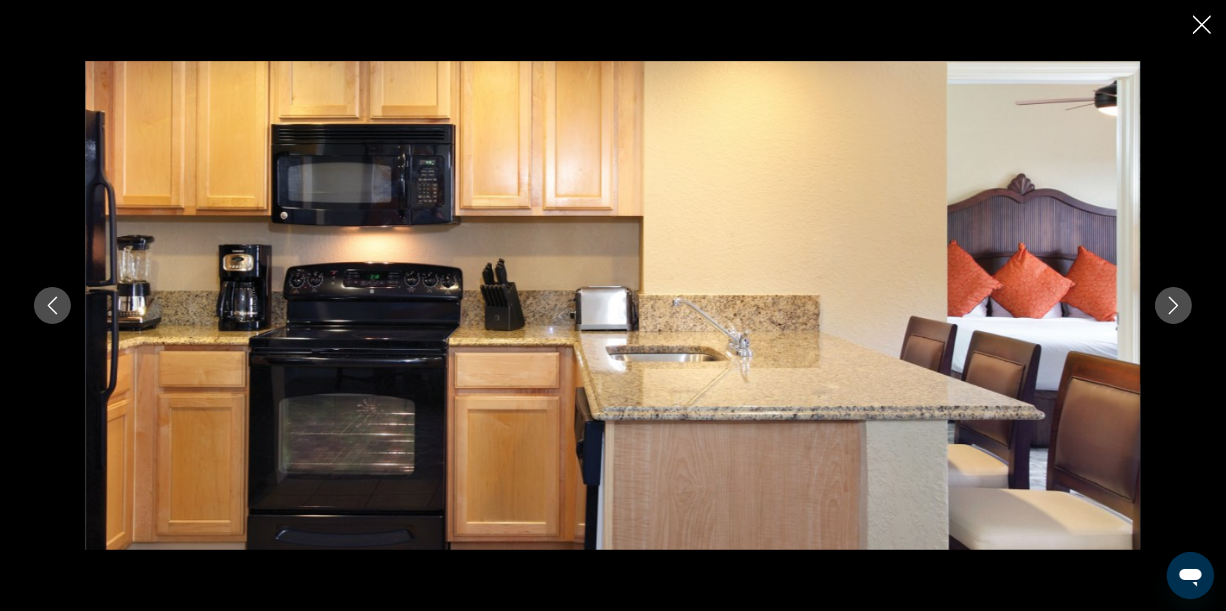
click at [1174, 301] on icon "Next image" at bounding box center [1174, 306] width 18 height 18
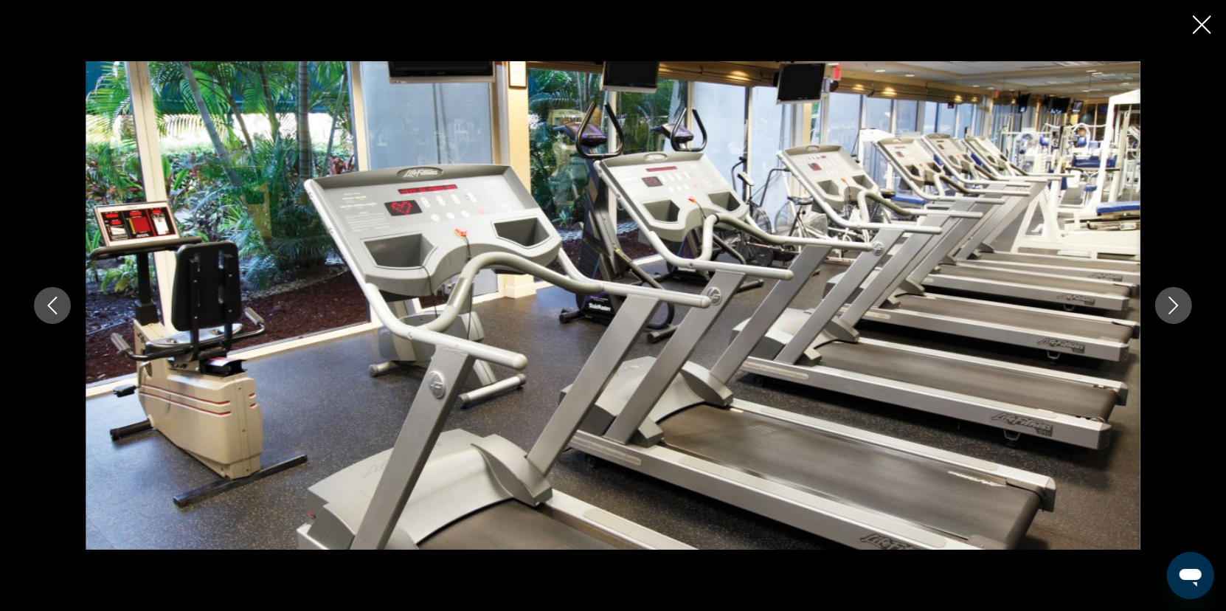
click at [1174, 302] on icon "Next image" at bounding box center [1174, 306] width 10 height 18
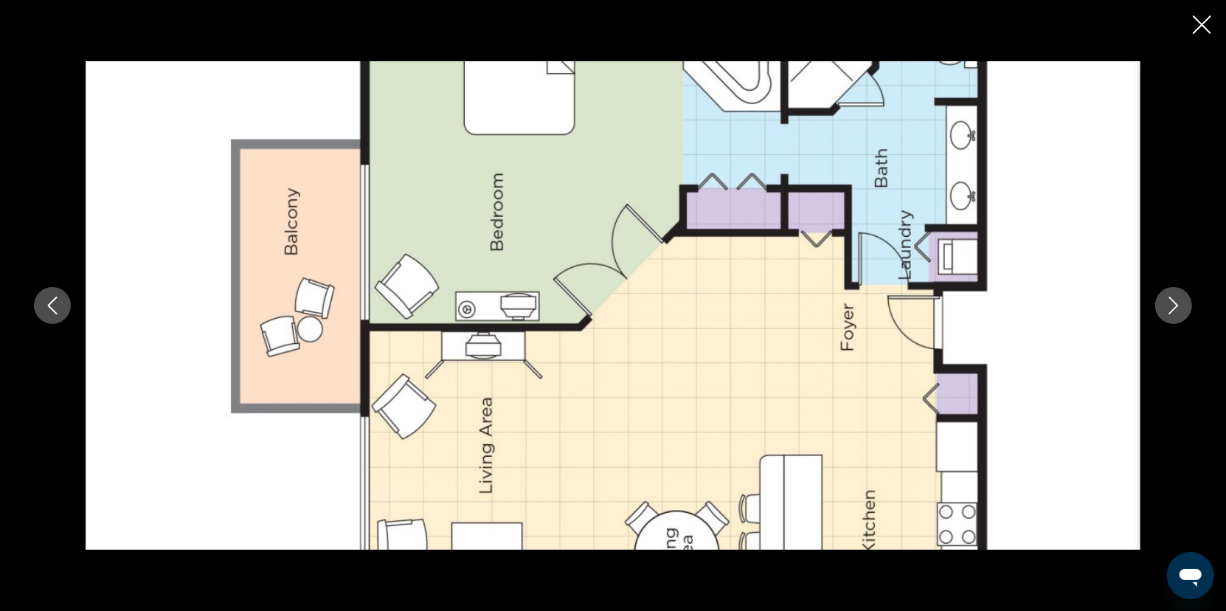
click at [1173, 302] on icon "Next image" at bounding box center [1174, 306] width 18 height 18
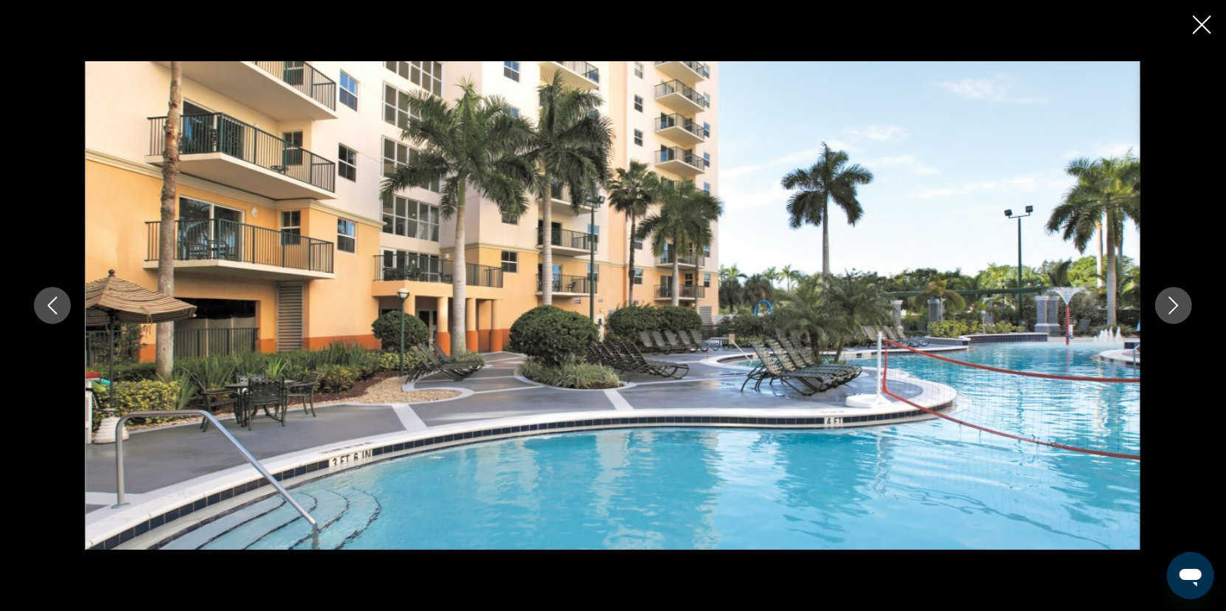
click at [1169, 304] on icon "Next image" at bounding box center [1174, 306] width 18 height 18
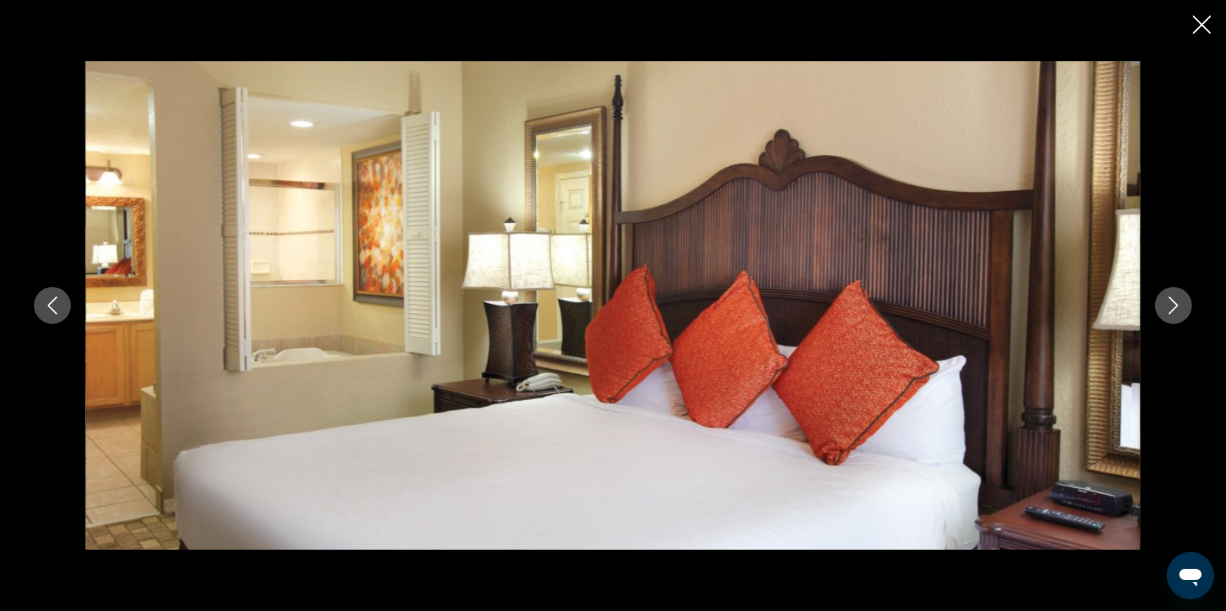
click at [1169, 304] on icon "Next image" at bounding box center [1174, 306] width 18 height 18
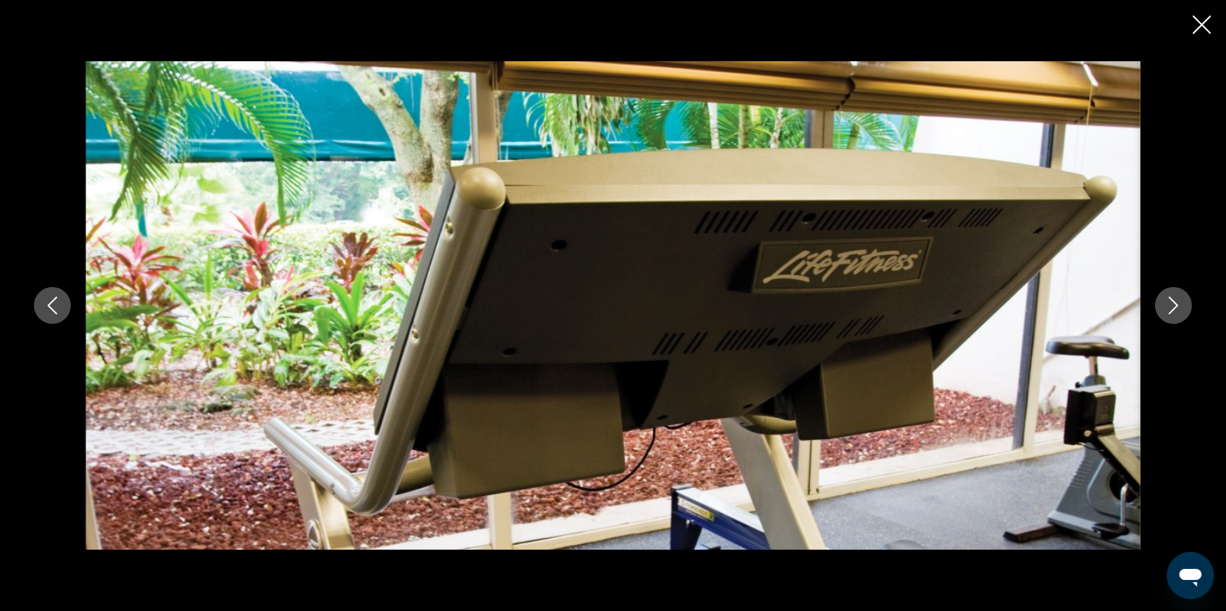
click at [1169, 304] on icon "Next image" at bounding box center [1174, 306] width 18 height 18
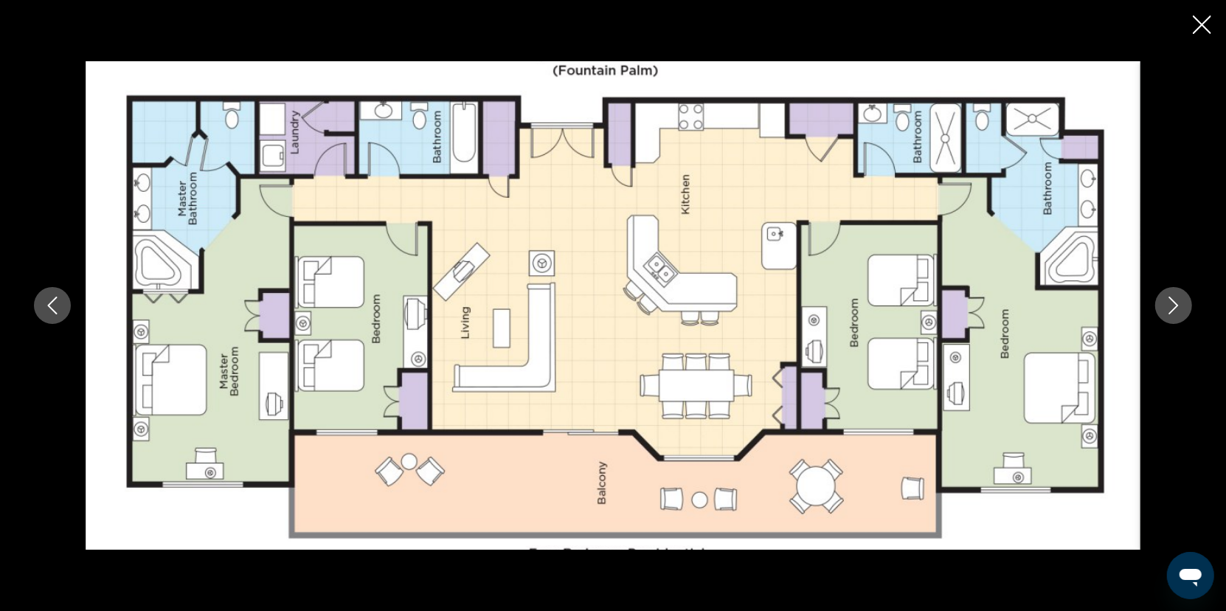
click at [1169, 304] on icon "Next image" at bounding box center [1174, 306] width 18 height 18
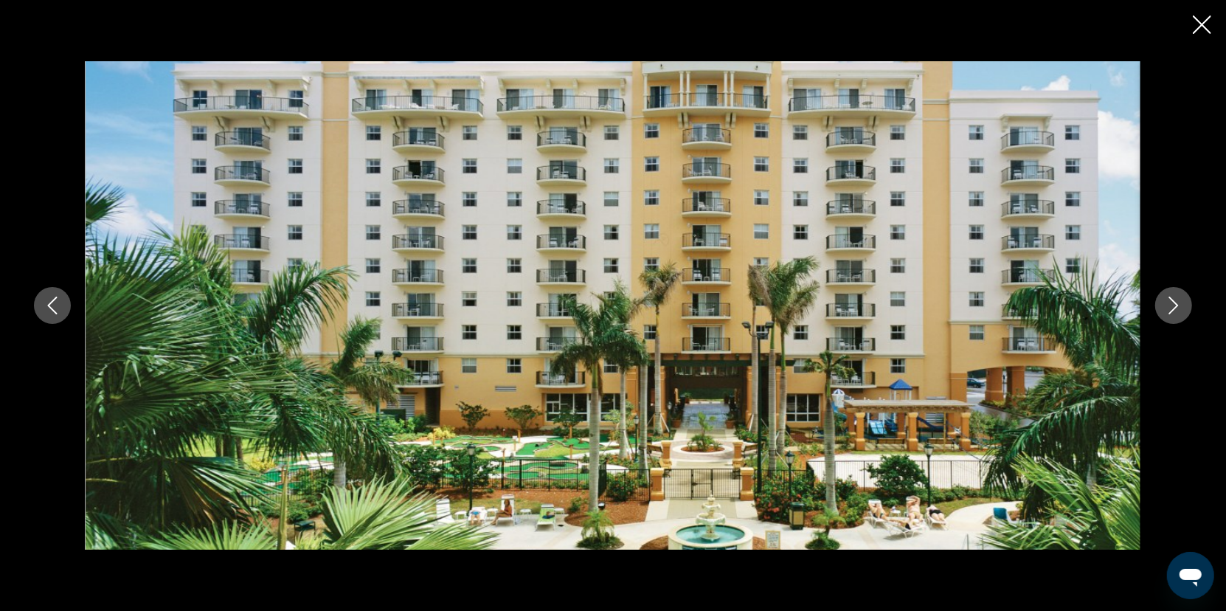
click at [1169, 304] on icon "Next image" at bounding box center [1174, 306] width 18 height 18
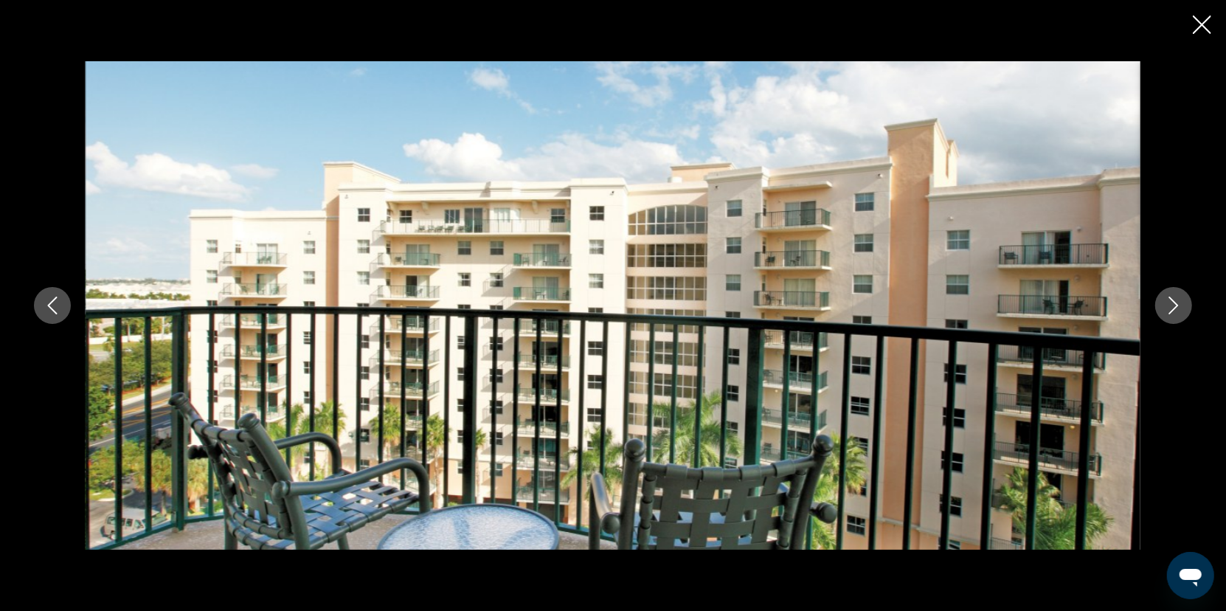
click at [1169, 304] on icon "Next image" at bounding box center [1174, 306] width 18 height 18
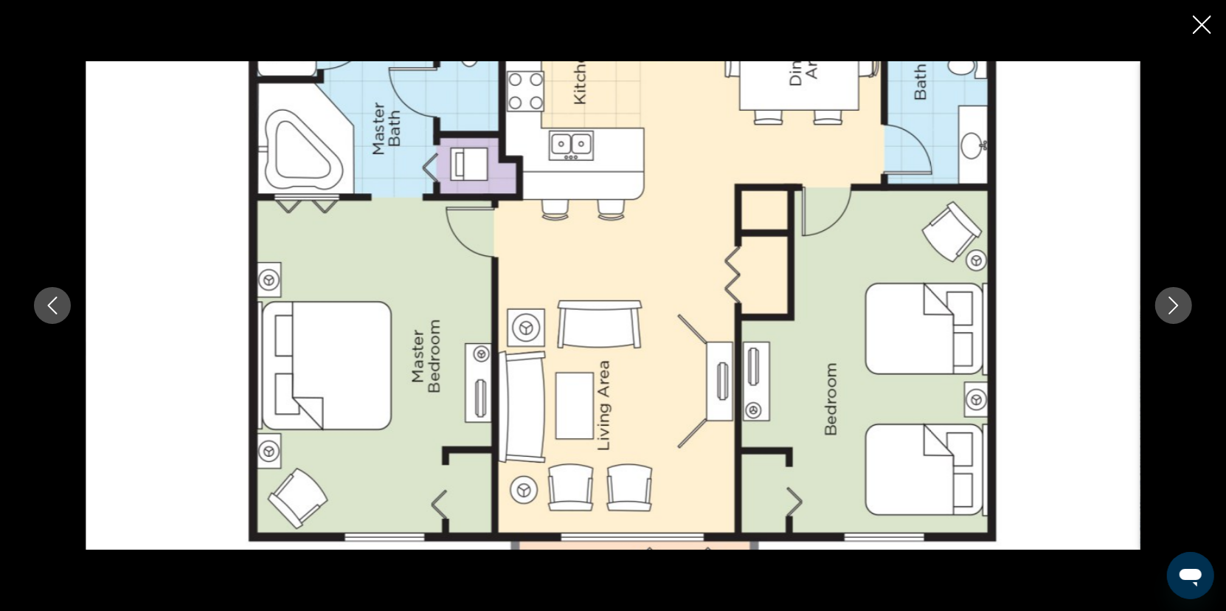
click at [1169, 304] on icon "Next image" at bounding box center [1174, 306] width 18 height 18
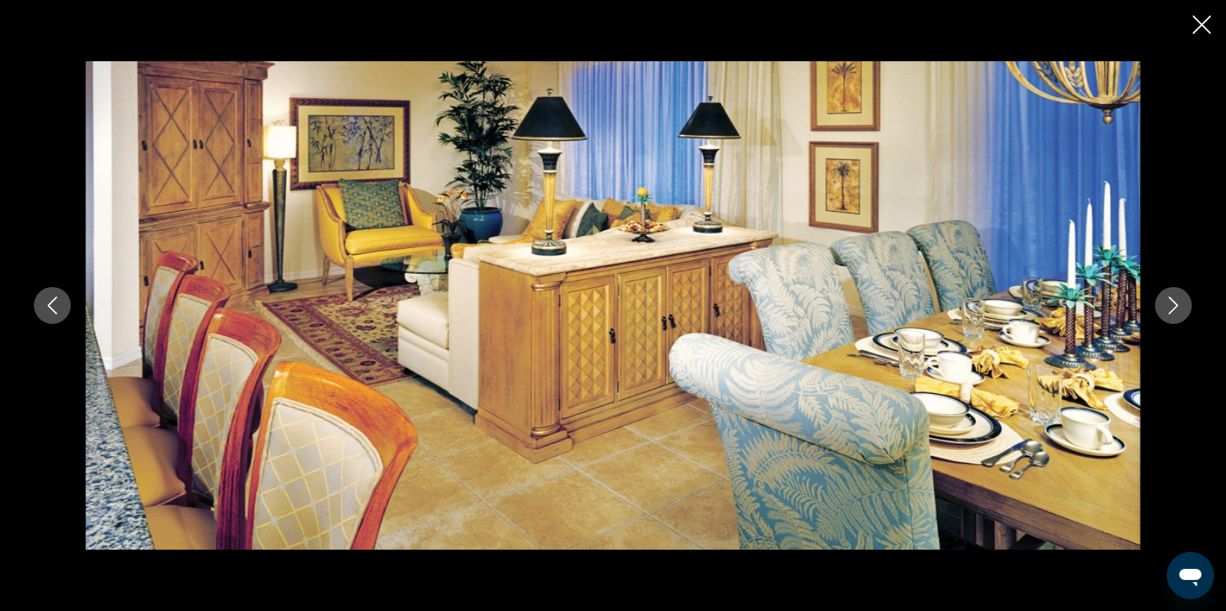
click at [1172, 306] on icon "Next image" at bounding box center [1174, 306] width 18 height 18
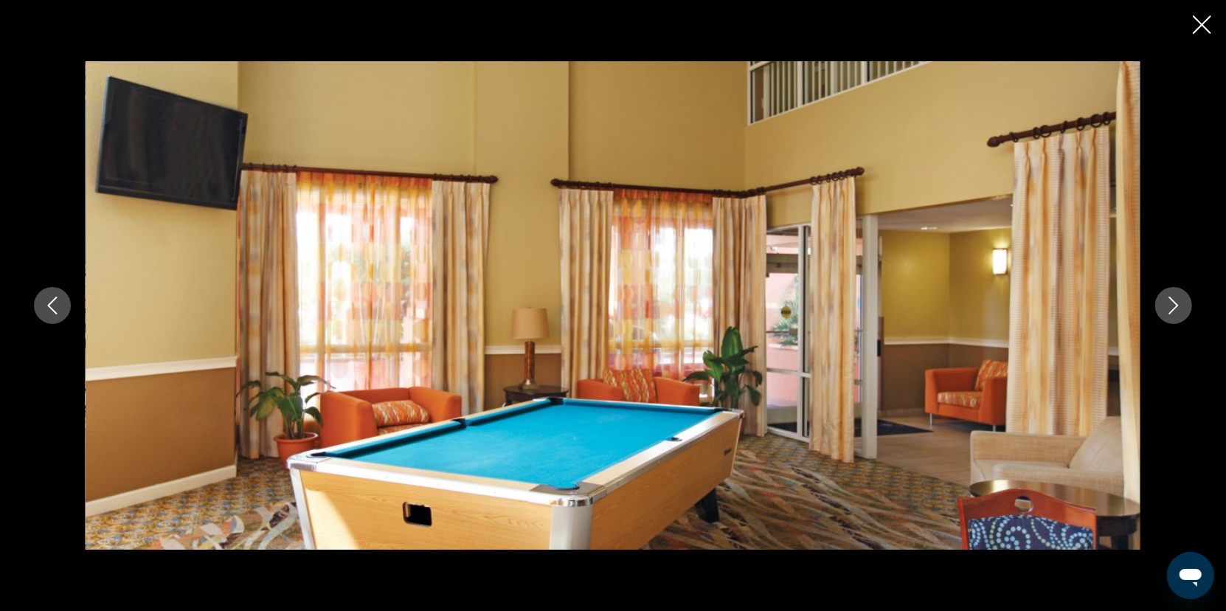
click at [1171, 306] on icon "Next image" at bounding box center [1174, 306] width 18 height 18
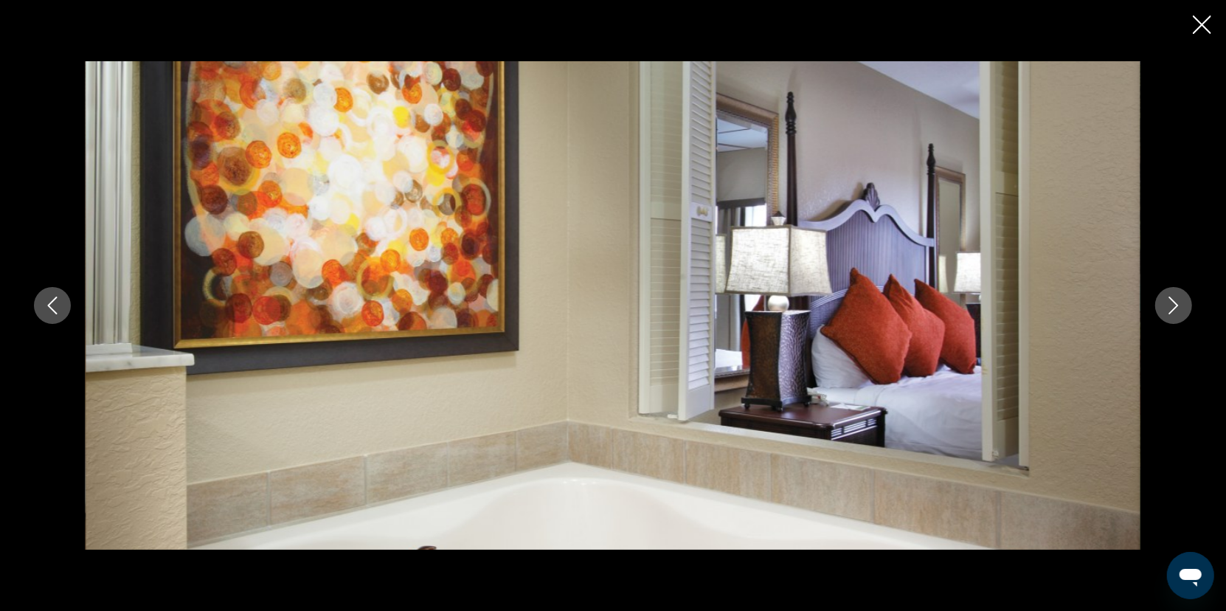
click at [1170, 306] on icon "Next image" at bounding box center [1174, 306] width 18 height 18
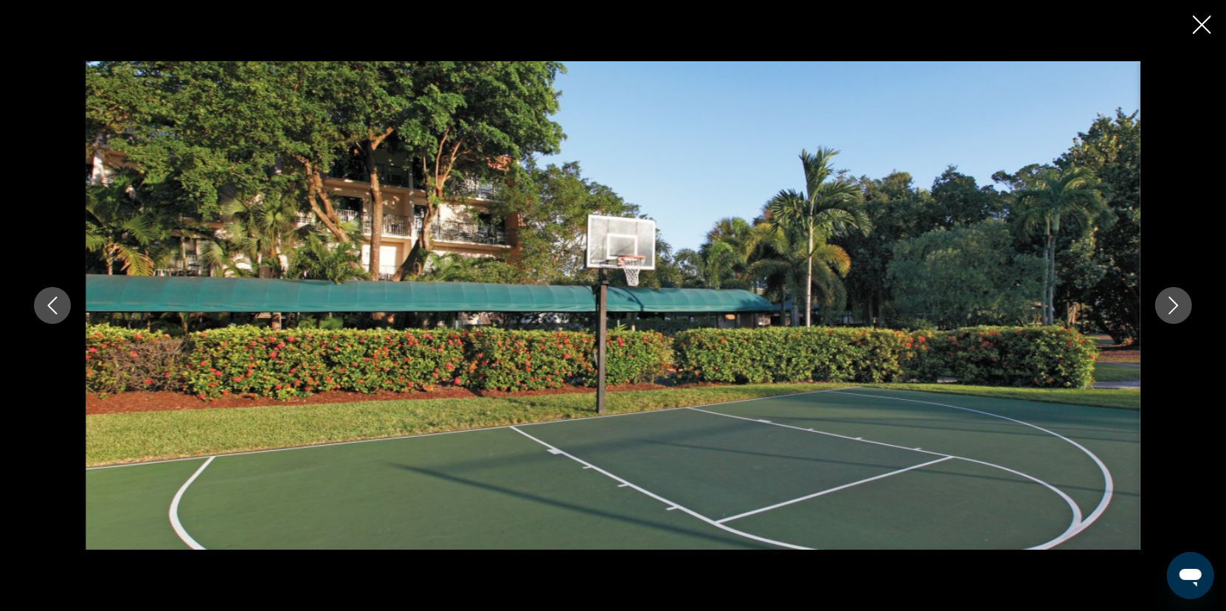
click at [1168, 306] on icon "Next image" at bounding box center [1174, 306] width 18 height 18
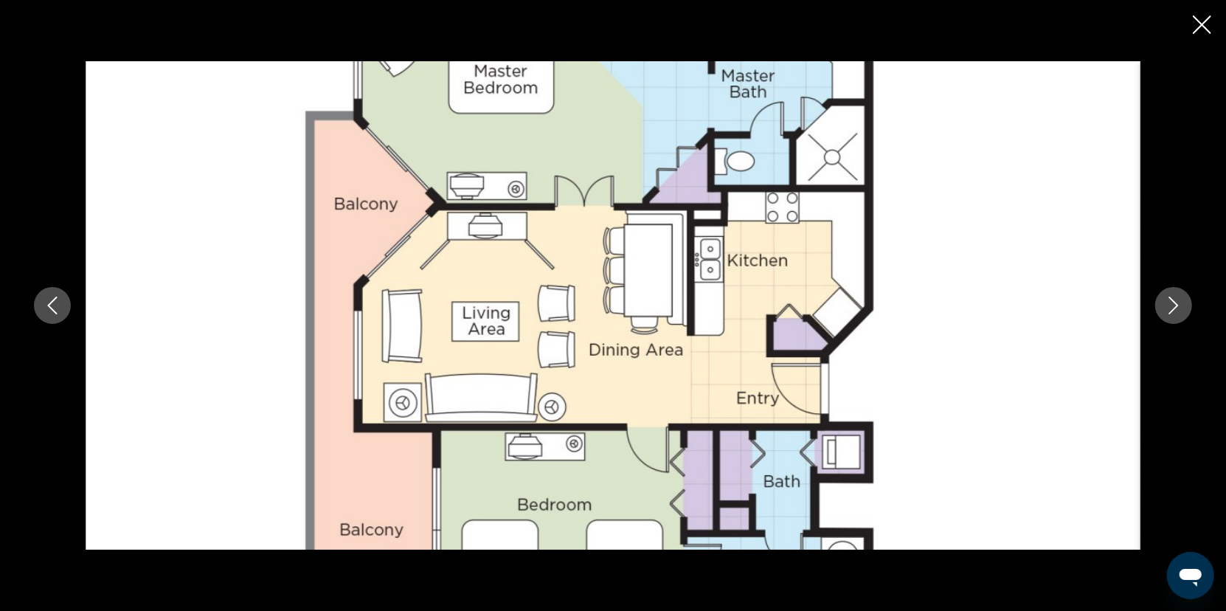
click at [1167, 306] on icon "Next image" at bounding box center [1174, 306] width 18 height 18
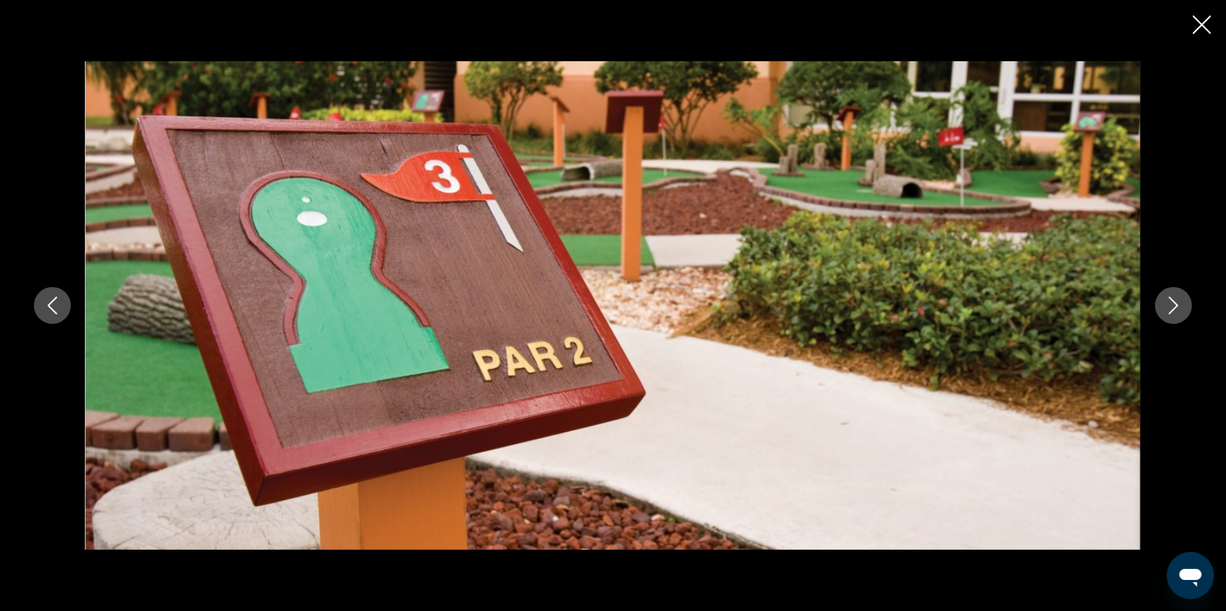
click at [1161, 305] on button "Next image" at bounding box center [1173, 305] width 37 height 37
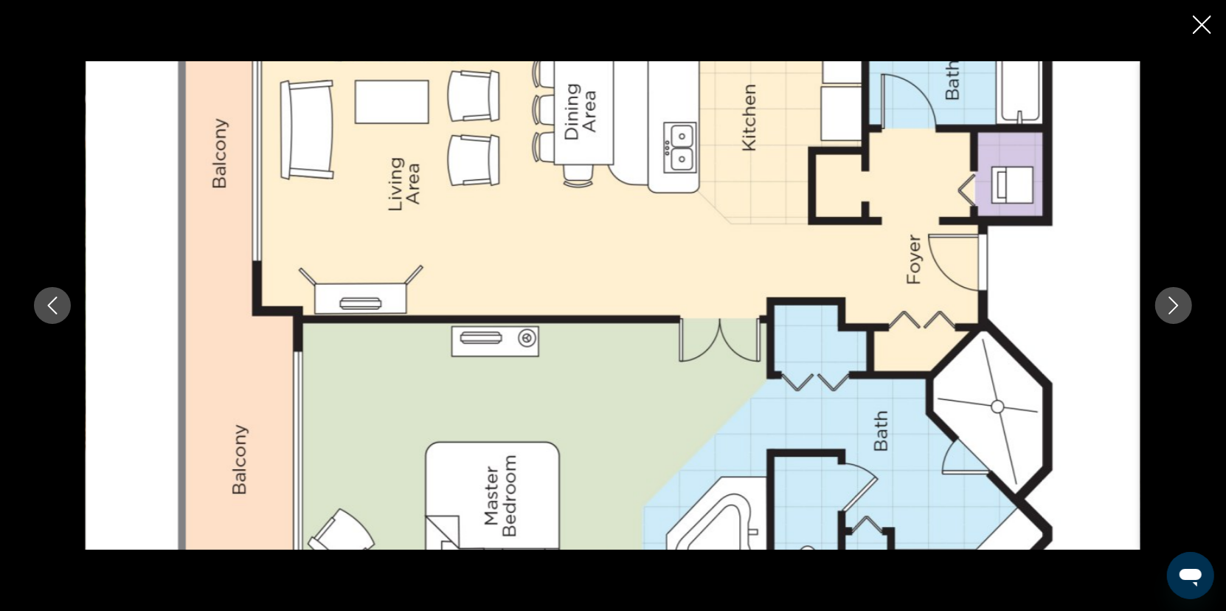
click at [1196, 28] on icon "Close slideshow" at bounding box center [1202, 24] width 18 height 18
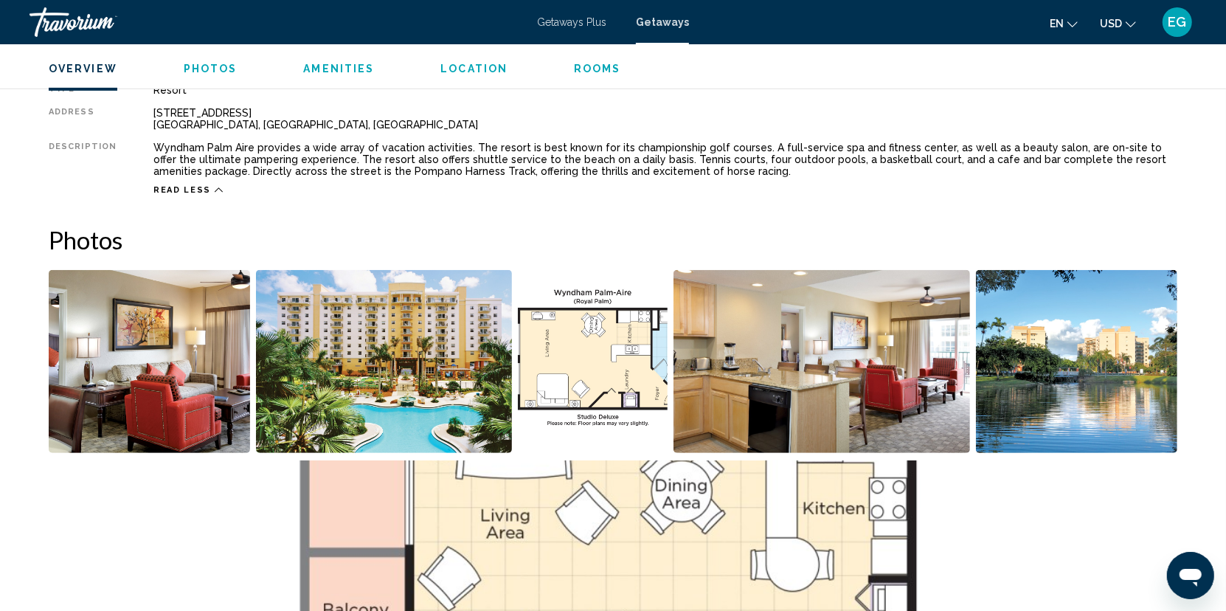
click at [922, 356] on img "Open full-screen image slider" at bounding box center [822, 361] width 297 height 183
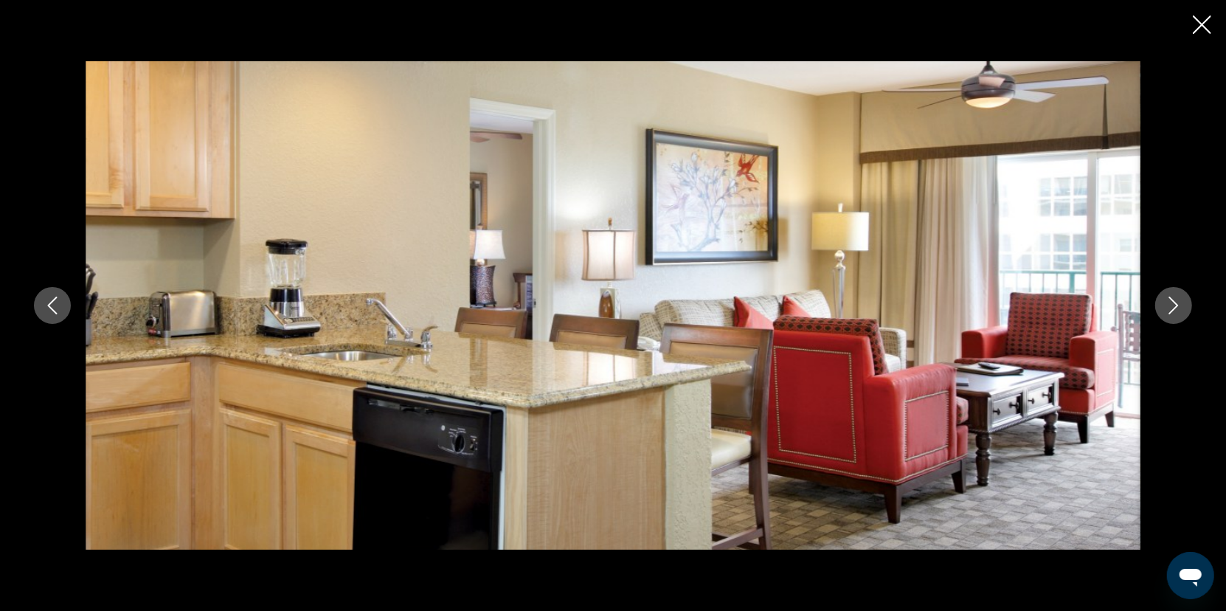
scroll to position [890, 0]
click at [1198, 25] on icon "Close slideshow" at bounding box center [1202, 24] width 18 height 18
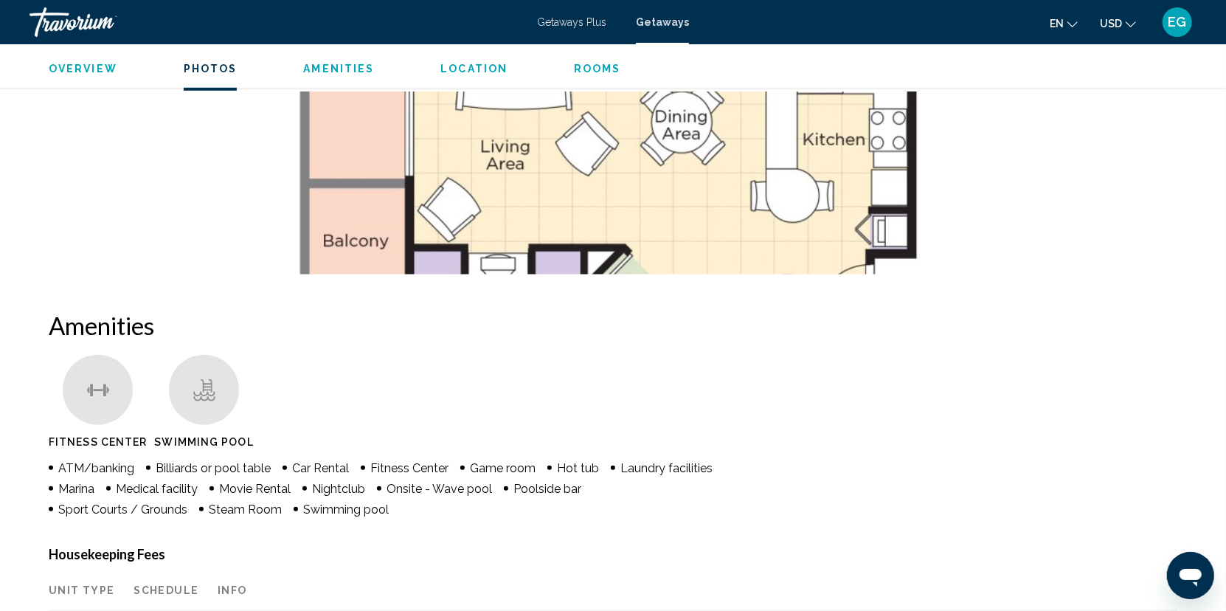
click at [816, 396] on ul "Fitness Center Swimming Pool" at bounding box center [613, 405] width 1129 height 100
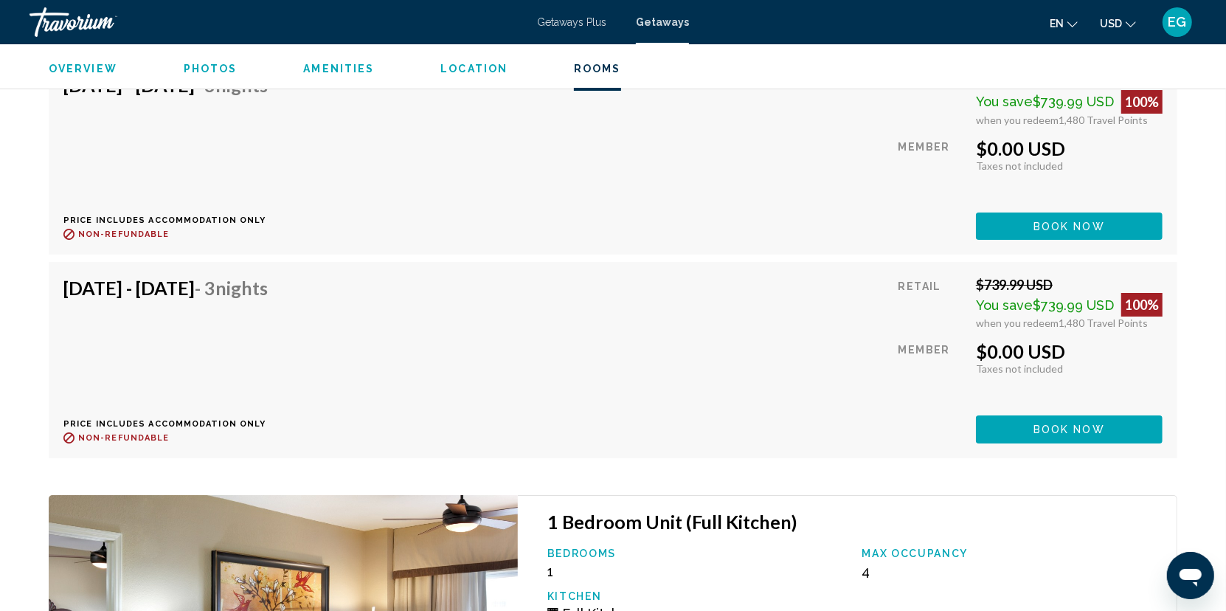
scroll to position [4057, 0]
click at [1051, 425] on span "Book now" at bounding box center [1070, 431] width 72 height 12
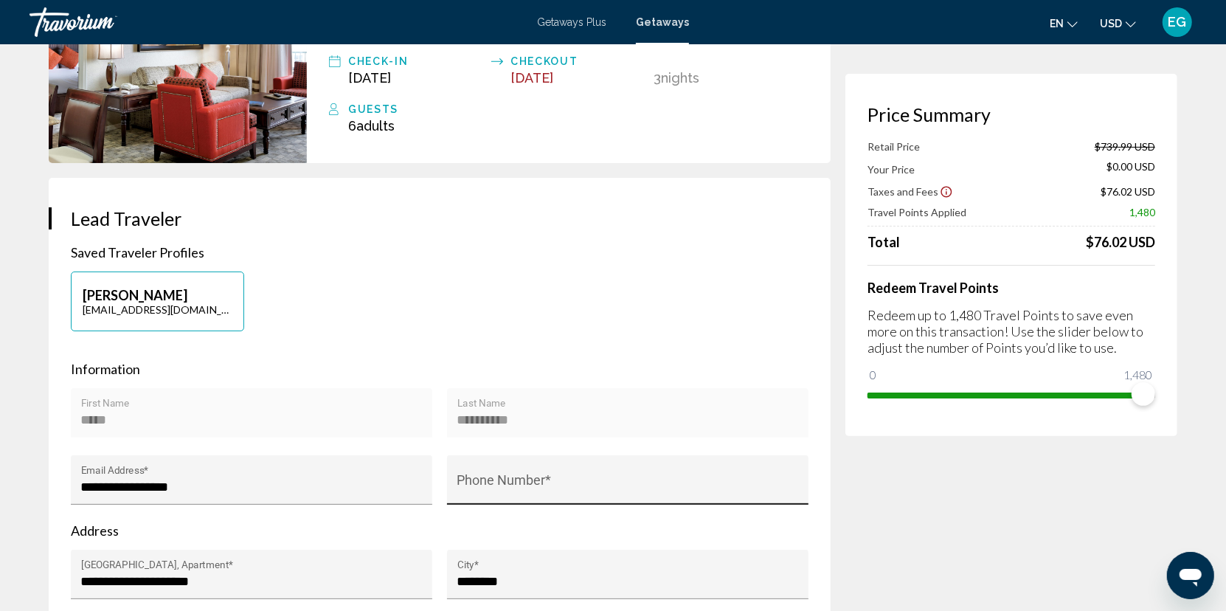
scroll to position [221, 0]
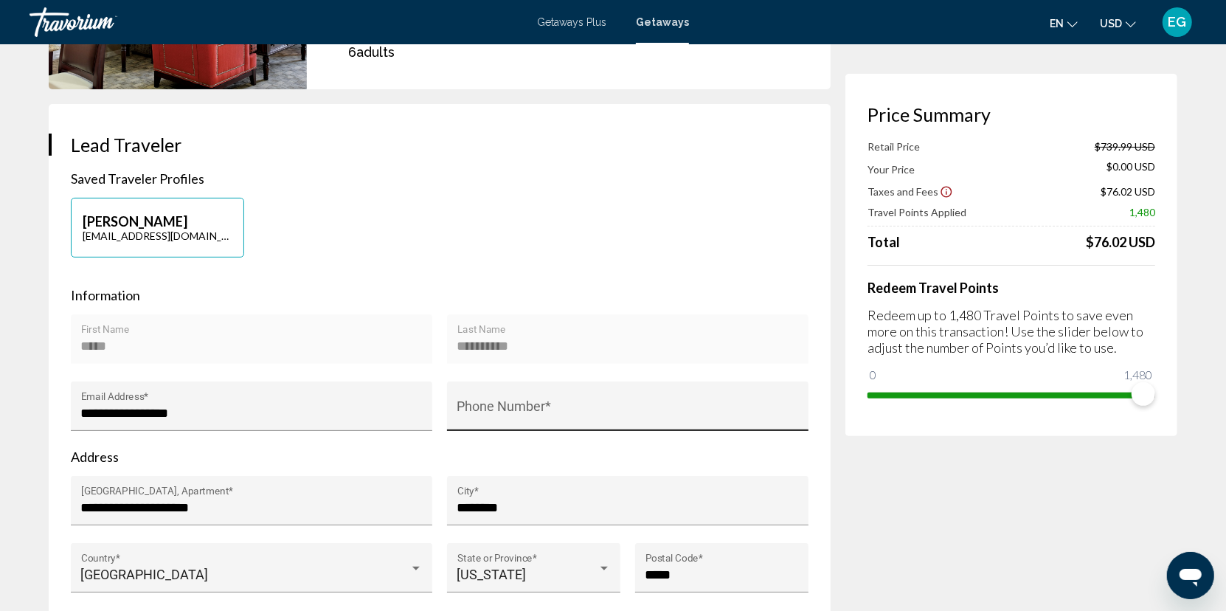
click at [542, 407] on input "Phone Number *" at bounding box center [628, 413] width 342 height 15
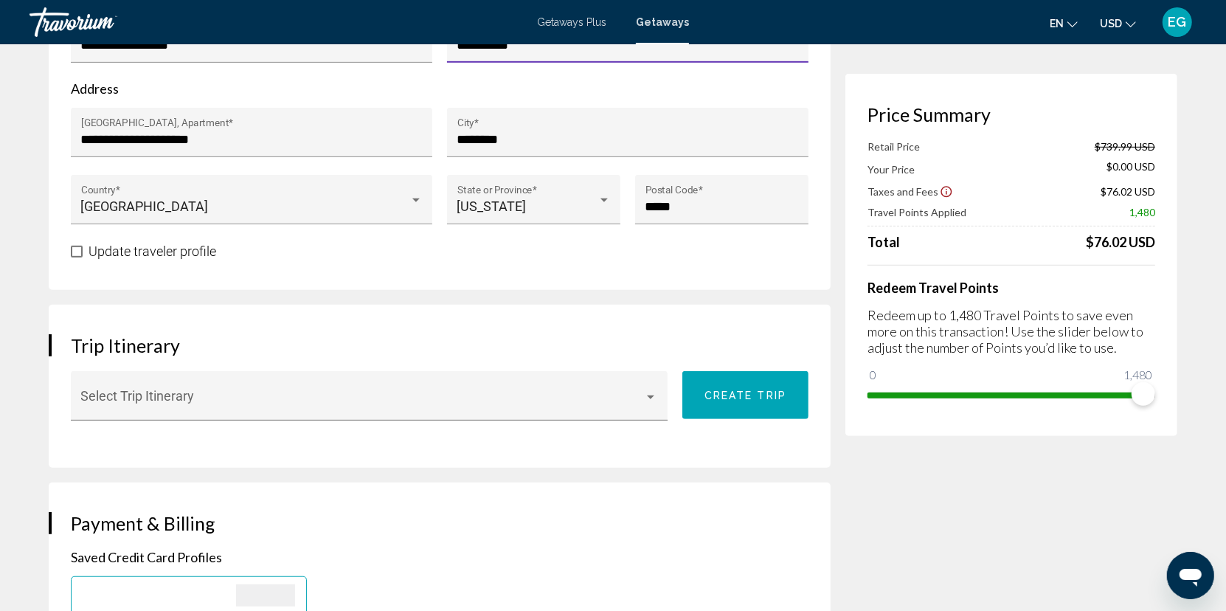
scroll to position [590, 0]
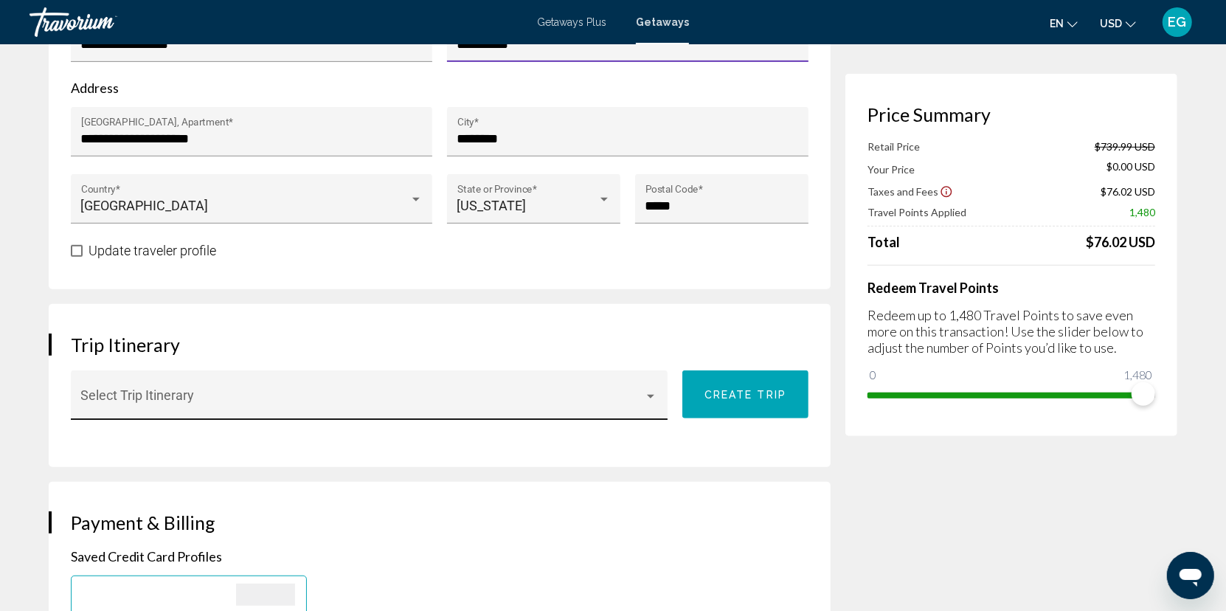
type input "**********"
click at [649, 395] on div "Main content" at bounding box center [650, 397] width 7 height 4
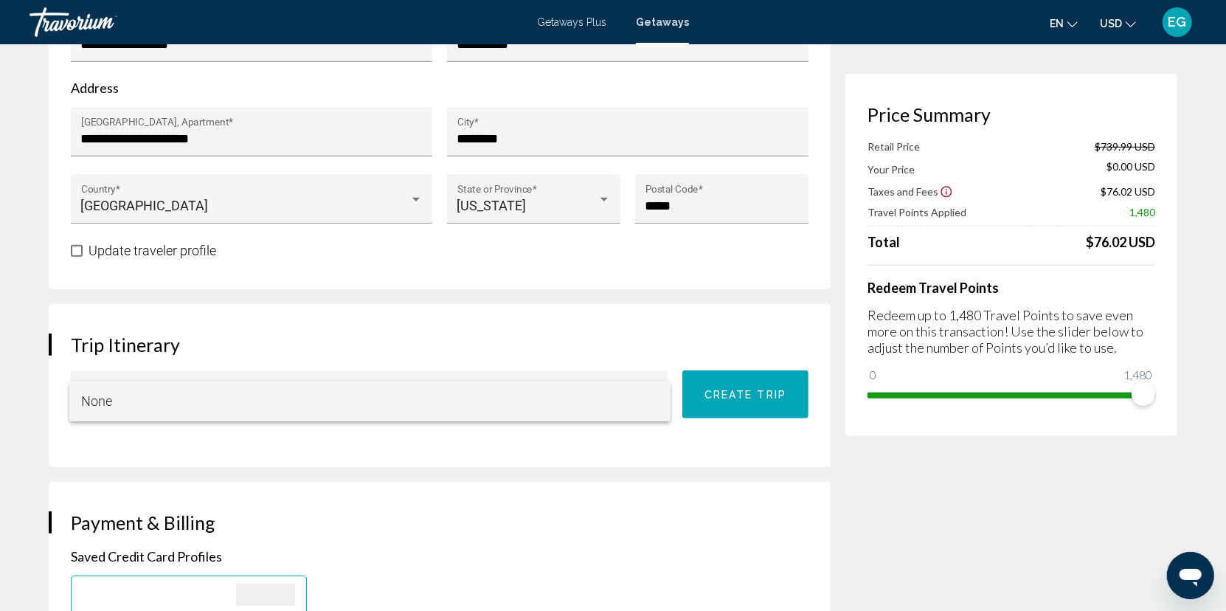
click at [649, 395] on span "None" at bounding box center [370, 401] width 578 height 40
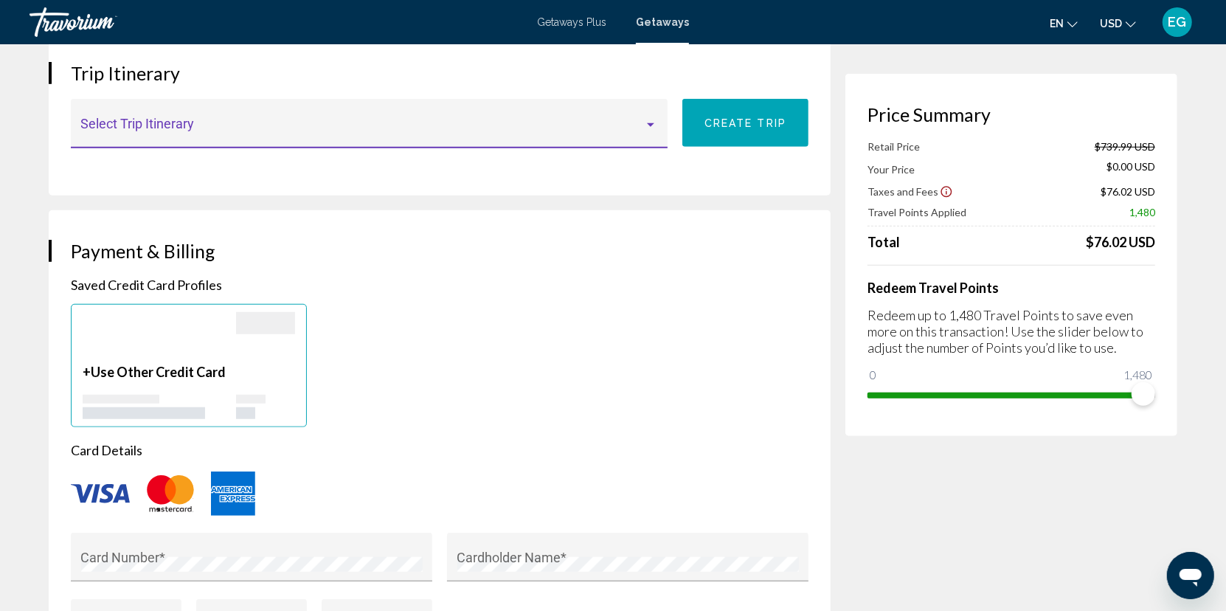
scroll to position [885, 0]
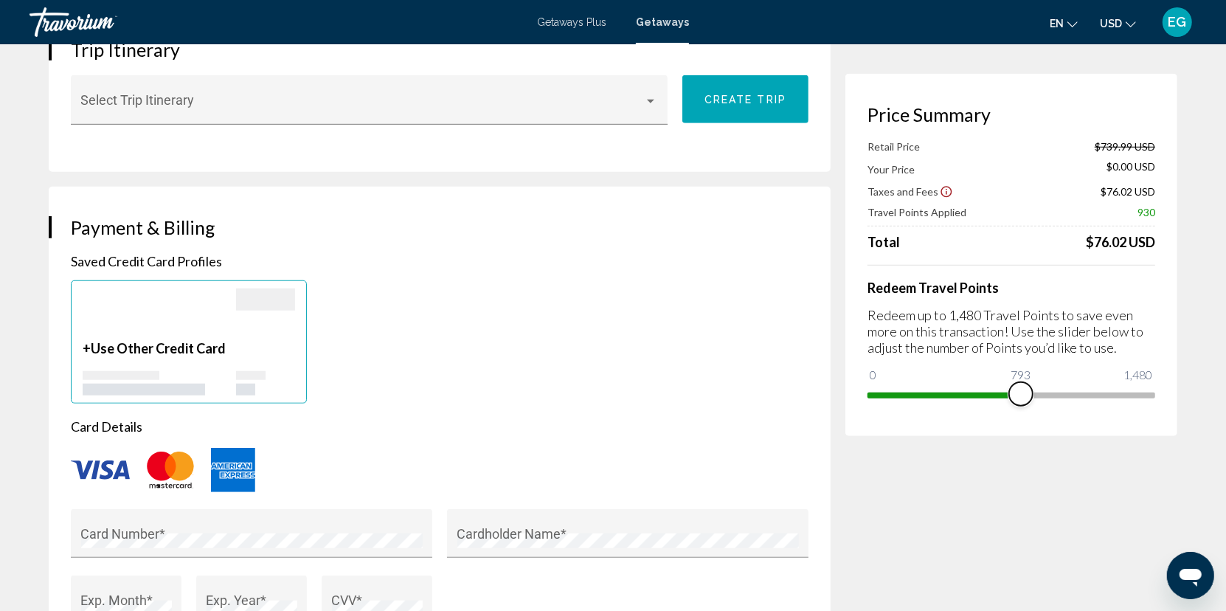
drag, startPoint x: 1139, startPoint y: 395, endPoint x: 1021, endPoint y: 394, distance: 118.0
click at [1021, 394] on span "Main content" at bounding box center [1021, 394] width 24 height 24
drag, startPoint x: 1020, startPoint y: 393, endPoint x: 1153, endPoint y: 392, distance: 133.5
click at [1153, 392] on span "Main content" at bounding box center [1144, 394] width 24 height 24
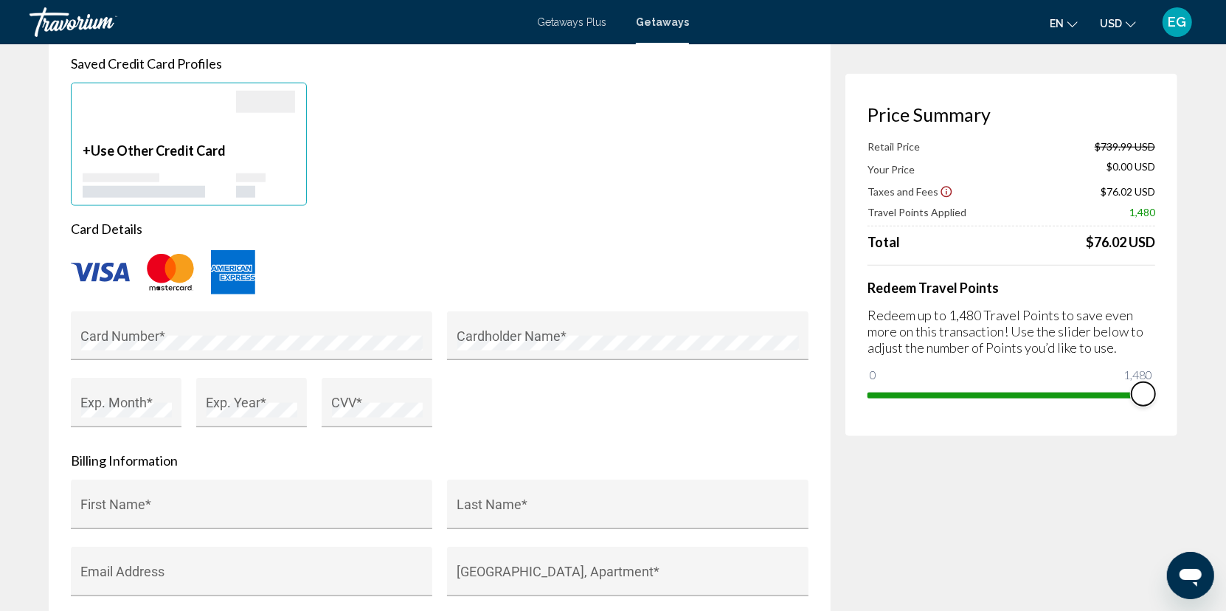
scroll to position [1107, 0]
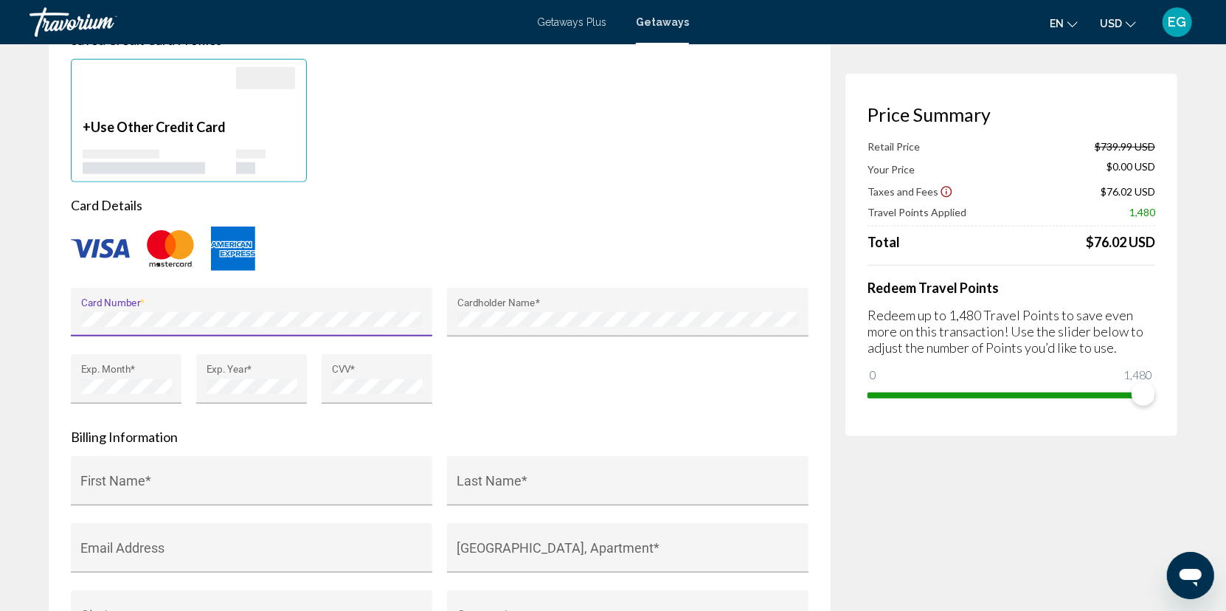
type input "**********"
type input "********"
type input "**"
type input "*****"
click at [196, 477] on div "First Name *" at bounding box center [252, 485] width 342 height 39
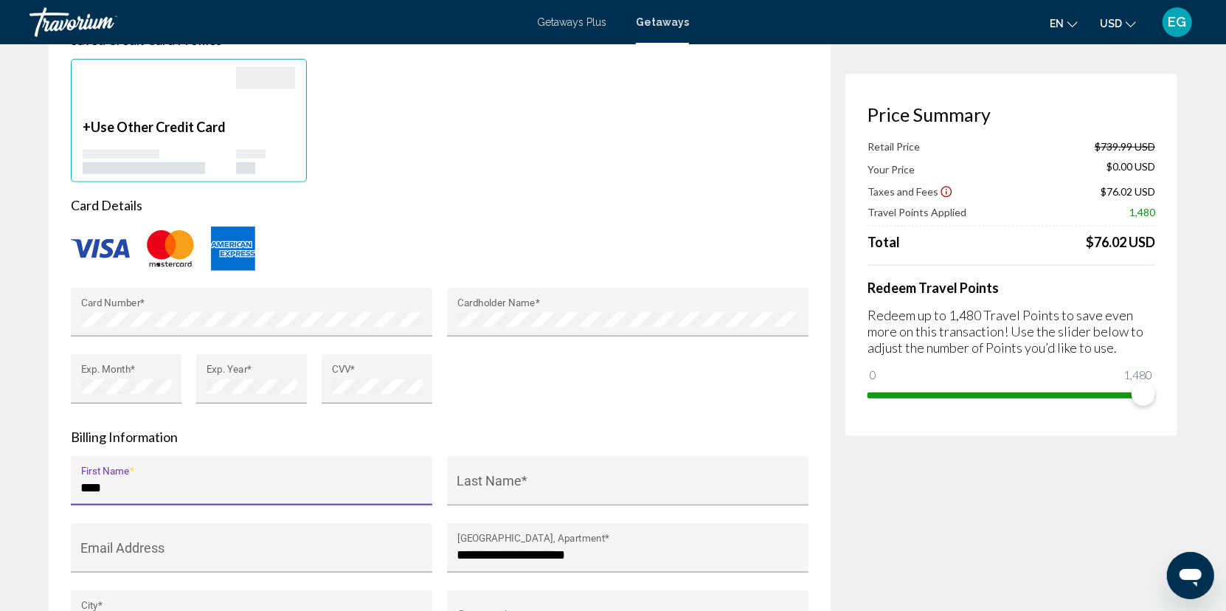
type input "*****"
type input "**********"
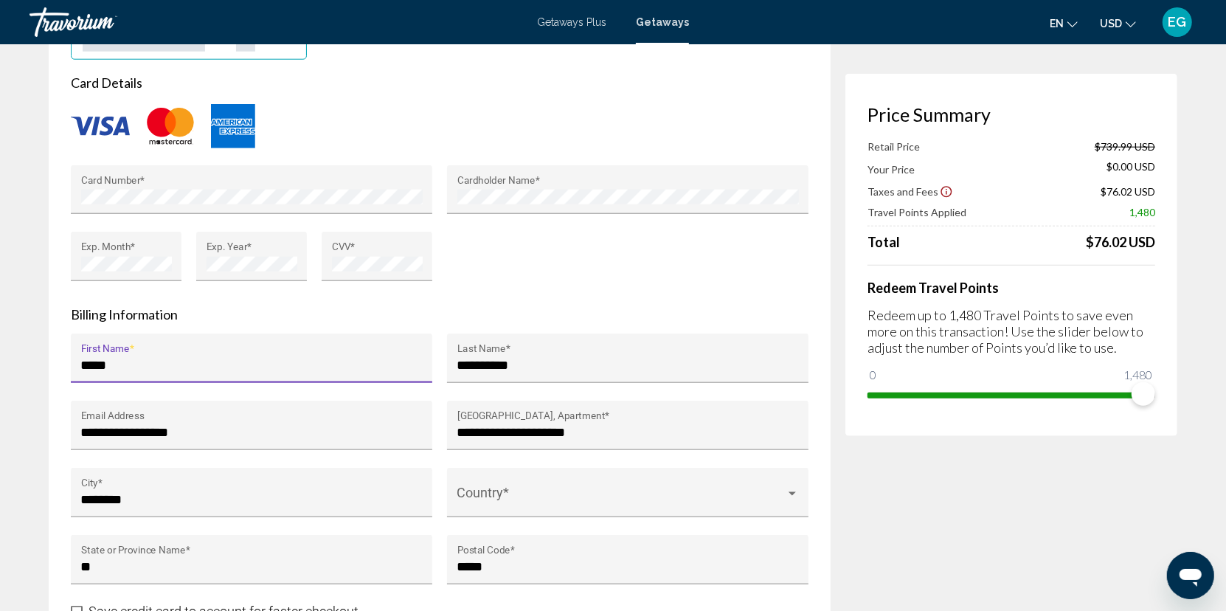
scroll to position [1254, 0]
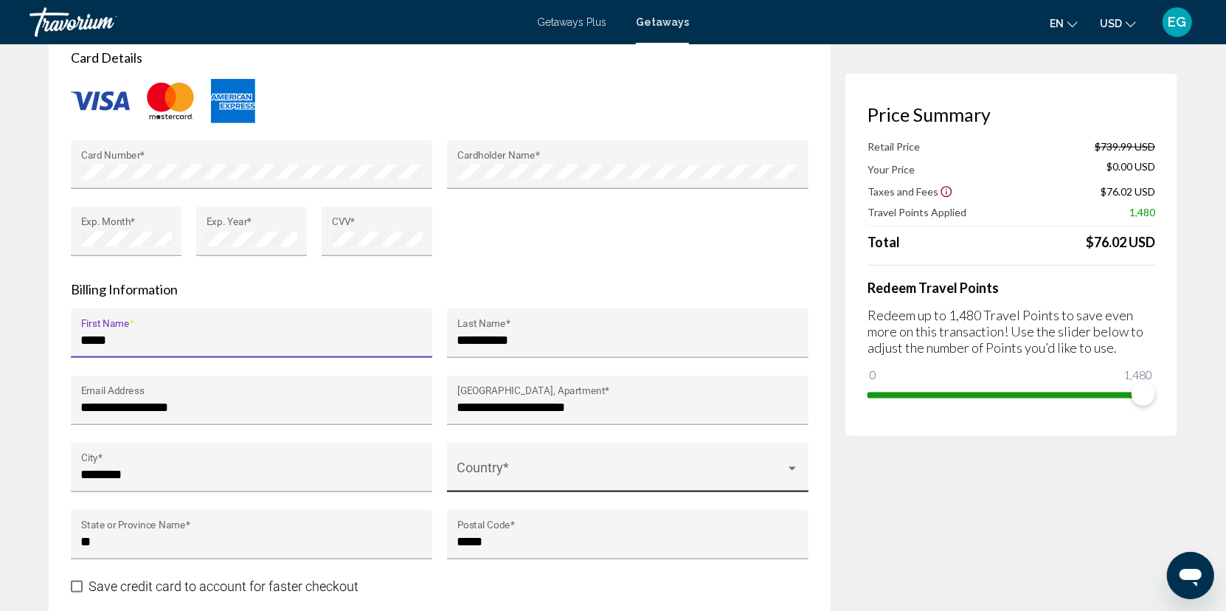
type input "*****"
click at [528, 467] on span "Main content" at bounding box center [621, 474] width 328 height 15
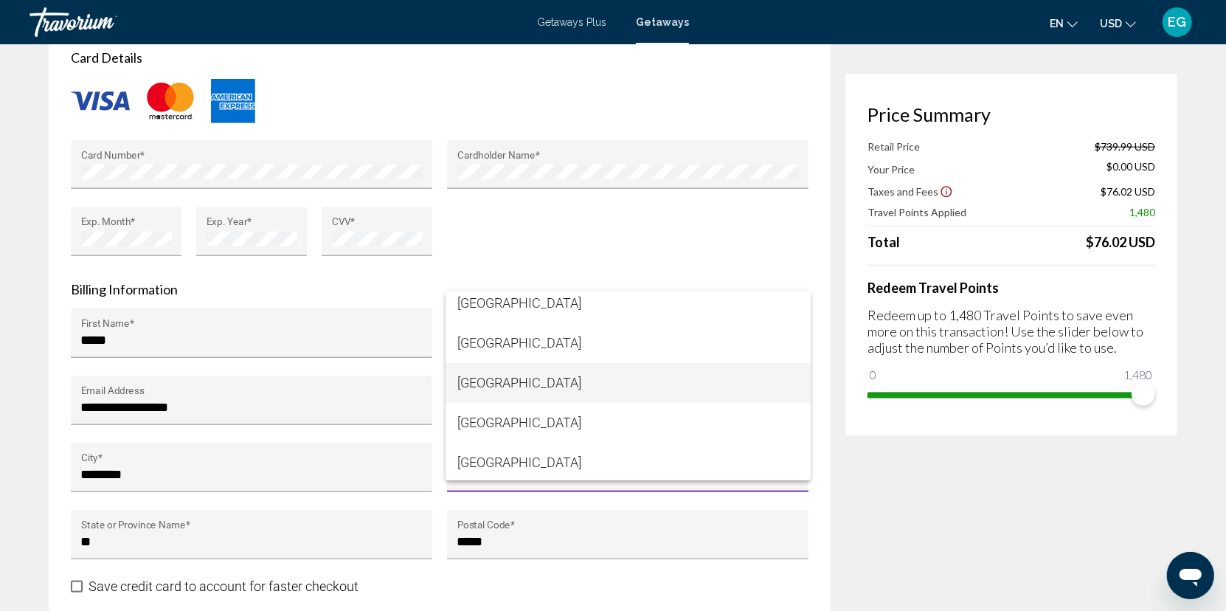
scroll to position [9480, 0]
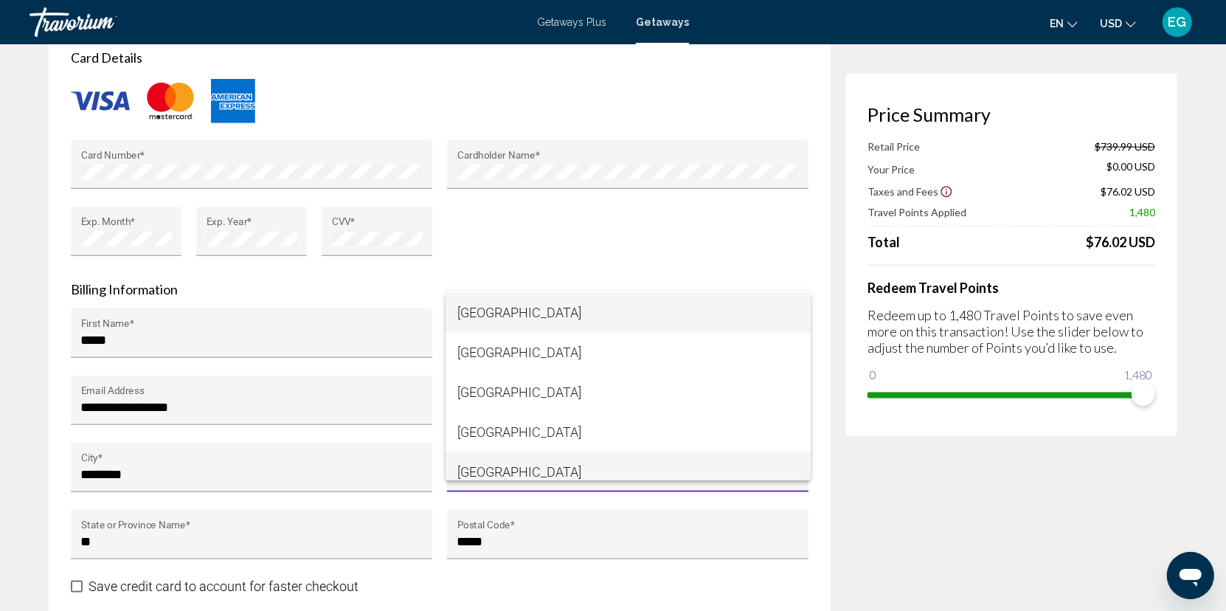
click at [519, 467] on span "[GEOGRAPHIC_DATA]" at bounding box center [628, 472] width 342 height 40
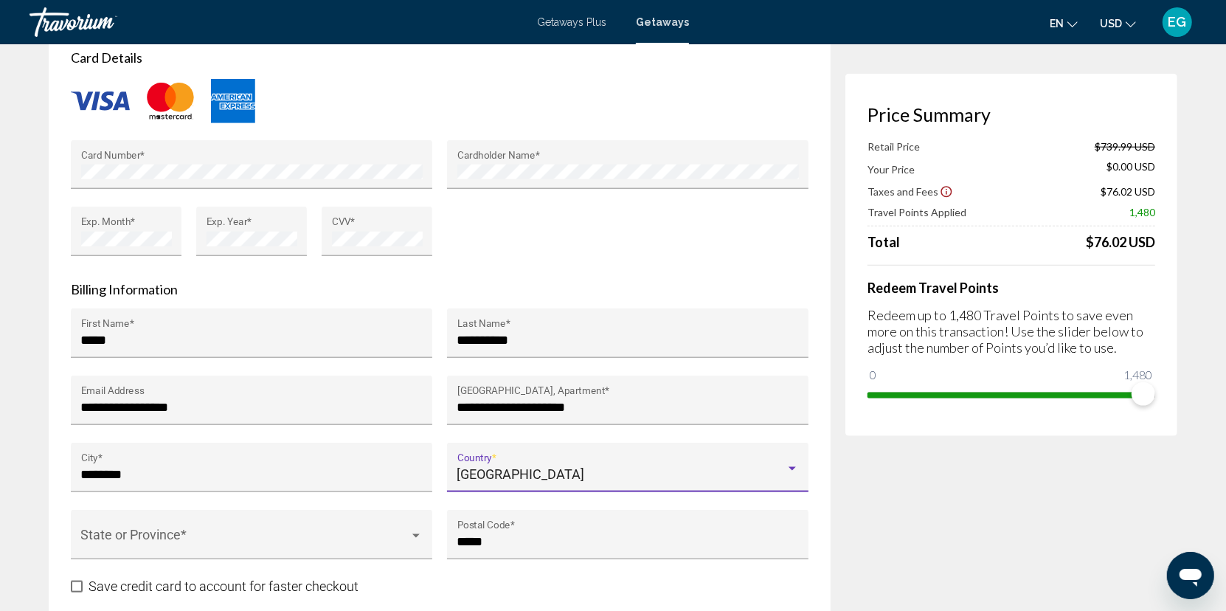
scroll to position [9491, 0]
click at [165, 537] on span "Main content" at bounding box center [245, 541] width 328 height 15
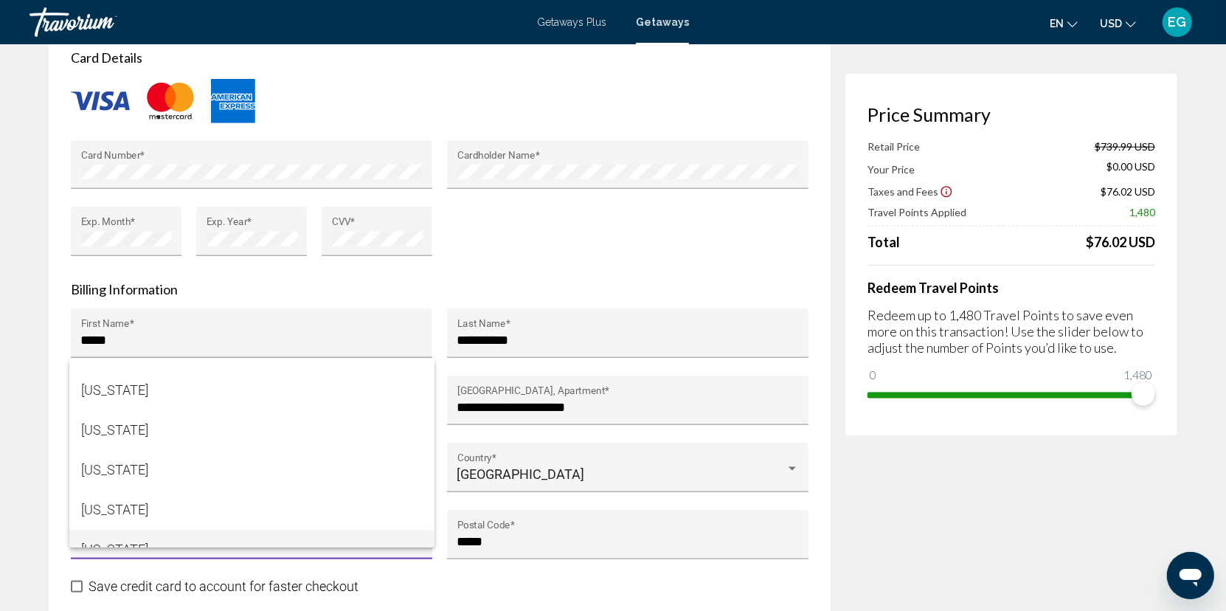
scroll to position [210, 0]
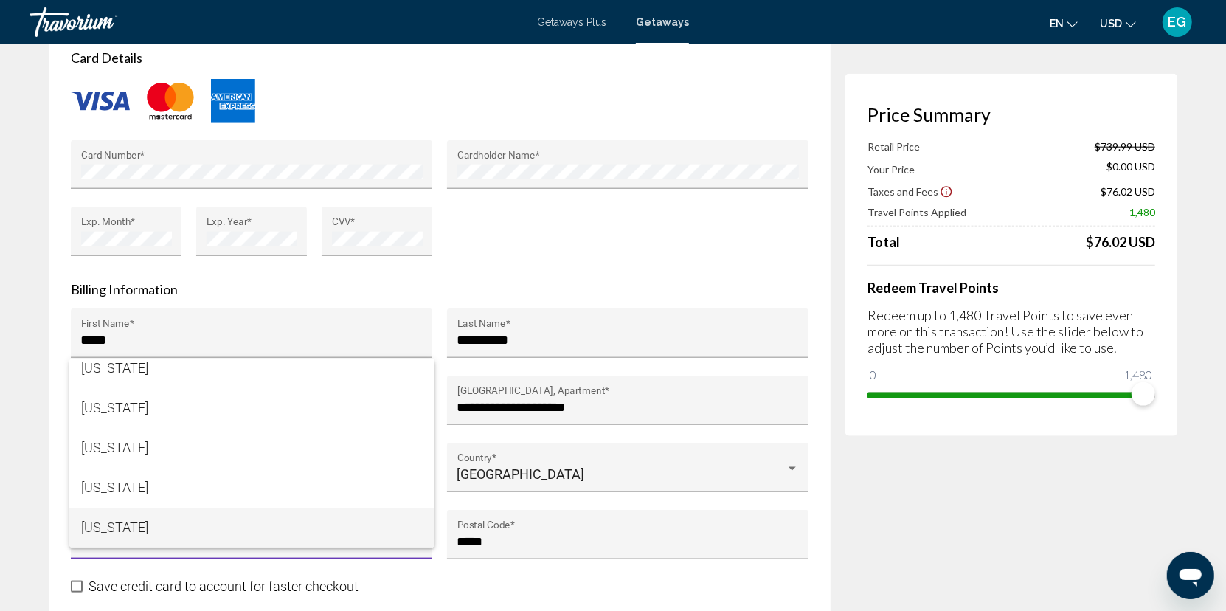
click at [108, 530] on span "[US_STATE]" at bounding box center [252, 528] width 342 height 40
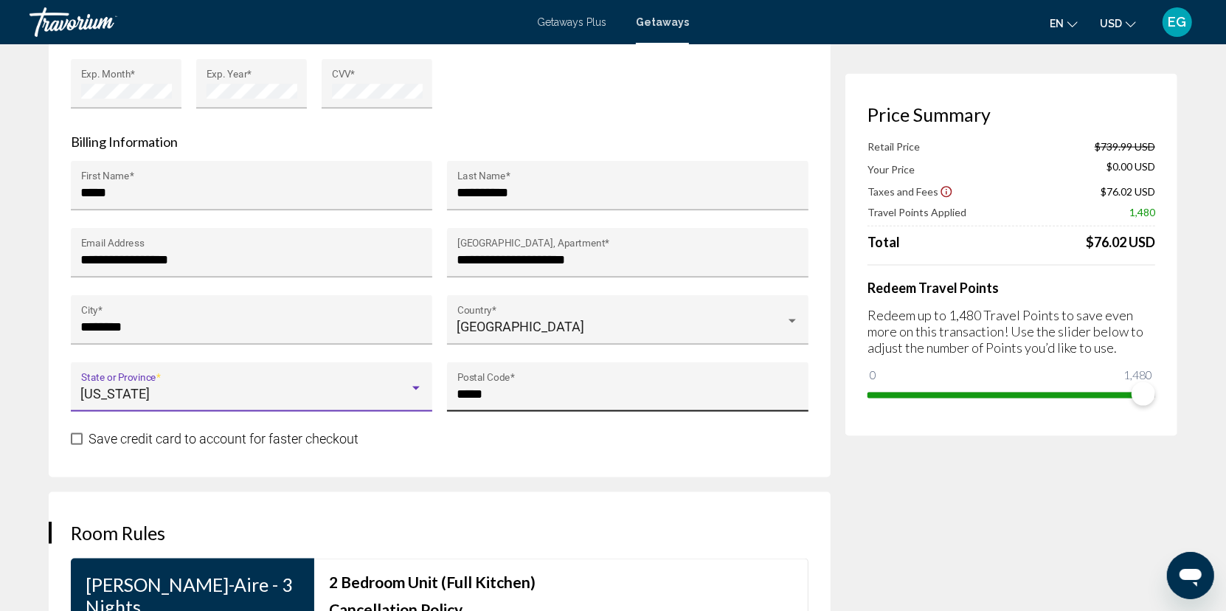
scroll to position [1475, 0]
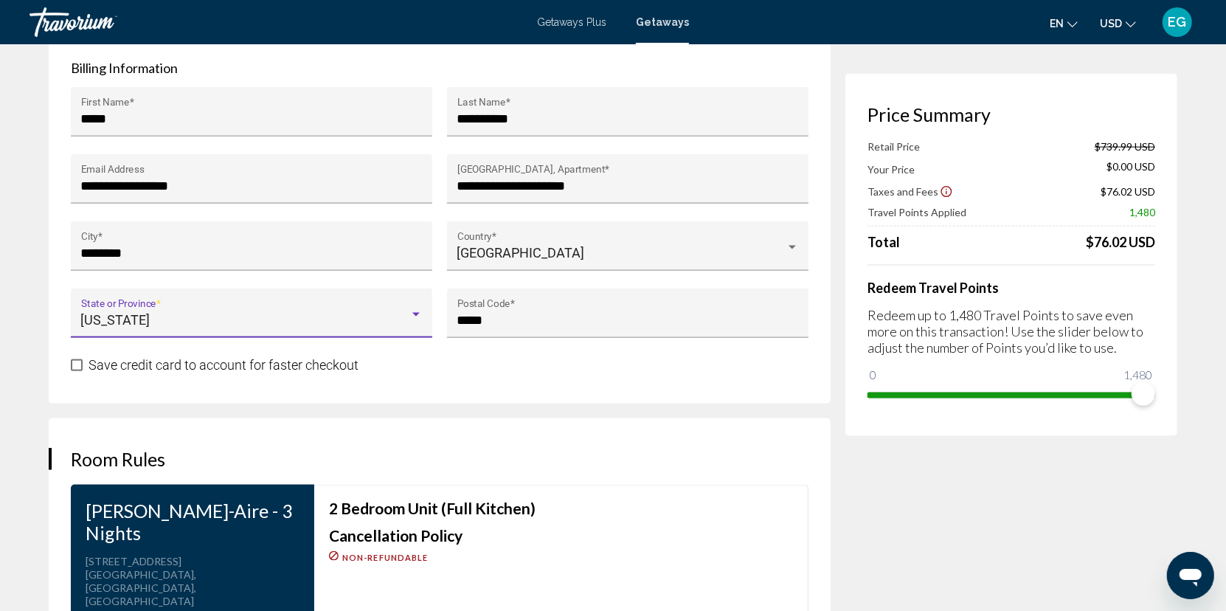
click at [79, 364] on span "Main content" at bounding box center [77, 365] width 12 height 12
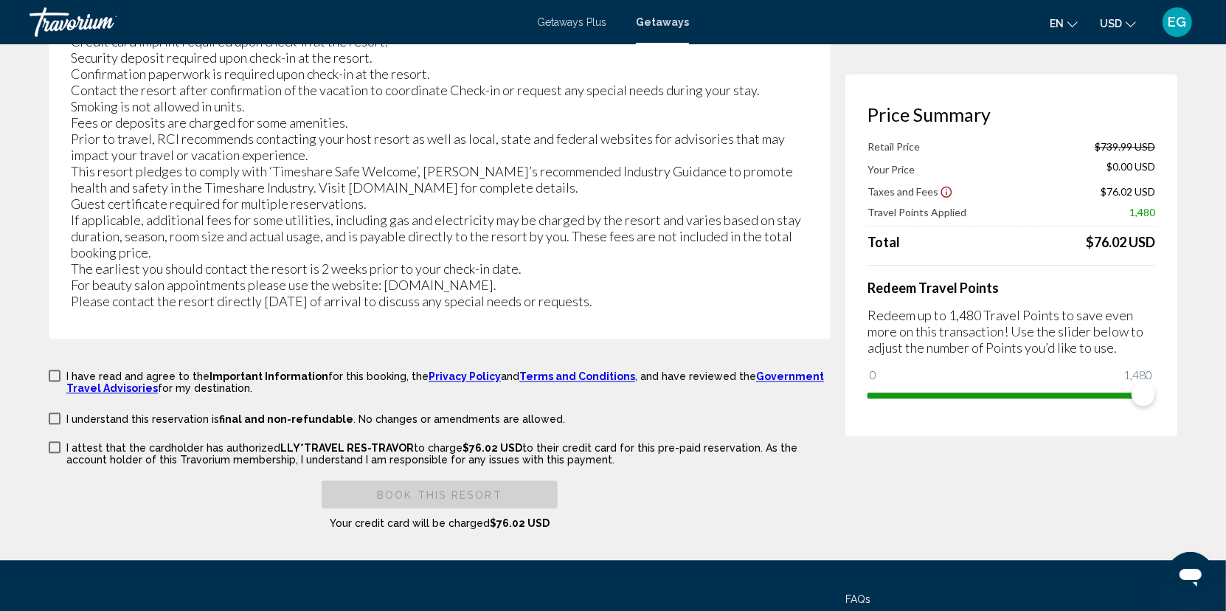
scroll to position [2656, 0]
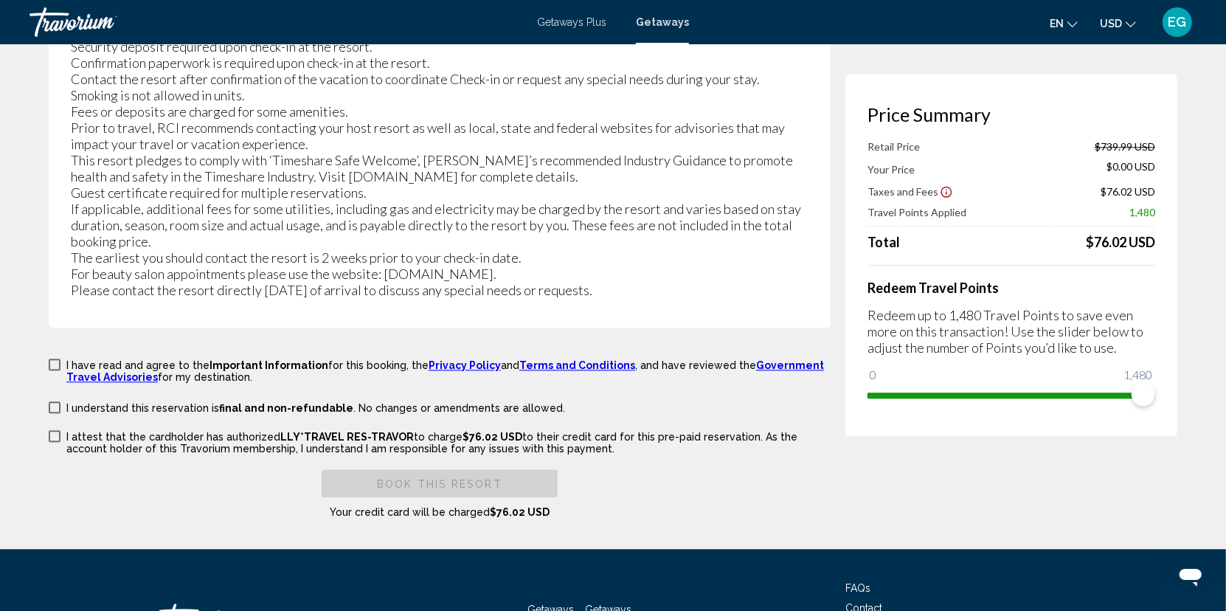
click at [51, 359] on span "Main content" at bounding box center [55, 365] width 12 height 12
click at [55, 401] on span "Main content" at bounding box center [55, 407] width 12 height 12
click at [55, 430] on span "Main content" at bounding box center [55, 436] width 12 height 12
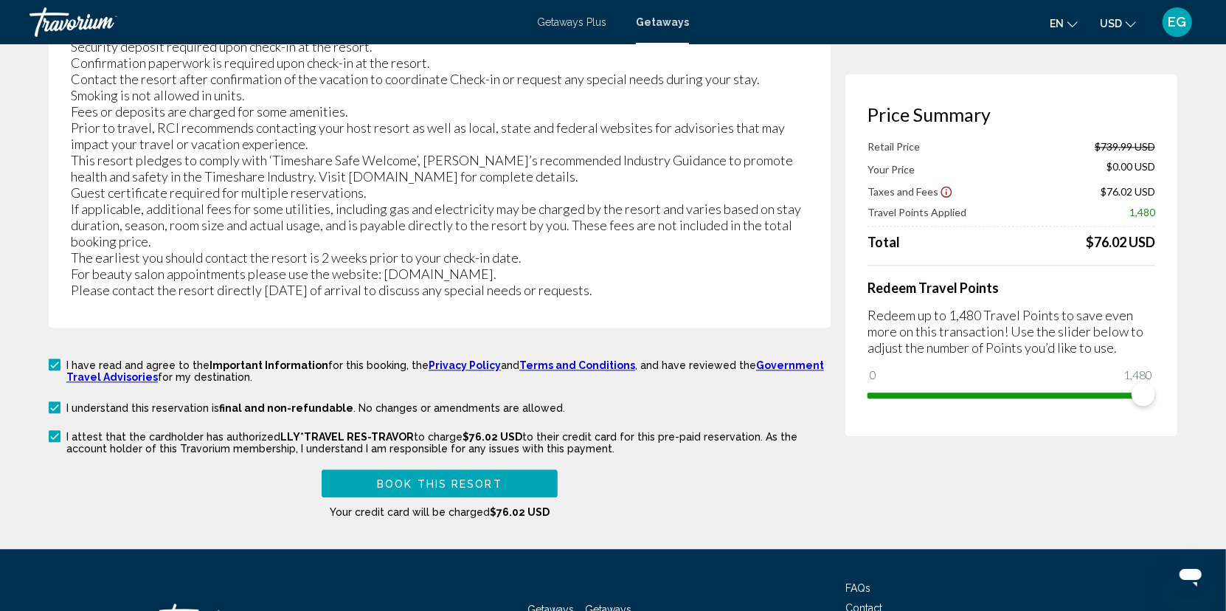
click at [482, 469] on button "Book this Resort" at bounding box center [440, 482] width 236 height 27
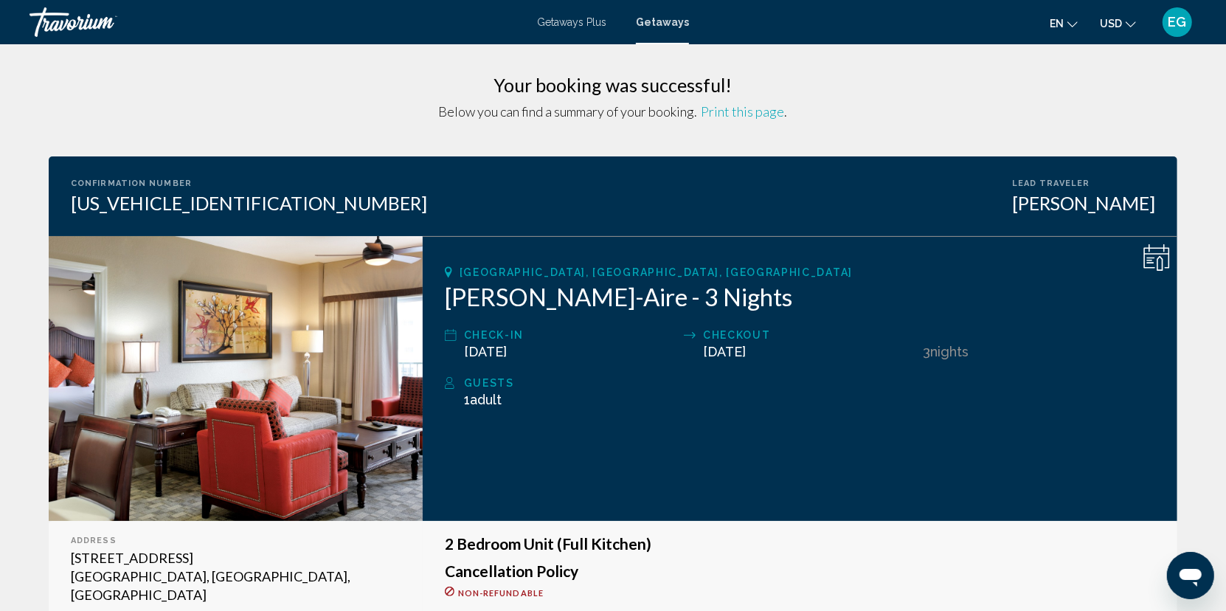
drag, startPoint x: 727, startPoint y: 116, endPoint x: 667, endPoint y: 128, distance: 61.1
